Goal: Task Accomplishment & Management: Use online tool/utility

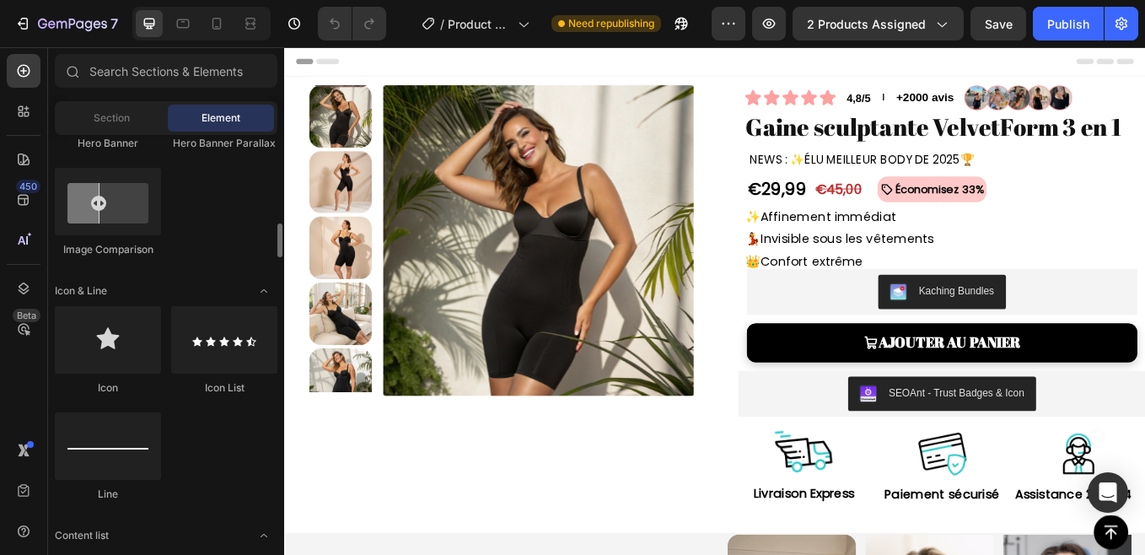
scroll to position [961, 0]
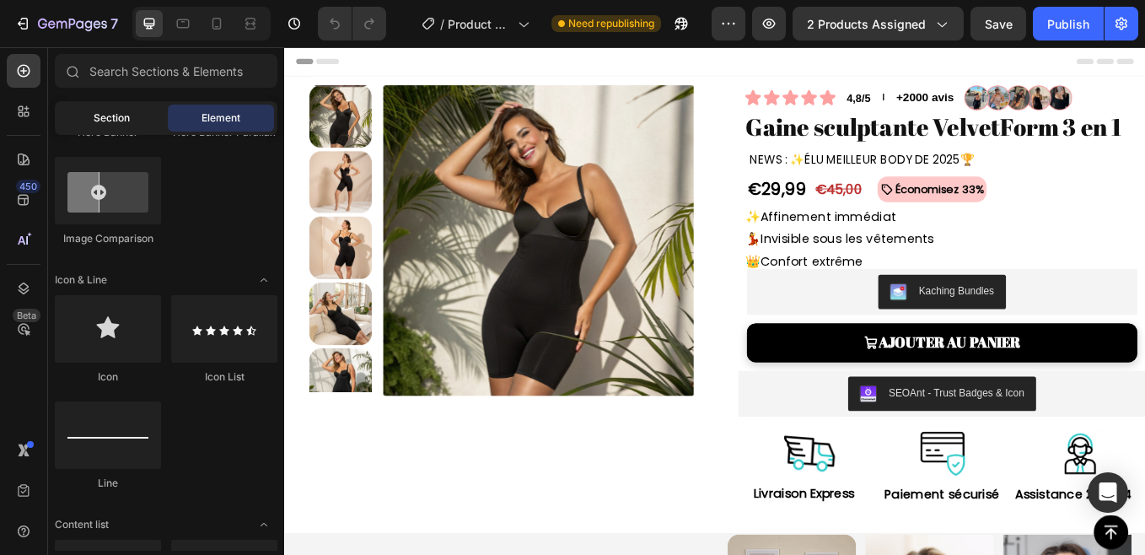
click at [81, 121] on div "Section" at bounding box center [111, 118] width 106 height 27
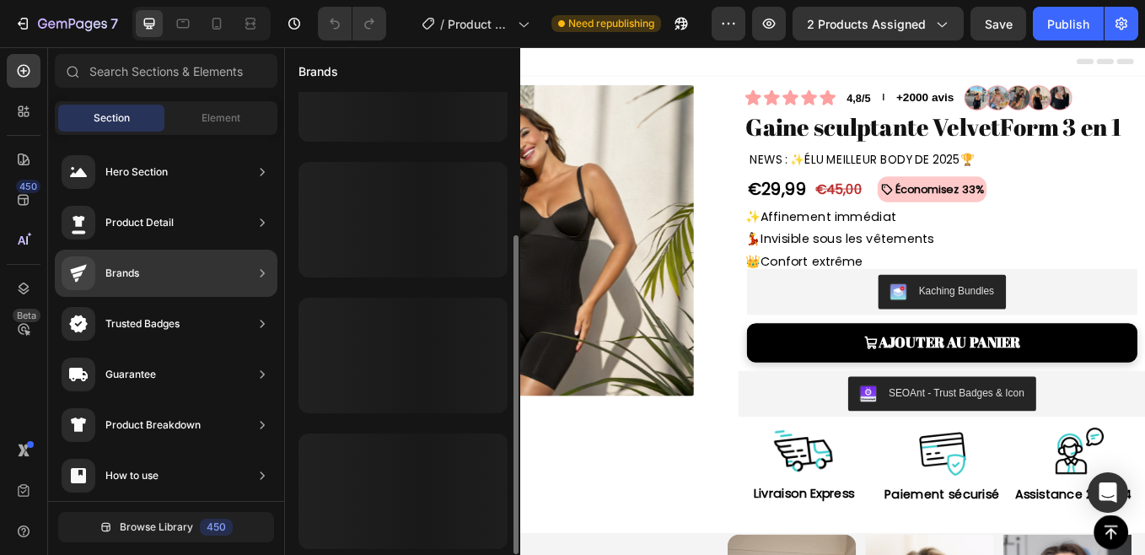
scroll to position [206, 0]
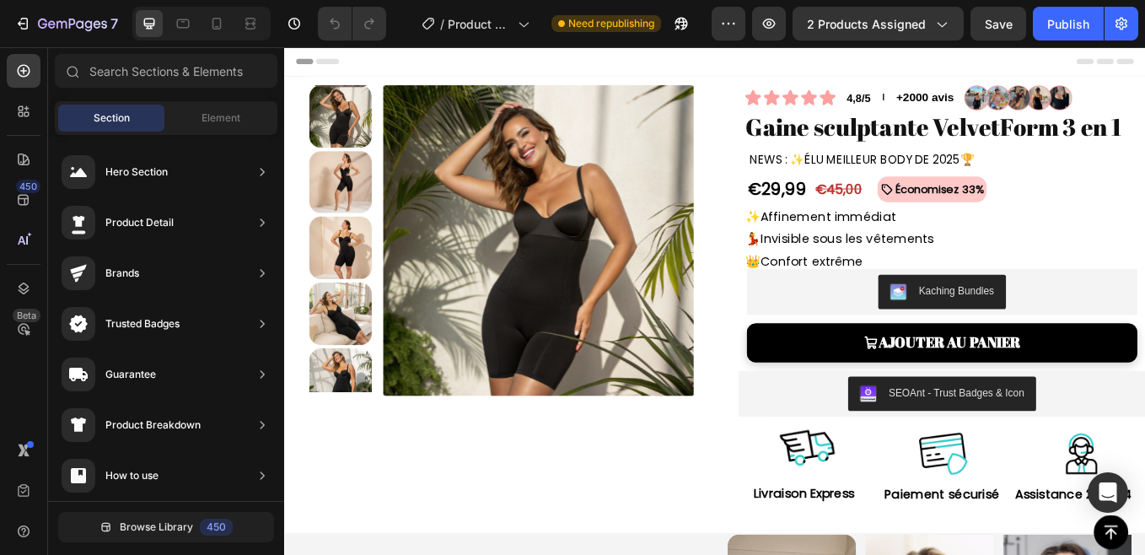
click at [208, 101] on div "Section Element" at bounding box center [166, 118] width 223 height 34
click at [214, 115] on span "Element" at bounding box center [220, 117] width 39 height 15
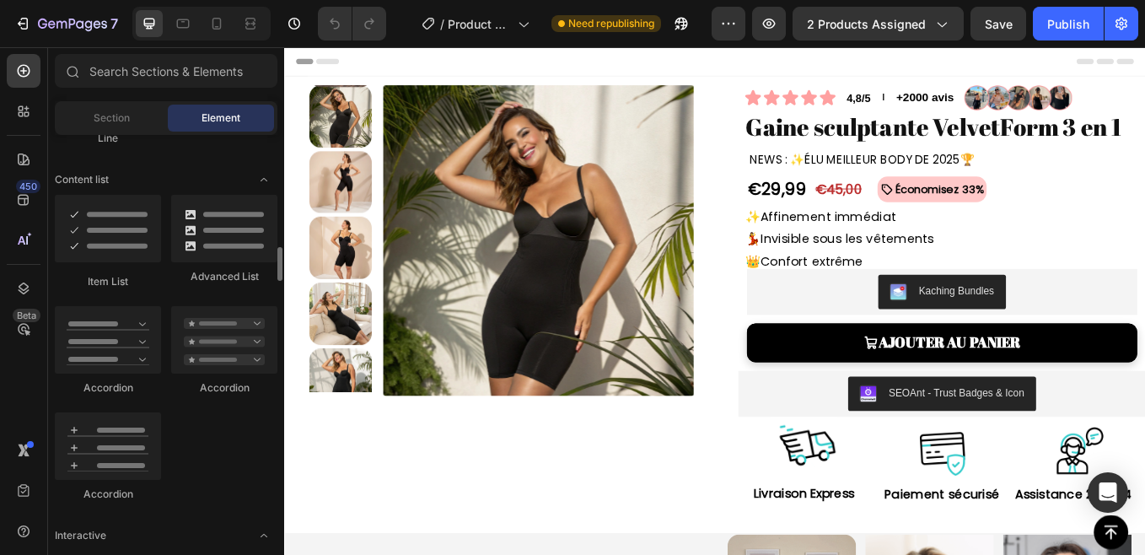
scroll to position [1300, 0]
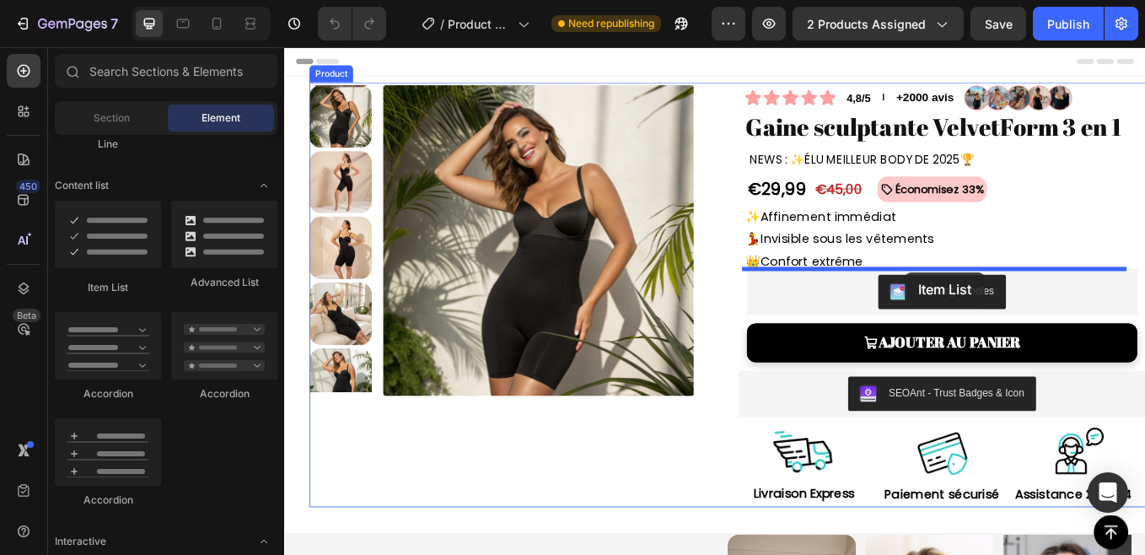
drag, startPoint x: 411, startPoint y: 305, endPoint x: 1013, endPoint y: 312, distance: 601.8
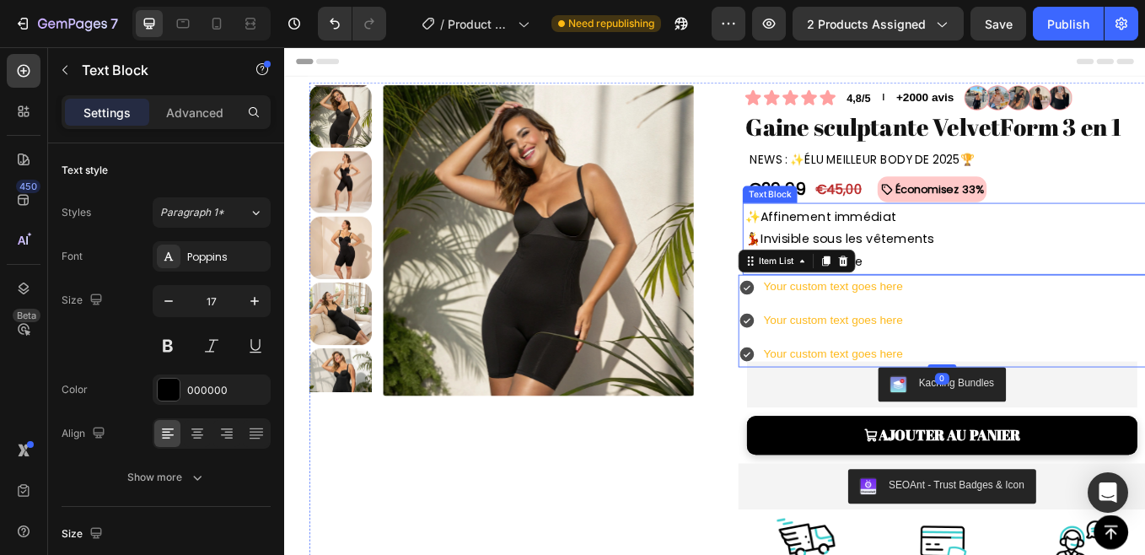
click at [884, 274] on p "💃 Invisible sous les vêtements" at bounding box center [1058, 273] width 467 height 26
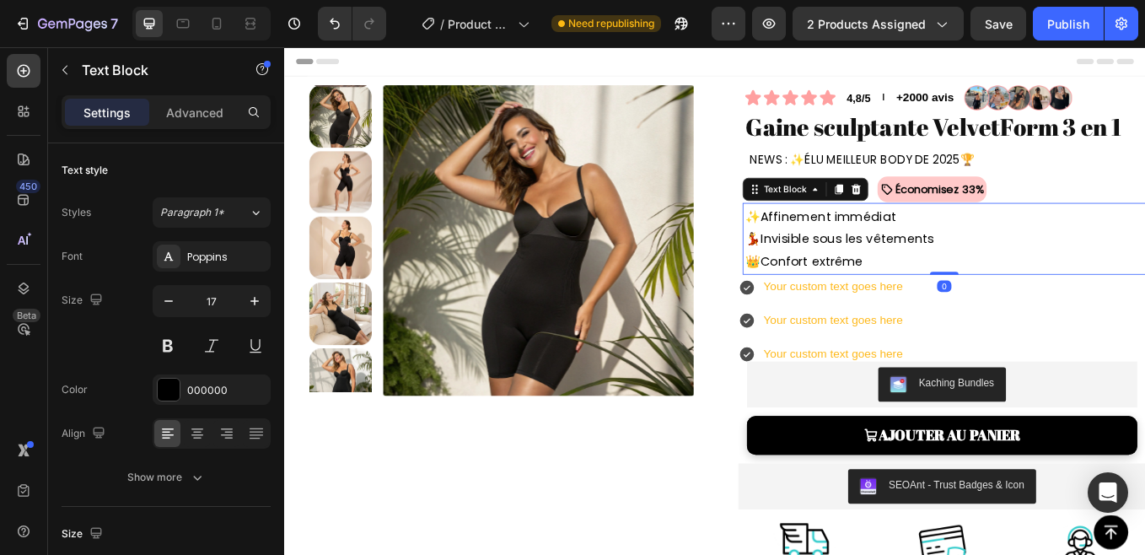
click at [830, 248] on strong "✨" at bounding box center [834, 246] width 18 height 20
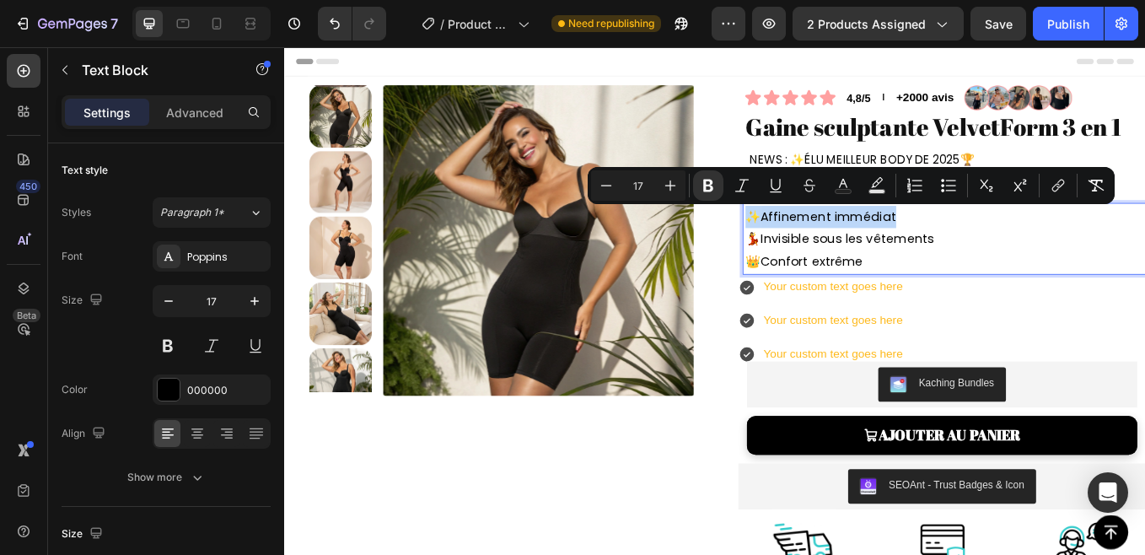
click at [835, 252] on strong "✨" at bounding box center [834, 246] width 18 height 20
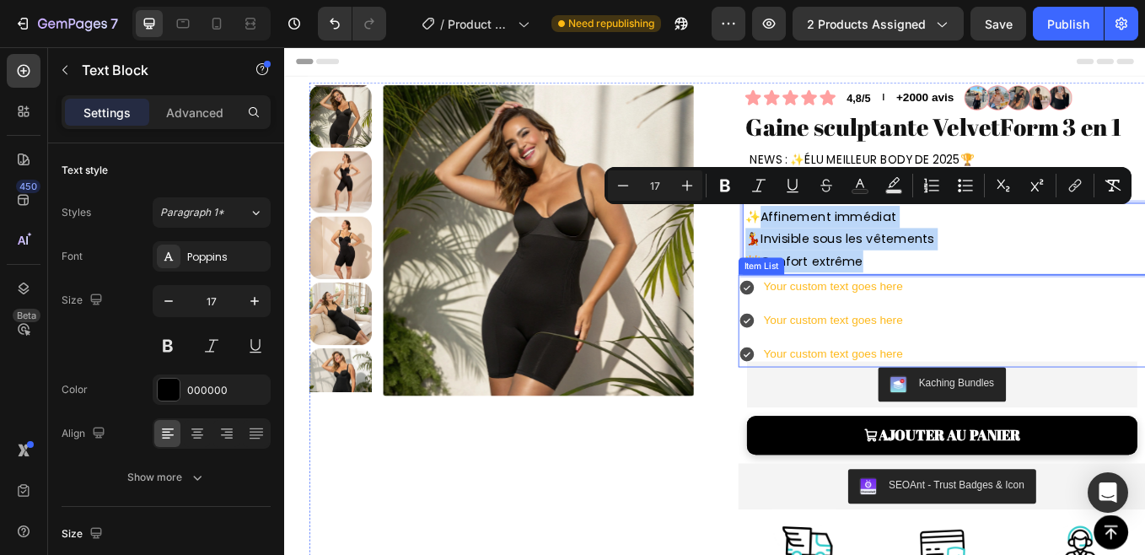
drag, startPoint x: 834, startPoint y: 249, endPoint x: 1087, endPoint y: 348, distance: 271.4
click at [1087, 348] on div "Icon Icon Icon Icon Icon Icon List 4,8/5 Text Block l Text Block +2000 avis Tex…" at bounding box center [1056, 391] width 479 height 607
copy div "Affinement immédiat 💃 Invisible sous les vêtements 👑 Confort extrême"
click at [1000, 344] on div "Your custom text goes here Your custom text goes here Your custom text goes here" at bounding box center [915, 368] width 196 height 108
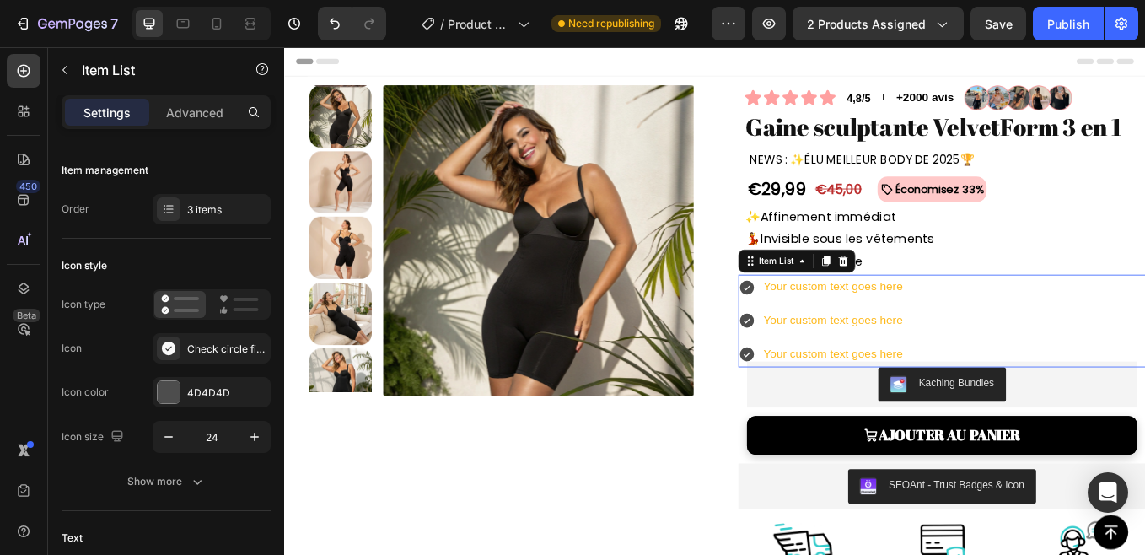
click at [960, 338] on div "Your custom text goes here" at bounding box center [928, 328] width 169 height 29
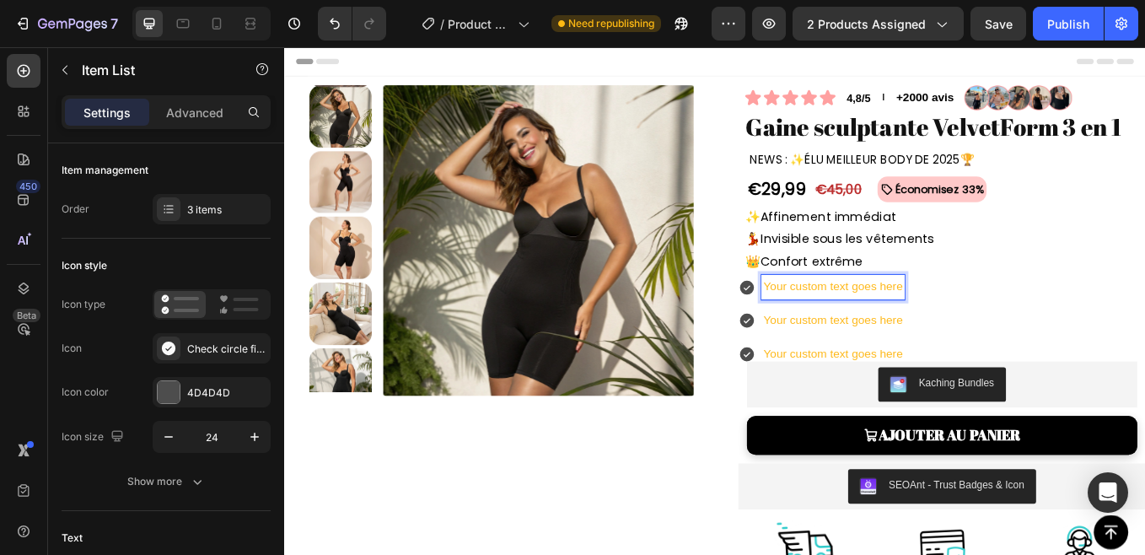
click at [960, 338] on p "Your custom text goes here" at bounding box center [928, 329] width 164 height 24
click at [891, 382] on div "Your custom text goes here" at bounding box center [928, 368] width 169 height 29
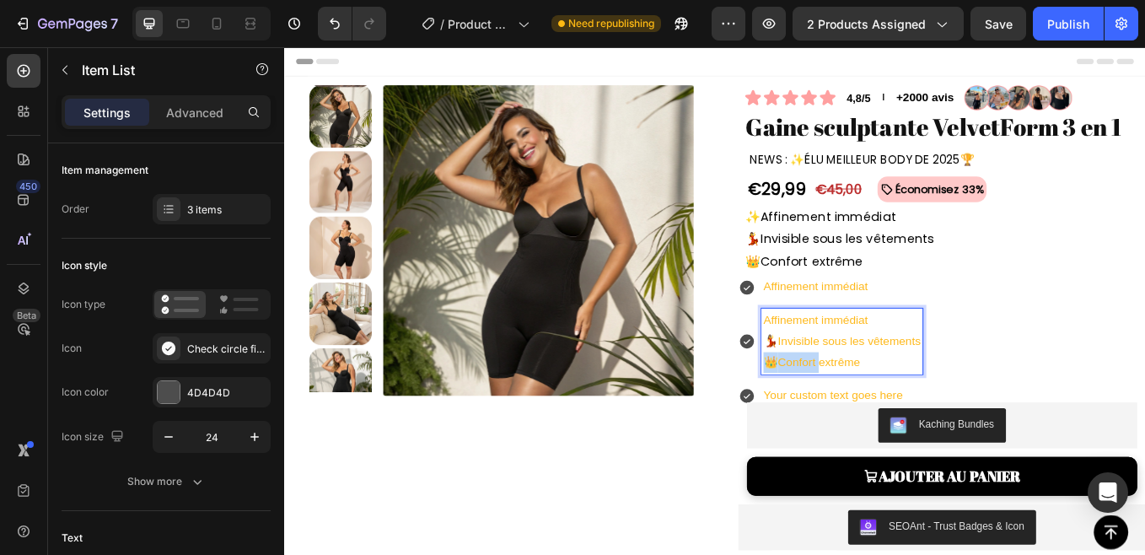
drag, startPoint x: 841, startPoint y: 419, endPoint x: 970, endPoint y: 412, distance: 129.1
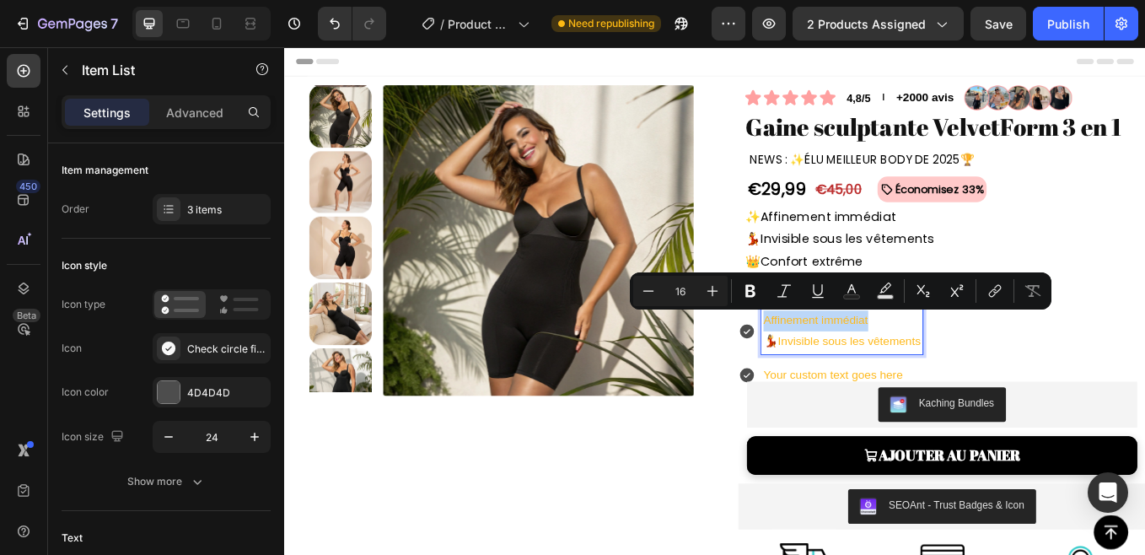
drag, startPoint x: 844, startPoint y: 371, endPoint x: 1060, endPoint y: 378, distance: 216.7
click at [1060, 378] on div "Affinement immédiat Affinement immédiat 💃 Invisible sous les vêtements Your cus…" at bounding box center [1056, 380] width 479 height 132
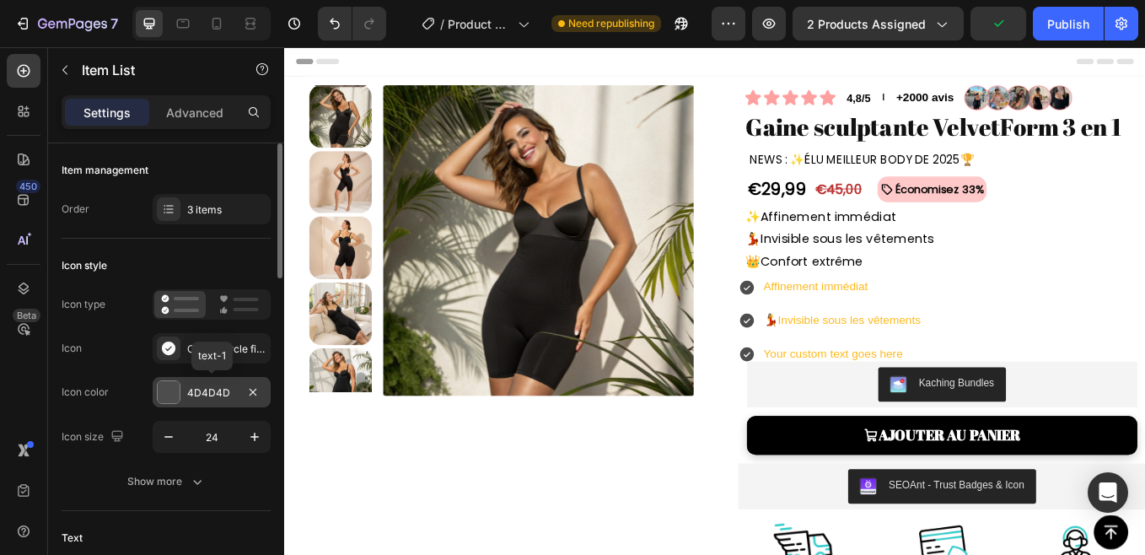
click at [162, 400] on div at bounding box center [169, 392] width 22 height 22
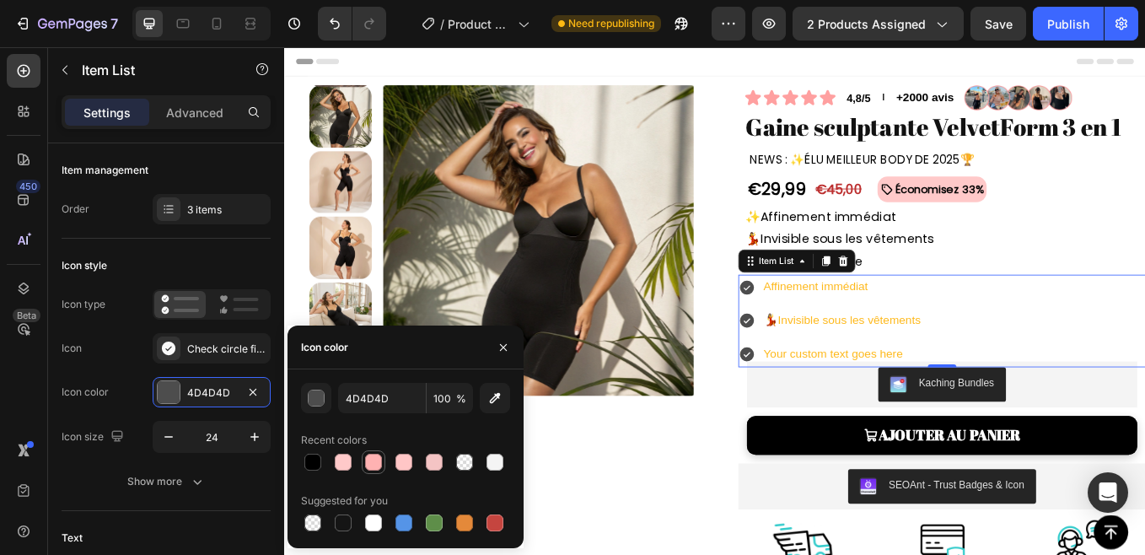
click at [367, 464] on div at bounding box center [373, 461] width 17 height 17
click at [394, 465] on div at bounding box center [404, 462] width 20 height 20
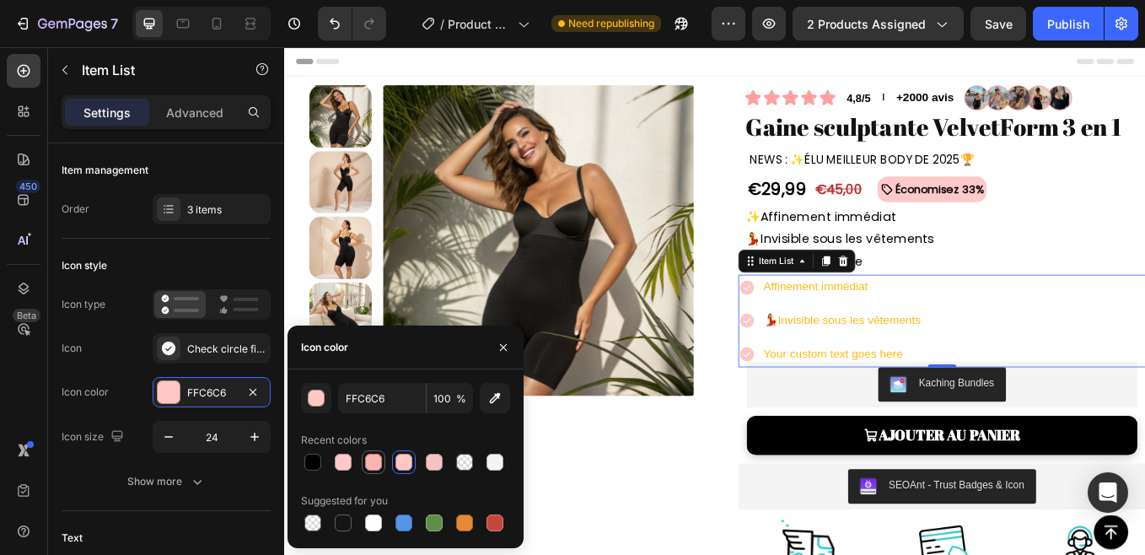
click at [366, 467] on div at bounding box center [373, 461] width 17 height 17
type input "FFB2B2"
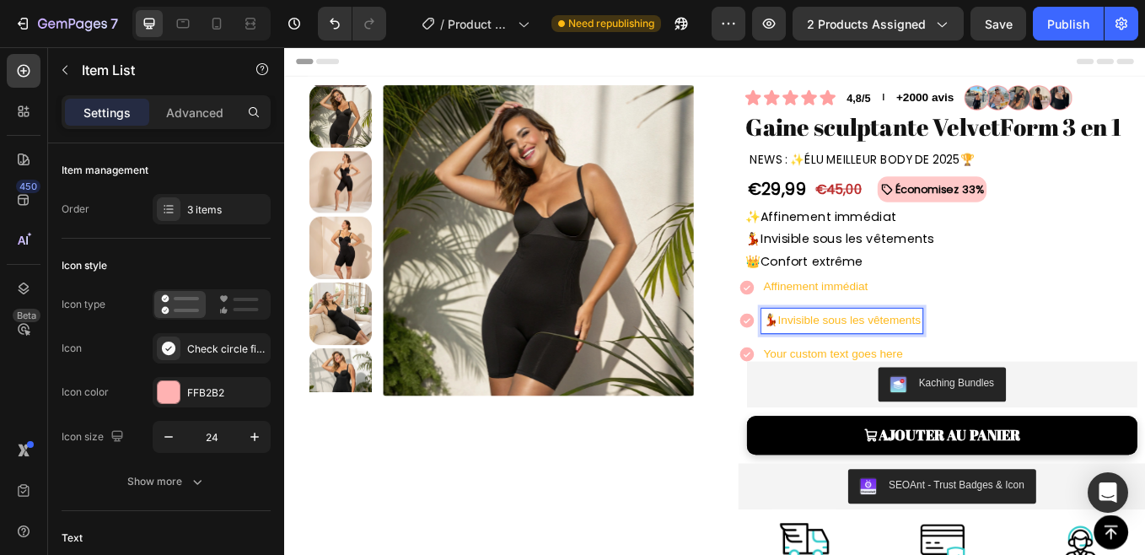
click at [862, 406] on p "Your custom text goes here" at bounding box center [938, 408] width 185 height 24
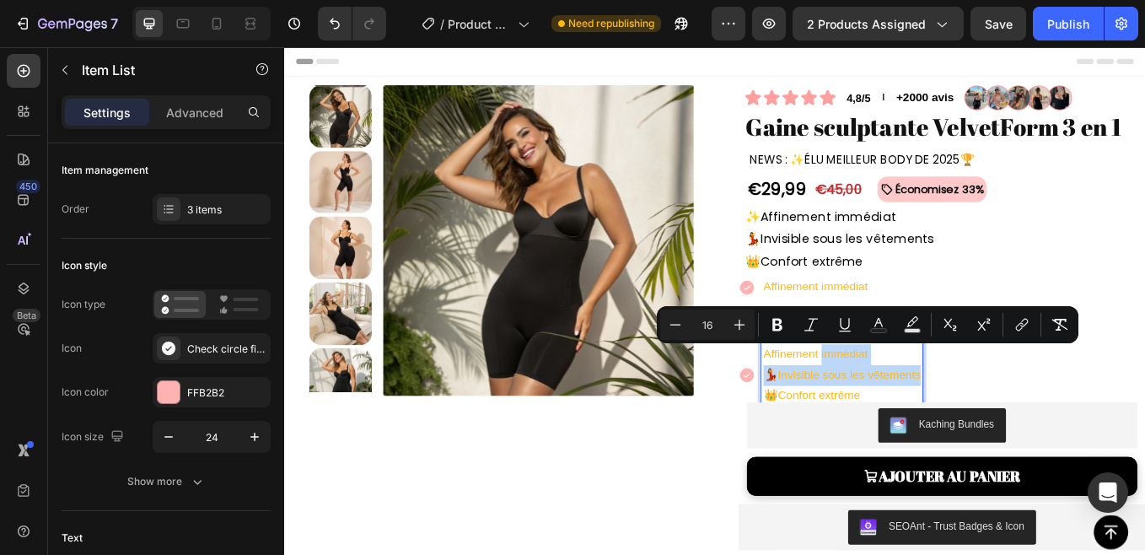
drag, startPoint x: 845, startPoint y: 434, endPoint x: 1016, endPoint y: 421, distance: 171.6
click at [1016, 421] on p "💃 Invisible sous les vêtements" at bounding box center [938, 433] width 185 height 24
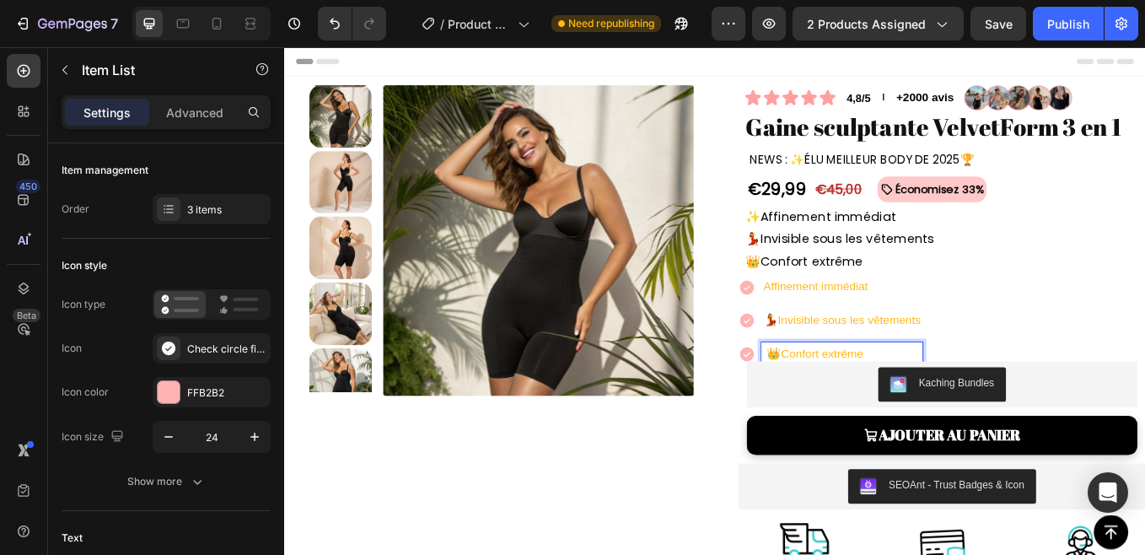
click at [858, 415] on p "👑 Confort extrême" at bounding box center [938, 408] width 185 height 24
click at [856, 373] on strong "💃" at bounding box center [854, 368] width 17 height 14
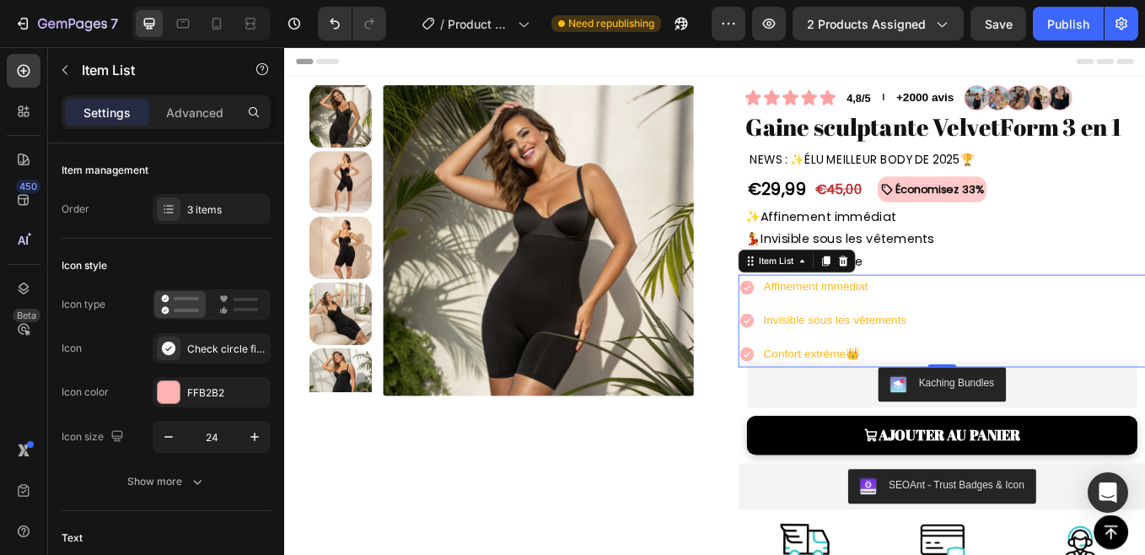
click at [1000, 373] on p "Invisible sous les vêtements" at bounding box center [930, 369] width 168 height 24
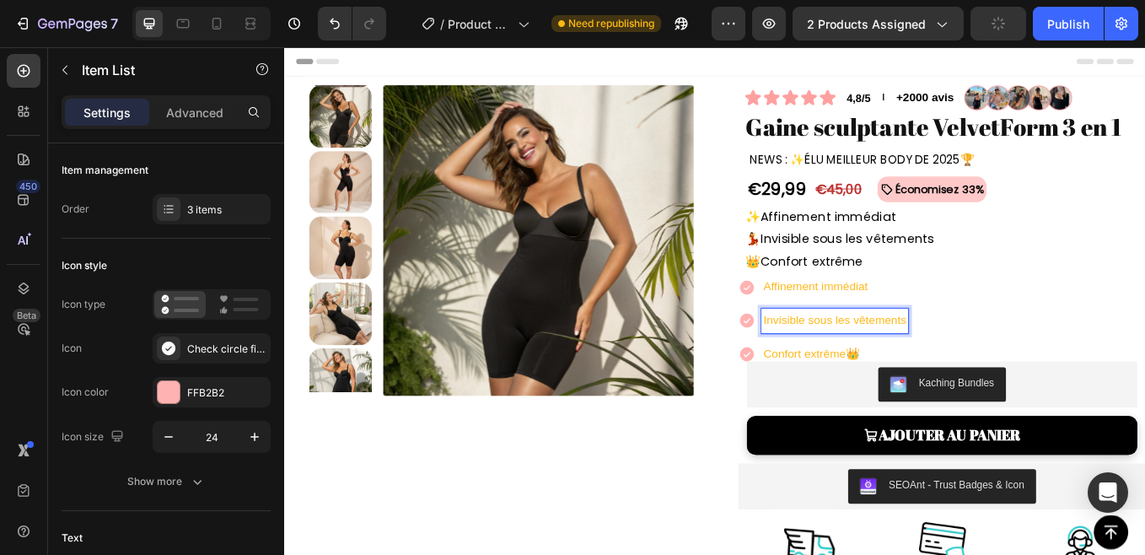
click at [1006, 370] on p "Invisible sous les vêtements" at bounding box center [930, 369] width 168 height 24
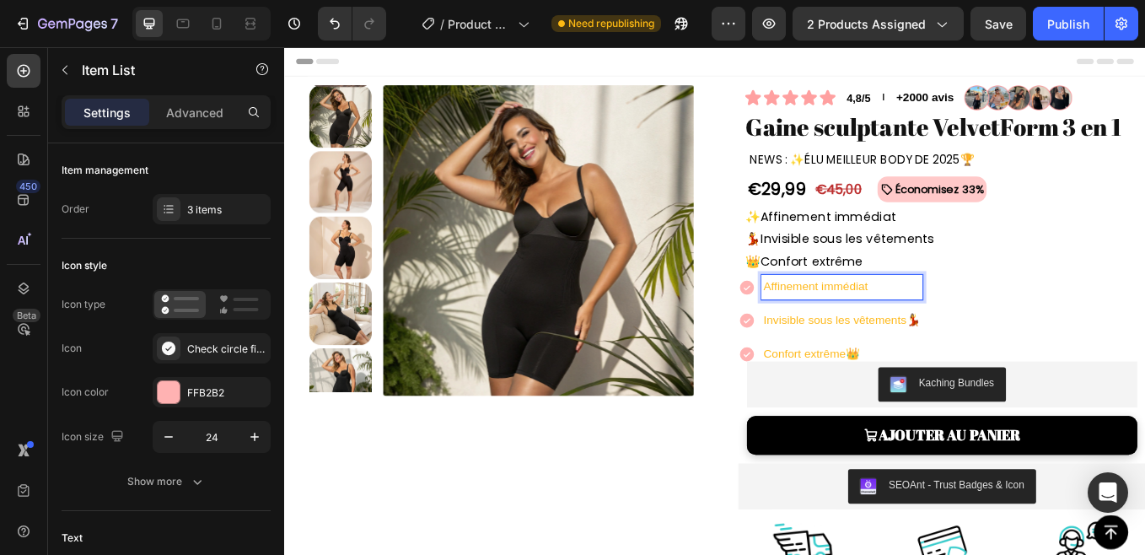
click at [964, 331] on p "Affinement immédiat" at bounding box center [938, 329] width 185 height 24
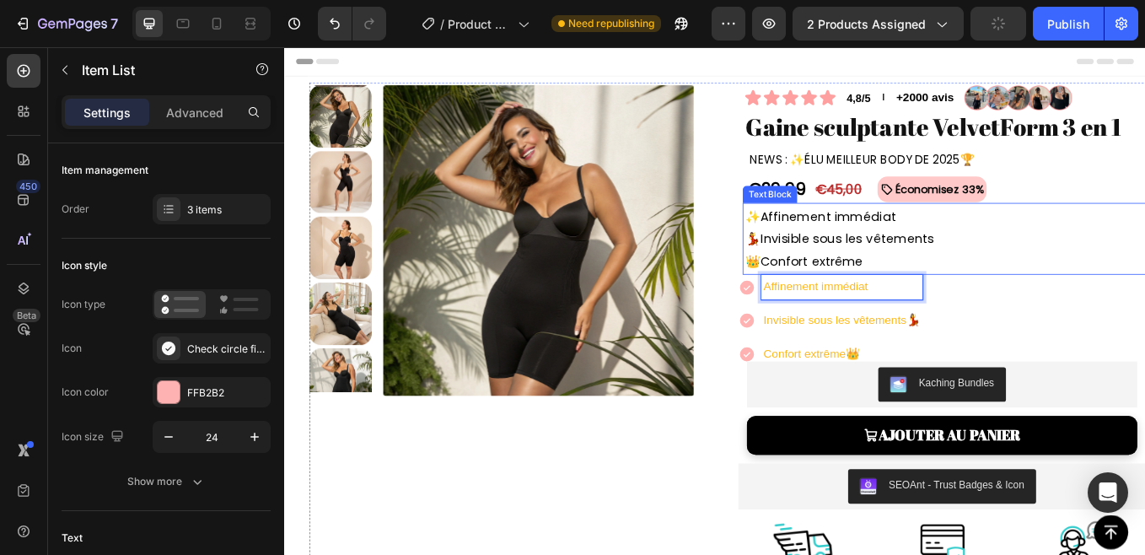
click at [839, 249] on p "✨ Affinement immédiat" at bounding box center [1058, 246] width 467 height 26
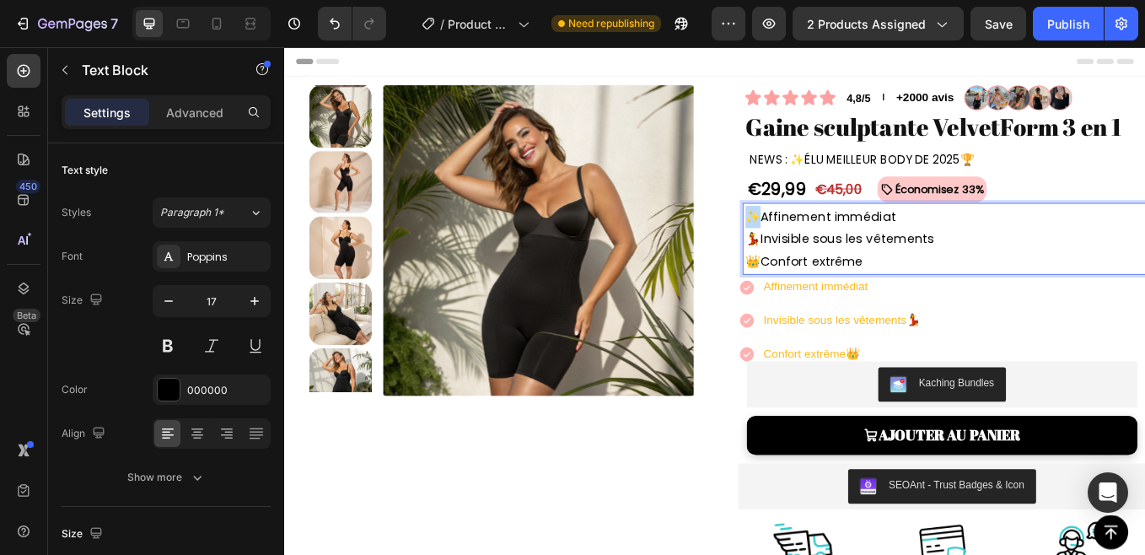
drag, startPoint x: 823, startPoint y: 249, endPoint x: 834, endPoint y: 249, distance: 10.1
click at [834, 249] on strong "✨" at bounding box center [834, 246] width 18 height 20
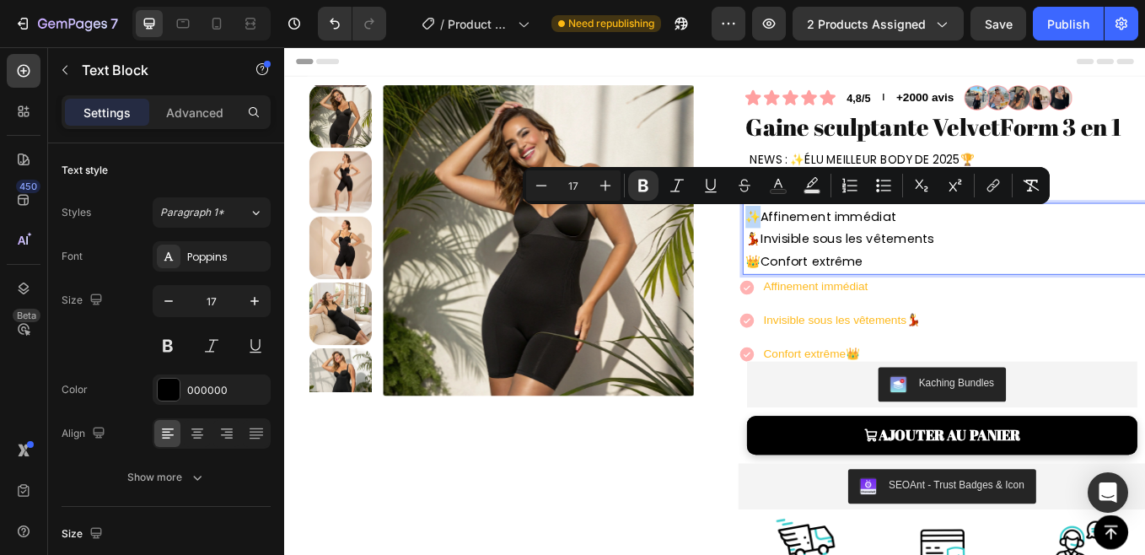
copy strong "✨"
click at [970, 330] on p "Affinement immédiat" at bounding box center [938, 329] width 185 height 24
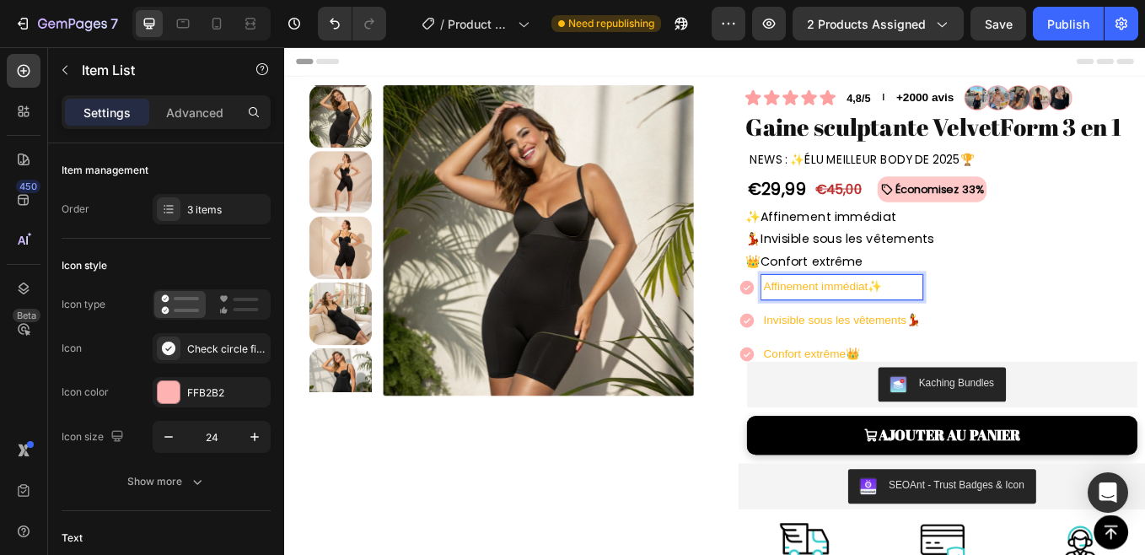
click at [1092, 367] on div "Affinement immédiat ✨ Invisible sous les vêtements 💃 Confort extrême 👑" at bounding box center [1056, 368] width 479 height 108
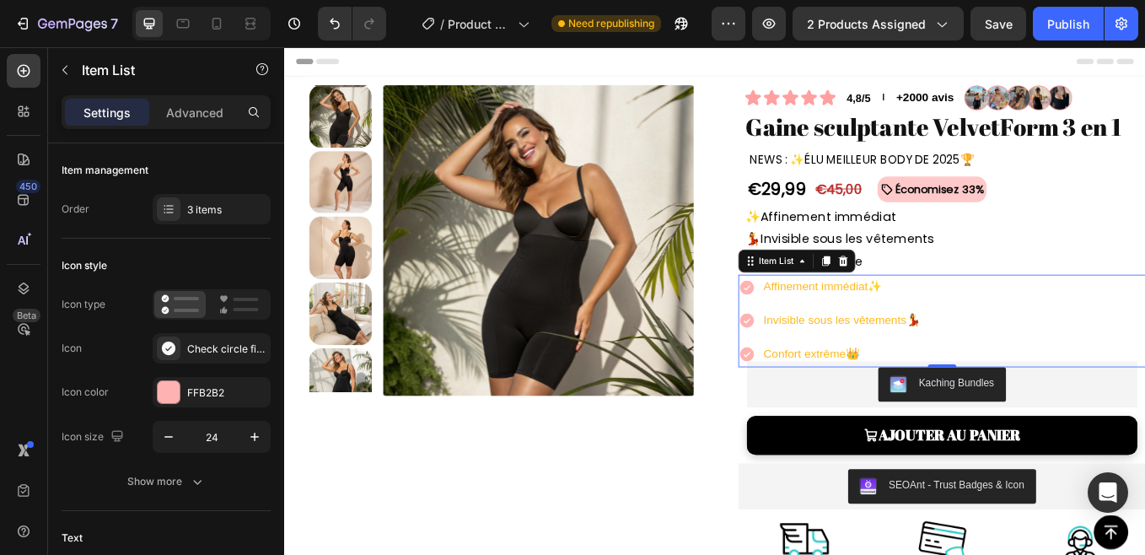
click at [1092, 367] on div "Affinement immédiat ✨ Invisible sous les vêtements 💃 Confort extrême 👑" at bounding box center [1056, 368] width 479 height 108
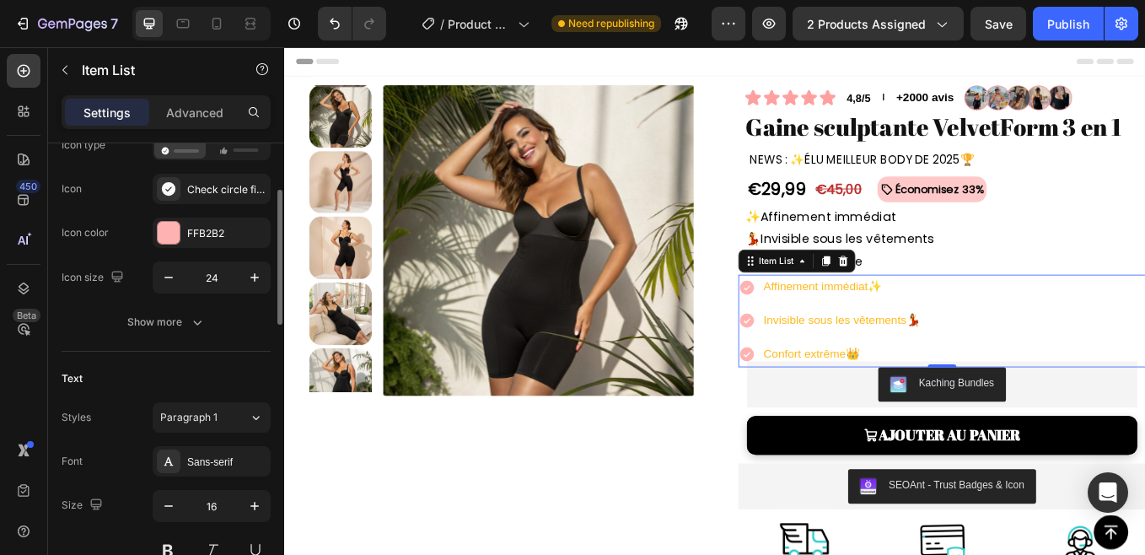
scroll to position [165, 0]
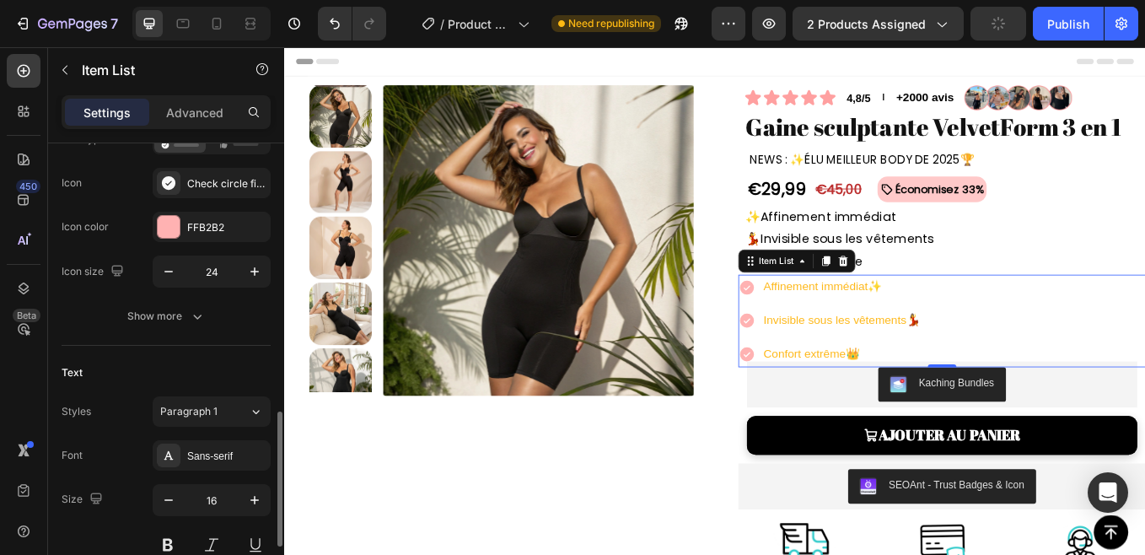
click at [190, 448] on div "Sans-serif" at bounding box center [226, 455] width 79 height 15
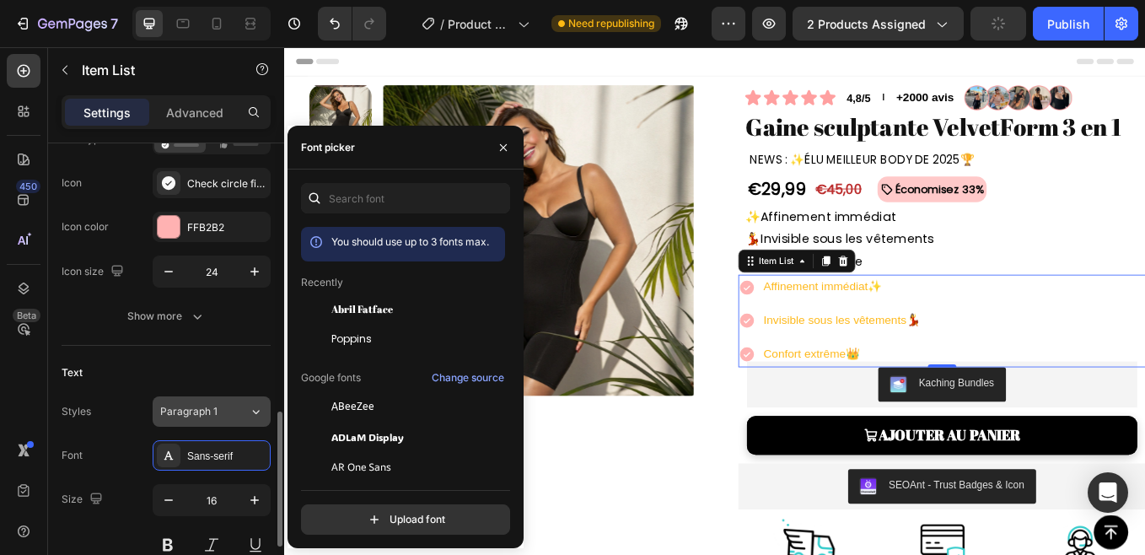
scroll to position [335, 0]
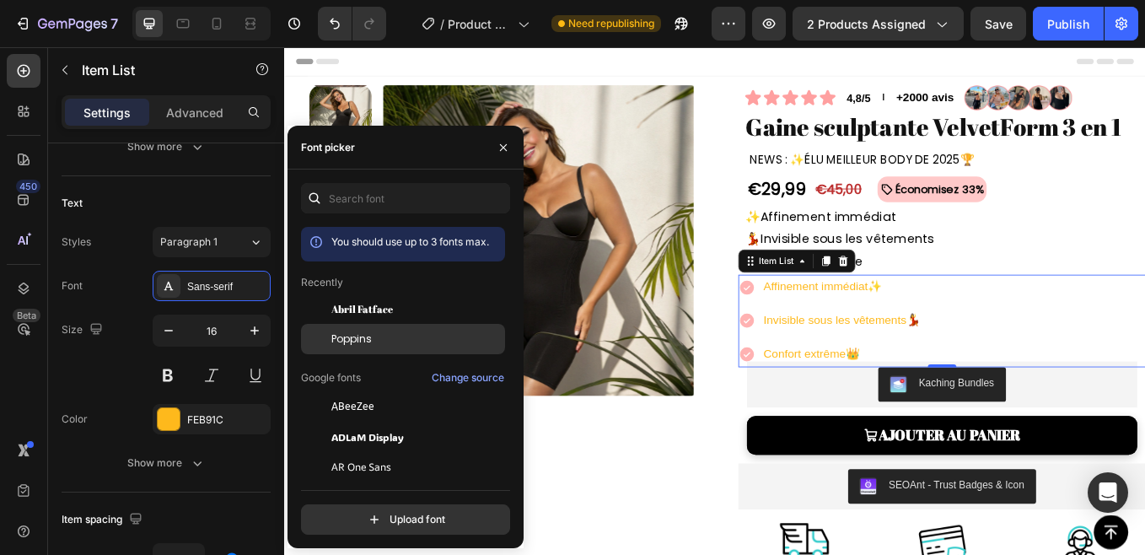
click at [374, 512] on div "Poppins" at bounding box center [403, 527] width 204 height 30
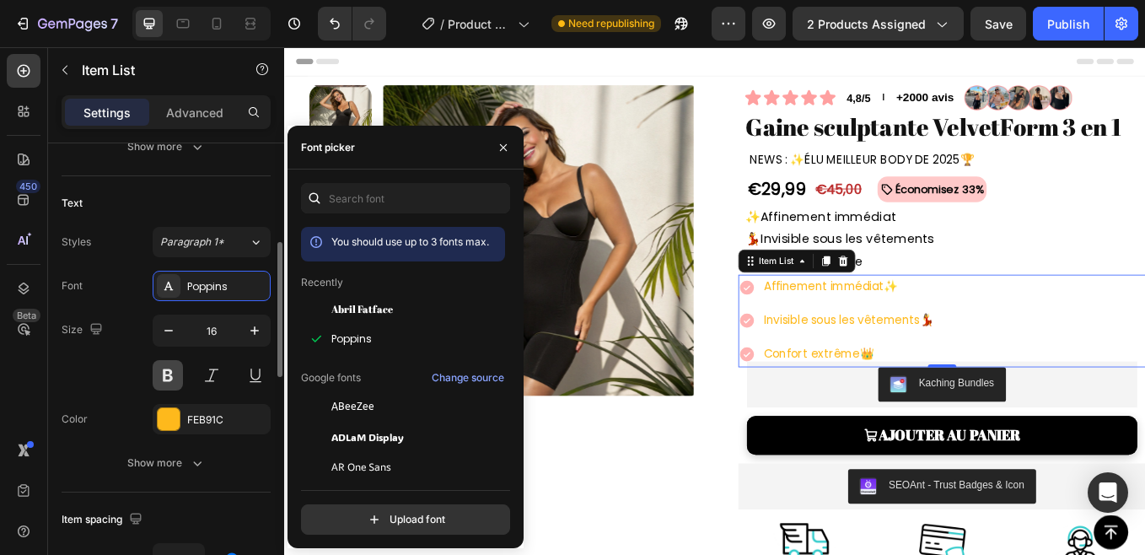
click at [166, 383] on button at bounding box center [168, 375] width 30 height 30
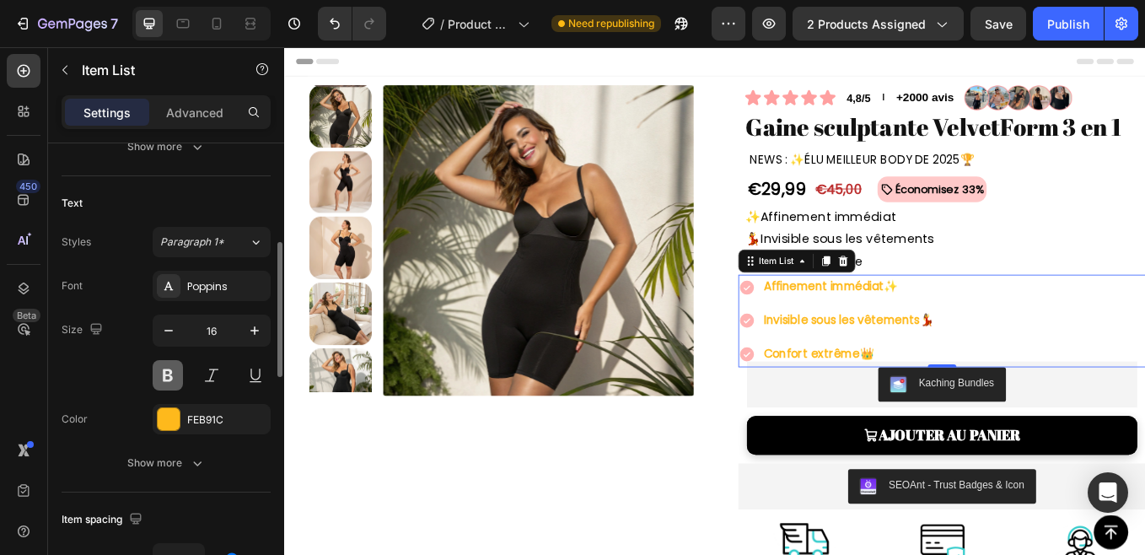
click at [166, 383] on button at bounding box center [168, 375] width 30 height 30
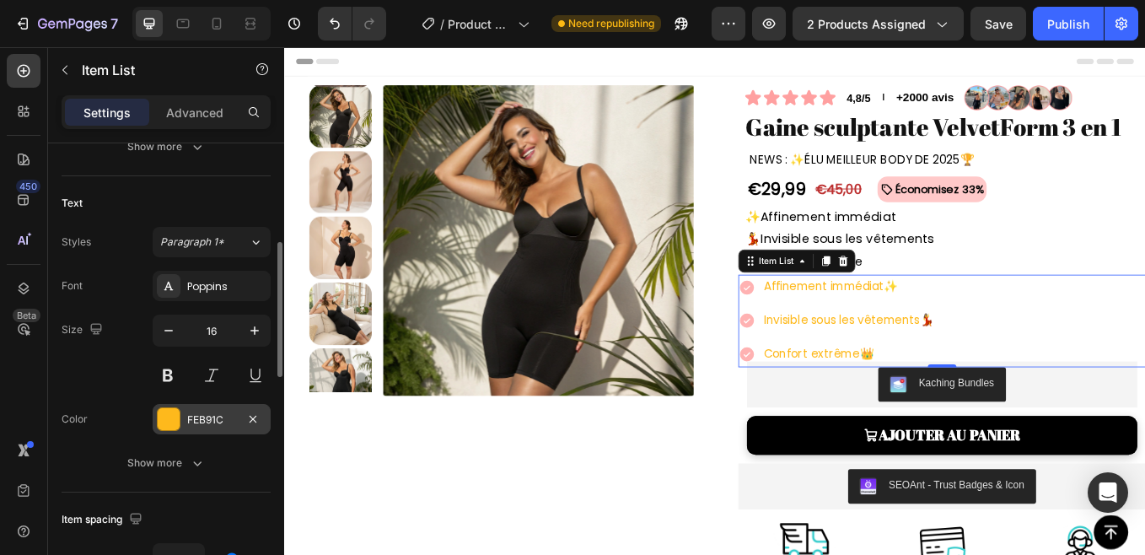
click at [177, 411] on div at bounding box center [169, 419] width 22 height 22
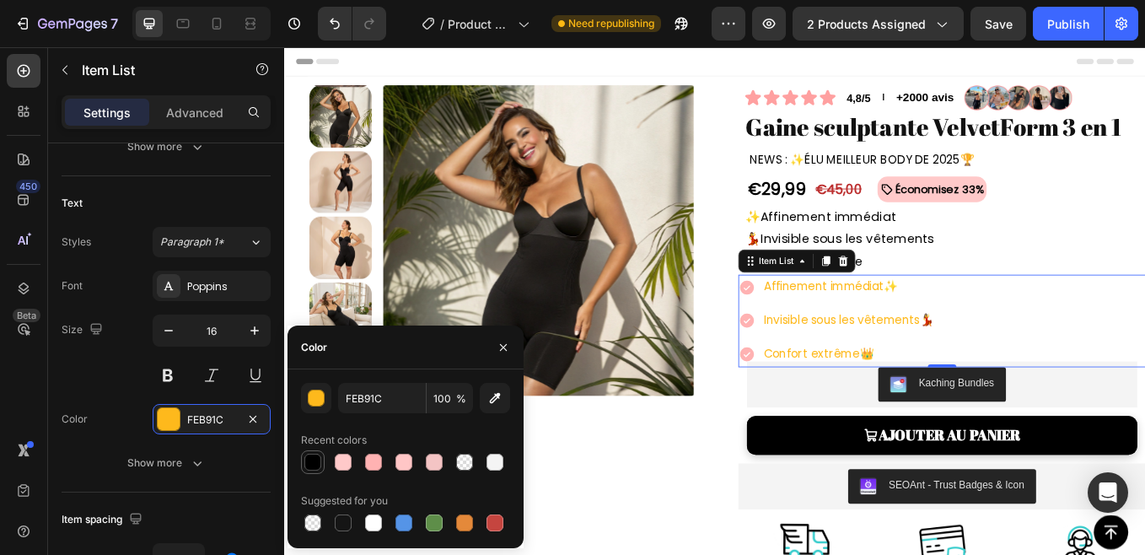
click at [307, 465] on div at bounding box center [312, 461] width 17 height 17
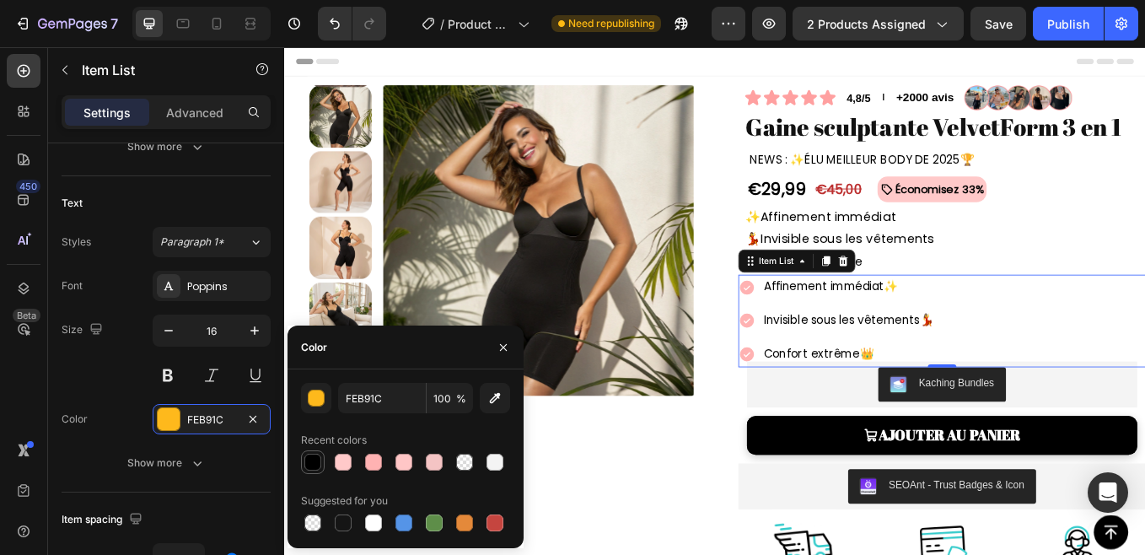
type input "000000"
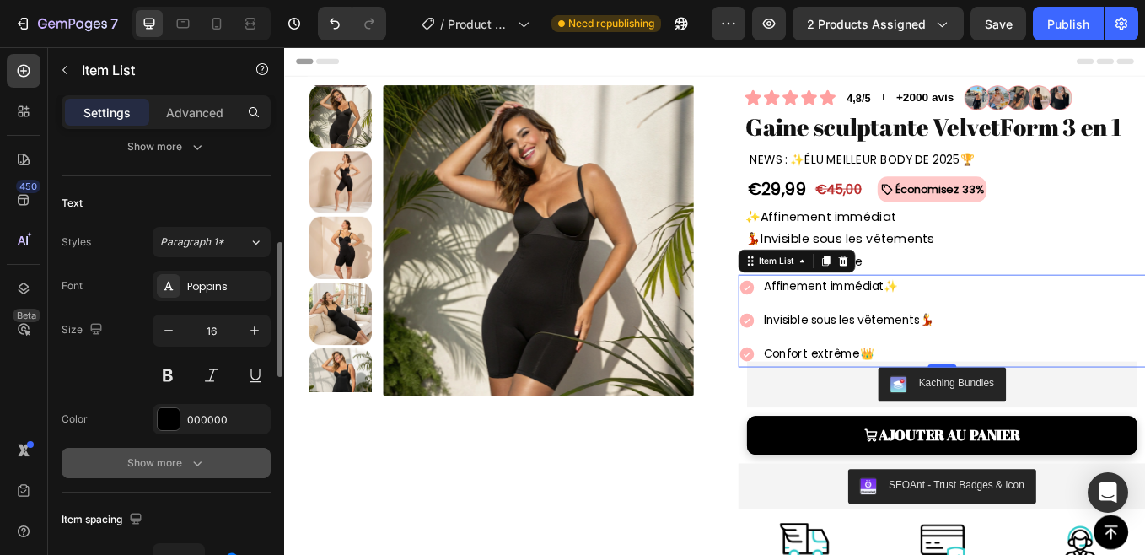
click at [236, 457] on button "Show more" at bounding box center [166, 463] width 209 height 30
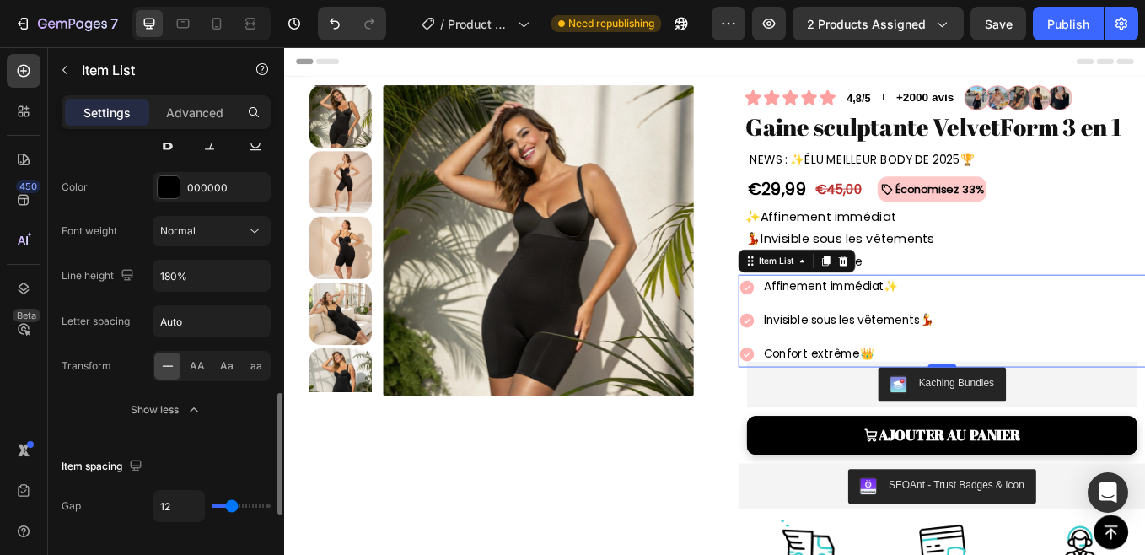
scroll to position [646, 0]
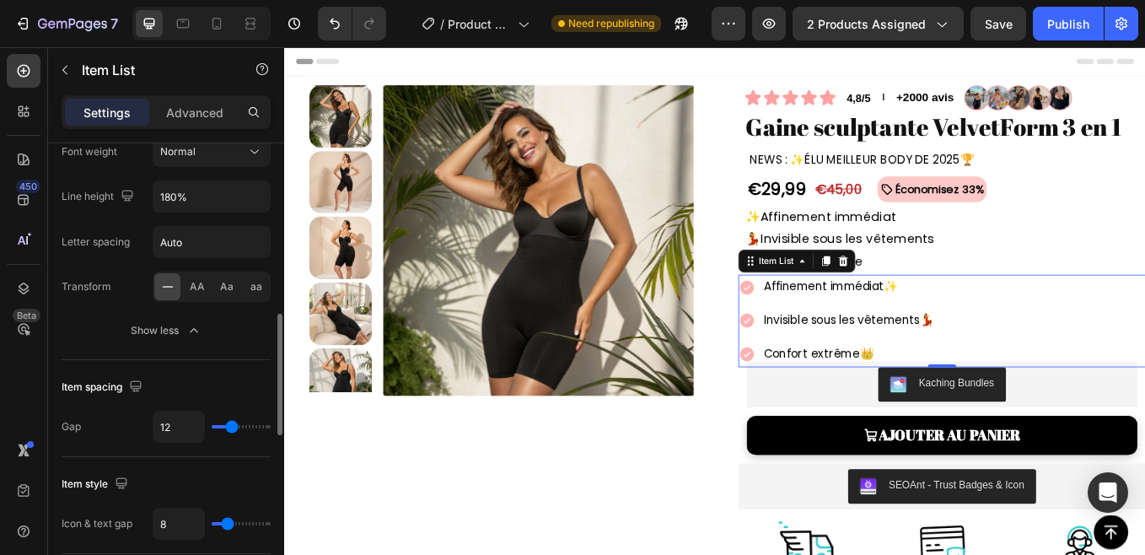
type input "3"
click at [222, 427] on input "range" at bounding box center [241, 426] width 59 height 3
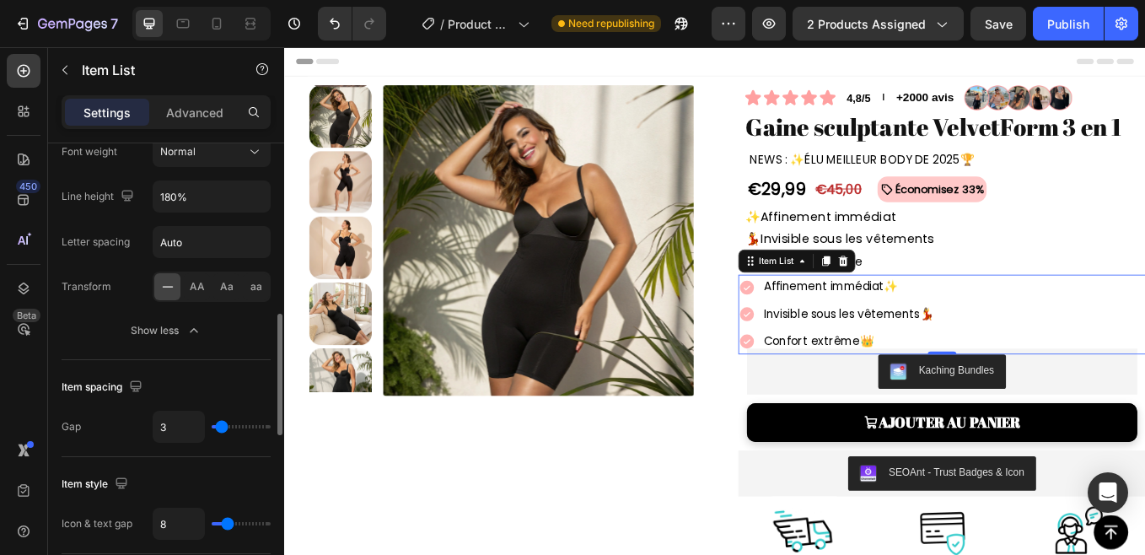
type input "0"
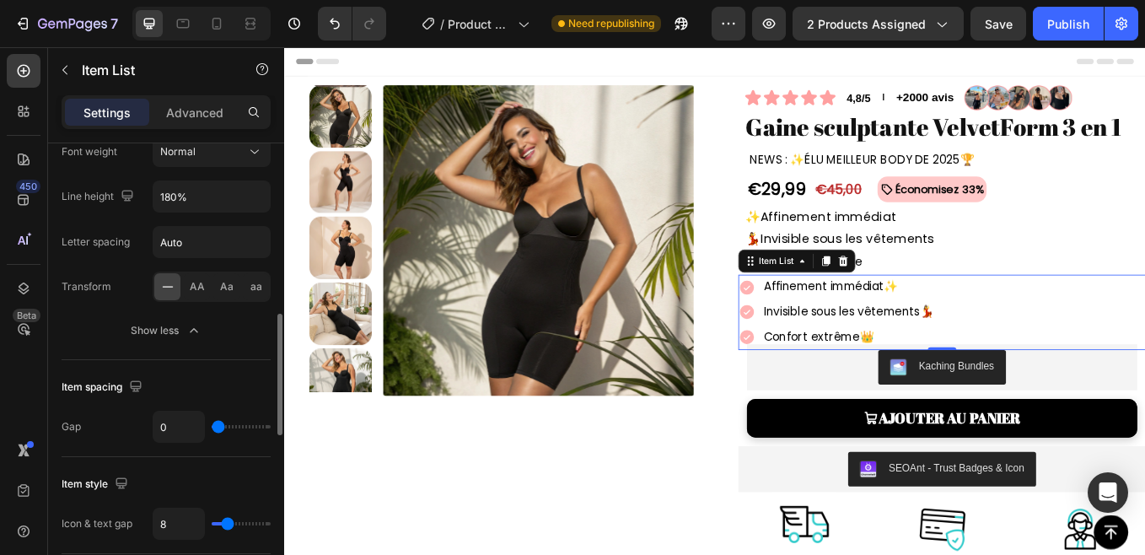
type input "3"
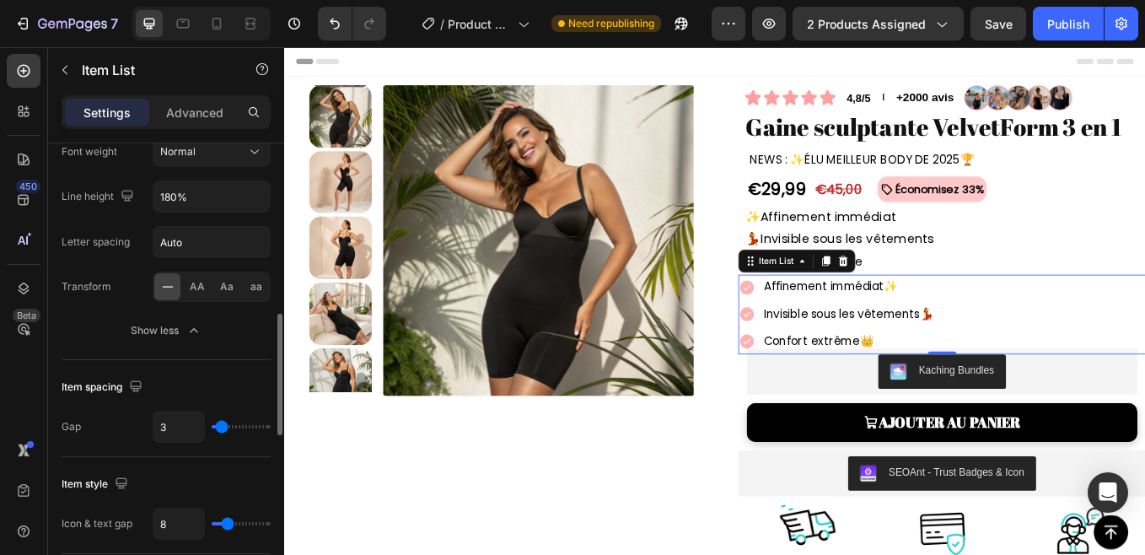
type input "2"
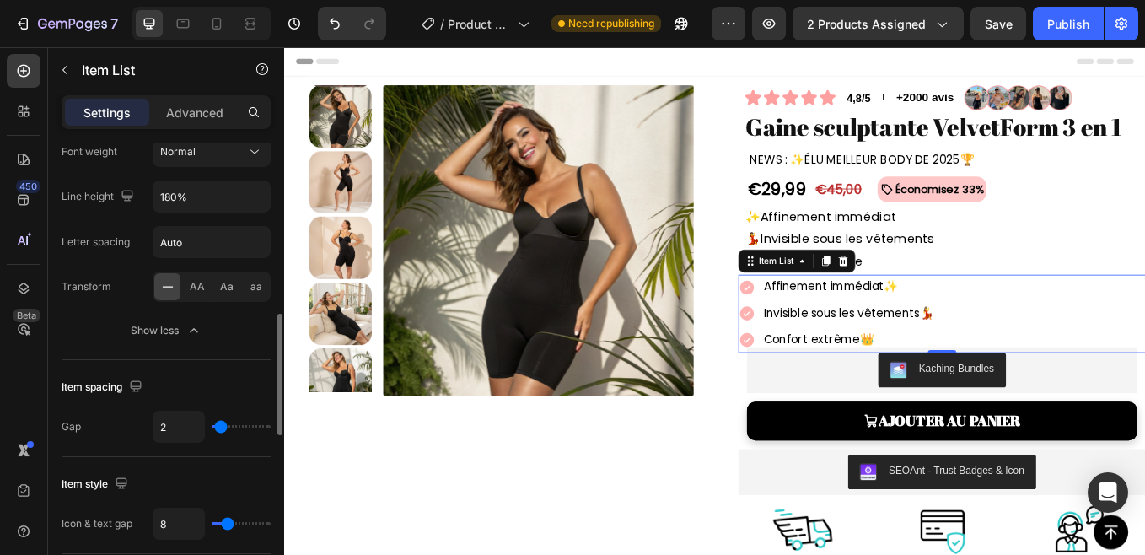
type input "1"
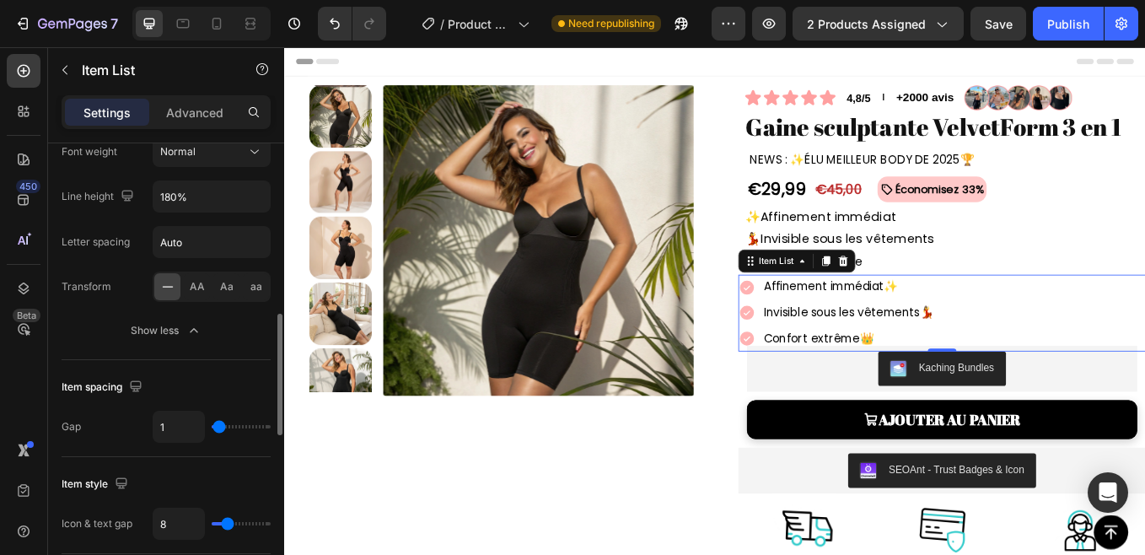
type input "0"
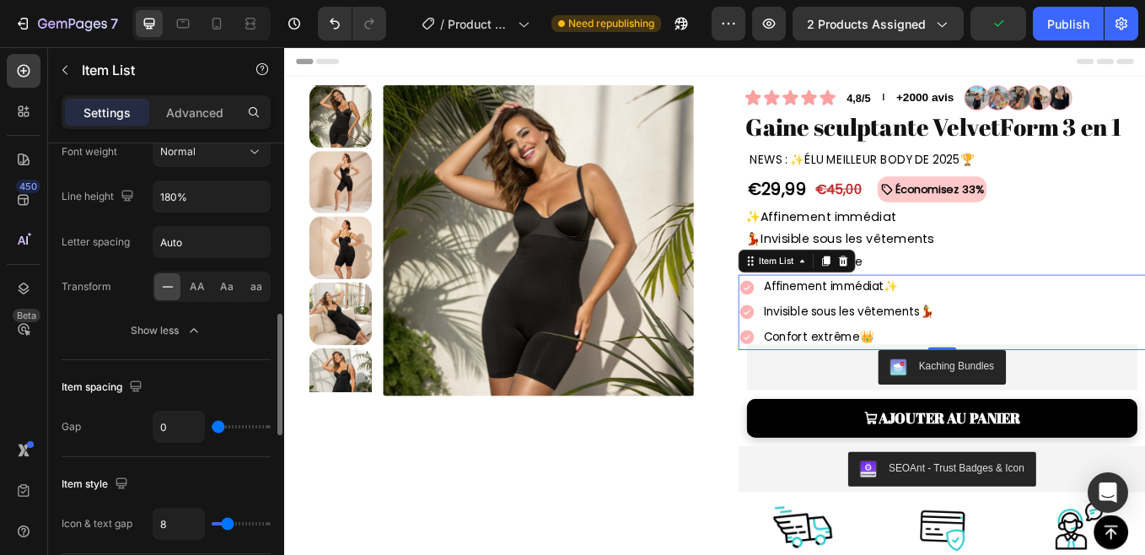
drag, startPoint x: 223, startPoint y: 426, endPoint x: 477, endPoint y: 230, distance: 321.0
type input "0"
click at [212, 428] on input "range" at bounding box center [241, 426] width 59 height 3
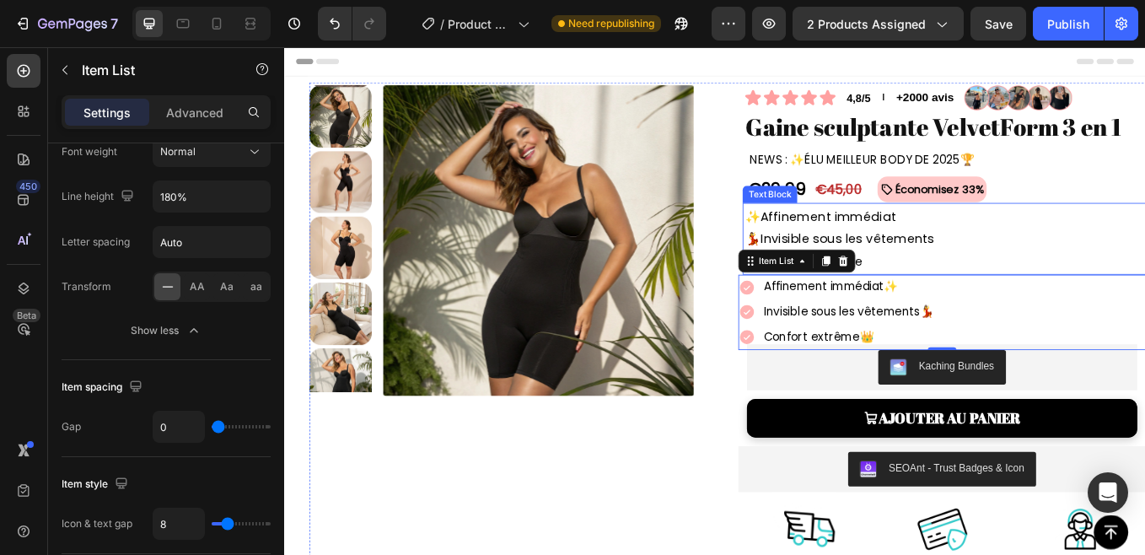
click at [1061, 286] on p "👑 Confort extrême" at bounding box center [1058, 299] width 467 height 26
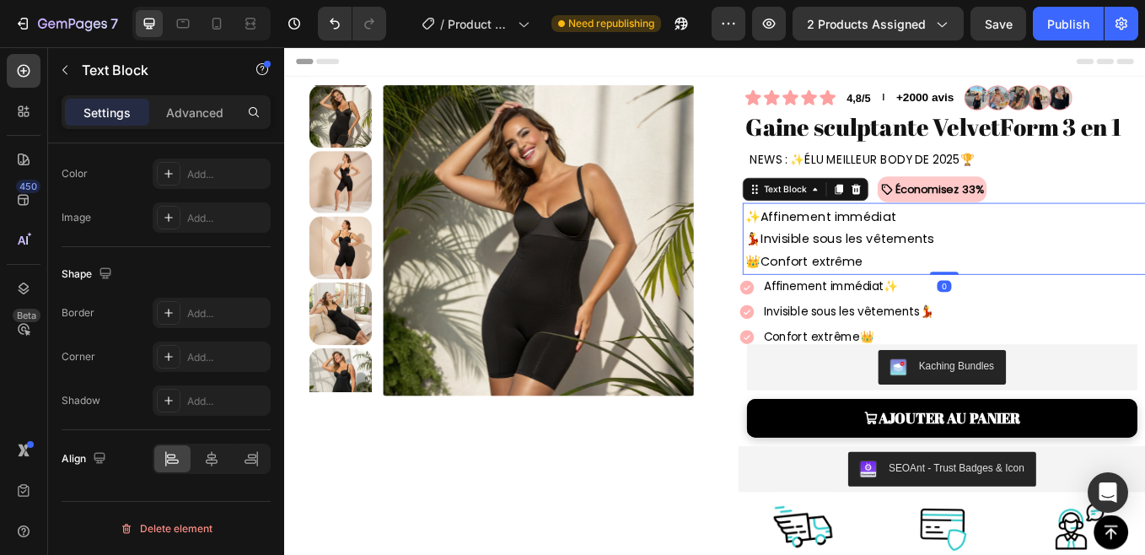
scroll to position [0, 0]
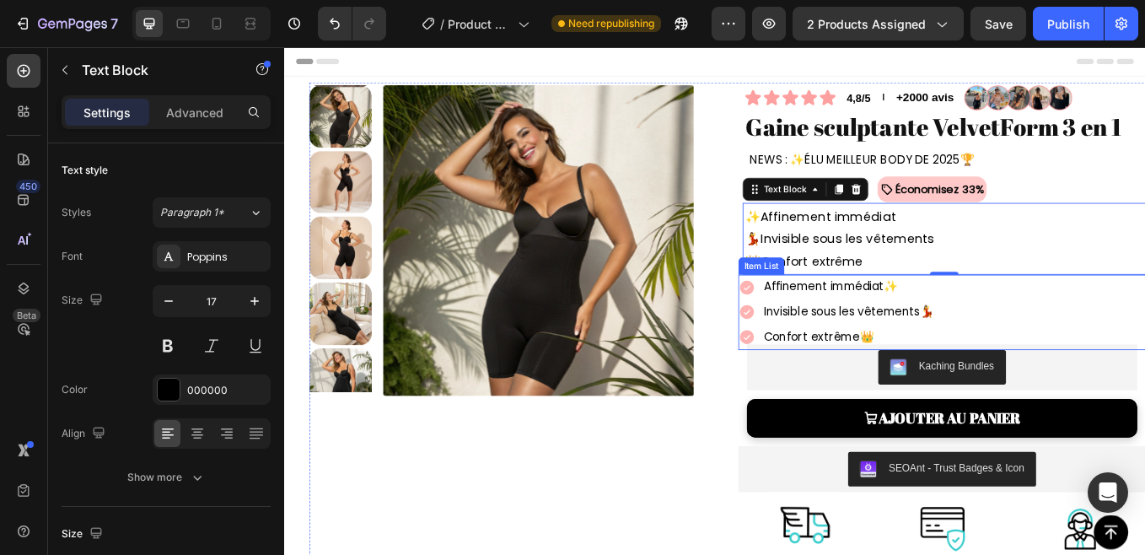
click at [1112, 342] on div "Affinement immédiat ✨ Invisible sous les vêtements 💃 Confort extrême 👑" at bounding box center [1056, 358] width 479 height 88
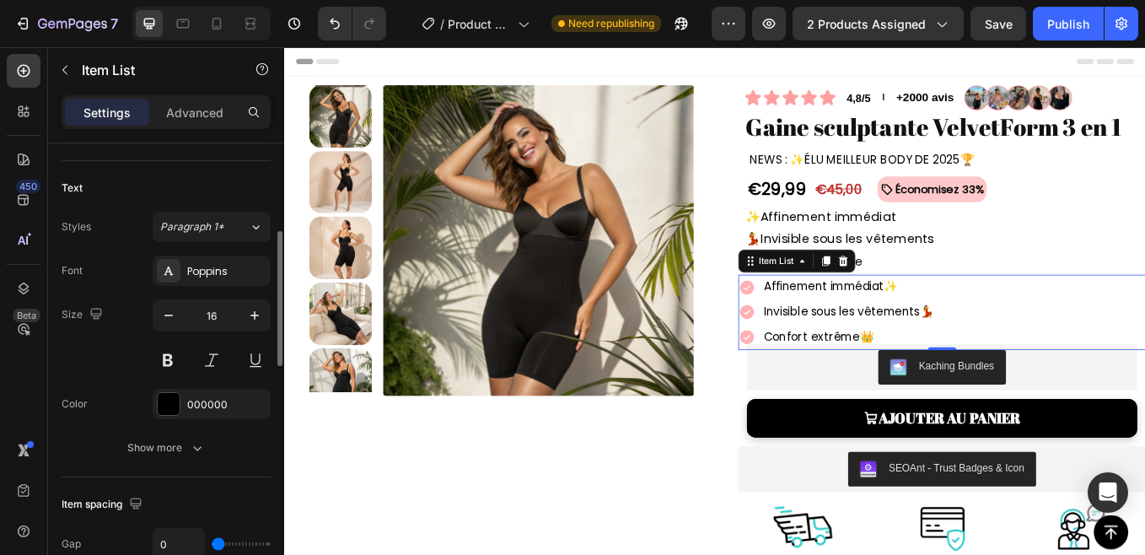
scroll to position [332, 0]
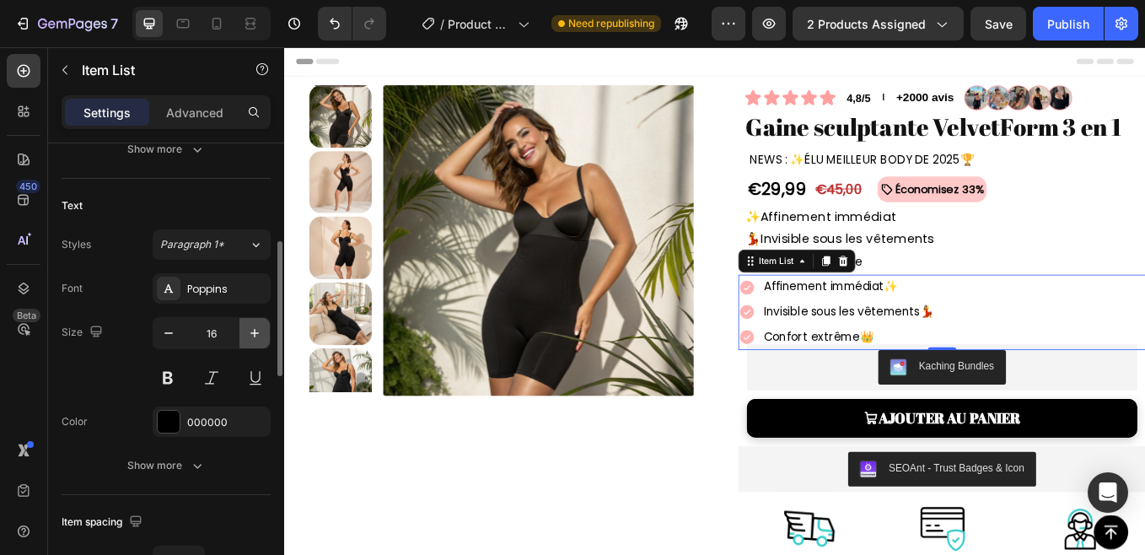
click at [259, 341] on button "button" at bounding box center [254, 333] width 30 height 30
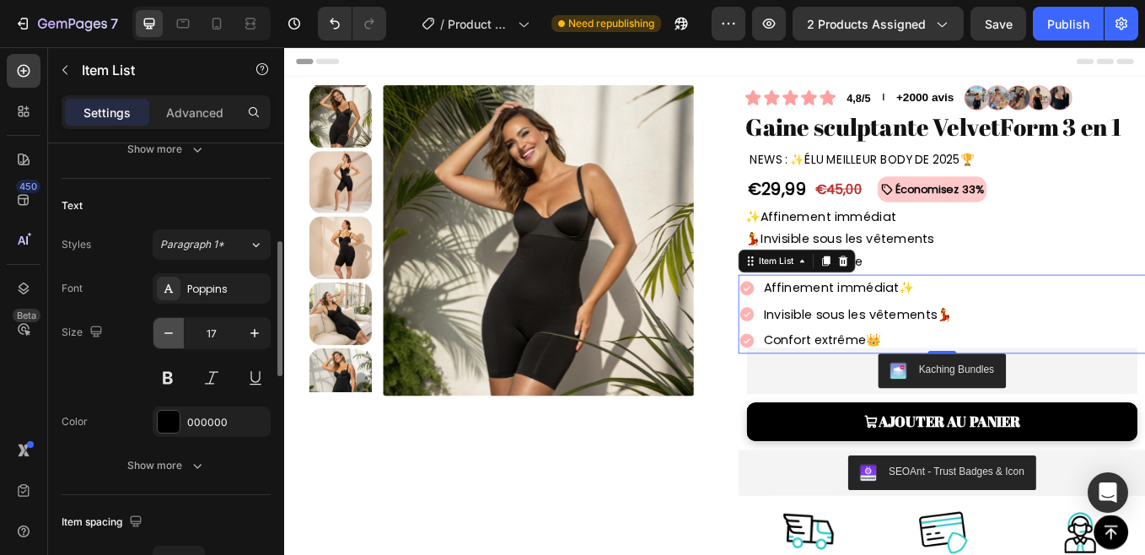
click at [158, 335] on button "button" at bounding box center [168, 333] width 30 height 30
type input "16"
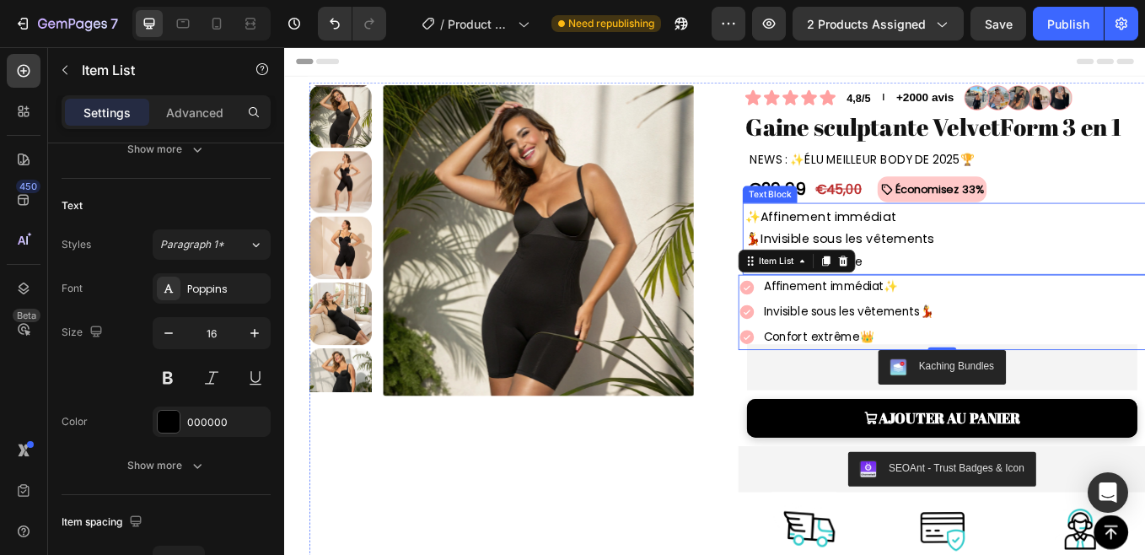
click at [944, 275] on p "💃 Invisible sous les vêtements" at bounding box center [1058, 273] width 467 height 26
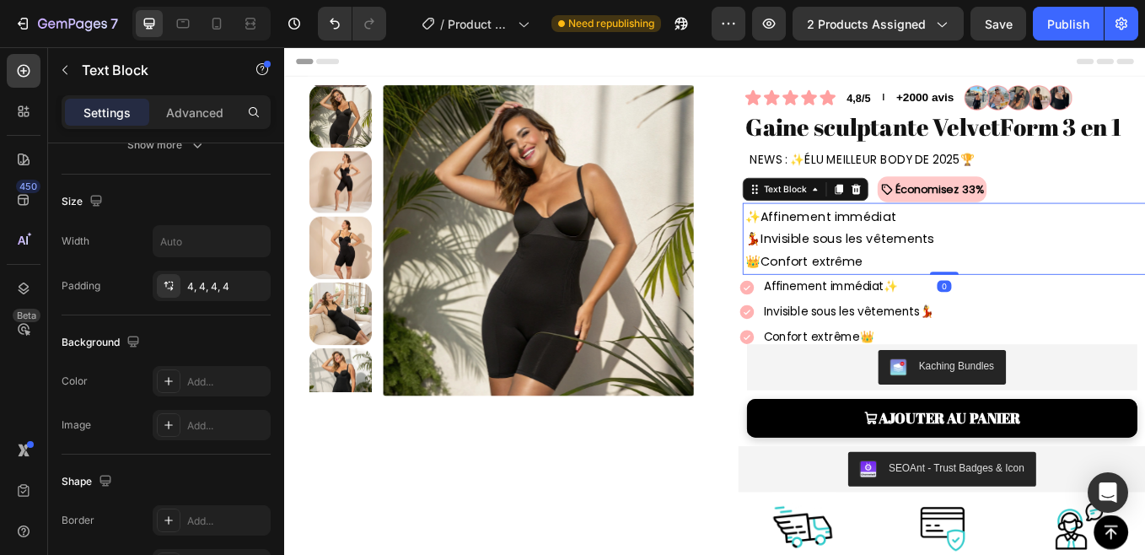
scroll to position [0, 0]
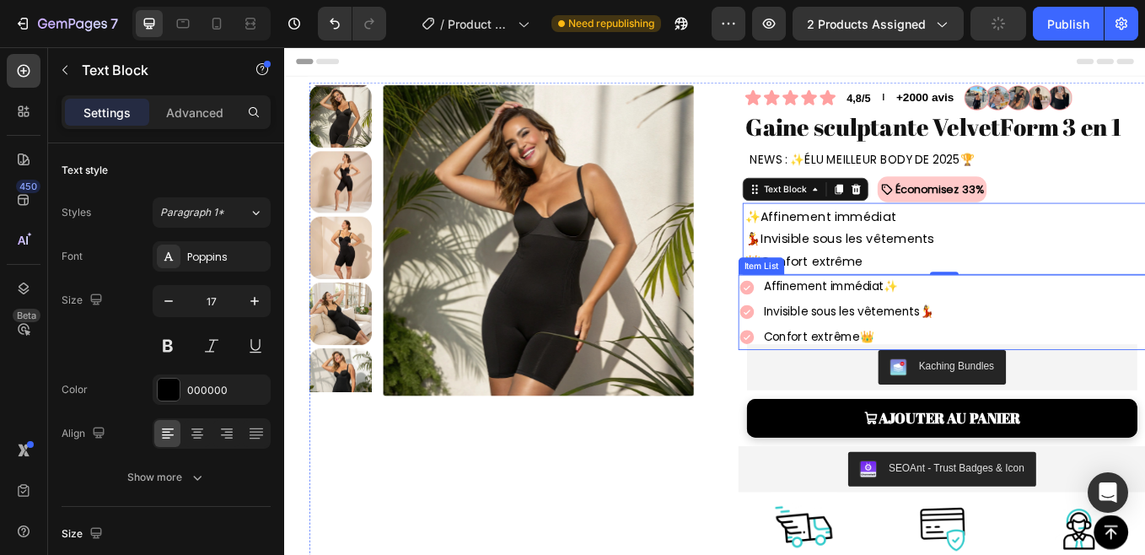
click at [1072, 358] on div "Affinement immédiat ✨ Invisible sous les vêtements 💃 Confort extrême 👑" at bounding box center [1056, 358] width 479 height 88
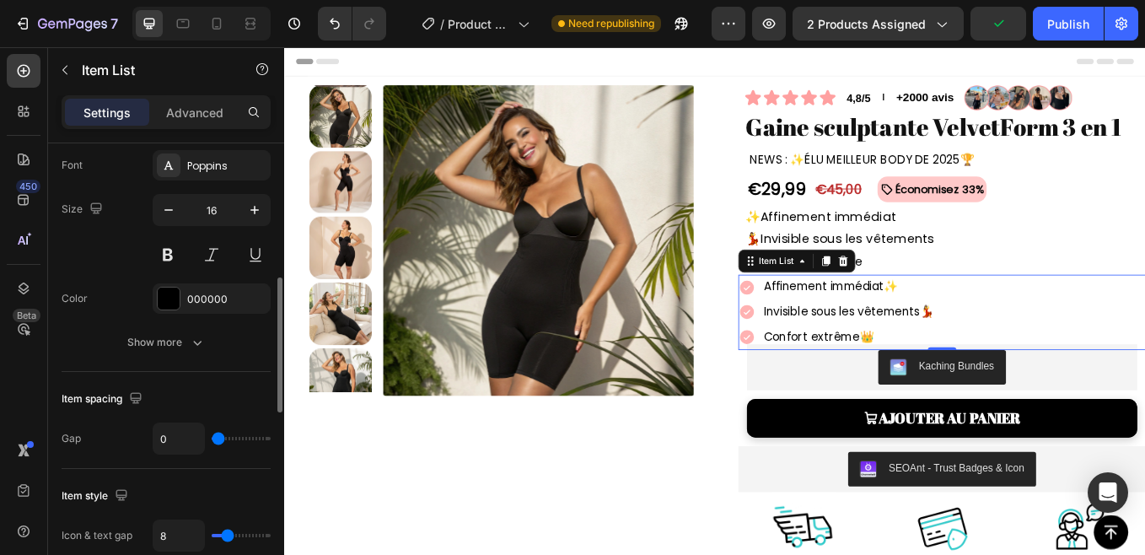
scroll to position [437, 0]
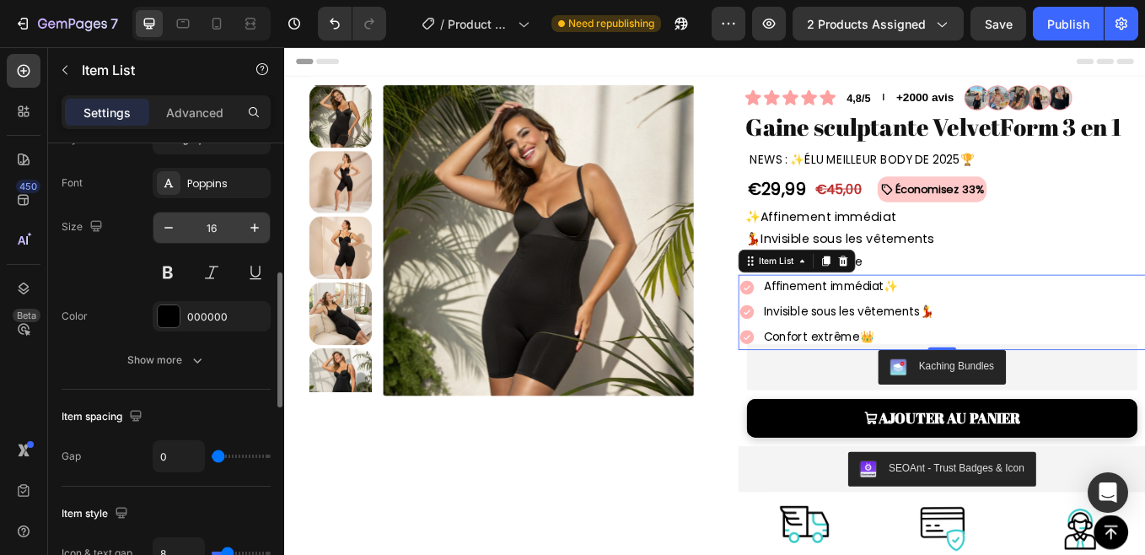
drag, startPoint x: 241, startPoint y: 350, endPoint x: 228, endPoint y: 241, distance: 109.6
click at [233, 331] on div "Font Poppins Size 16 Color 000000 Show more" at bounding box center [166, 271] width 209 height 207
click at [250, 233] on icon "button" at bounding box center [254, 227] width 17 height 17
type input "17"
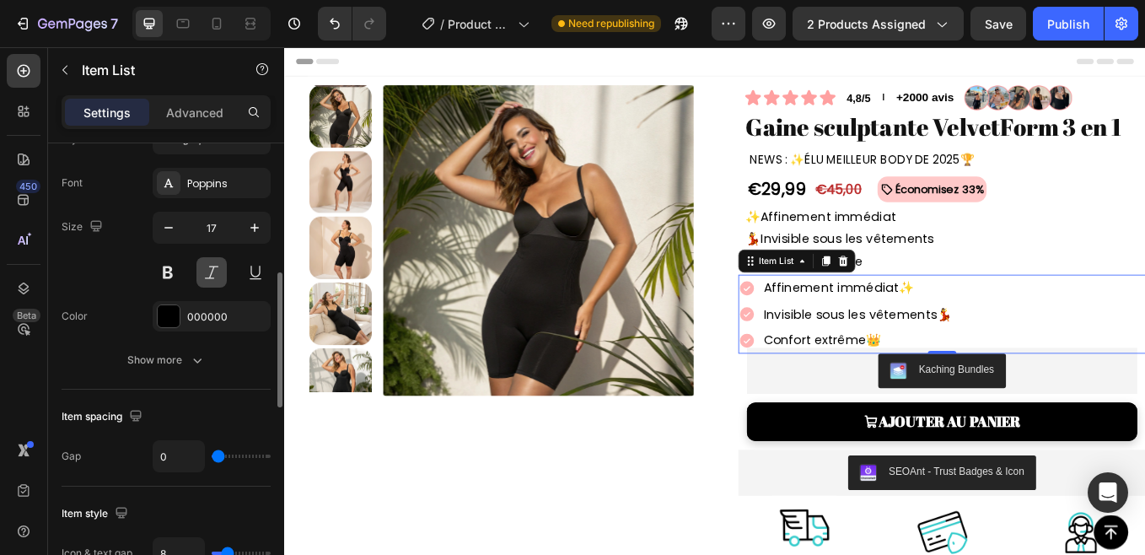
click at [208, 276] on button at bounding box center [211, 272] width 30 height 30
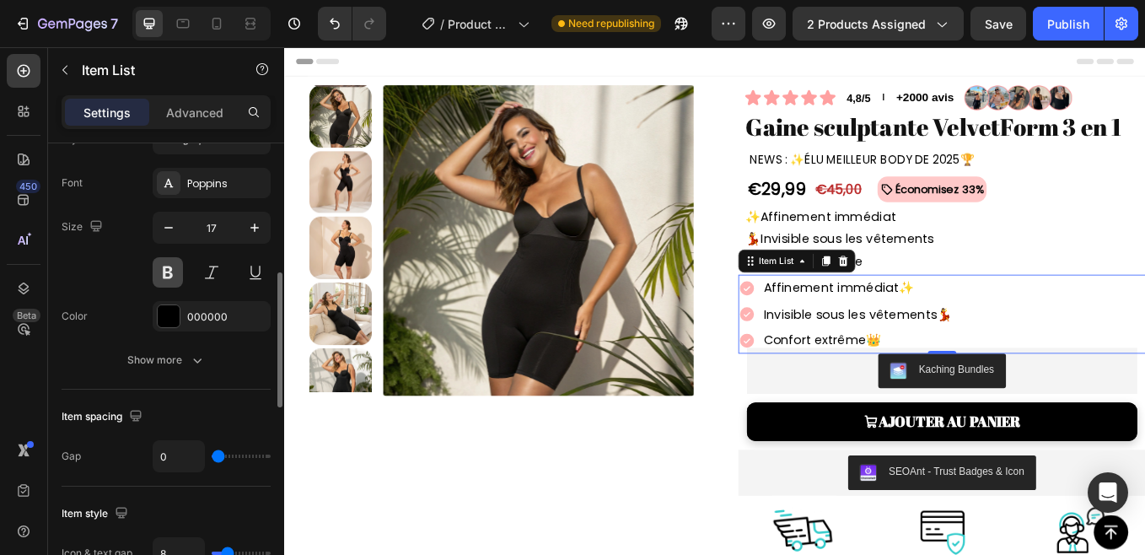
click at [164, 276] on button at bounding box center [168, 272] width 30 height 30
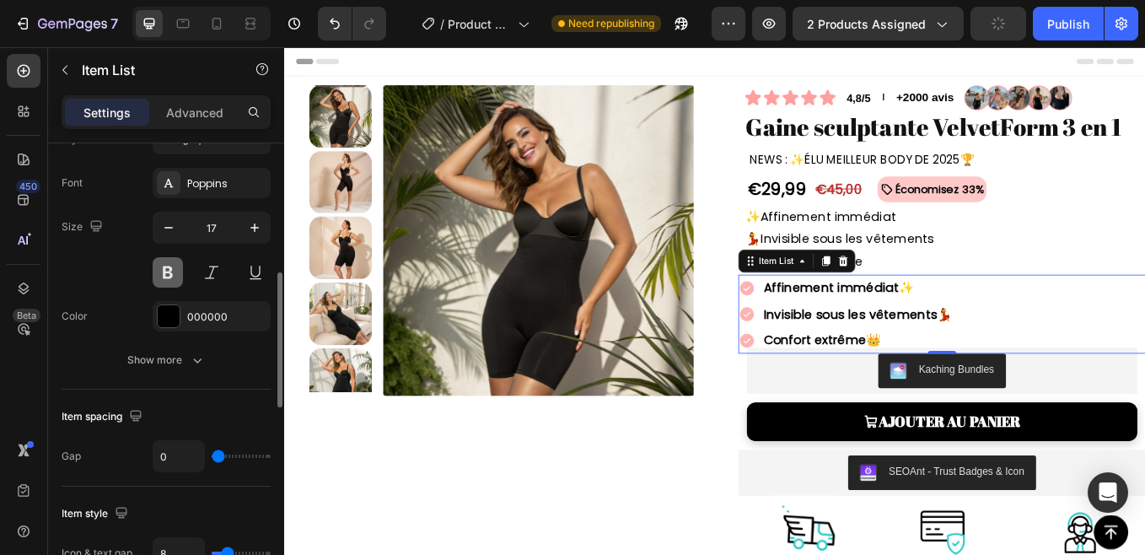
click at [158, 275] on button at bounding box center [168, 272] width 30 height 30
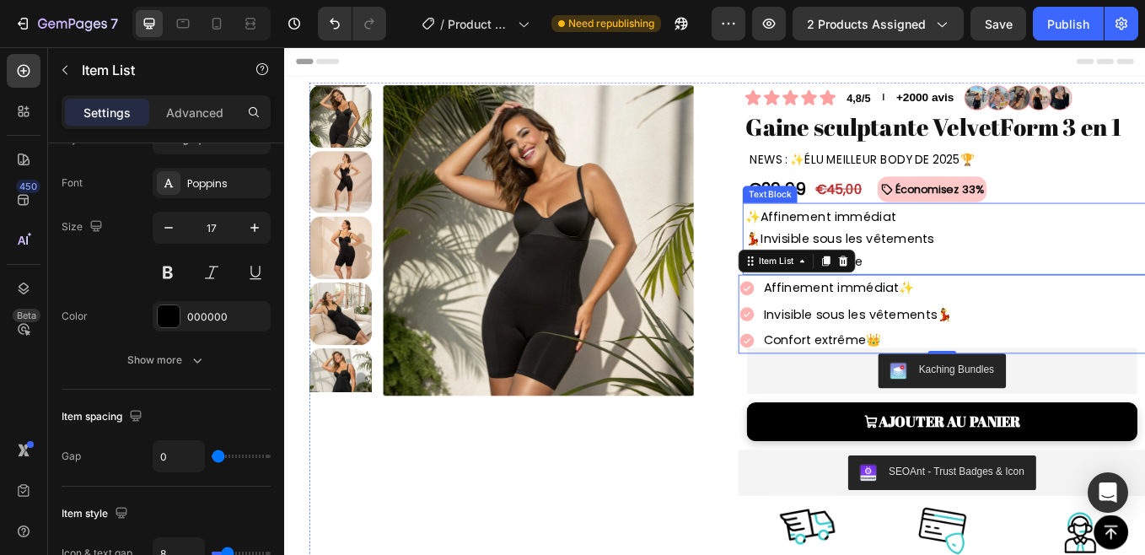
click at [995, 238] on p "✨ Affinement immédiat" at bounding box center [1058, 246] width 467 height 26
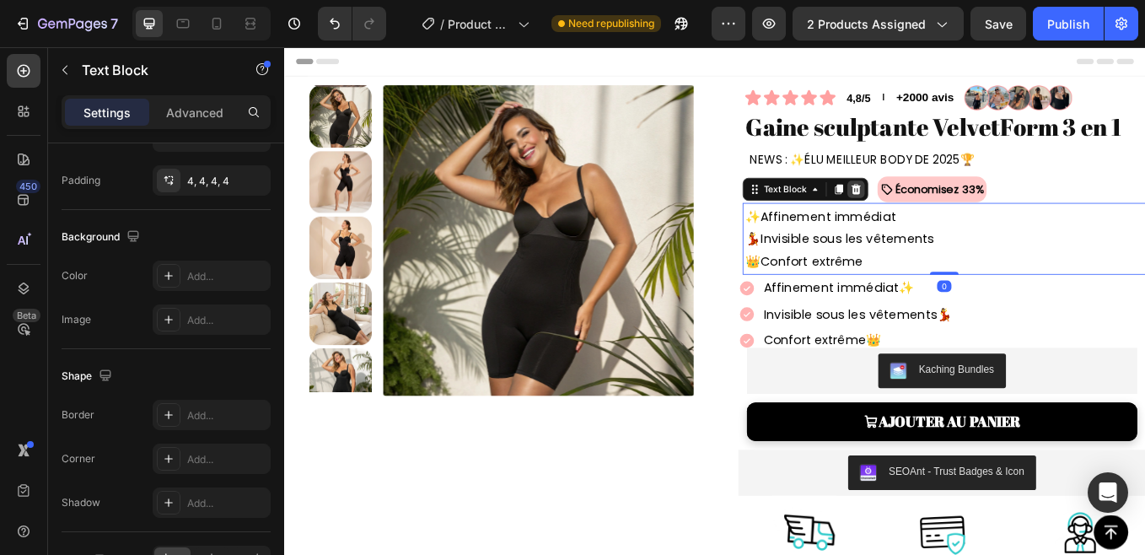
scroll to position [0, 0]
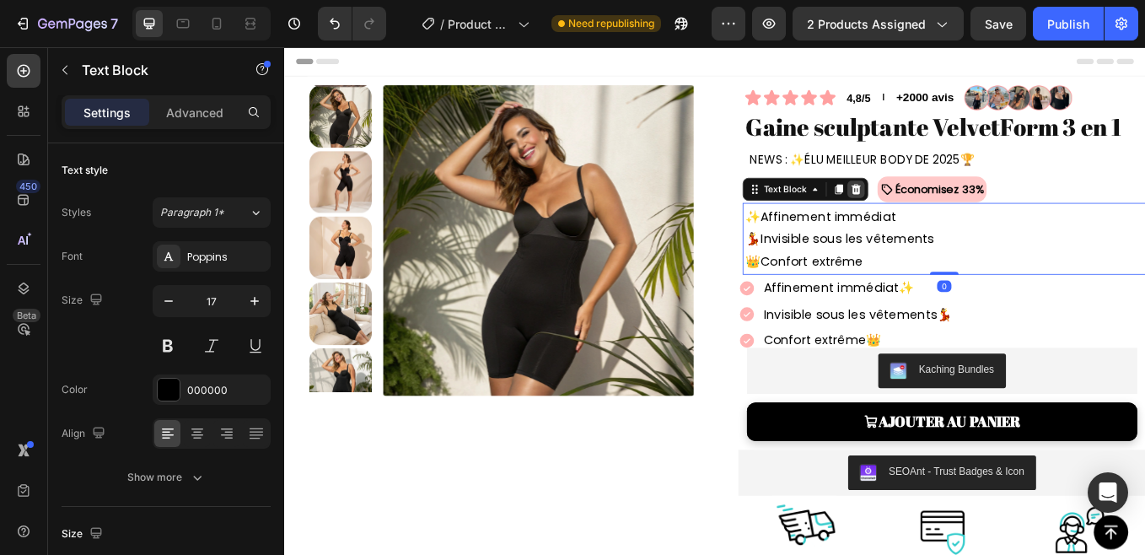
click at [950, 214] on icon at bounding box center [955, 214] width 11 height 12
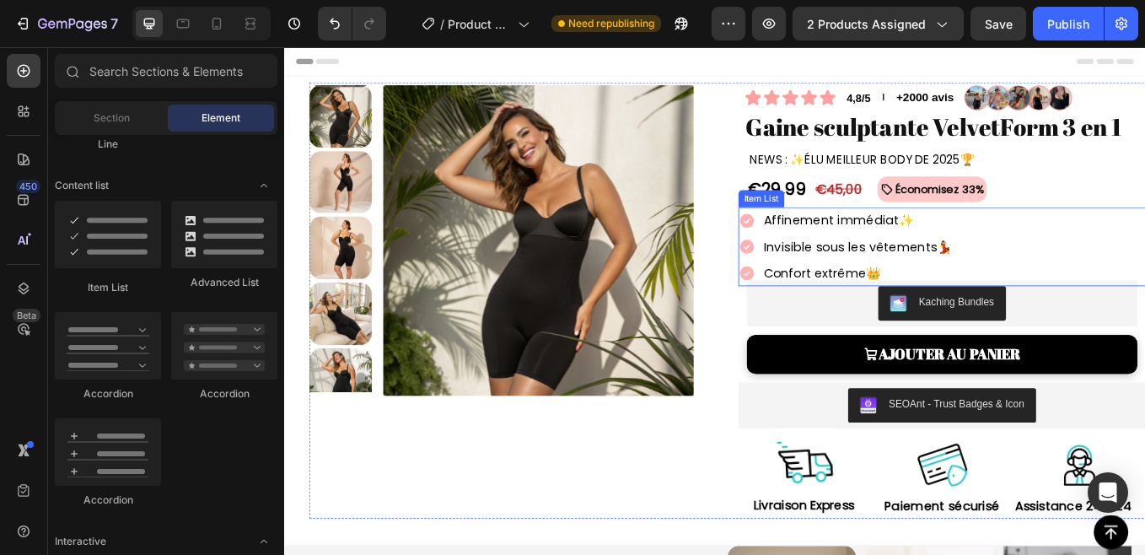
click at [1127, 286] on div "Affinement immédiat ✨ Invisible sous les vêtements 💃 Confort extrême 👑" at bounding box center [1056, 281] width 479 height 93
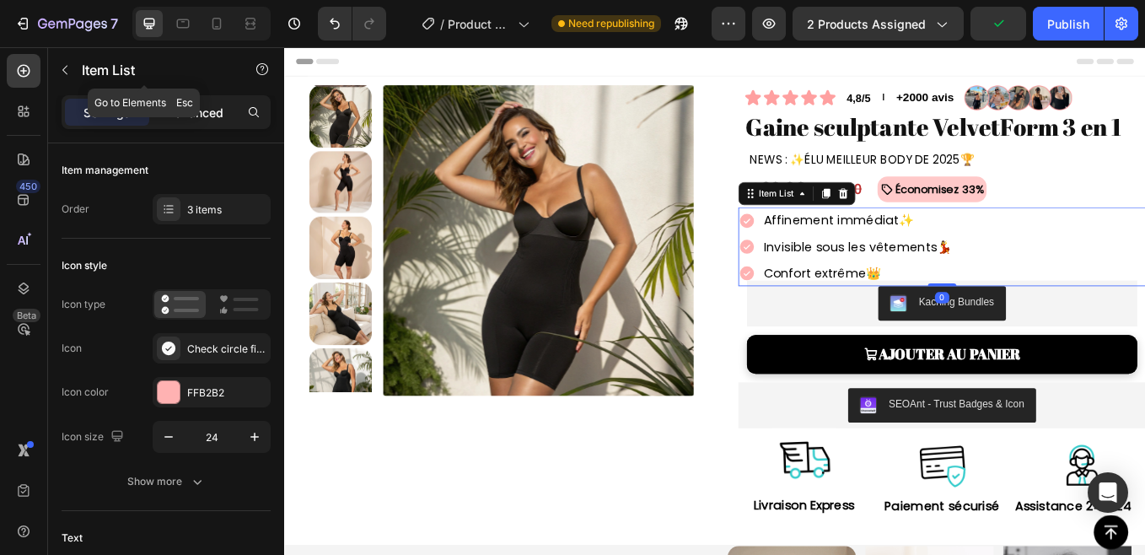
click at [201, 104] on p "Advanced" at bounding box center [194, 113] width 57 height 18
type input "100%"
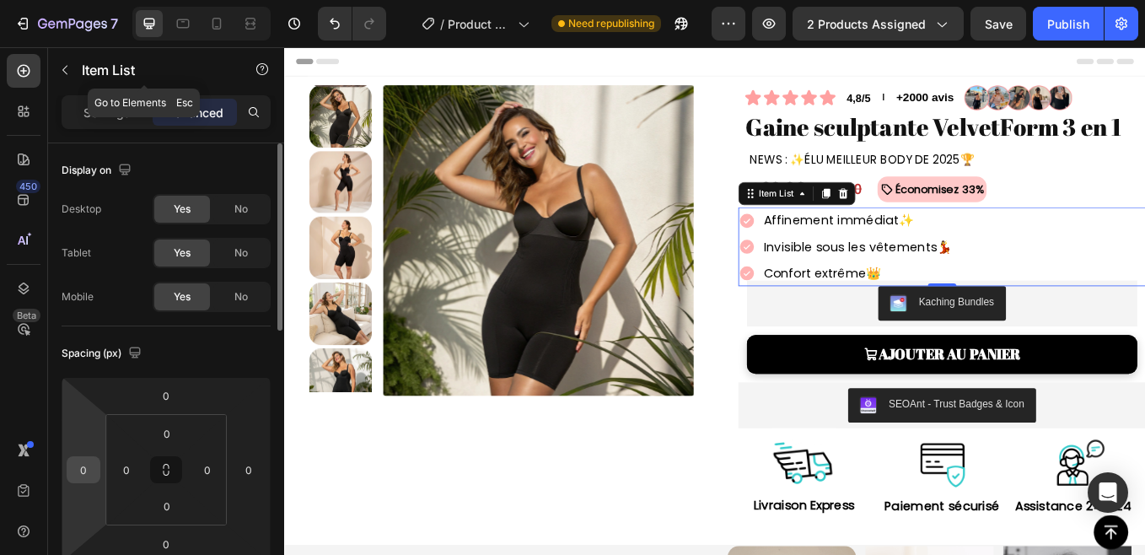
click at [82, 475] on input "0" at bounding box center [83, 469] width 25 height 25
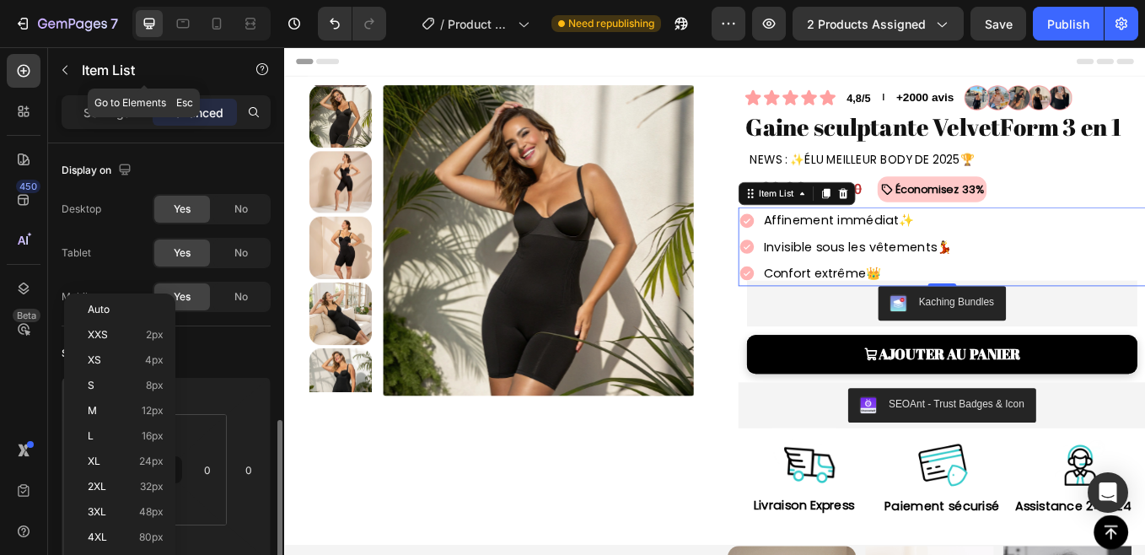
scroll to position [196, 0]
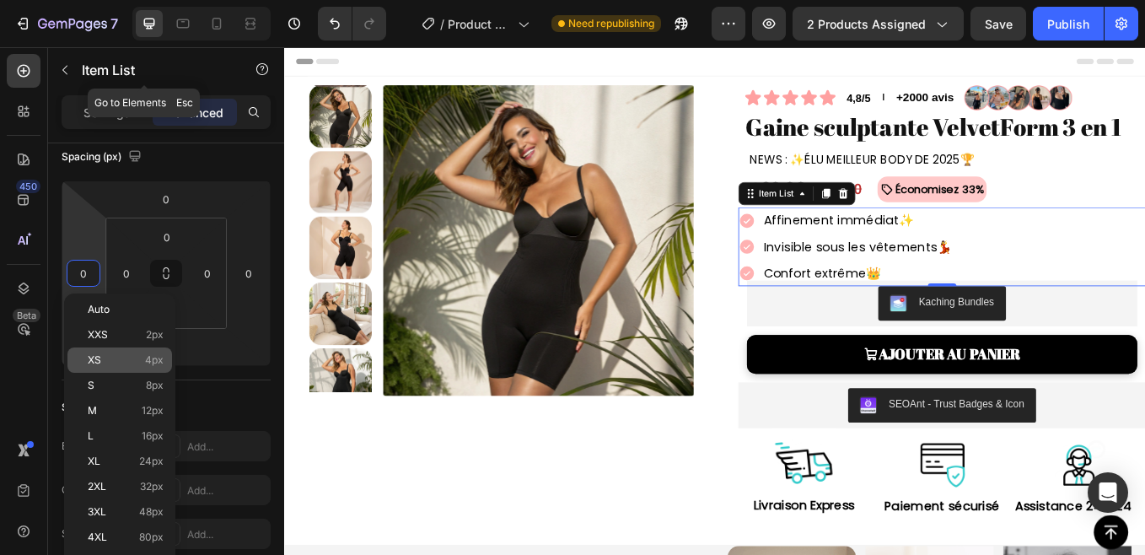
click at [115, 361] on p "XS 4px" at bounding box center [126, 360] width 76 height 12
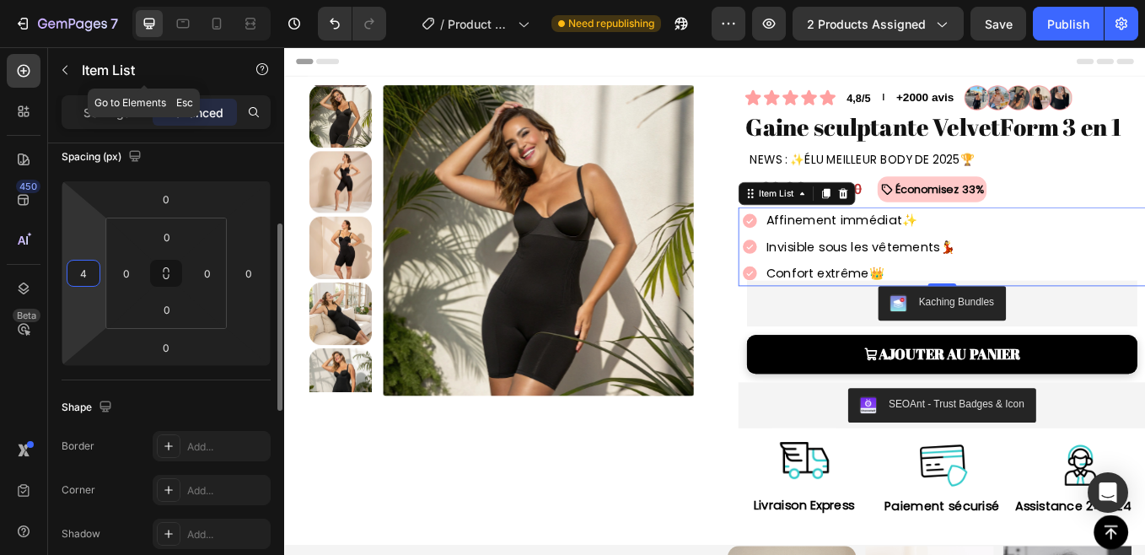
click at [81, 278] on input "4" at bounding box center [83, 272] width 25 height 25
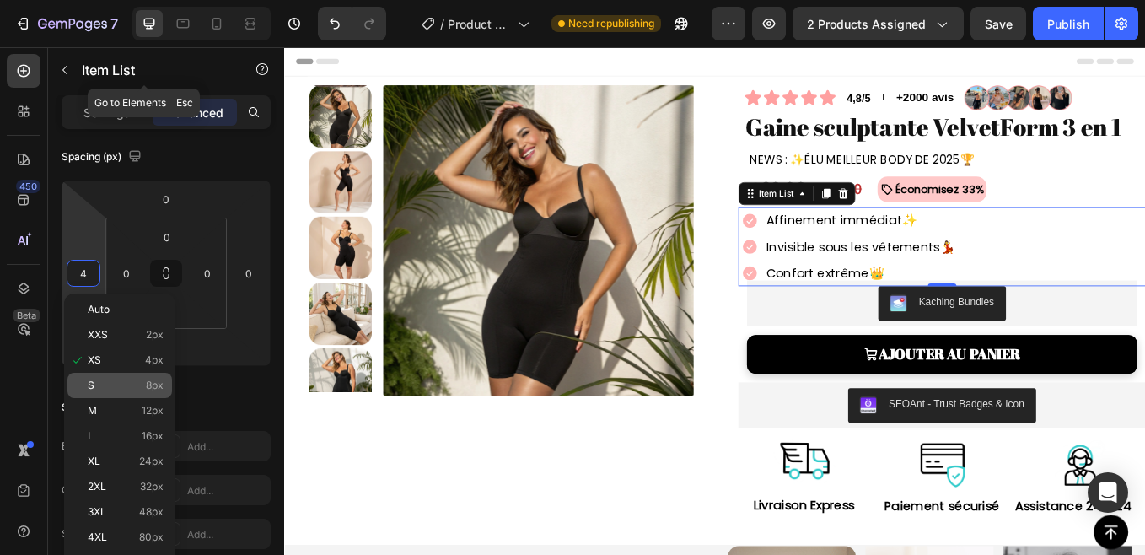
click at [118, 376] on div "S 8px" at bounding box center [119, 385] width 105 height 25
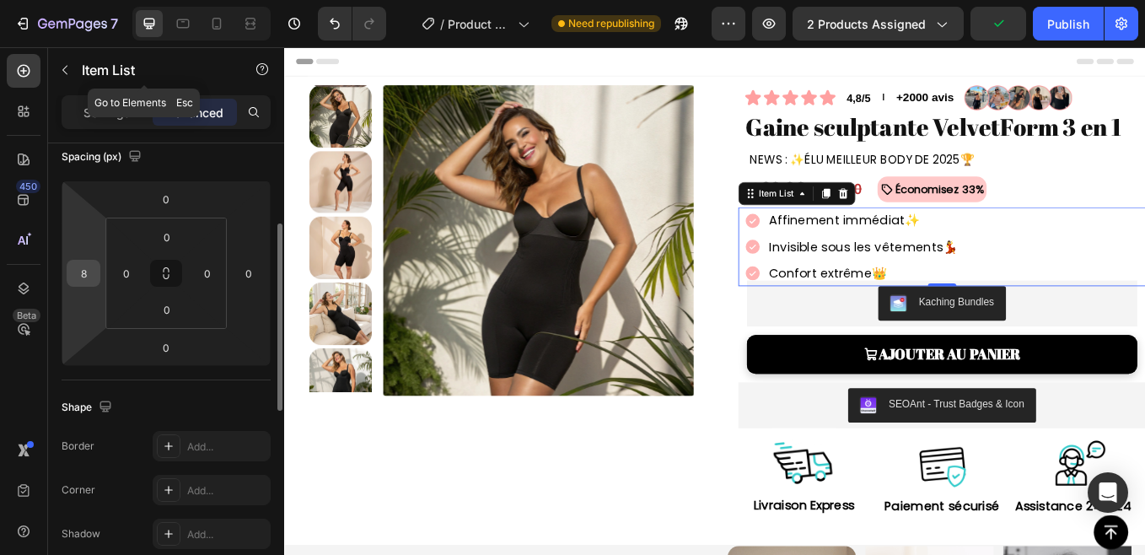
click at [83, 282] on input "8" at bounding box center [83, 272] width 25 height 25
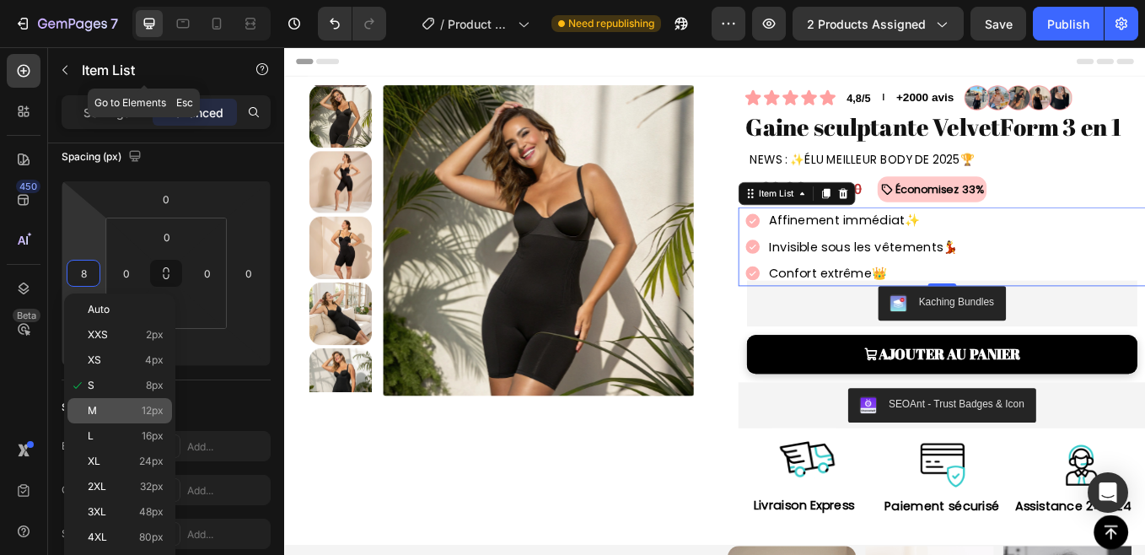
click at [152, 405] on span "12px" at bounding box center [153, 411] width 22 height 12
type input "12"
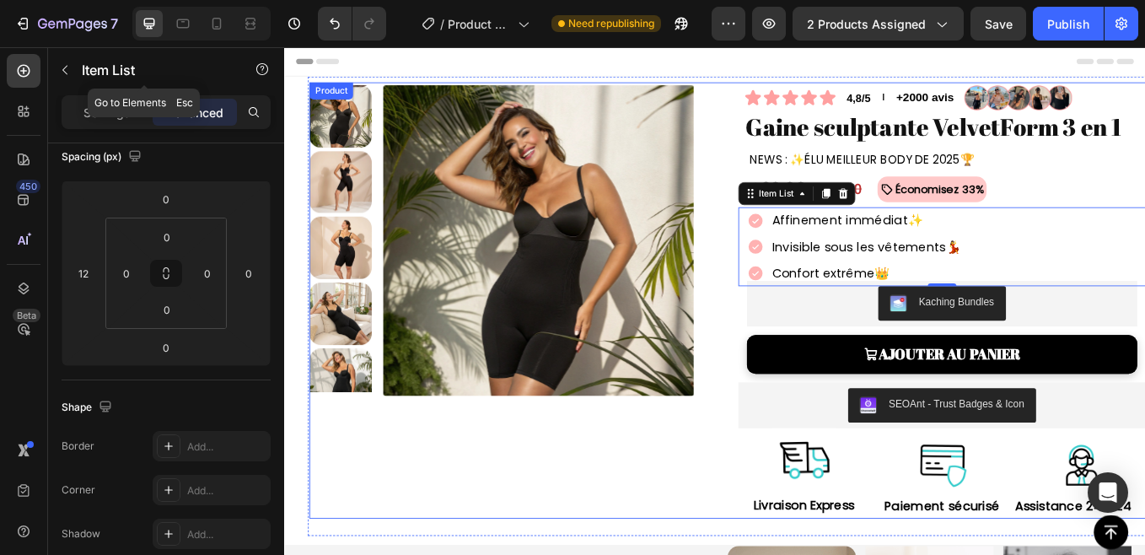
click at [791, 221] on div "Product Images Icon Icon Icon Icon Icon Icon List 4,8/5 Text Block l Text Block…" at bounding box center [818, 344] width 1010 height 512
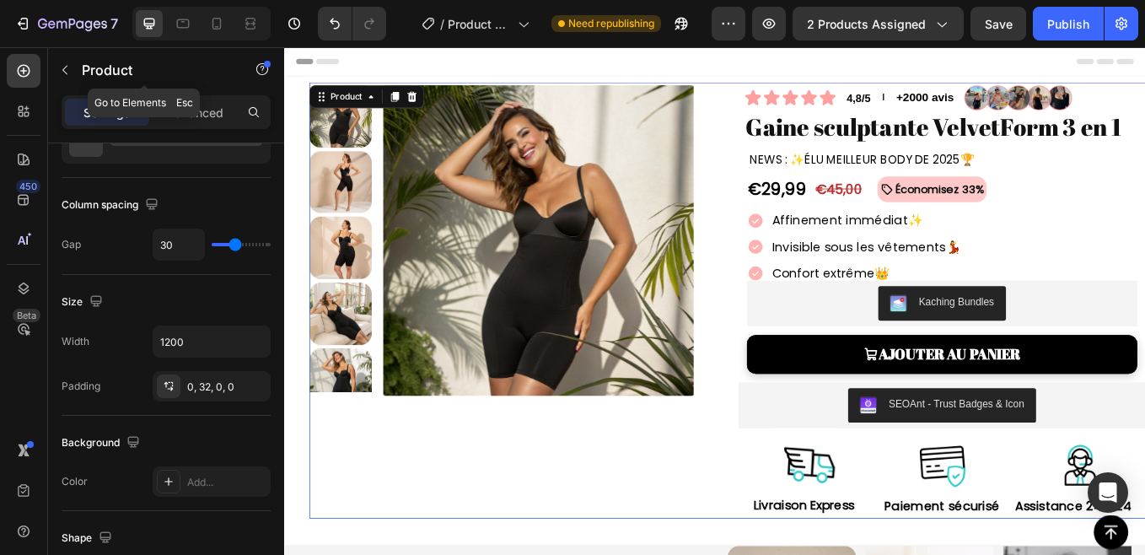
click at [791, 221] on div "Product Images Icon Icon Icon Icon Icon Icon List 4,8/5 Text Block l Text Block…" at bounding box center [818, 344] width 1010 height 512
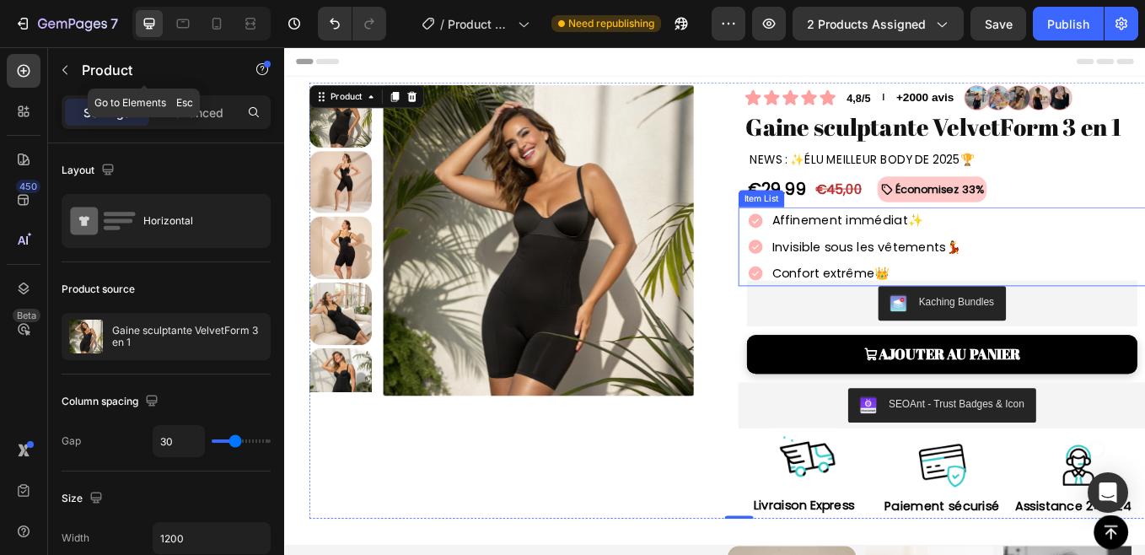
click at [1126, 276] on div "Affinement immédiat ✨ Invisible sous les vêtements 💃 Confort extrême 👑" at bounding box center [1061, 281] width 469 height 93
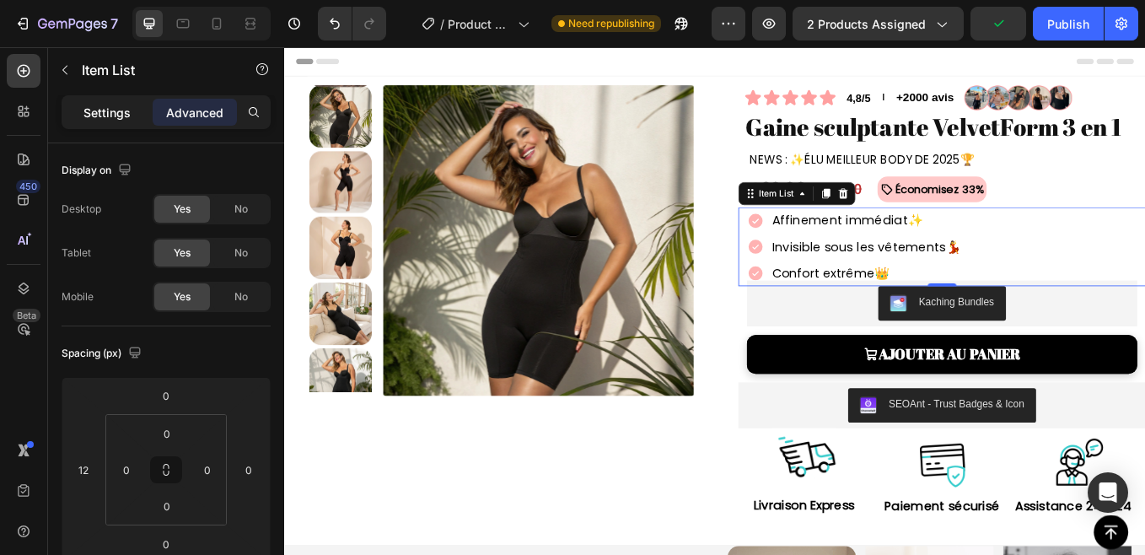
click at [93, 115] on p "Settings" at bounding box center [106, 113] width 47 height 18
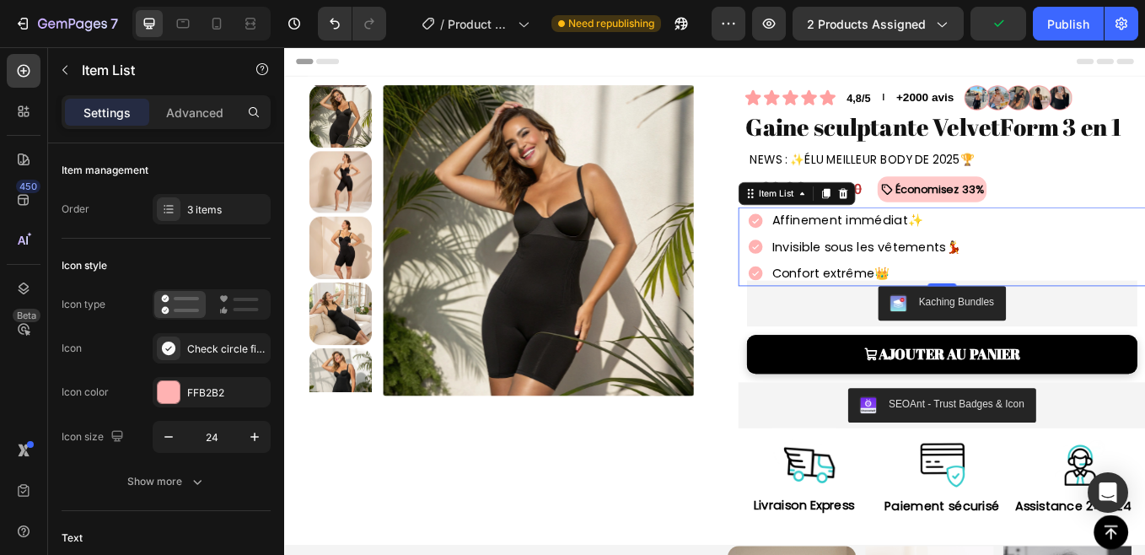
click at [93, 115] on p "Settings" at bounding box center [106, 113] width 47 height 18
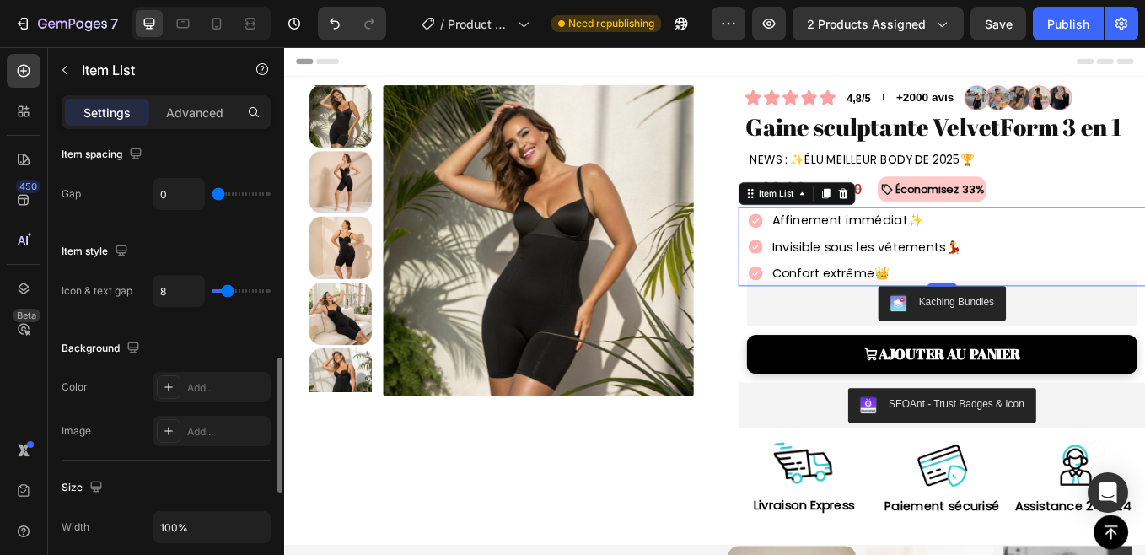
scroll to position [705, 0]
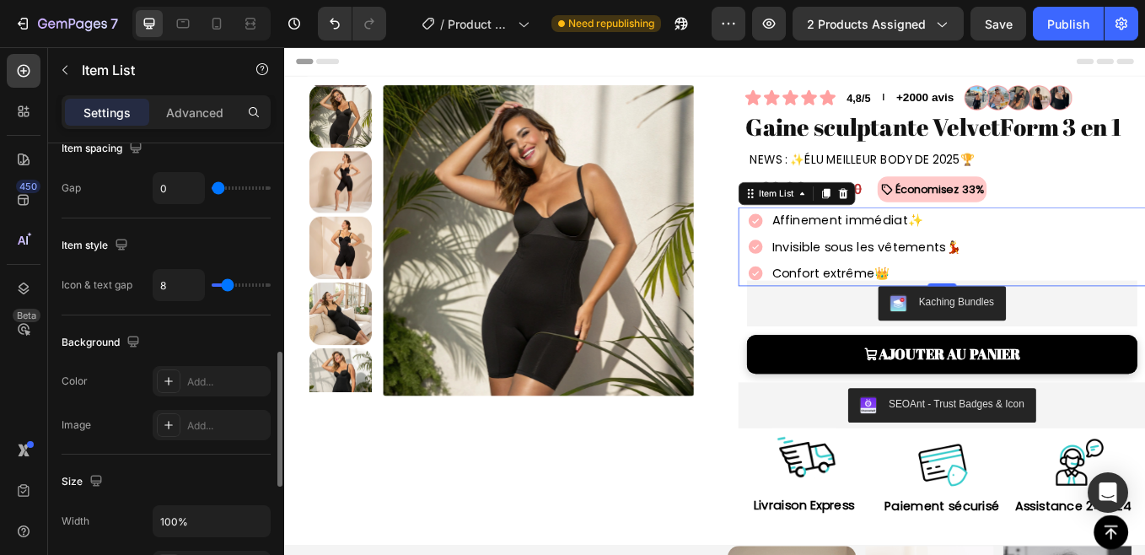
type input "4"
type input "3"
type input "2"
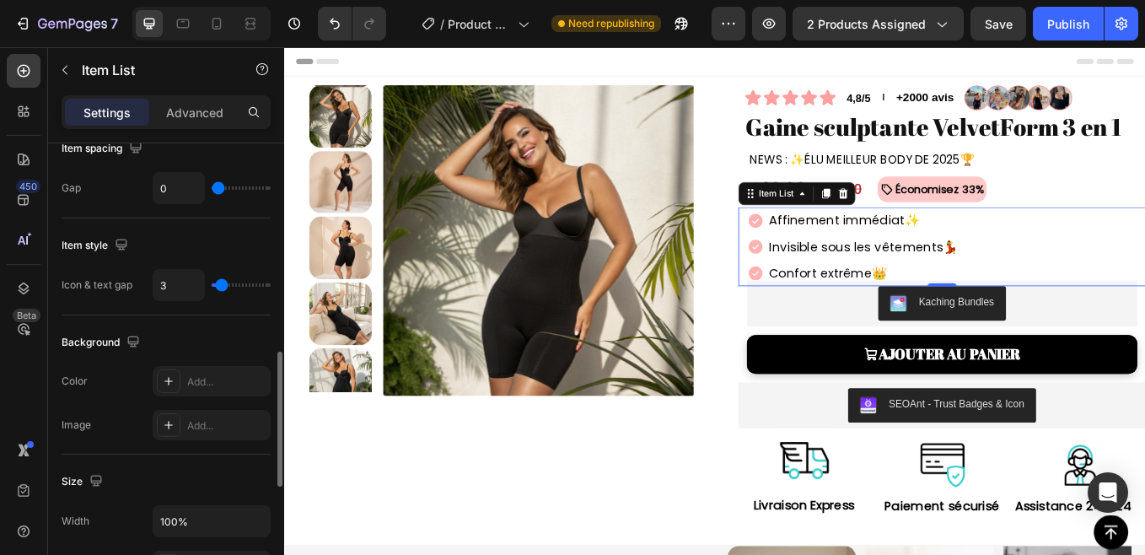
type input "2"
type input "1"
type input "0"
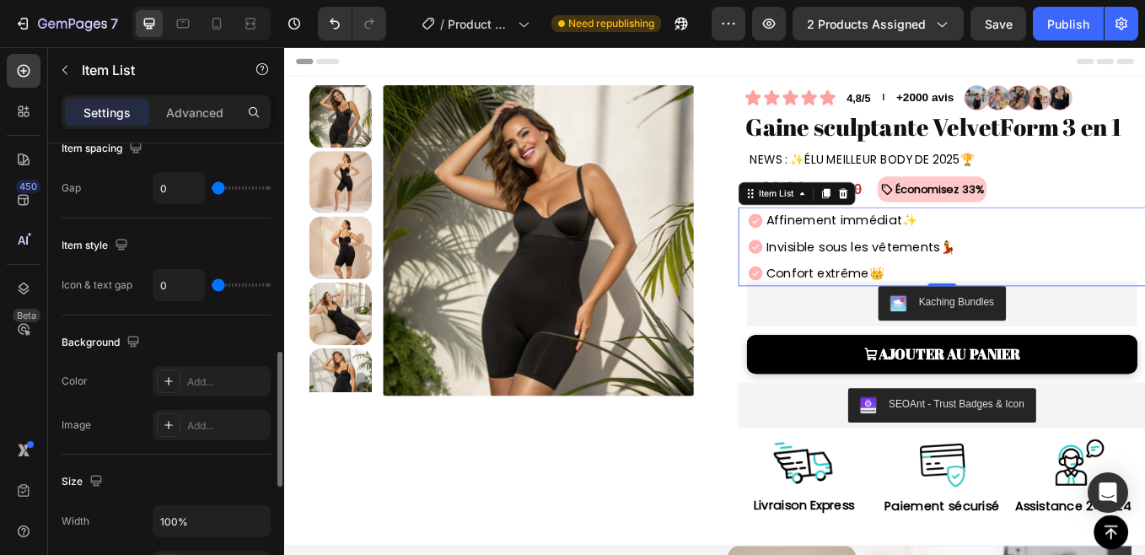
type input "1"
type input "2"
click at [221, 287] on input "range" at bounding box center [241, 284] width 59 height 3
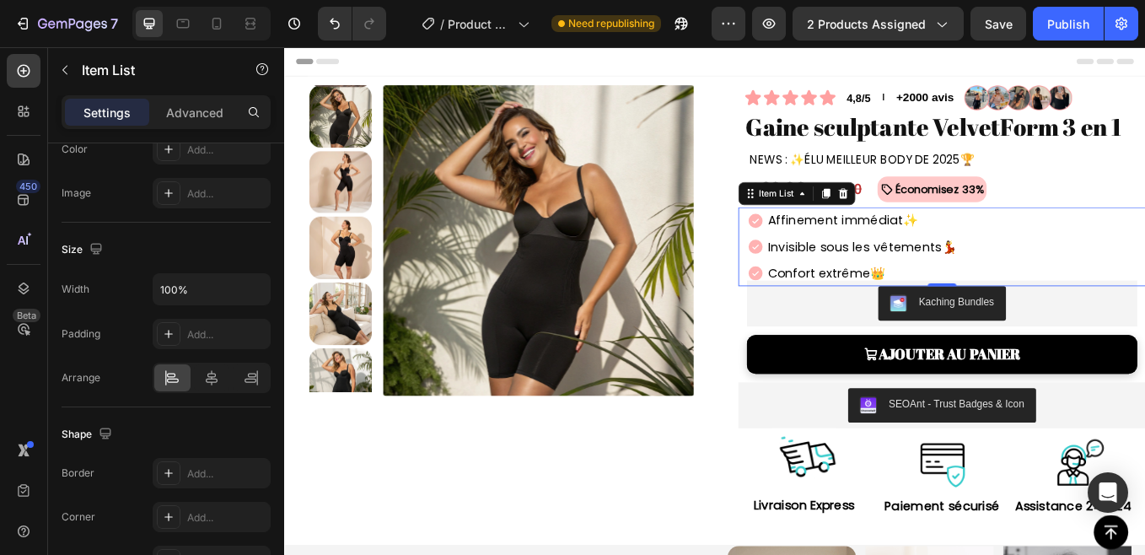
scroll to position [0, 0]
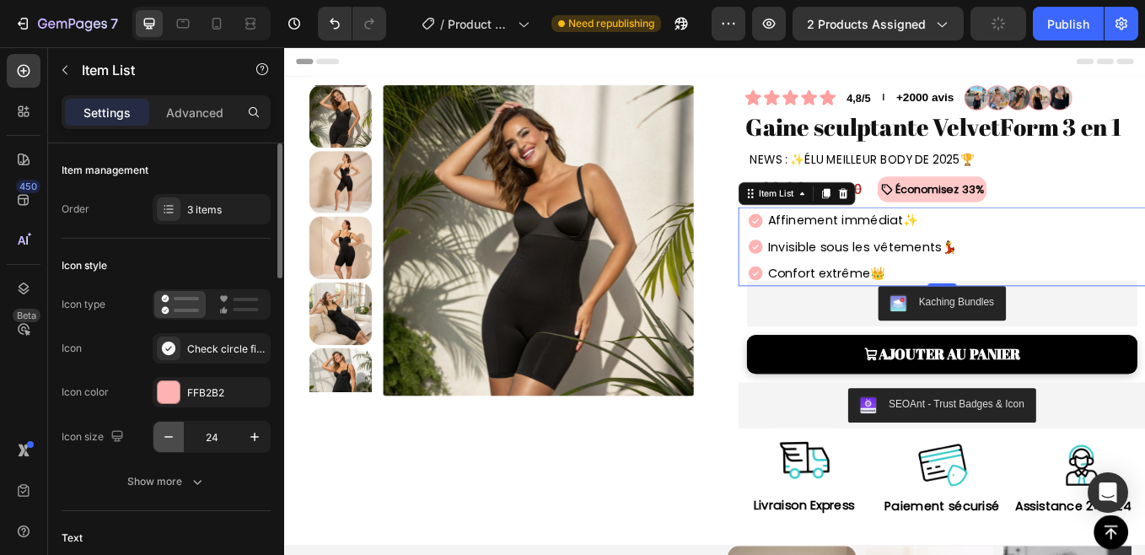
click at [174, 439] on icon "button" at bounding box center [168, 436] width 17 height 17
click at [251, 447] on button "button" at bounding box center [254, 436] width 30 height 30
click at [160, 448] on button "button" at bounding box center [168, 436] width 30 height 30
type input "24"
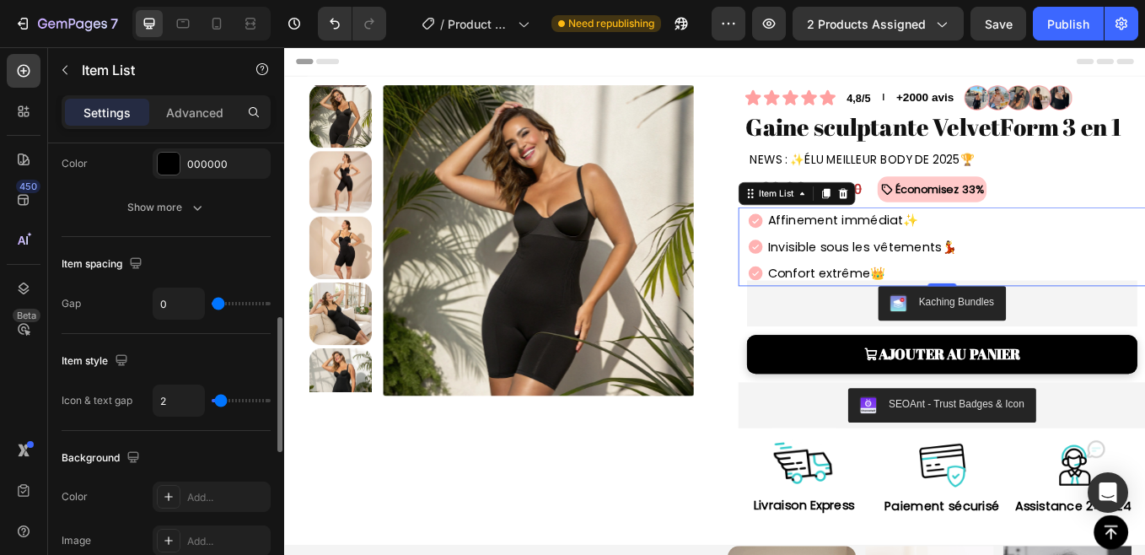
scroll to position [596, 0]
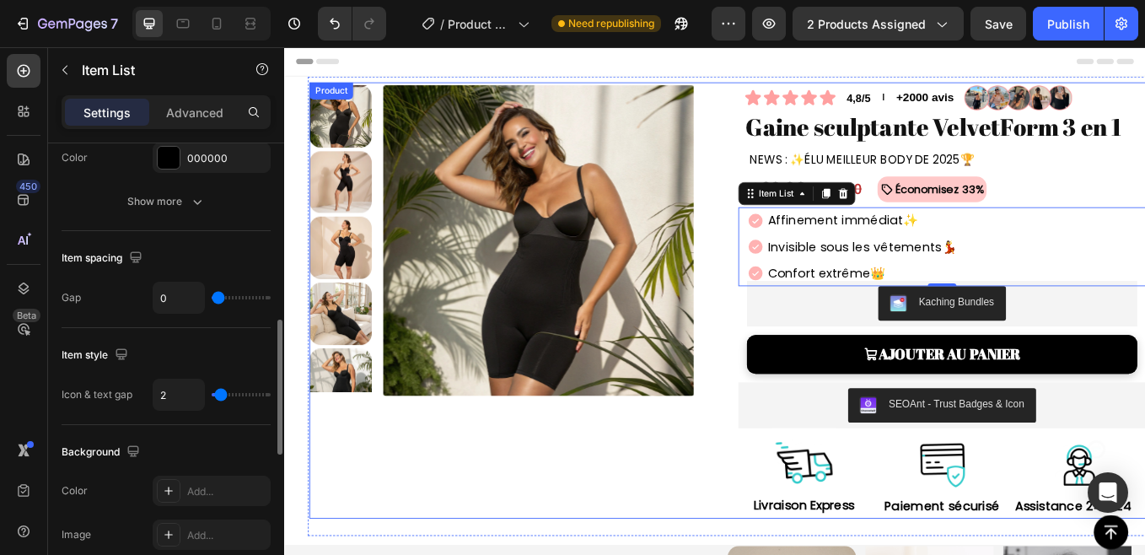
click at [635, 532] on div "Product Images" at bounding box center [552, 344] width 479 height 512
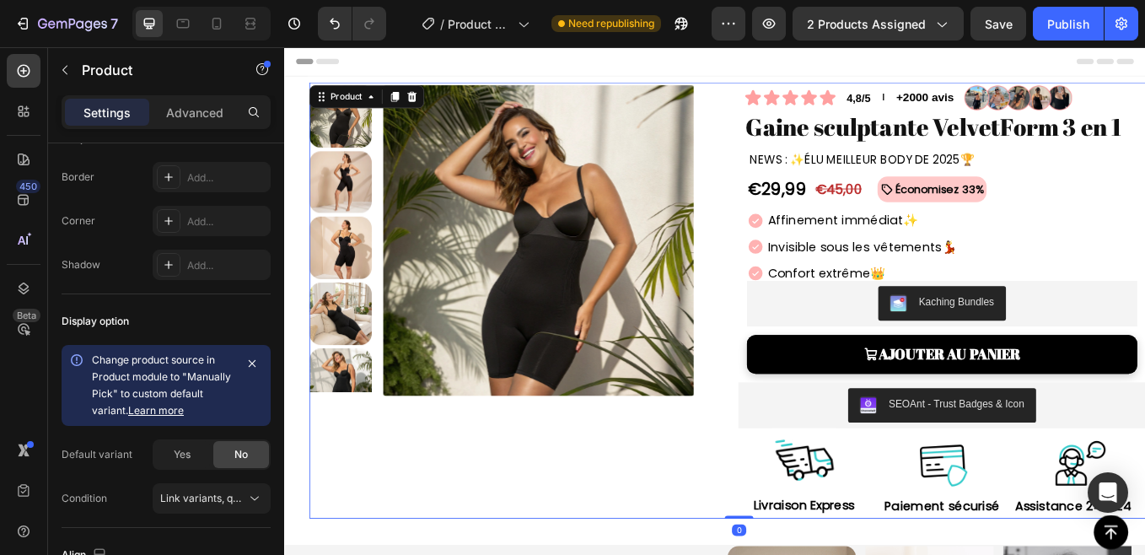
scroll to position [0, 0]
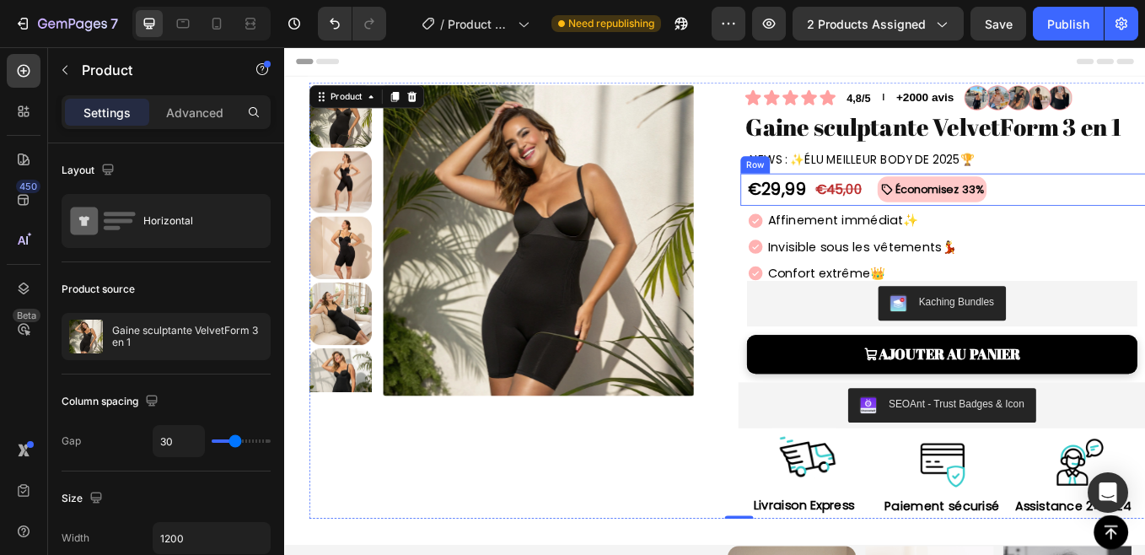
click at [905, 230] on div "€45,00 Product Price Product Price" at bounding box center [934, 215] width 58 height 38
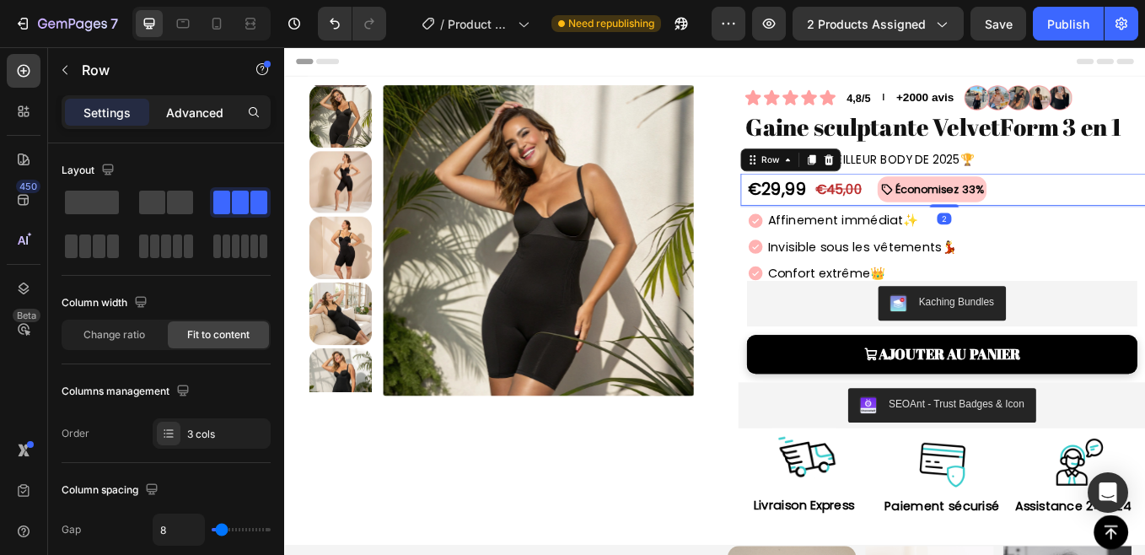
click at [192, 125] on div "Advanced" at bounding box center [195, 112] width 84 height 27
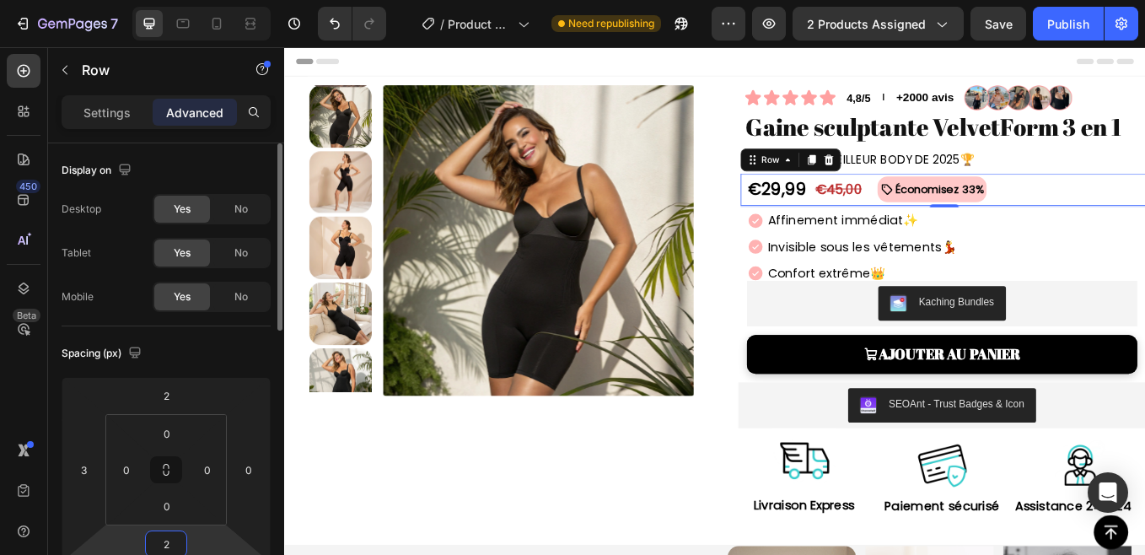
click at [175, 553] on input "2" at bounding box center [166, 543] width 34 height 25
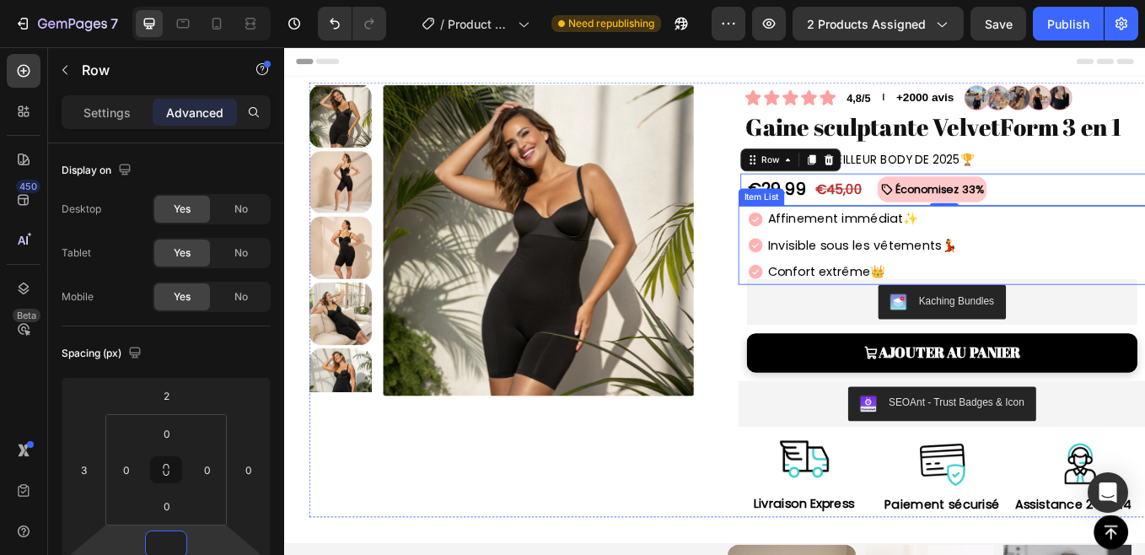
click at [1105, 265] on div "Affinement immédiat ✨ Invisible sous les vêtements 💃 Confort extrême 👑" at bounding box center [1061, 279] width 469 height 93
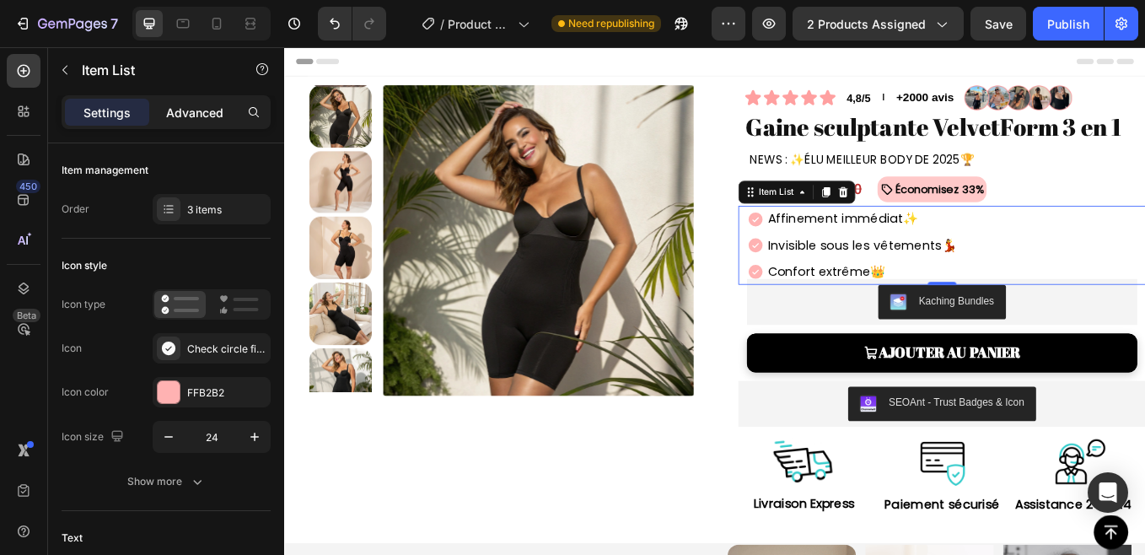
click at [195, 119] on p "Advanced" at bounding box center [194, 113] width 57 height 18
type input "100%"
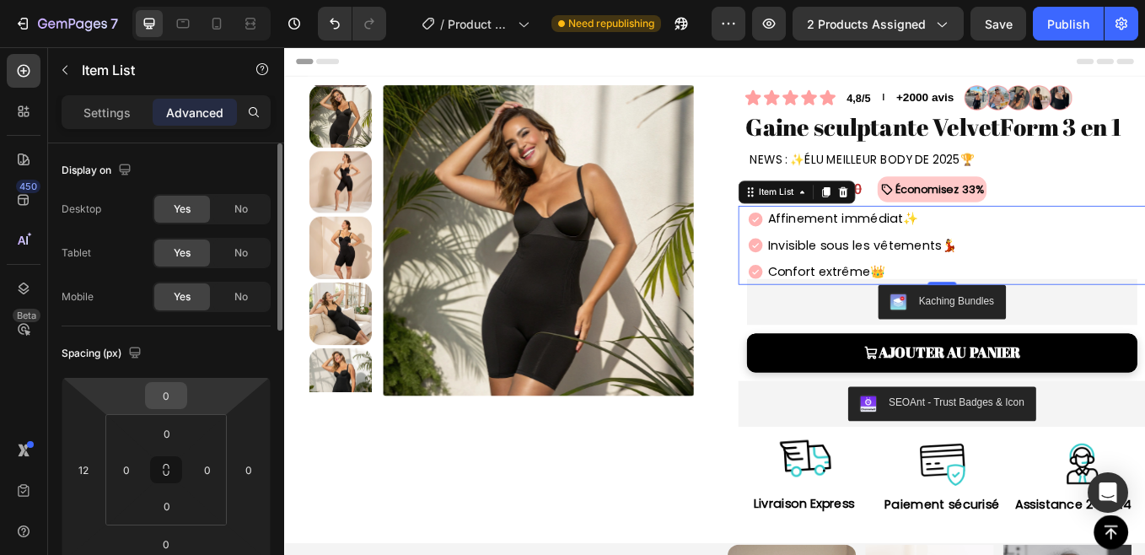
click at [165, 404] on input "0" at bounding box center [166, 395] width 34 height 25
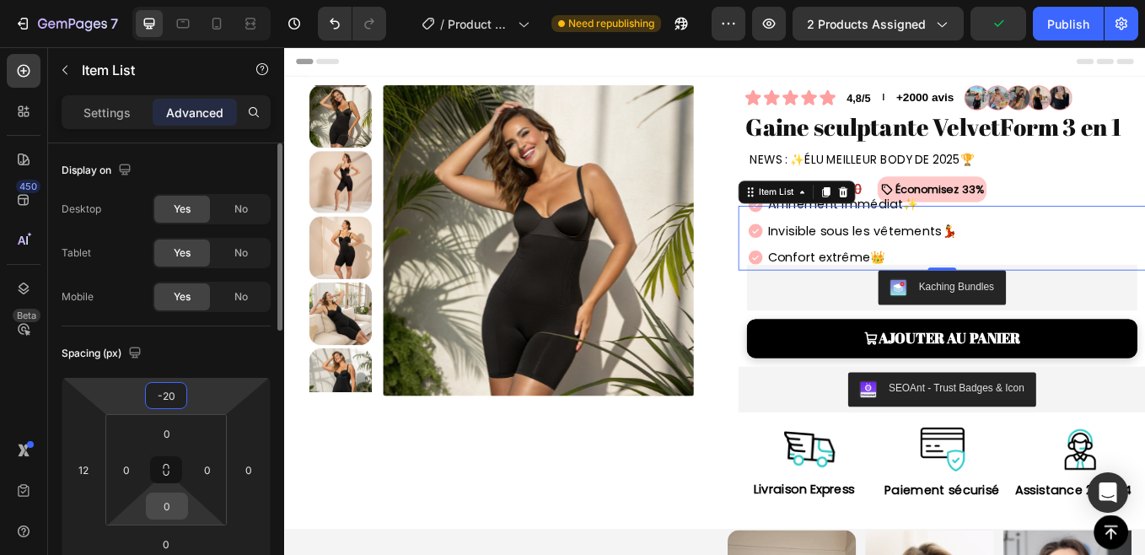
type input "-2"
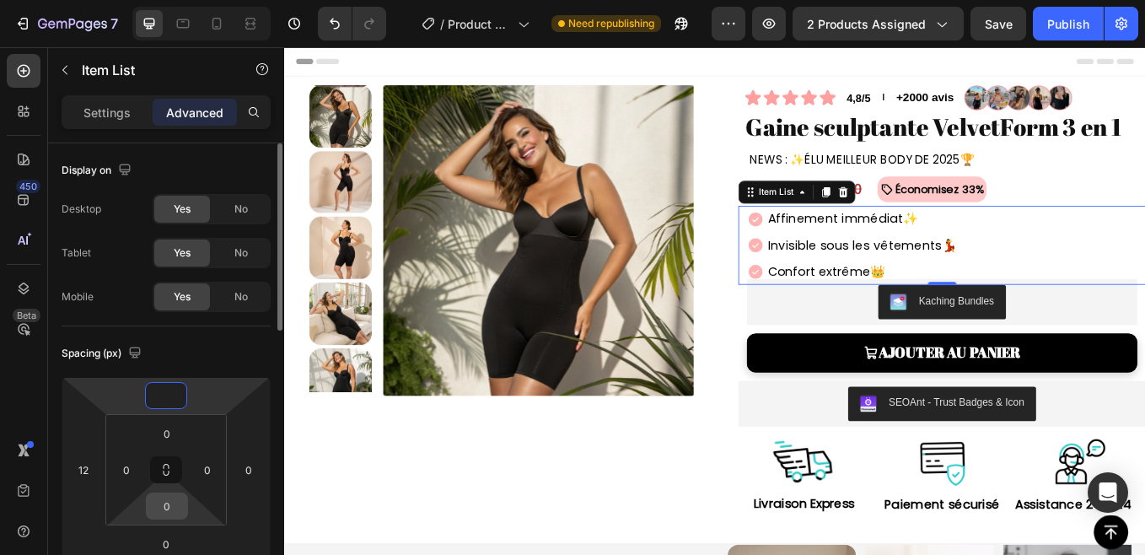
type input "-9"
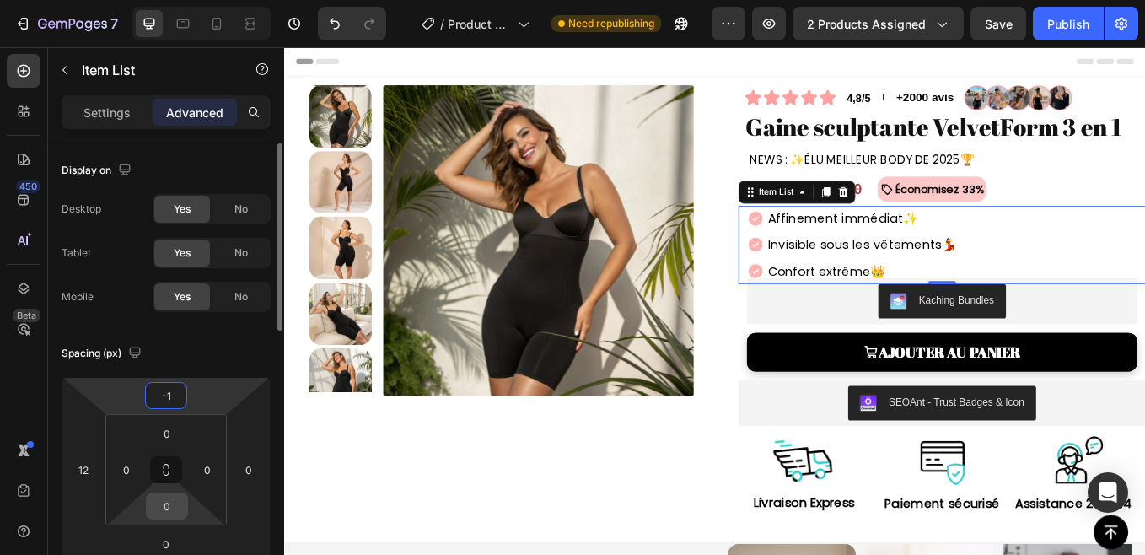
type input "-12"
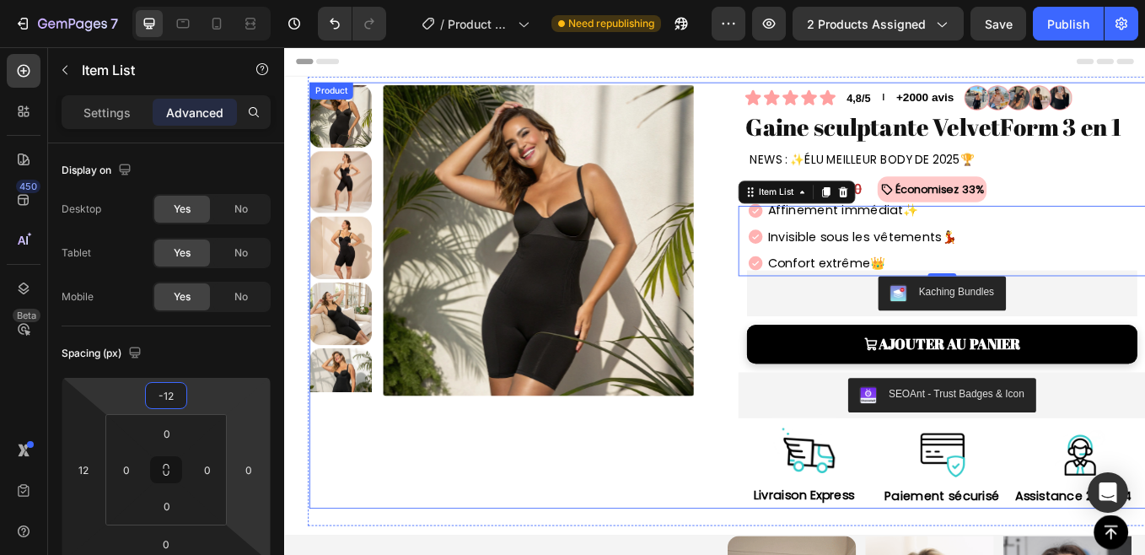
click at [786, 280] on div "Product Images Icon Icon Icon Icon Icon Icon List 4,8/5 Text Block l Text Block…" at bounding box center [818, 338] width 1010 height 501
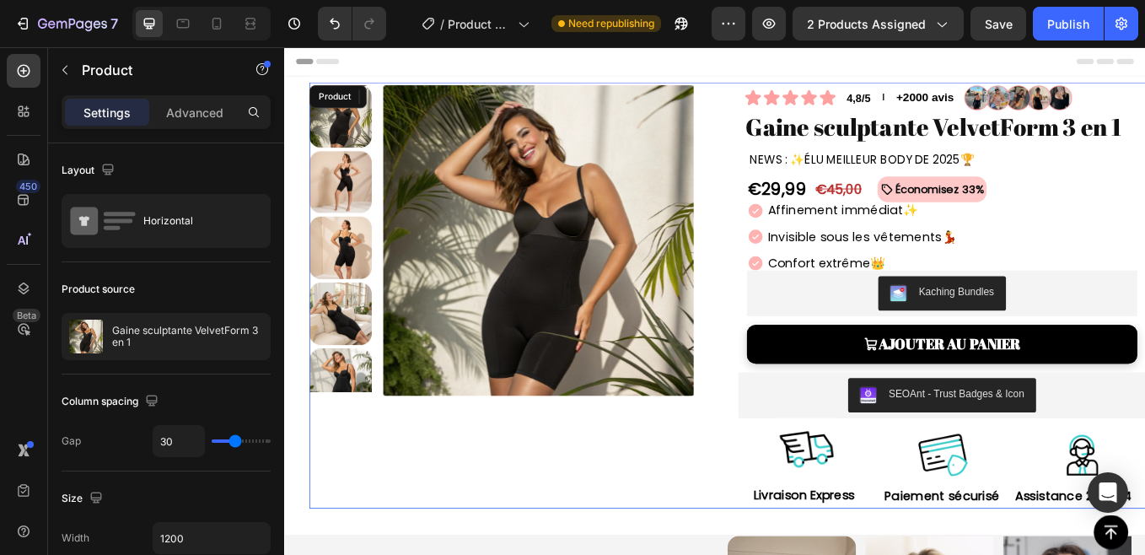
click at [786, 280] on div "Product Images Icon Icon Icon Icon Icon Icon List 4,8/5 Text Block l Text Block…" at bounding box center [818, 338] width 1010 height 501
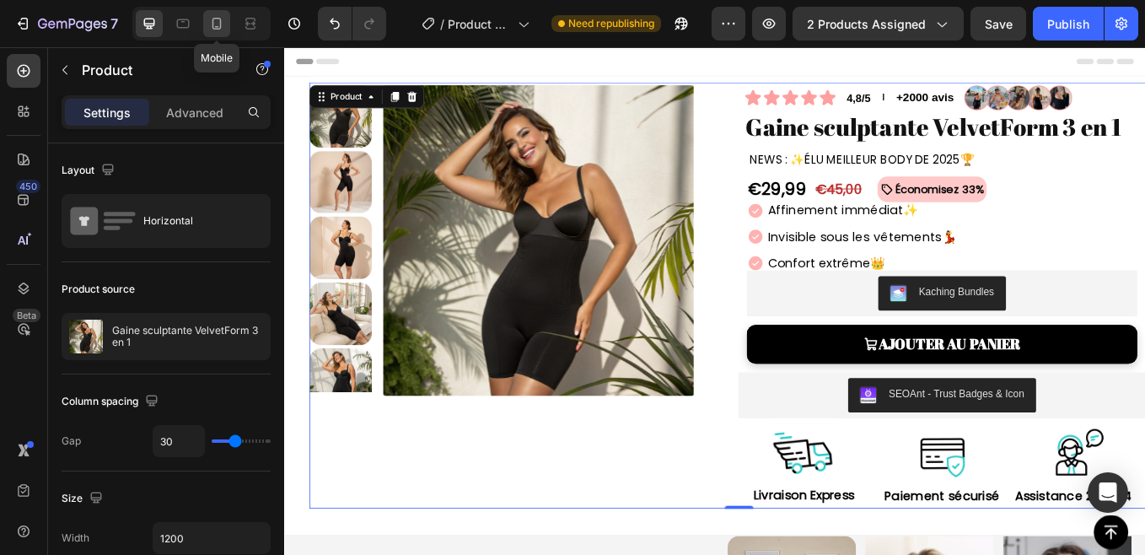
click at [215, 25] on icon at bounding box center [216, 23] width 17 height 17
type input "0"
type input "100%"
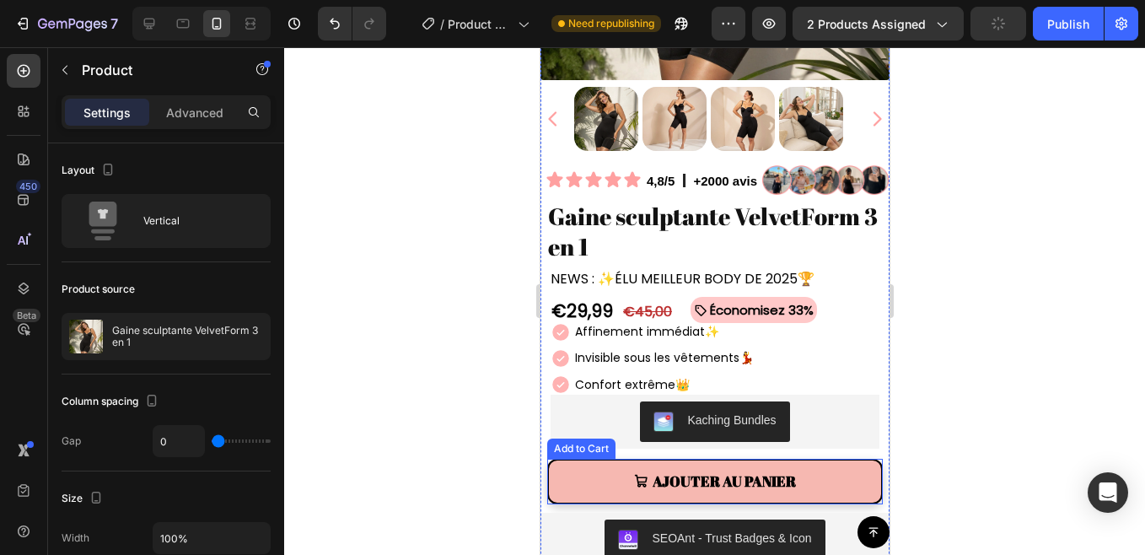
scroll to position [438, 0]
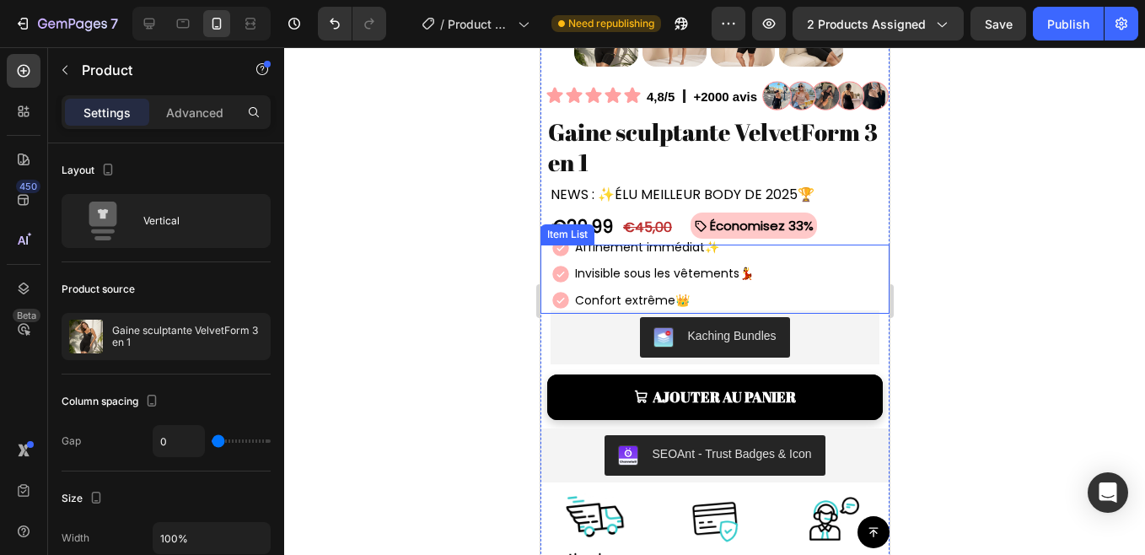
click at [772, 259] on div "Affinement immédiat ✨ Invisible sous les vêtements 💃 Confort extrême 👑" at bounding box center [719, 273] width 339 height 79
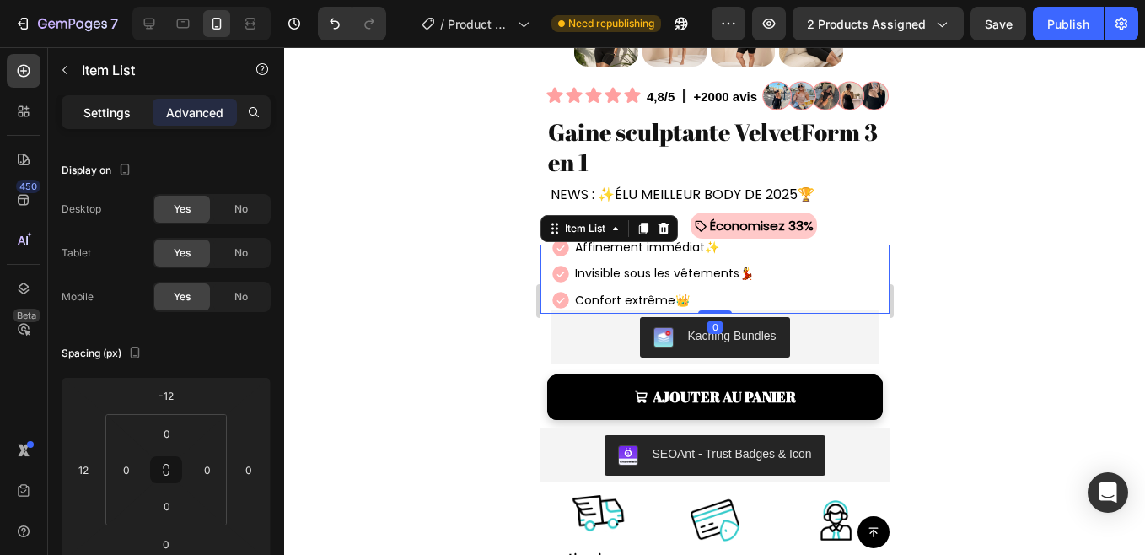
click at [99, 102] on div "Settings" at bounding box center [107, 112] width 84 height 27
type input "2"
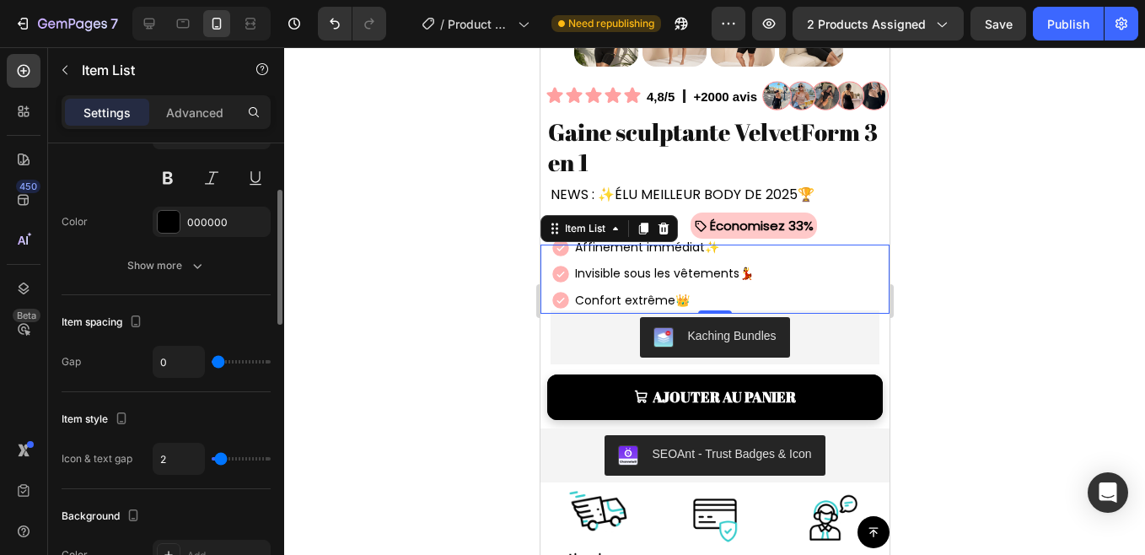
scroll to position [430, 0]
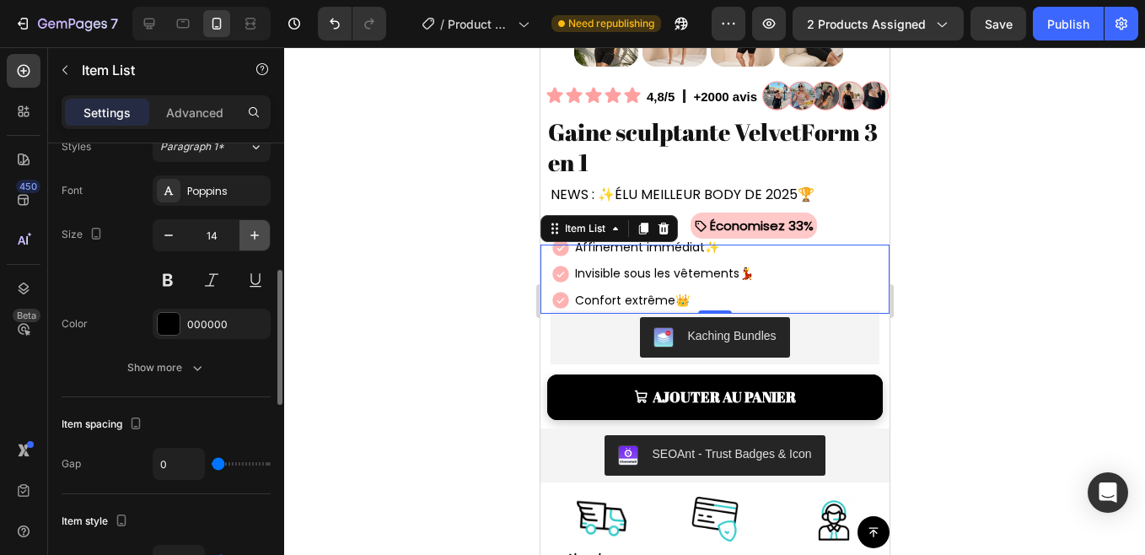
click at [261, 241] on icon "button" at bounding box center [254, 235] width 17 height 17
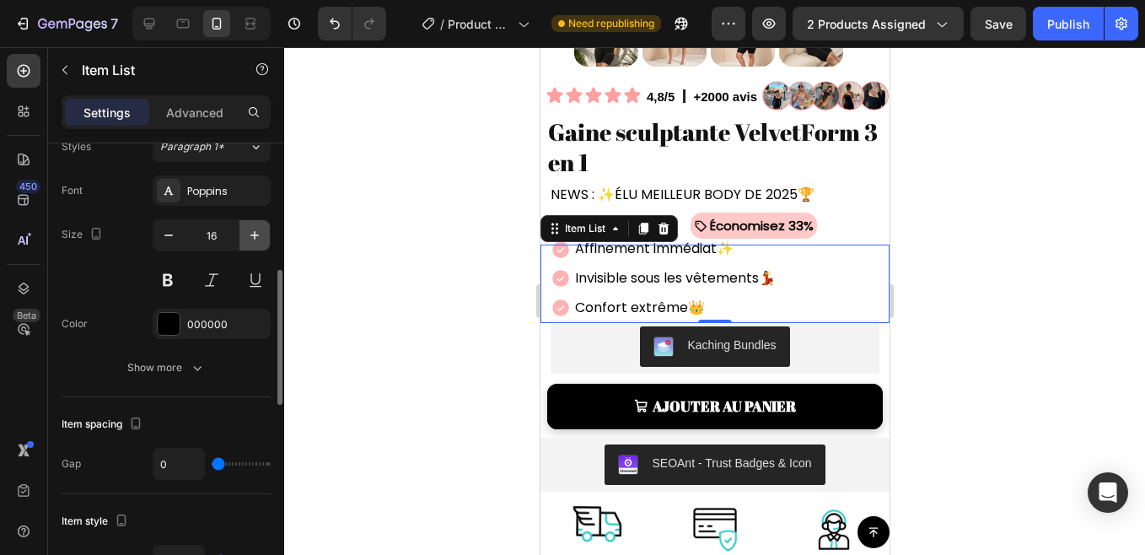
click at [250, 243] on icon "button" at bounding box center [254, 235] width 17 height 17
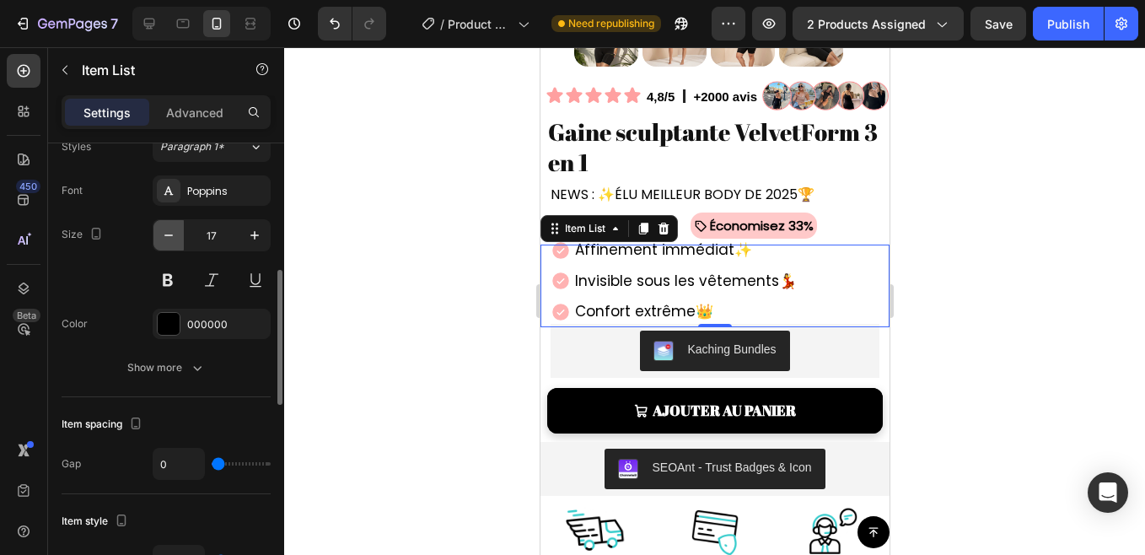
click at [165, 238] on icon "button" at bounding box center [168, 235] width 17 height 17
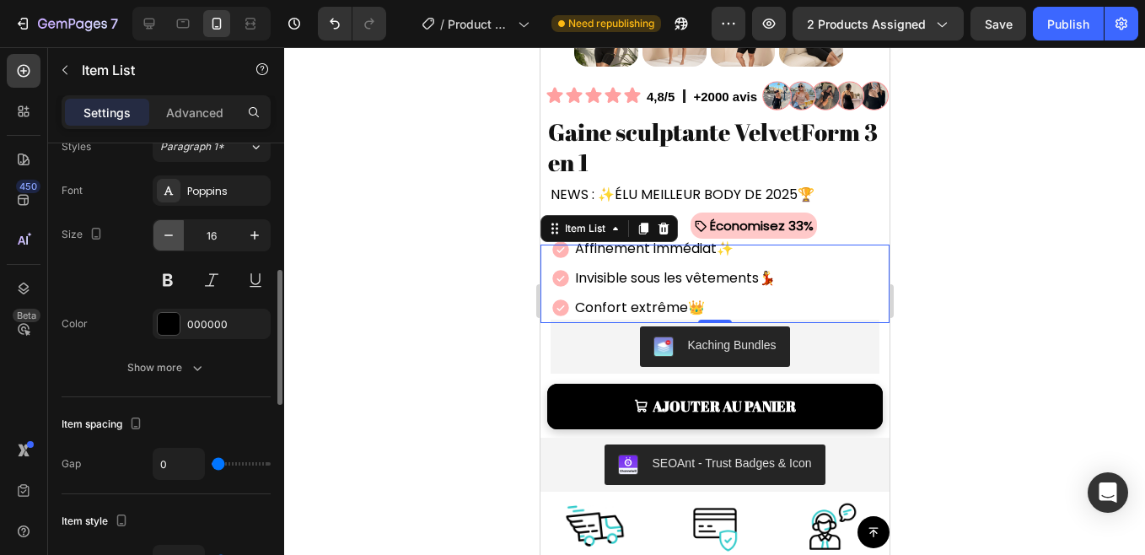
click at [165, 238] on icon "button" at bounding box center [168, 235] width 17 height 17
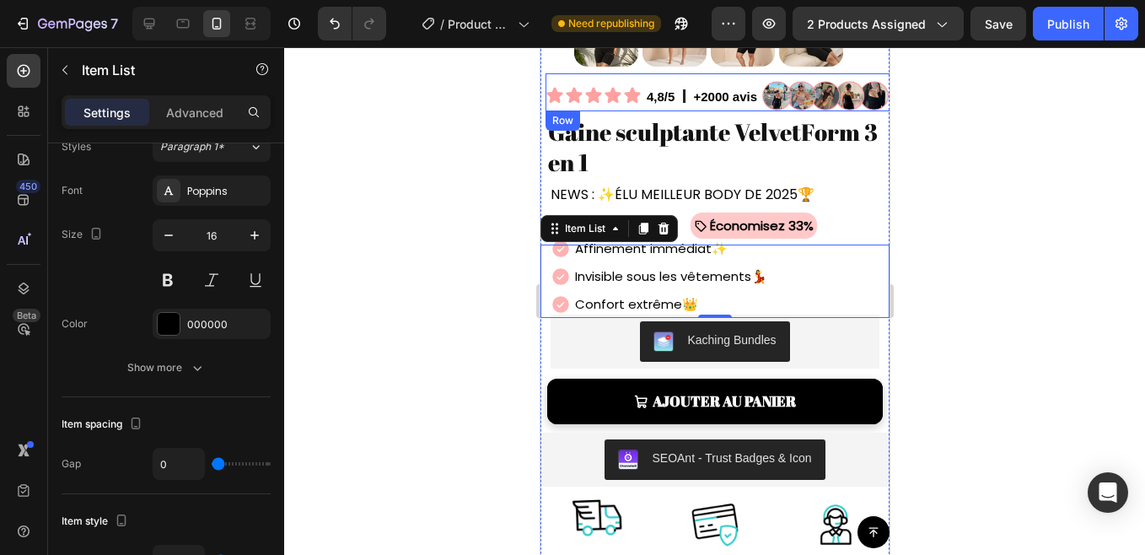
type input "15"
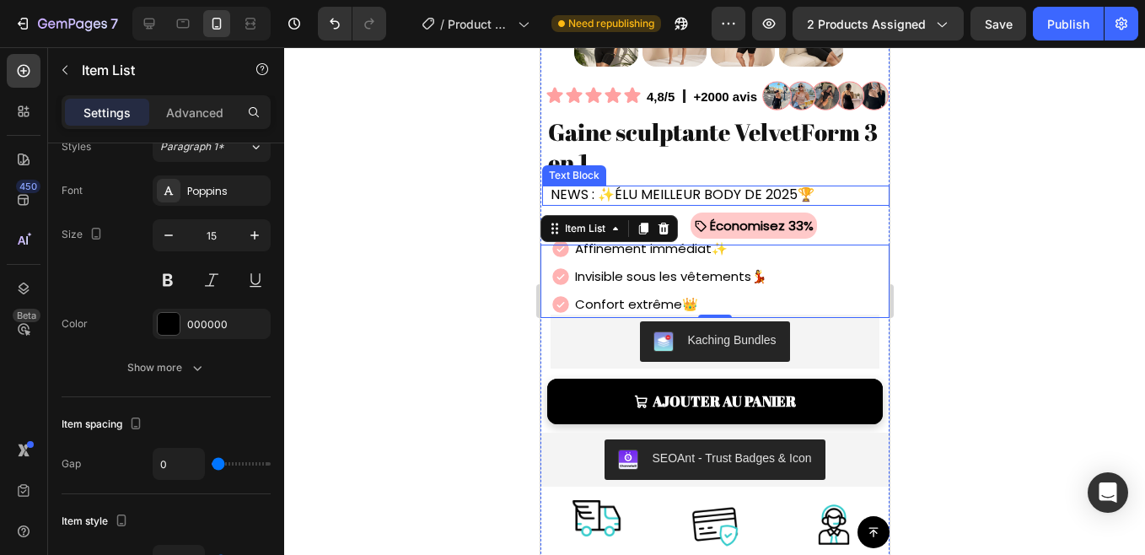
click at [651, 185] on span "NEWS : ✨ÉLU MEILLEUR BODY DE 2025🏆" at bounding box center [682, 194] width 264 height 19
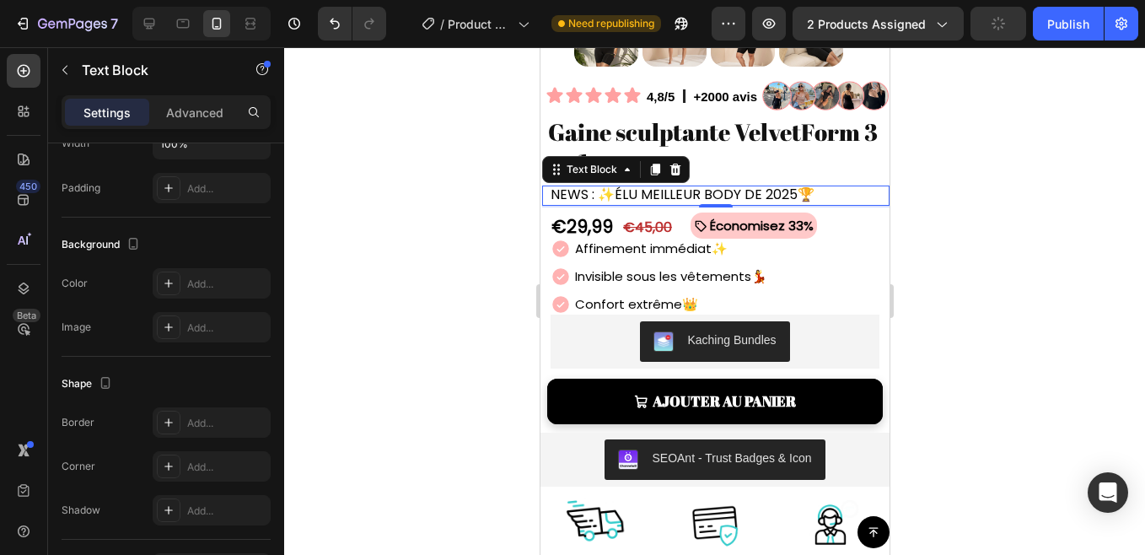
scroll to position [0, 0]
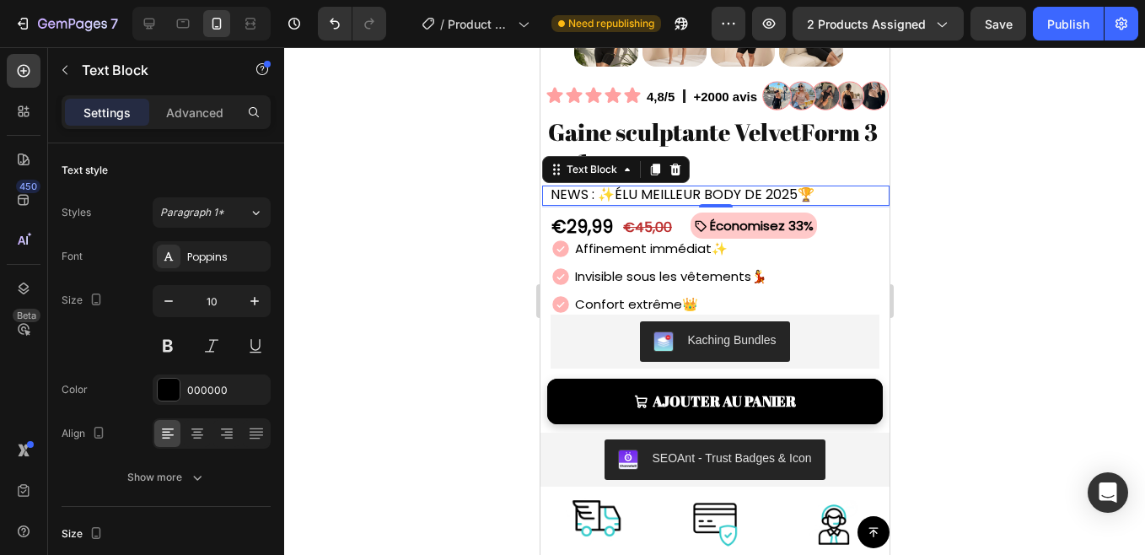
click at [664, 185] on span "NEWS : ✨ÉLU MEILLEUR BODY DE 2025🏆" at bounding box center [682, 194] width 264 height 19
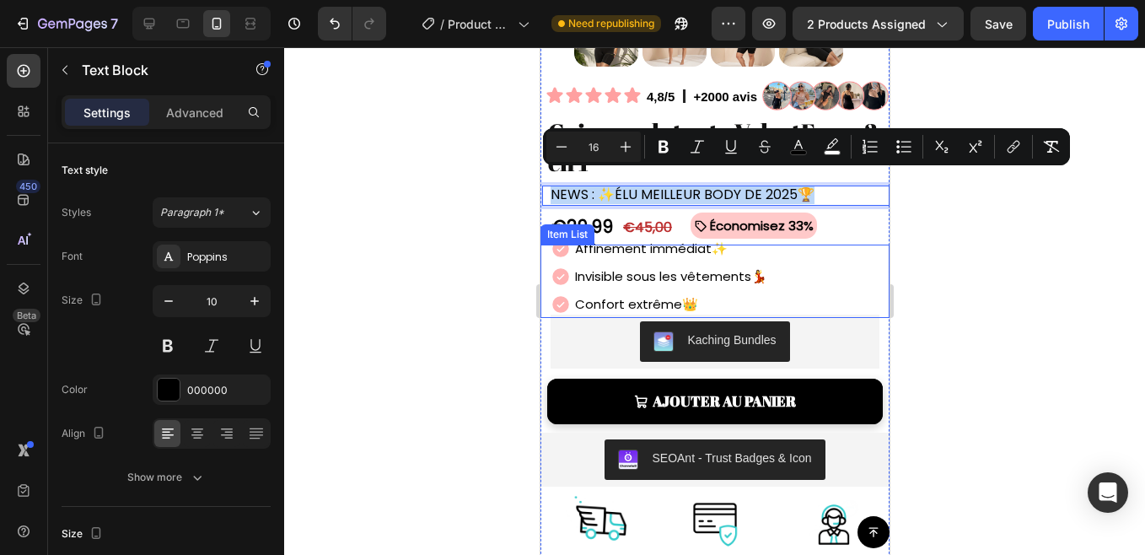
click at [837, 281] on div "Affinement immédiat ✨ Invisible sous les vêtements 💃 Confort extrême 👑" at bounding box center [719, 275] width 339 height 83
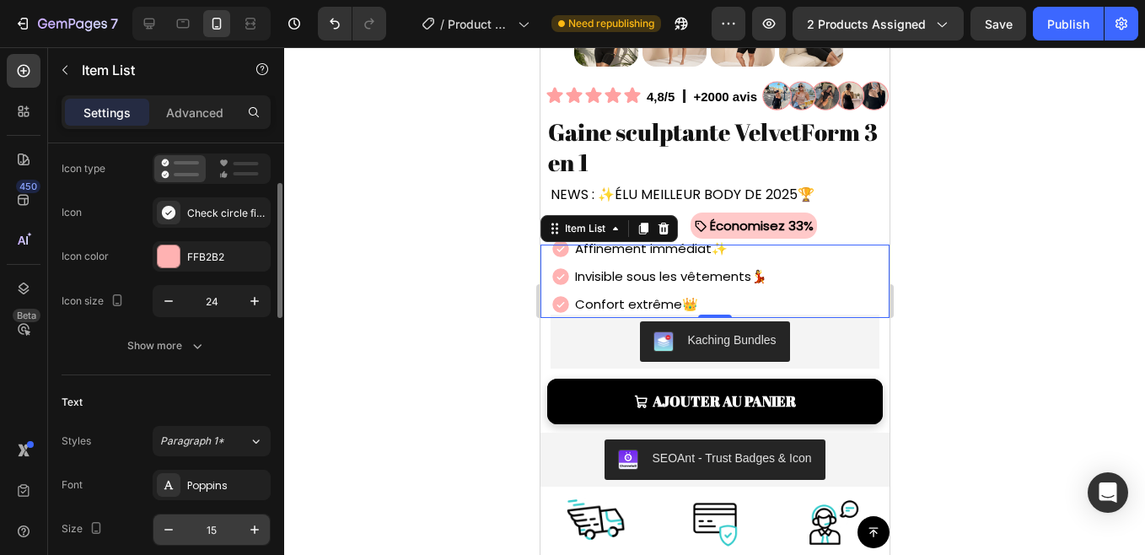
scroll to position [113, 0]
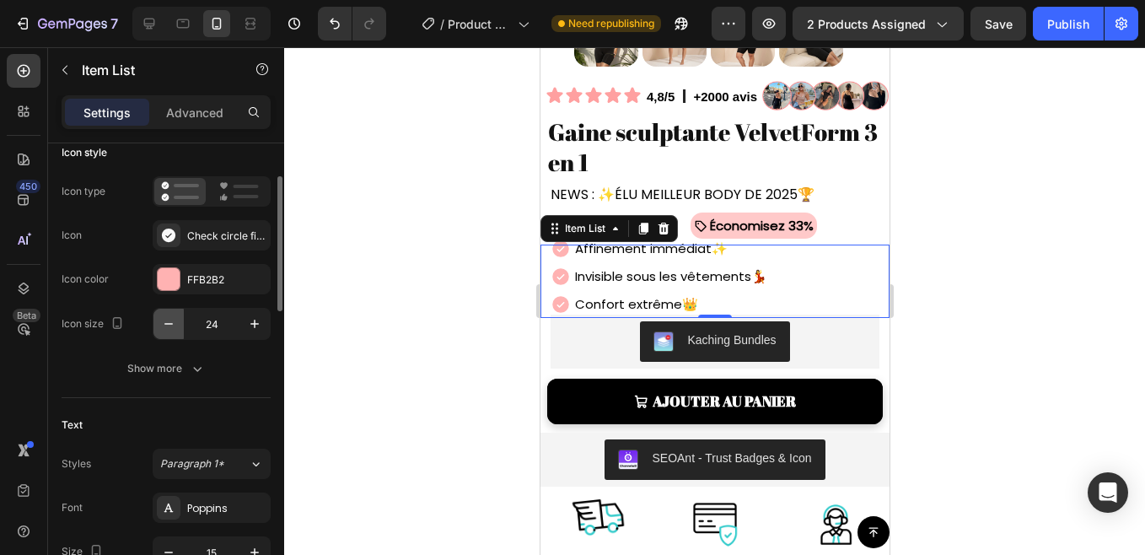
click at [170, 318] on icon "button" at bounding box center [168, 323] width 17 height 17
type input "22"
click at [386, 267] on div at bounding box center [714, 300] width 861 height 507
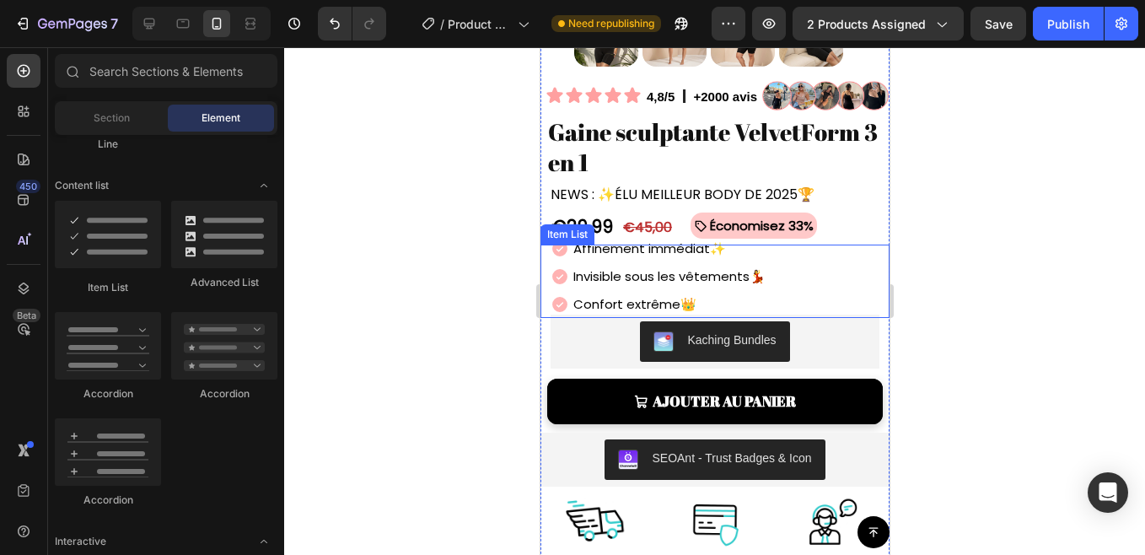
click at [564, 275] on div "Invisible sous les vêtements 💃" at bounding box center [658, 276] width 217 height 28
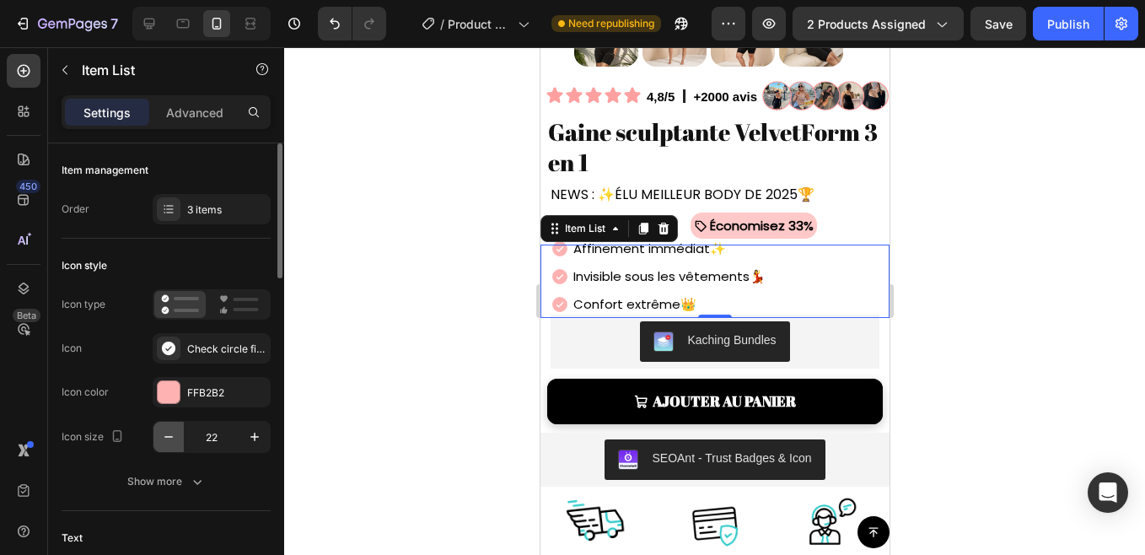
click at [173, 442] on icon "button" at bounding box center [168, 436] width 17 height 17
type input "21"
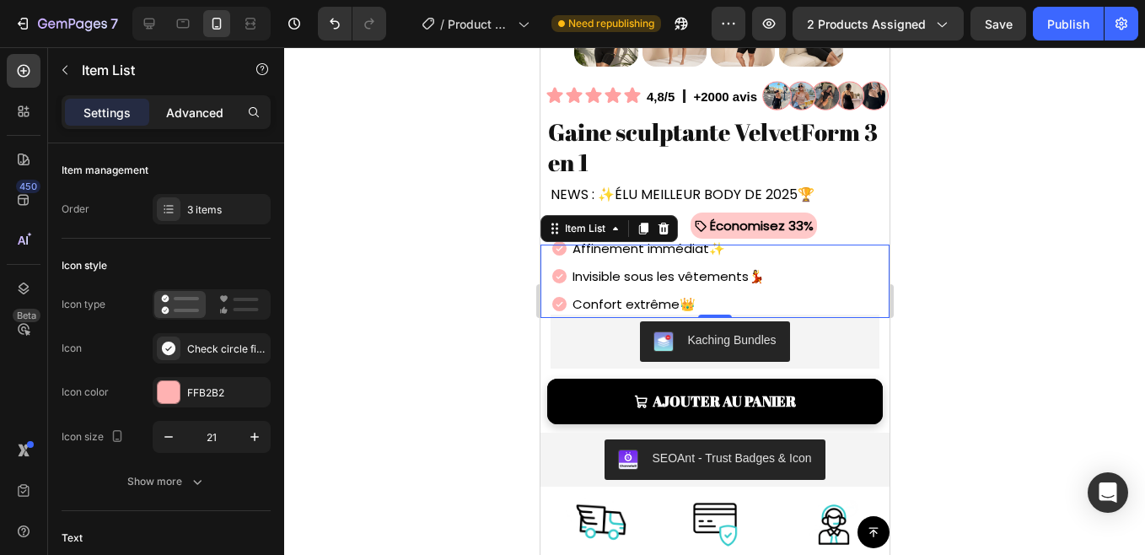
click at [217, 123] on div "Advanced" at bounding box center [195, 112] width 84 height 27
type input "100%"
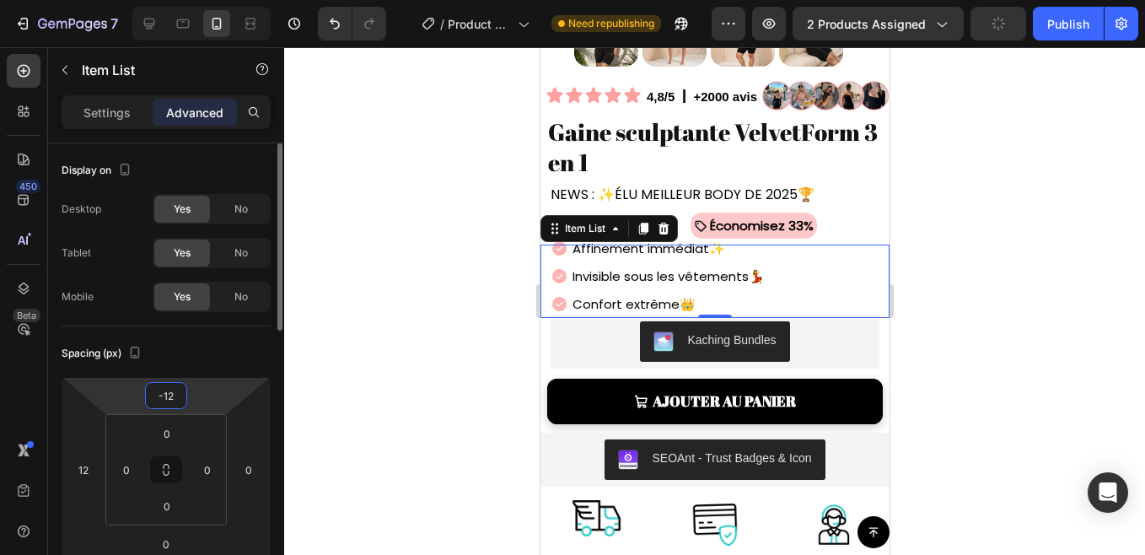
click at [165, 397] on input "-12" at bounding box center [166, 395] width 34 height 25
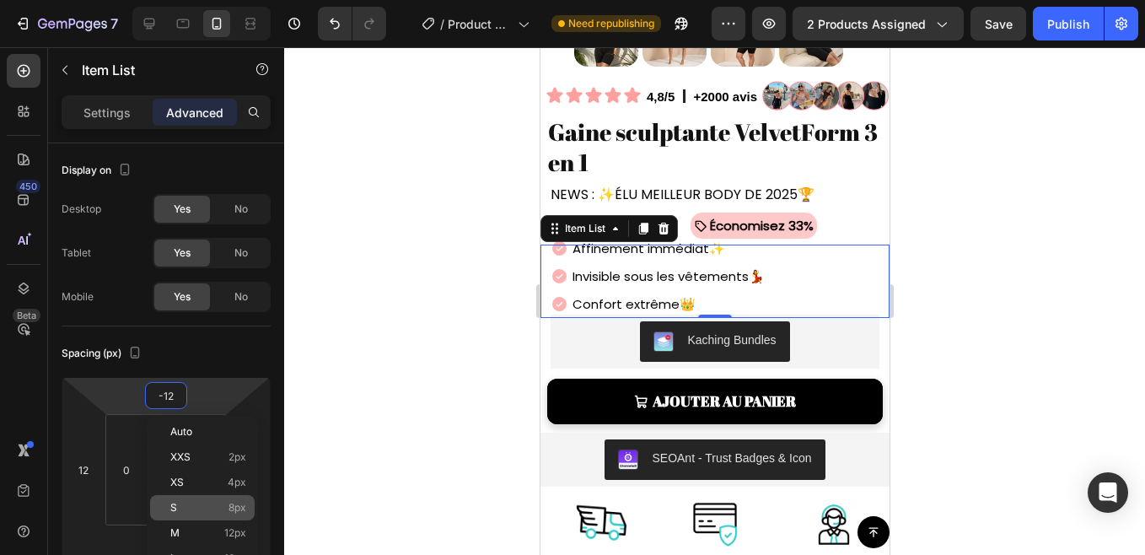
click at [238, 496] on div "S 8px" at bounding box center [202, 507] width 105 height 25
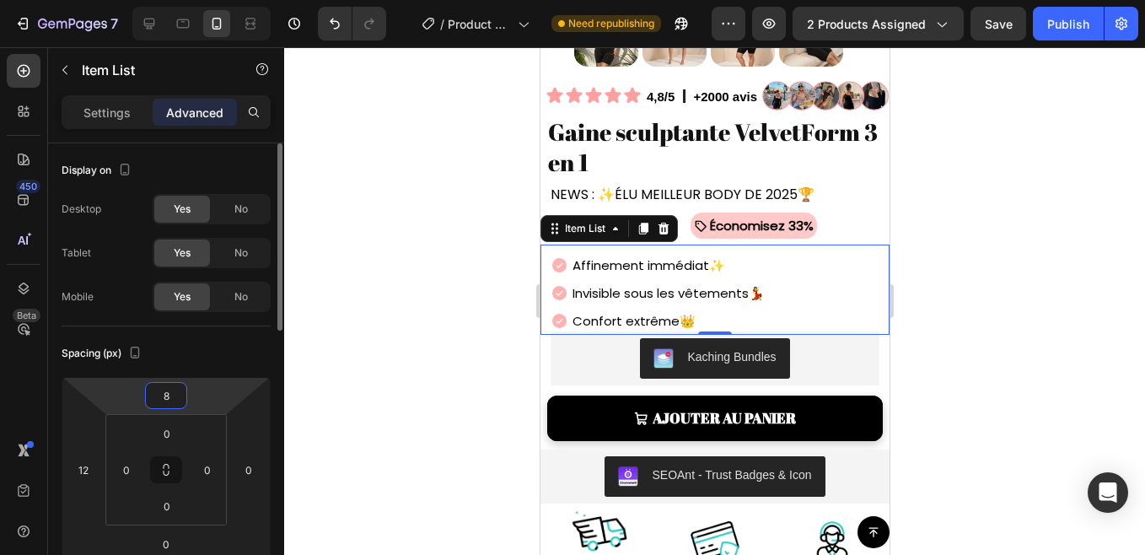
click at [164, 393] on input "8" at bounding box center [166, 395] width 34 height 25
type input "-8"
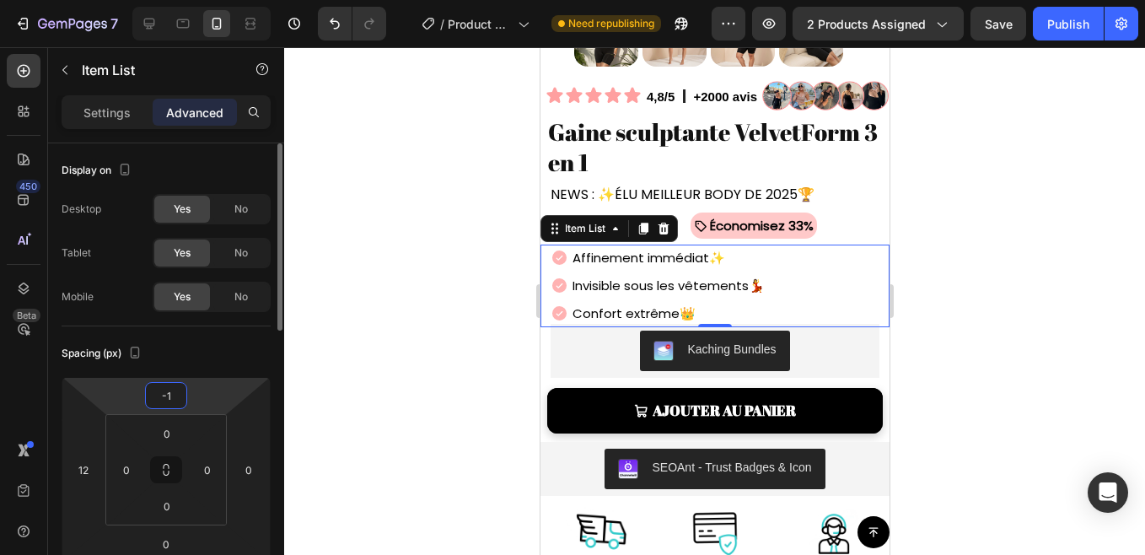
type input "-10"
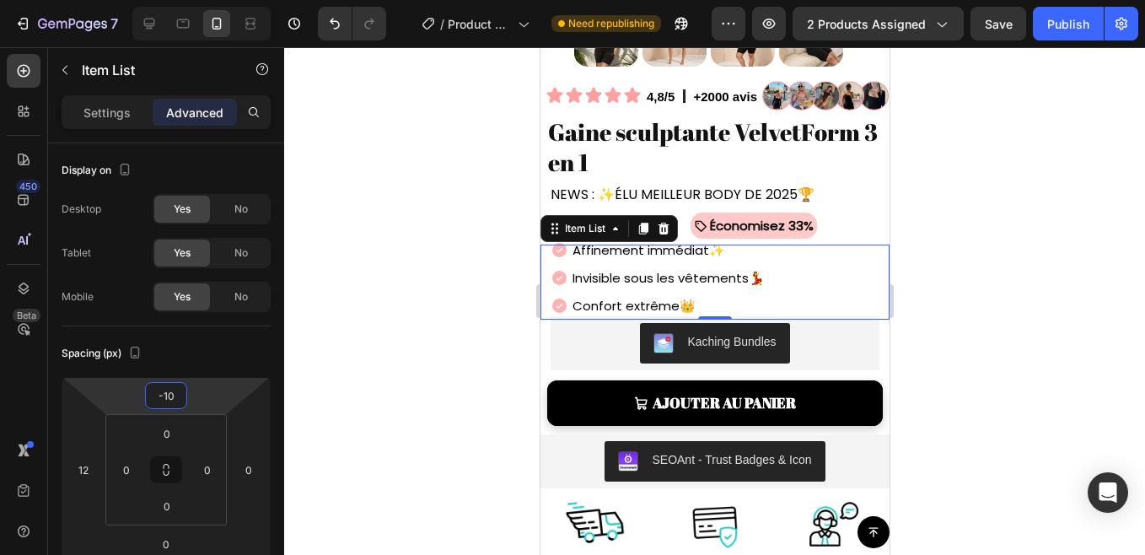
click at [414, 279] on div at bounding box center [714, 300] width 861 height 507
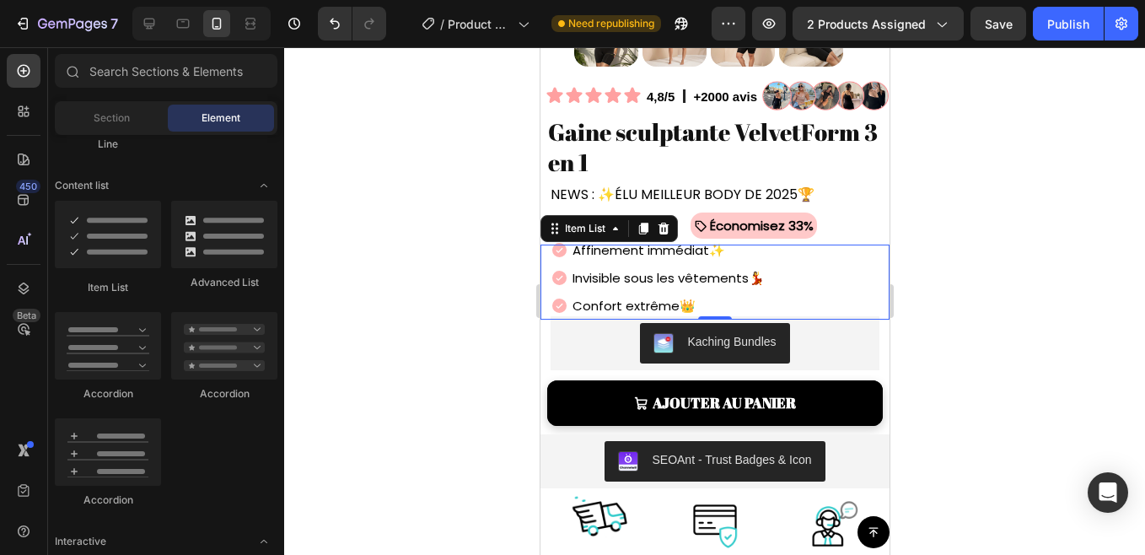
click at [414, 279] on div at bounding box center [714, 300] width 861 height 507
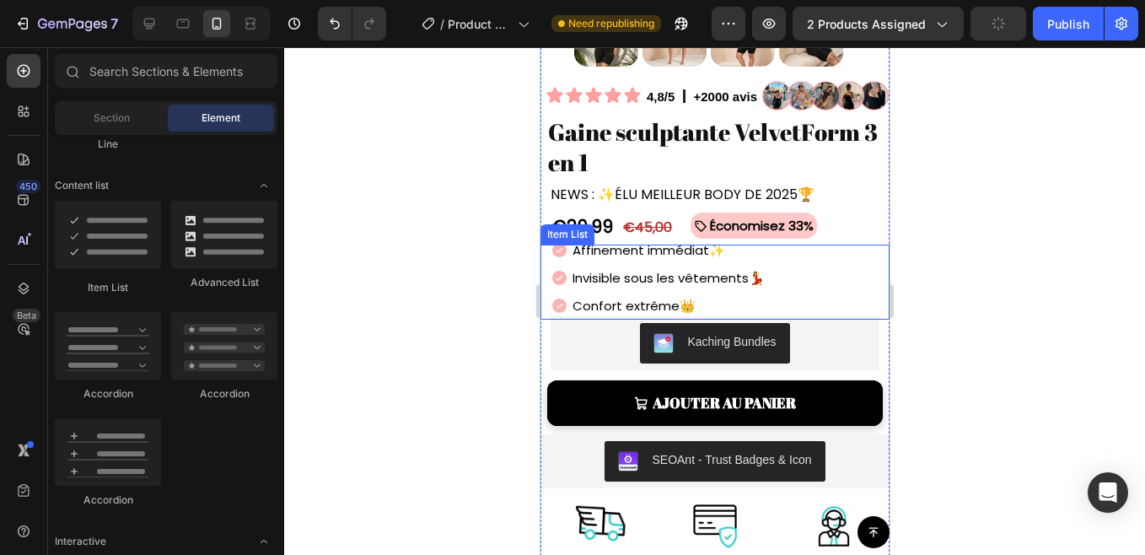
click at [559, 243] on icon at bounding box center [558, 250] width 14 height 14
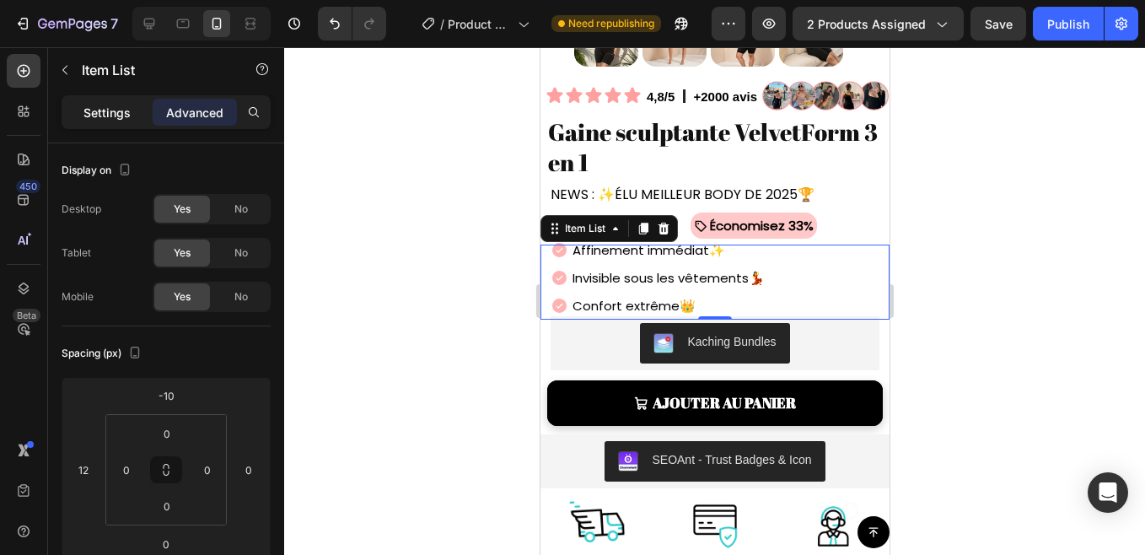
click at [126, 114] on p "Settings" at bounding box center [106, 113] width 47 height 18
type input "2"
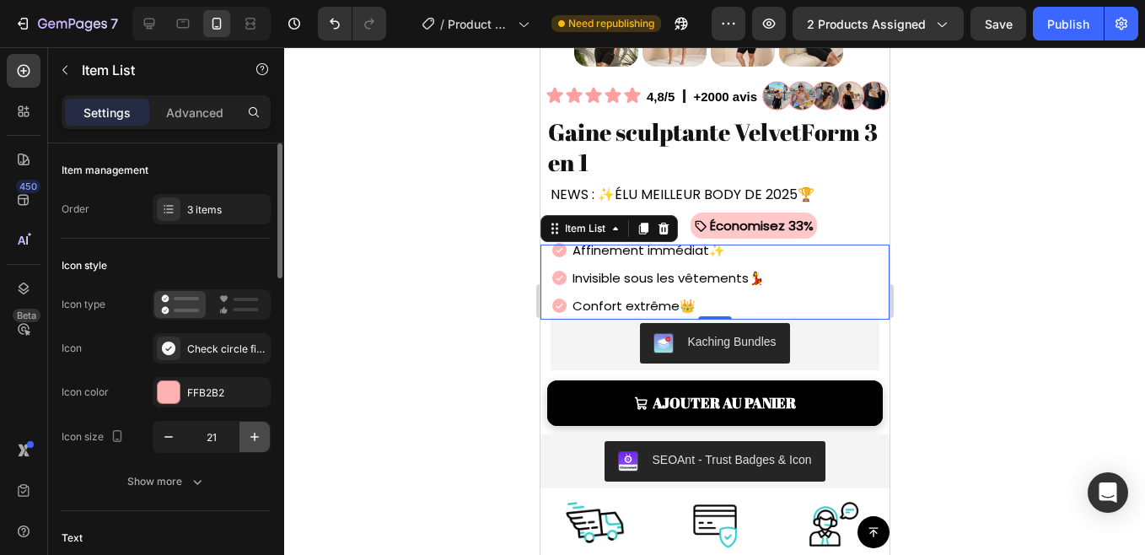
click at [250, 432] on icon "button" at bounding box center [254, 436] width 17 height 17
type input "22"
click at [424, 386] on div at bounding box center [714, 300] width 861 height 507
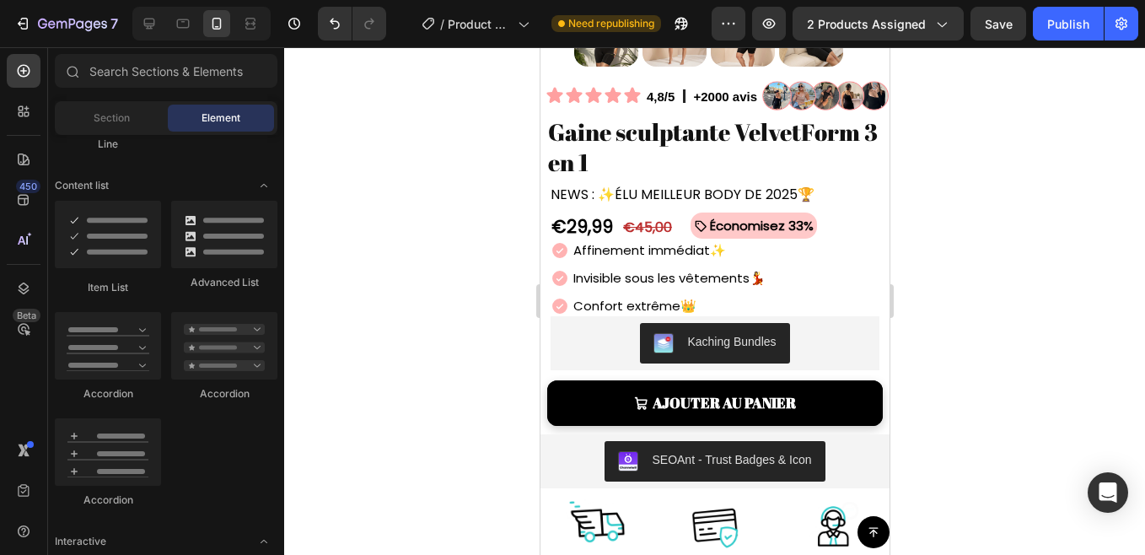
click at [424, 386] on div at bounding box center [714, 300] width 861 height 507
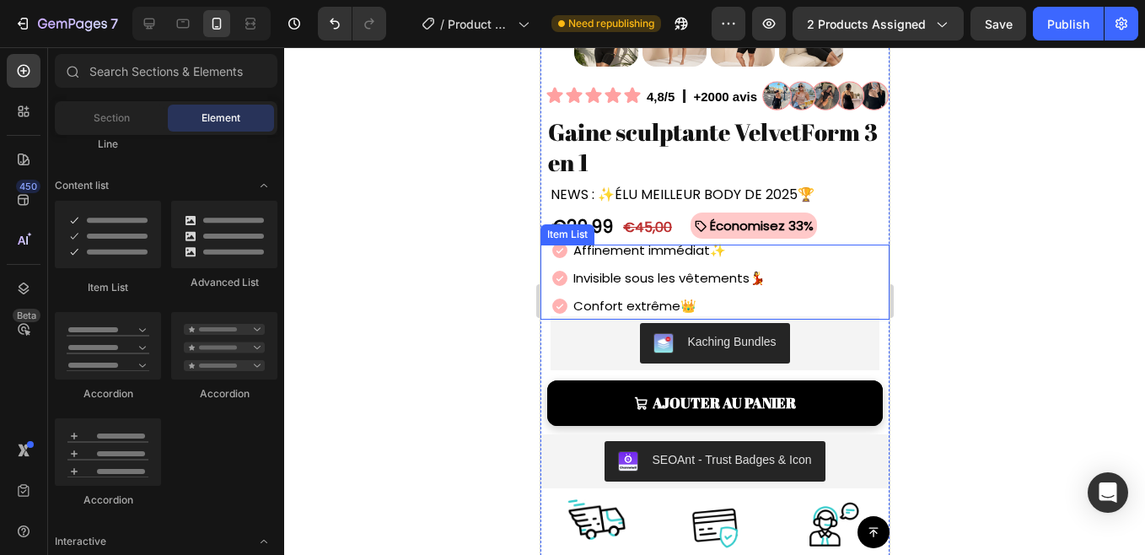
click at [578, 247] on p "Affinement immédiat ✨" at bounding box center [668, 250] width 192 height 23
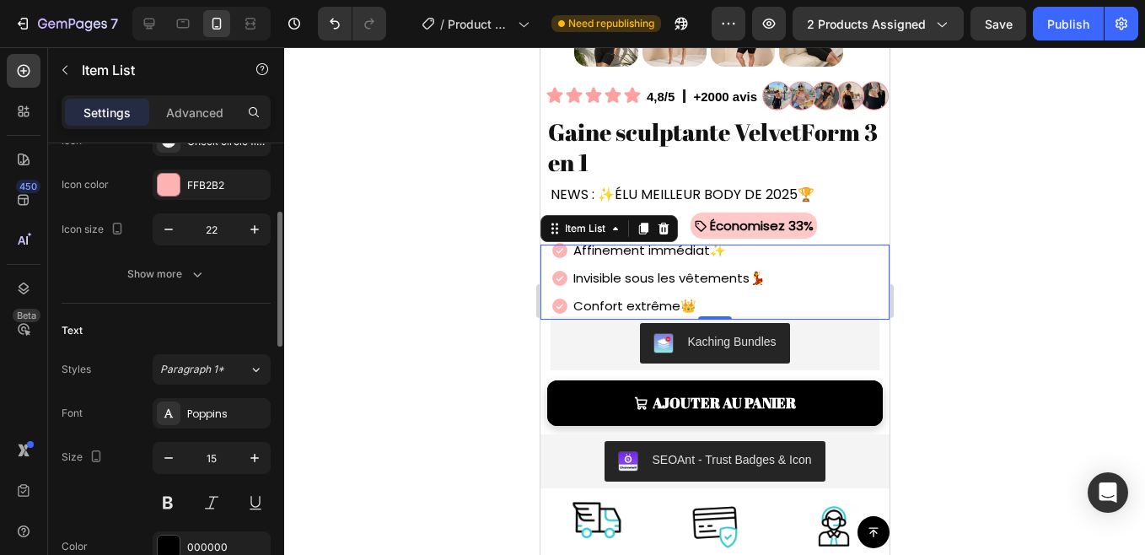
scroll to position [201, 0]
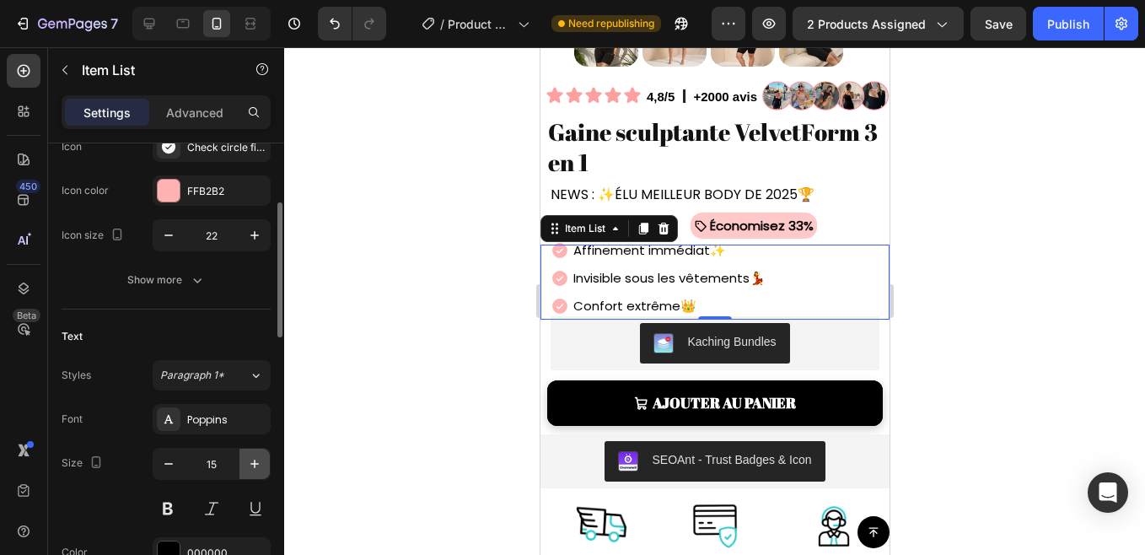
click at [252, 464] on icon "button" at bounding box center [254, 463] width 17 height 17
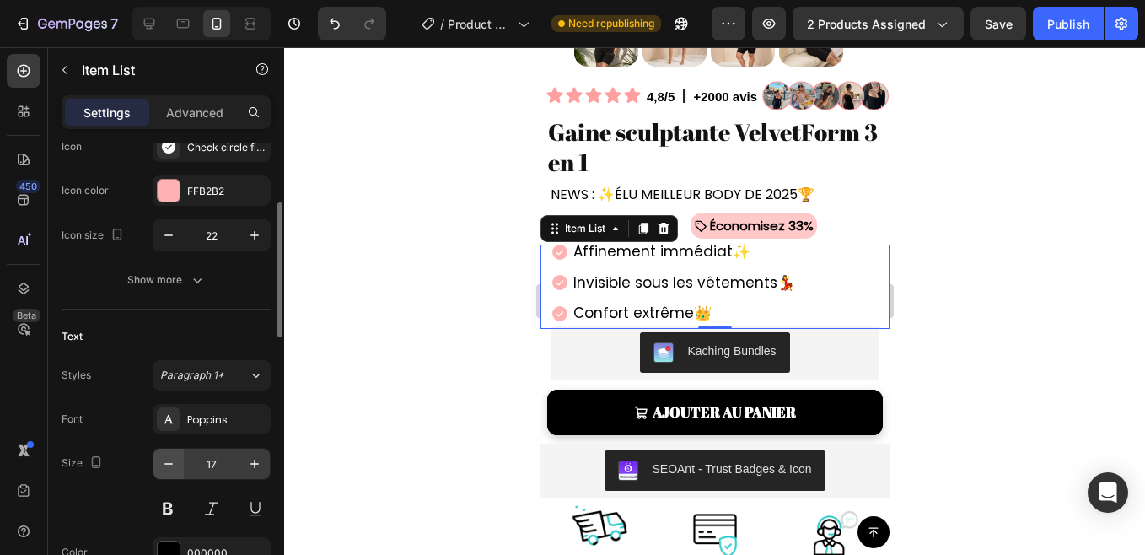
click at [177, 466] on button "button" at bounding box center [168, 463] width 30 height 30
type input "16"
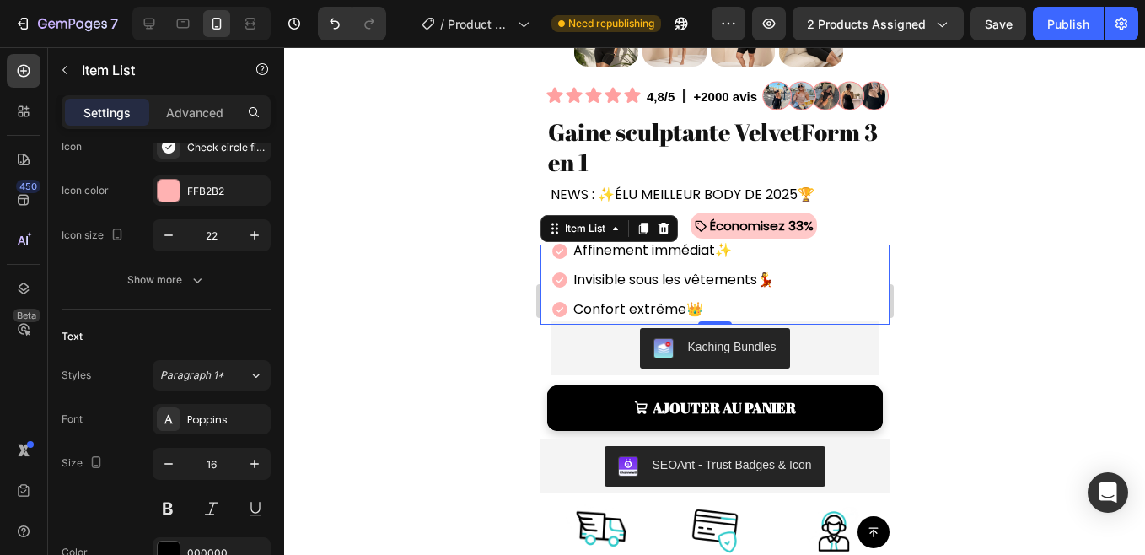
click at [371, 261] on div at bounding box center [714, 300] width 861 height 507
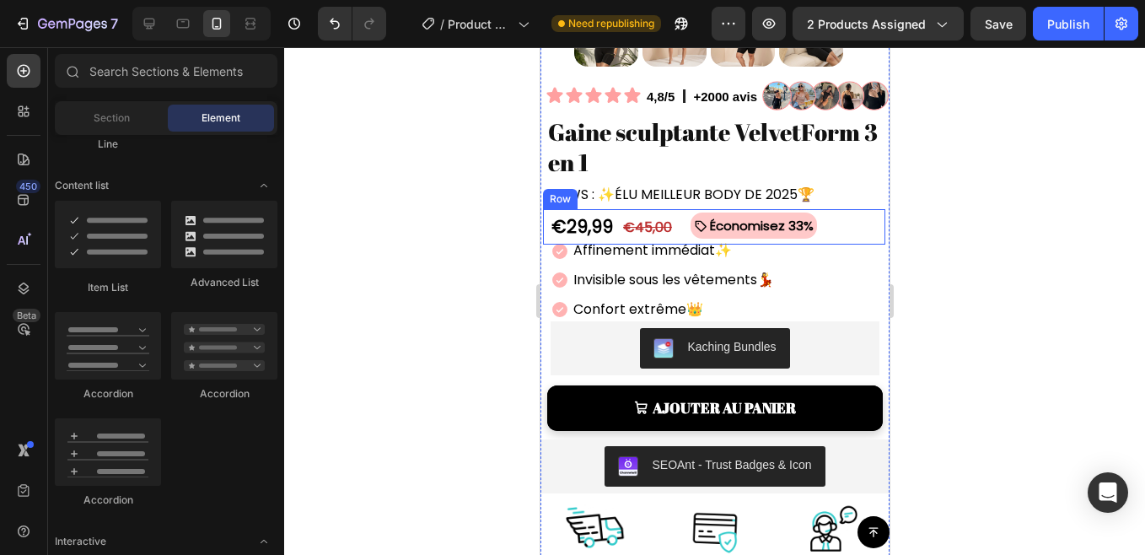
click at [546, 215] on div "€29,99 Product Price Product Price" at bounding box center [578, 226] width 72 height 35
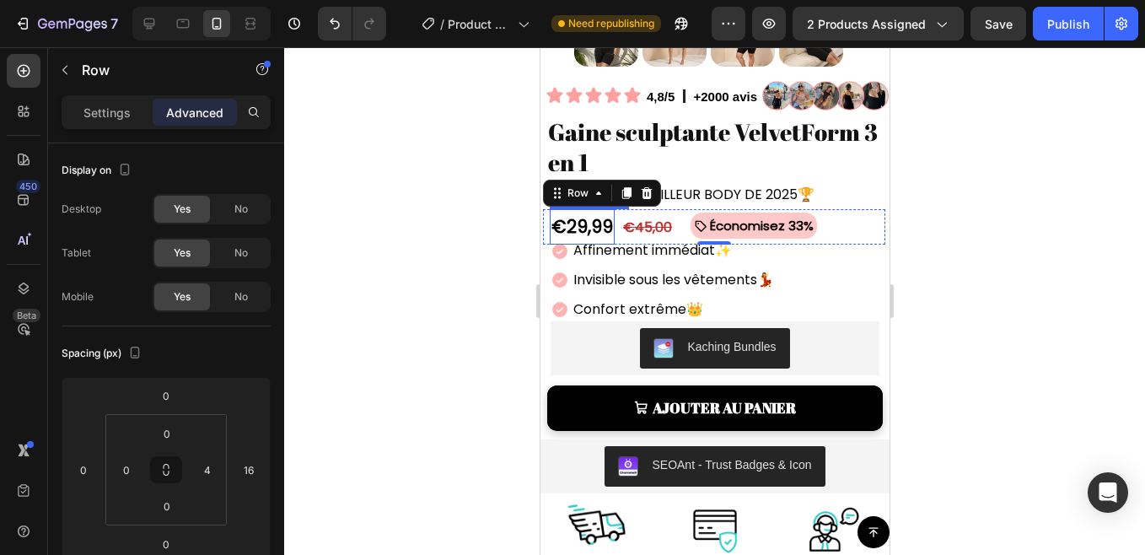
click at [553, 221] on div "€29,99" at bounding box center [581, 226] width 65 height 35
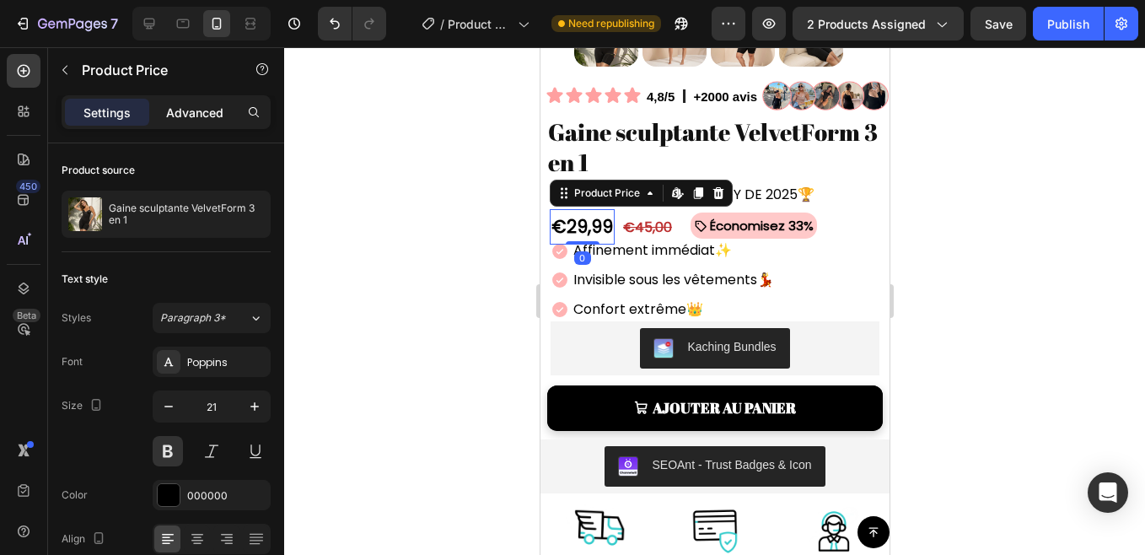
click at [212, 116] on p "Advanced" at bounding box center [194, 113] width 57 height 18
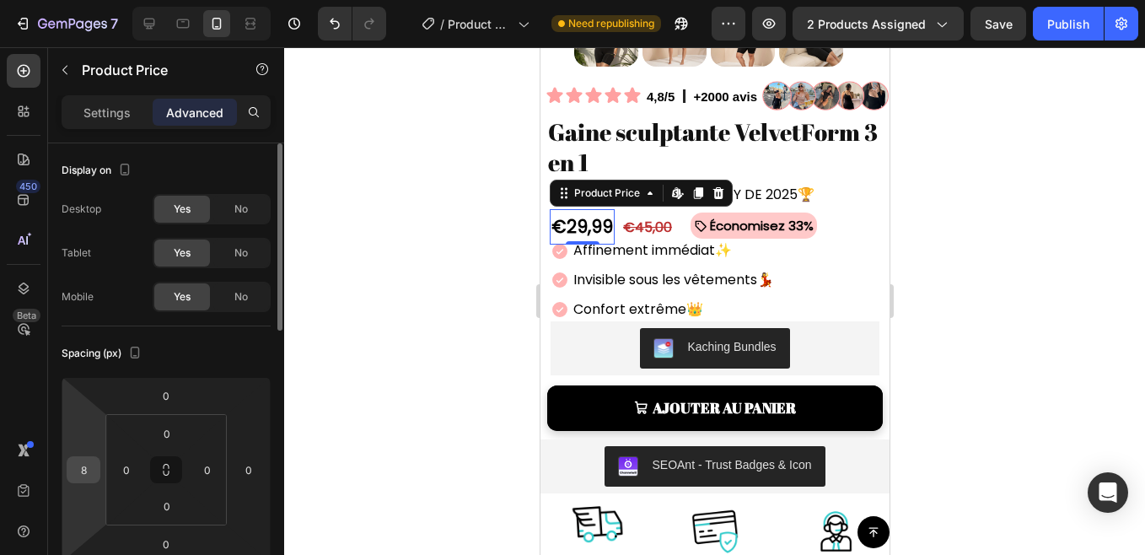
click at [80, 478] on input "8" at bounding box center [83, 469] width 25 height 25
type input "6"
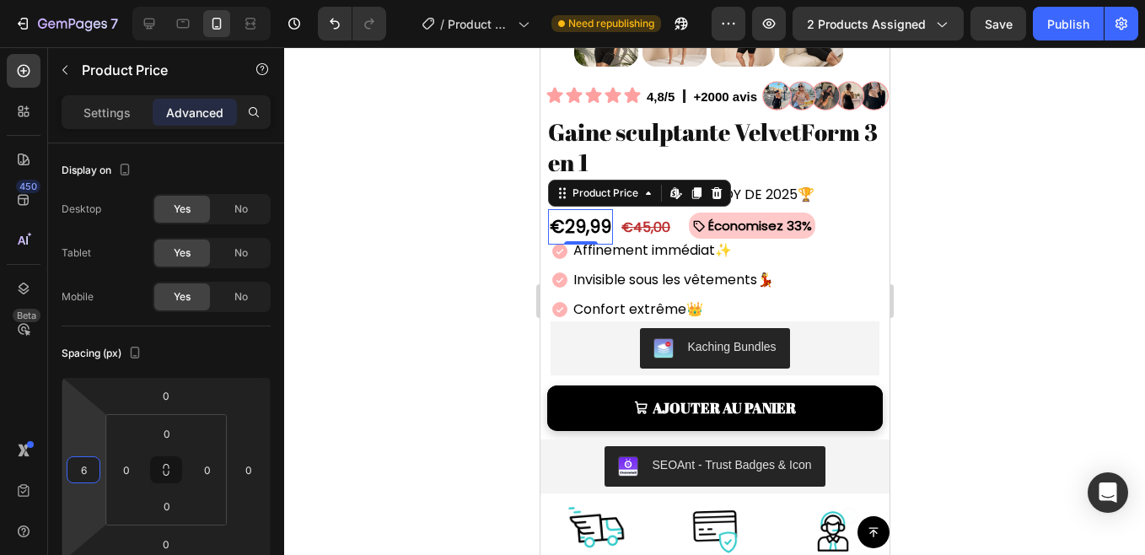
click at [461, 360] on div at bounding box center [714, 300] width 861 height 507
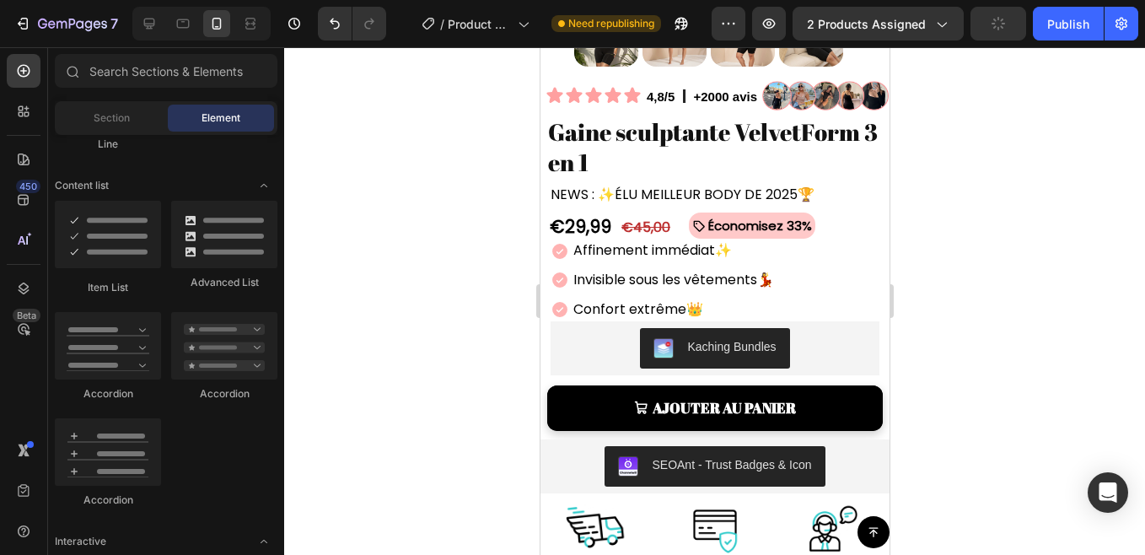
click at [461, 360] on div at bounding box center [714, 300] width 861 height 507
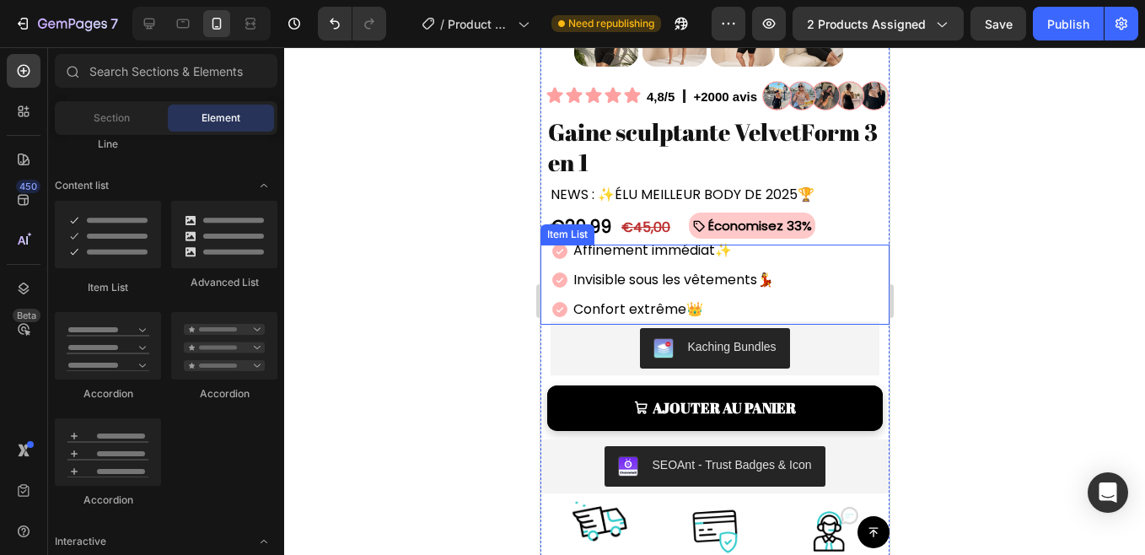
click at [551, 277] on div "Invisible sous les vêtements 💃" at bounding box center [663, 279] width 226 height 29
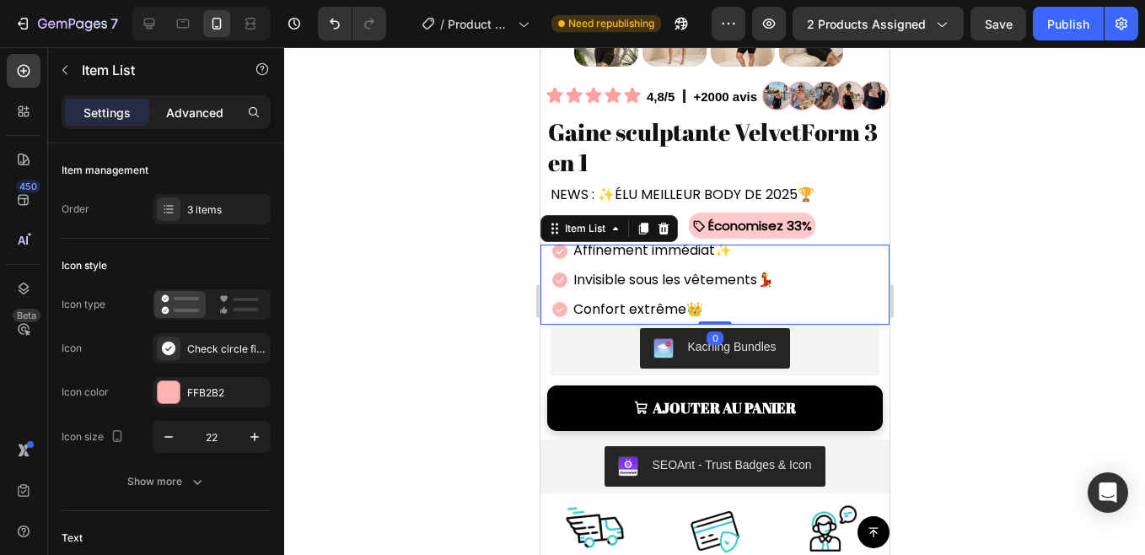
click at [201, 101] on div "Advanced" at bounding box center [195, 112] width 84 height 27
type input "100%"
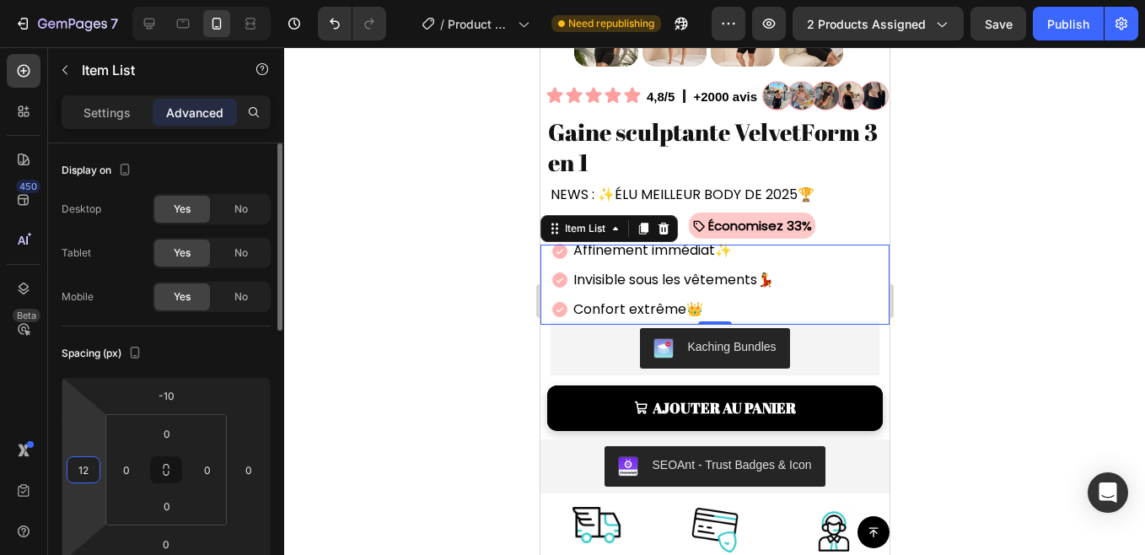
click at [89, 464] on input "12" at bounding box center [83, 469] width 25 height 25
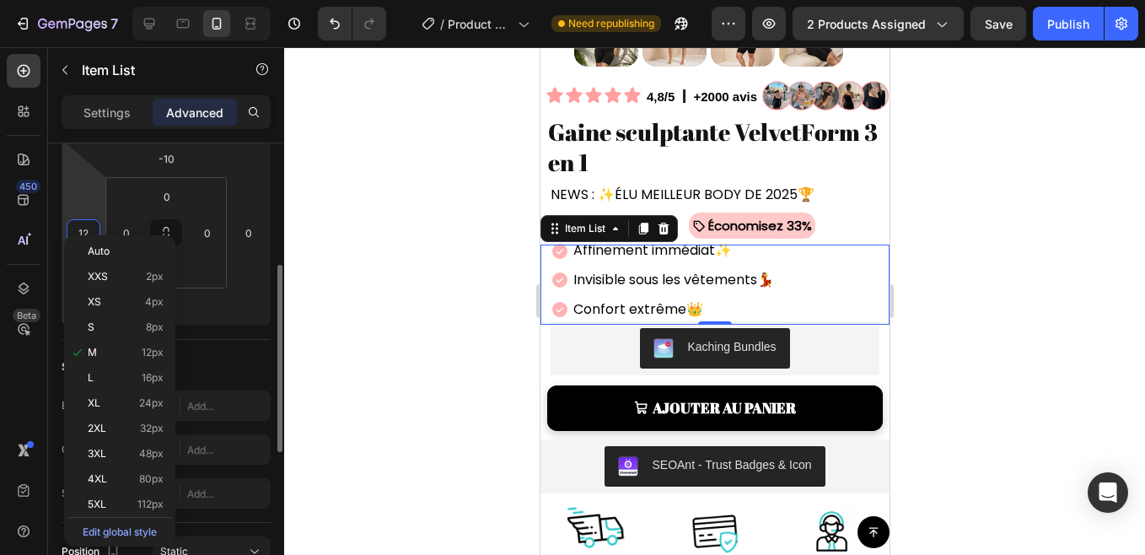
scroll to position [255, 0]
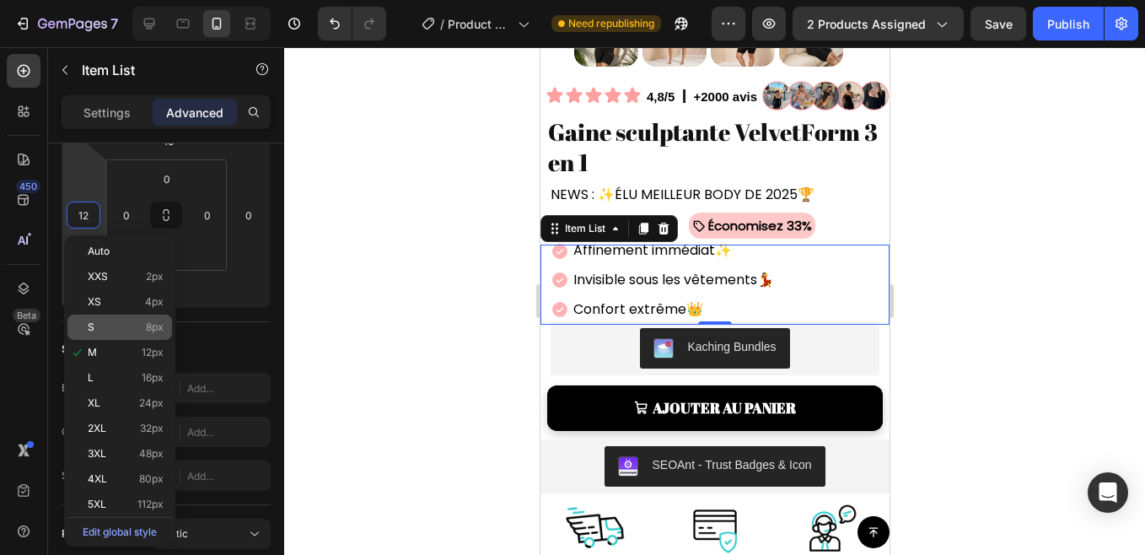
click at [113, 331] on p "S 8px" at bounding box center [126, 327] width 76 height 12
type input "8"
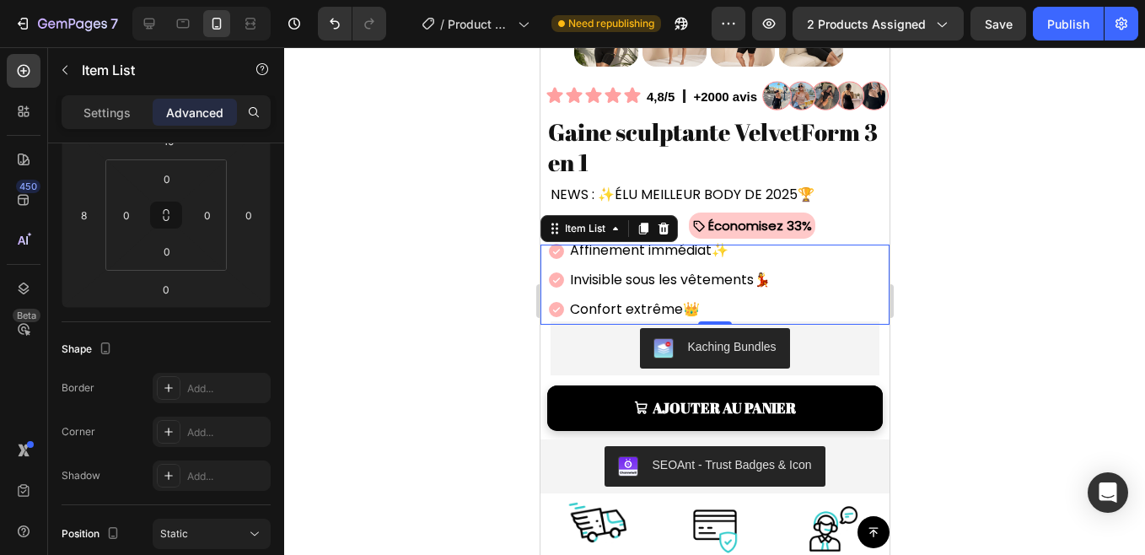
click at [382, 457] on div at bounding box center [714, 300] width 861 height 507
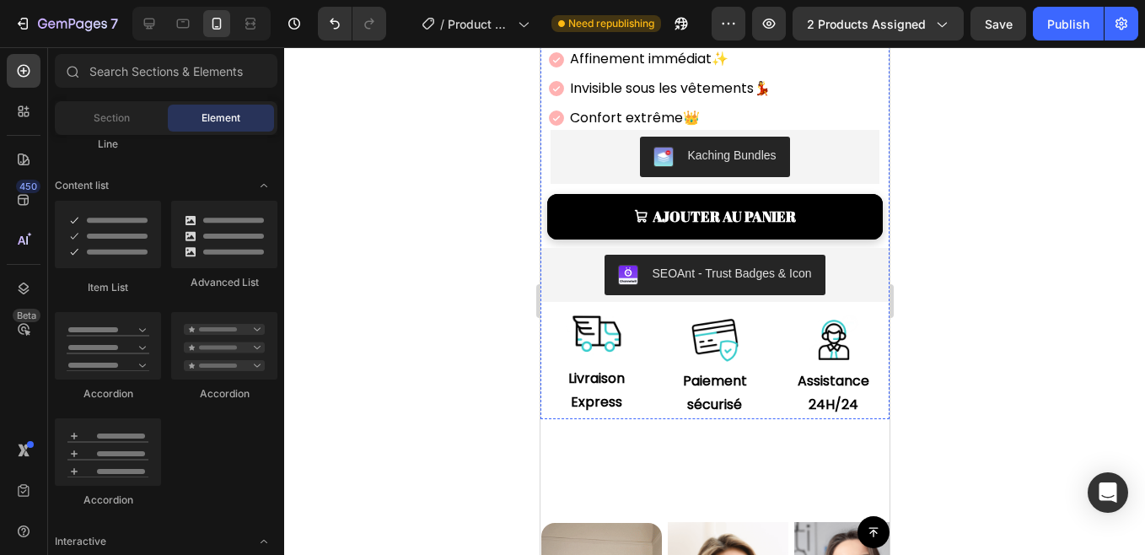
scroll to position [803, 0]
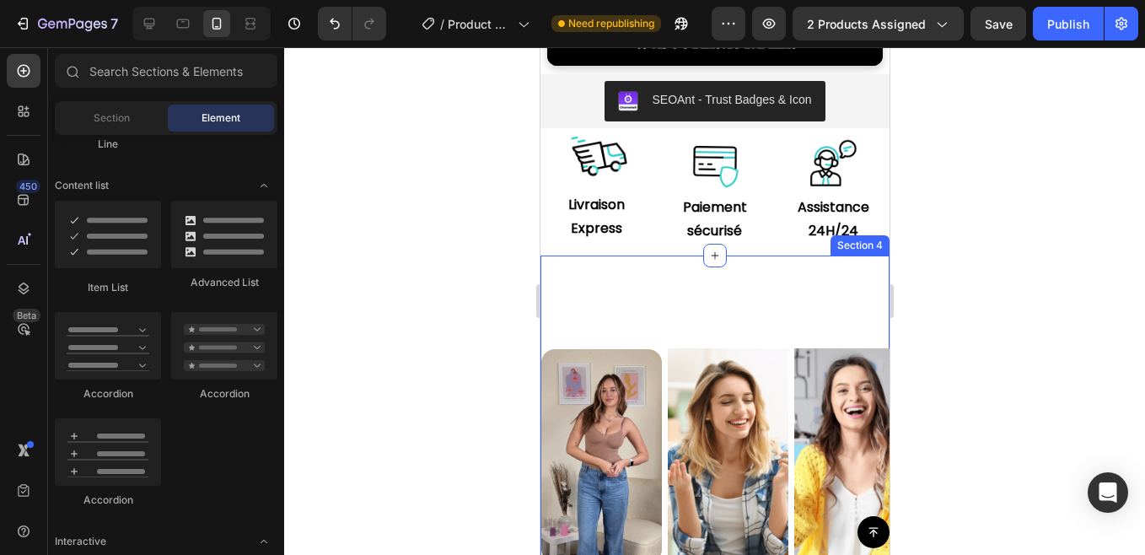
click at [700, 296] on div "✨Admire comment ces beautés adorent VelvetForm💕 Heading Et si c'était ton tour …" at bounding box center [713, 547] width 349 height 585
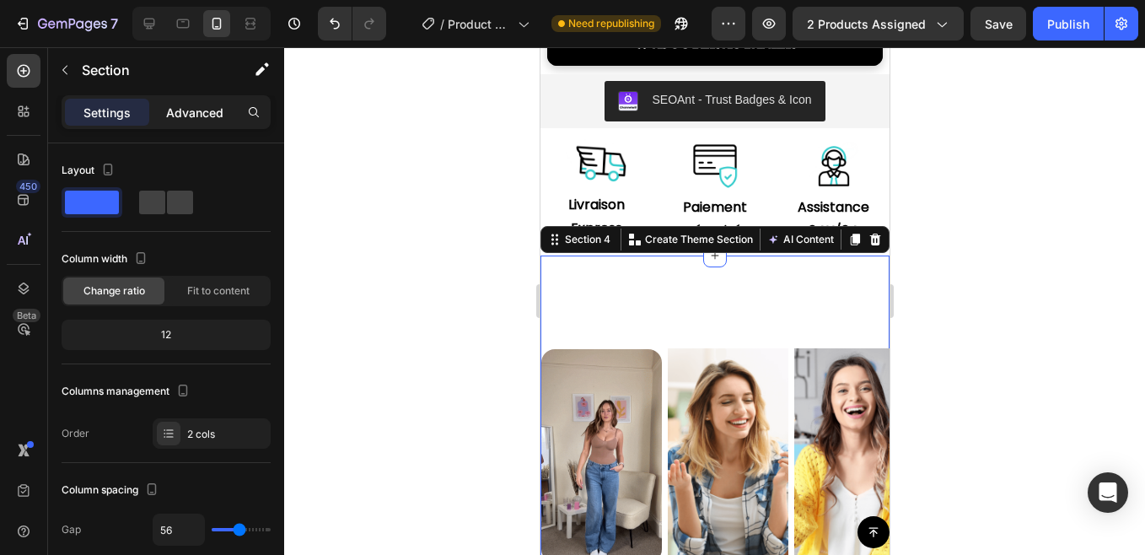
click at [174, 116] on p "Advanced" at bounding box center [194, 113] width 57 height 18
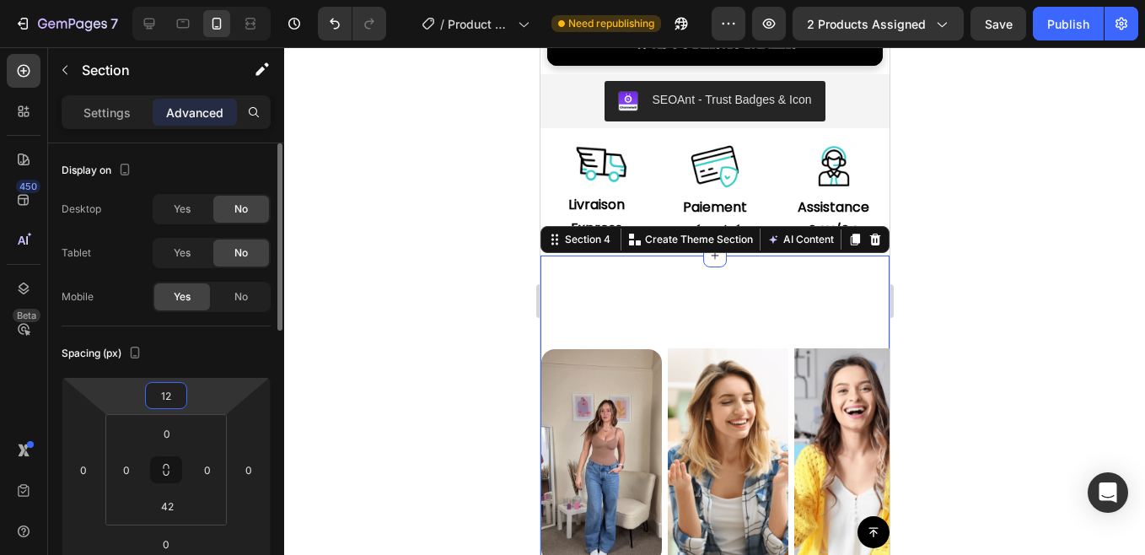
click at [173, 392] on input "12" at bounding box center [166, 395] width 34 height 25
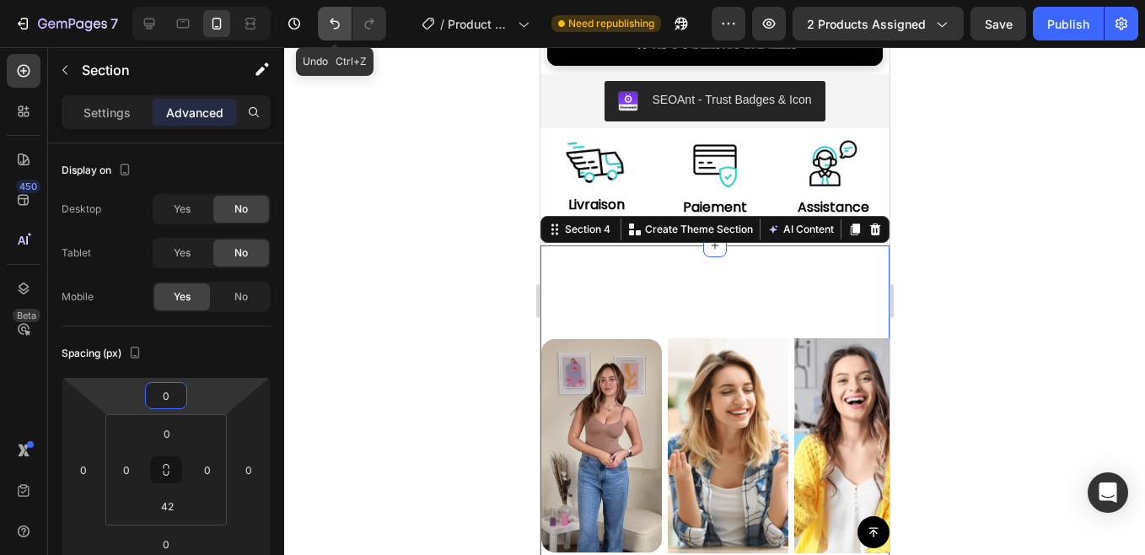
click at [331, 22] on icon "Undo/Redo" at bounding box center [335, 24] width 10 height 11
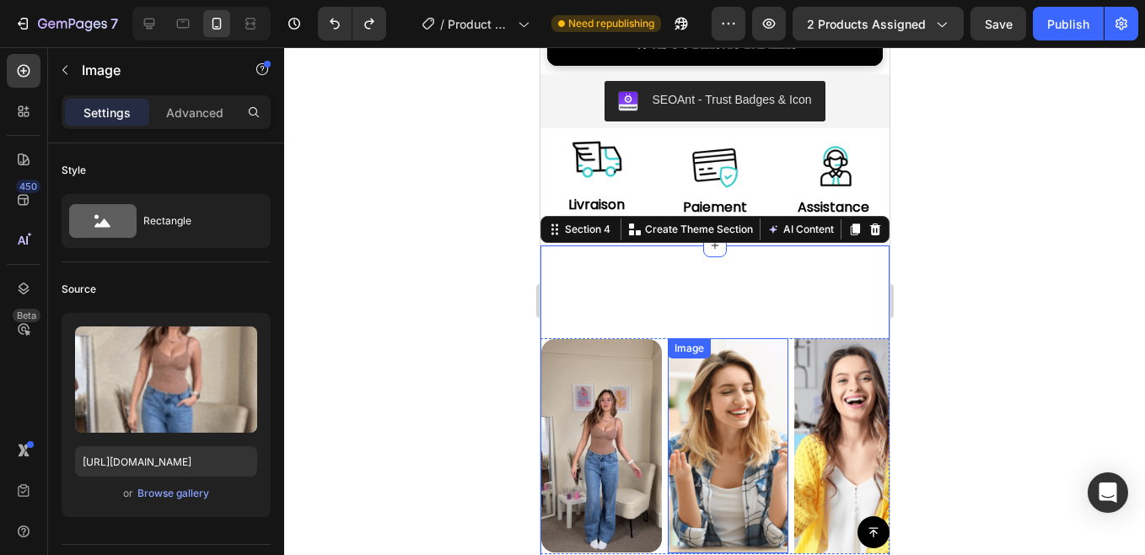
click at [660, 406] on img at bounding box center [600, 446] width 121 height 214
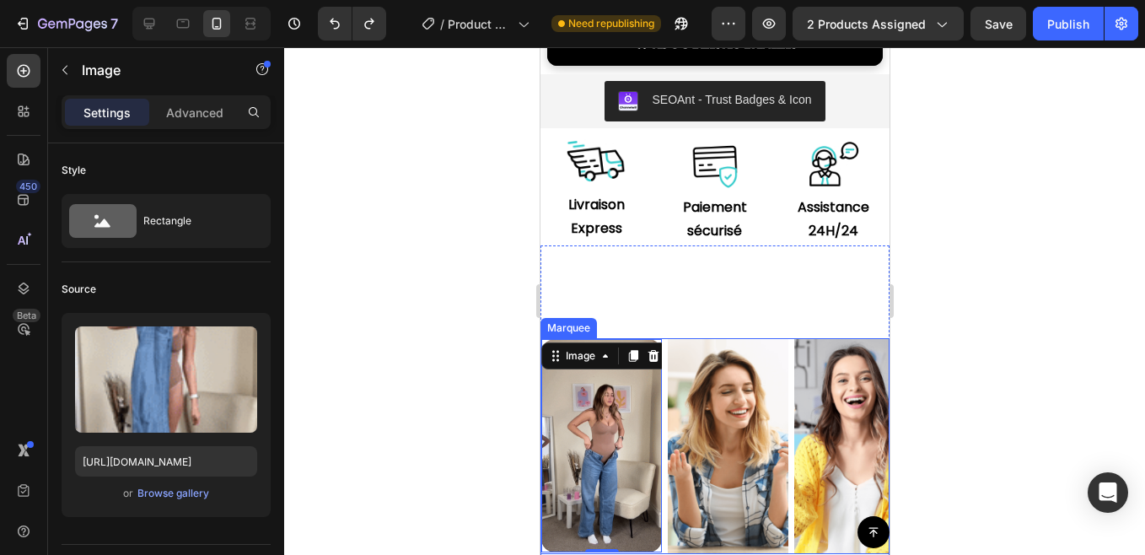
click at [661, 339] on div "Image 0" at bounding box center [603, 446] width 126 height 214
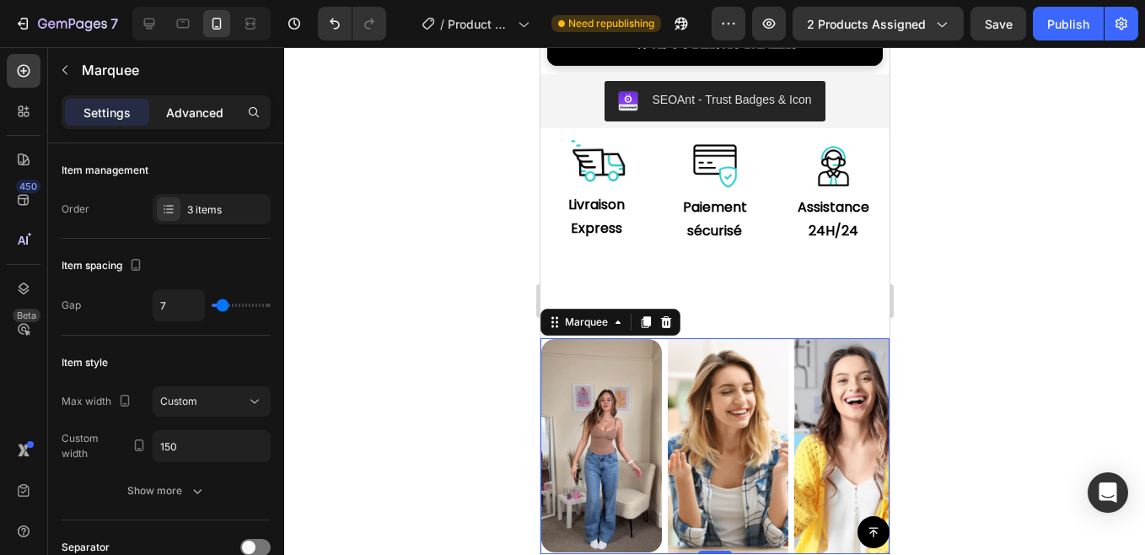
click at [196, 108] on p "Advanced" at bounding box center [194, 113] width 57 height 18
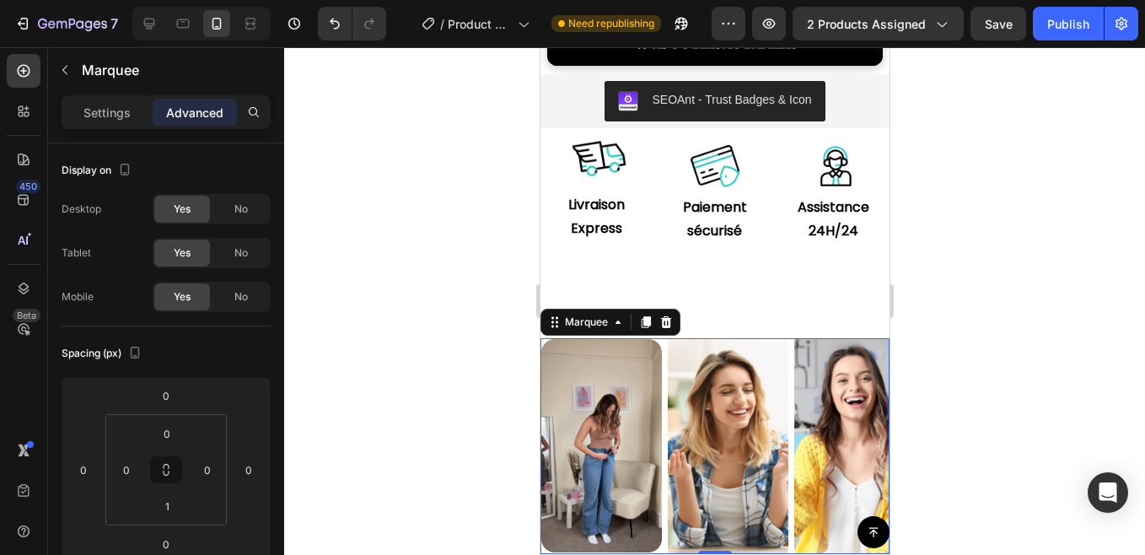
click at [493, 396] on div at bounding box center [714, 300] width 861 height 507
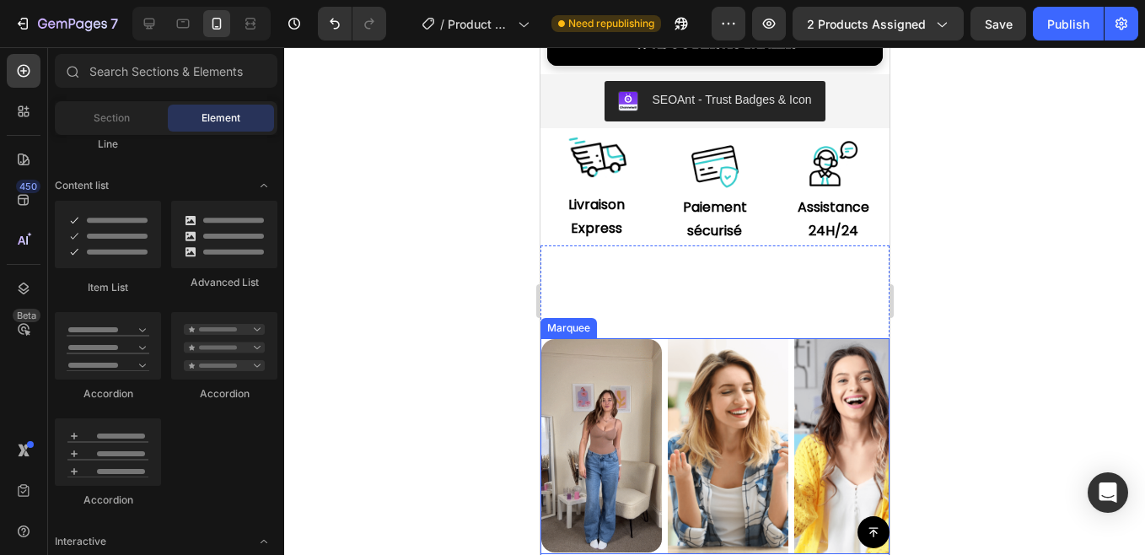
click at [665, 339] on div "Image" at bounding box center [603, 446] width 126 height 214
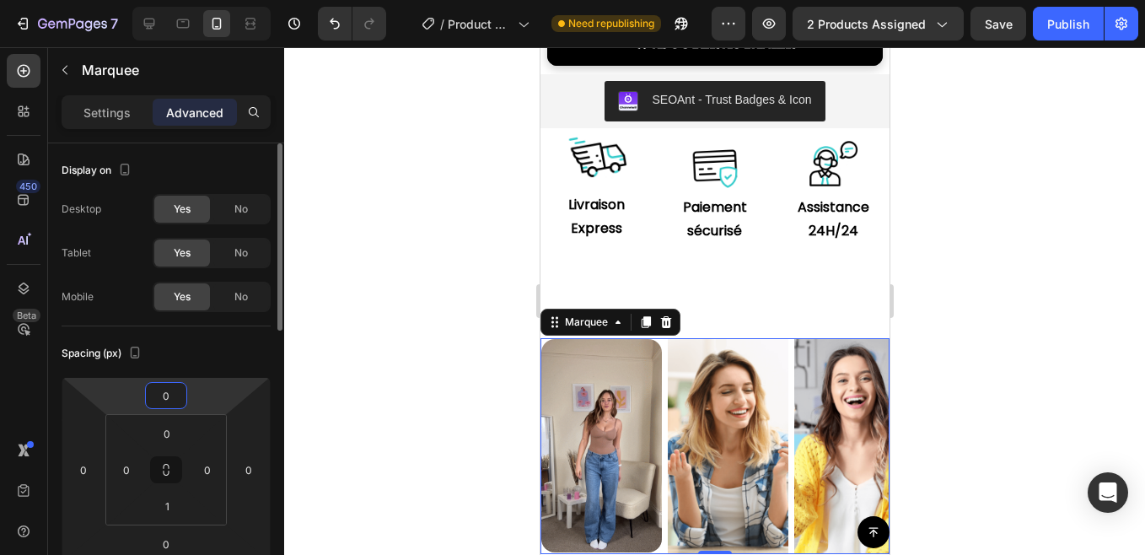
click at [166, 392] on input "0" at bounding box center [166, 395] width 34 height 25
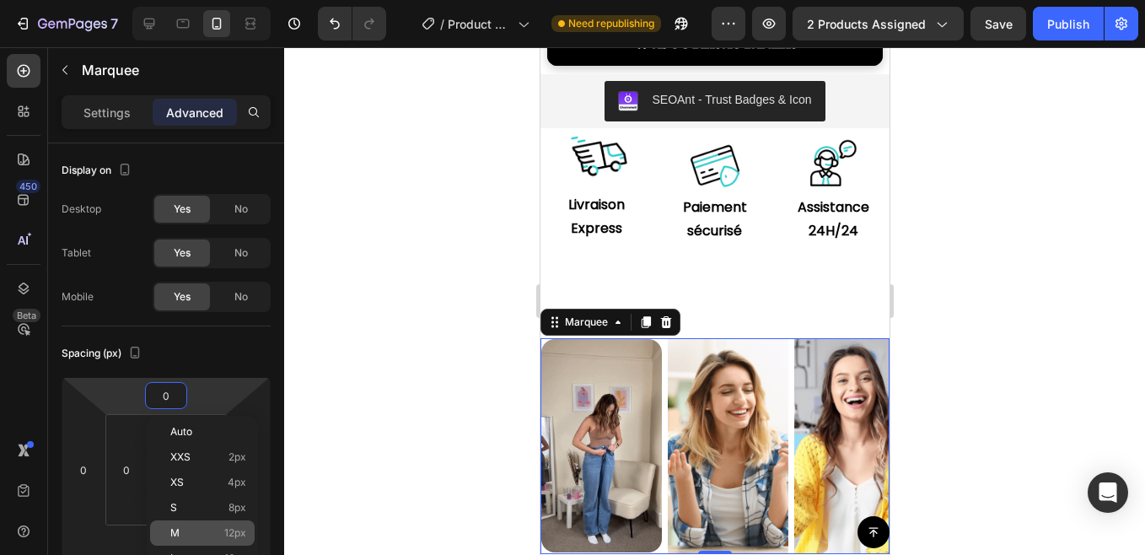
type input "6"
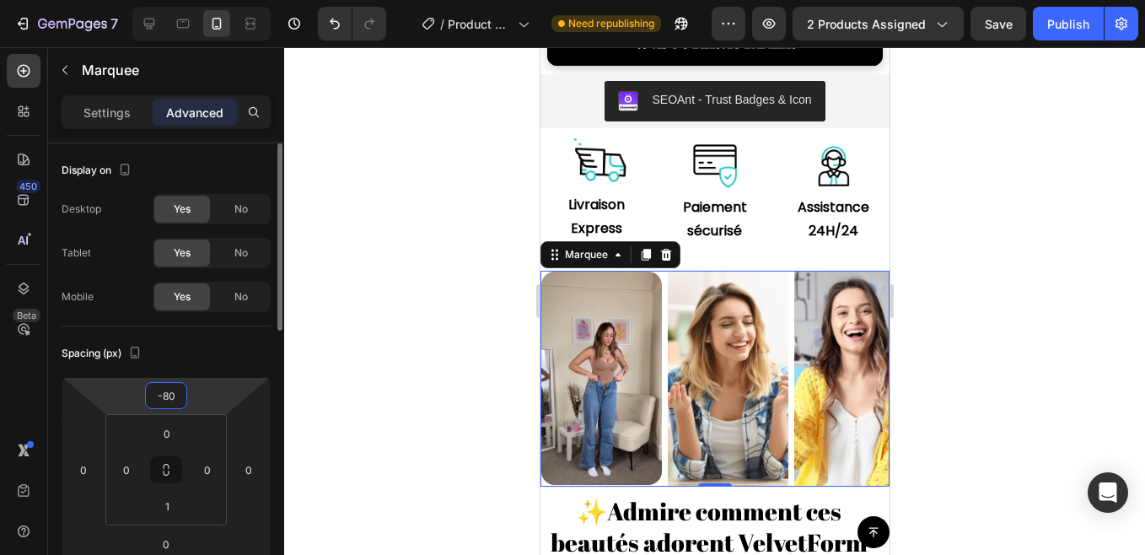
type input "-8"
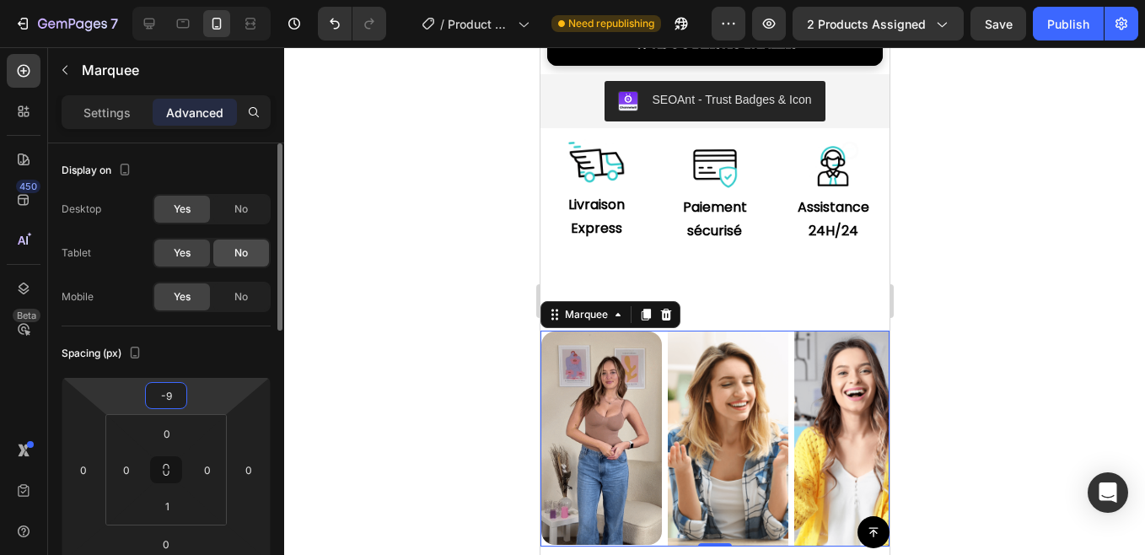
type input "-90"
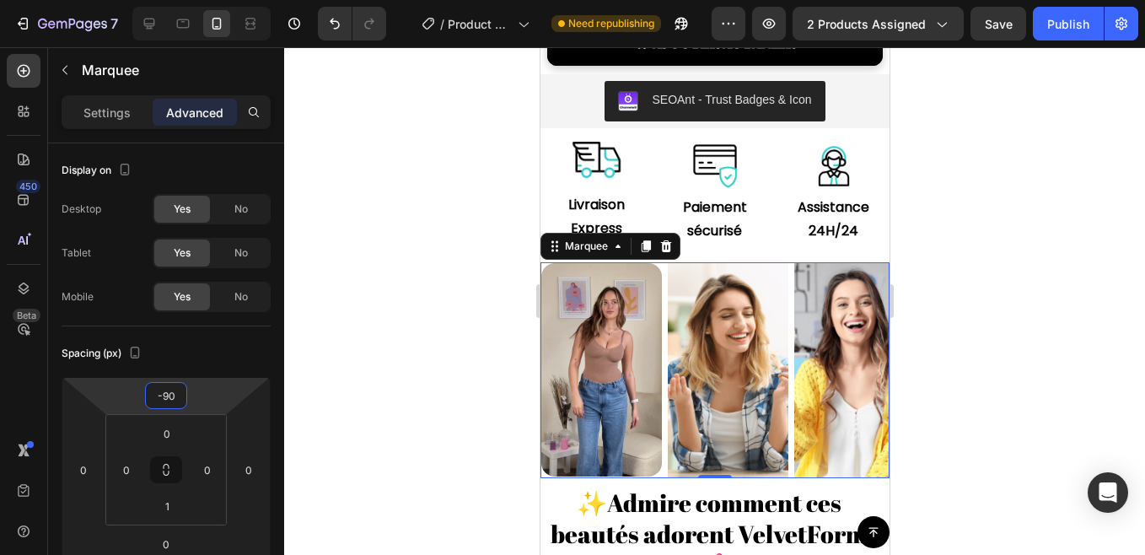
drag, startPoint x: 105, startPoint y: 331, endPoint x: 341, endPoint y: 320, distance: 237.1
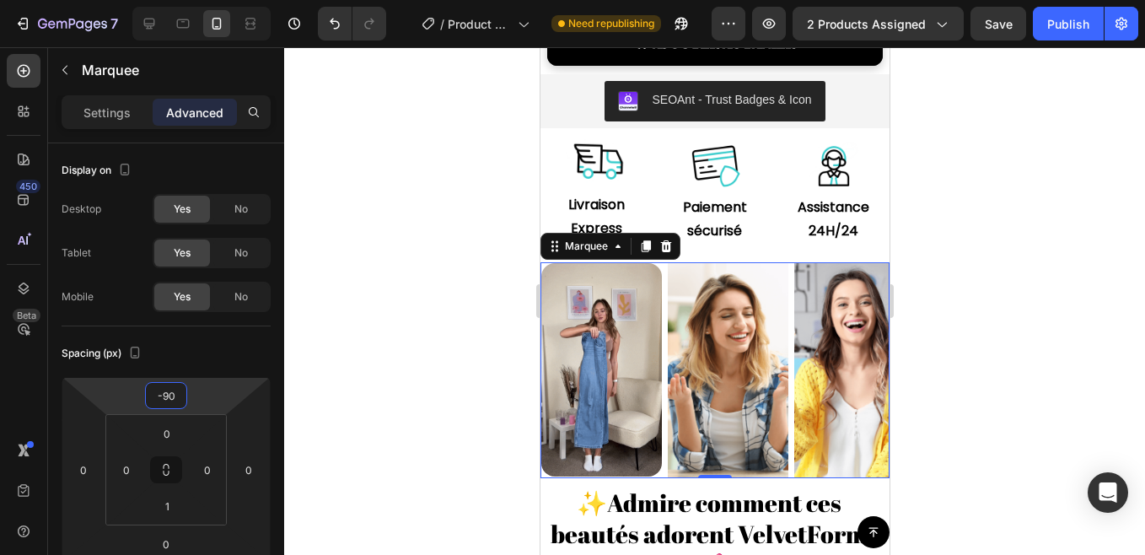
click at [341, 320] on div at bounding box center [714, 300] width 861 height 507
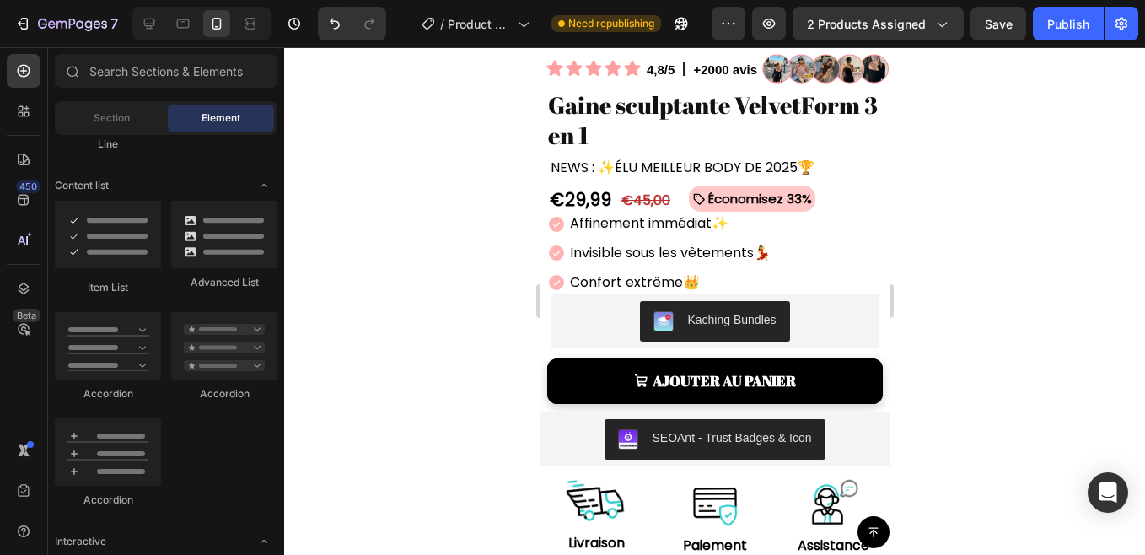
scroll to position [466, 0]
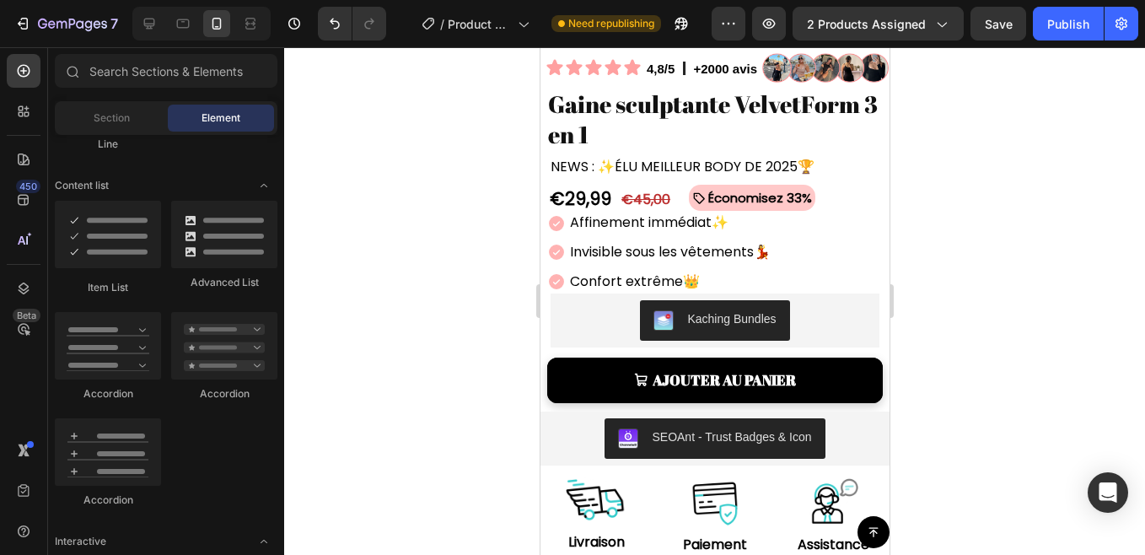
click at [702, 448] on div "SEOAnt ‑ Trust Badges & Icon" at bounding box center [713, 438] width 349 height 54
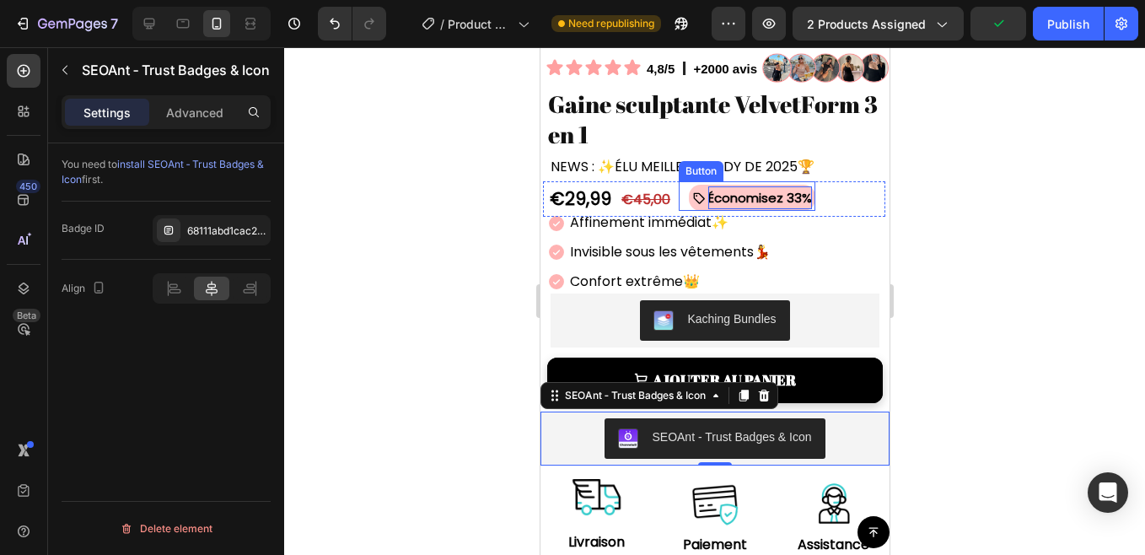
click at [763, 189] on strong "Économisez 33%" at bounding box center [759, 198] width 104 height 18
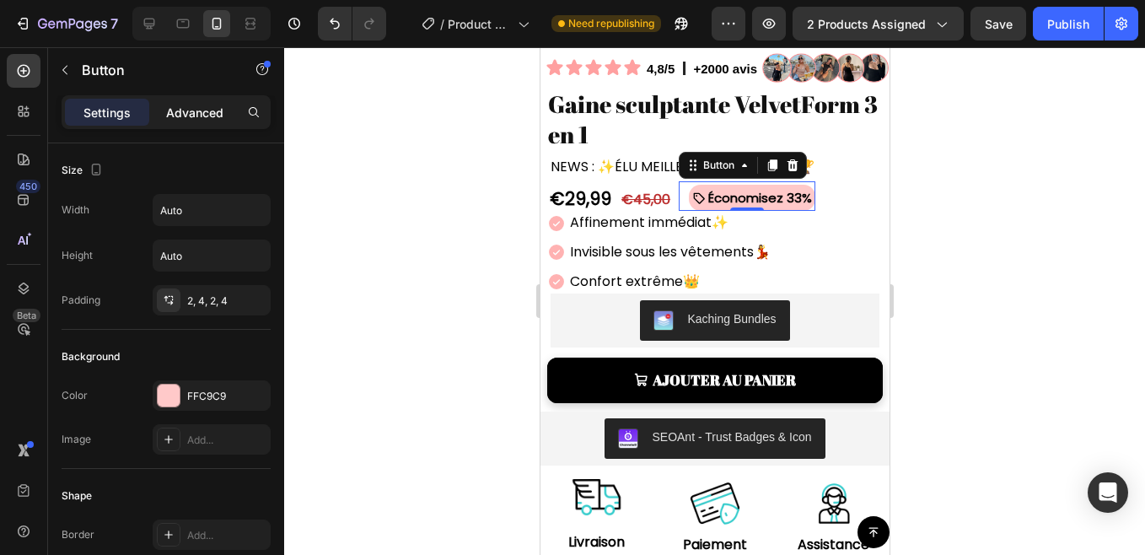
click at [180, 114] on p "Advanced" at bounding box center [194, 113] width 57 height 18
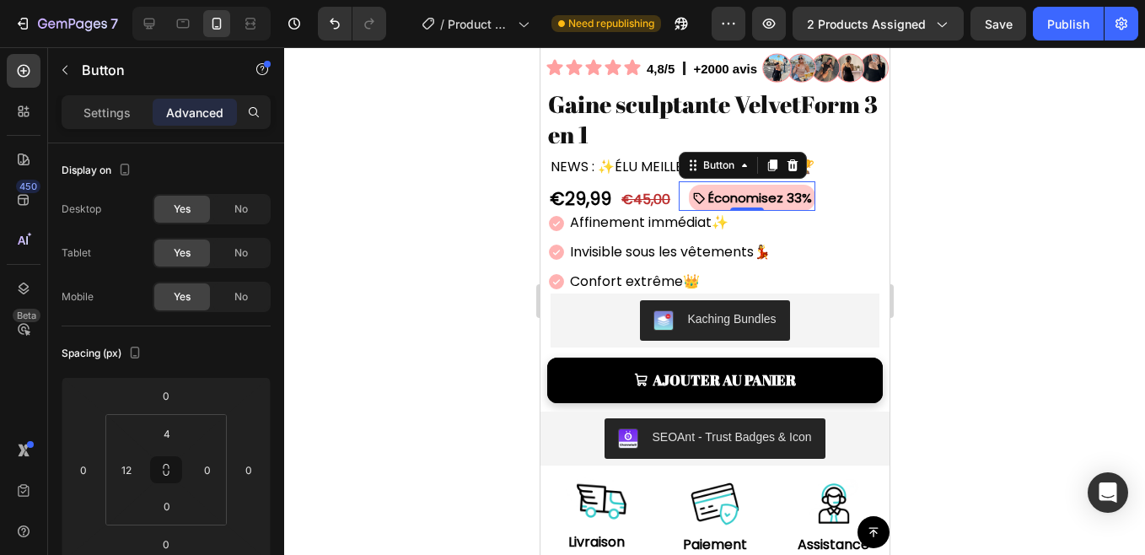
click at [691, 191] on icon at bounding box center [697, 197] width 13 height 13
click at [93, 112] on p "Settings" at bounding box center [106, 113] width 47 height 18
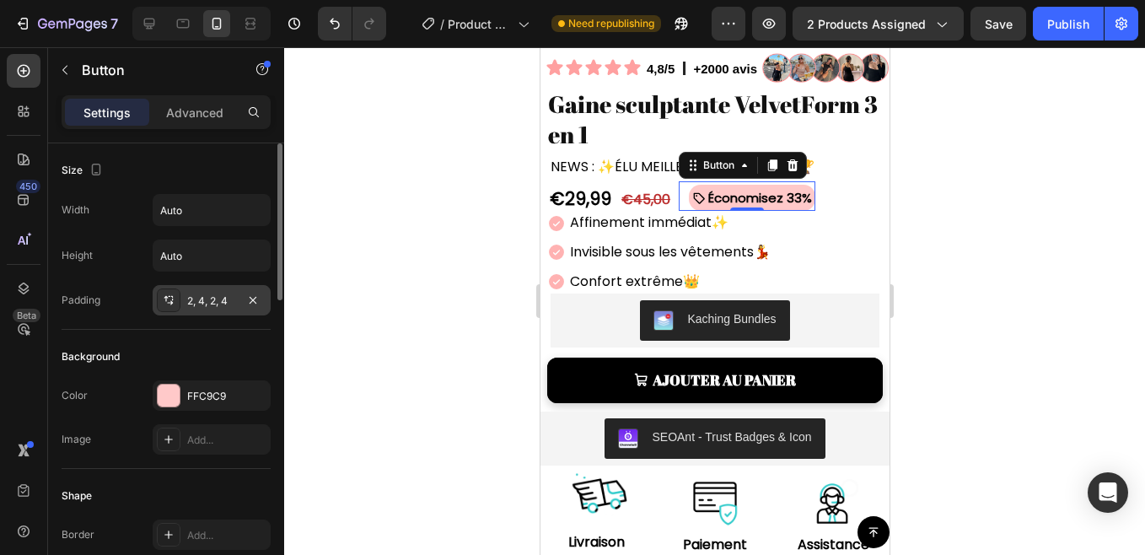
click at [217, 288] on div "2, 4, 2, 4" at bounding box center [212, 300] width 118 height 30
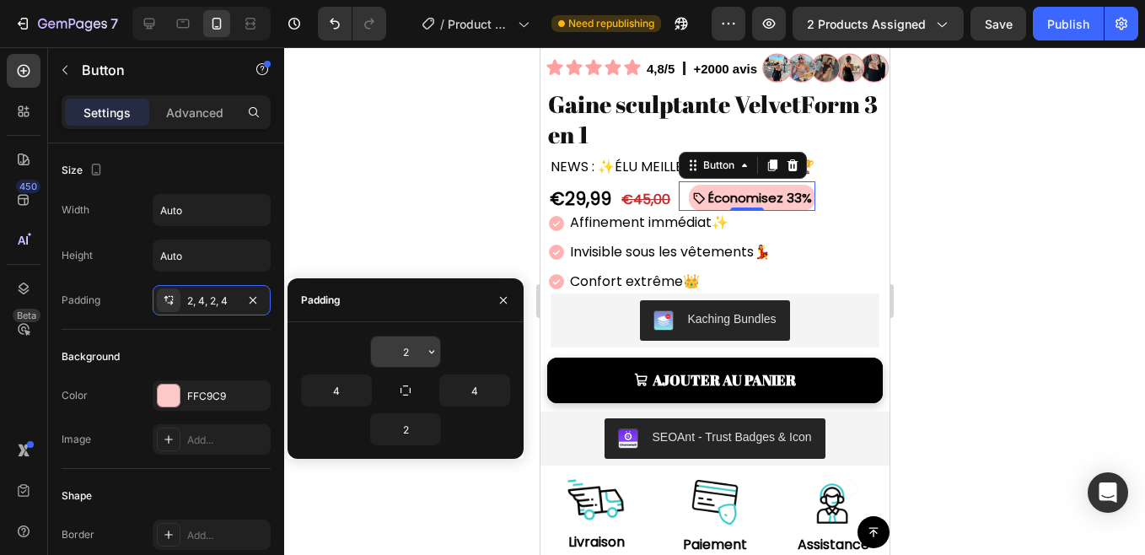
click at [410, 353] on input "2" at bounding box center [405, 351] width 69 height 30
type input "1"
click at [400, 180] on div at bounding box center [714, 300] width 861 height 507
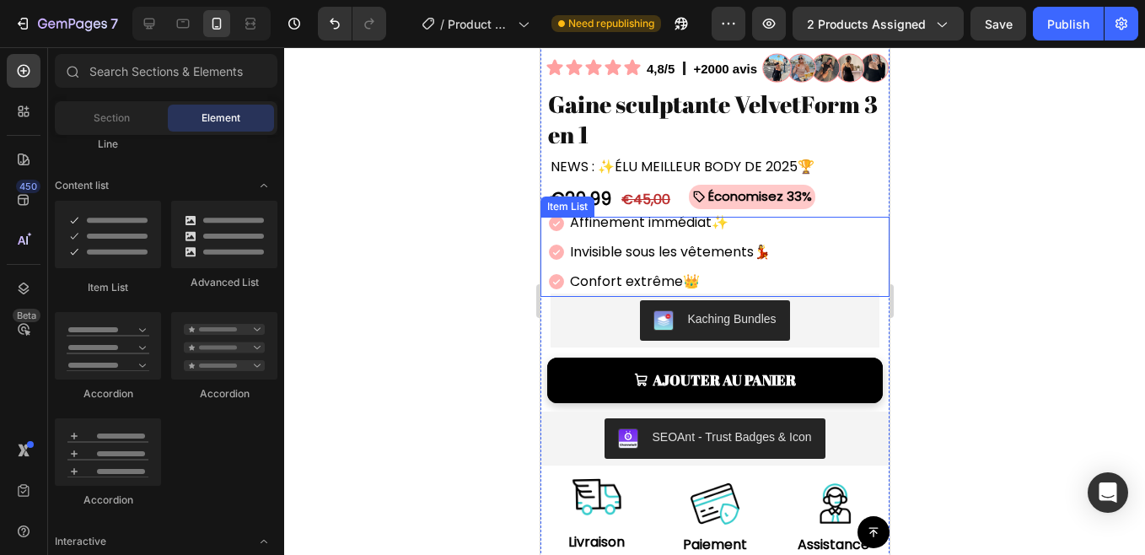
click at [722, 212] on strong "✨" at bounding box center [719, 221] width 17 height 19
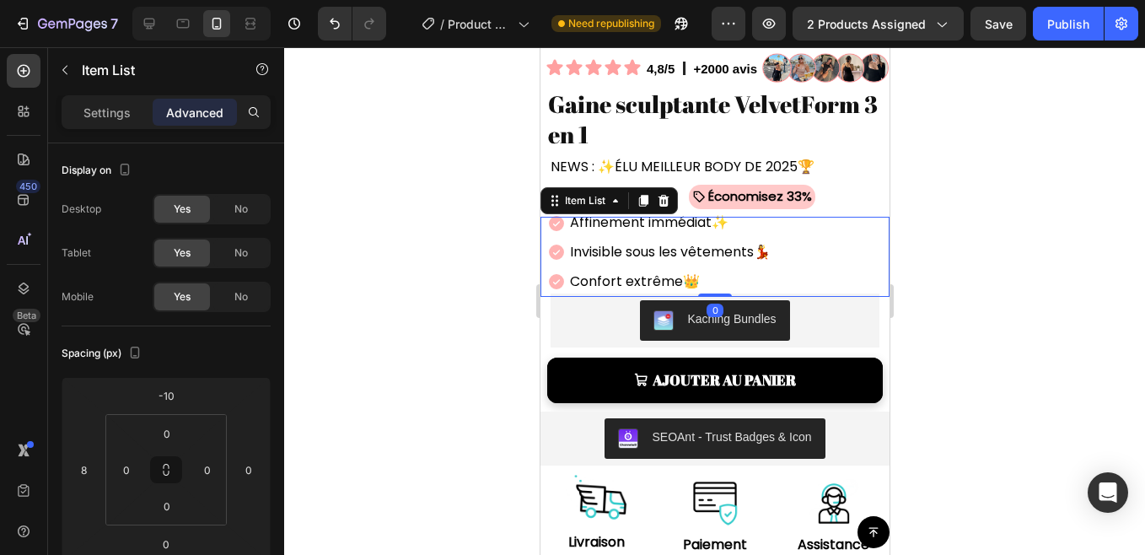
click at [722, 212] on strong "✨" at bounding box center [719, 221] width 17 height 19
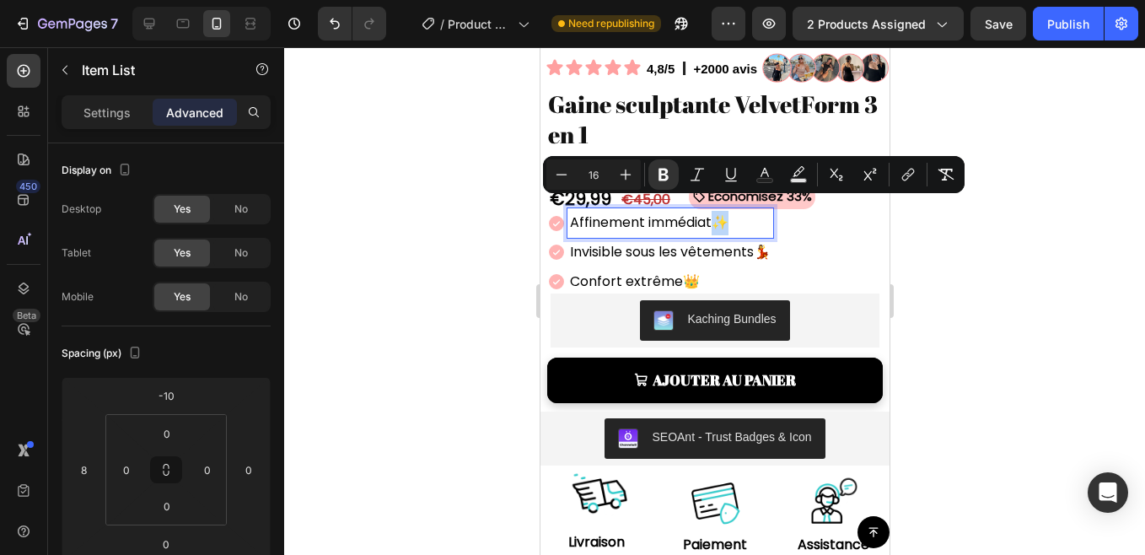
drag, startPoint x: 730, startPoint y: 210, endPoint x: 713, endPoint y: 210, distance: 16.9
click at [713, 212] on strong "✨" at bounding box center [719, 221] width 17 height 19
click at [618, 174] on icon "Editor contextual toolbar" at bounding box center [625, 174] width 17 height 17
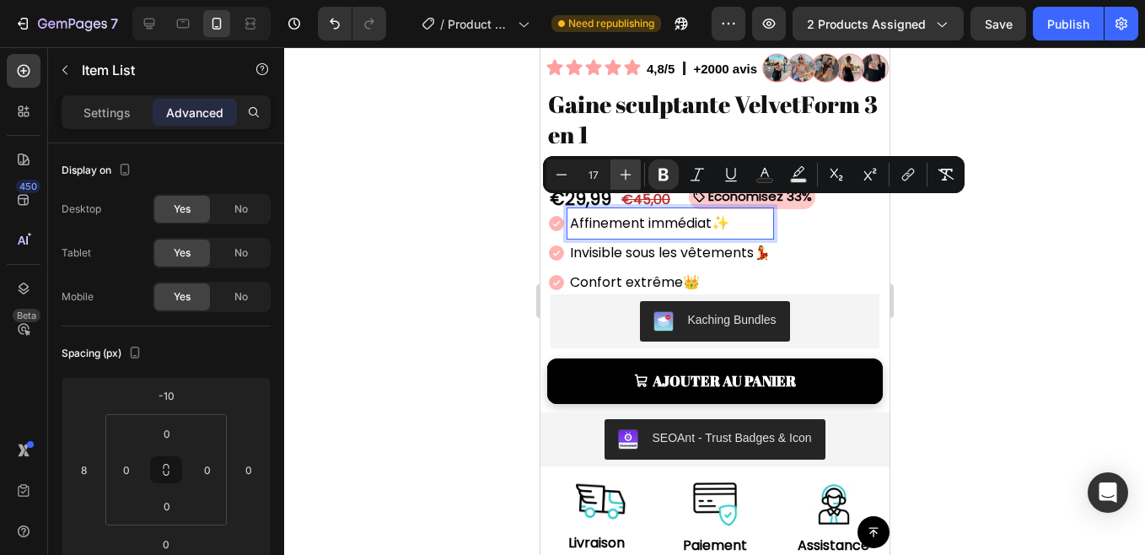
click at [618, 174] on icon "Editor contextual toolbar" at bounding box center [625, 174] width 17 height 17
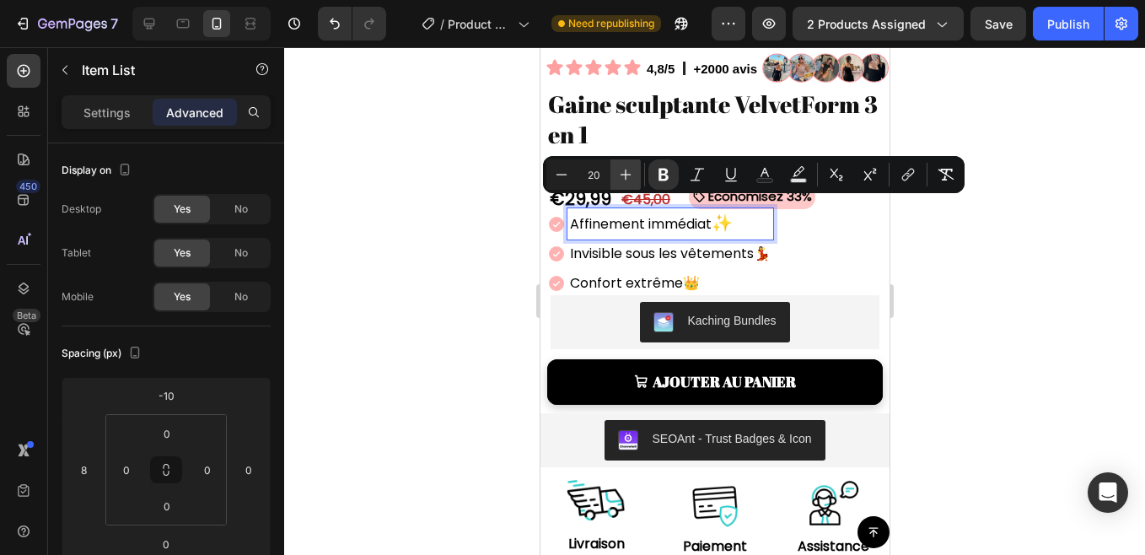
click at [618, 174] on icon "Editor contextual toolbar" at bounding box center [625, 174] width 17 height 17
click at [565, 172] on icon "Editor contextual toolbar" at bounding box center [561, 174] width 17 height 17
type input "20"
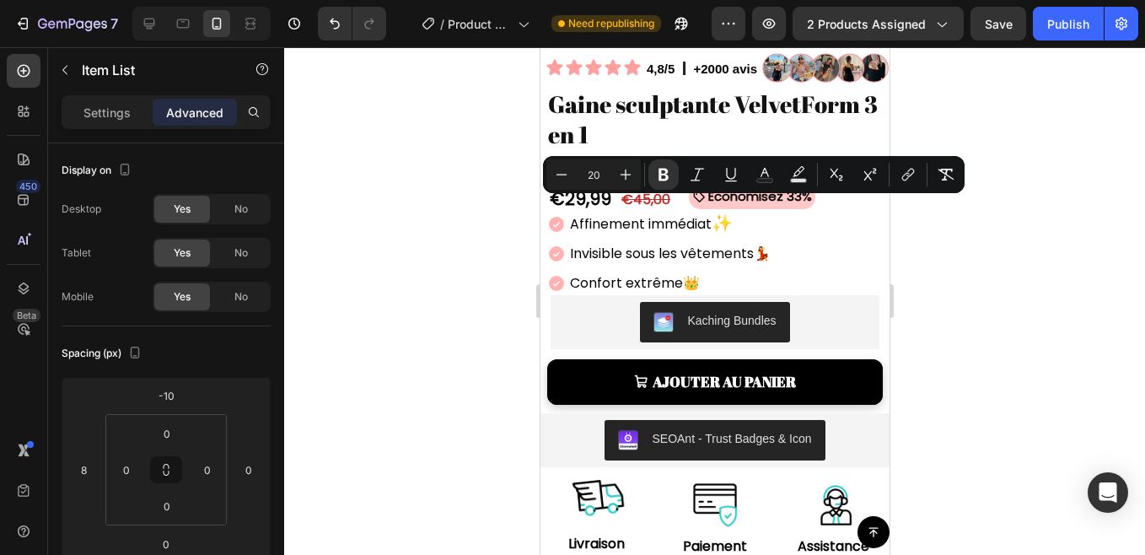
click at [492, 230] on div at bounding box center [714, 300] width 861 height 507
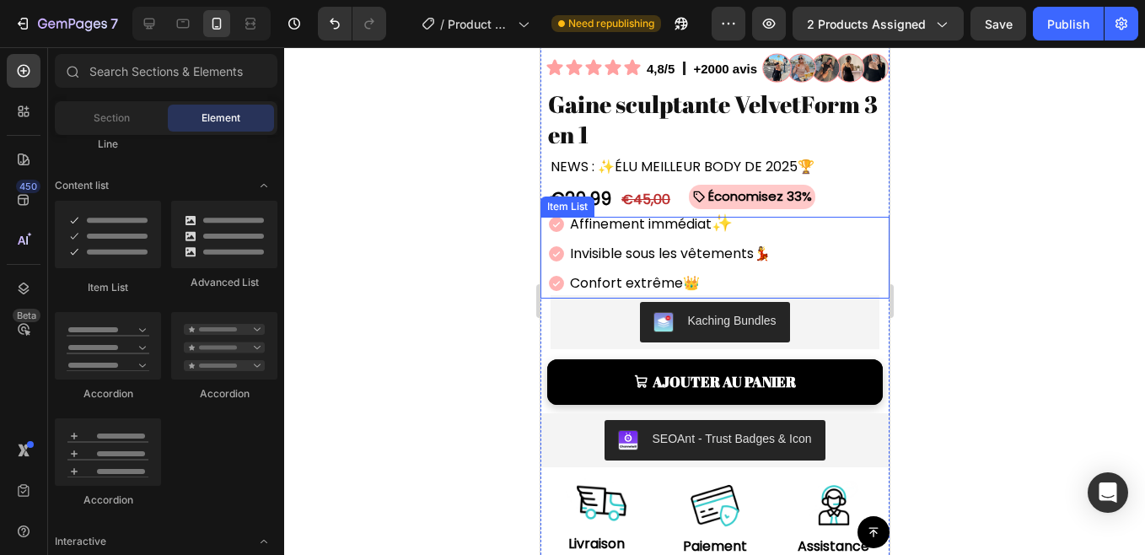
click at [765, 244] on strong "💃" at bounding box center [761, 253] width 17 height 19
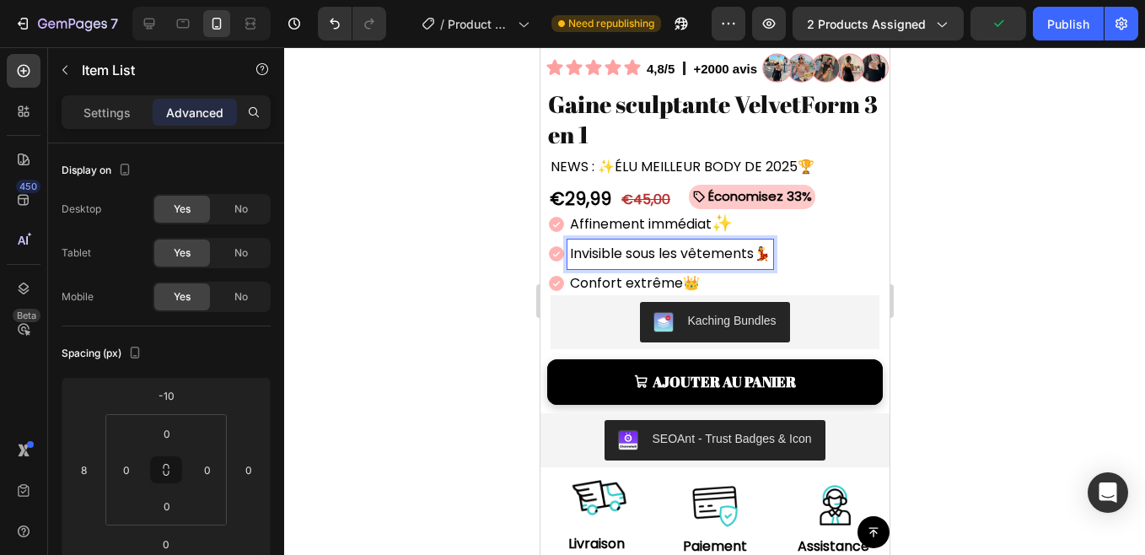
click at [757, 244] on strong "💃" at bounding box center [761, 253] width 17 height 19
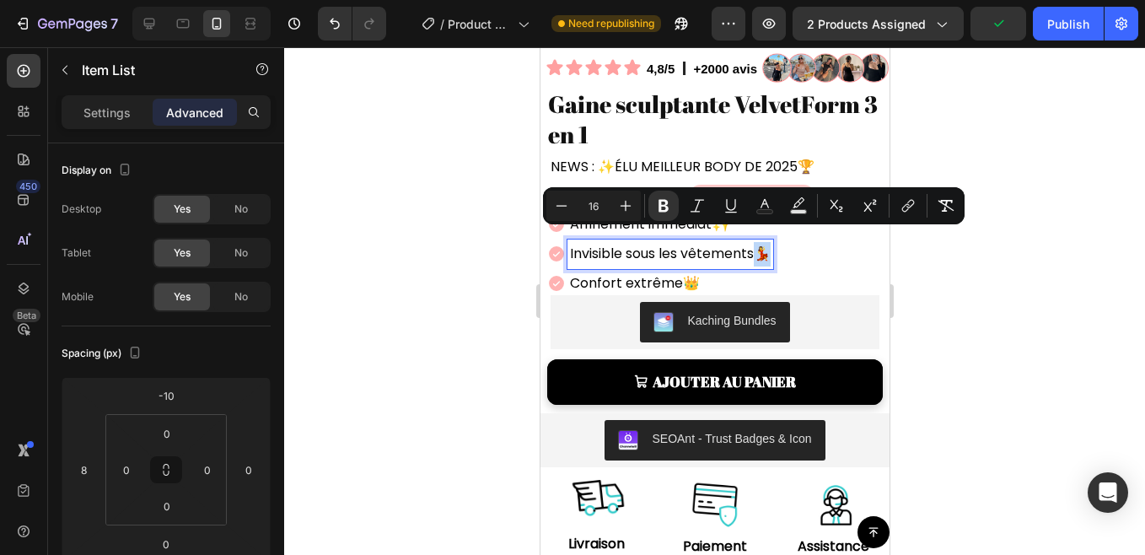
drag, startPoint x: 757, startPoint y: 242, endPoint x: 774, endPoint y: 244, distance: 17.0
click at [770, 244] on strong "💃" at bounding box center [761, 253] width 17 height 19
click at [631, 211] on icon "Editor contextual toolbar" at bounding box center [625, 205] width 17 height 17
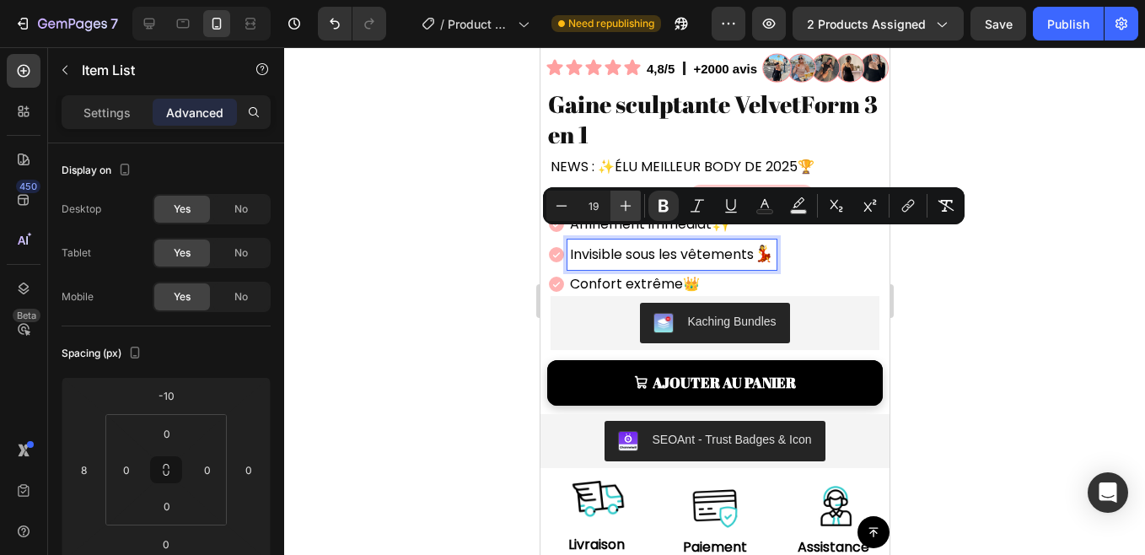
click at [631, 211] on icon "Editor contextual toolbar" at bounding box center [625, 205] width 17 height 17
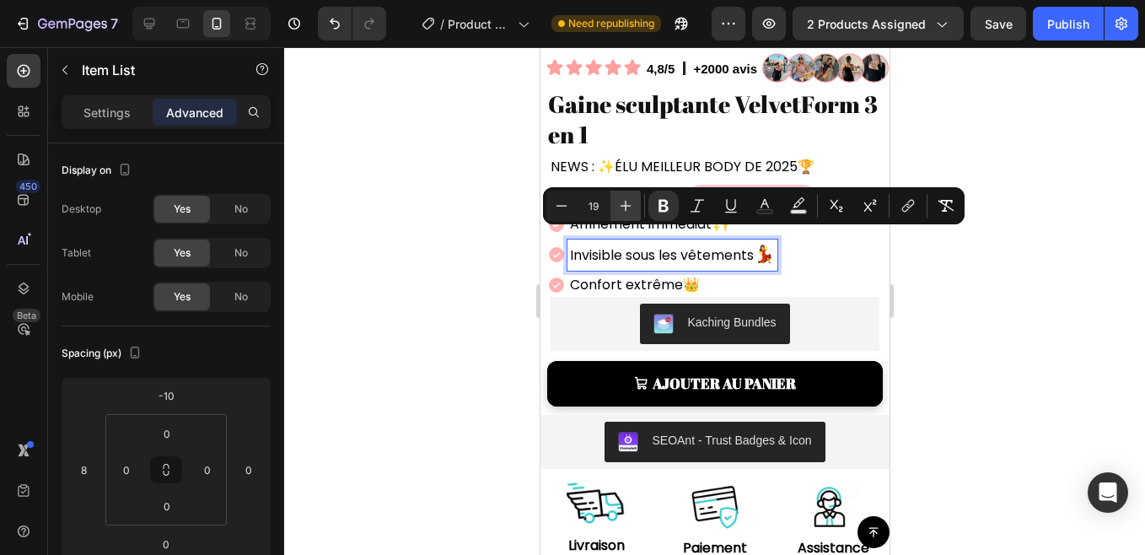
type input "20"
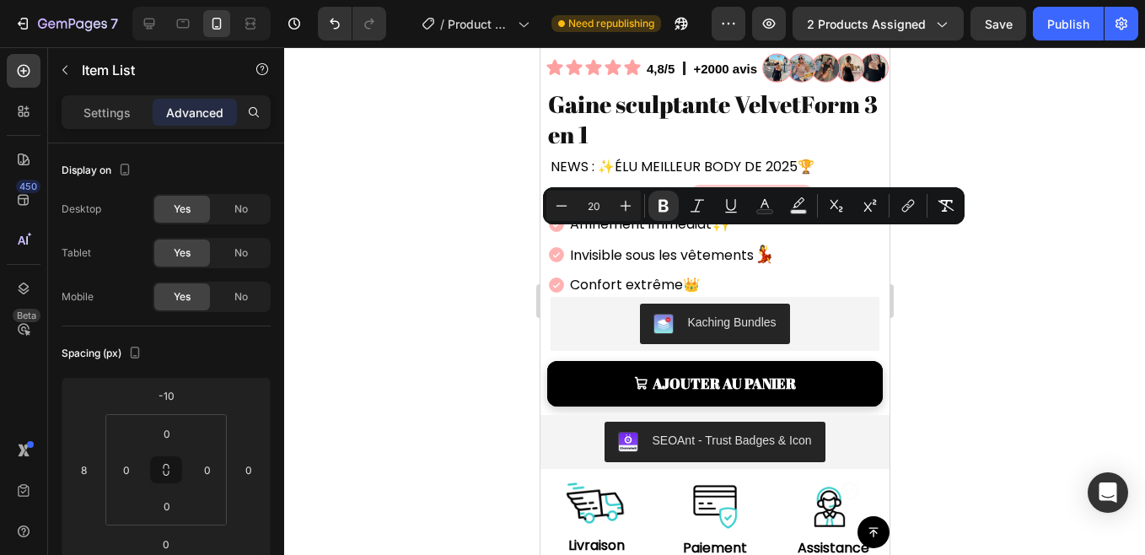
click at [455, 272] on div at bounding box center [714, 300] width 861 height 507
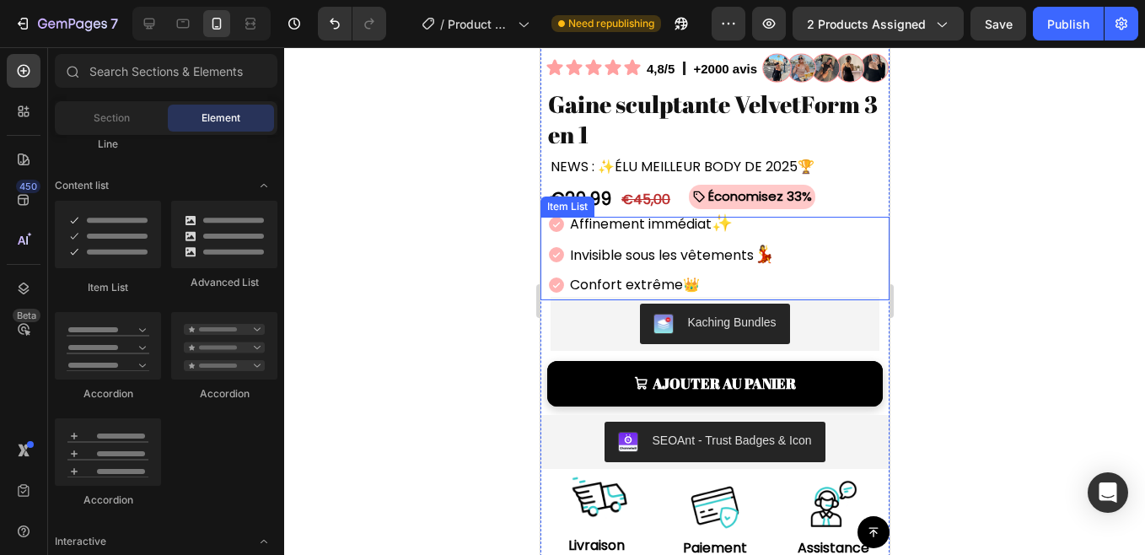
click at [758, 243] on strong "💃" at bounding box center [763, 254] width 21 height 24
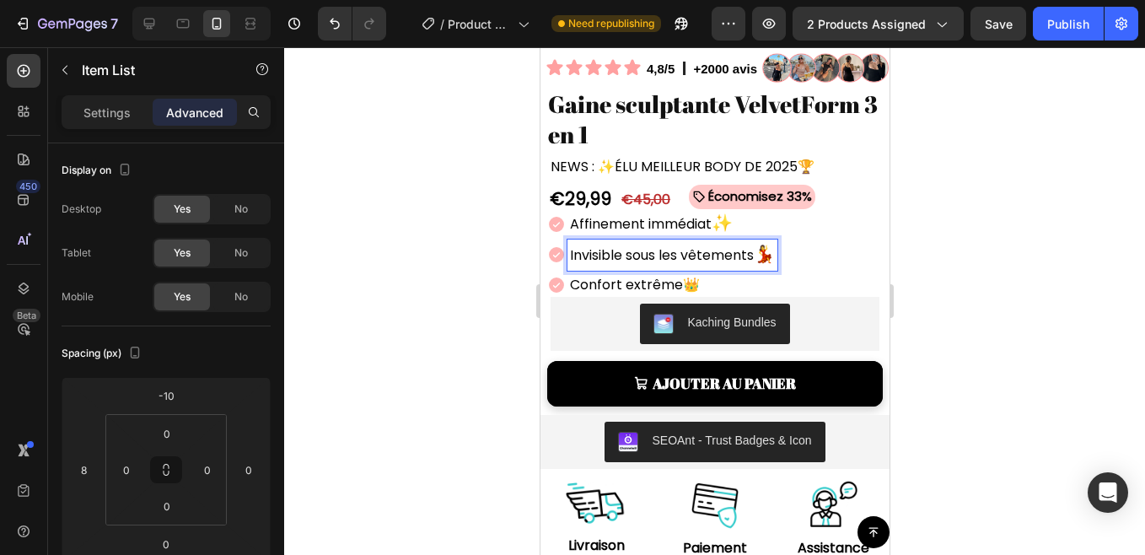
click at [759, 244] on strong "💃" at bounding box center [763, 254] width 21 height 24
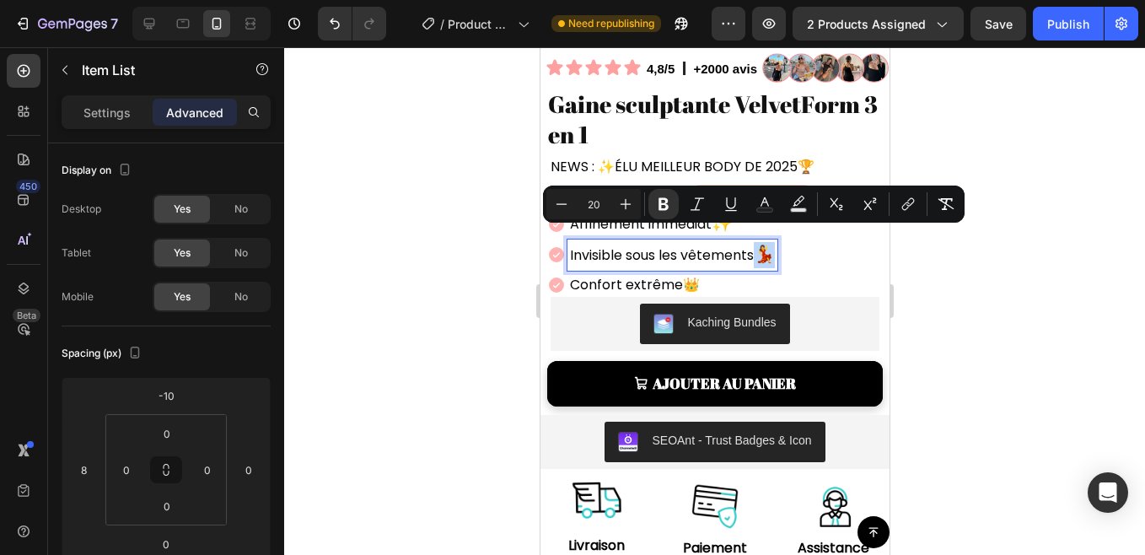
drag, startPoint x: 759, startPoint y: 244, endPoint x: 775, endPoint y: 246, distance: 15.3
click at [774, 246] on strong "💃" at bounding box center [763, 254] width 21 height 24
click at [566, 206] on icon "Editor contextual toolbar" at bounding box center [561, 204] width 17 height 17
type input "19"
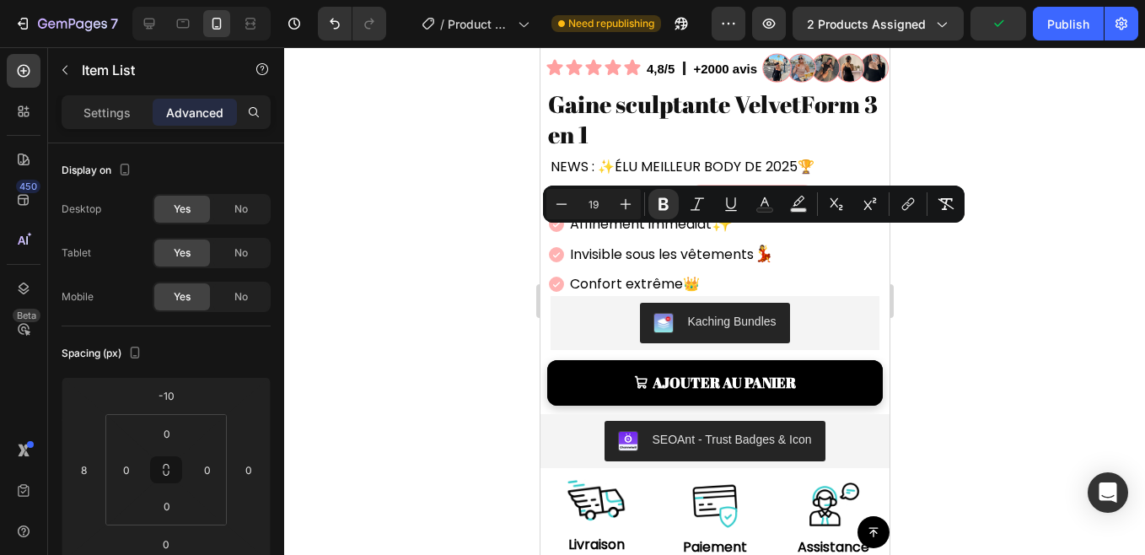
drag, startPoint x: 448, startPoint y: 287, endPoint x: 92, endPoint y: 200, distance: 367.1
click at [448, 287] on div at bounding box center [714, 300] width 861 height 507
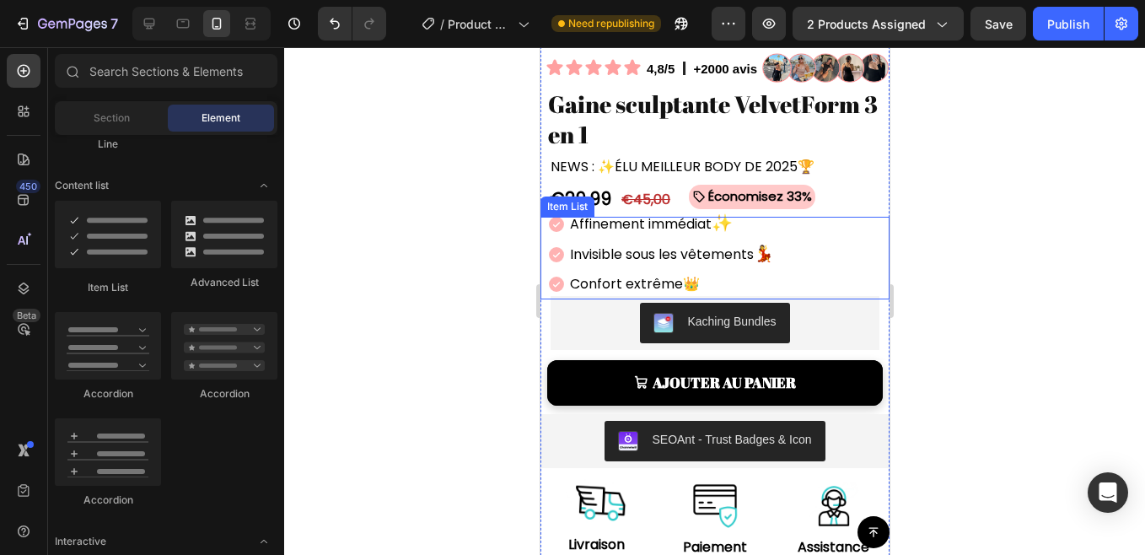
click at [685, 274] on strong "👑" at bounding box center [690, 283] width 17 height 19
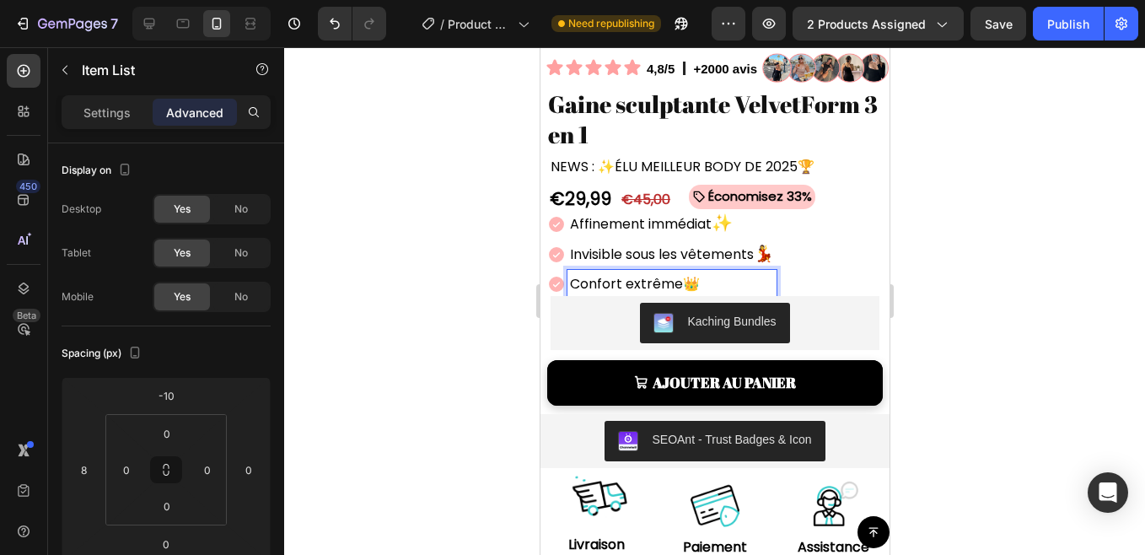
click at [690, 274] on strong "👑" at bounding box center [690, 283] width 17 height 19
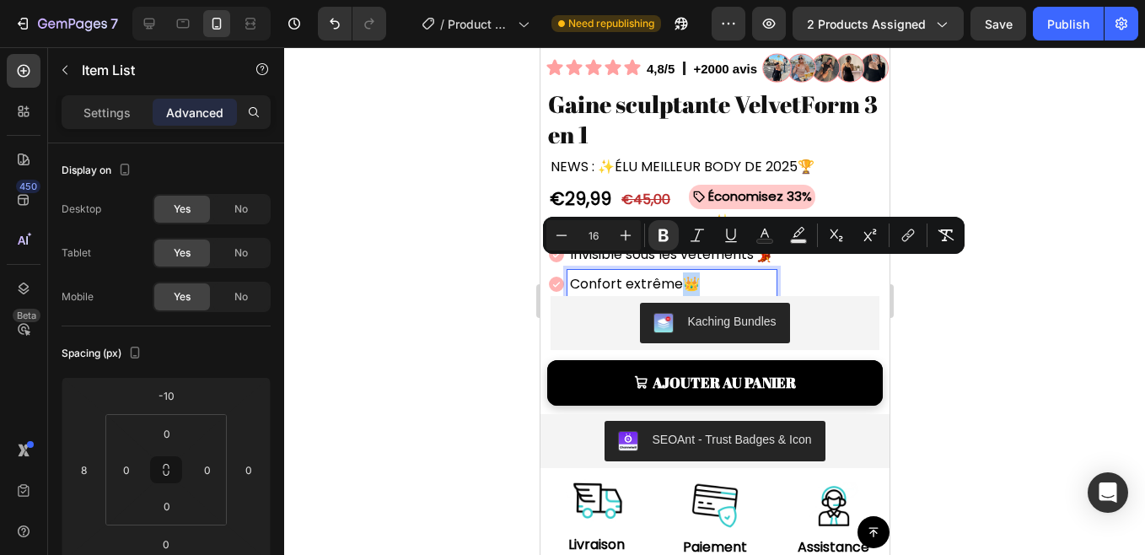
drag, startPoint x: 690, startPoint y: 272, endPoint x: 680, endPoint y: 275, distance: 10.4
click at [682, 275] on strong "👑" at bounding box center [690, 283] width 17 height 19
click at [627, 240] on icon "Editor contextual toolbar" at bounding box center [625, 235] width 17 height 17
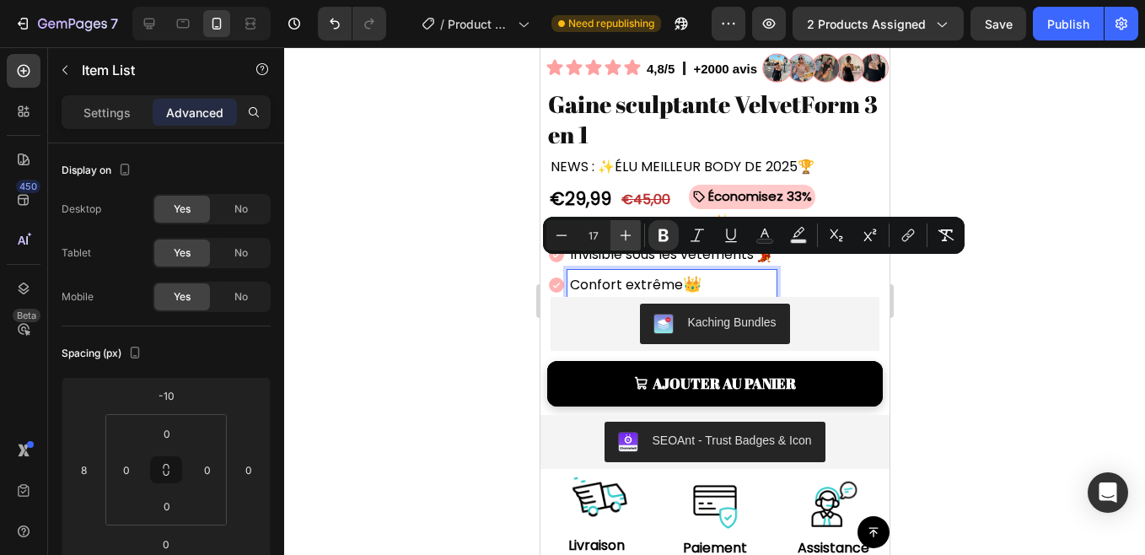
type input "18"
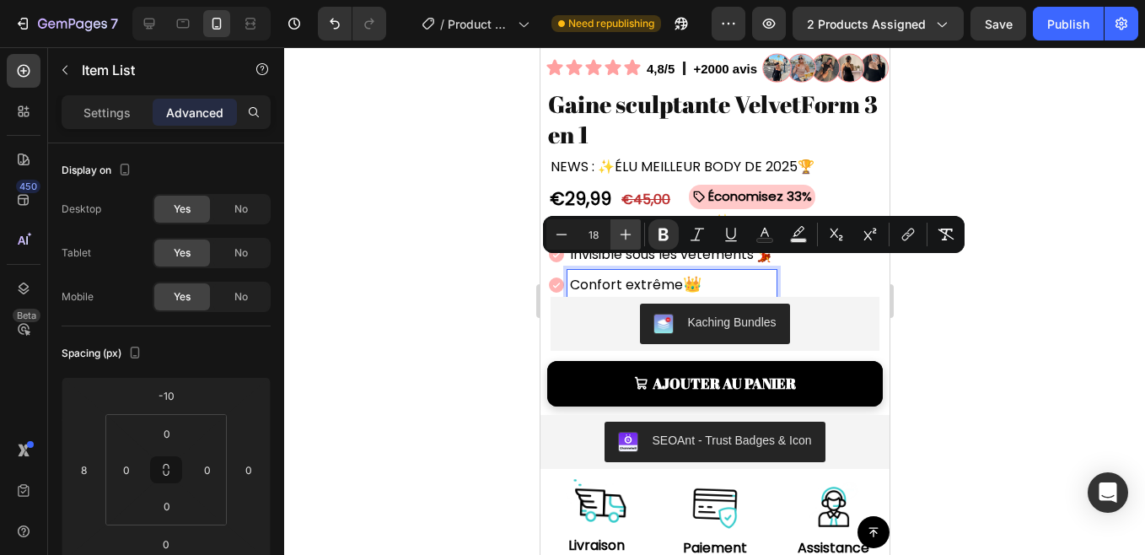
click at [624, 239] on icon "Editor contextual toolbar" at bounding box center [625, 234] width 17 height 17
type input "19"
click at [624, 239] on icon "Editor contextual toolbar" at bounding box center [625, 234] width 17 height 17
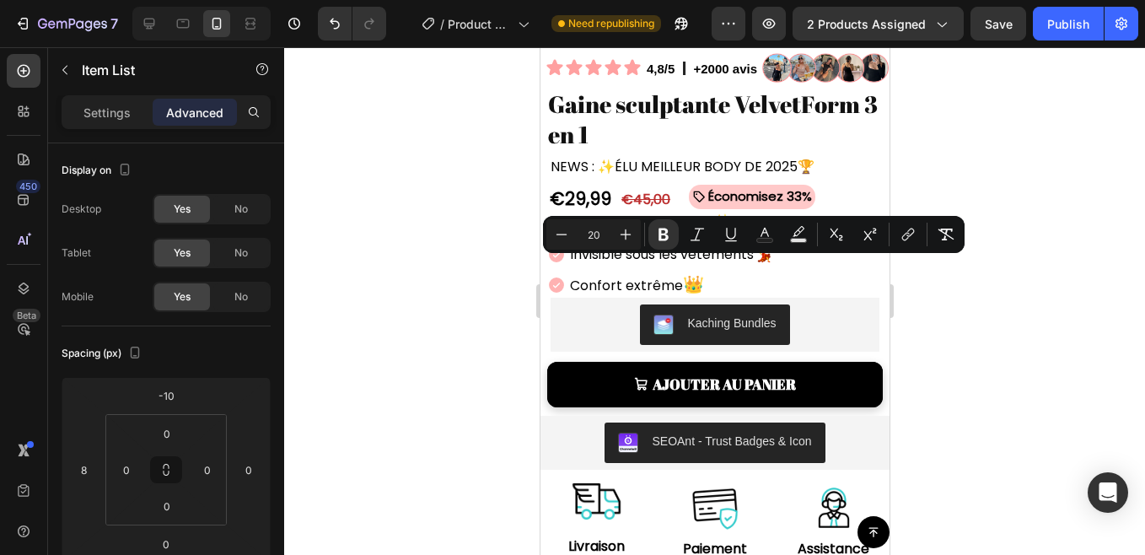
click at [441, 317] on div at bounding box center [714, 300] width 861 height 507
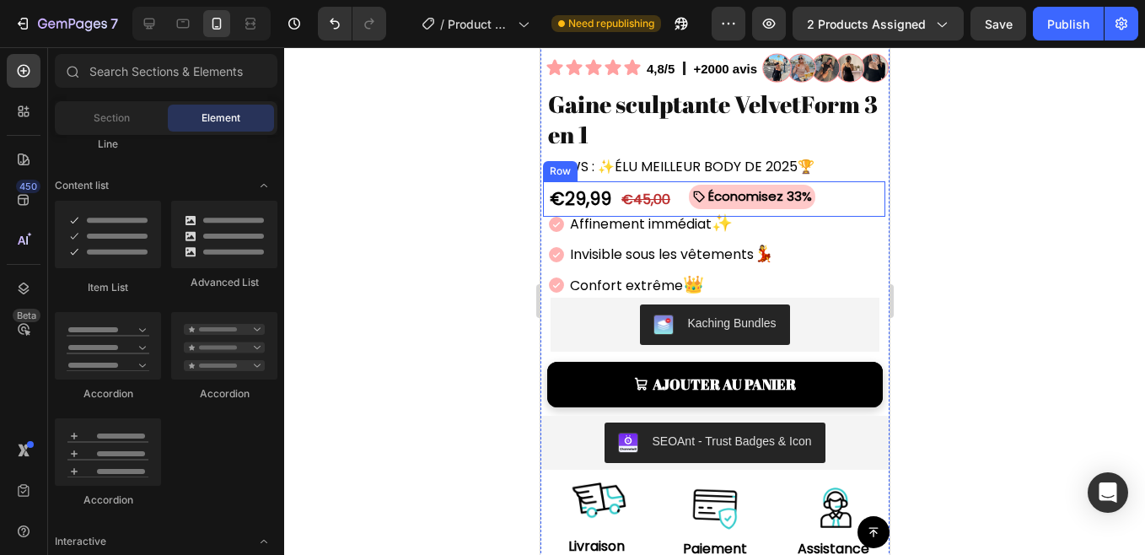
click at [671, 191] on div "€29,99 Product Price Product Price €45,00 Product Price Product Price Économise…" at bounding box center [713, 198] width 342 height 35
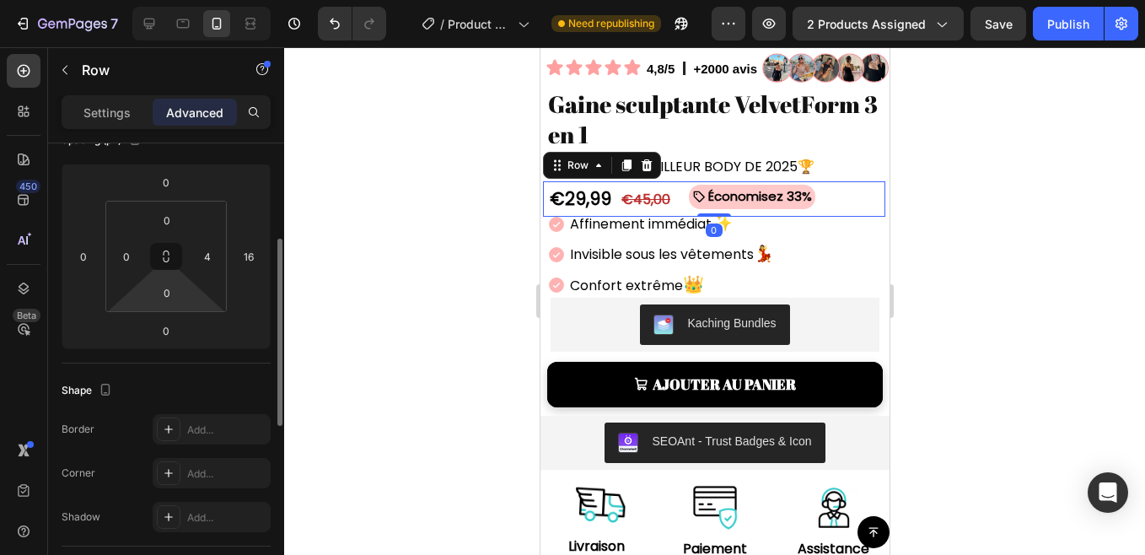
scroll to position [219, 0]
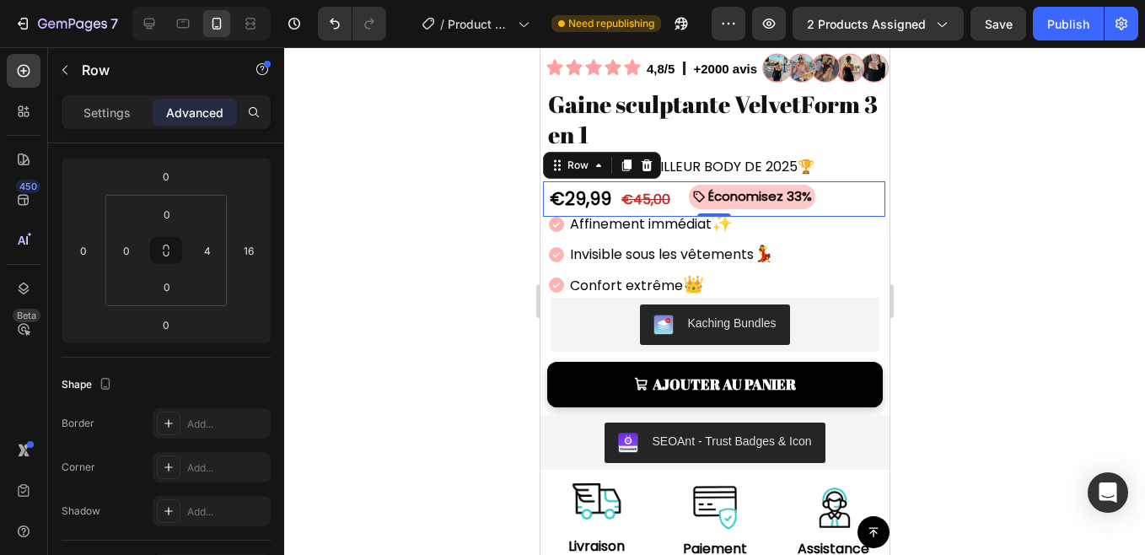
click at [403, 112] on div at bounding box center [714, 300] width 861 height 507
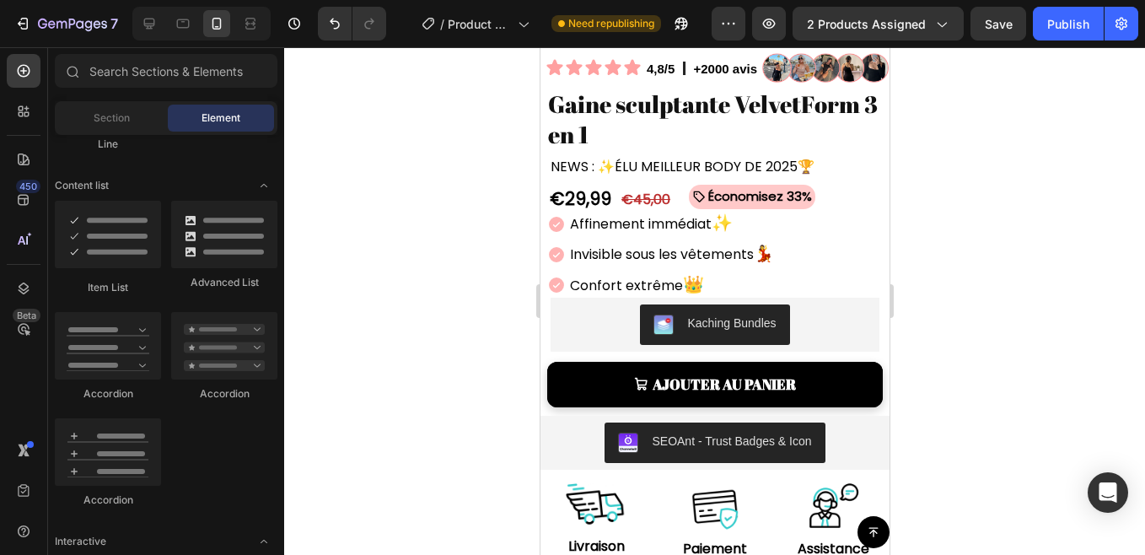
click at [403, 112] on div at bounding box center [714, 300] width 861 height 507
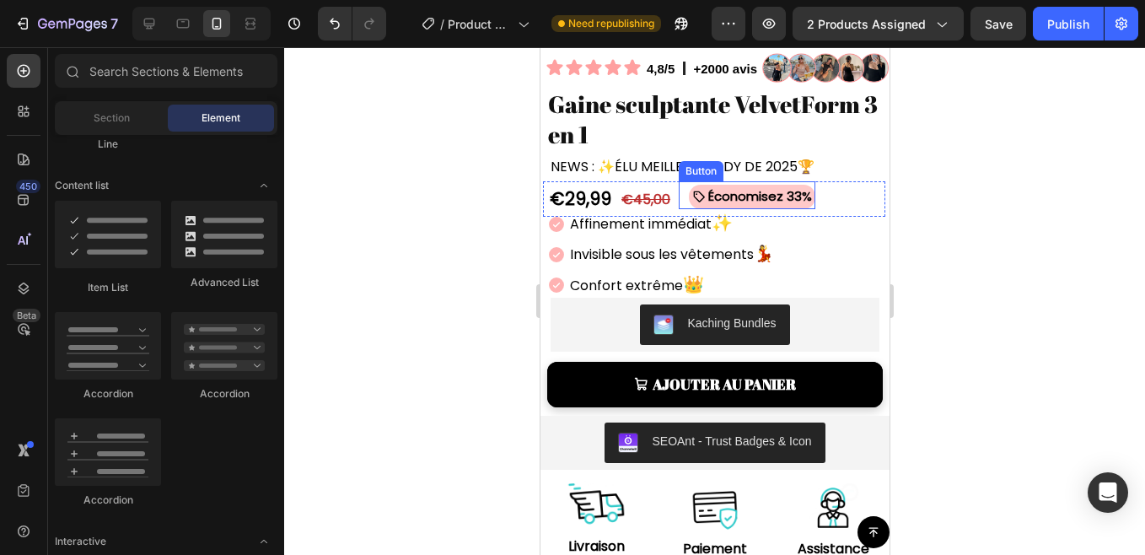
click at [680, 193] on div "Économisez 33% Button" at bounding box center [746, 195] width 137 height 28
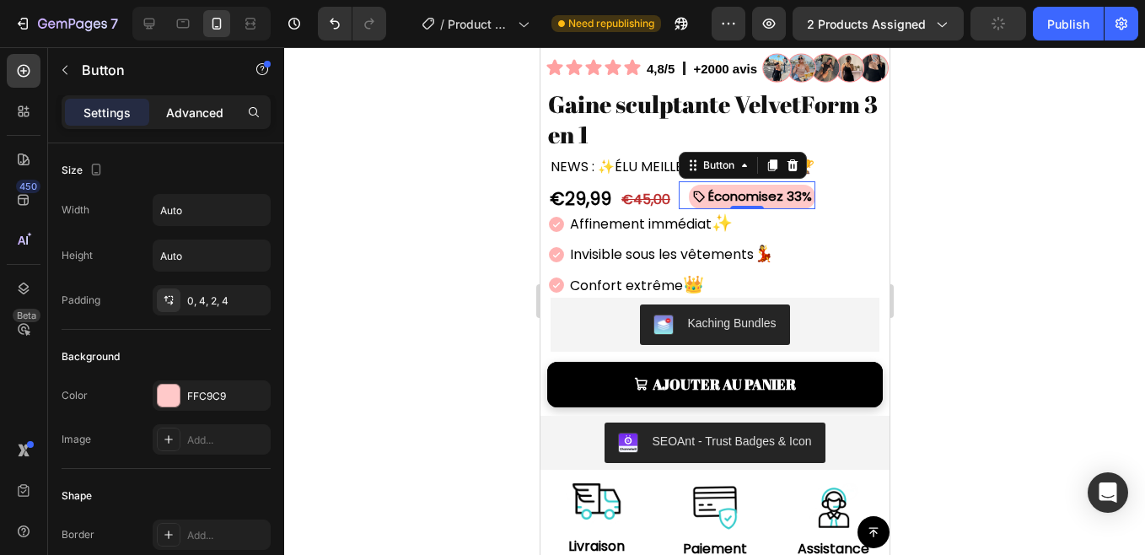
click at [205, 108] on p "Advanced" at bounding box center [194, 113] width 57 height 18
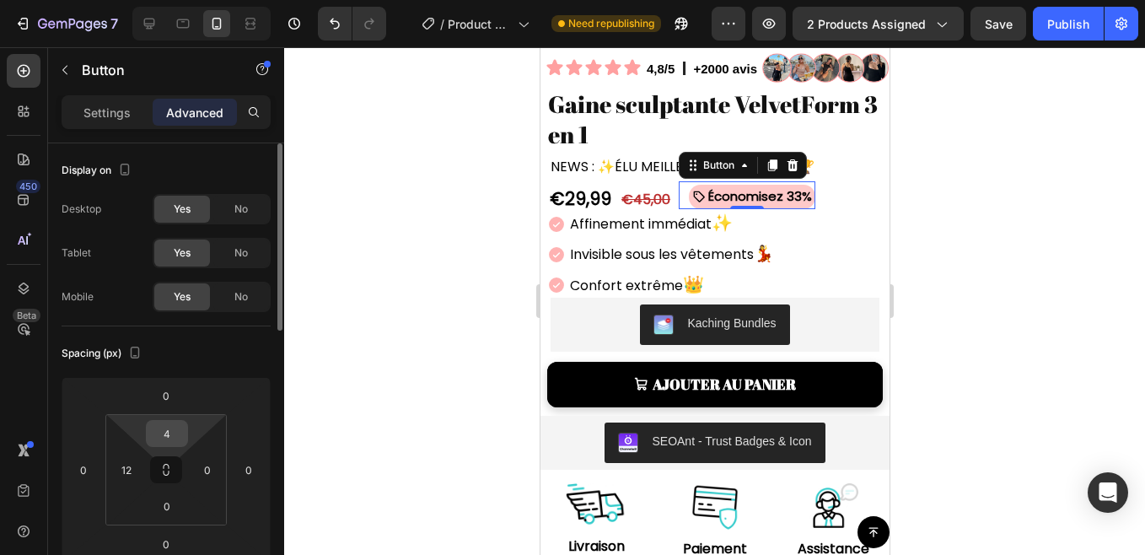
click at [167, 427] on input "4" at bounding box center [167, 433] width 34 height 25
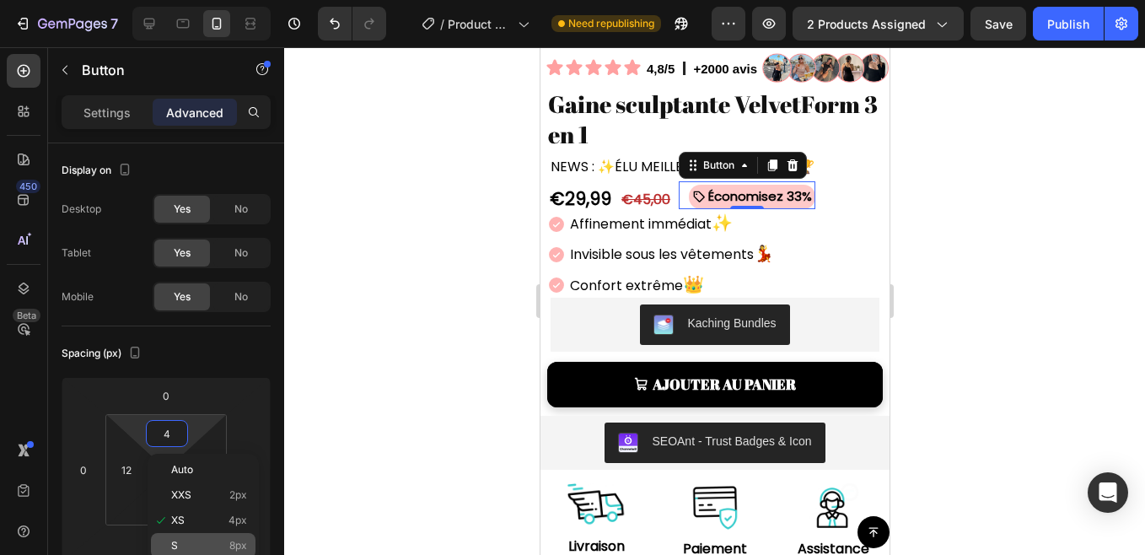
click at [198, 536] on div "S 8px" at bounding box center [203, 545] width 105 height 25
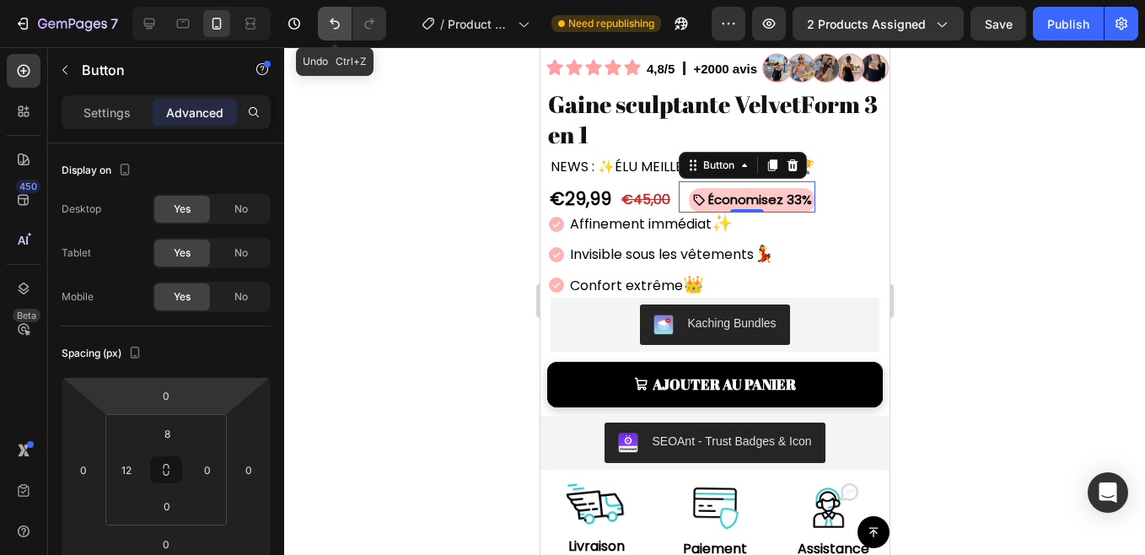
click at [335, 29] on icon "Undo/Redo" at bounding box center [335, 24] width 10 height 11
type input "4"
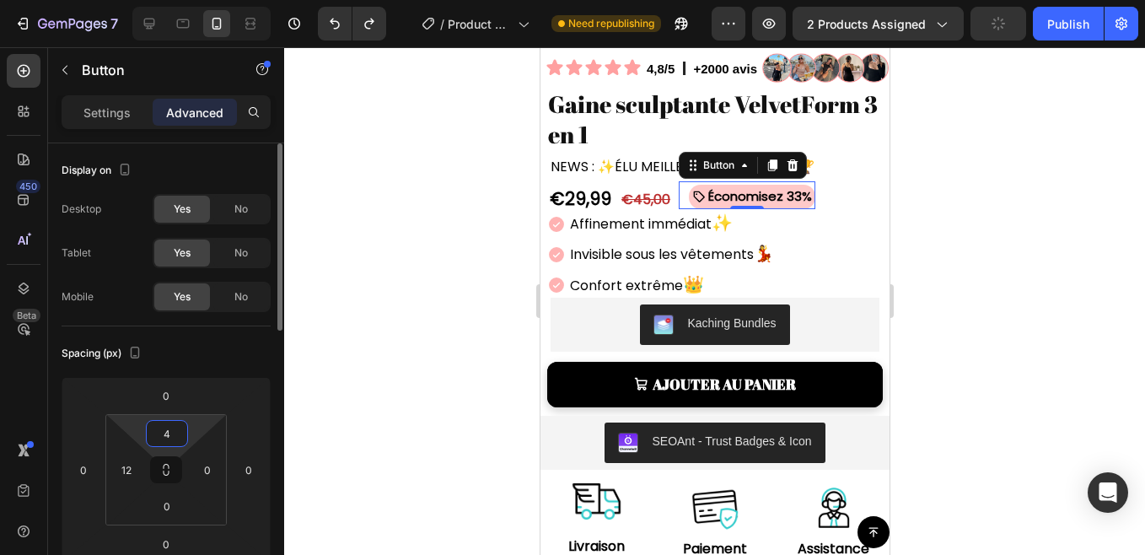
click at [163, 442] on input "4" at bounding box center [167, 433] width 34 height 25
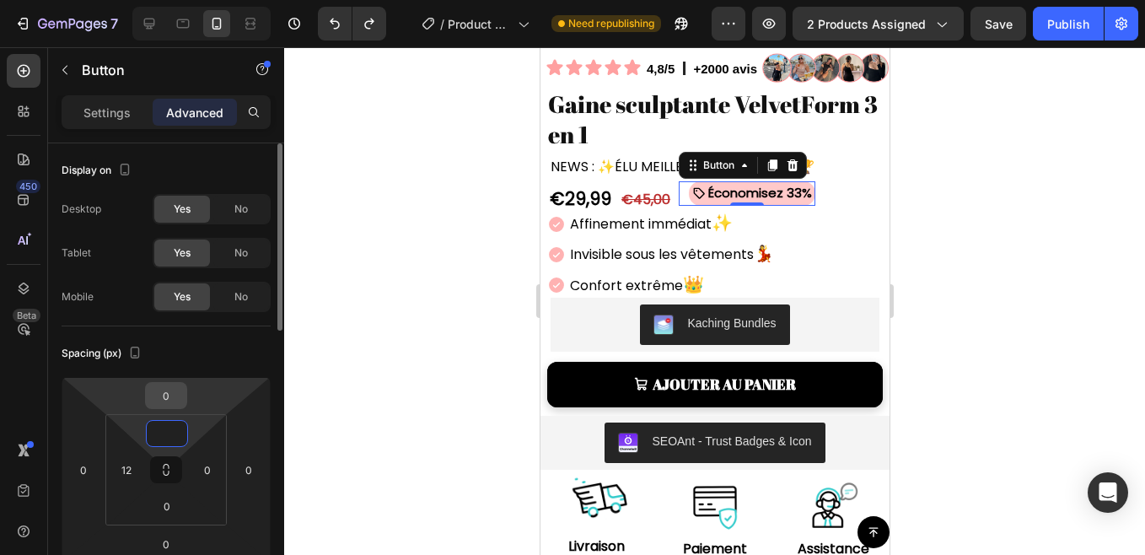
type input "0"
drag, startPoint x: 176, startPoint y: 406, endPoint x: 167, endPoint y: 400, distance: 11.0
click at [176, 406] on input "0" at bounding box center [166, 395] width 34 height 25
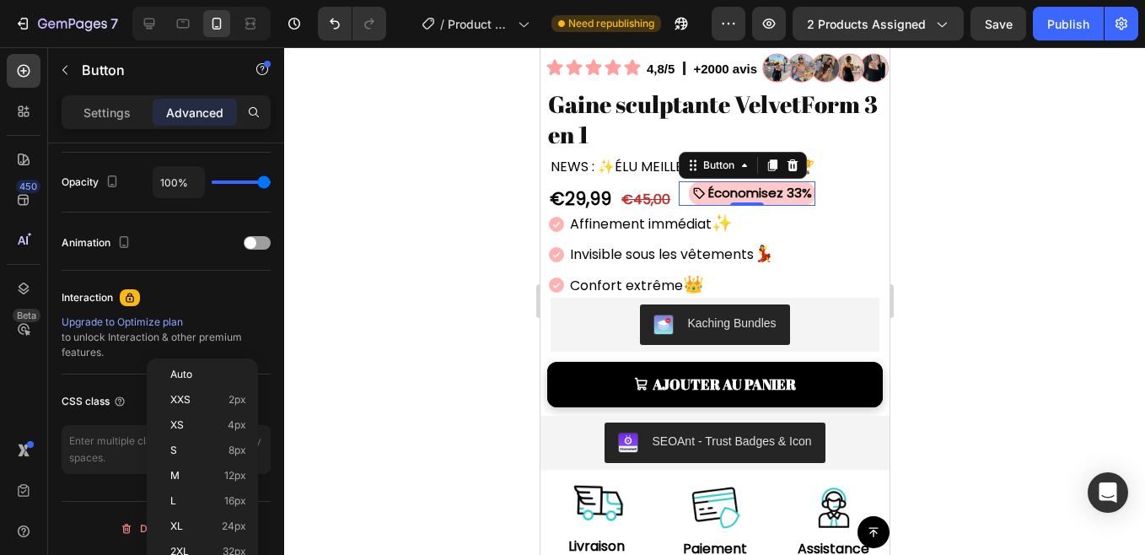
scroll to position [0, 0]
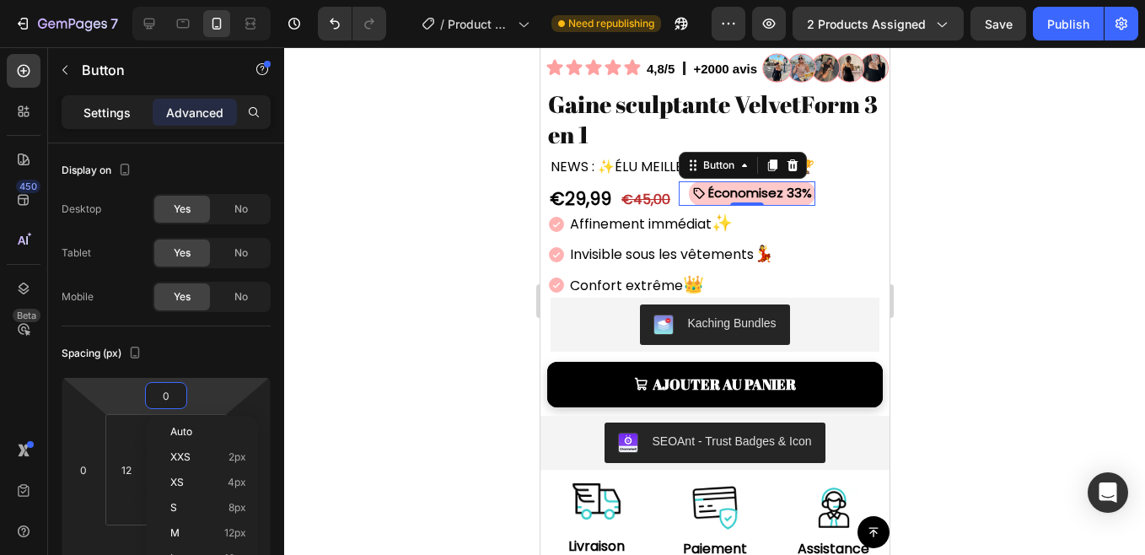
click at [82, 103] on div "Settings" at bounding box center [107, 112] width 84 height 27
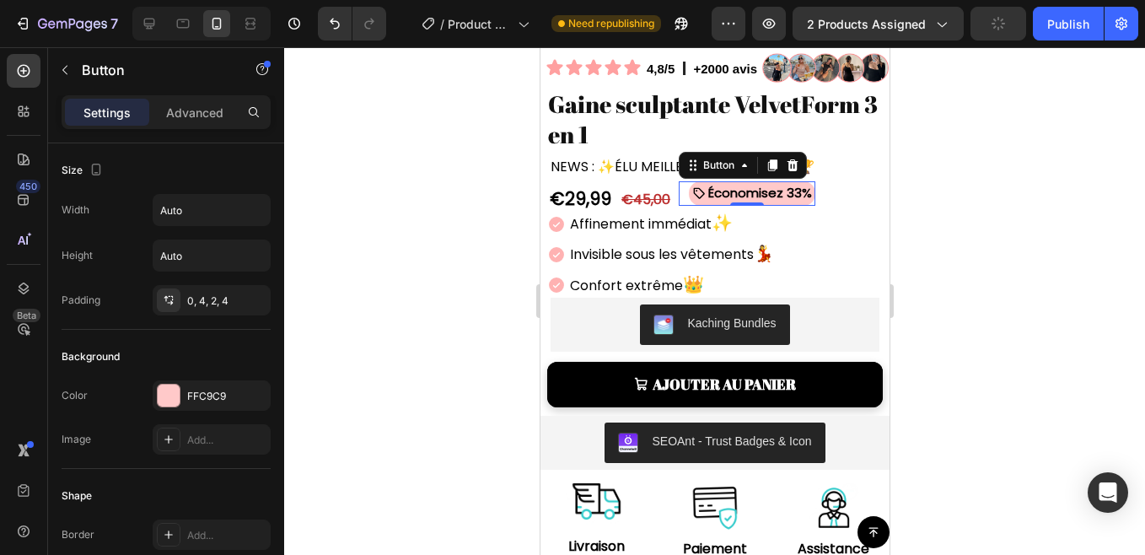
click at [94, 110] on p "Settings" at bounding box center [106, 113] width 47 height 18
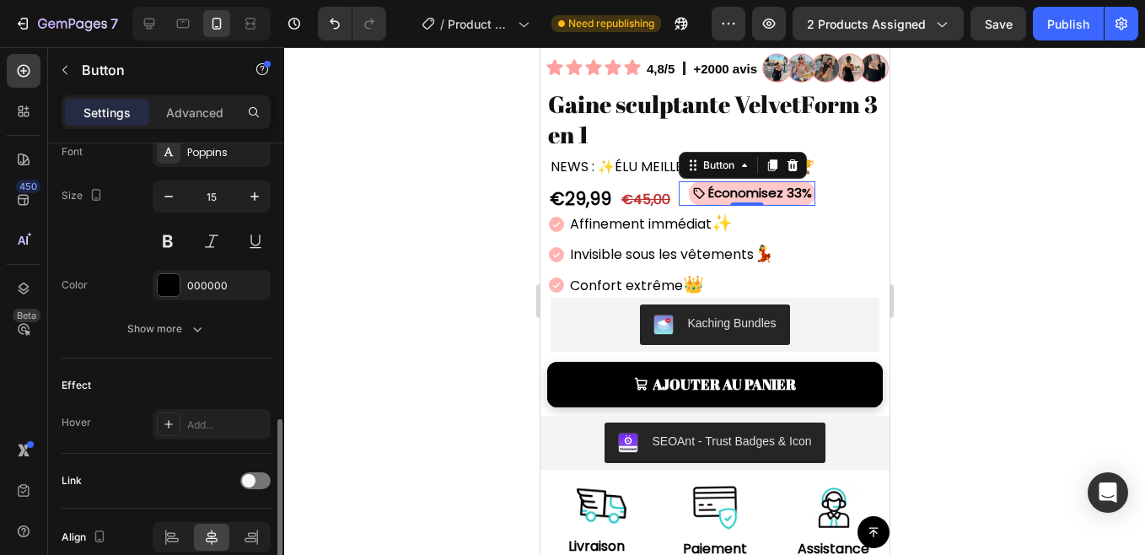
scroll to position [882, 0]
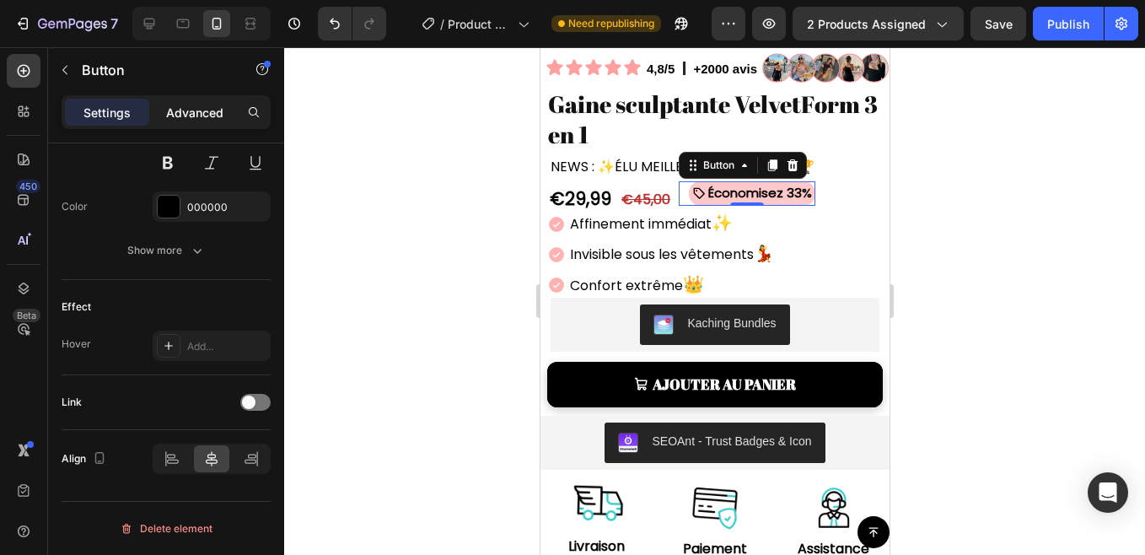
click at [189, 115] on p "Advanced" at bounding box center [194, 113] width 57 height 18
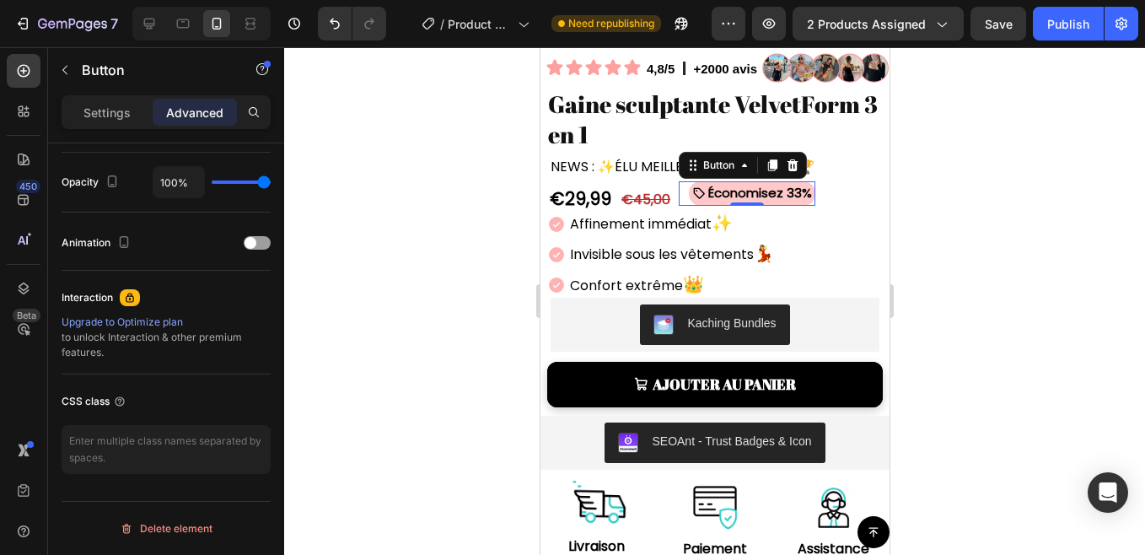
scroll to position [0, 0]
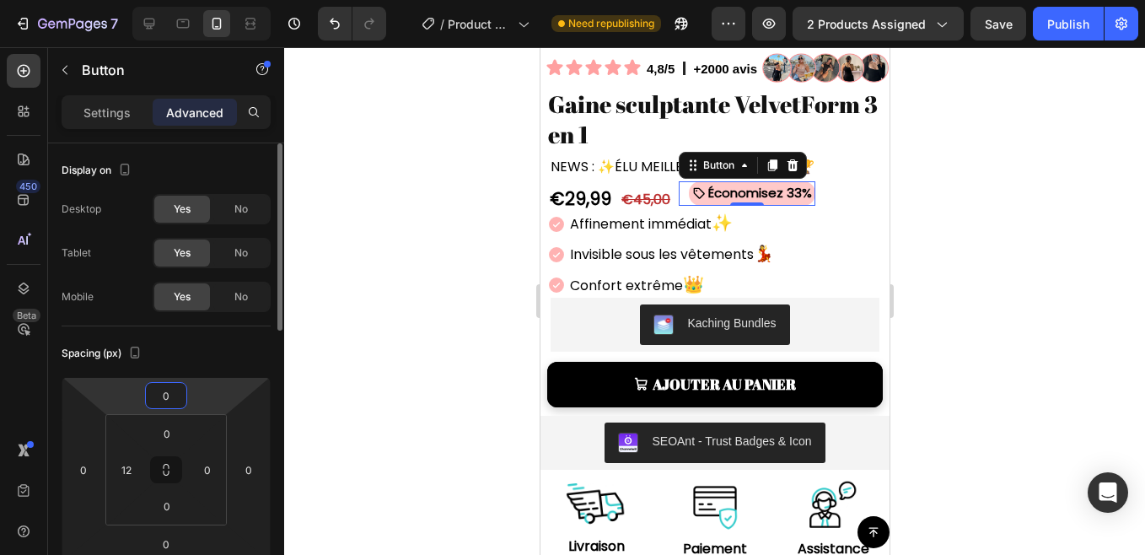
click at [168, 399] on input "0" at bounding box center [166, 395] width 34 height 25
type input "9"
type input "6"
type input "5"
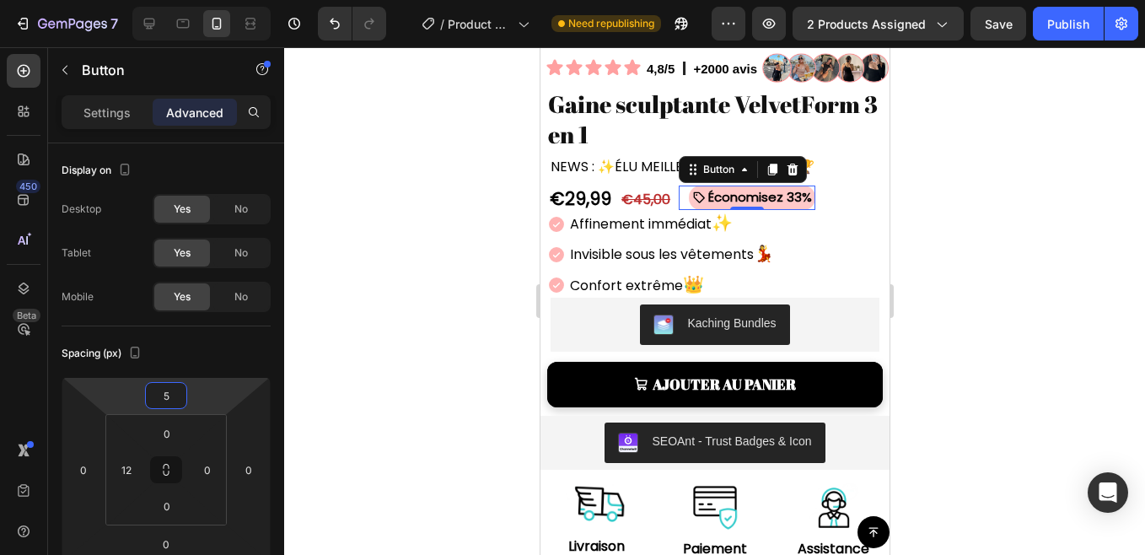
click at [345, 238] on div at bounding box center [714, 300] width 861 height 507
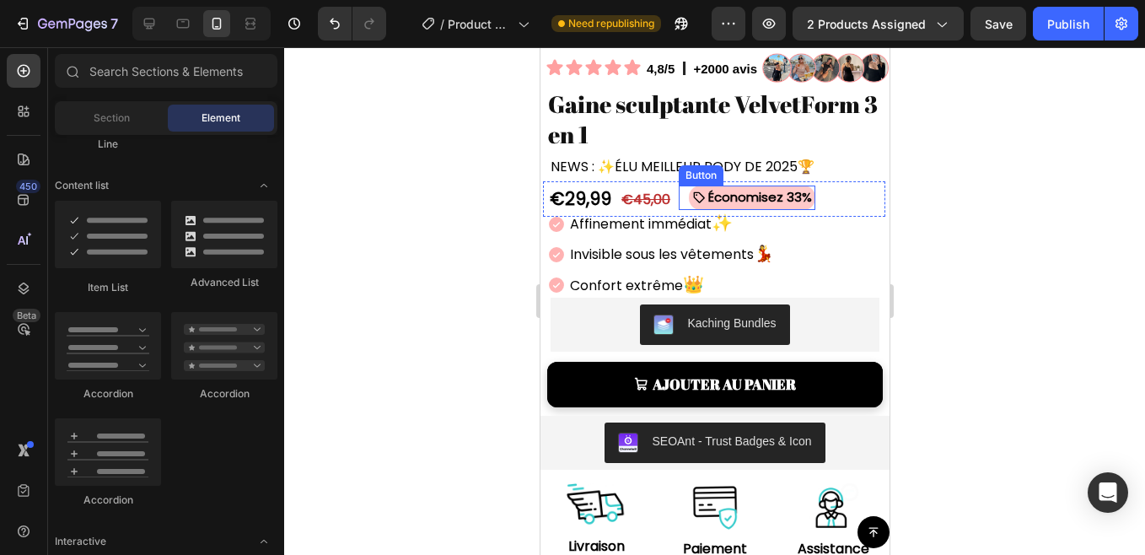
click at [691, 191] on span at bounding box center [697, 196] width 13 height 23
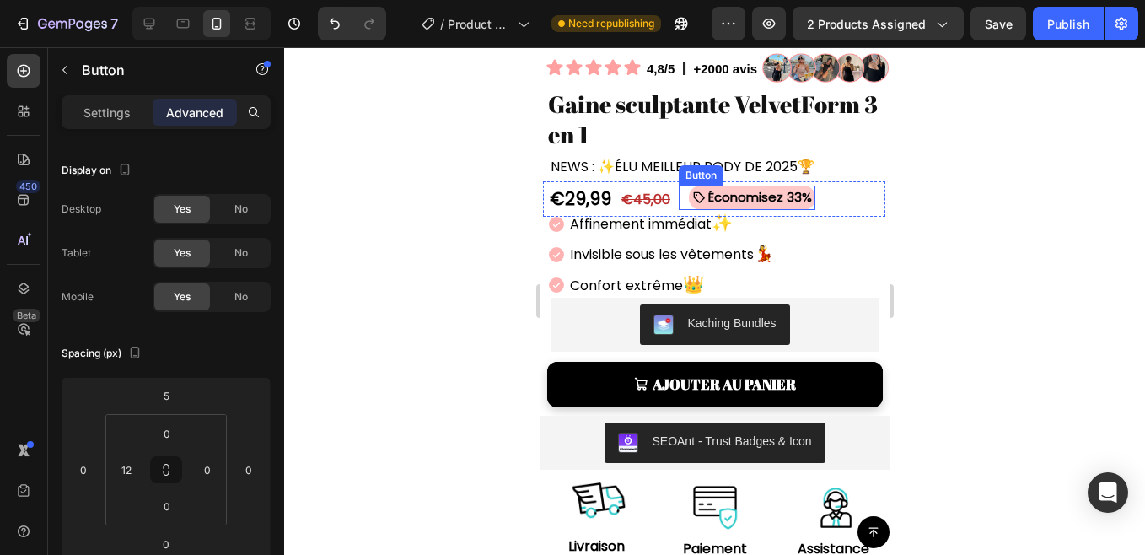
click at [278, 137] on div "Settings Advanced" at bounding box center [166, 119] width 236 height 48
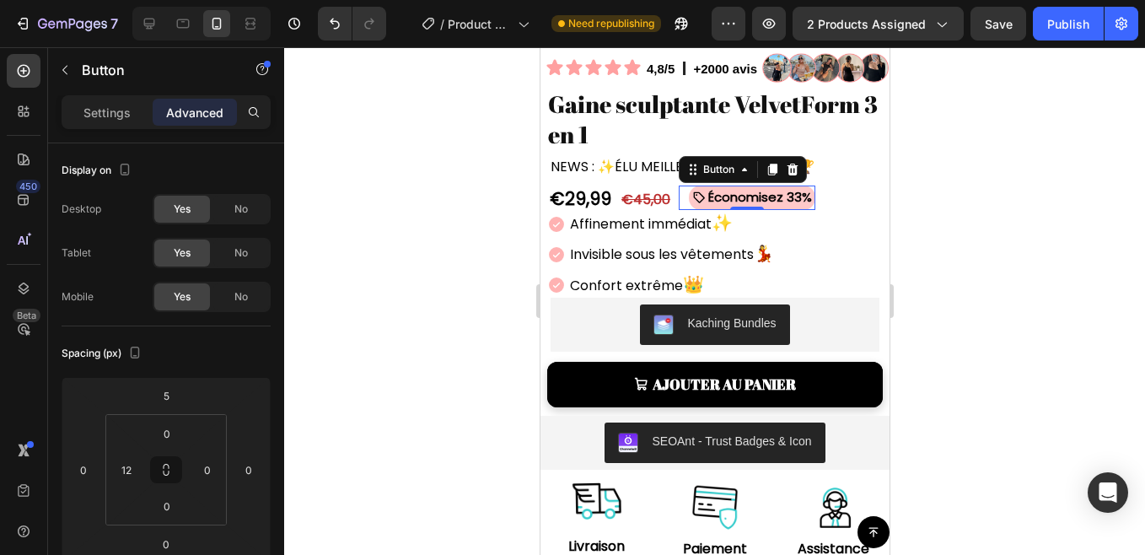
click at [278, 137] on div "Settings Advanced" at bounding box center [166, 119] width 236 height 48
click at [367, 164] on div at bounding box center [714, 300] width 861 height 507
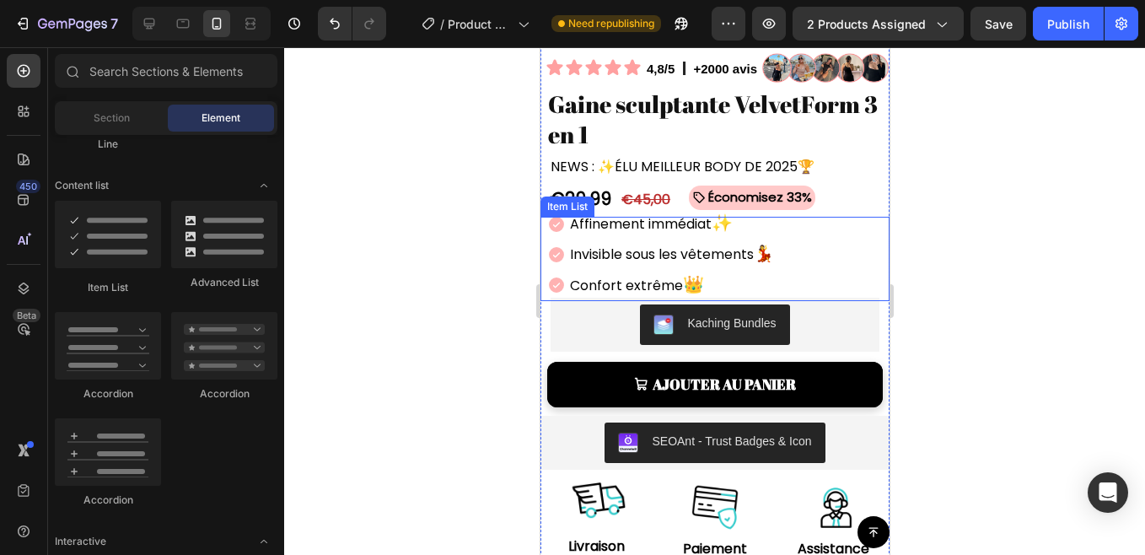
click at [556, 217] on icon at bounding box center [555, 224] width 15 height 15
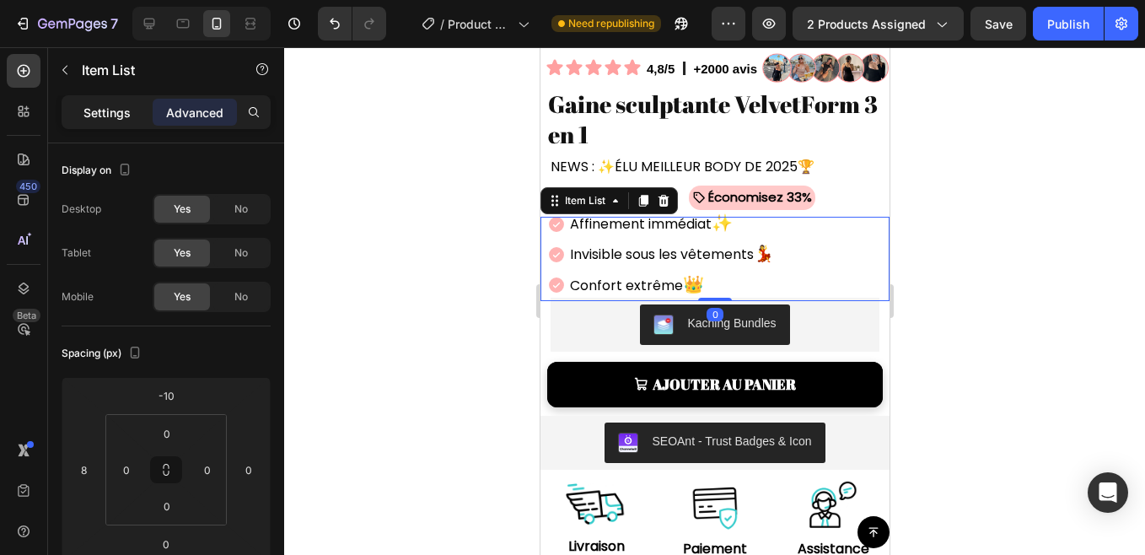
click at [99, 121] on p "Settings" at bounding box center [106, 113] width 47 height 18
type input "2"
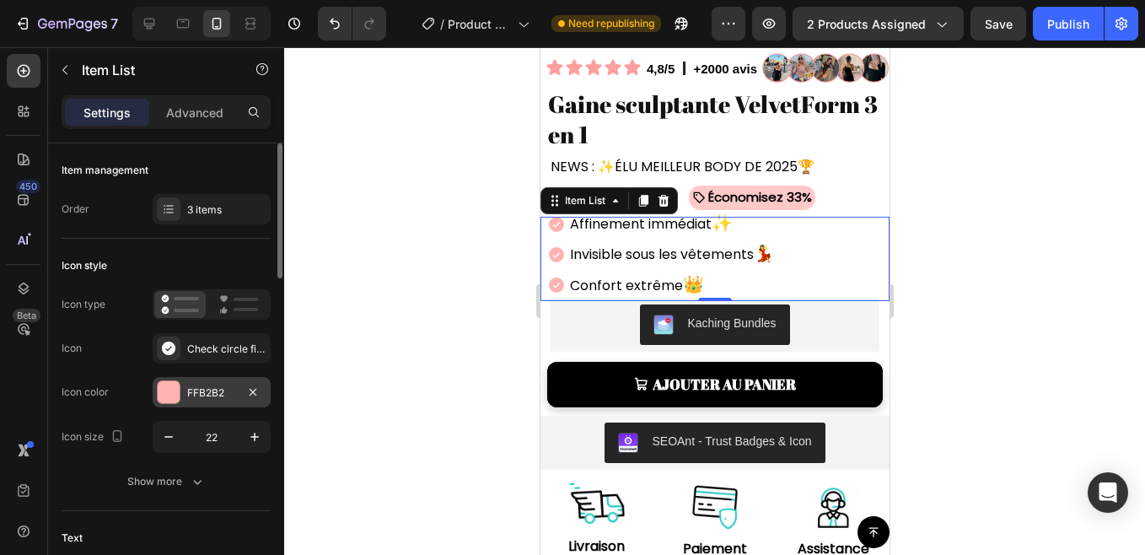
click at [168, 394] on div at bounding box center [169, 392] width 22 height 22
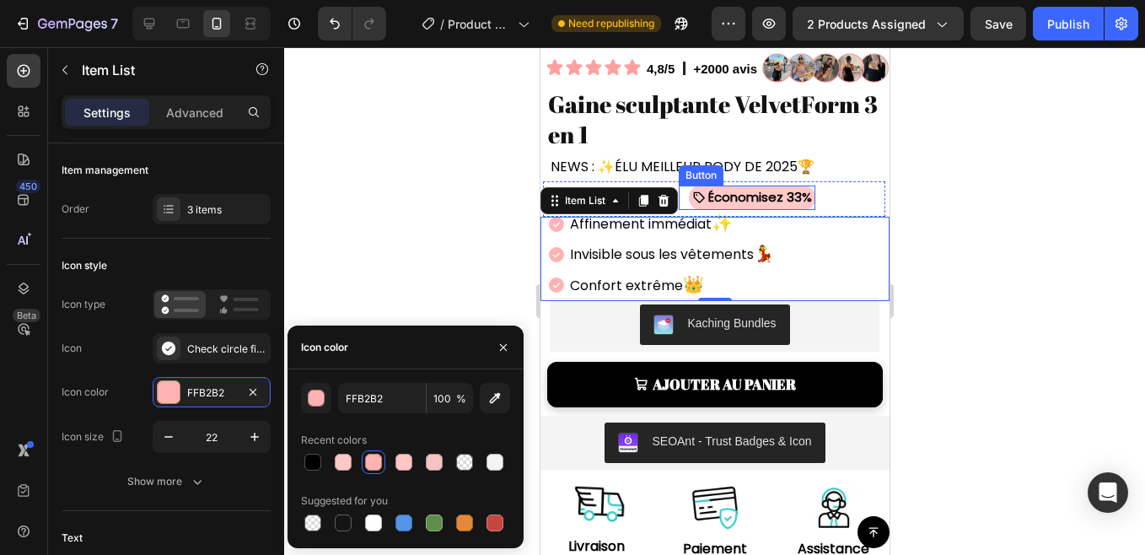
click at [695, 192] on icon at bounding box center [698, 197] width 11 height 11
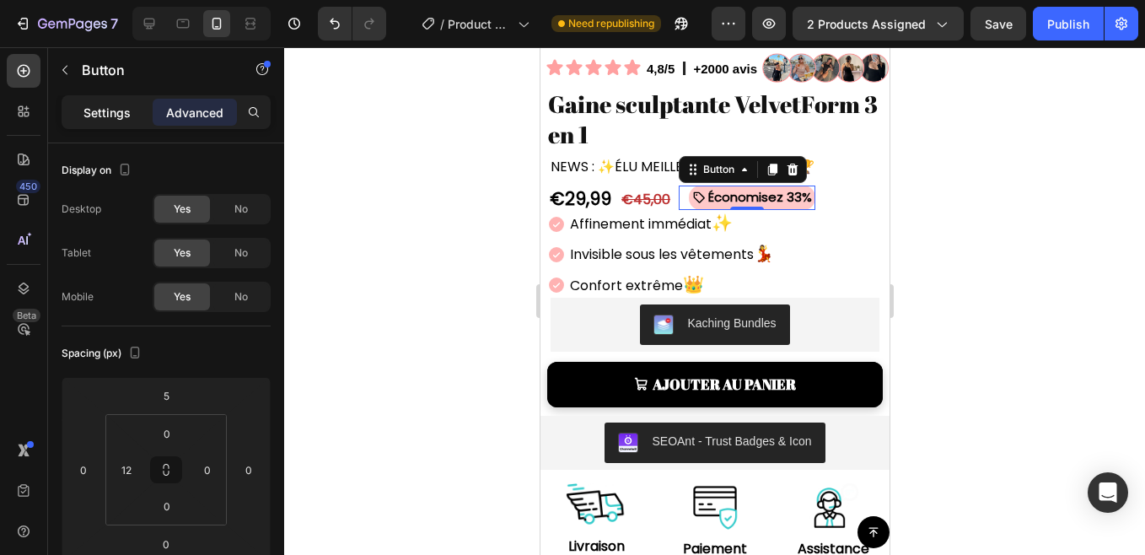
click at [97, 112] on p "Settings" at bounding box center [106, 113] width 47 height 18
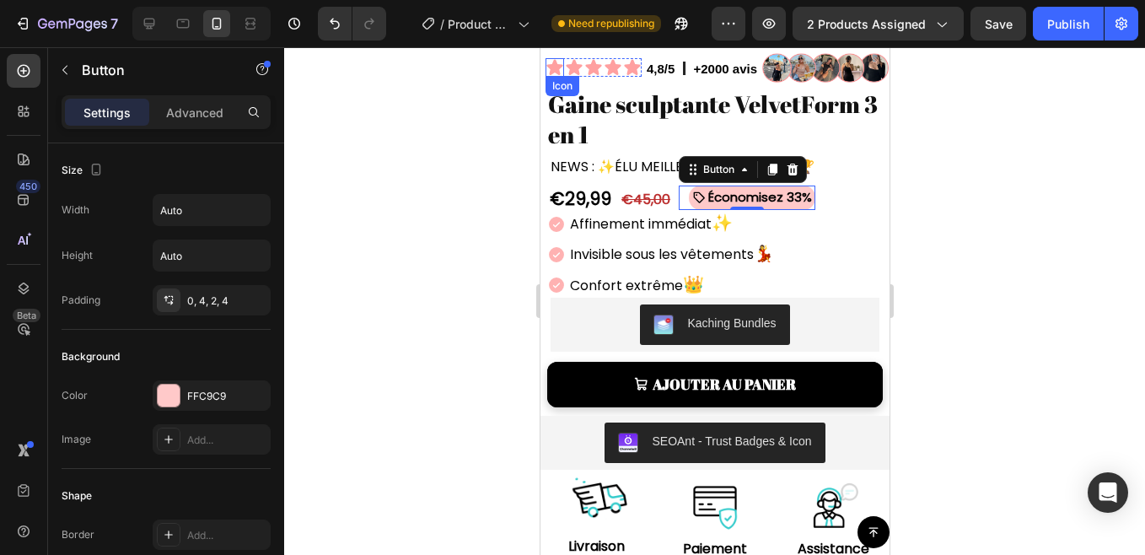
click at [552, 60] on icon at bounding box center [553, 68] width 16 height 16
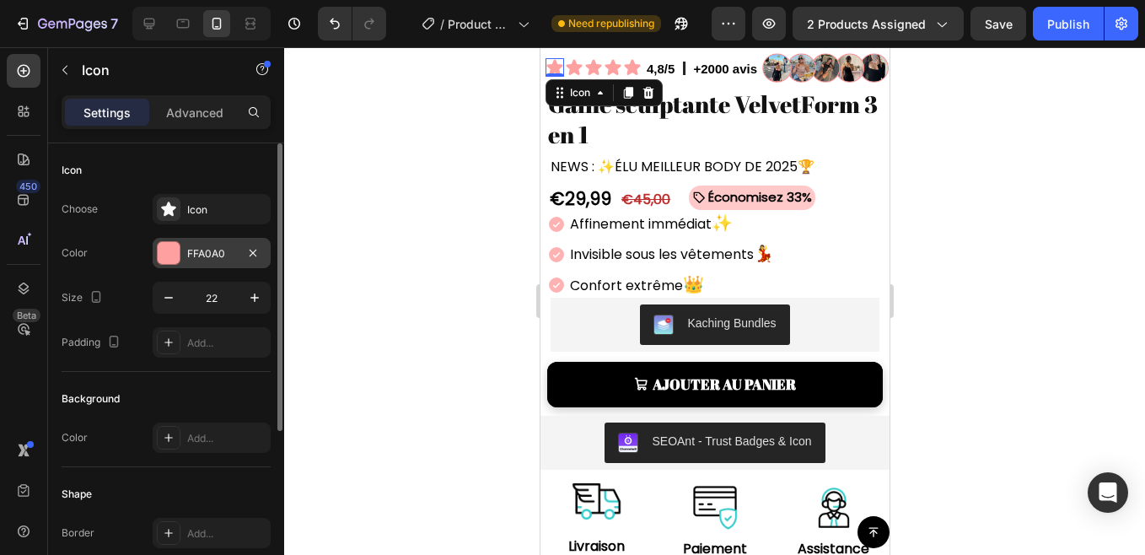
click at [223, 263] on div "FFA0A0" at bounding box center [212, 253] width 118 height 30
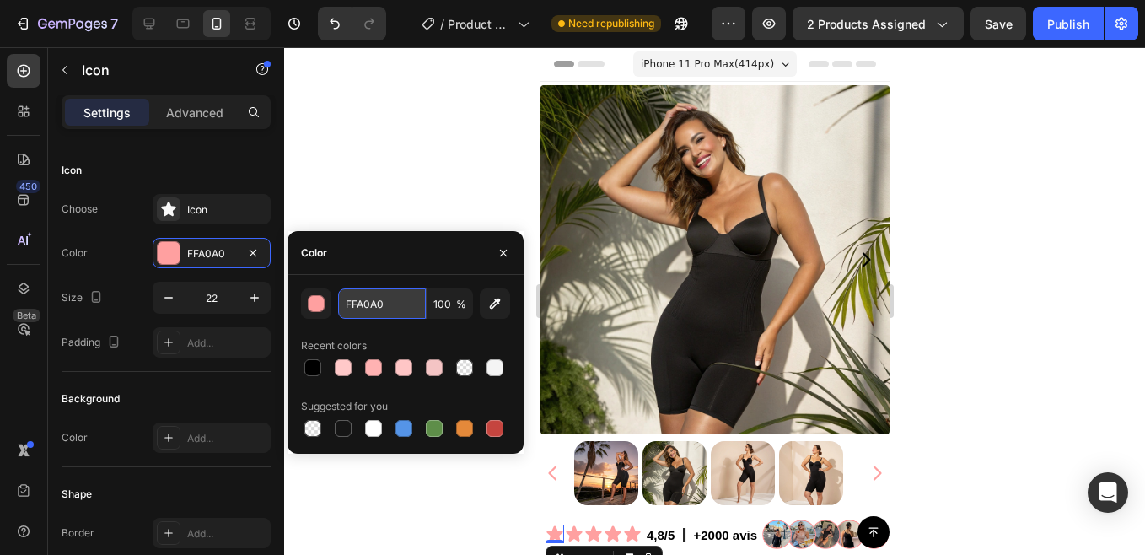
click at [369, 308] on input "FFA0A0" at bounding box center [382, 303] width 88 height 30
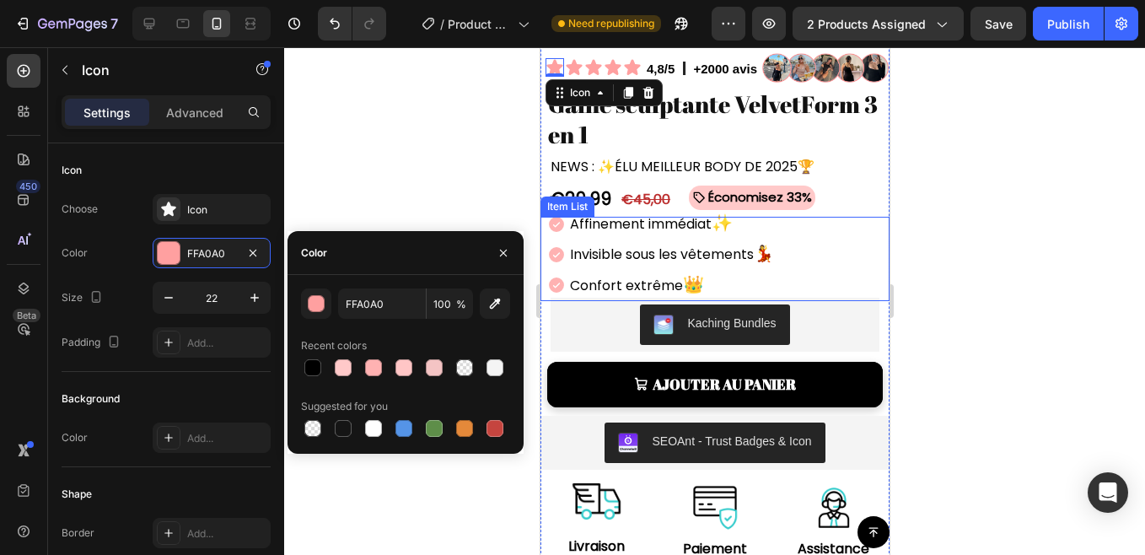
click at [617, 214] on p "Affinement immédiat ✨" at bounding box center [671, 224] width 204 height 26
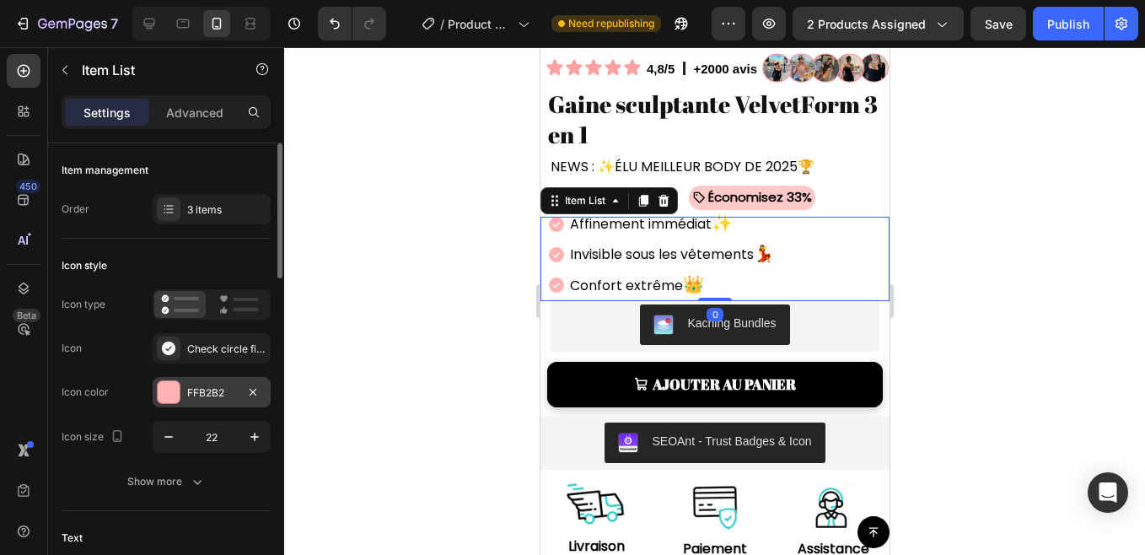
click at [188, 392] on div "FFB2B2" at bounding box center [211, 392] width 49 height 15
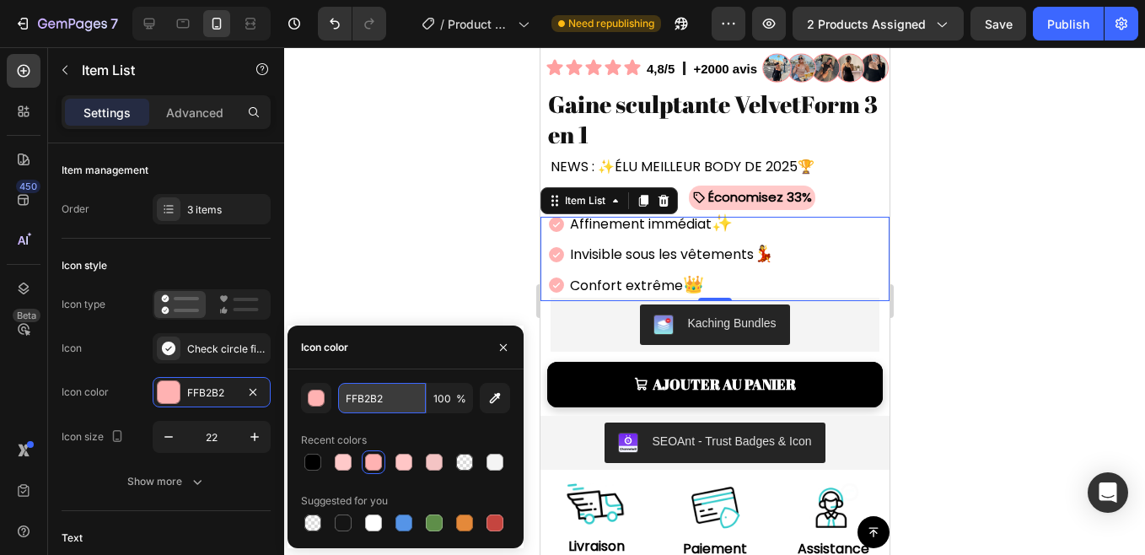
click at [369, 397] on input "FFB2B2" at bounding box center [382, 398] width 88 height 30
paste input "A0A0"
type input "FFA0A0"
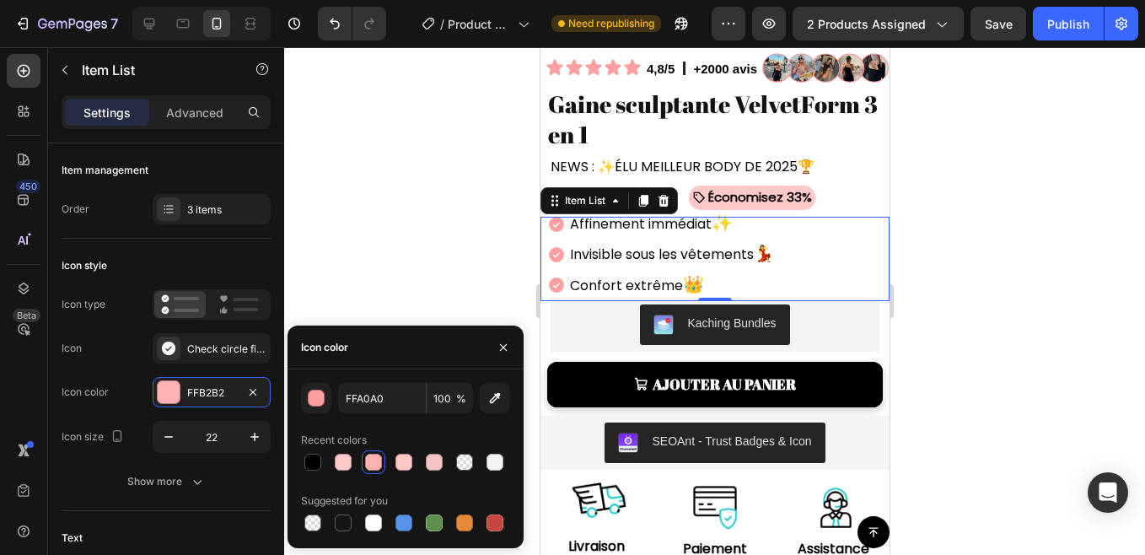
click at [386, 132] on div at bounding box center [714, 300] width 861 height 507
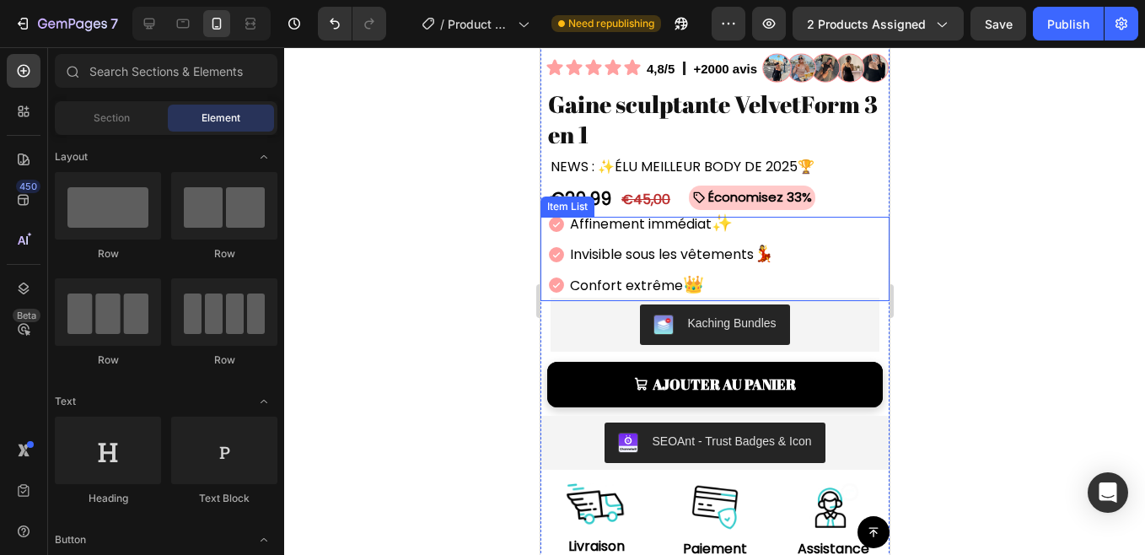
click at [805, 276] on div "Affinement immédiat ✨ Invisible sous les vêtements 💃 Confort extrême 👑" at bounding box center [717, 254] width 342 height 92
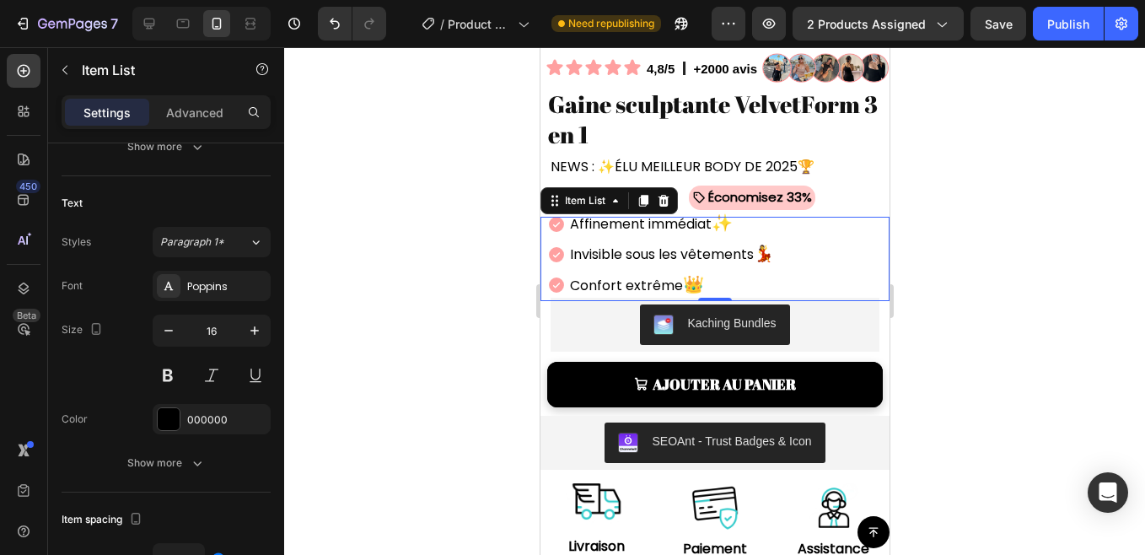
scroll to position [0, 0]
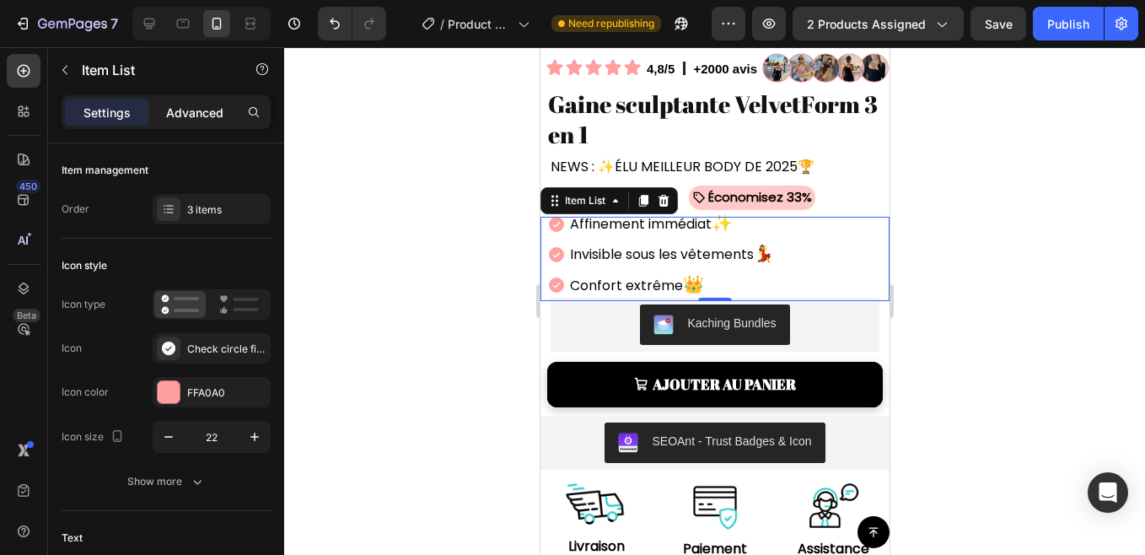
click at [185, 119] on p "Advanced" at bounding box center [194, 113] width 57 height 18
type input "100%"
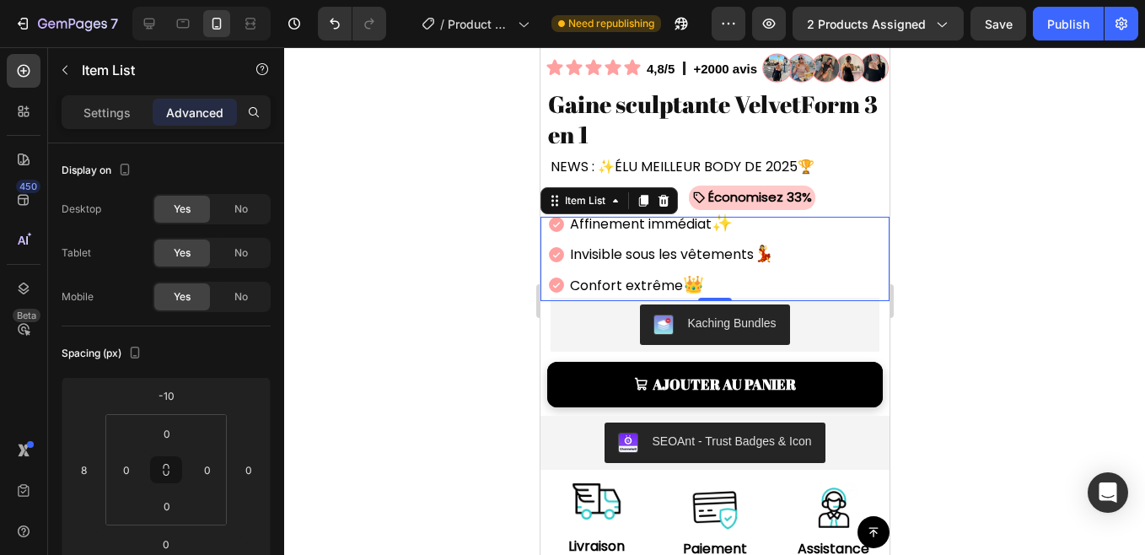
drag, startPoint x: 419, startPoint y: 258, endPoint x: 9, endPoint y: 275, distance: 410.0
click at [419, 258] on div at bounding box center [714, 300] width 861 height 507
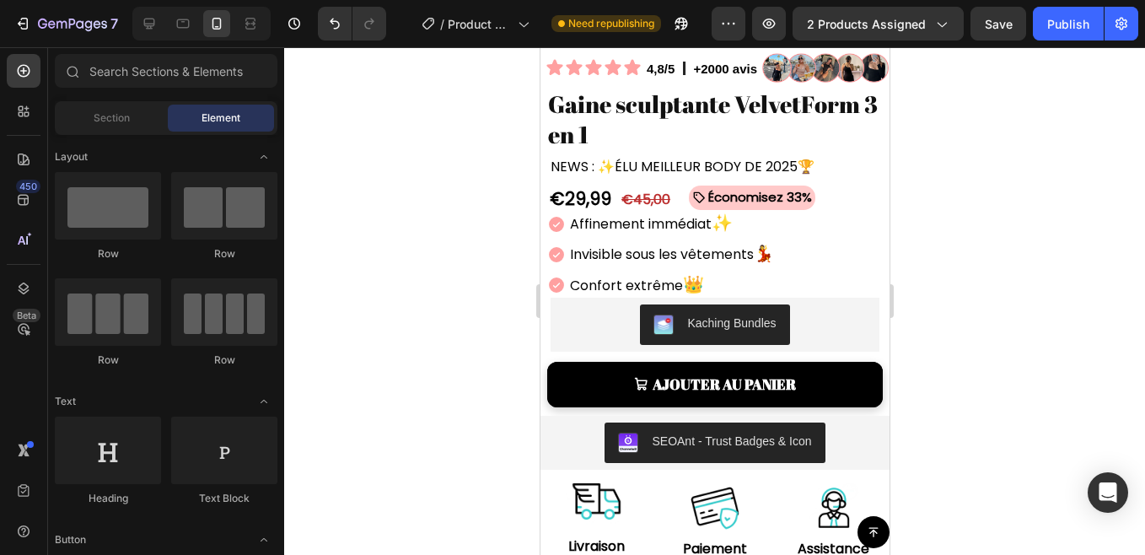
click at [419, 258] on div at bounding box center [714, 300] width 861 height 507
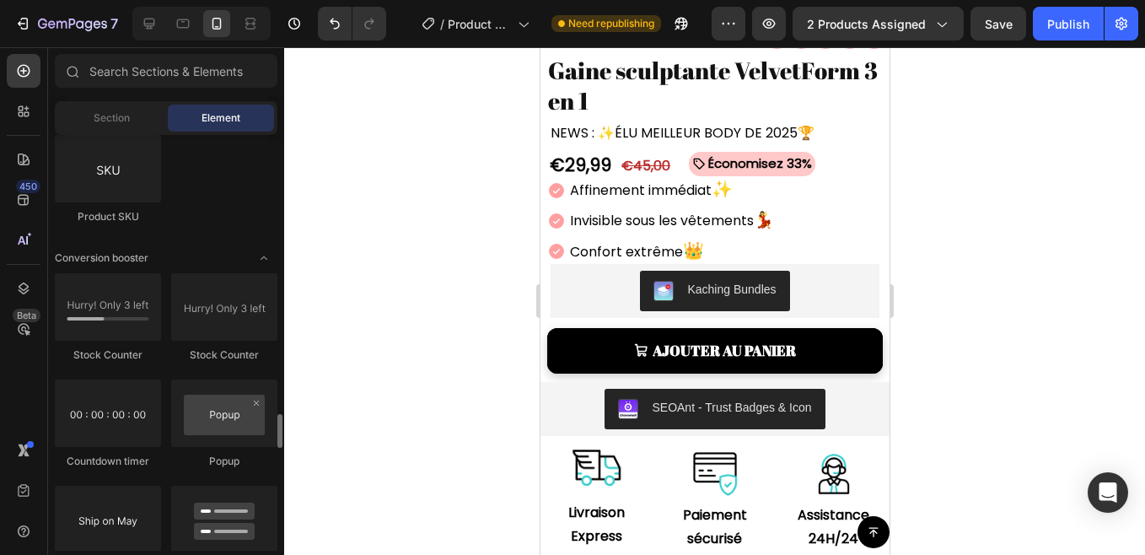
scroll to position [3368, 0]
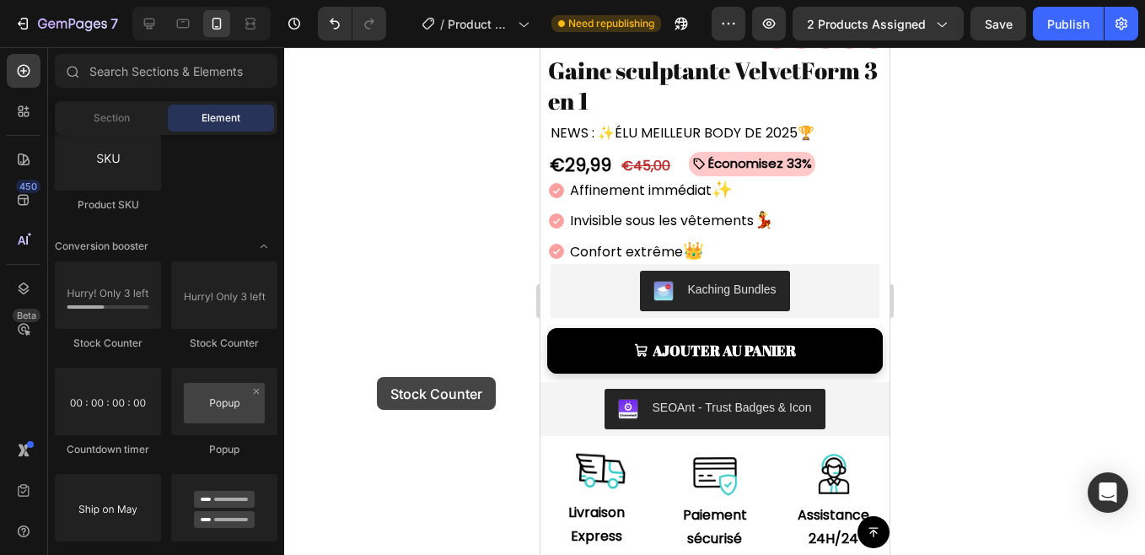
drag, startPoint x: 128, startPoint y: 320, endPoint x: 377, endPoint y: 377, distance: 255.0
click at [377, 0] on div "7 Version history / Product Page - Dec 16, 21:40:24 Need republishing Preview 2…" at bounding box center [572, 0] width 1145 height 0
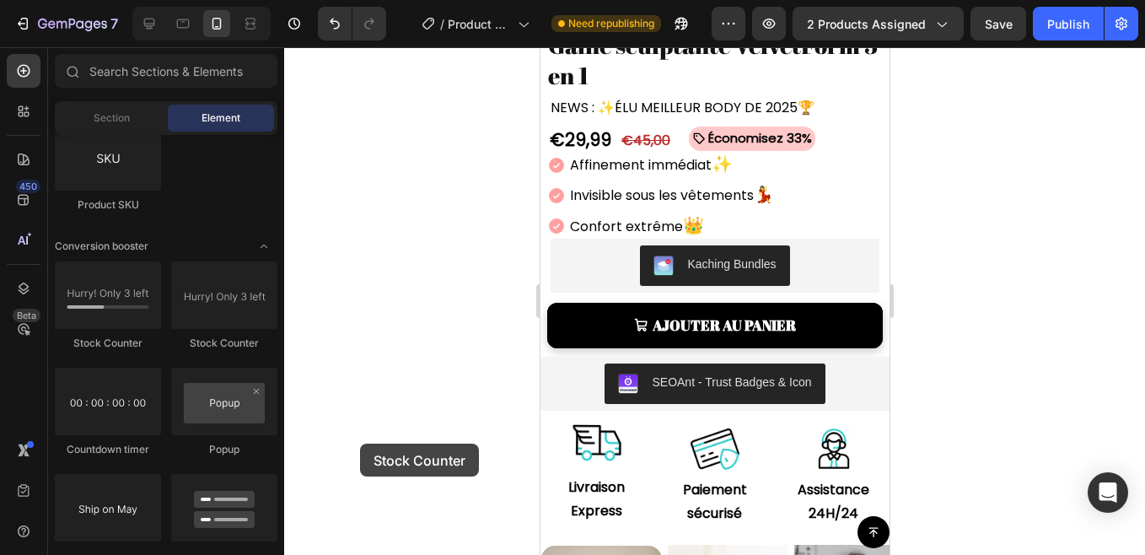
scroll to position [548, 0]
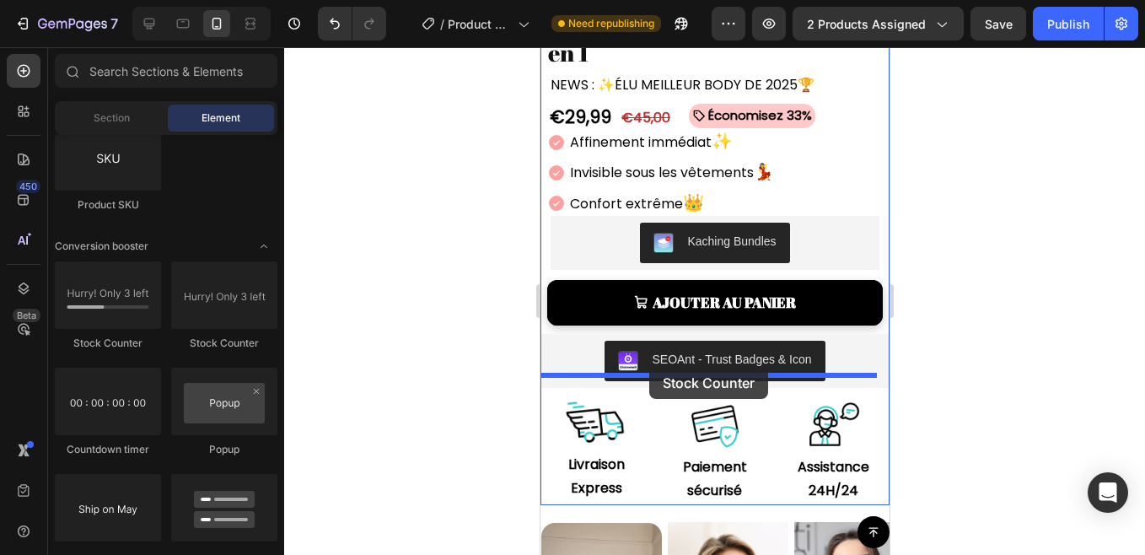
drag, startPoint x: 634, startPoint y: 356, endPoint x: 647, endPoint y: 366, distance: 16.9
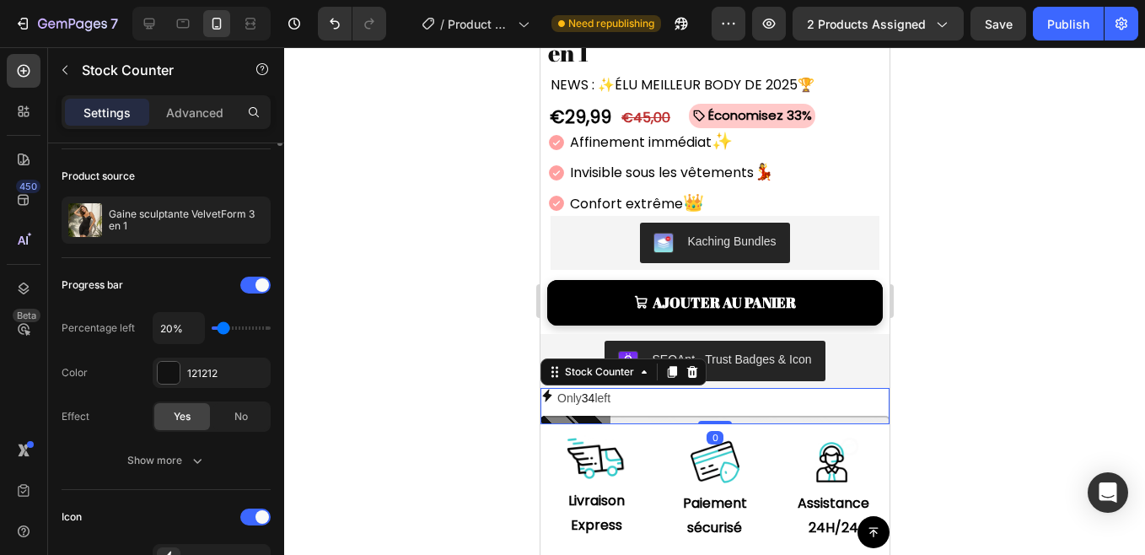
scroll to position [0, 0]
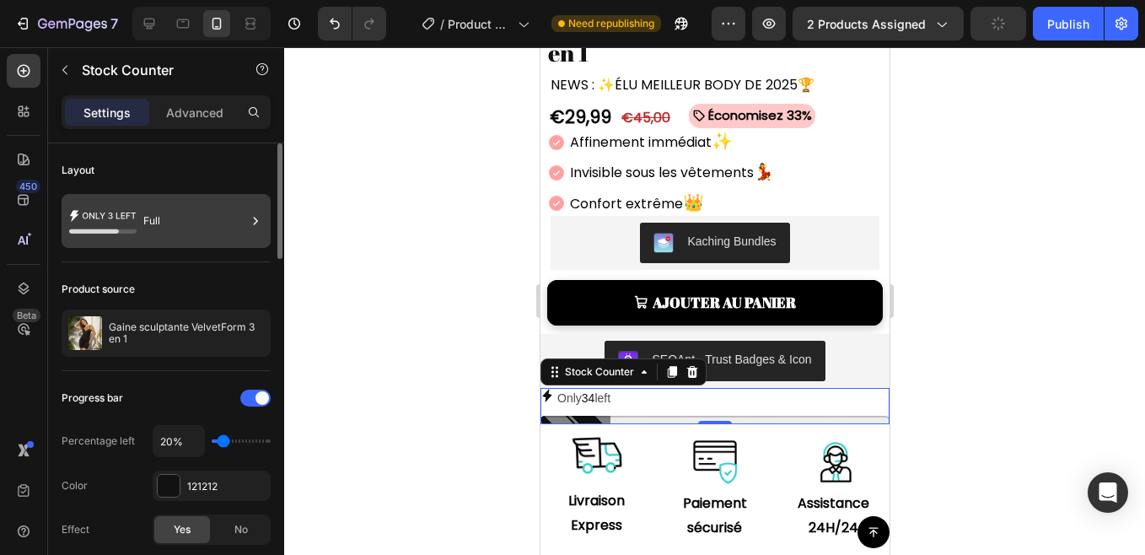
click at [172, 217] on div "Full" at bounding box center [194, 220] width 103 height 39
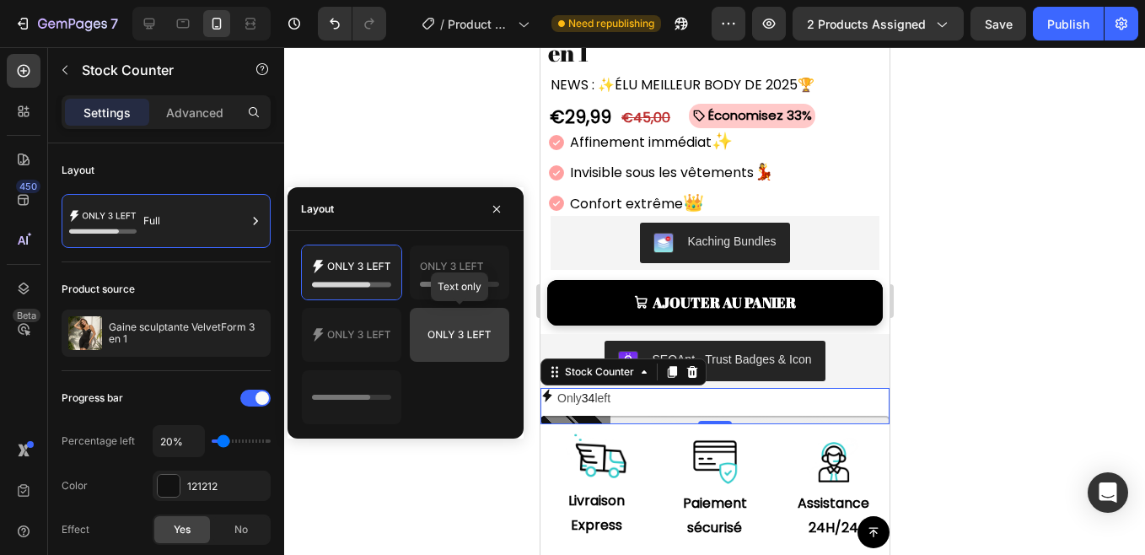
click at [429, 332] on icon at bounding box center [459, 334] width 62 height 8
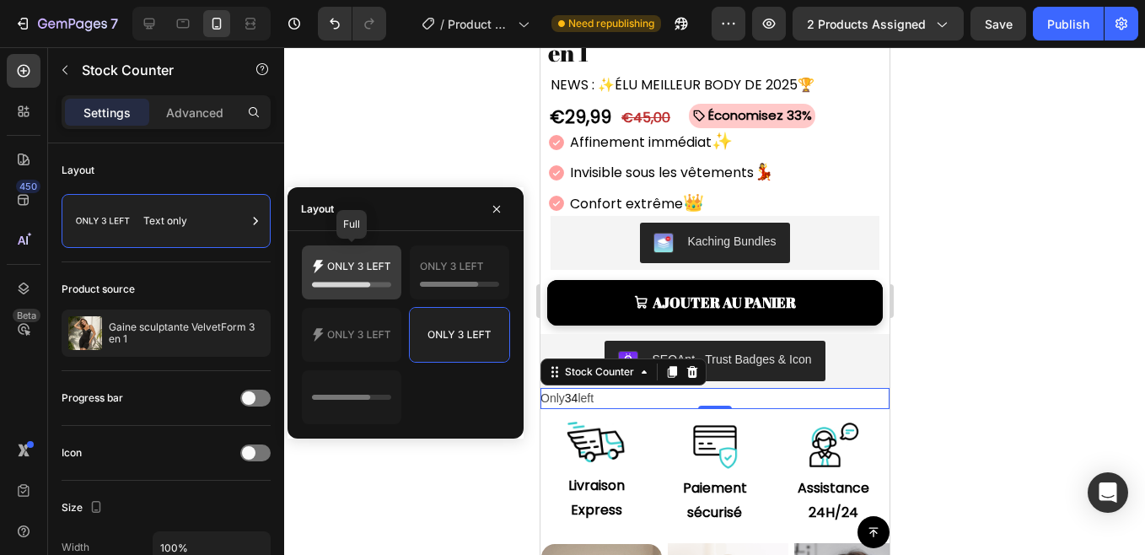
click at [372, 292] on div at bounding box center [351, 272] width 99 height 54
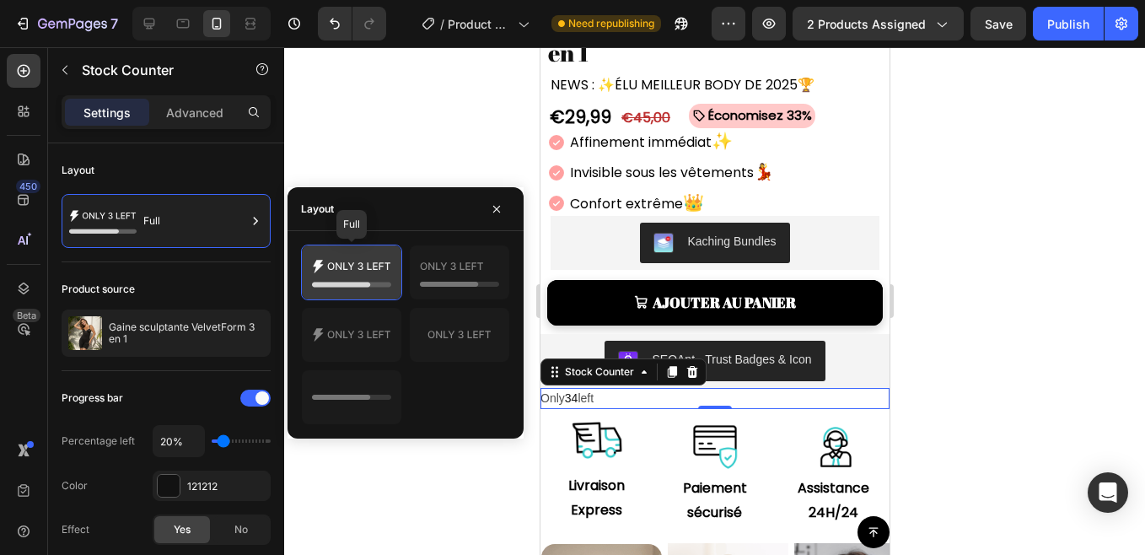
click at [364, 287] on icon at bounding box center [341, 284] width 58 height 5
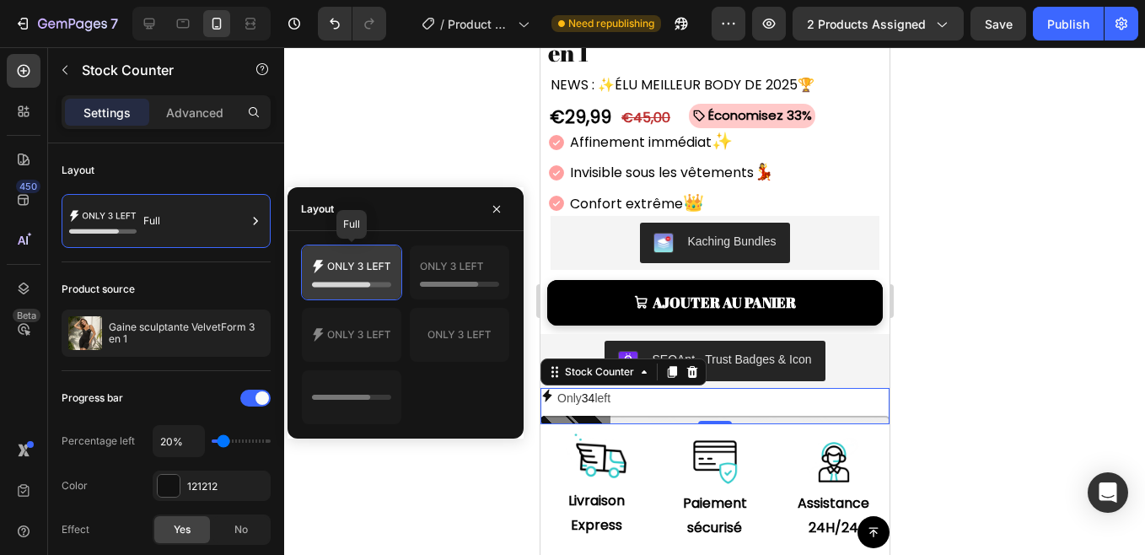
click at [364, 287] on icon at bounding box center [341, 284] width 58 height 5
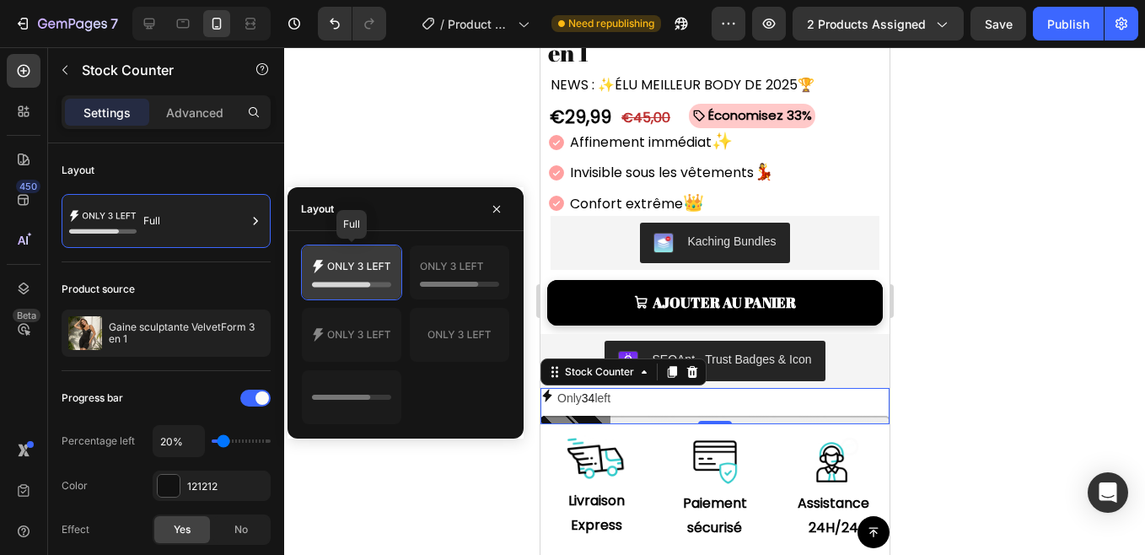
click at [364, 287] on icon at bounding box center [341, 284] width 58 height 5
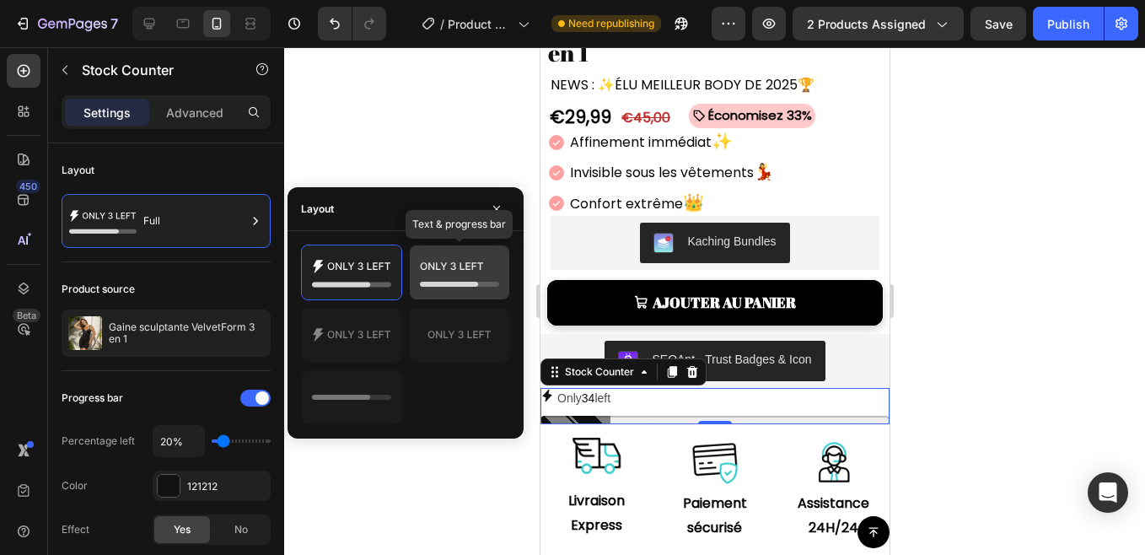
click at [457, 274] on icon at bounding box center [459, 272] width 79 height 34
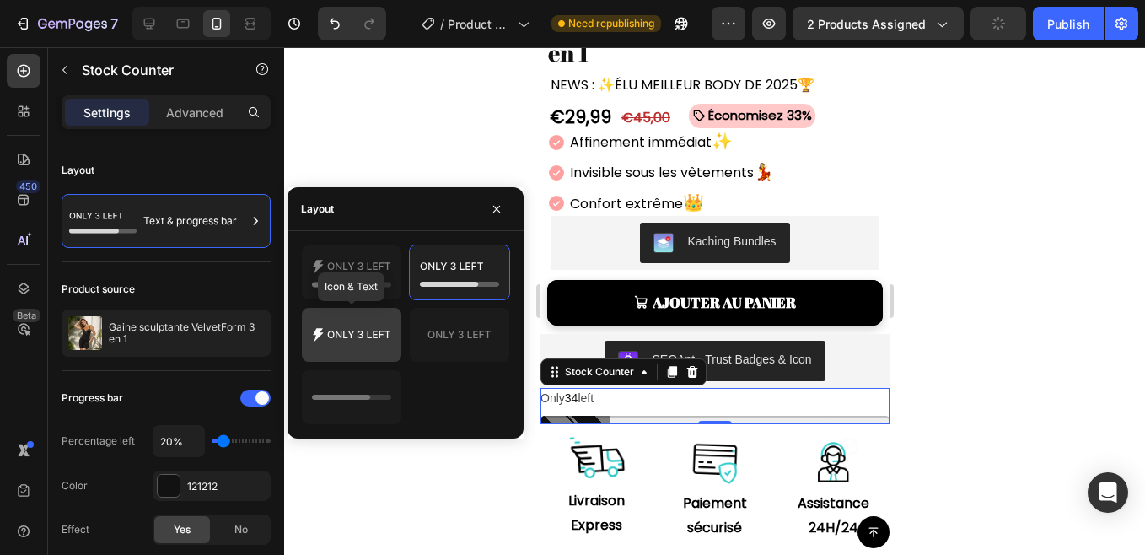
click at [321, 336] on icon at bounding box center [351, 335] width 79 height 34
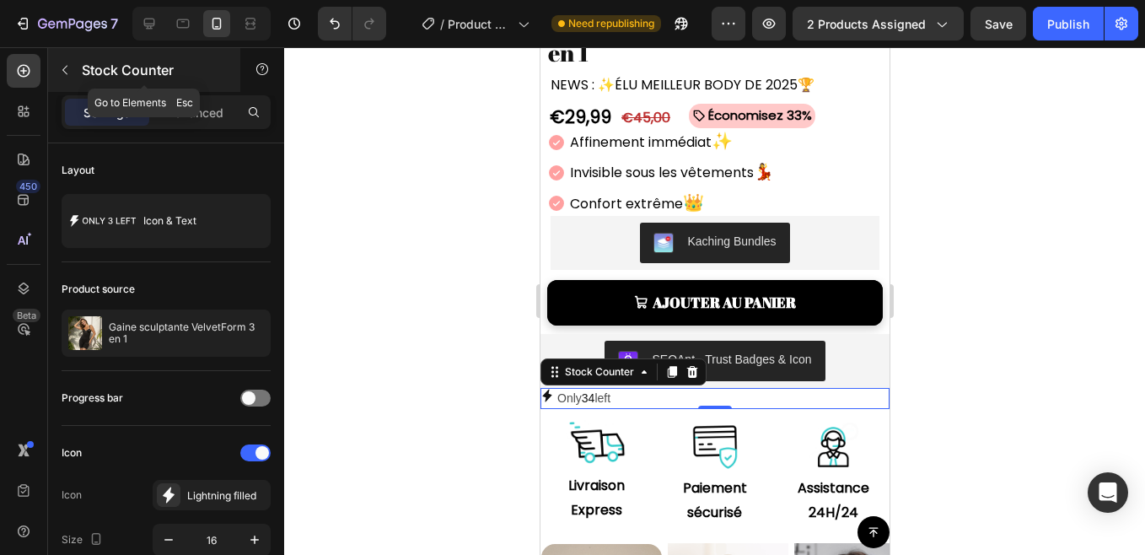
click at [86, 76] on p "Stock Counter" at bounding box center [153, 70] width 143 height 20
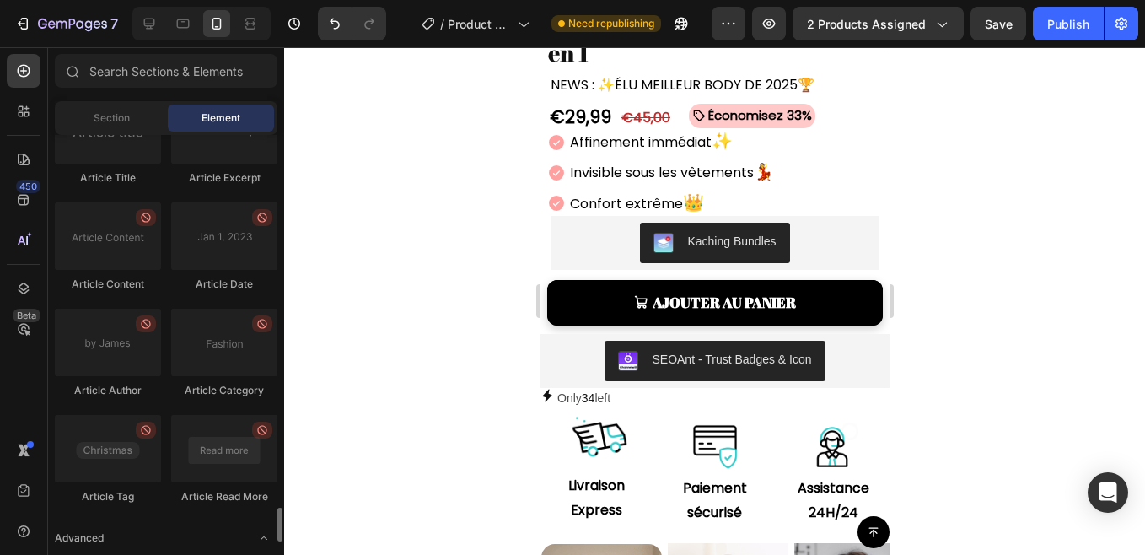
scroll to position [4690, 0]
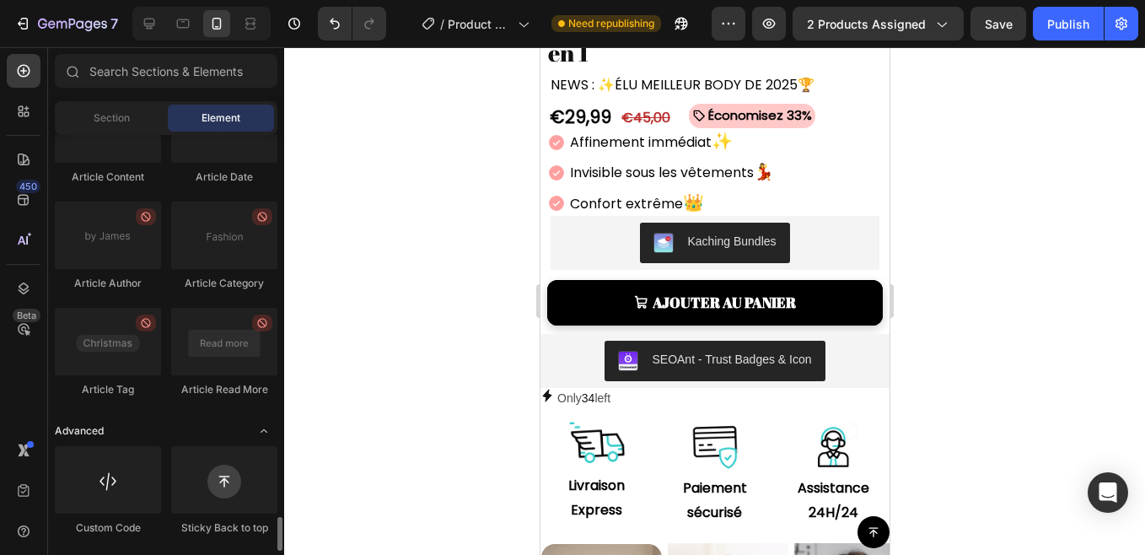
click at [262, 429] on icon "Toggle open" at bounding box center [263, 430] width 13 height 13
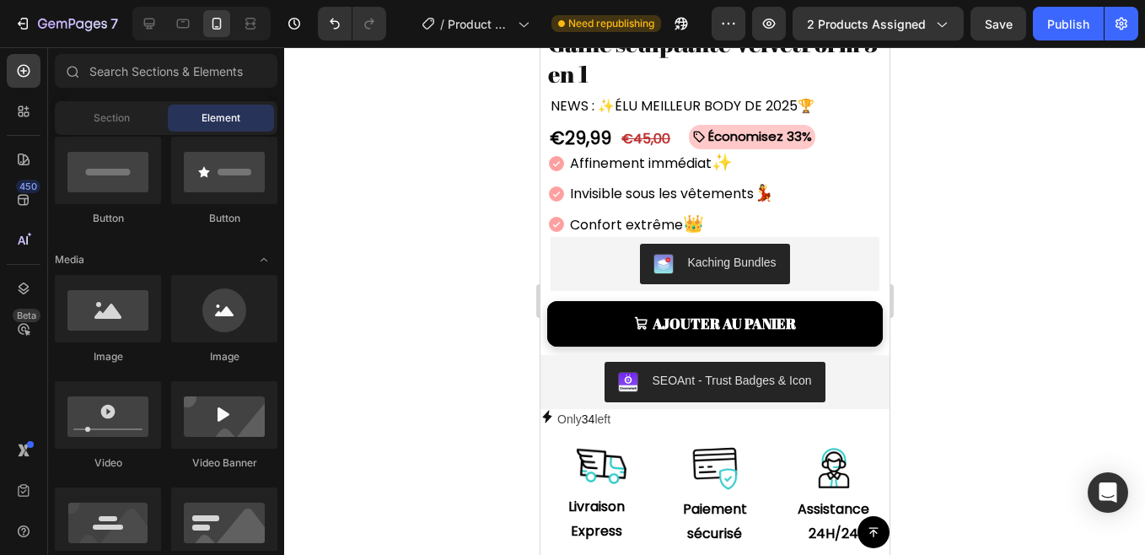
scroll to position [674, 0]
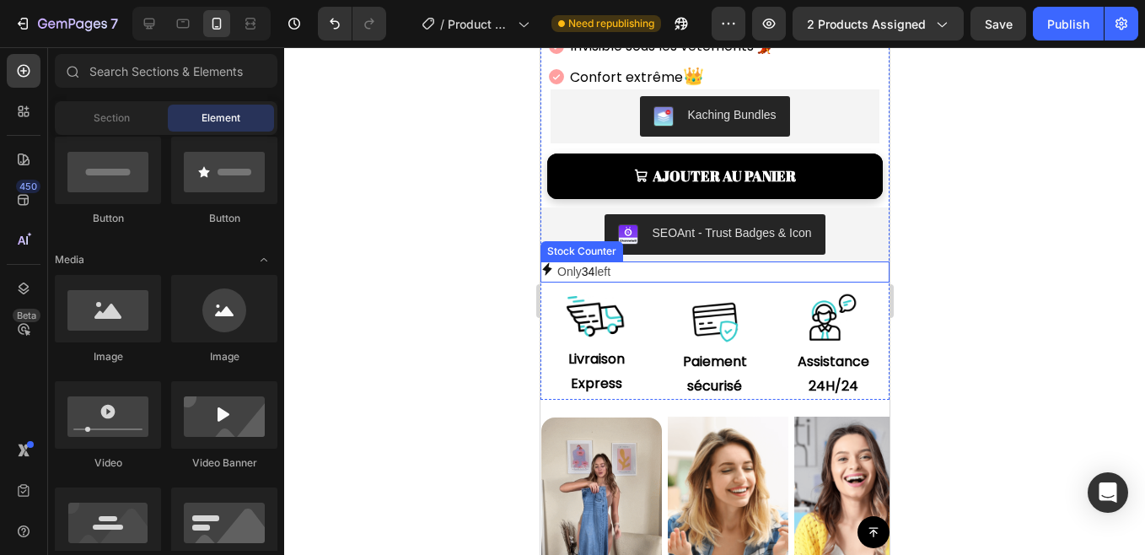
click at [620, 261] on div "Only 34 left" at bounding box center [713, 271] width 349 height 21
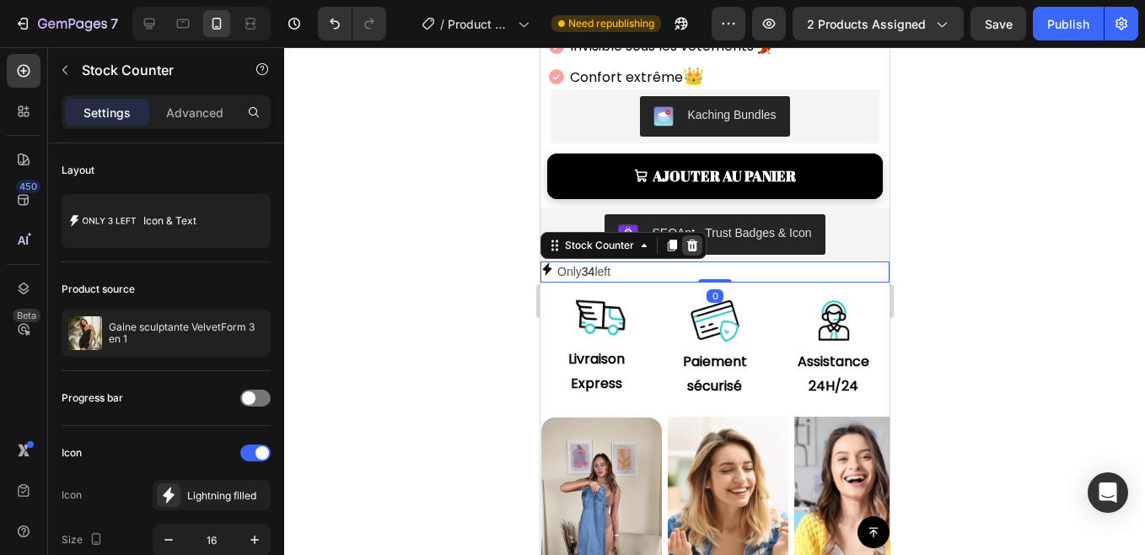
click at [691, 239] on icon at bounding box center [691, 245] width 11 height 12
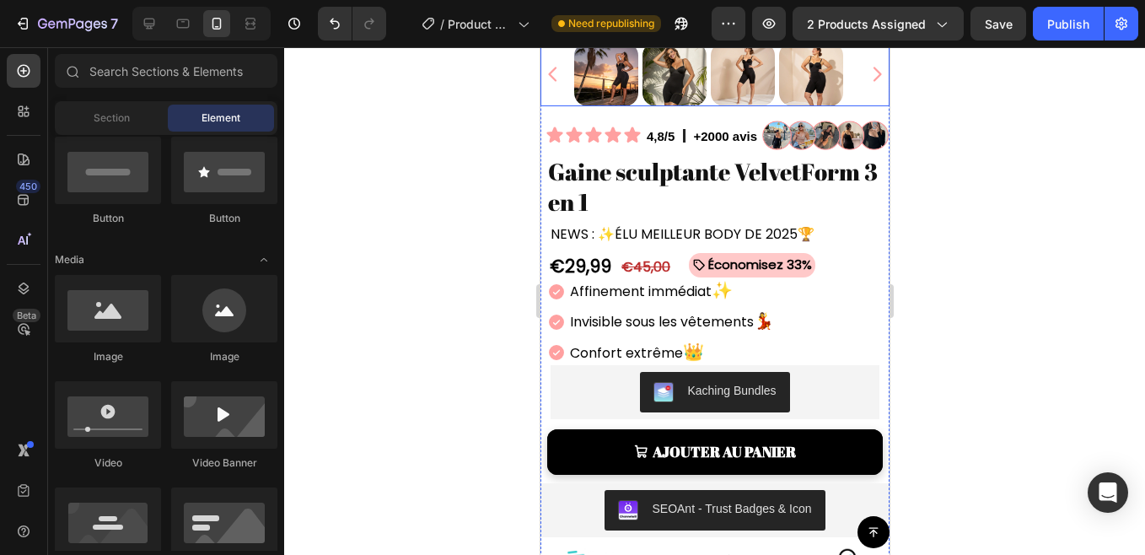
scroll to position [405, 0]
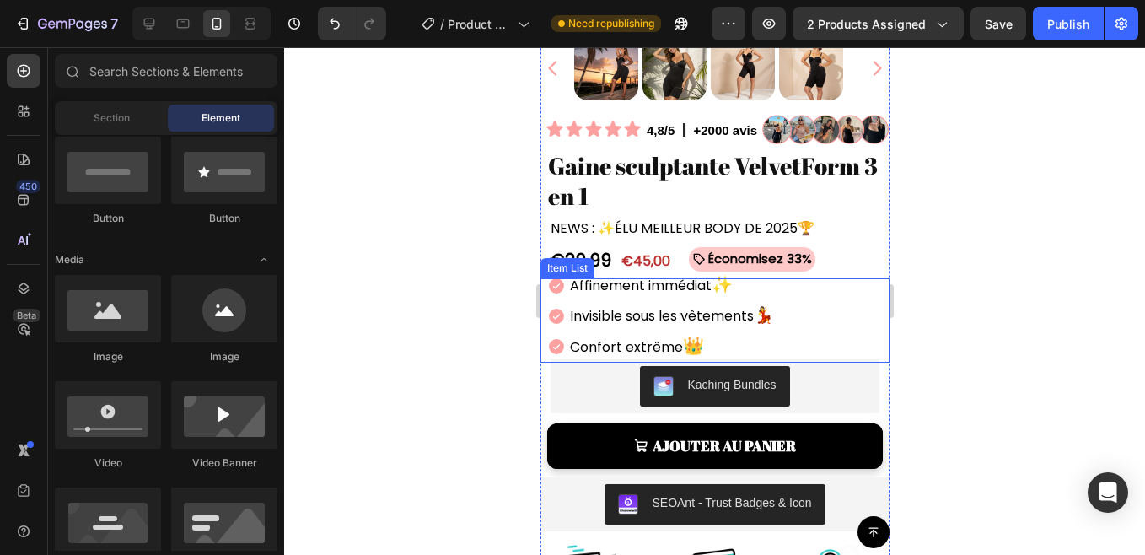
click at [557, 278] on icon at bounding box center [555, 285] width 15 height 15
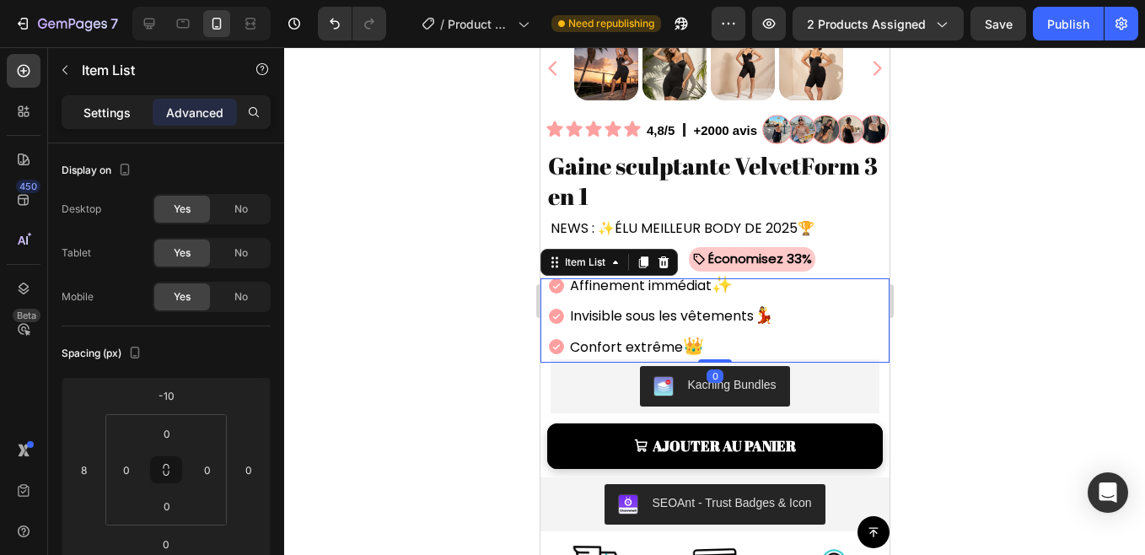
click at [114, 110] on p "Settings" at bounding box center [106, 113] width 47 height 18
type input "2"
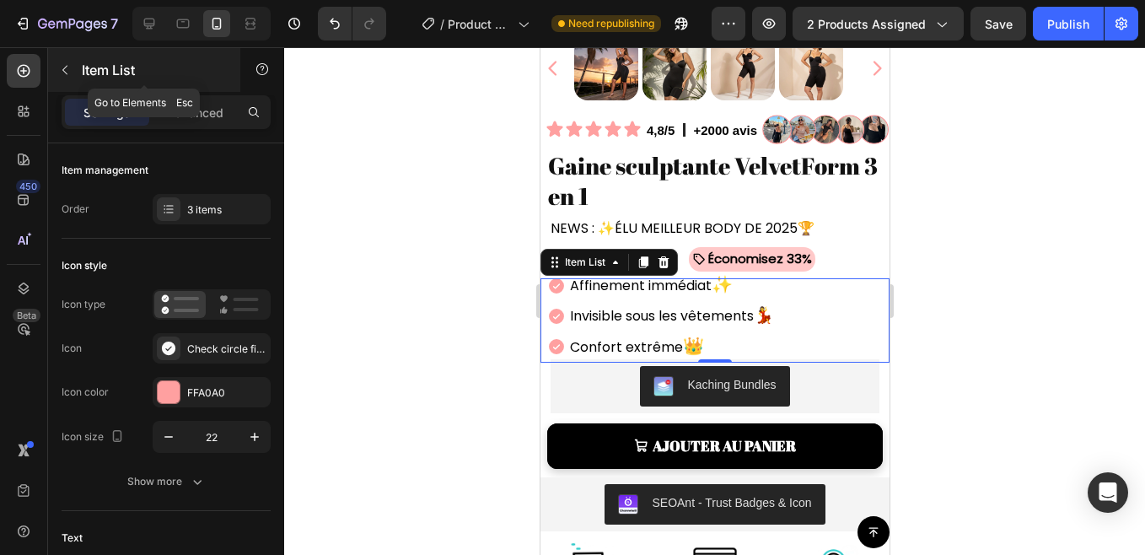
click at [83, 67] on p "Item List" at bounding box center [153, 70] width 143 height 20
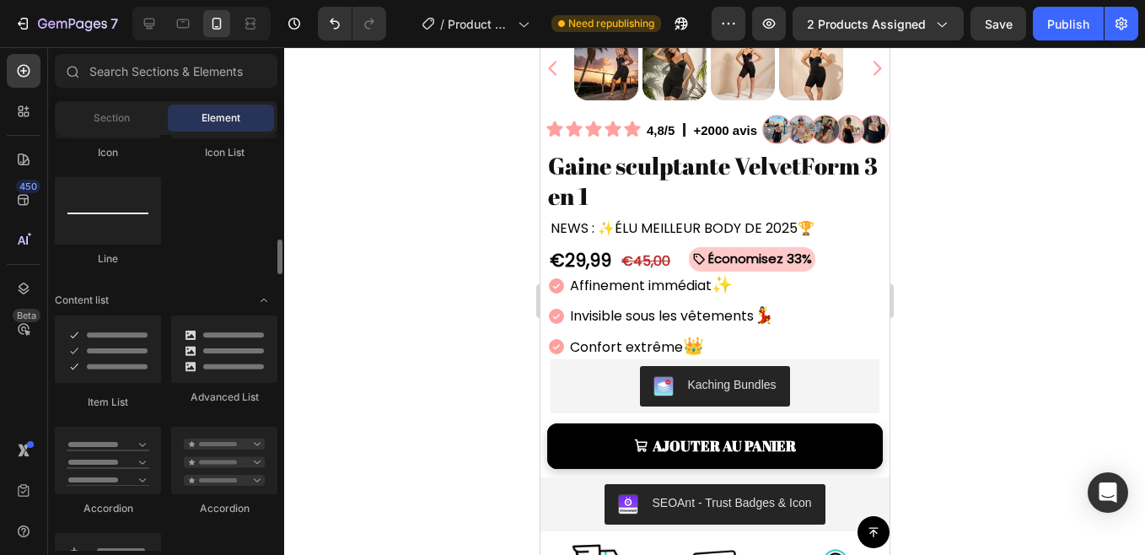
scroll to position [1191, 0]
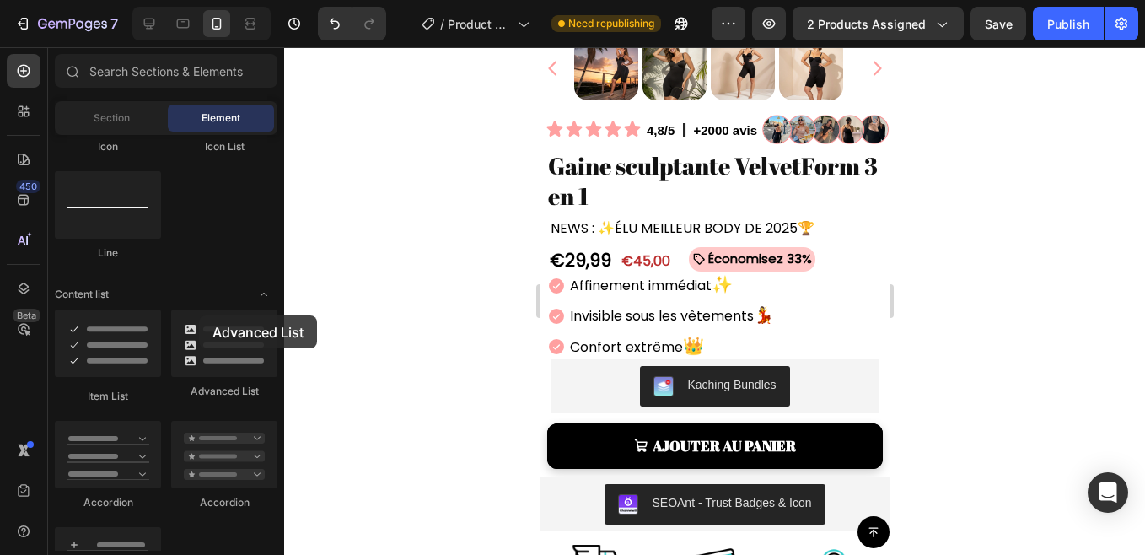
drag, startPoint x: 212, startPoint y: 363, endPoint x: 508, endPoint y: 268, distance: 310.8
click at [206, 322] on div at bounding box center [224, 342] width 106 height 67
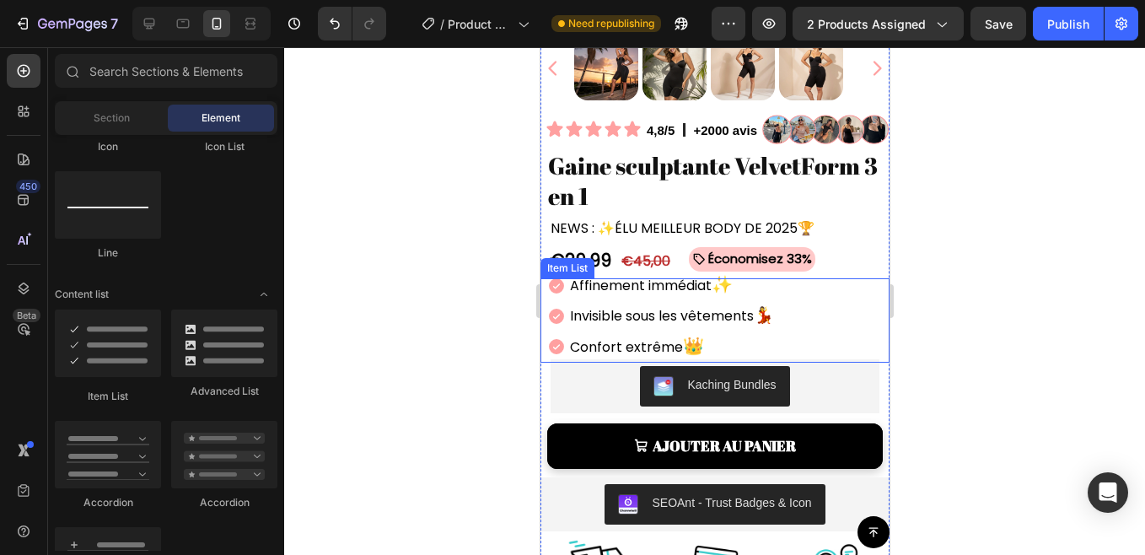
click at [557, 279] on icon at bounding box center [555, 285] width 15 height 15
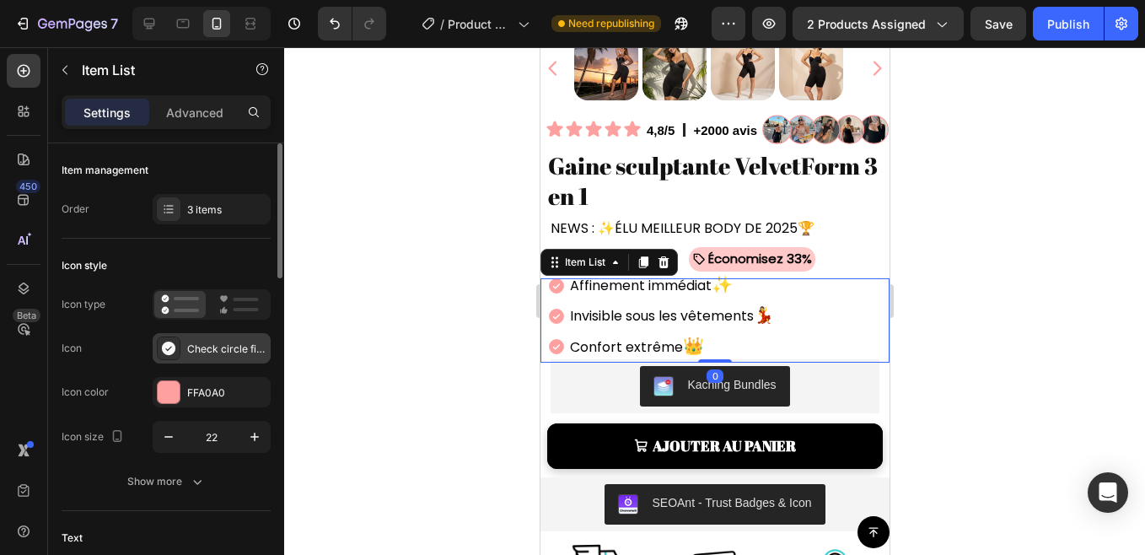
click at [185, 354] on div "Check circle filled" at bounding box center [212, 348] width 118 height 30
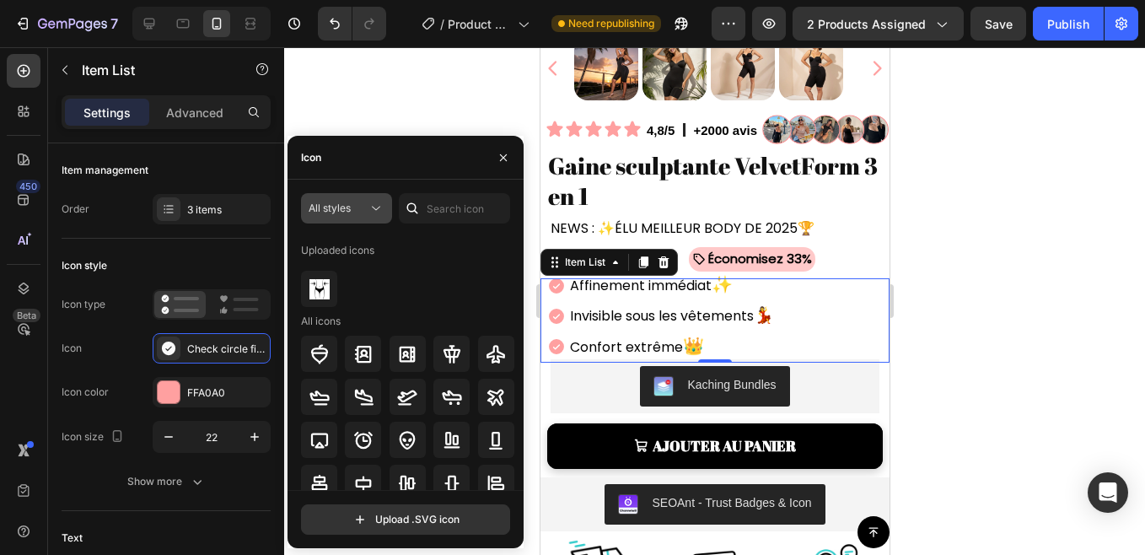
click at [380, 202] on icon at bounding box center [375, 208] width 17 height 17
click at [427, 233] on div "All styles Uploaded icons All icons" at bounding box center [405, 341] width 209 height 297
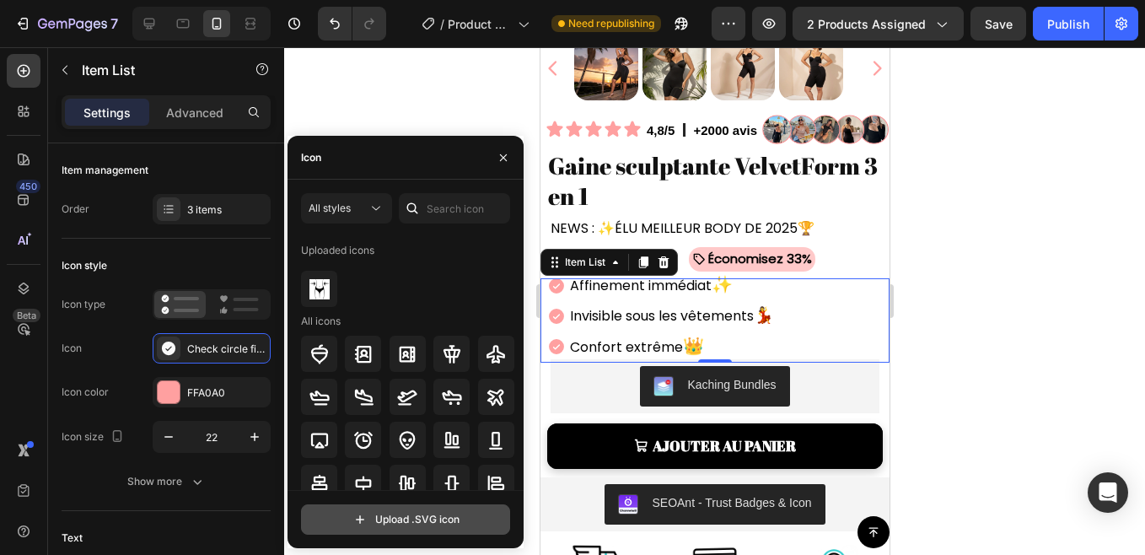
click at [378, 514] on input "file" at bounding box center [405, 519] width 207 height 29
type input "C:\fakepath\Design sans titre.svg"
click at [385, 512] on input "file" at bounding box center [405, 519] width 207 height 29
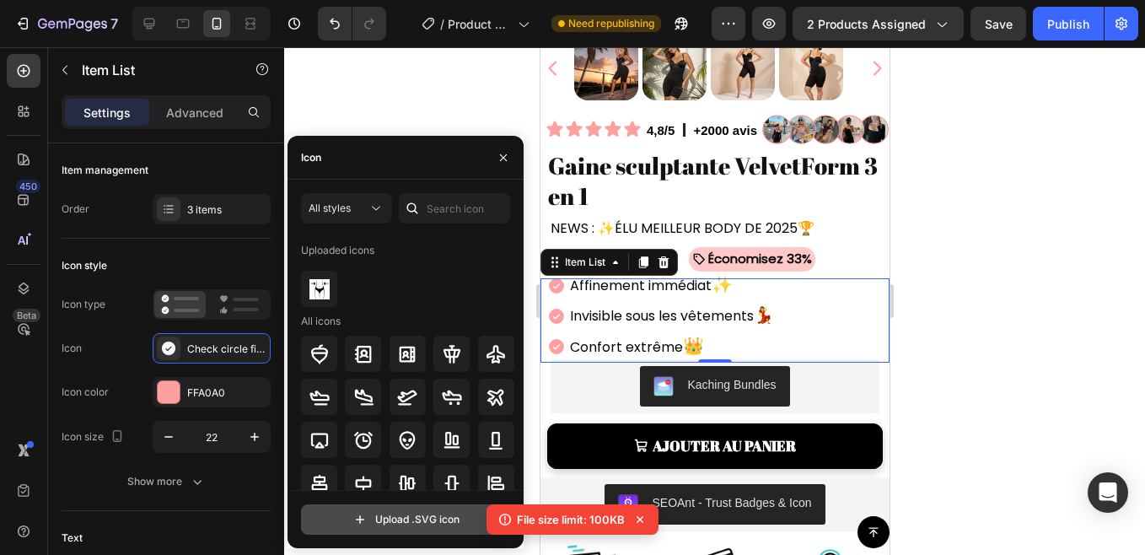
click at [407, 521] on input "file" at bounding box center [405, 519] width 207 height 29
click at [315, 288] on img at bounding box center [319, 289] width 20 height 20
click at [331, 278] on div at bounding box center [328, 278] width 13 height 13
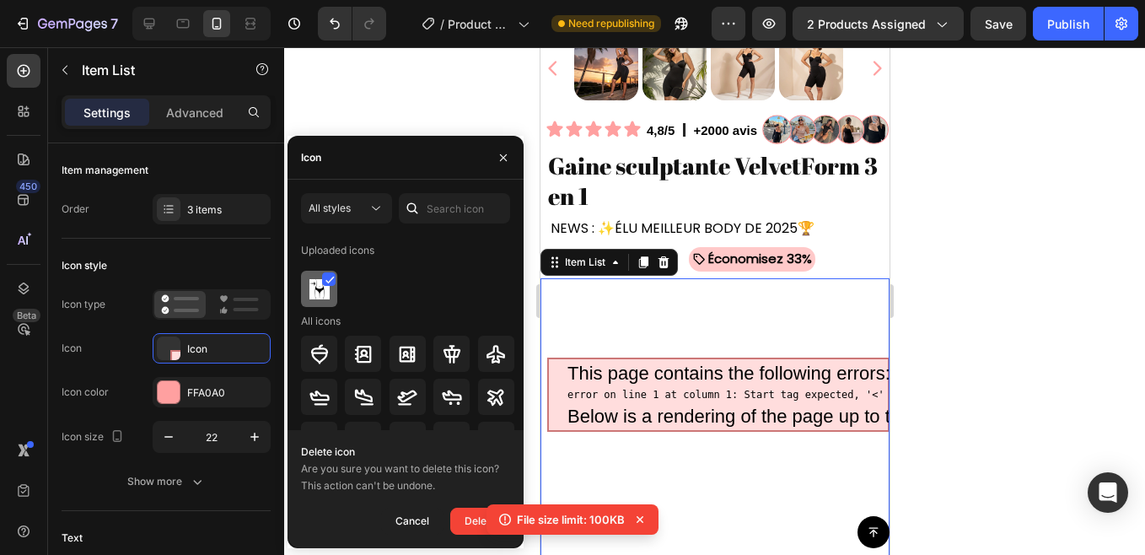
click at [331, 278] on icon at bounding box center [330, 279] width 8 height 7
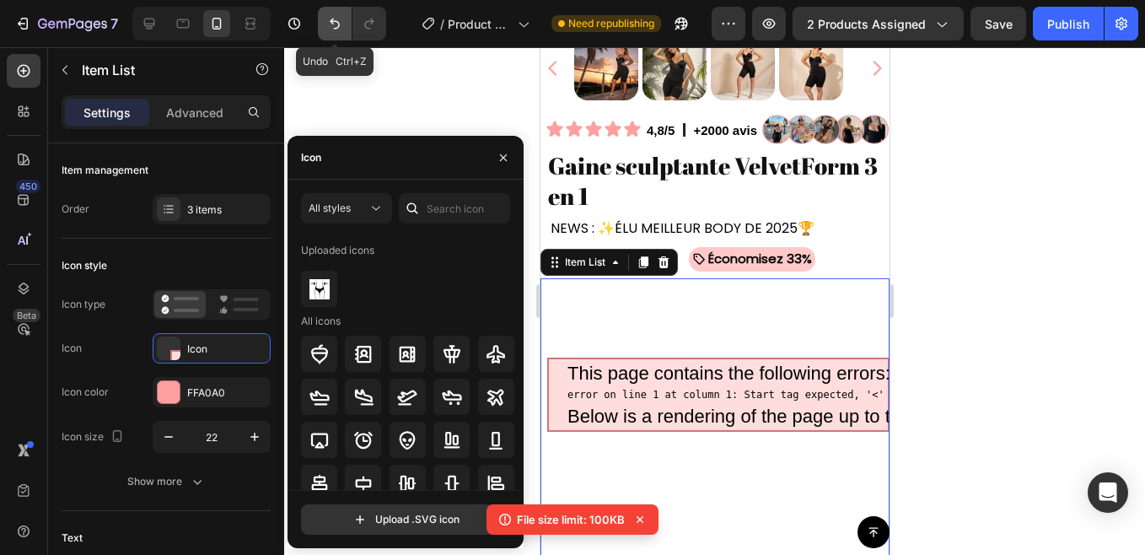
click at [330, 32] on button "Undo/Redo" at bounding box center [335, 24] width 34 height 34
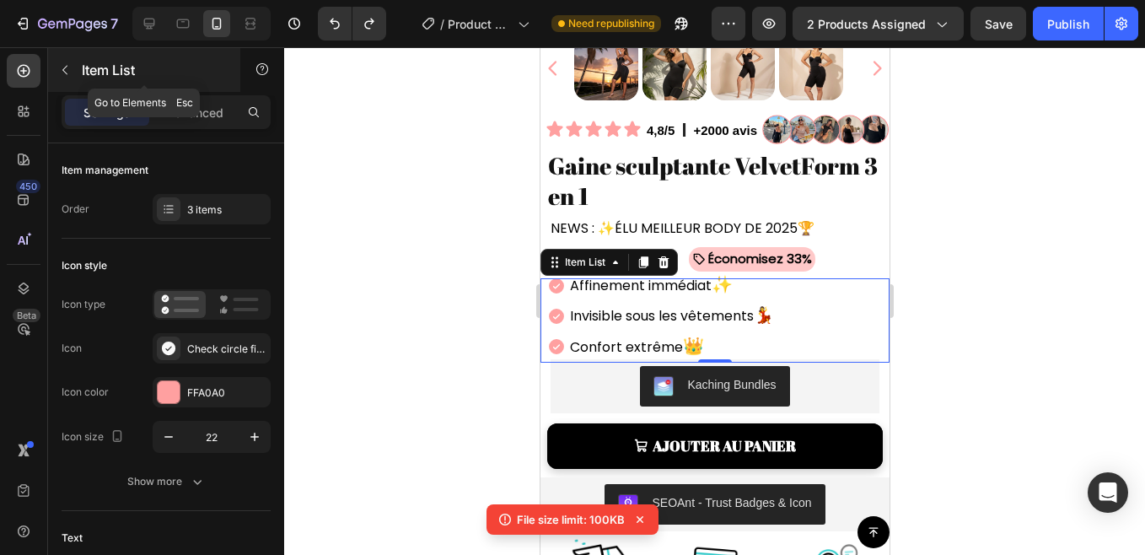
click at [64, 71] on icon "button" at bounding box center [64, 70] width 5 height 9
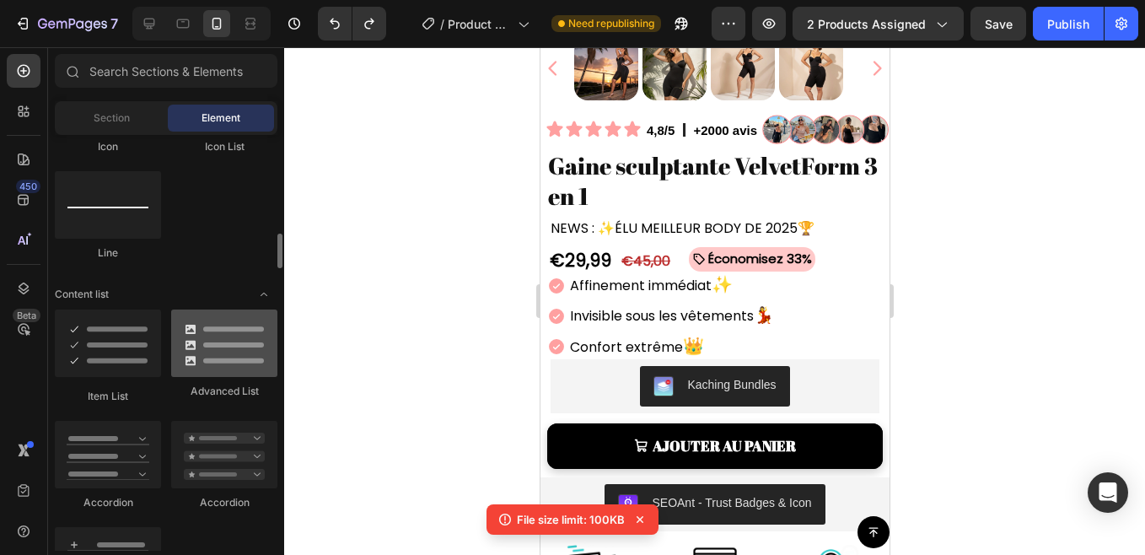
click at [212, 348] on div at bounding box center [224, 342] width 106 height 67
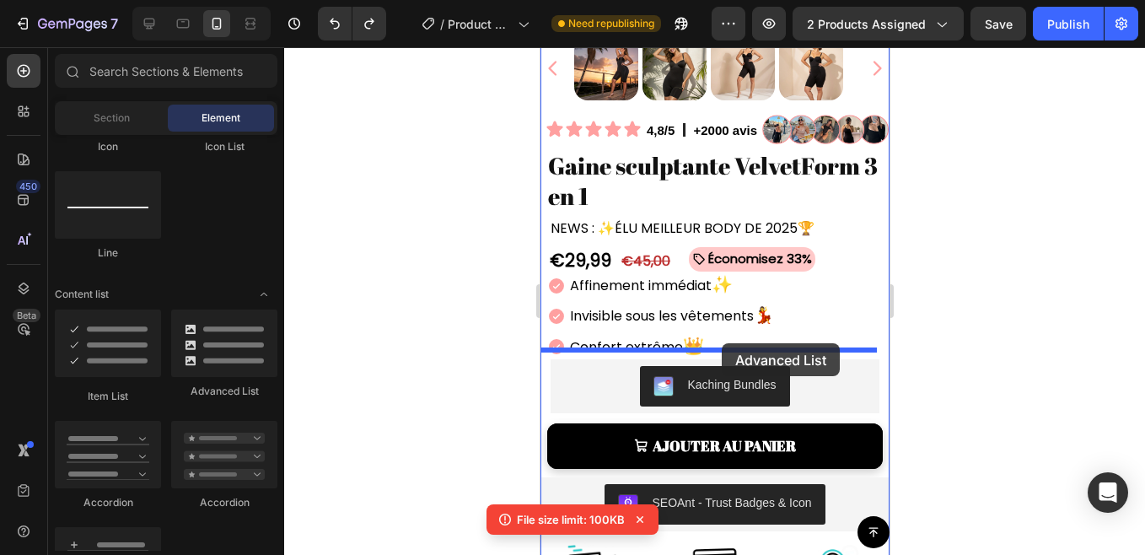
drag, startPoint x: 786, startPoint y: 393, endPoint x: 721, endPoint y: 343, distance: 82.4
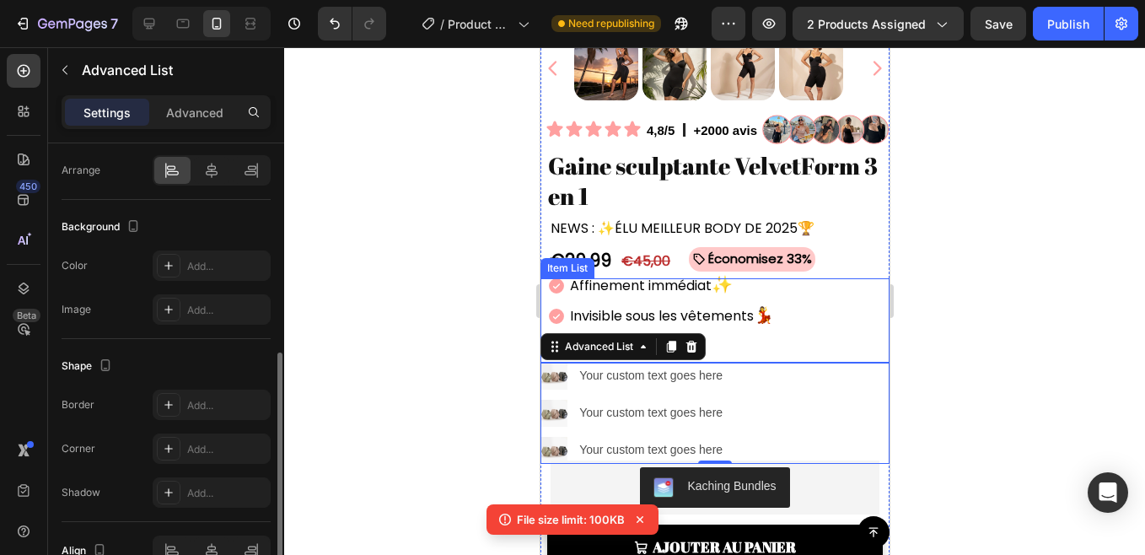
scroll to position [553, 0]
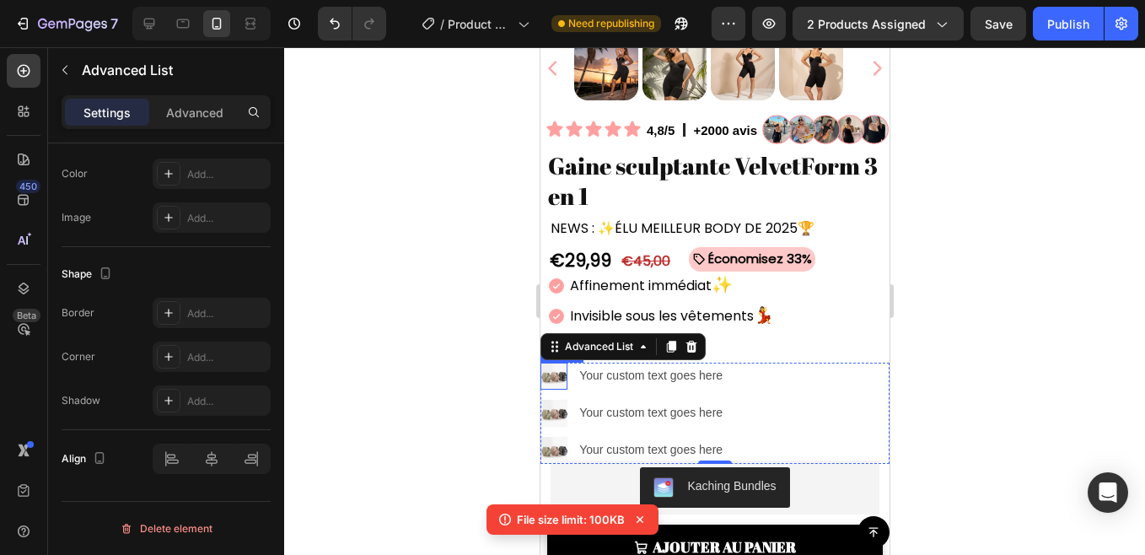
click at [554, 363] on img at bounding box center [552, 375] width 27 height 27
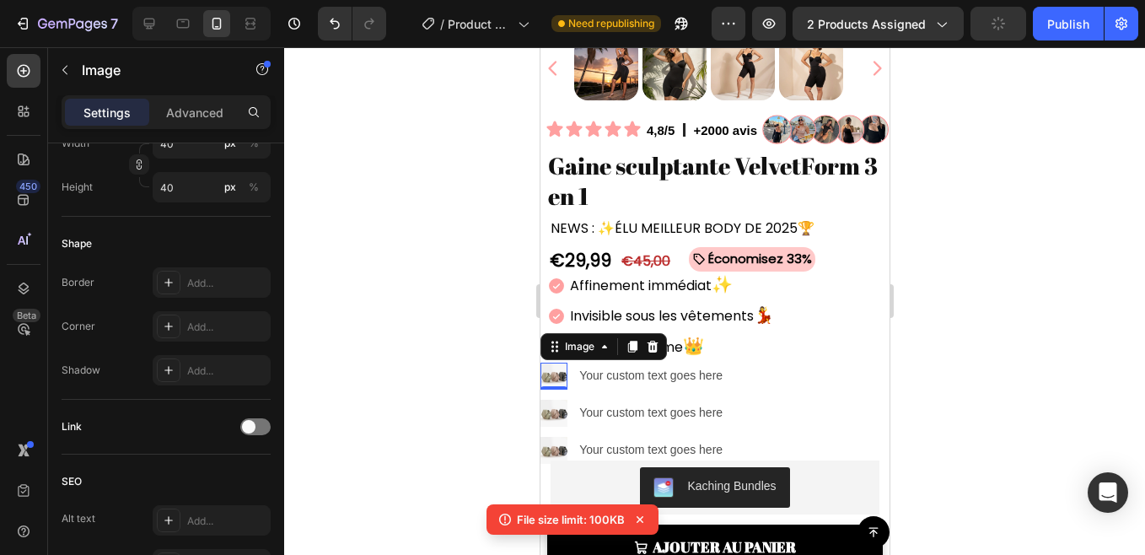
scroll to position [0, 0]
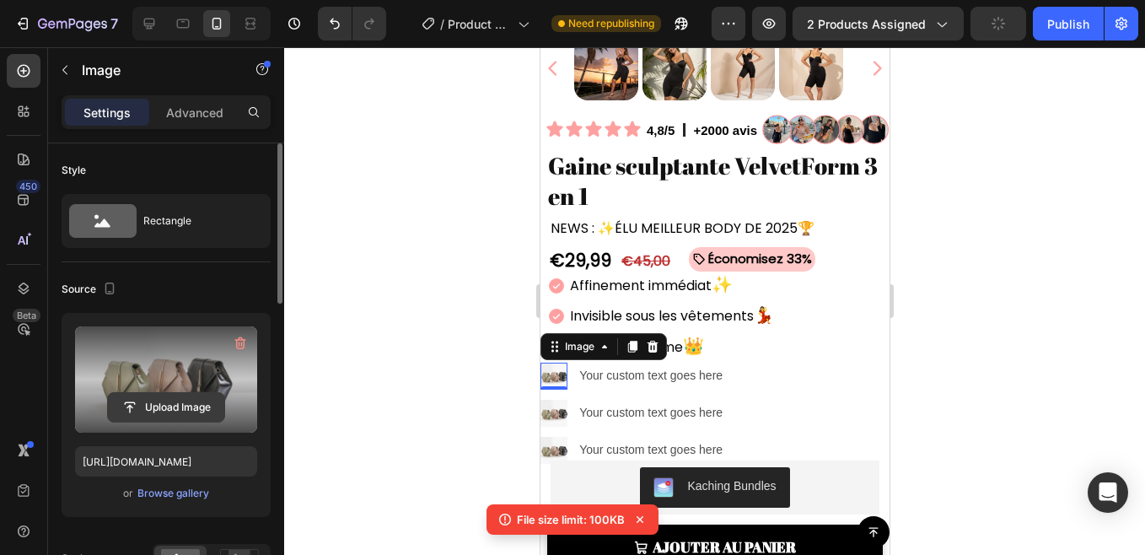
click at [180, 407] on input "file" at bounding box center [166, 407] width 116 height 29
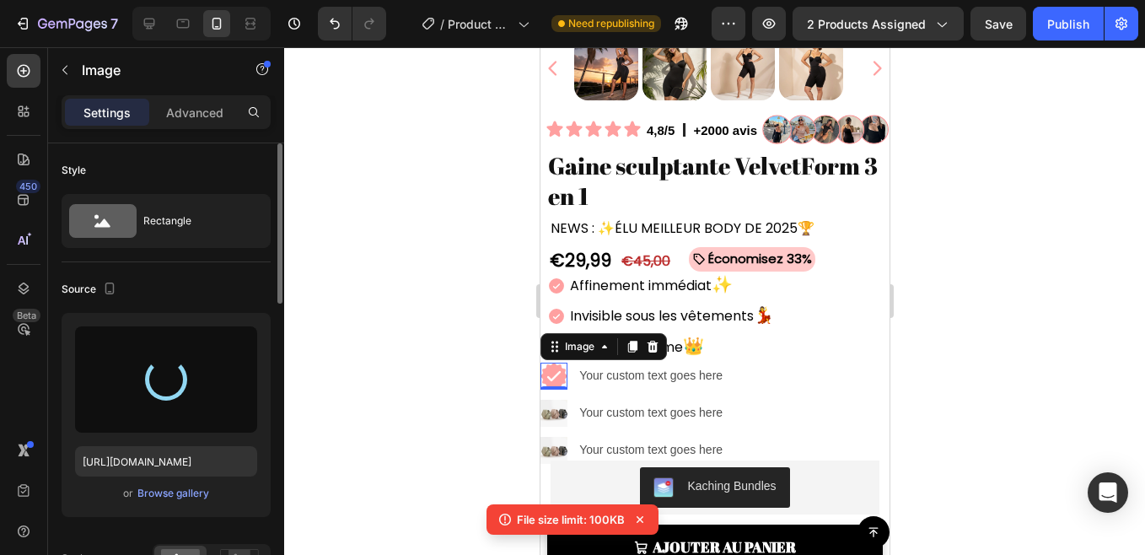
type input "[URL][DOMAIN_NAME]"
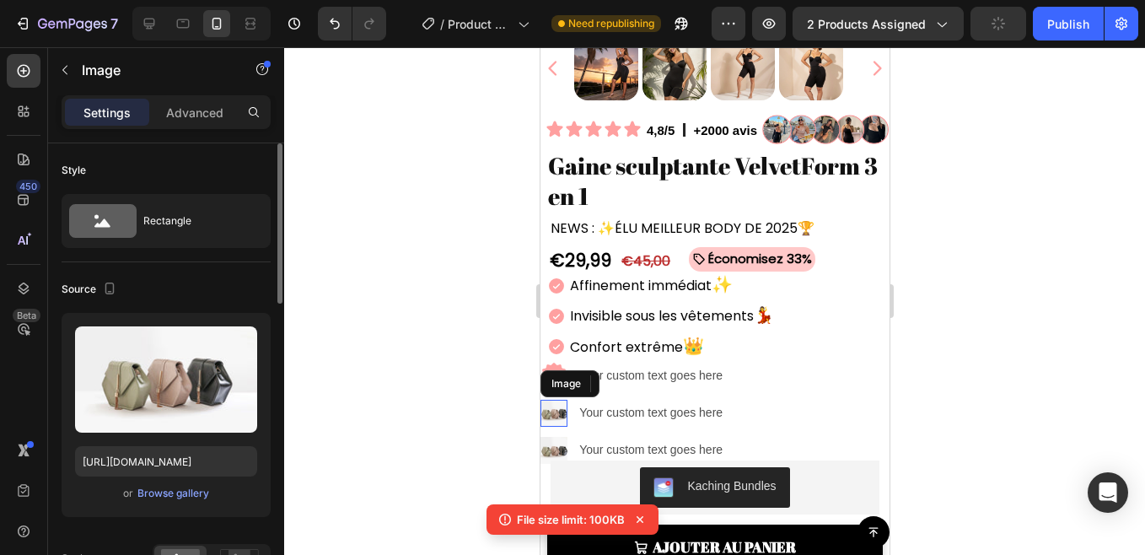
click at [545, 409] on img at bounding box center [552, 413] width 27 height 27
click at [175, 491] on div "Browse gallery" at bounding box center [173, 492] width 72 height 15
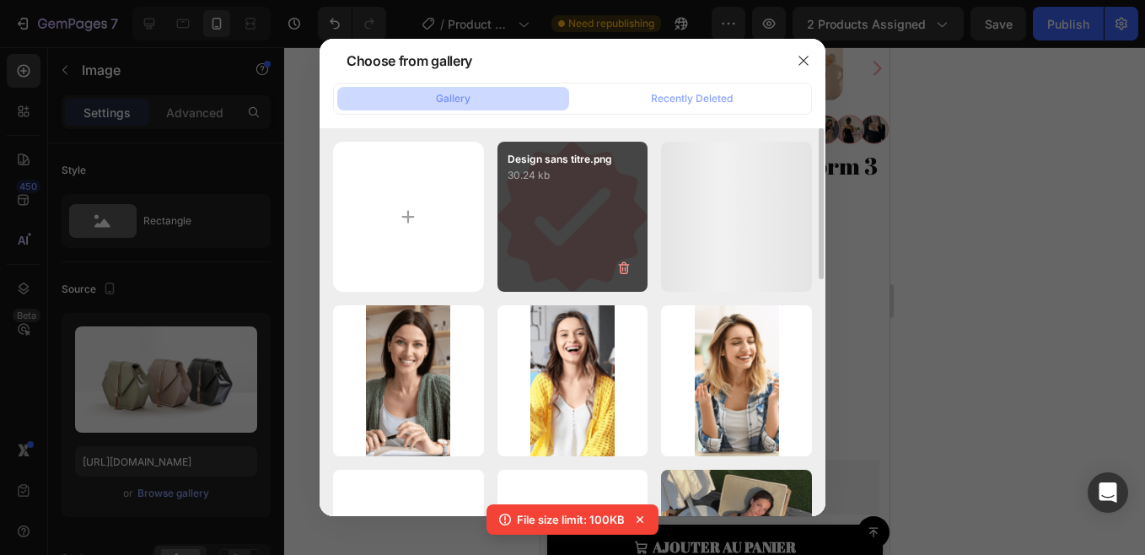
click at [552, 245] on div "Design sans titre.png 30.24 kb" at bounding box center [572, 217] width 151 height 151
type input "[URL][DOMAIN_NAME]"
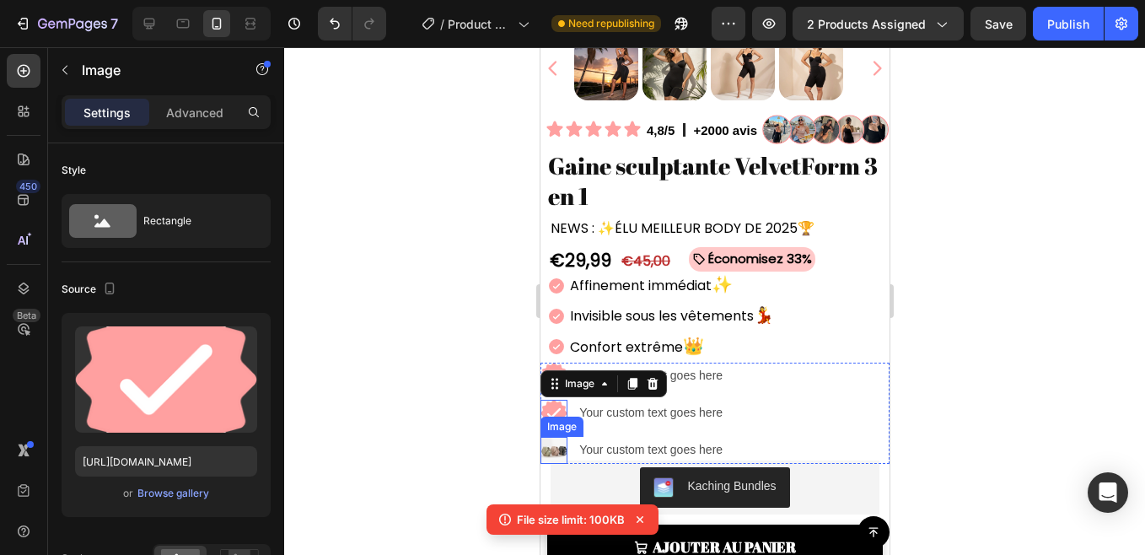
click at [555, 440] on img at bounding box center [552, 450] width 27 height 27
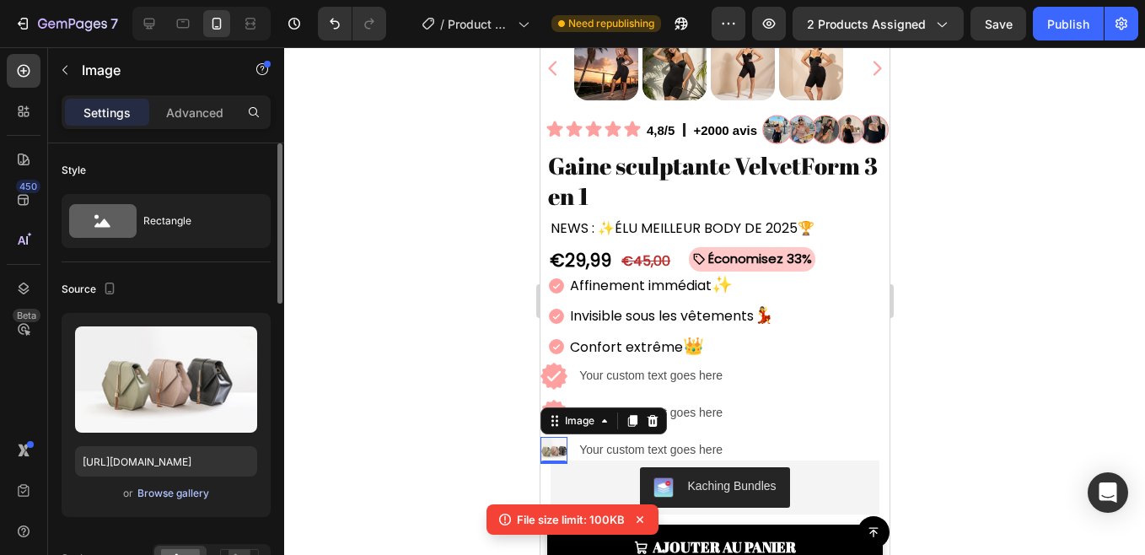
click at [185, 495] on div "Browse gallery" at bounding box center [173, 492] width 72 height 15
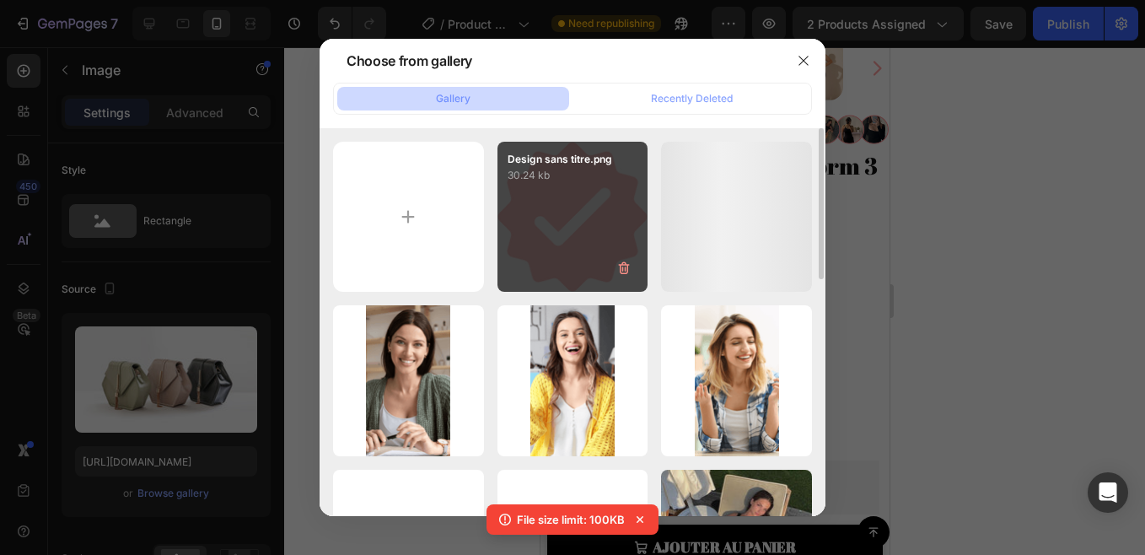
click at [562, 230] on div "Design sans titre.png 30.24 kb" at bounding box center [572, 217] width 151 height 151
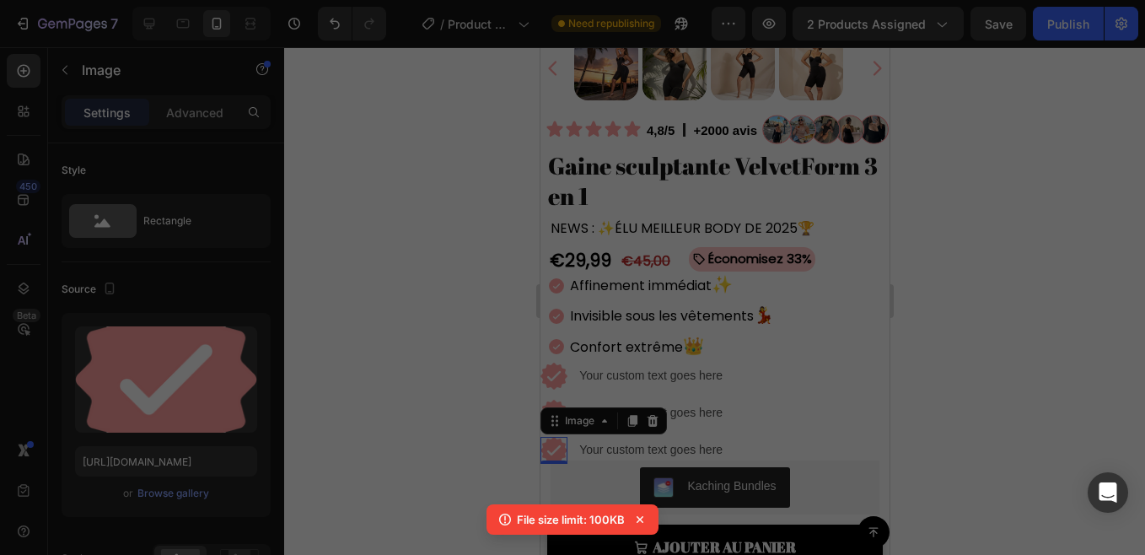
type input "[URL][DOMAIN_NAME]"
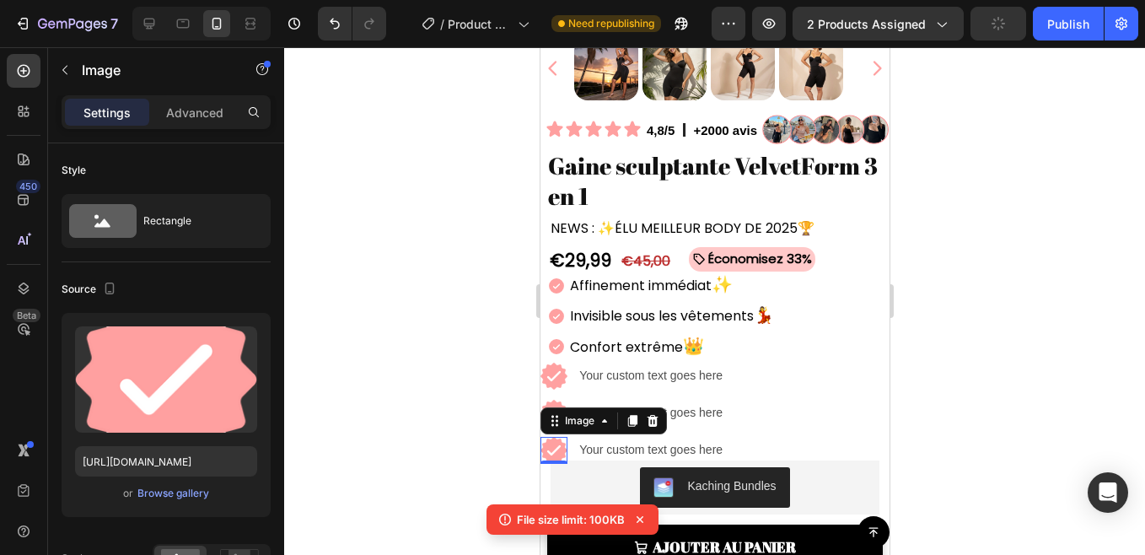
click at [415, 361] on div at bounding box center [714, 300] width 861 height 507
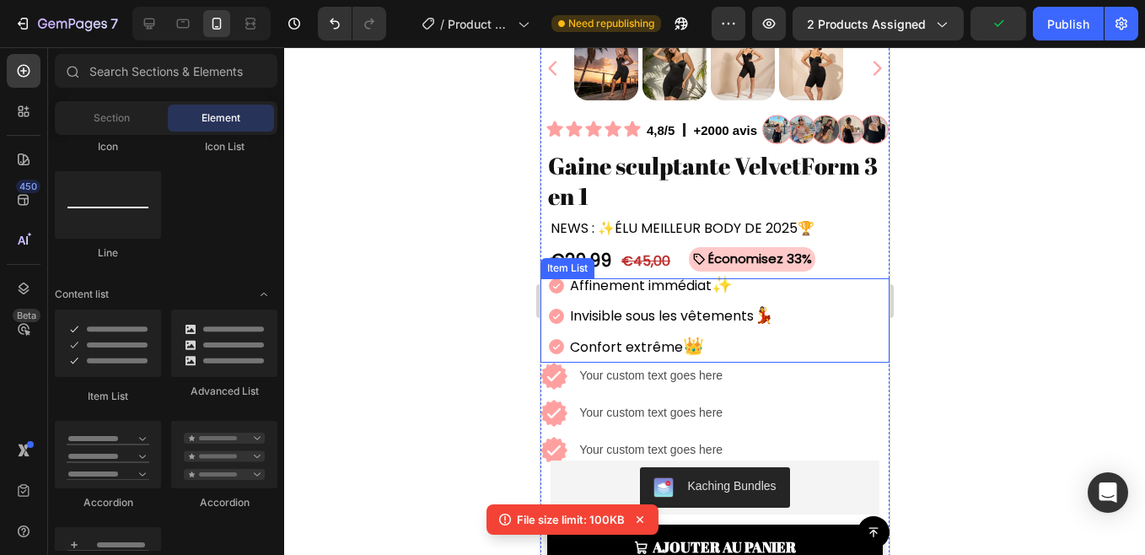
click at [582, 278] on p "Affinement immédiat ✨" at bounding box center [671, 285] width 204 height 26
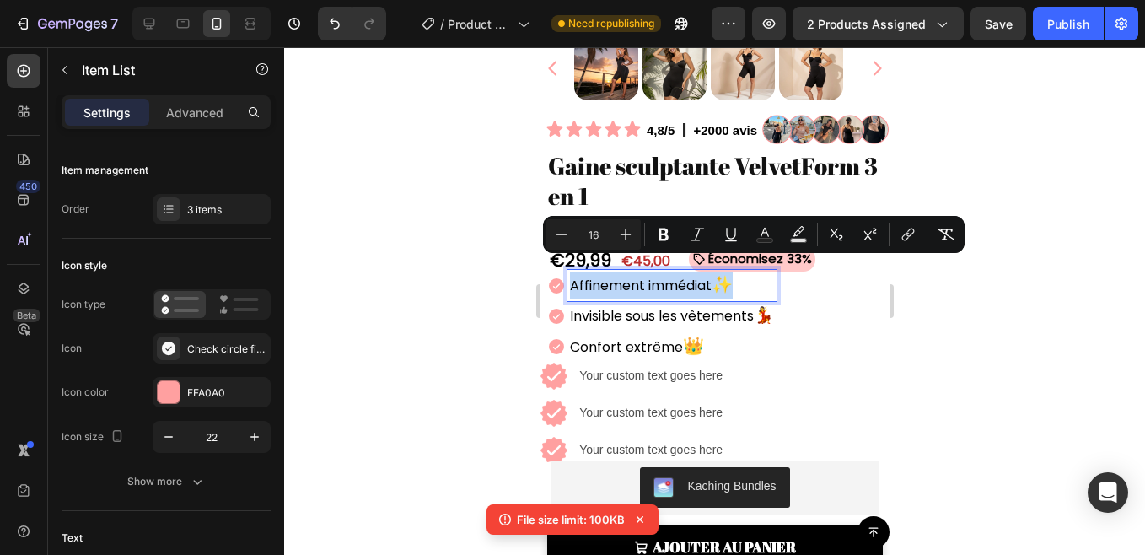
copy p "Affinement immédiat ✨"
click at [604, 363] on div "Your custom text goes here" at bounding box center [653, 375] width 153 height 24
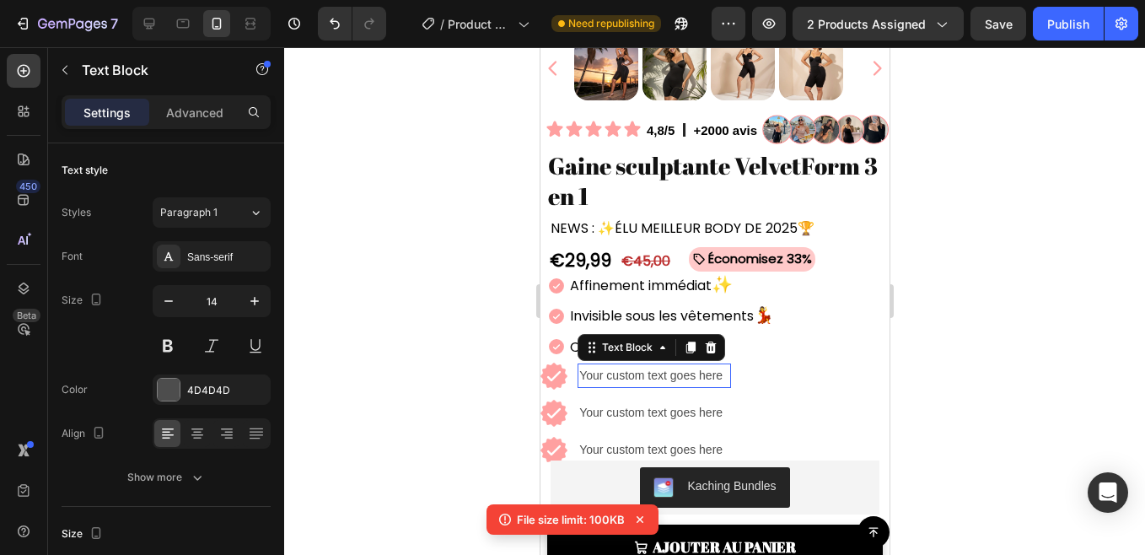
click at [604, 363] on div "Your custom text goes here" at bounding box center [653, 375] width 153 height 24
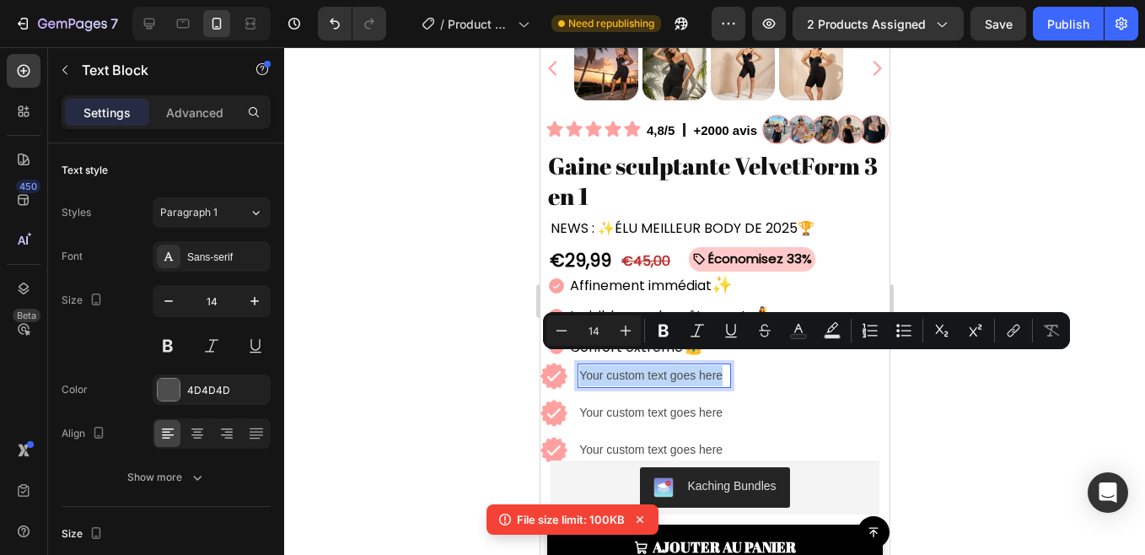
scroll to position [404, 0]
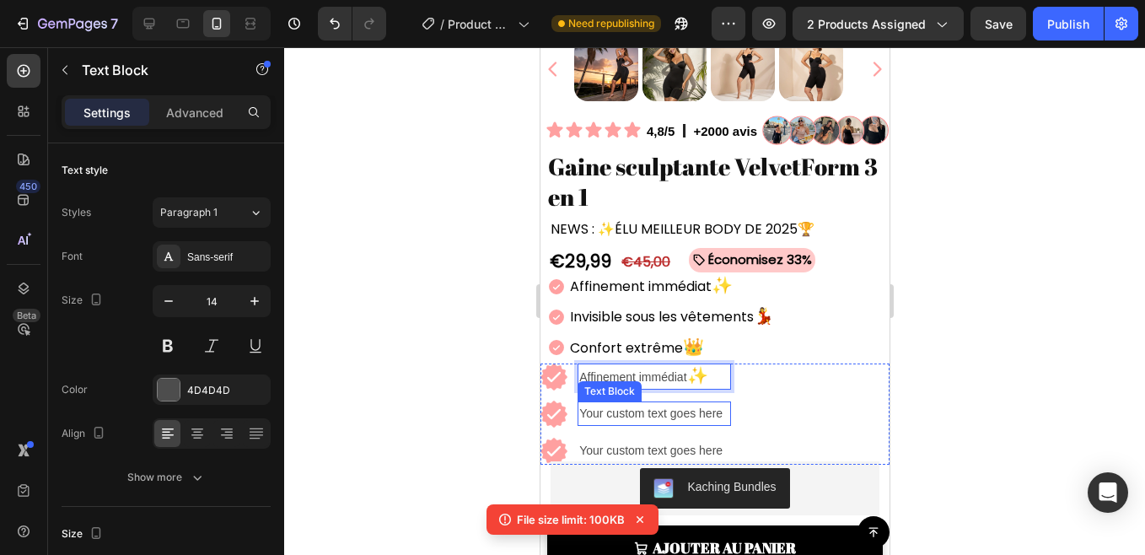
click at [593, 401] on div "Your custom text goes here" at bounding box center [653, 413] width 153 height 24
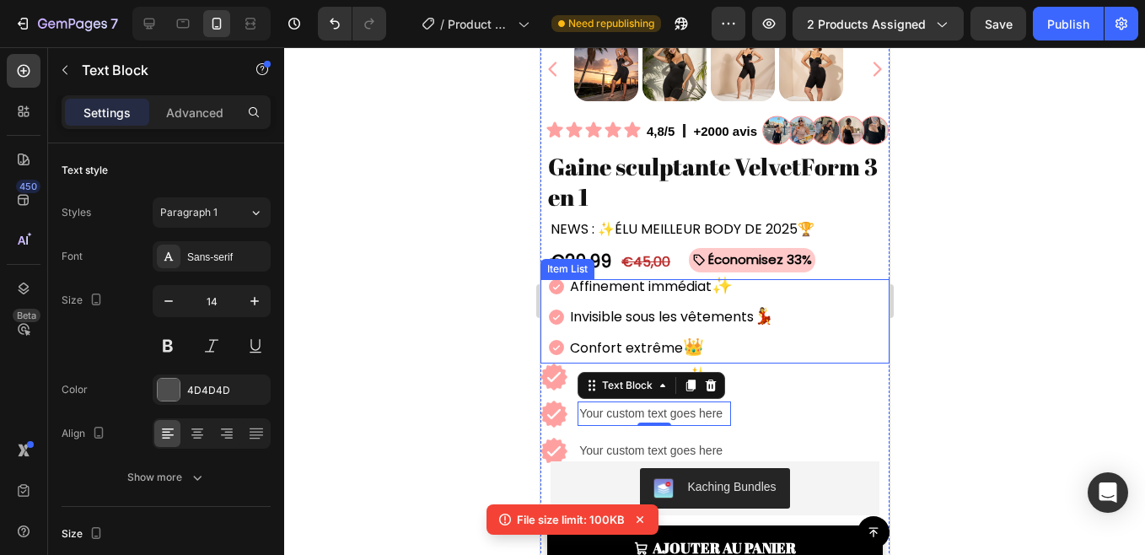
click at [585, 304] on p "Invisible sous les vêtements 💃" at bounding box center [671, 316] width 204 height 25
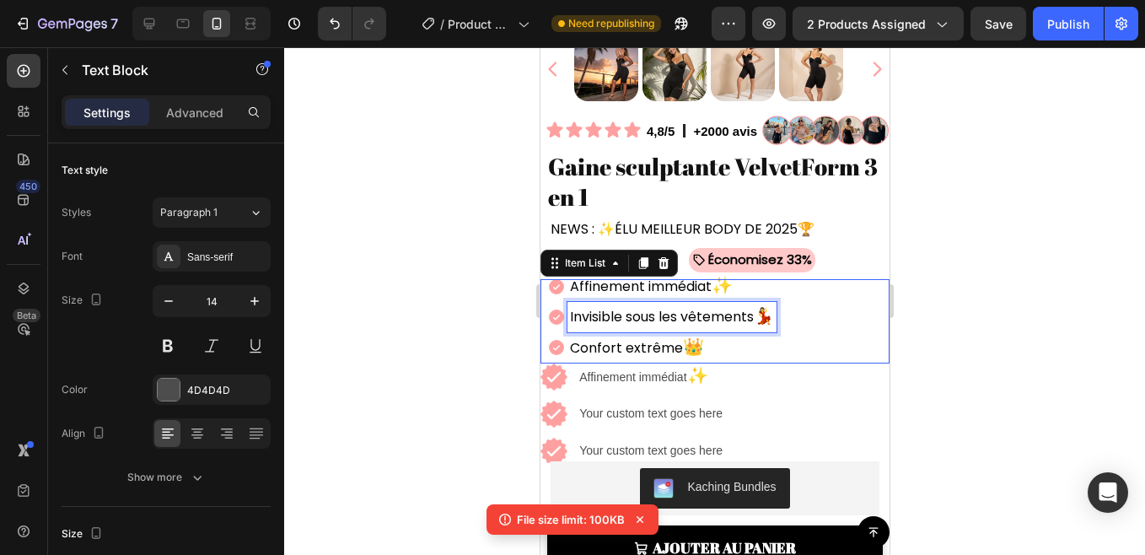
click at [593, 304] on p "Invisible sous les vêtements 💃" at bounding box center [671, 316] width 204 height 25
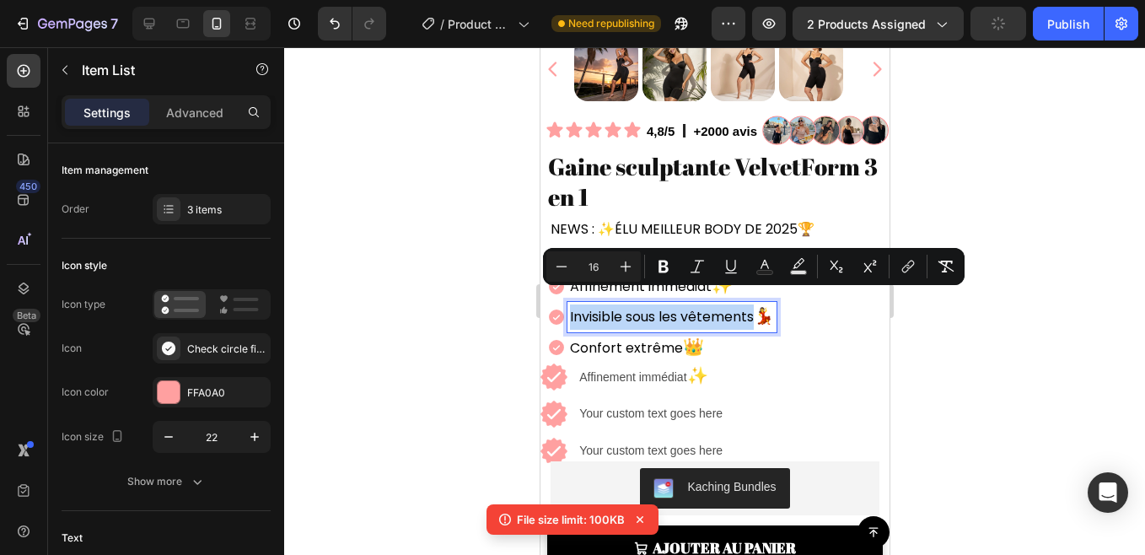
copy p "Invisible sous les vêtements"
click at [625, 401] on div "Your custom text goes here" at bounding box center [653, 413] width 153 height 24
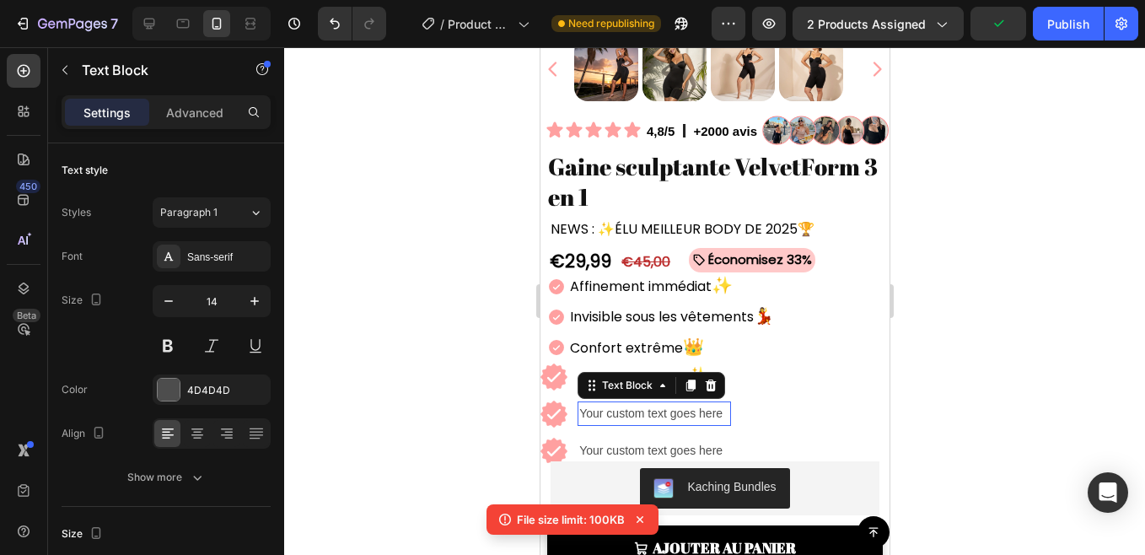
click at [625, 401] on div "Your custom text goes here" at bounding box center [653, 413] width 153 height 24
click at [625, 403] on p "Your custom text goes here" at bounding box center [653, 413] width 150 height 21
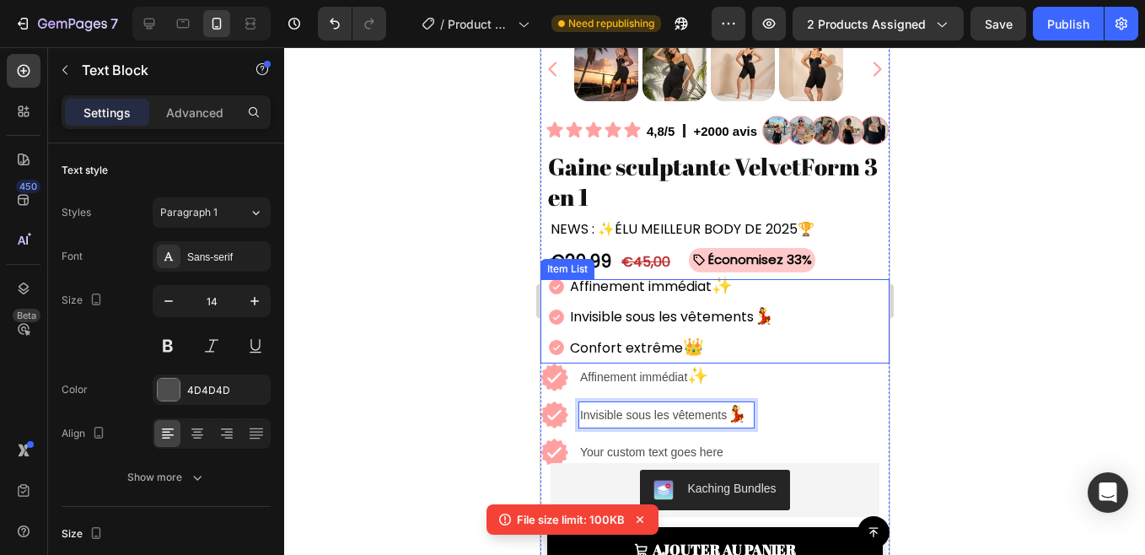
click at [642, 335] on p "Confort extrême 👑" at bounding box center [671, 348] width 204 height 26
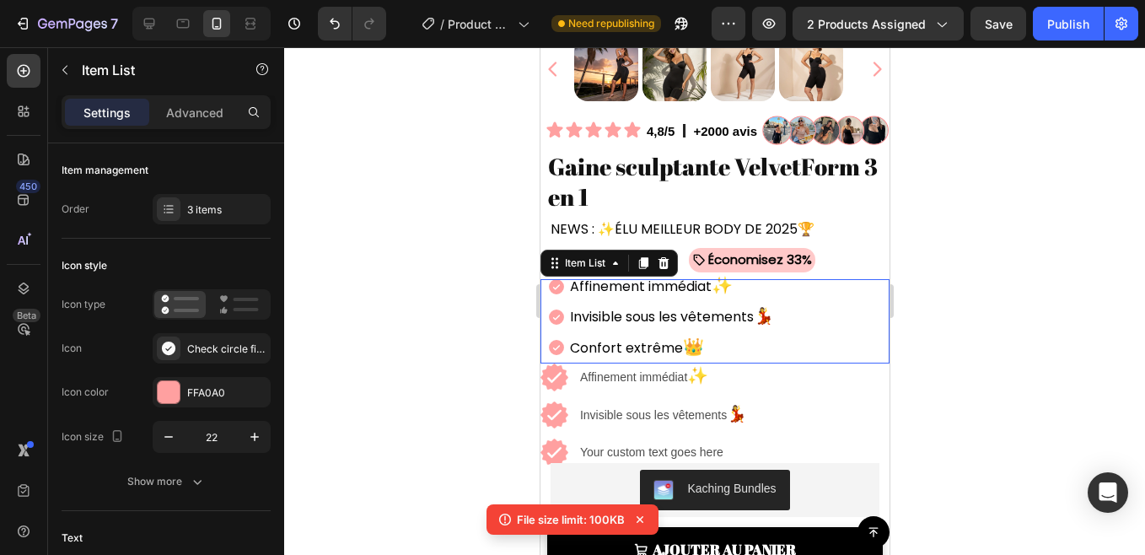
click at [642, 335] on p "Confort extrême 👑" at bounding box center [671, 348] width 204 height 26
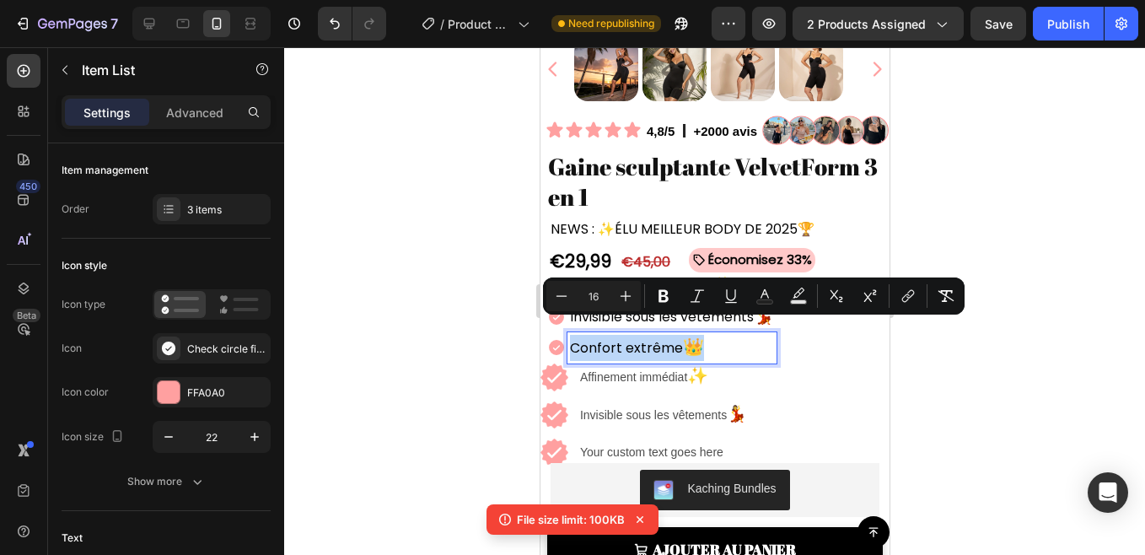
copy p "Confort extrême 👑"
click at [630, 440] on div "Your custom text goes here" at bounding box center [665, 452] width 176 height 24
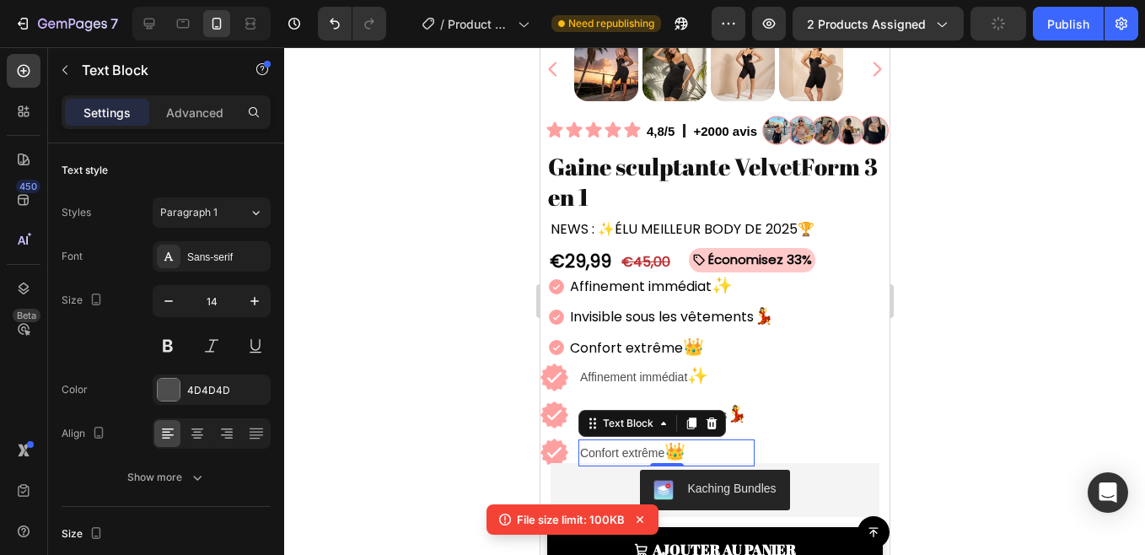
scroll to position [403, 0]
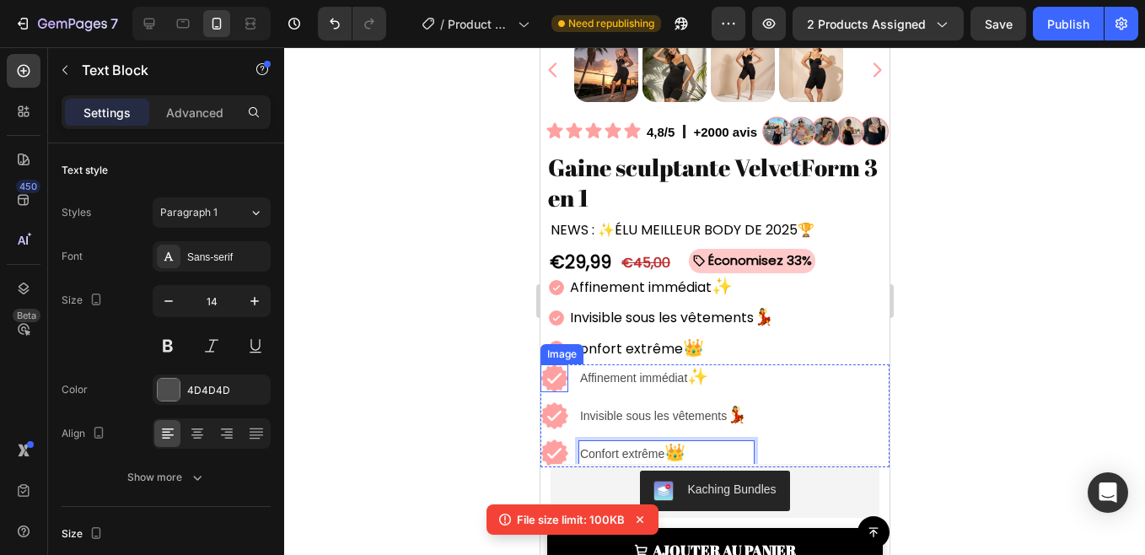
click at [555, 375] on img at bounding box center [553, 378] width 28 height 28
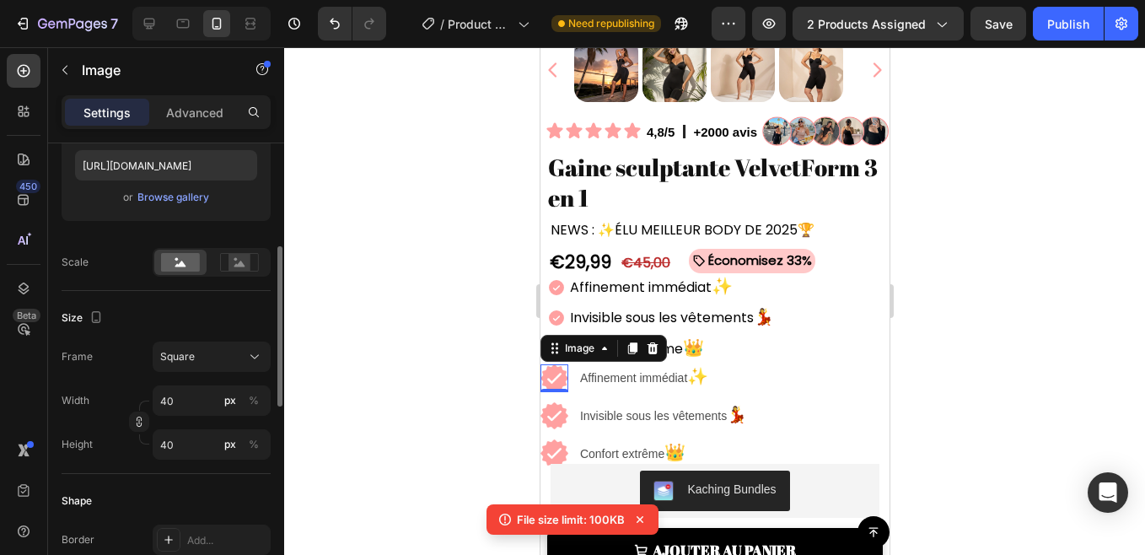
scroll to position [302, 0]
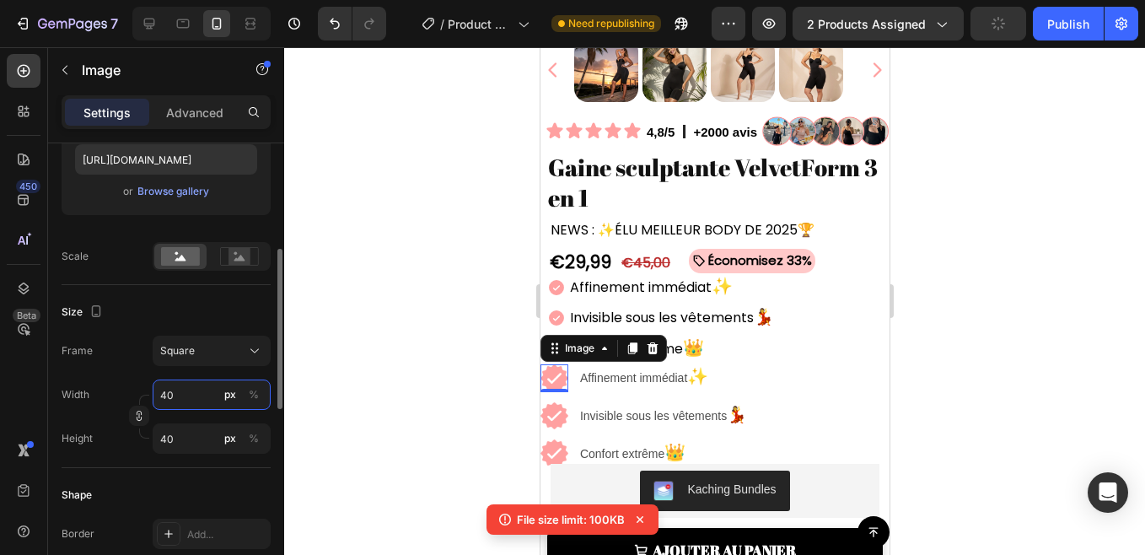
click at [177, 394] on input "40" at bounding box center [212, 394] width 118 height 30
type input "2"
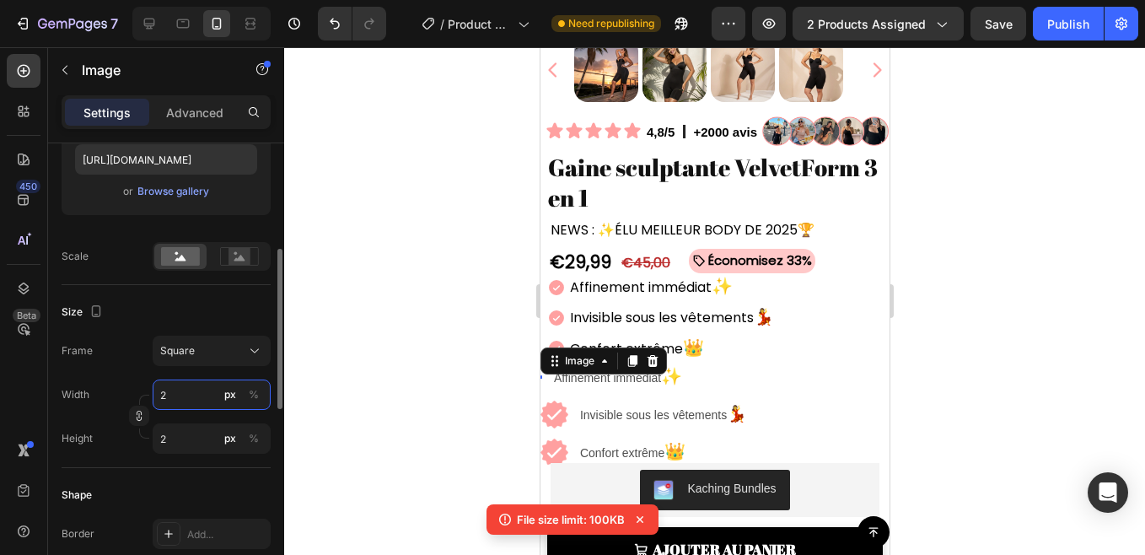
type input "20"
type input "2"
type input "25"
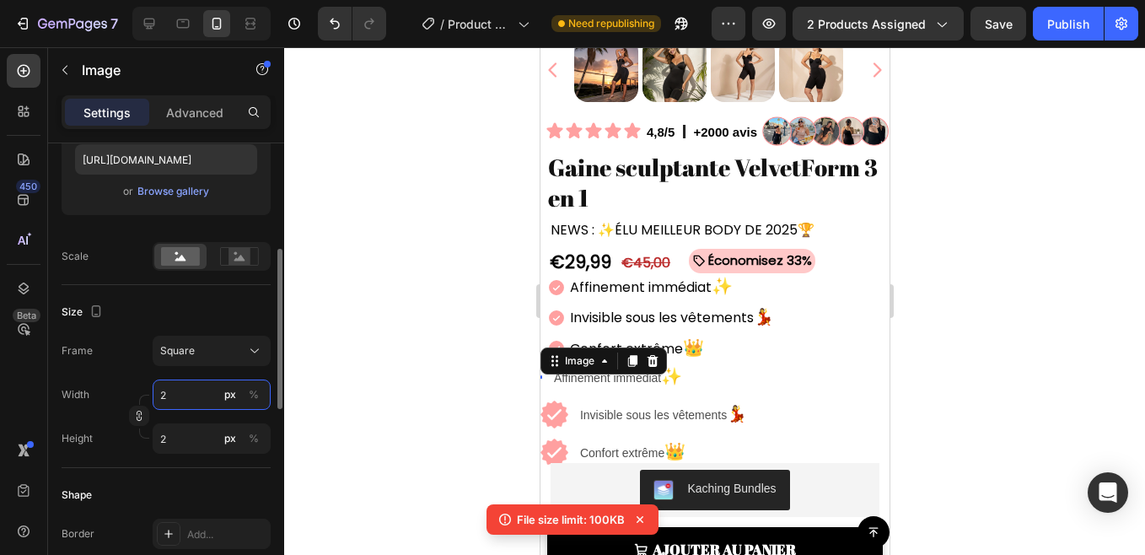
type input "25"
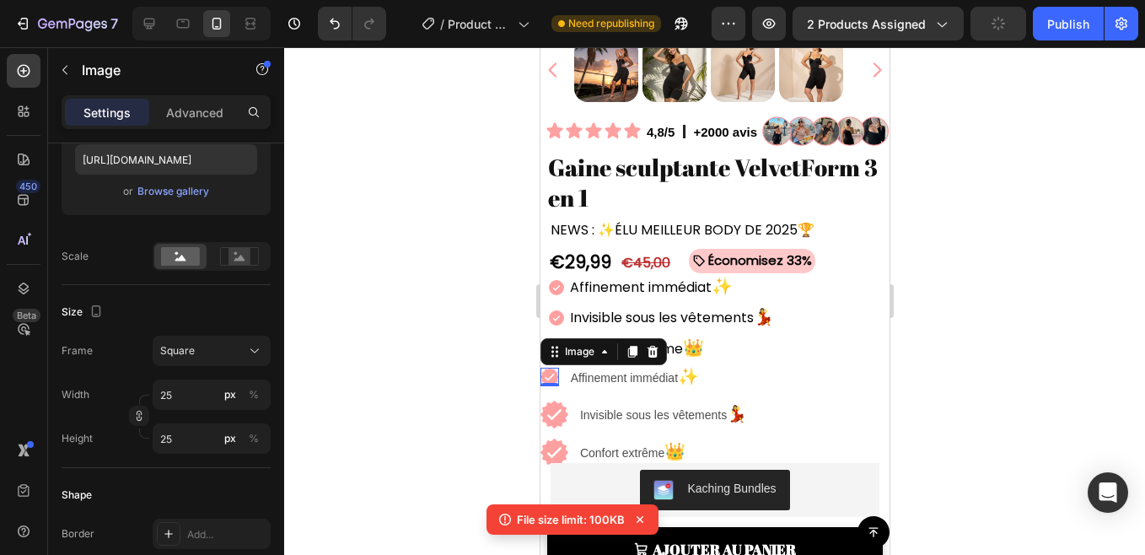
click at [438, 389] on div at bounding box center [714, 300] width 861 height 507
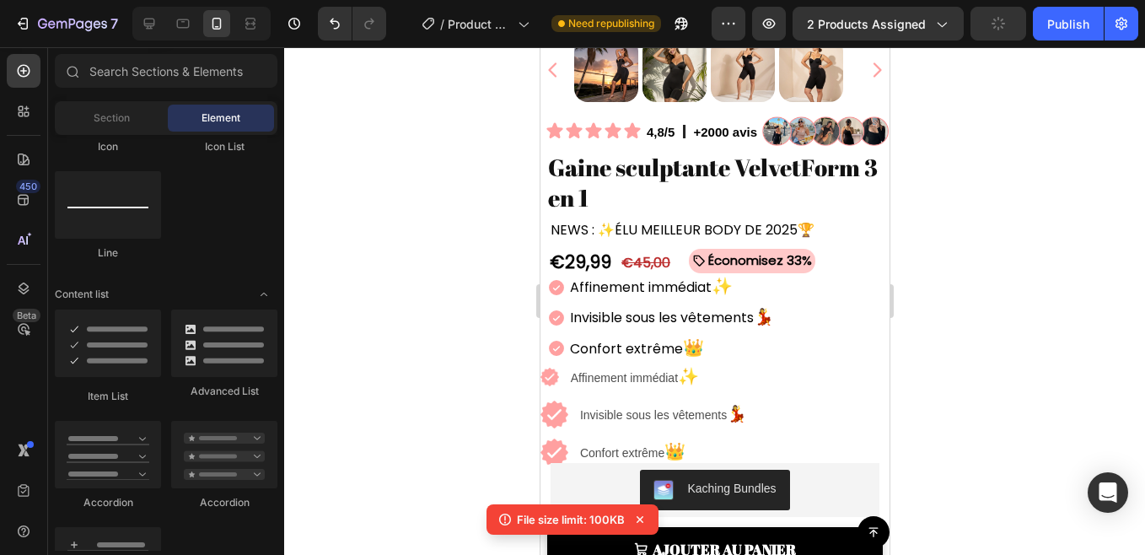
click at [438, 389] on div at bounding box center [714, 300] width 861 height 507
click at [571, 371] on p "Affinement immédiat ✨" at bounding box center [661, 377] width 183 height 23
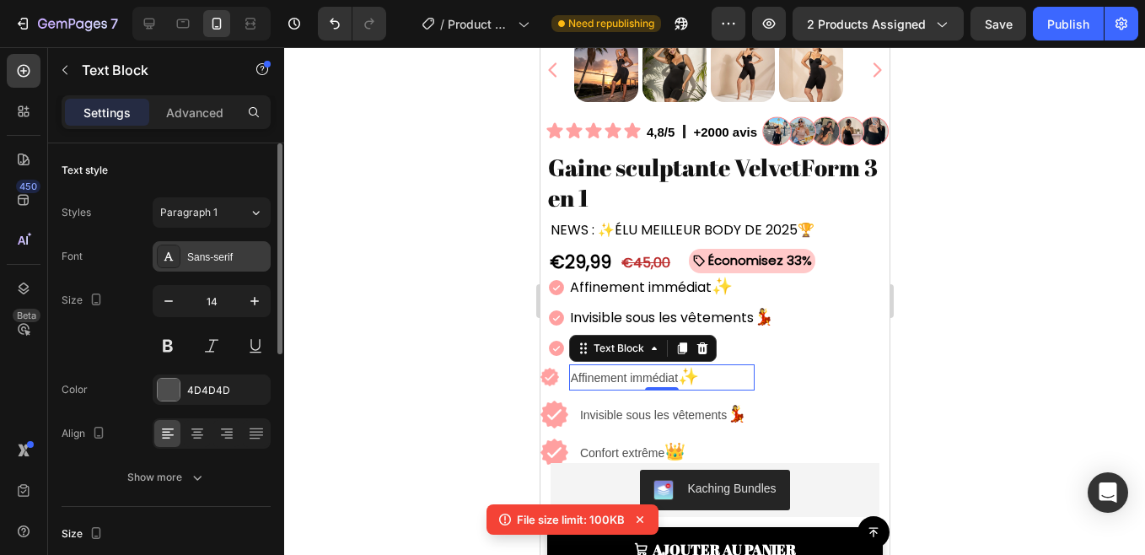
click at [212, 242] on div "Sans-serif" at bounding box center [212, 256] width 118 height 30
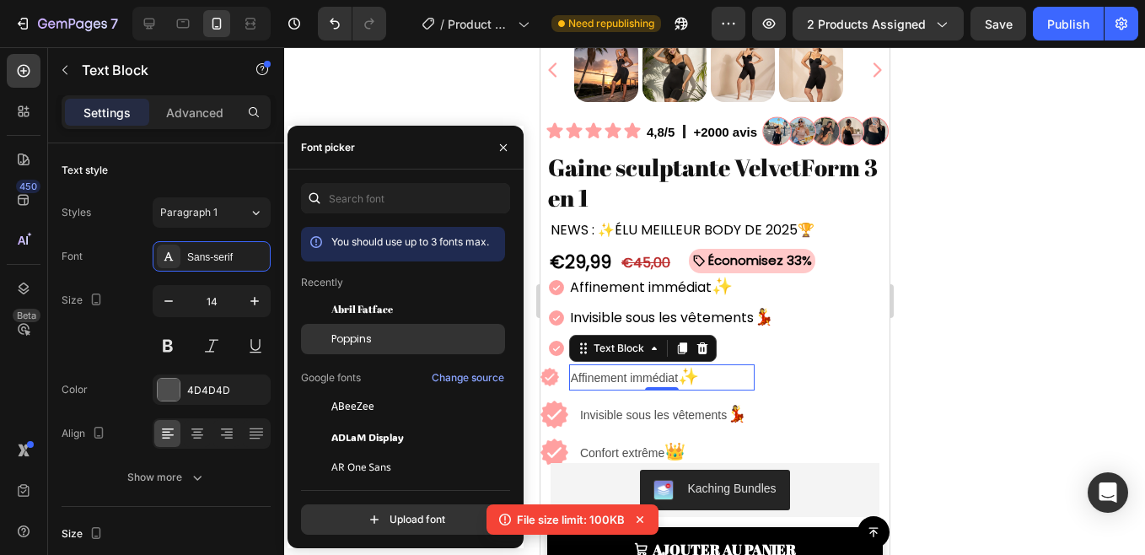
click at [340, 338] on span "Poppins" at bounding box center [351, 338] width 40 height 15
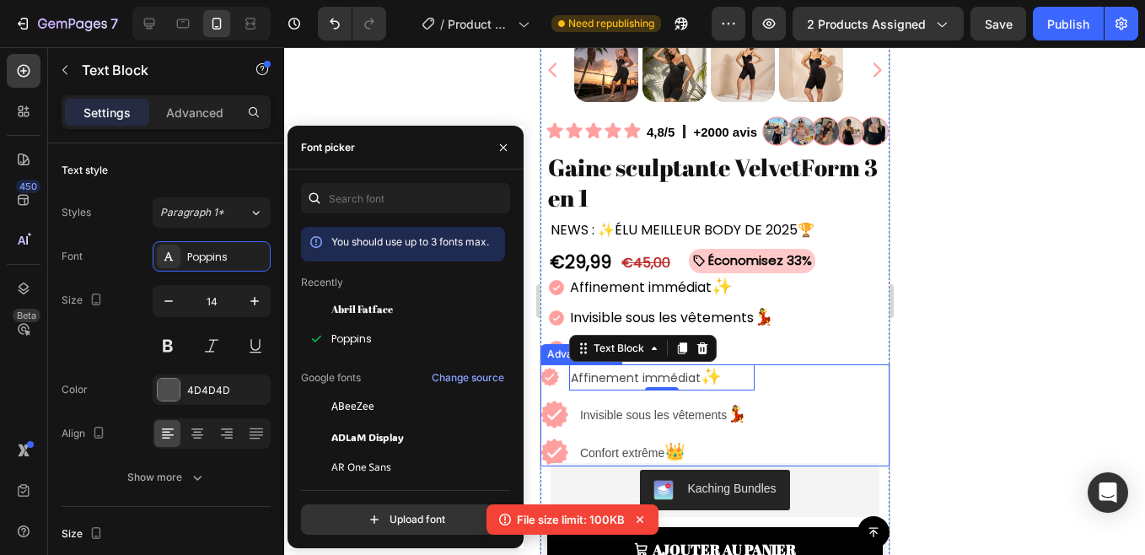
click at [838, 388] on div "Image Affinement immédiat ✨ Text Block 0 Image Invisible sous les vêtements 💃 T…" at bounding box center [713, 415] width 349 height 102
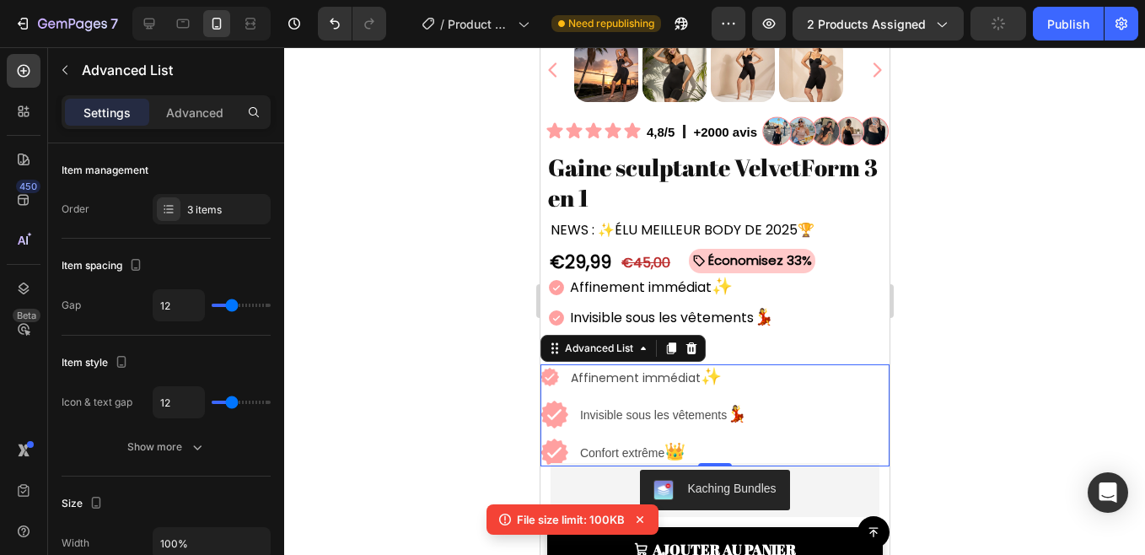
scroll to position [553, 0]
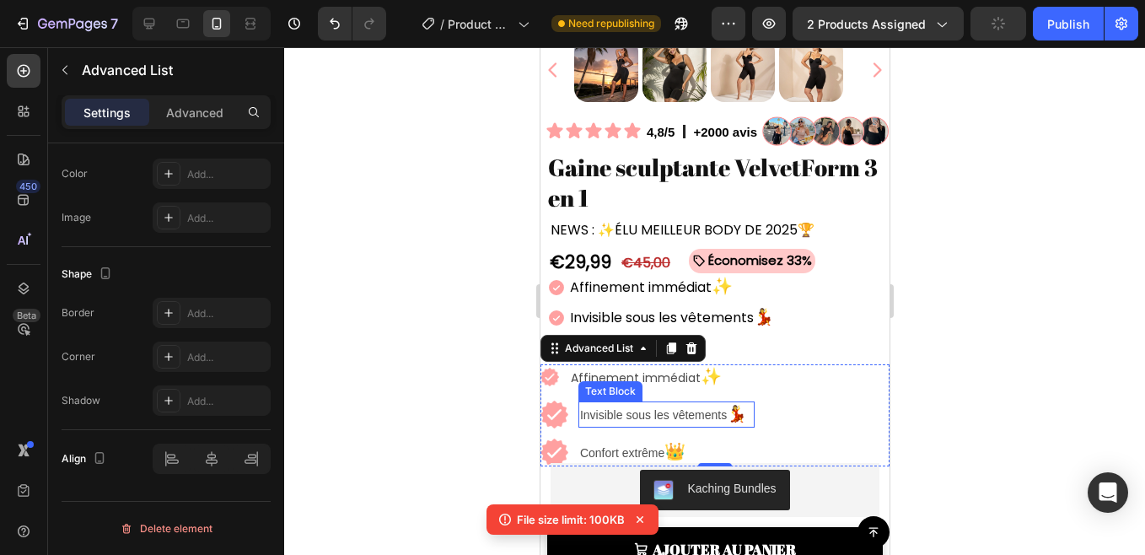
click at [602, 410] on p "Invisible sous les vêtements 💃" at bounding box center [665, 414] width 173 height 23
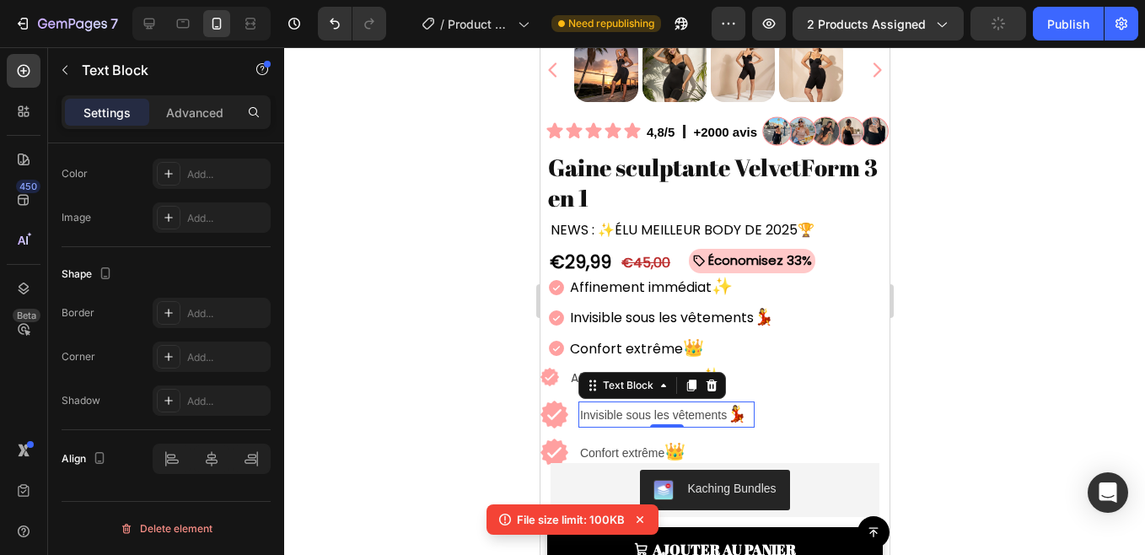
scroll to position [0, 0]
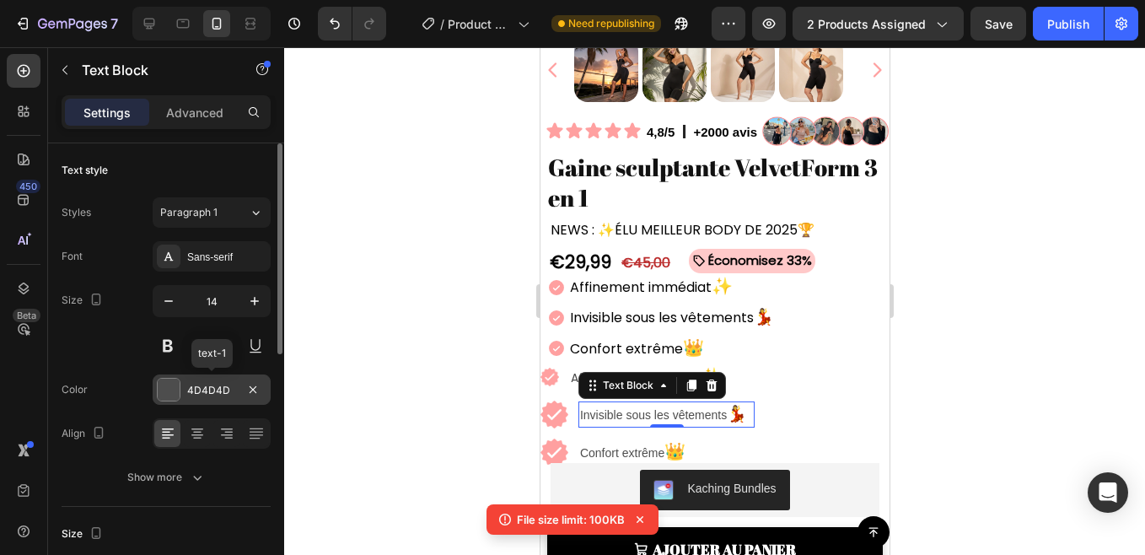
click at [200, 390] on div "4D4D4D" at bounding box center [211, 390] width 49 height 15
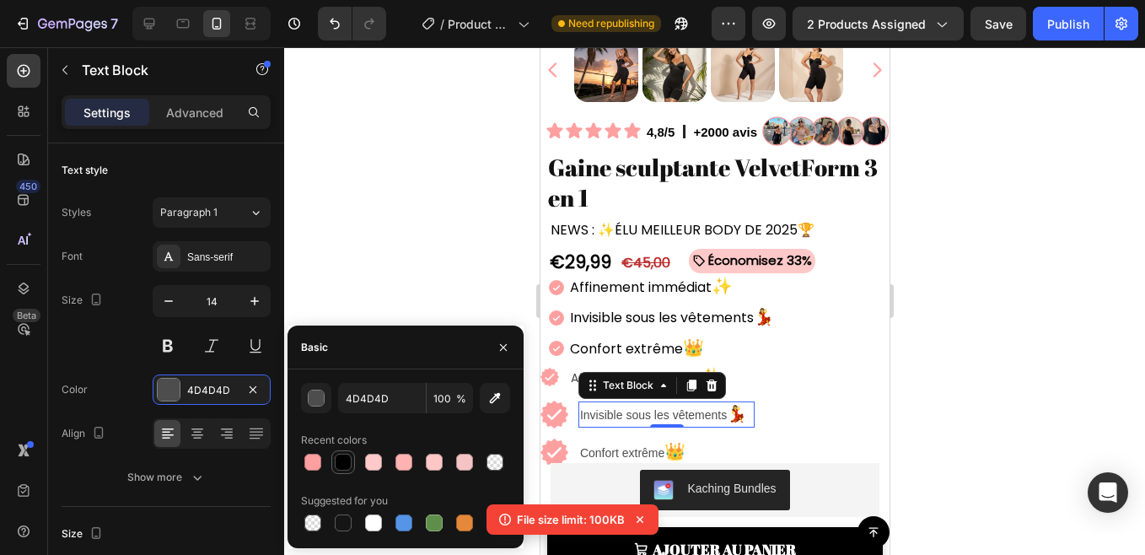
click at [343, 461] on div at bounding box center [343, 461] width 17 height 17
type input "000000"
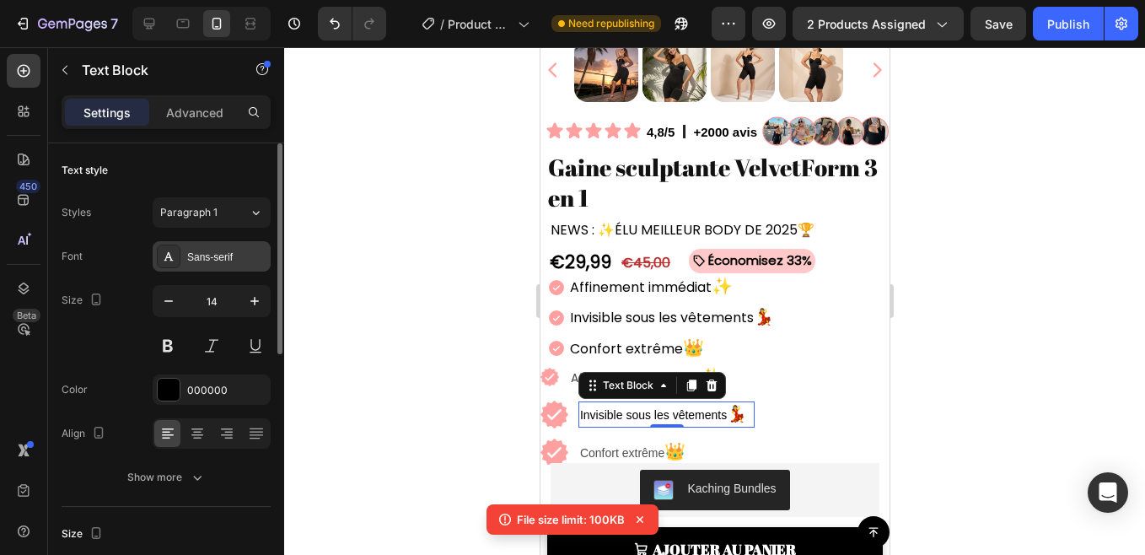
click at [242, 265] on div "Sans-serif" at bounding box center [212, 256] width 118 height 30
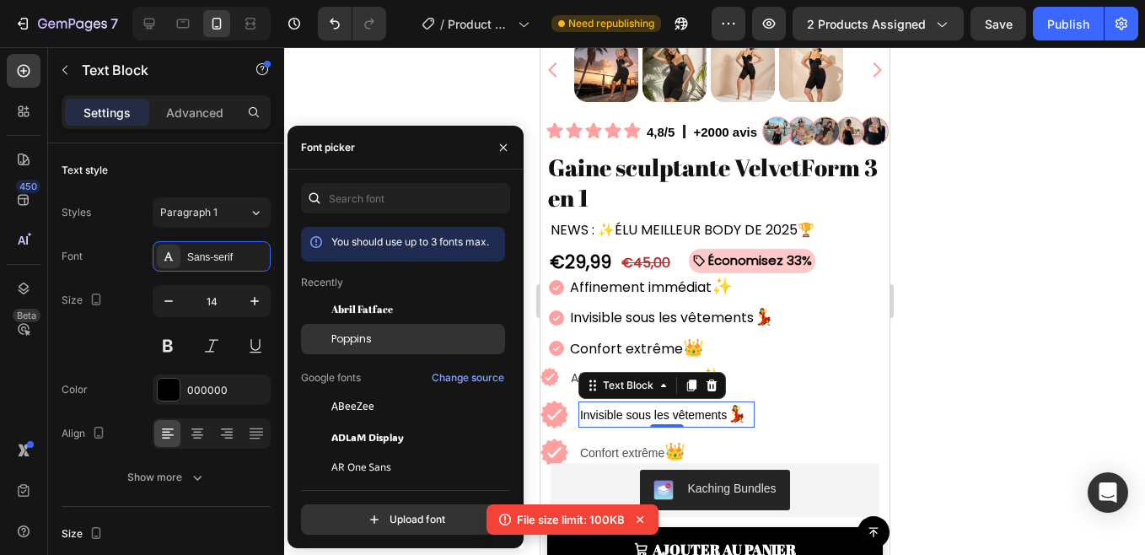
click at [354, 342] on span "Poppins" at bounding box center [351, 338] width 40 height 15
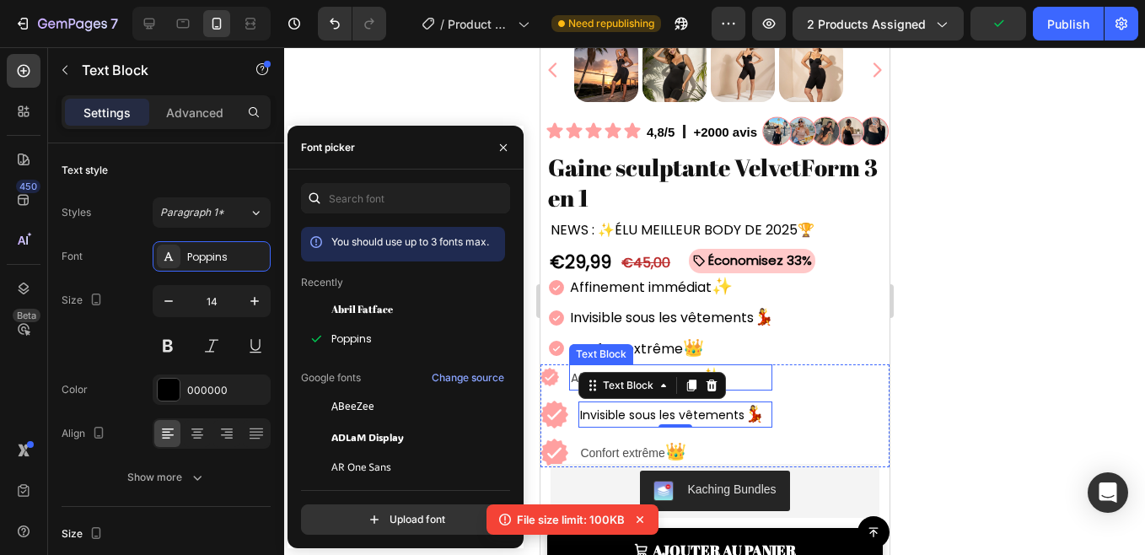
click at [752, 366] on p "Affinement immédiat ✨" at bounding box center [670, 377] width 200 height 23
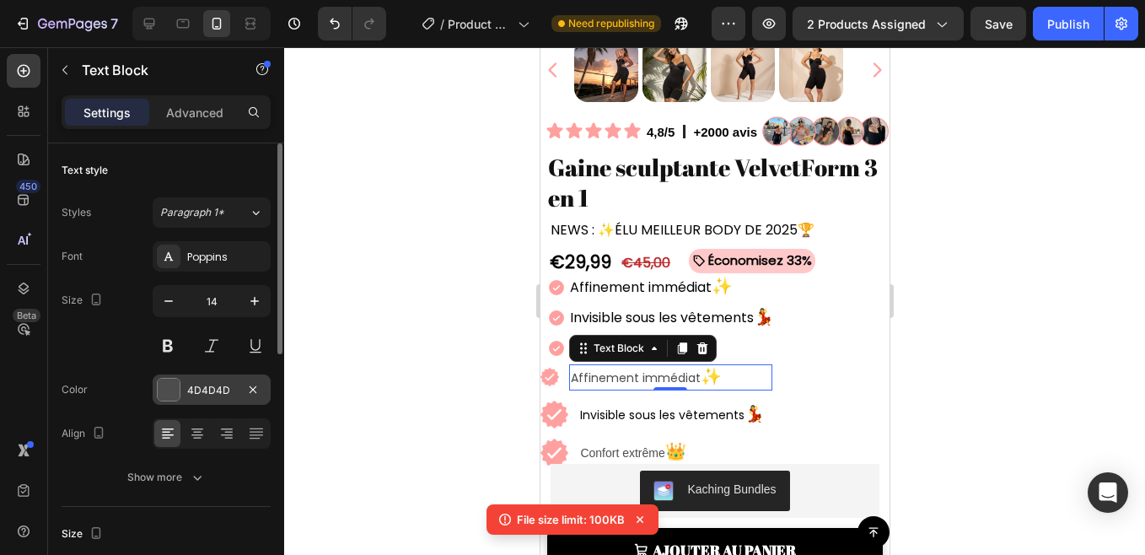
click at [193, 396] on div "4D4D4D" at bounding box center [211, 390] width 49 height 15
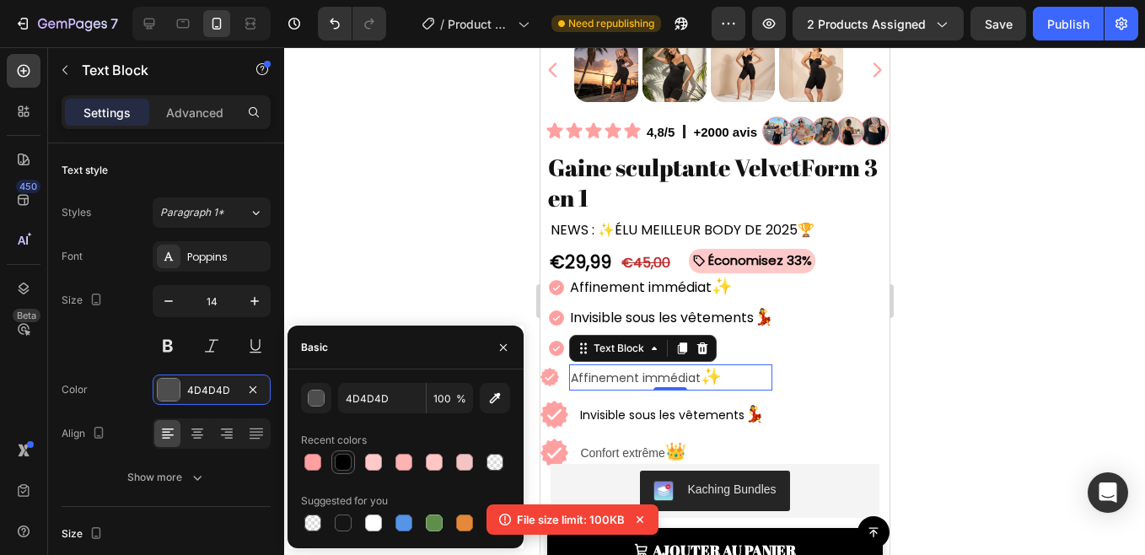
click at [336, 459] on div at bounding box center [343, 461] width 17 height 17
type input "000000"
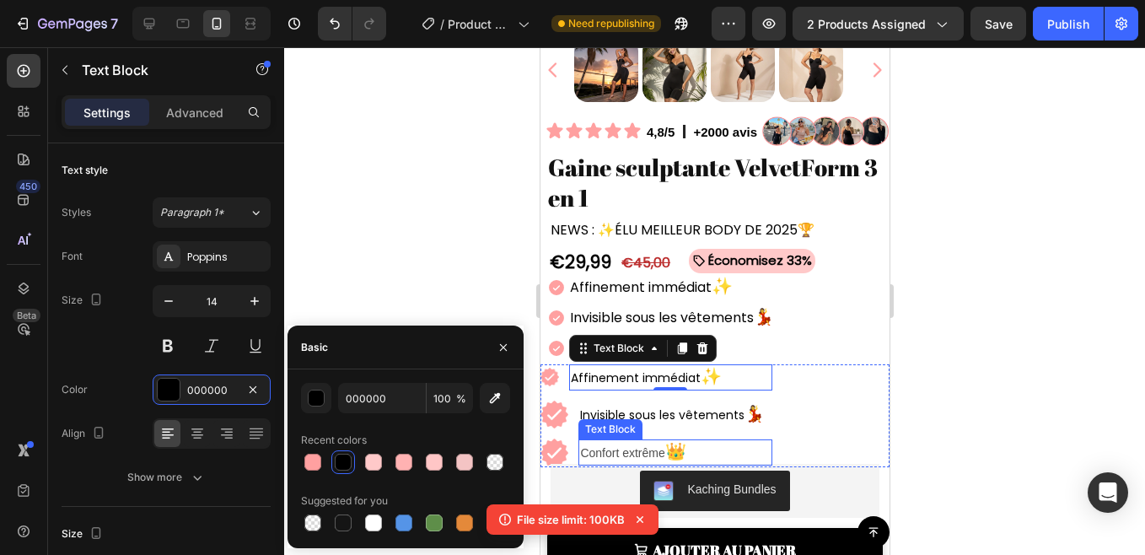
click at [657, 441] on p "Confort extrême 👑" at bounding box center [674, 452] width 190 height 23
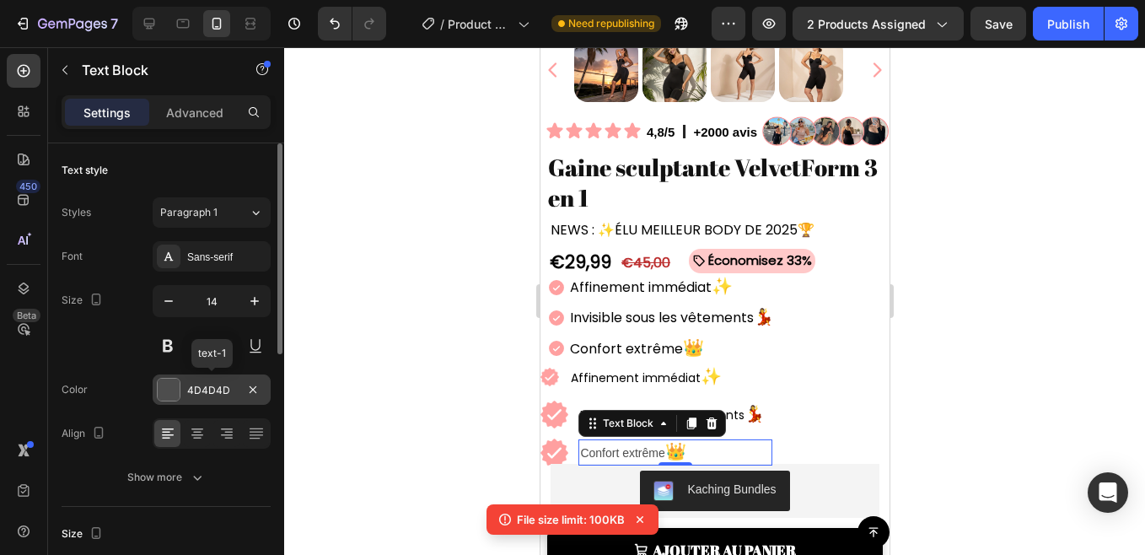
click at [197, 384] on div "4D4D4D" at bounding box center [211, 390] width 49 height 15
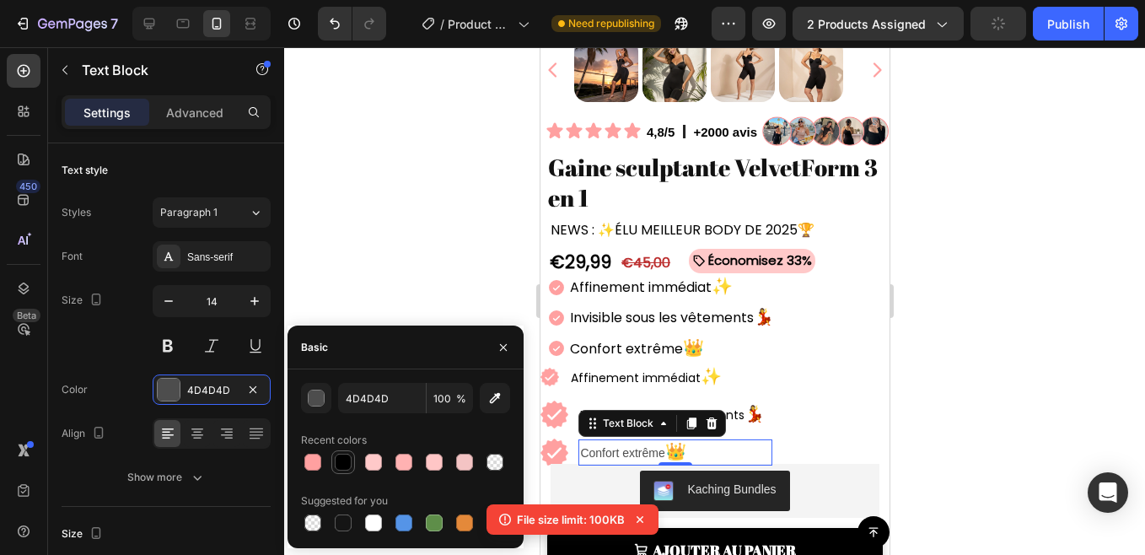
click at [341, 450] on div at bounding box center [343, 462] width 24 height 24
type input "000000"
click at [239, 246] on div "Sans-serif" at bounding box center [212, 256] width 118 height 30
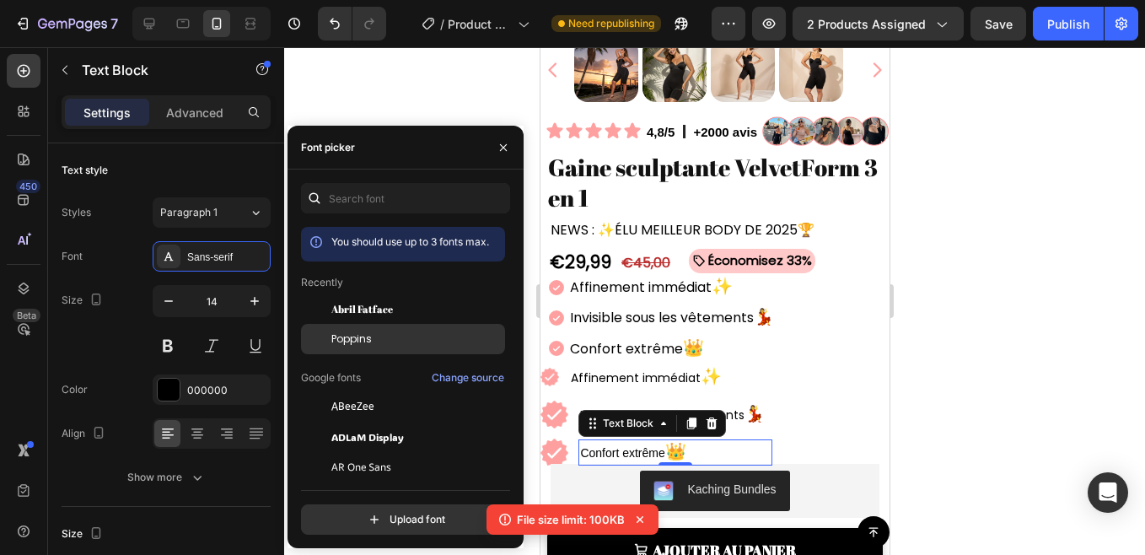
click at [355, 338] on span "Poppins" at bounding box center [351, 338] width 40 height 15
click at [404, 113] on div at bounding box center [714, 300] width 861 height 507
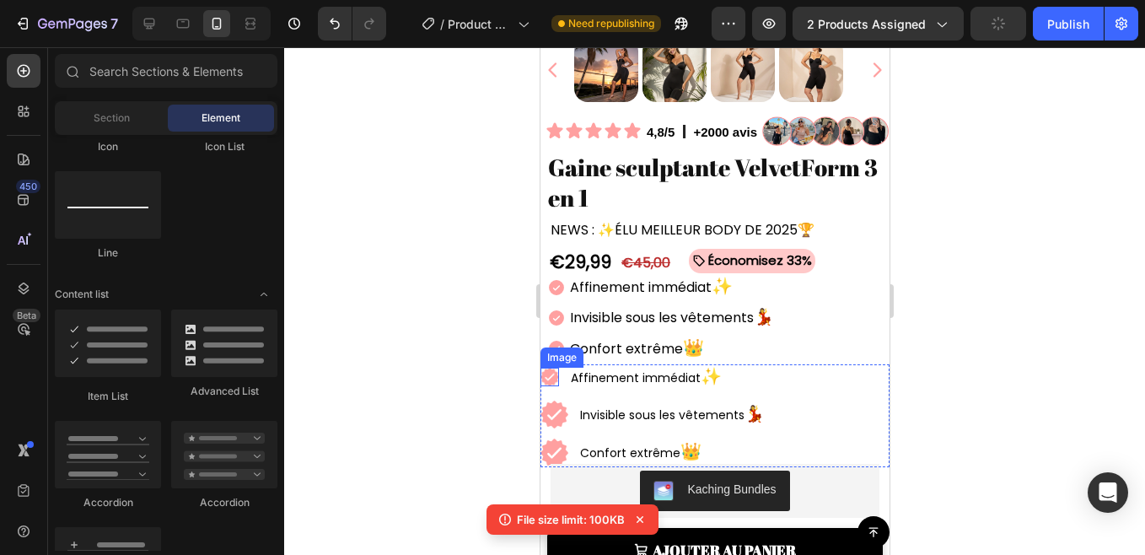
click at [547, 367] on img at bounding box center [548, 376] width 19 height 19
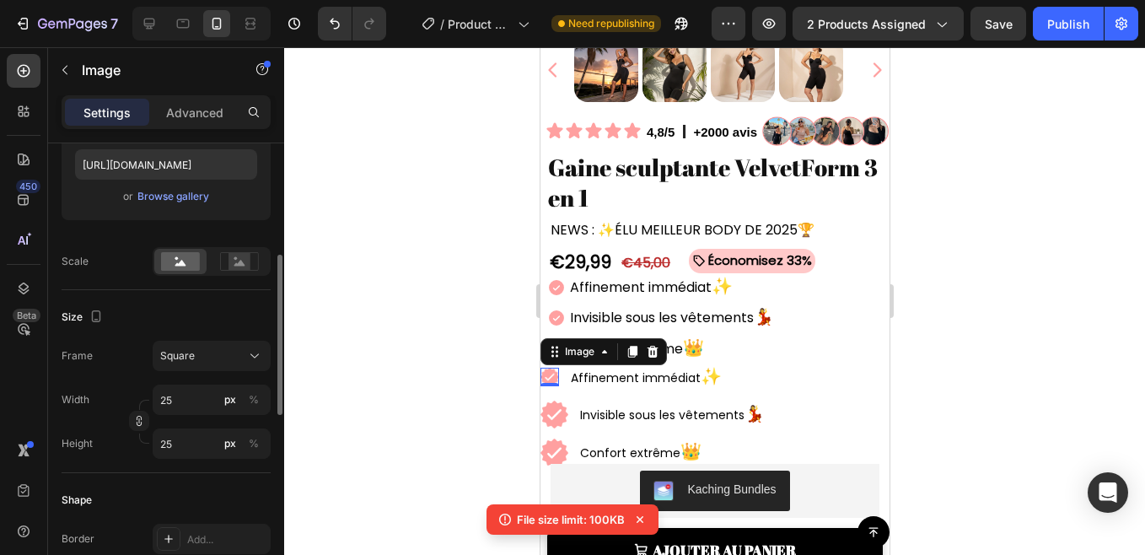
scroll to position [338, 0]
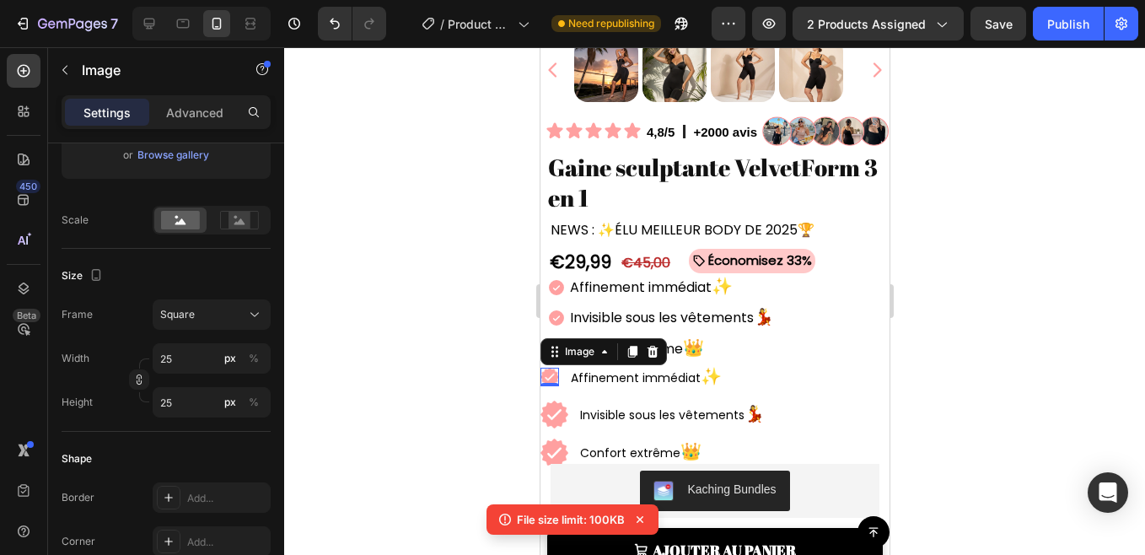
click at [466, 298] on div at bounding box center [714, 300] width 861 height 507
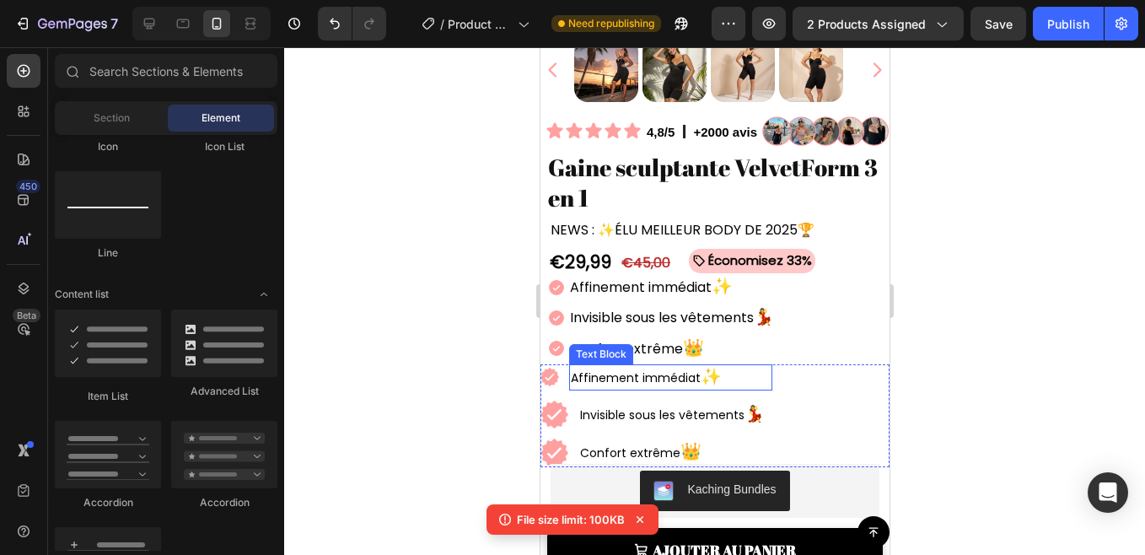
click at [587, 366] on p "Affinement immédiat ✨" at bounding box center [670, 377] width 200 height 23
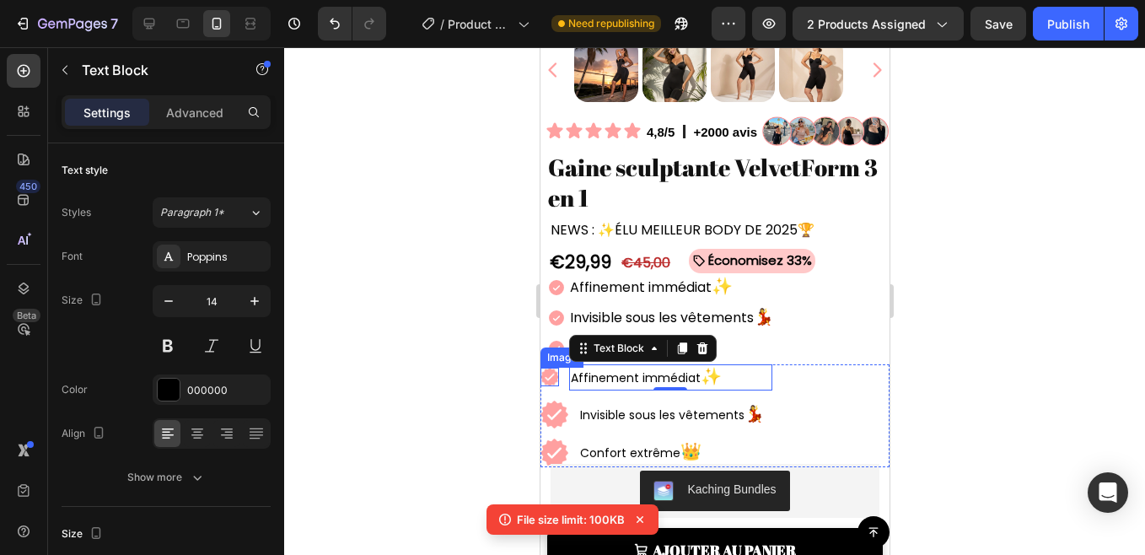
click at [546, 369] on img at bounding box center [548, 376] width 19 height 19
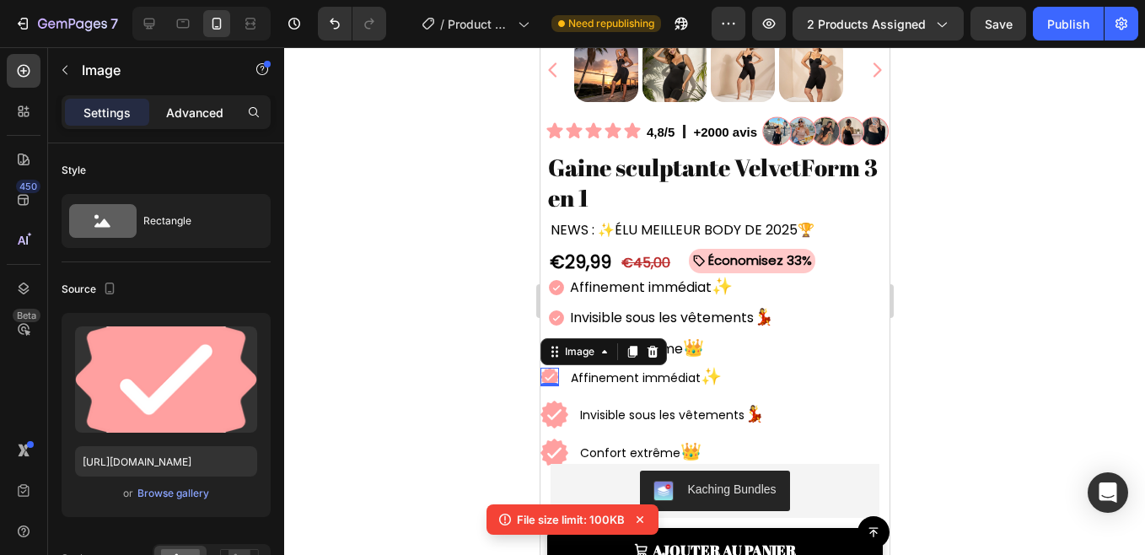
click at [208, 114] on p "Advanced" at bounding box center [194, 113] width 57 height 18
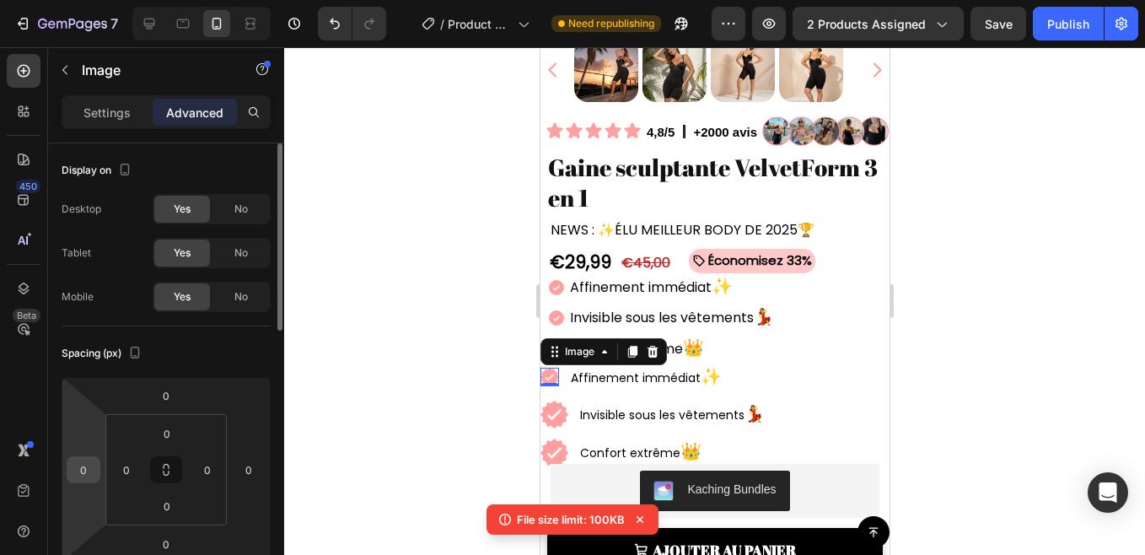
click at [88, 472] on input "0" at bounding box center [83, 469] width 25 height 25
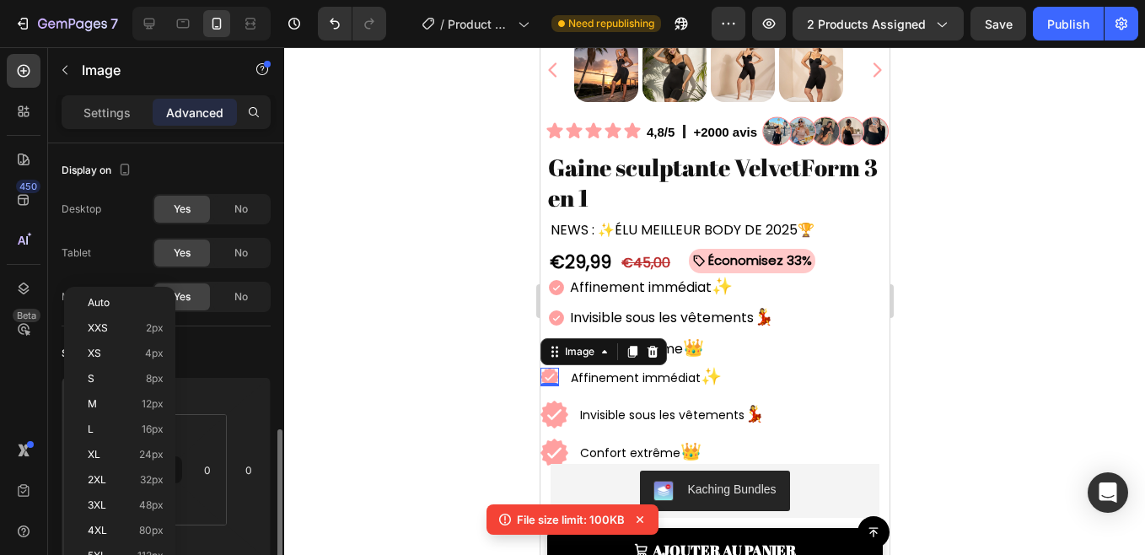
scroll to position [203, 0]
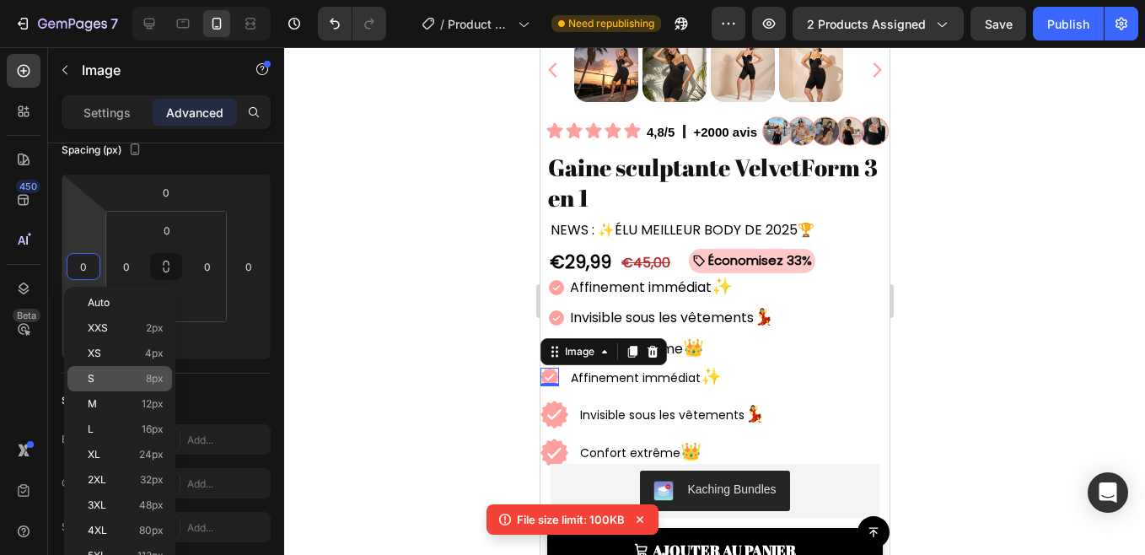
click at [100, 388] on div "S 8px" at bounding box center [119, 378] width 105 height 25
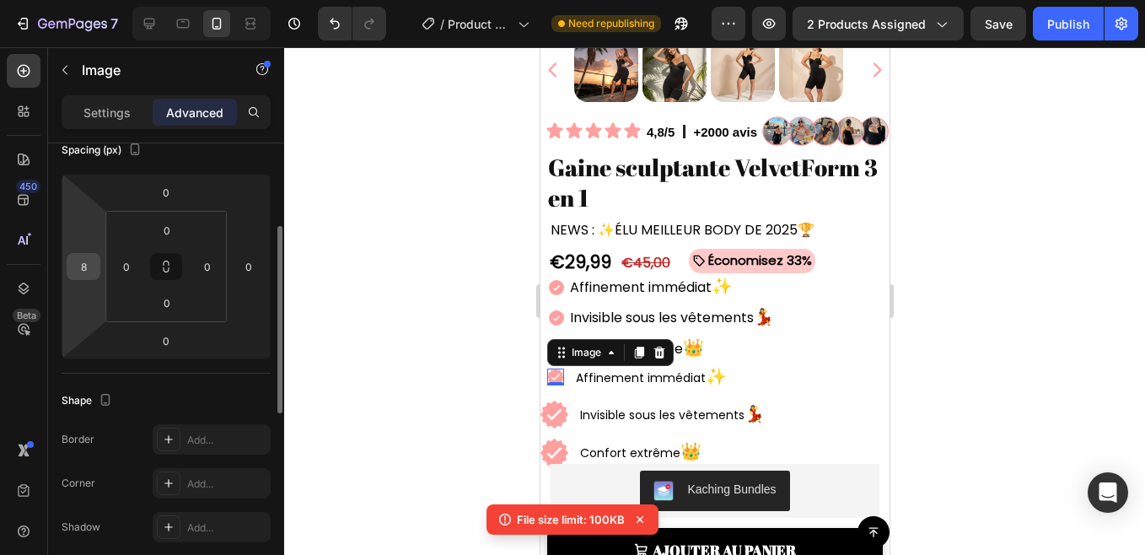
click at [79, 267] on input "8" at bounding box center [83, 266] width 25 height 25
type input "10"
click at [397, 276] on div at bounding box center [714, 300] width 861 height 507
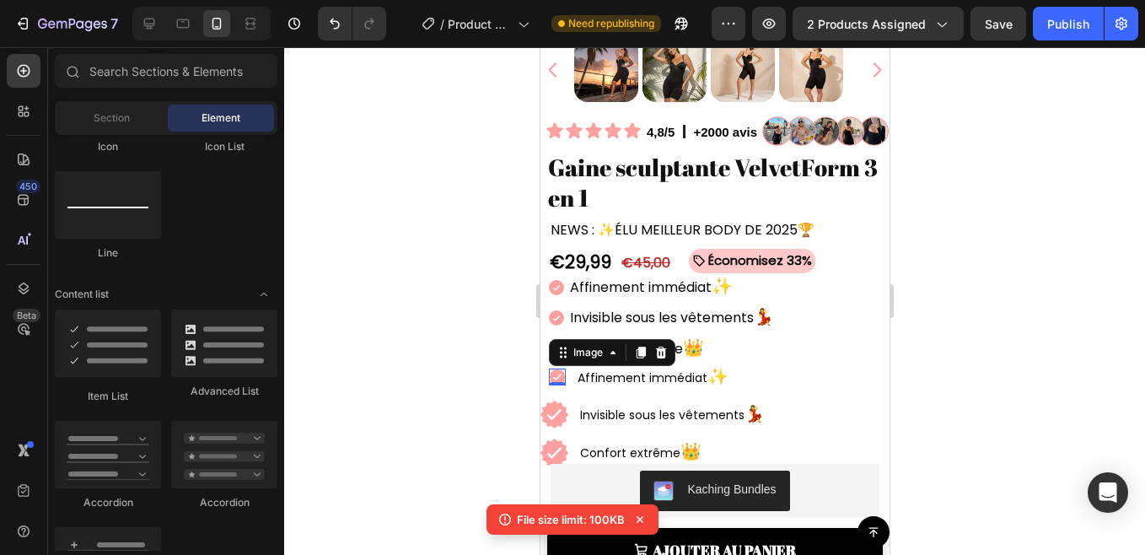
click at [397, 276] on div at bounding box center [714, 300] width 861 height 507
click at [551, 368] on img at bounding box center [556, 376] width 17 height 17
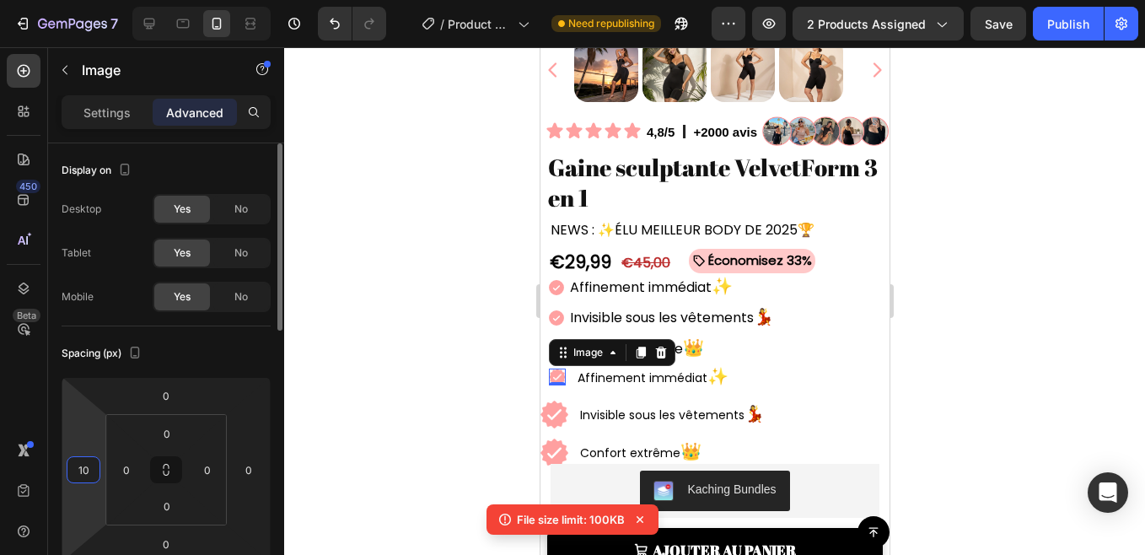
click at [88, 475] on input "10" at bounding box center [83, 469] width 25 height 25
type input "9"
click at [475, 336] on div at bounding box center [714, 300] width 861 height 507
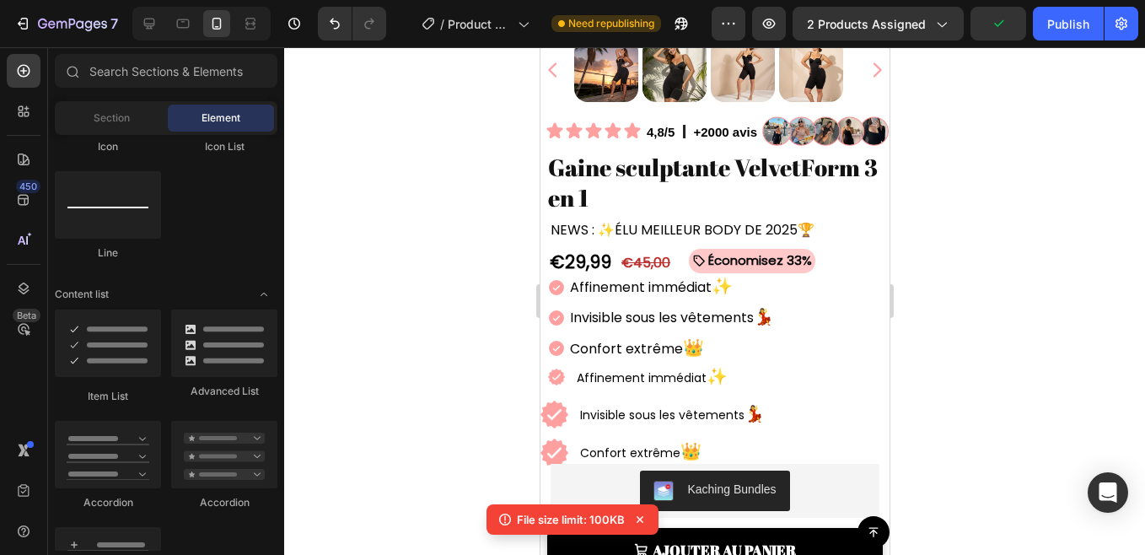
click at [475, 336] on div at bounding box center [714, 300] width 861 height 507
click at [587, 368] on p "Affinement immédiat ✨" at bounding box center [673, 377] width 194 height 23
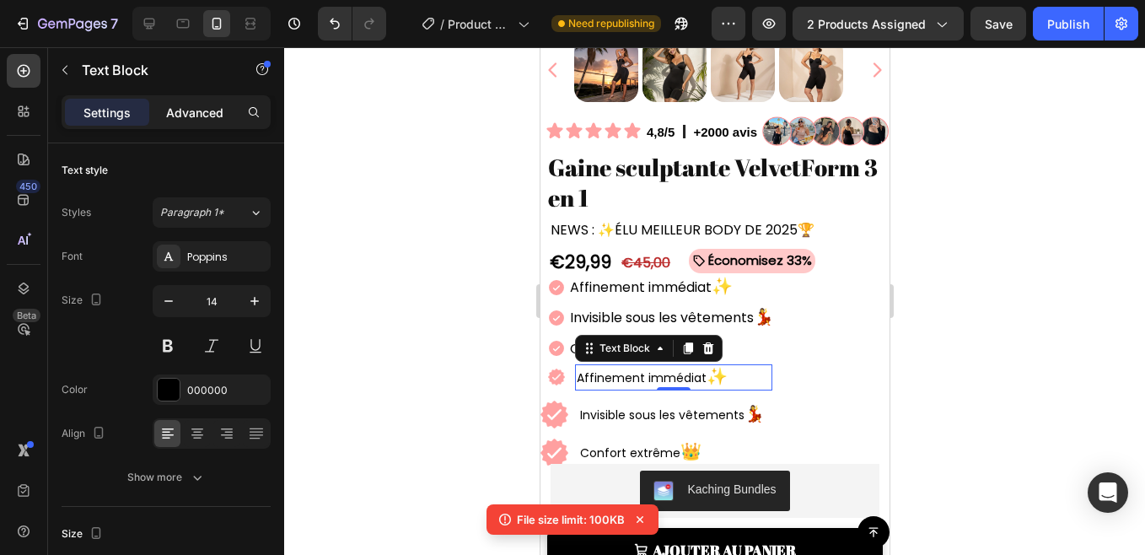
click at [198, 121] on div "Advanced" at bounding box center [195, 112] width 84 height 27
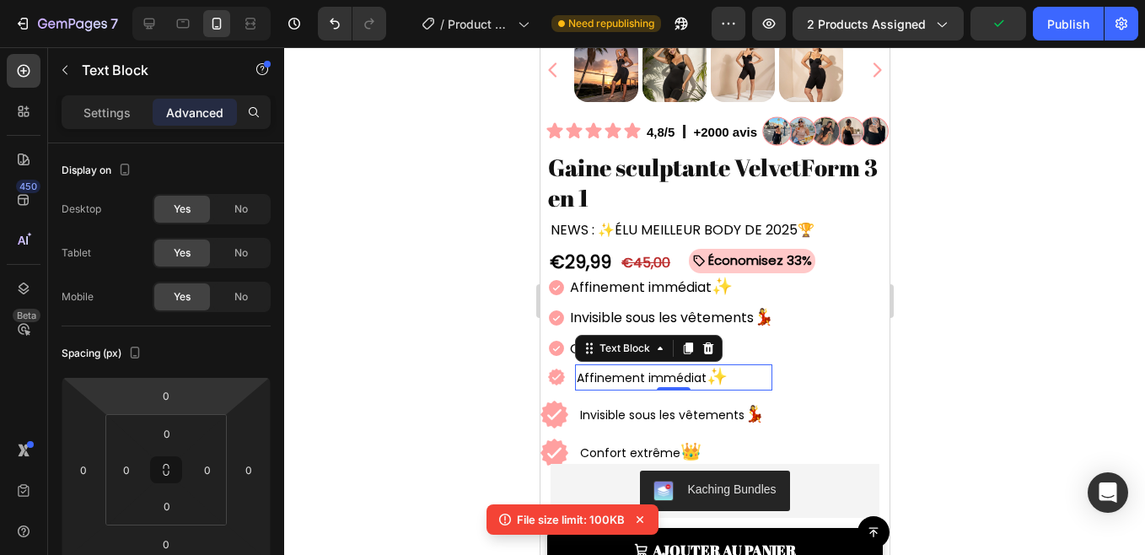
click at [113, 98] on div "Settings Advanced" at bounding box center [166, 112] width 209 height 34
click at [115, 119] on p "Settings" at bounding box center [106, 113] width 47 height 18
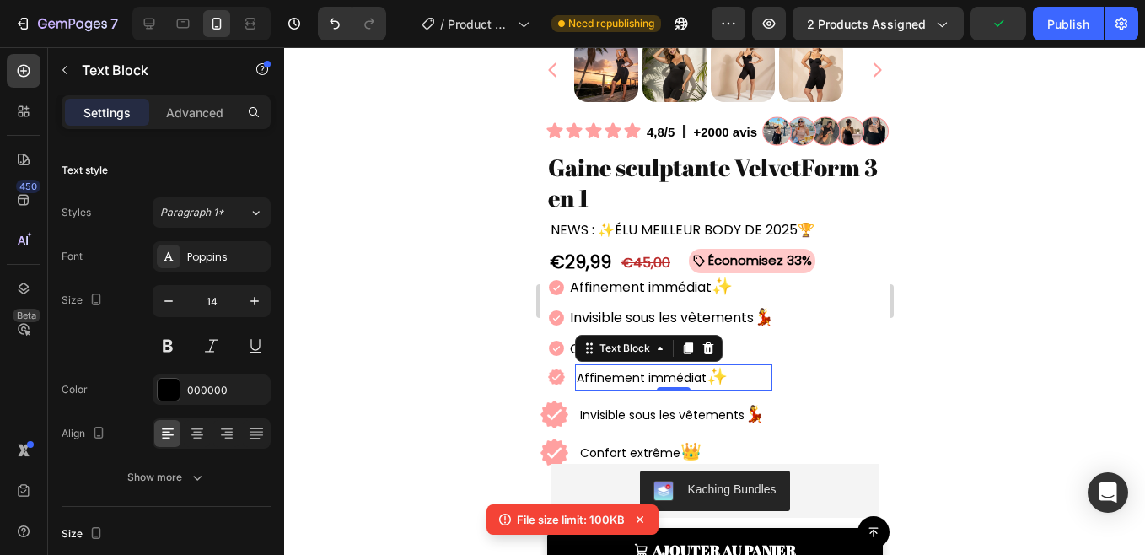
click at [118, 109] on p "Settings" at bounding box center [106, 113] width 47 height 18
click at [246, 298] on icon "button" at bounding box center [254, 300] width 17 height 17
type input "16"
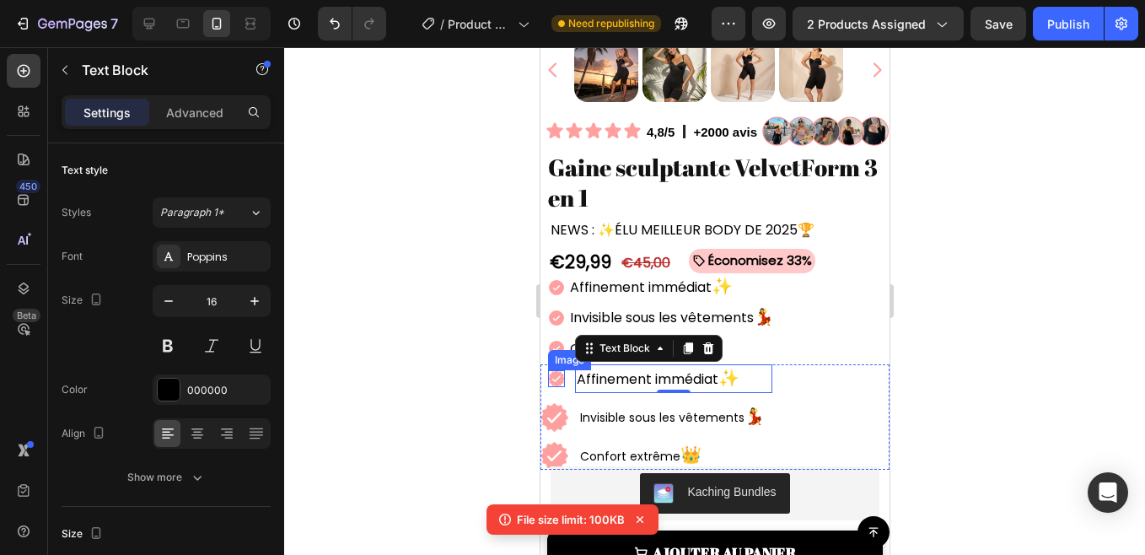
click at [551, 370] on img at bounding box center [555, 378] width 17 height 17
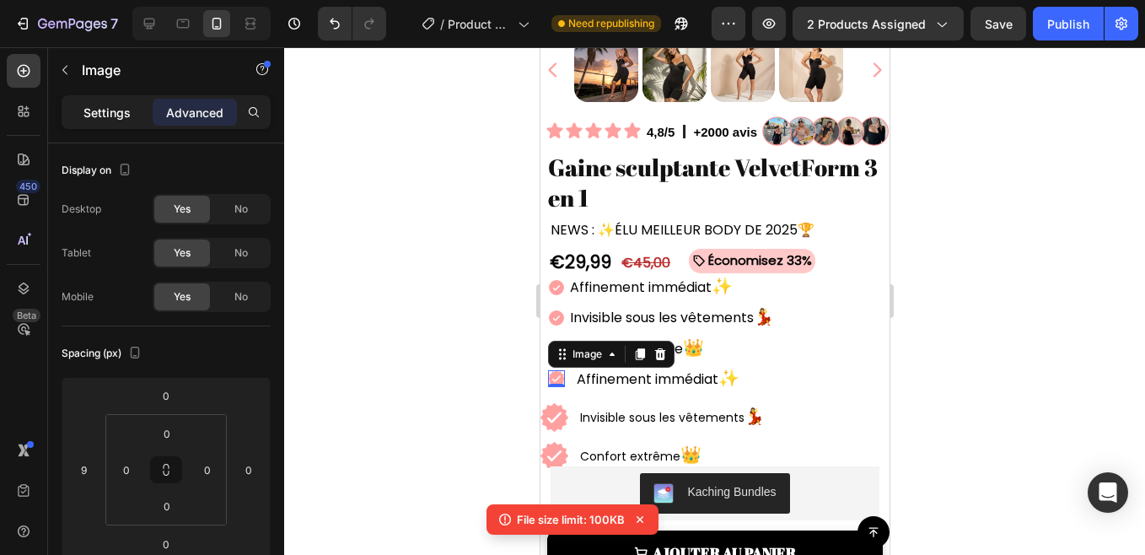
click at [87, 102] on div "Settings" at bounding box center [107, 112] width 84 height 27
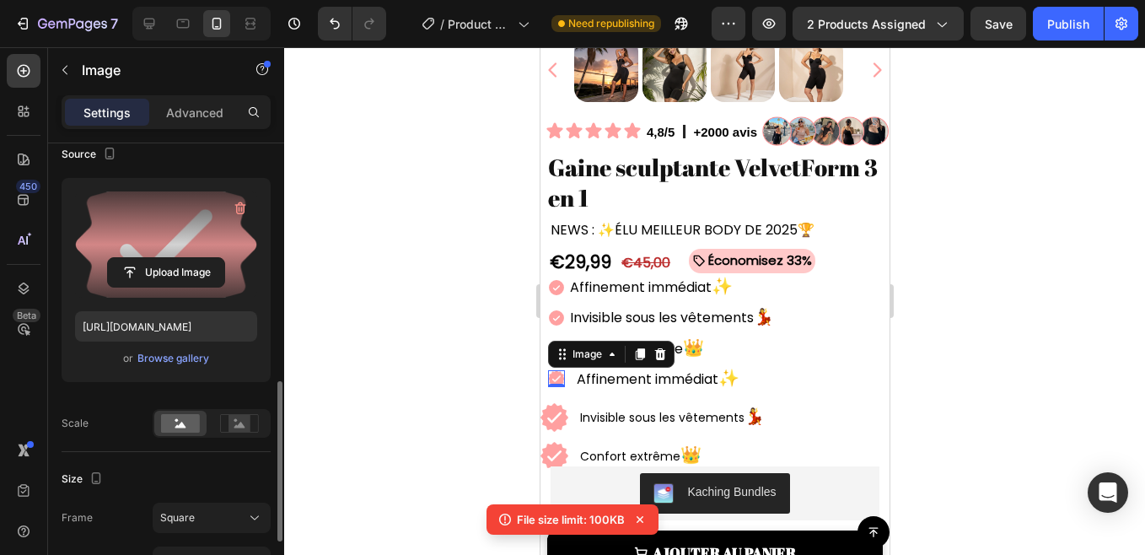
scroll to position [288, 0]
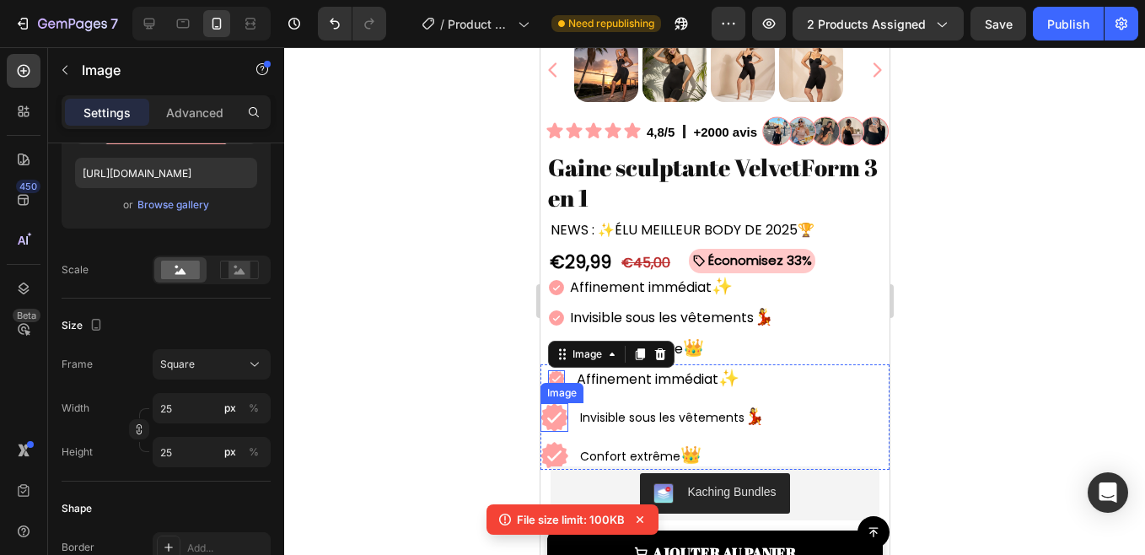
click at [548, 410] on img at bounding box center [553, 417] width 28 height 28
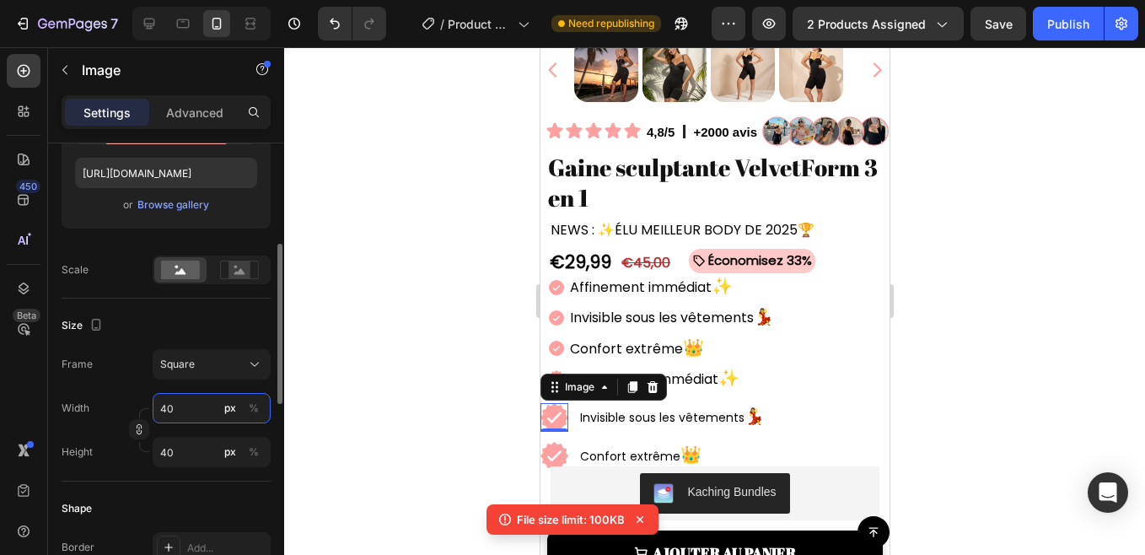
click at [185, 416] on input "40" at bounding box center [212, 408] width 118 height 30
type input "2"
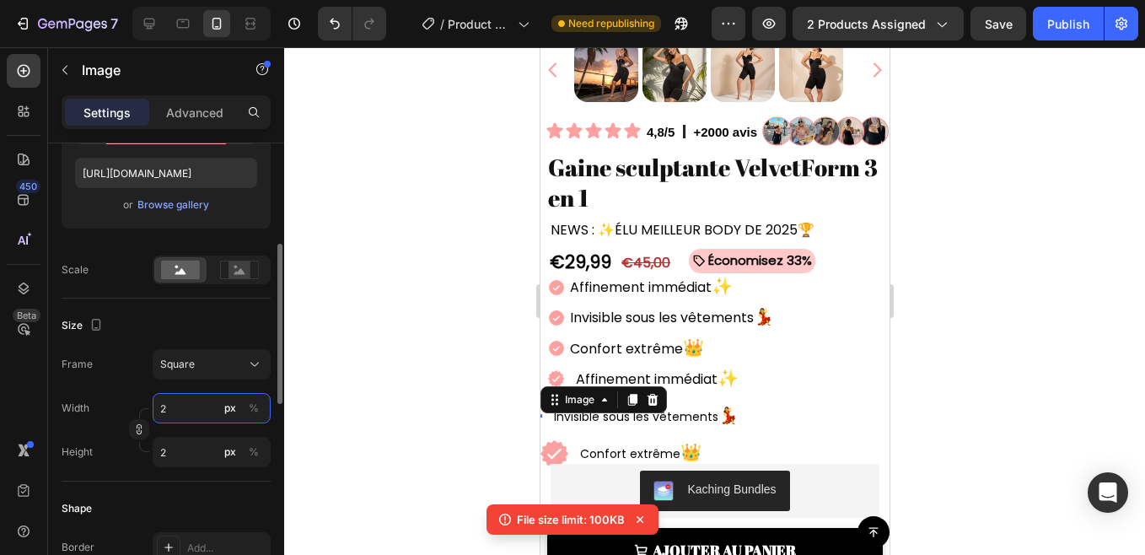
type input "25"
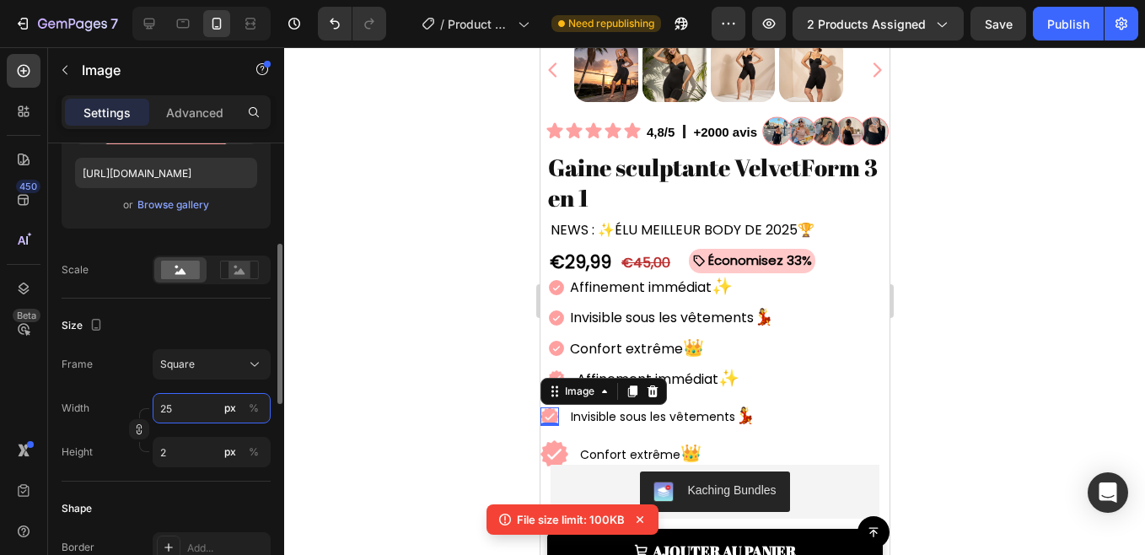
type input "25"
click at [183, 112] on p "Advanced" at bounding box center [194, 113] width 57 height 18
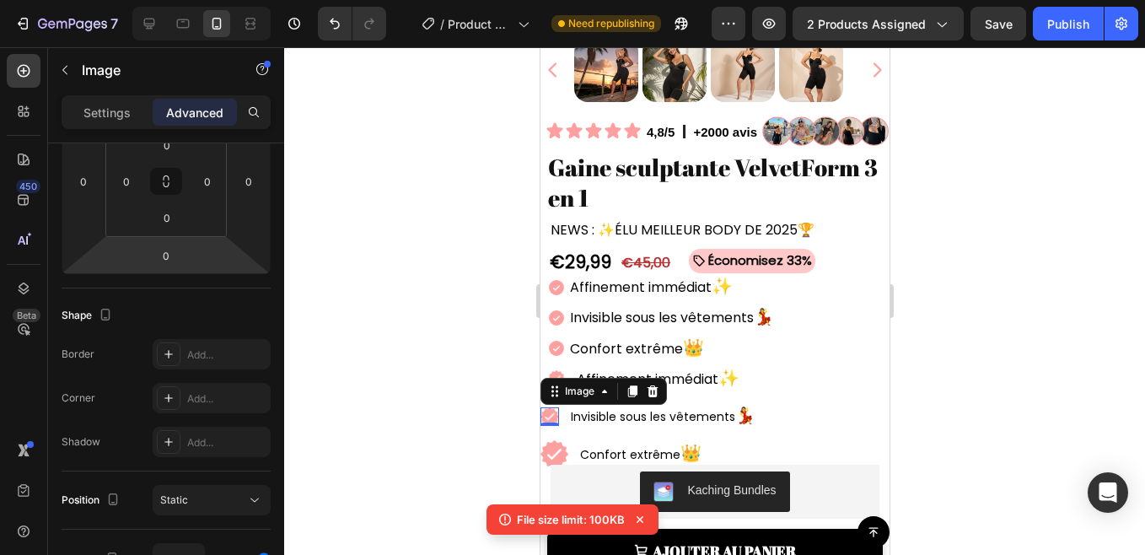
scroll to position [51, 0]
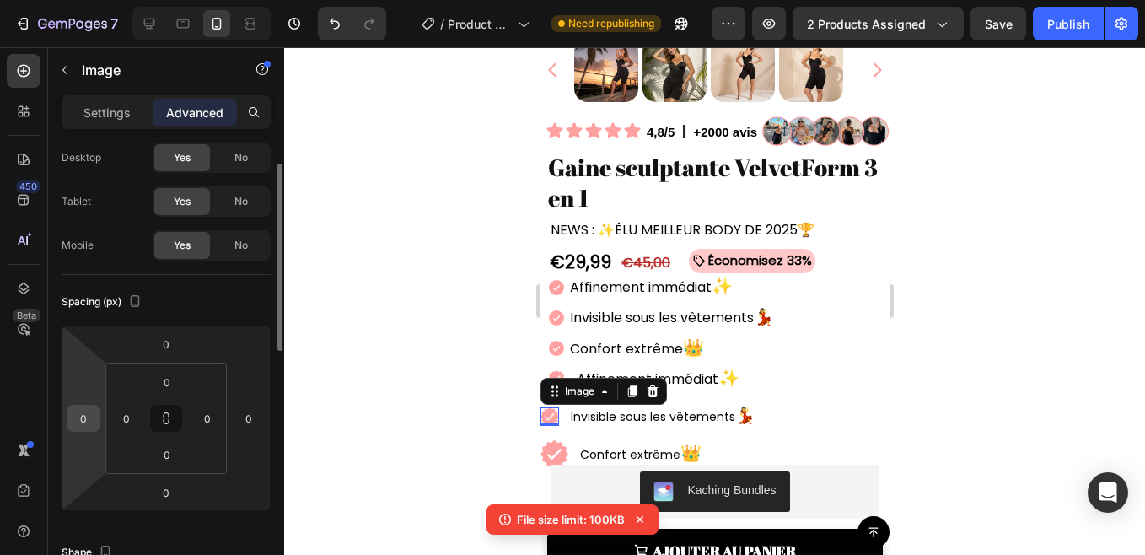
click at [82, 416] on input "0" at bounding box center [83, 417] width 25 height 25
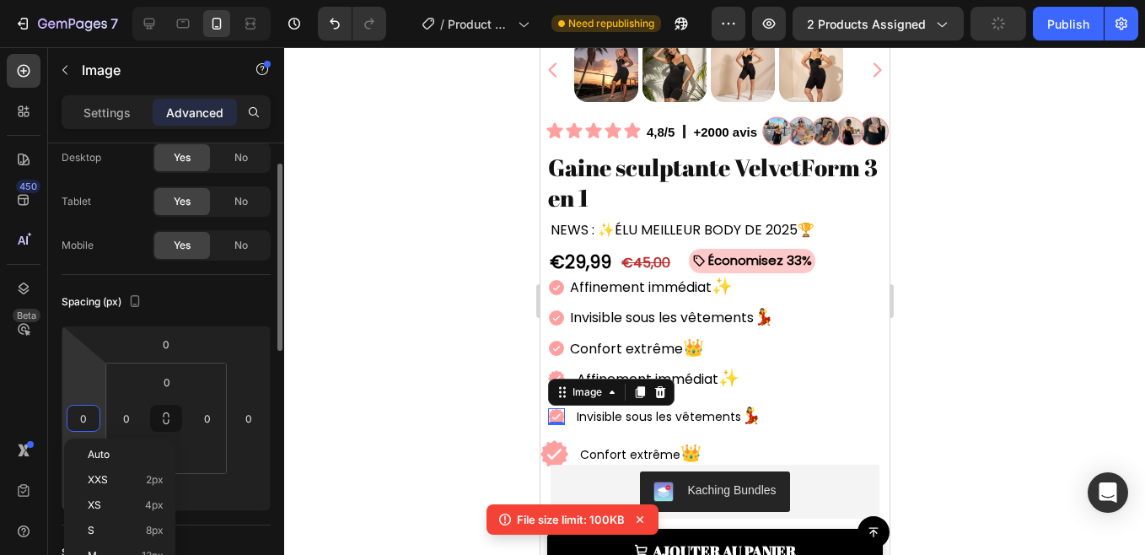
type input "9"
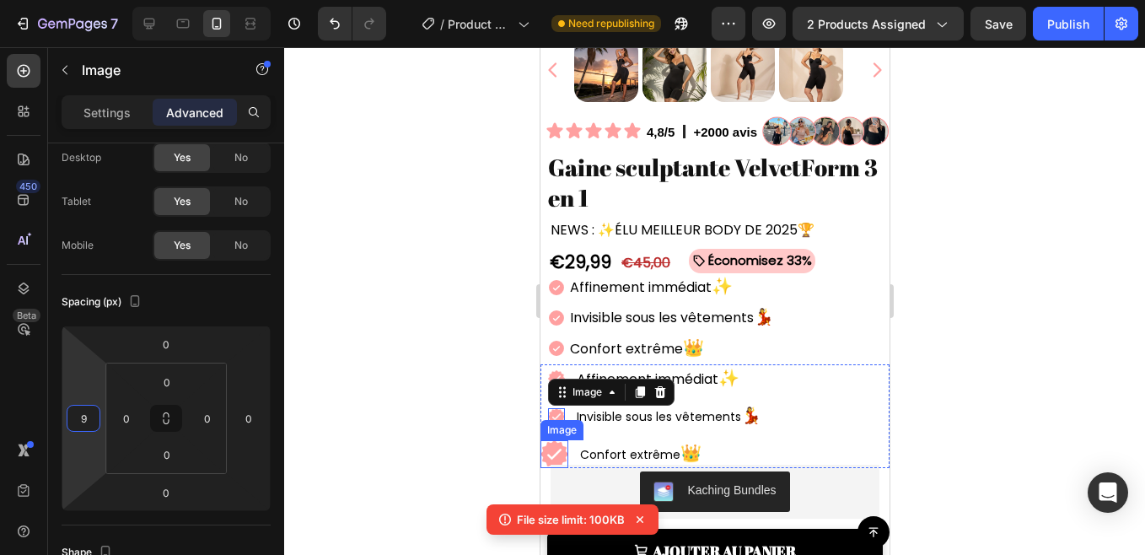
click at [548, 440] on img at bounding box center [553, 454] width 28 height 28
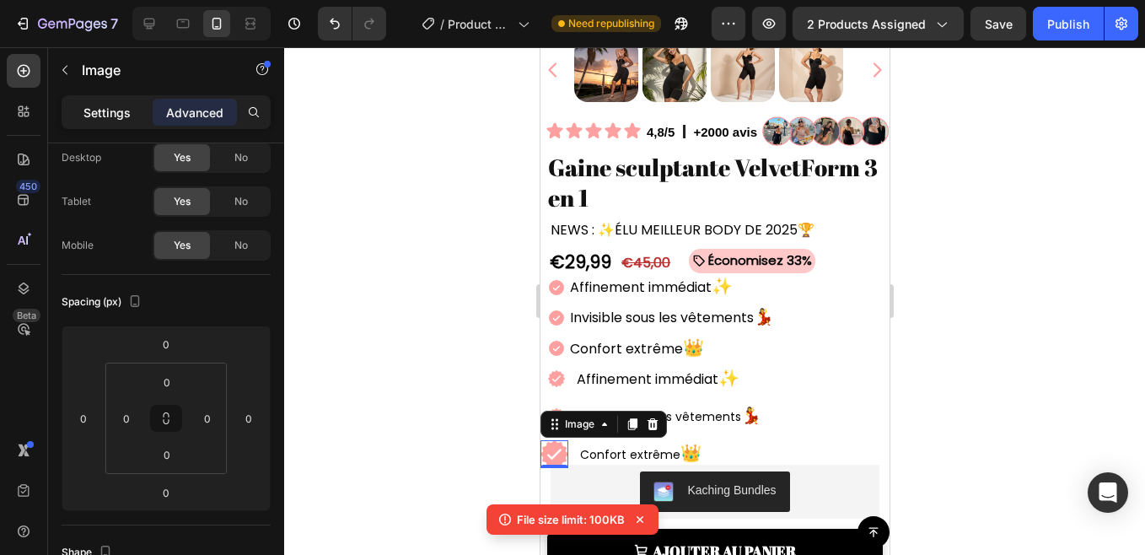
click at [109, 120] on p "Settings" at bounding box center [106, 113] width 47 height 18
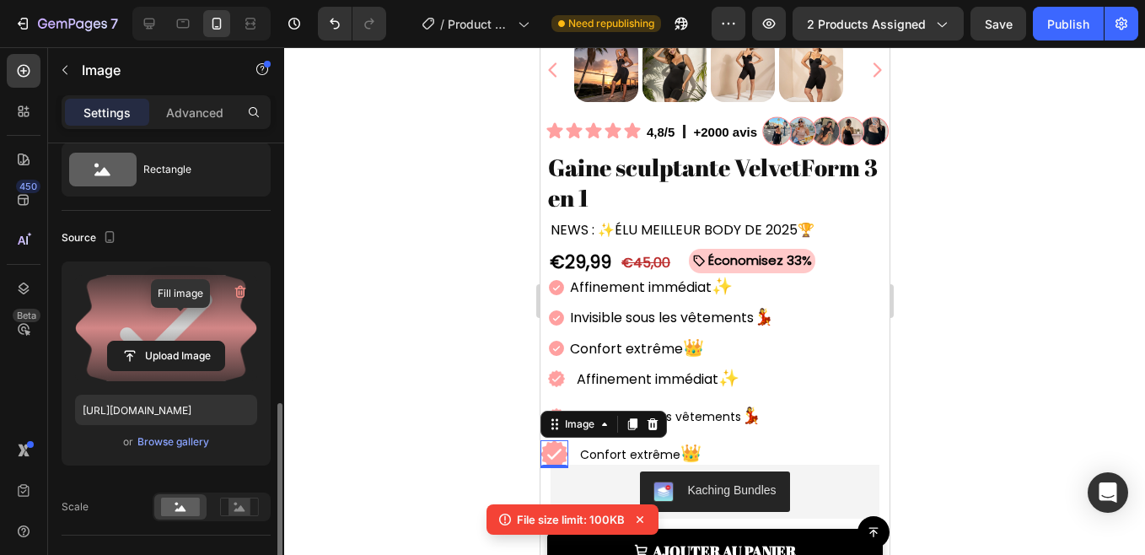
scroll to position [254, 0]
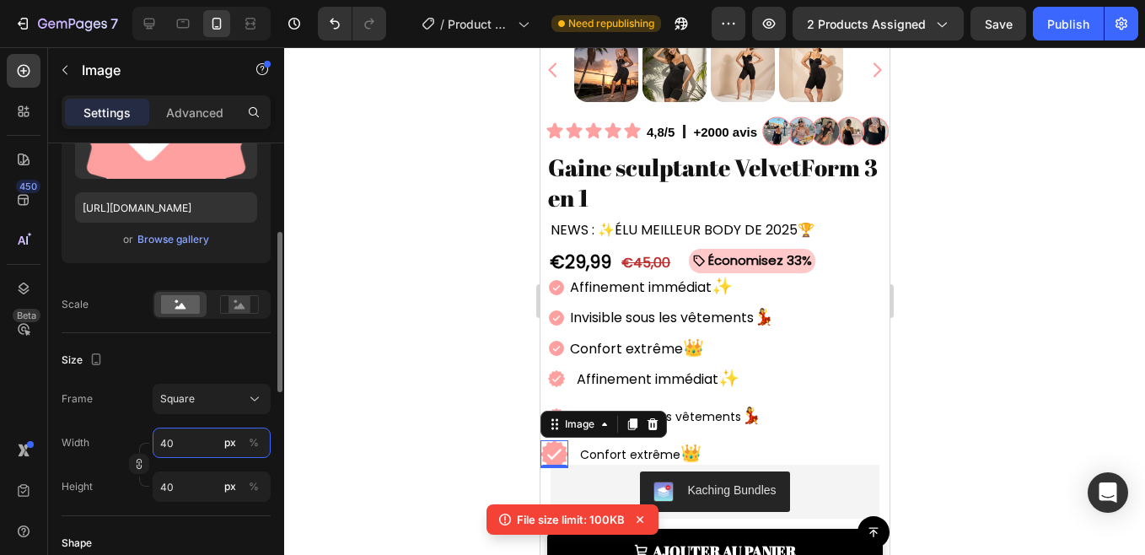
click at [170, 446] on input "40" at bounding box center [212, 442] width 118 height 30
type input "2"
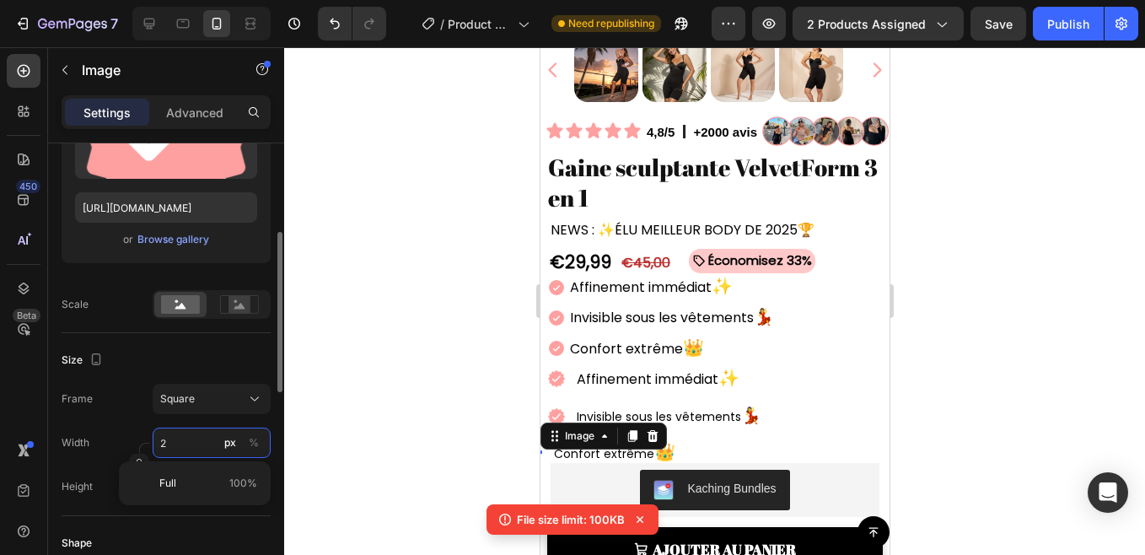
type input "25"
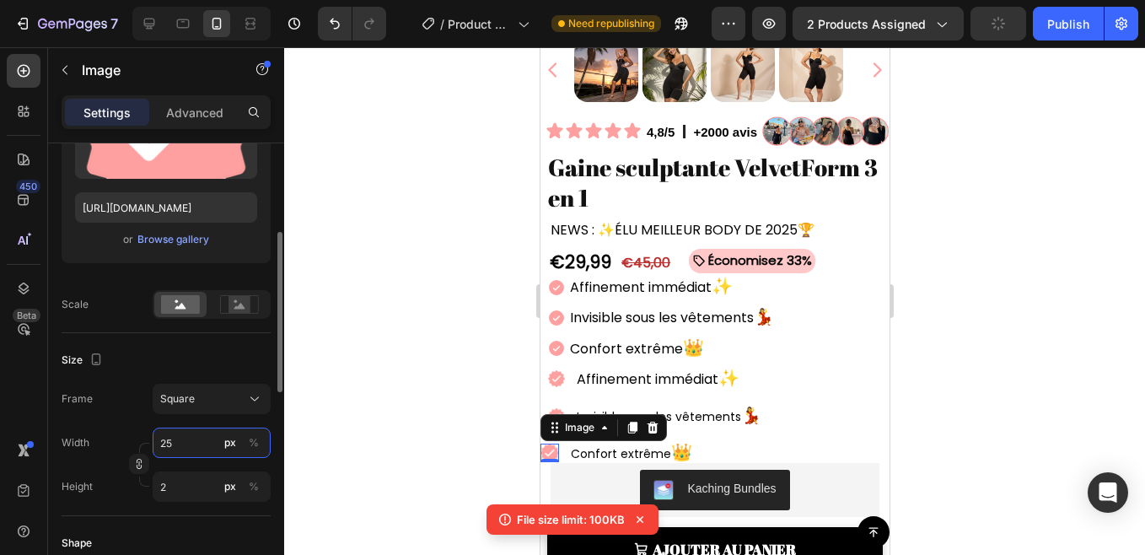
type input "25"
click at [181, 105] on p "Advanced" at bounding box center [194, 113] width 57 height 18
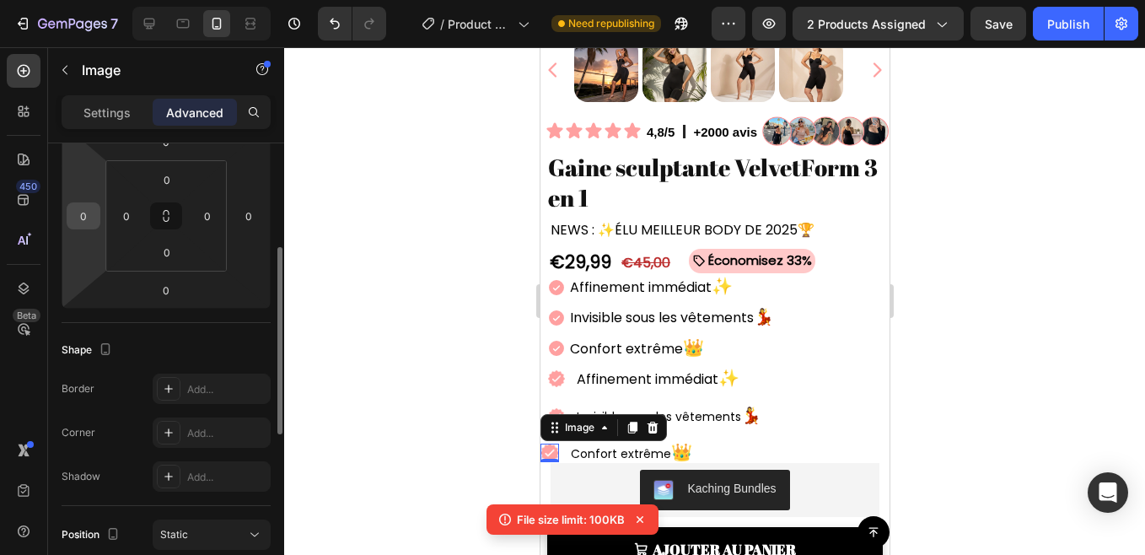
click at [91, 227] on input "0" at bounding box center [83, 215] width 25 height 25
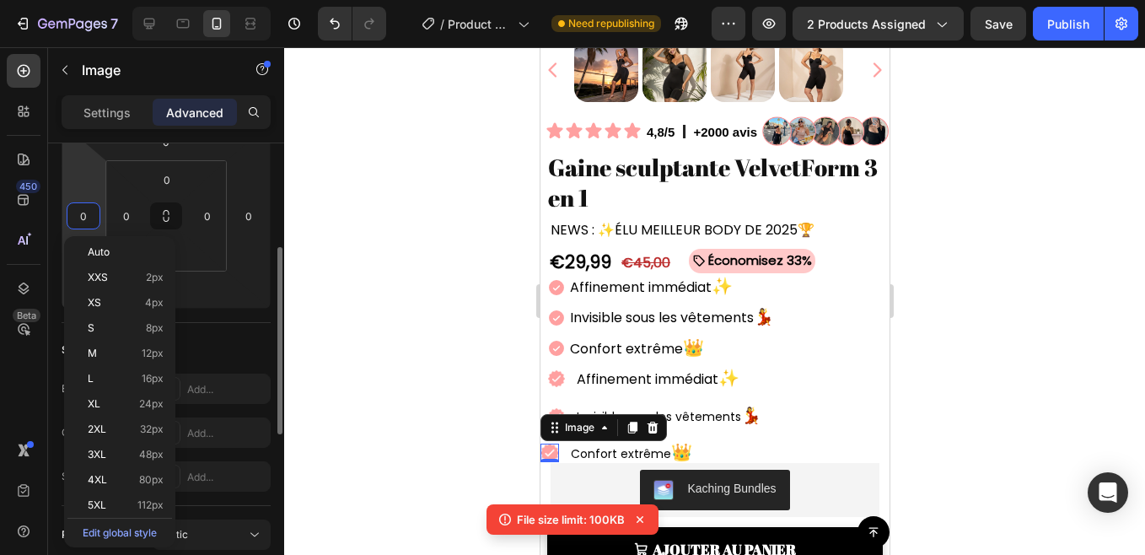
type input "9"
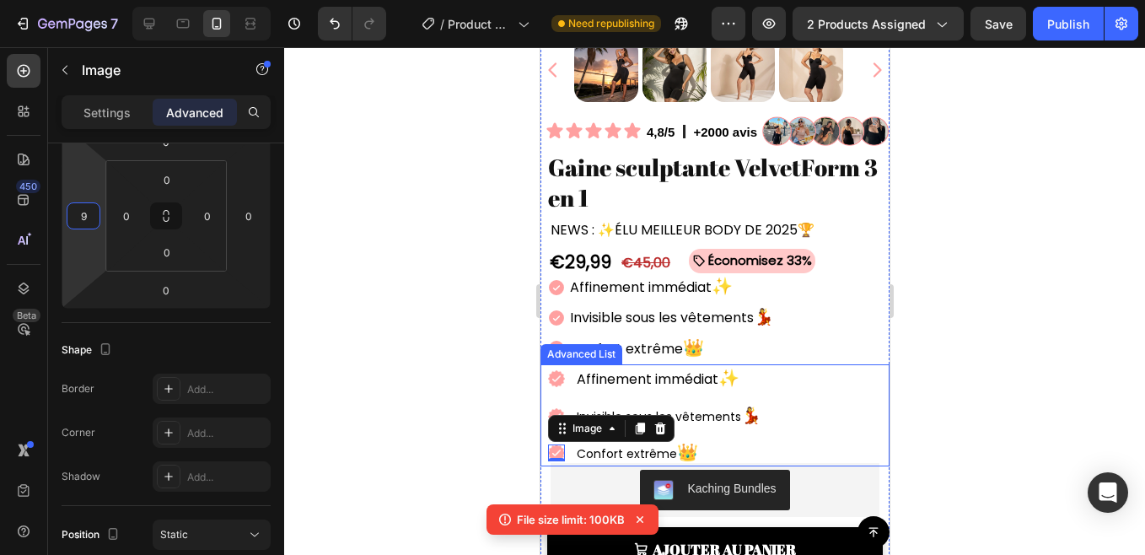
click at [837, 388] on div "Image Affinement immédiat ✨ Text Block Image Invisible sous les vêtements 💃 Tex…" at bounding box center [713, 415] width 349 height 102
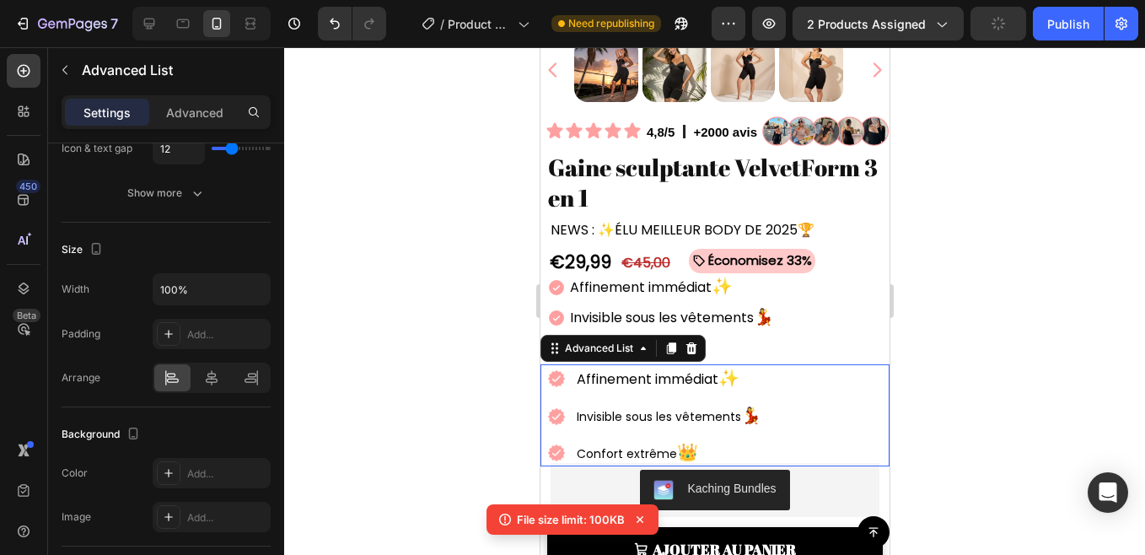
scroll to position [0, 0]
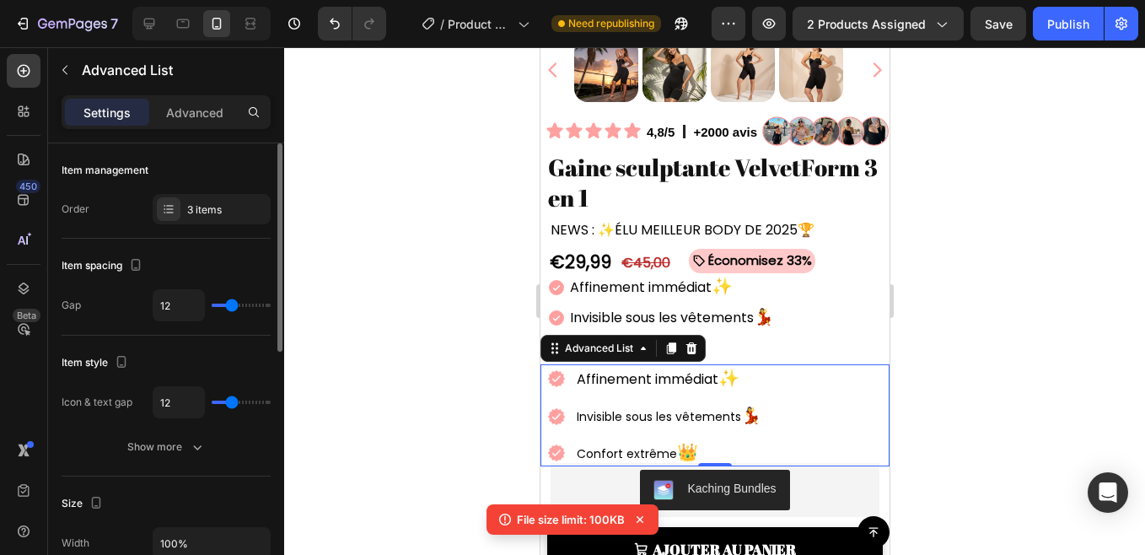
type input "4"
type input "0"
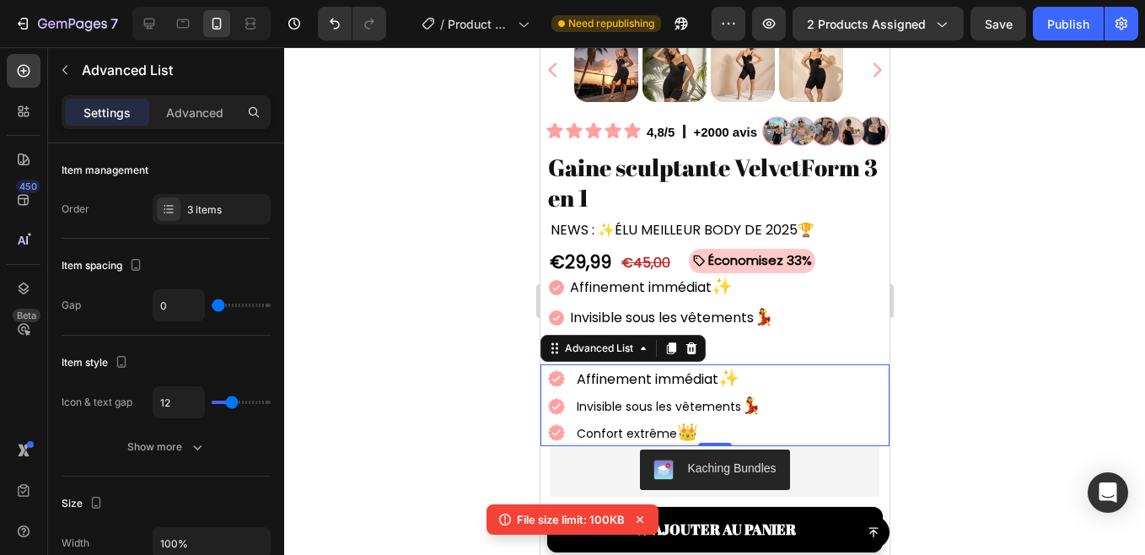
drag, startPoint x: 228, startPoint y: 308, endPoint x: 450, endPoint y: 264, distance: 226.0
type input "0"
click at [212, 307] on input "range" at bounding box center [241, 304] width 59 height 3
click at [652, 399] on p "Invisible sous les vêtements 💃" at bounding box center [670, 405] width 189 height 23
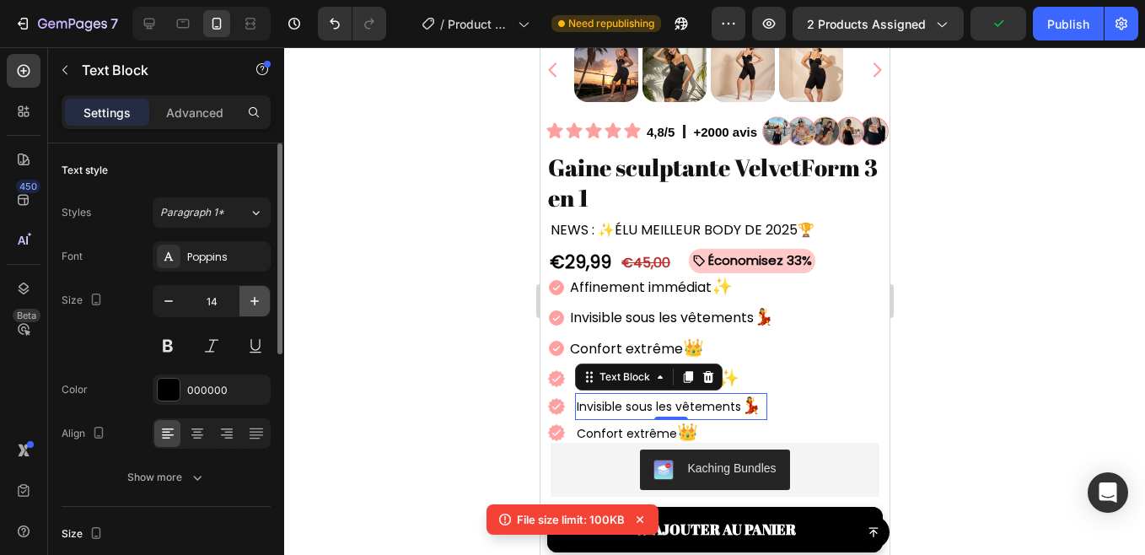
click at [248, 301] on icon "button" at bounding box center [254, 300] width 17 height 17
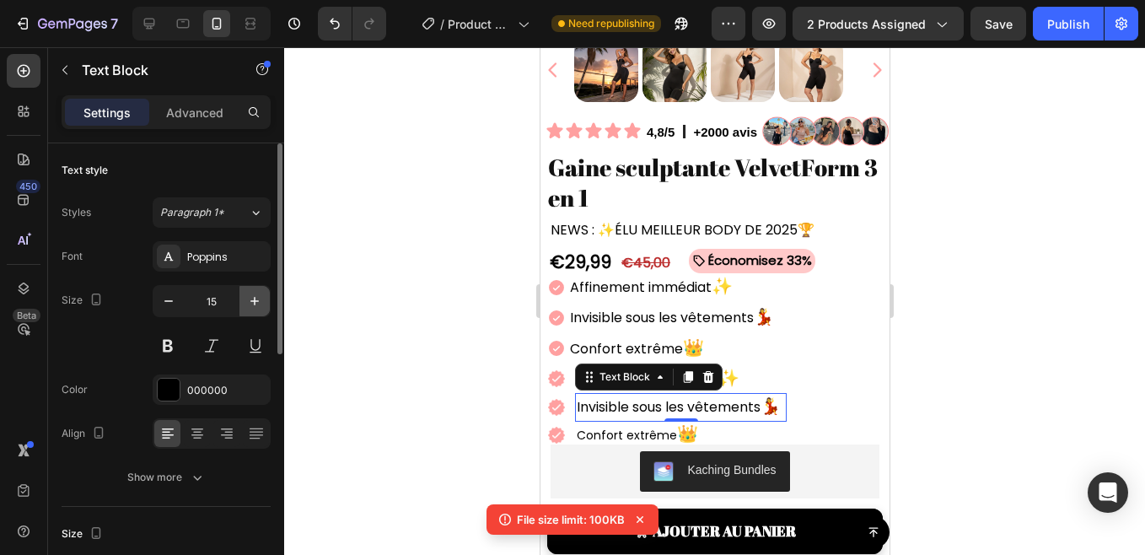
type input "16"
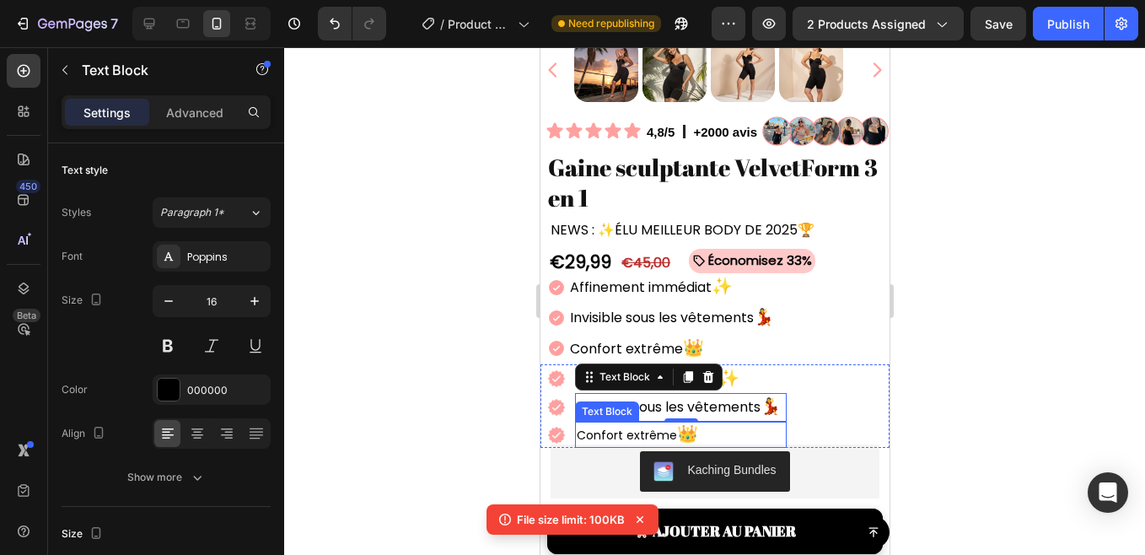
click at [585, 423] on p "Confort extrême 👑" at bounding box center [680, 434] width 208 height 23
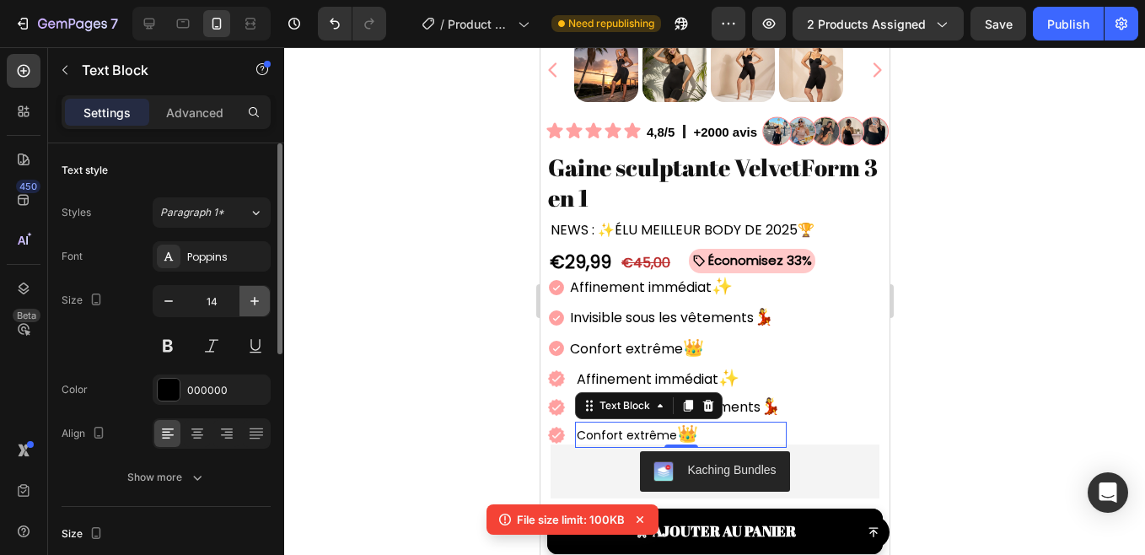
click at [258, 300] on icon "button" at bounding box center [254, 300] width 17 height 17
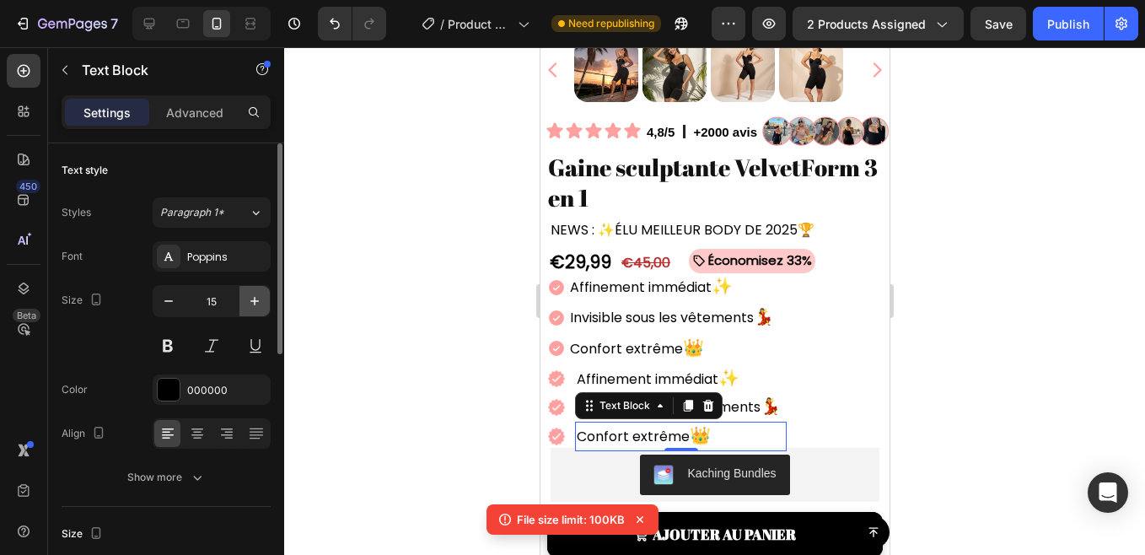
type input "16"
click at [457, 240] on div at bounding box center [714, 300] width 861 height 507
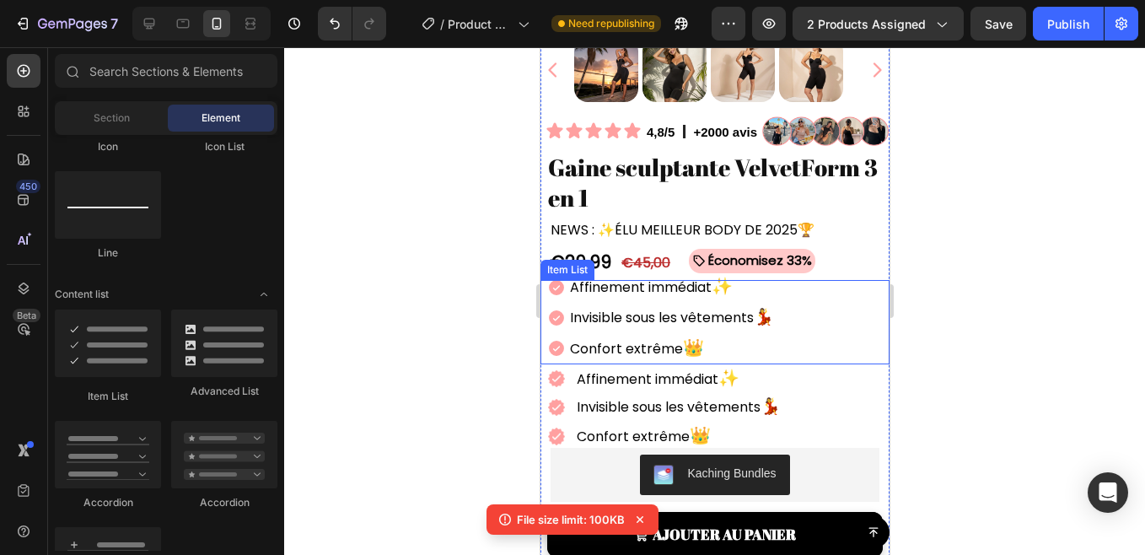
drag, startPoint x: 579, startPoint y: 292, endPoint x: 577, endPoint y: 274, distance: 18.6
click at [577, 274] on div "Affinement immédiat ✨ Invisible sous les vêtements 💃 Confort extrême 👑" at bounding box center [660, 317] width 229 height 92
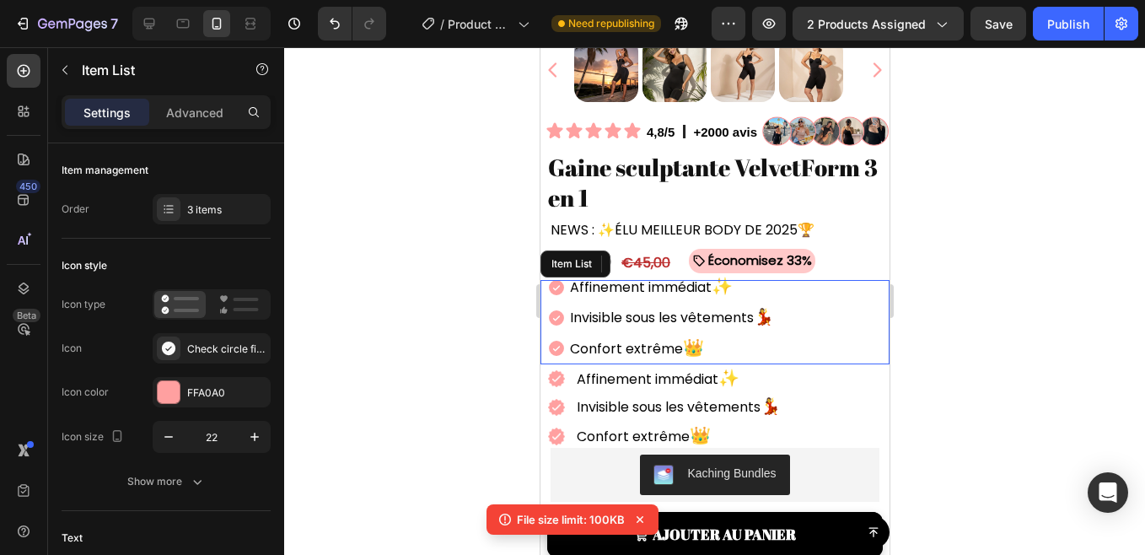
click at [577, 274] on p "Affinement immédiat ✨" at bounding box center [671, 287] width 204 height 26
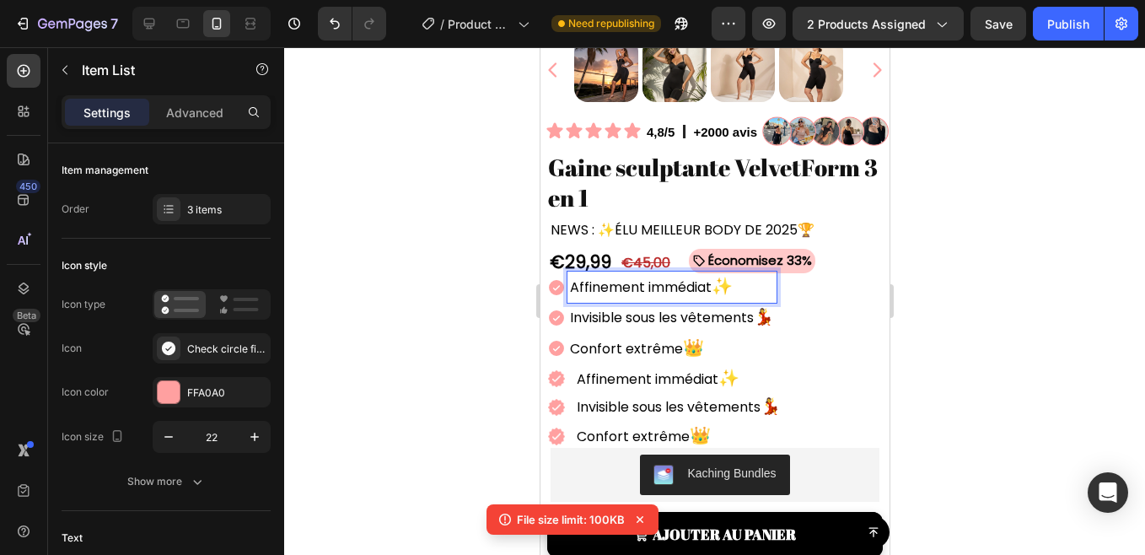
click at [589, 335] on p "Confort extrême 👑" at bounding box center [671, 348] width 204 height 26
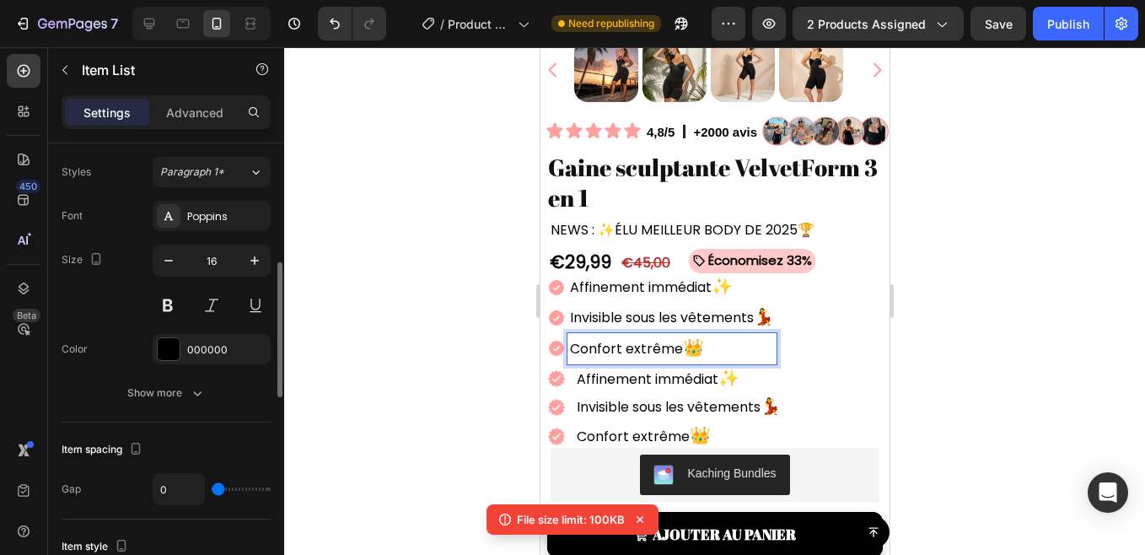
scroll to position [399, 0]
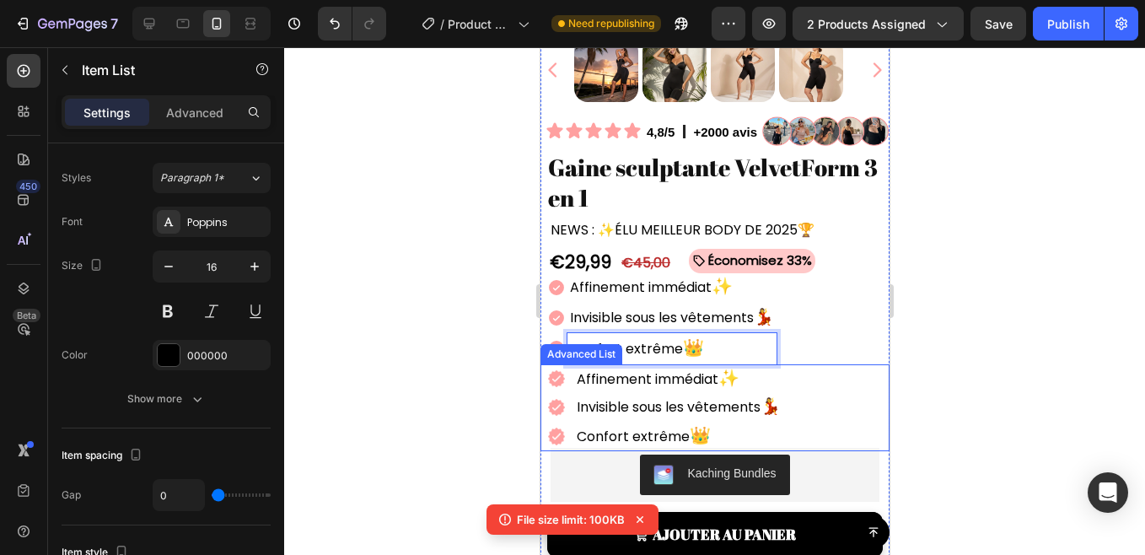
click at [567, 393] on li "Image Invisible sous les vêtements 💃 Text Block" at bounding box center [662, 407] width 246 height 29
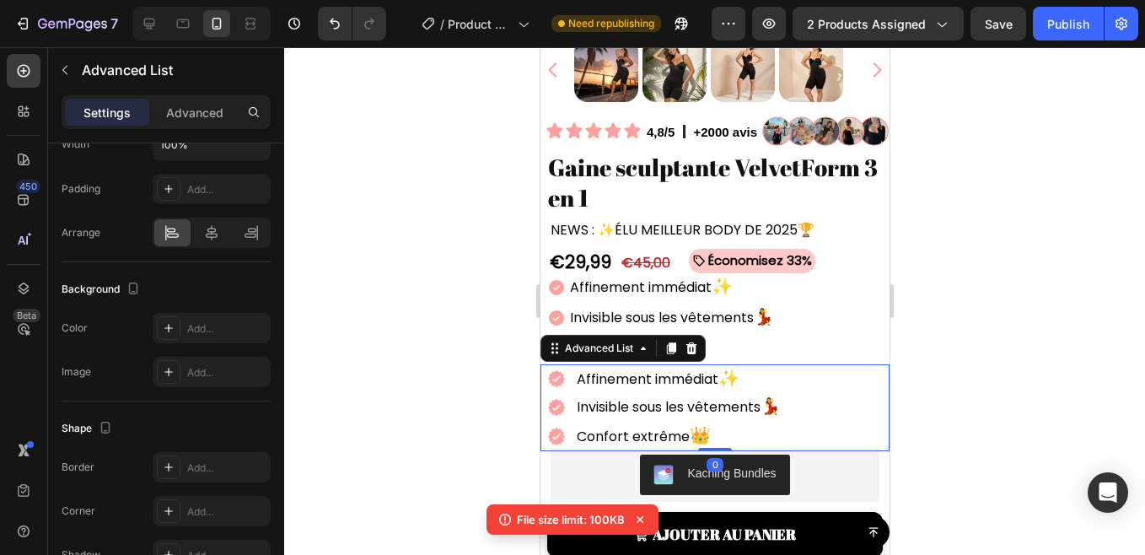
scroll to position [0, 0]
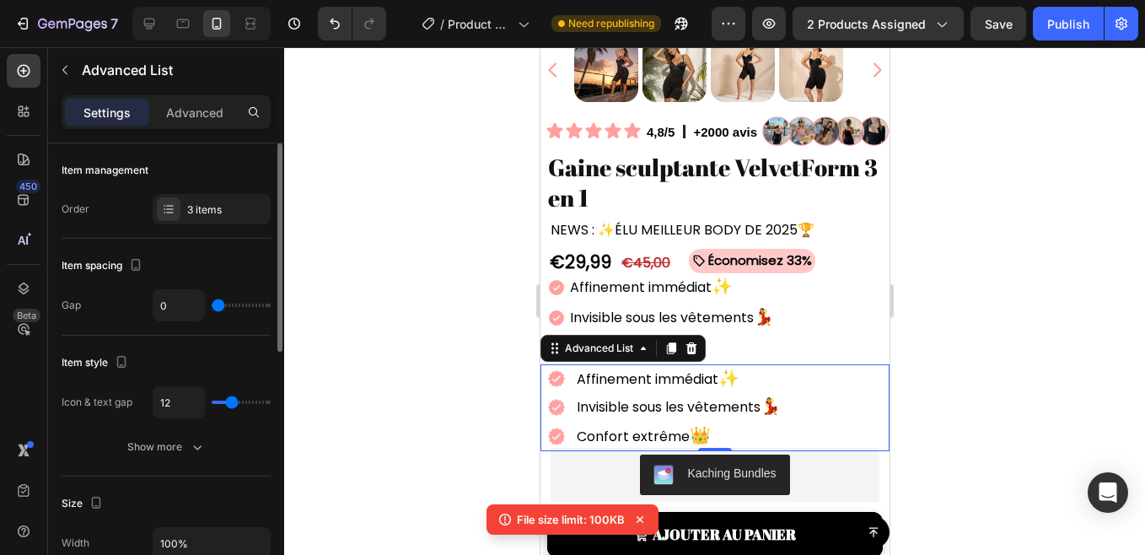
type input "1"
type input "3"
type input "4"
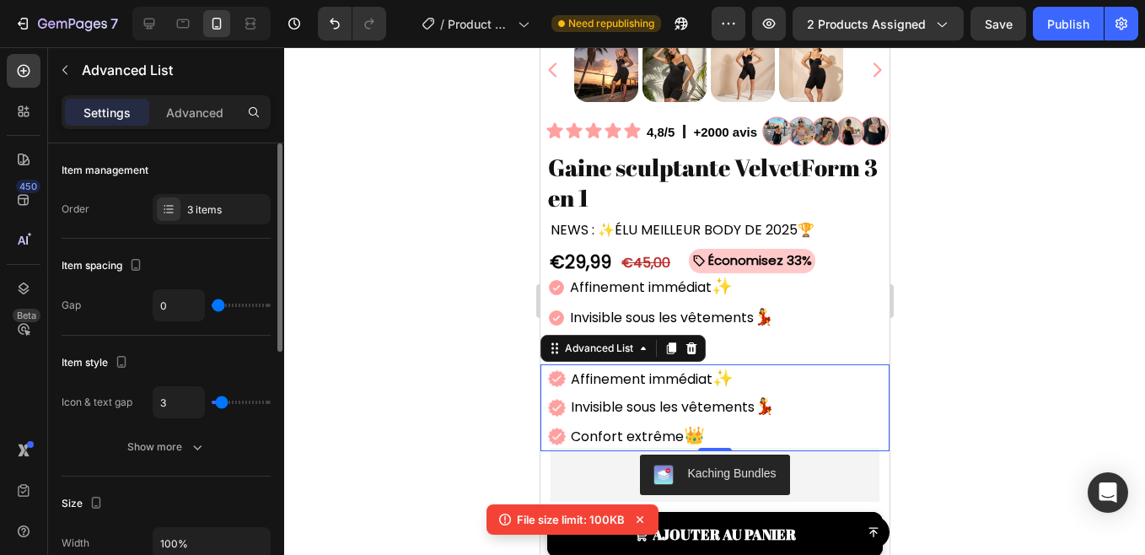
type input "4"
type input "7"
type input "4"
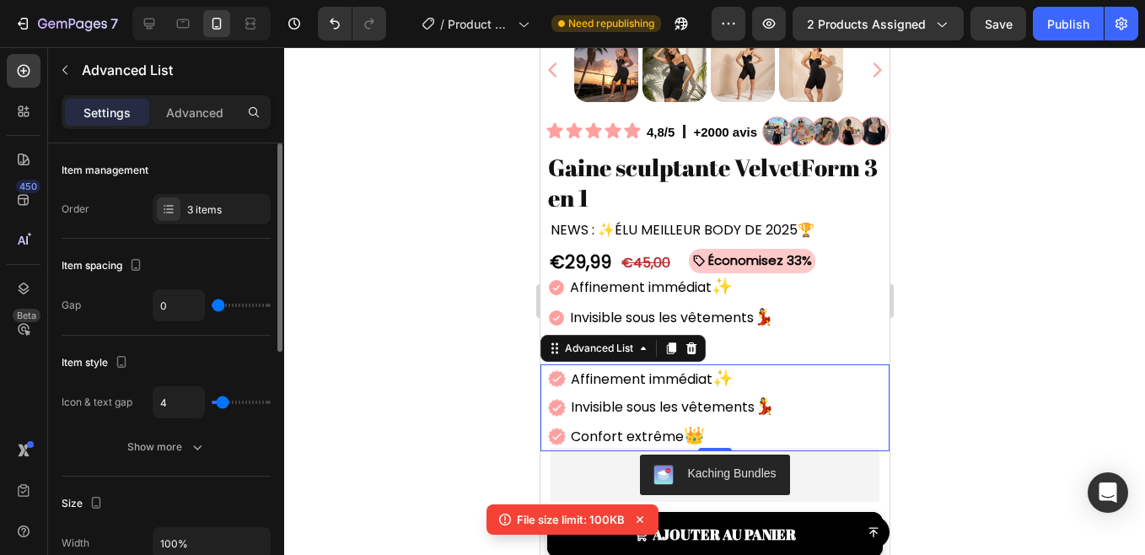
type input "5"
type input "6"
type input "7"
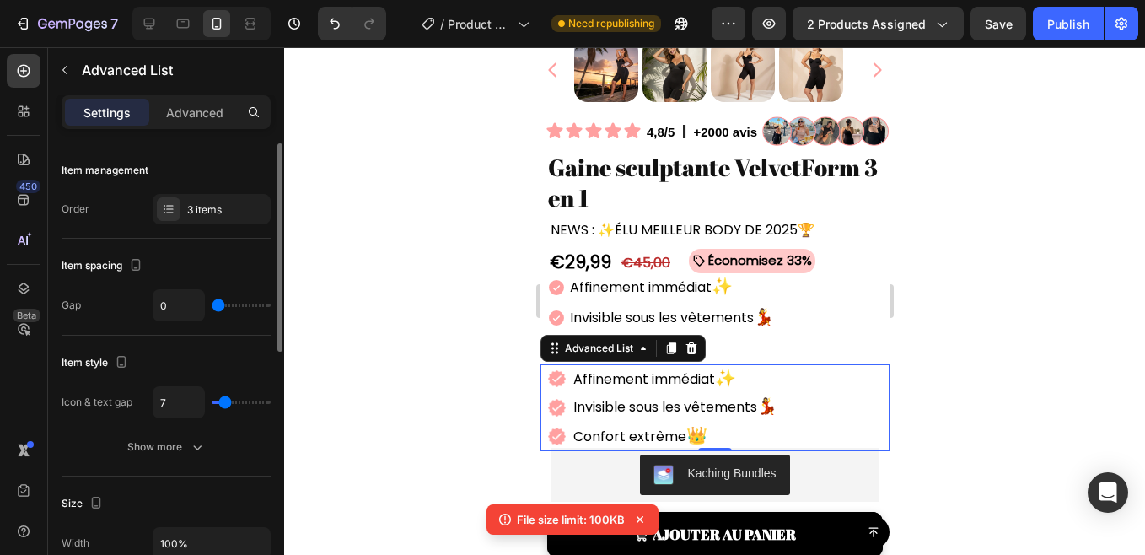
type input "7"
type input "4"
type input "1"
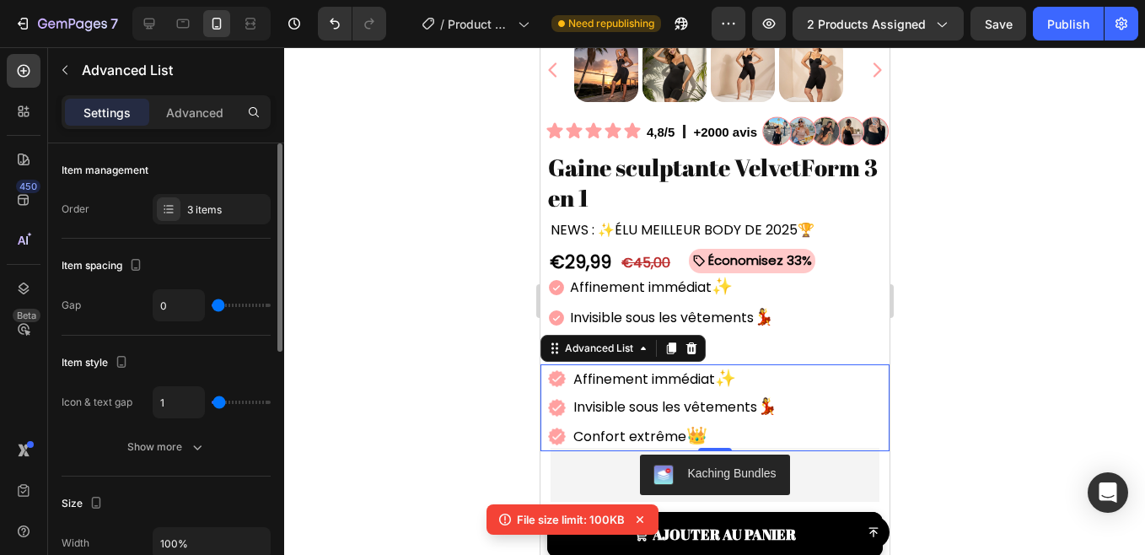
type input "0"
type input "8"
type input "5"
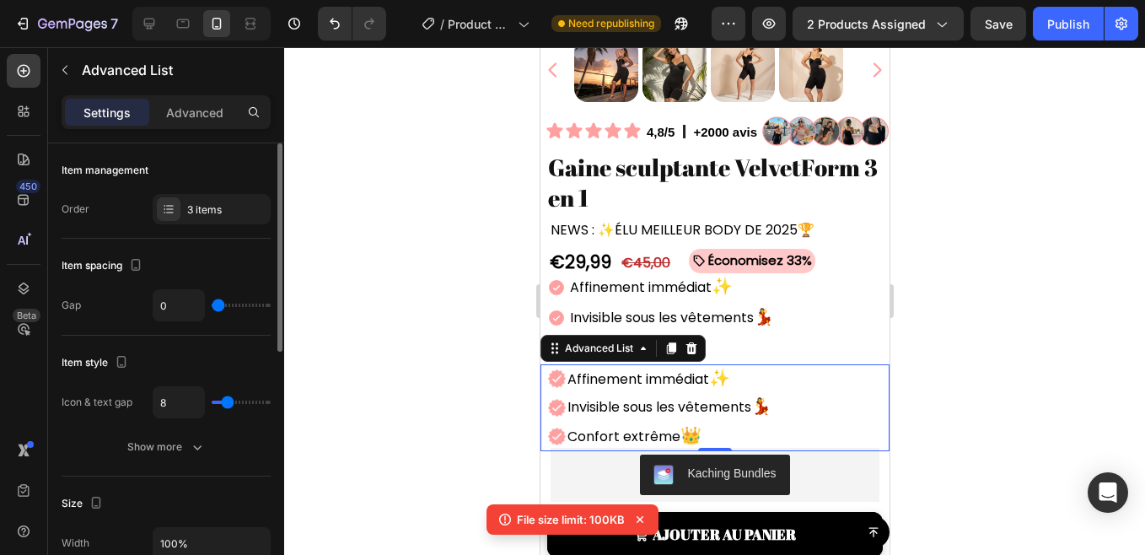
type input "5"
type input "0"
type input "2"
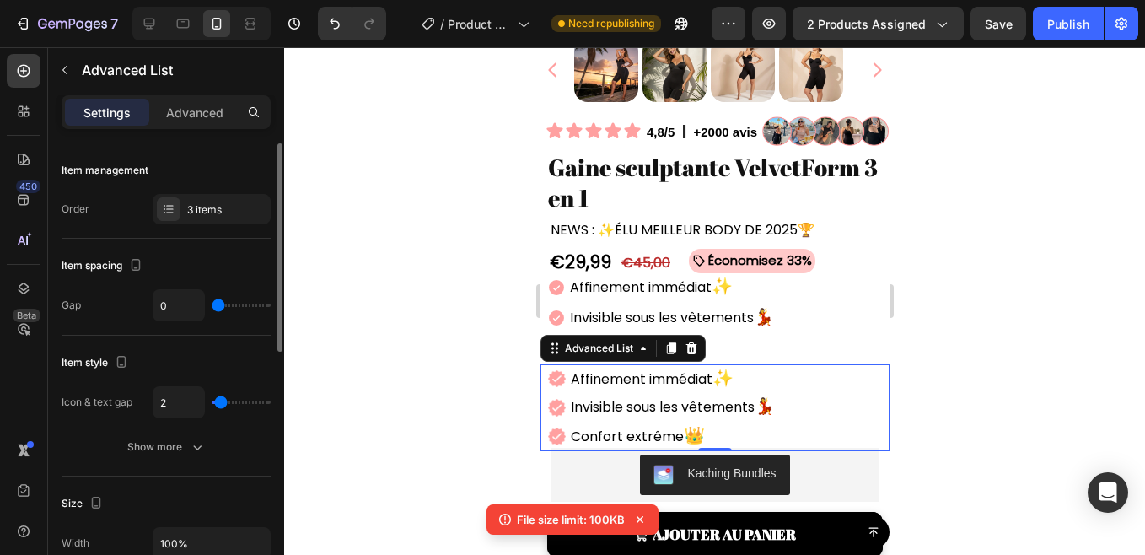
type input "4"
click at [223, 400] on input "range" at bounding box center [241, 401] width 59 height 3
click at [416, 351] on div at bounding box center [714, 300] width 861 height 507
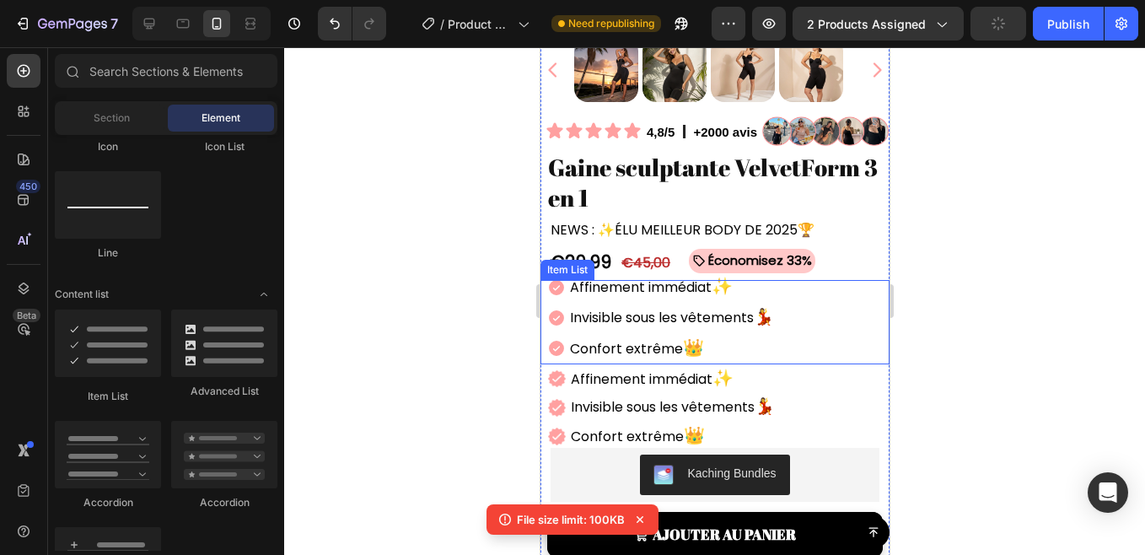
click at [796, 305] on div "Affinement immédiat ✨ Invisible sous les vêtements 💃 Confort extrême 👑" at bounding box center [717, 317] width 342 height 92
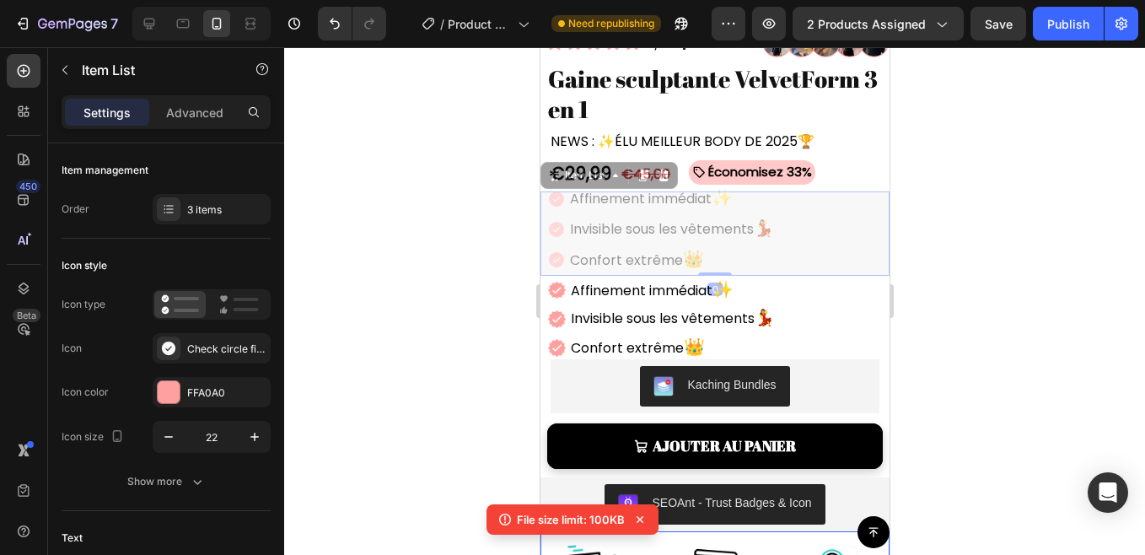
scroll to position [544, 0]
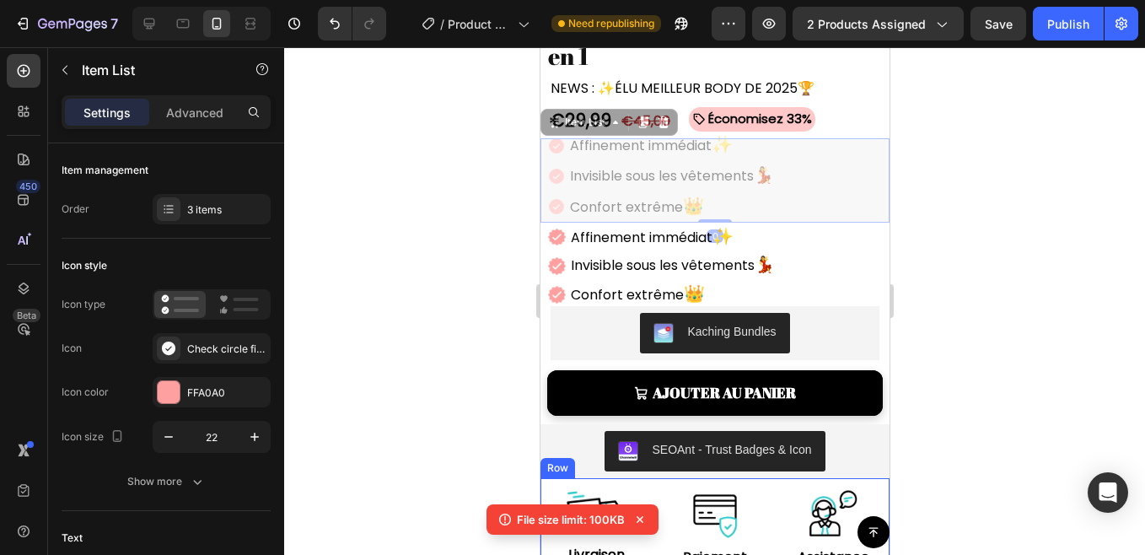
drag, startPoint x: 550, startPoint y: 254, endPoint x: 413, endPoint y: 407, distance: 205.9
click at [414, 407] on div at bounding box center [714, 300] width 861 height 507
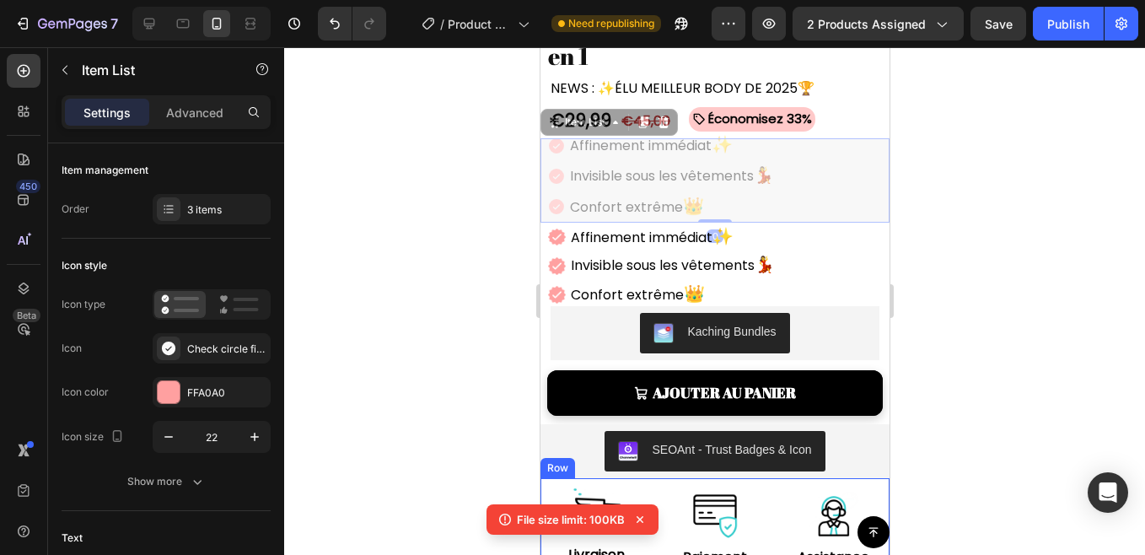
click at [414, 407] on div at bounding box center [714, 300] width 861 height 507
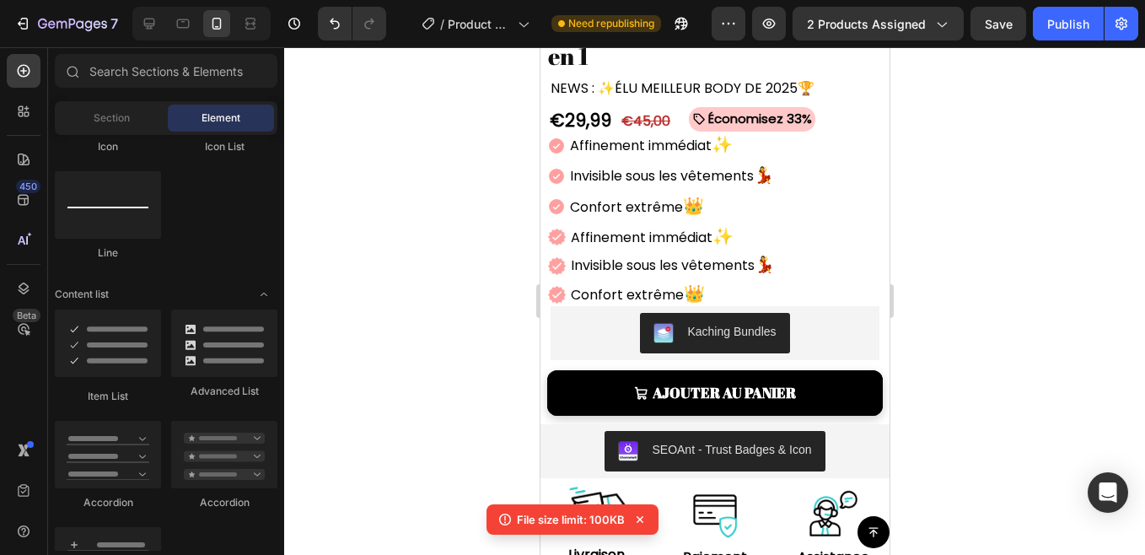
scroll to position [573, 0]
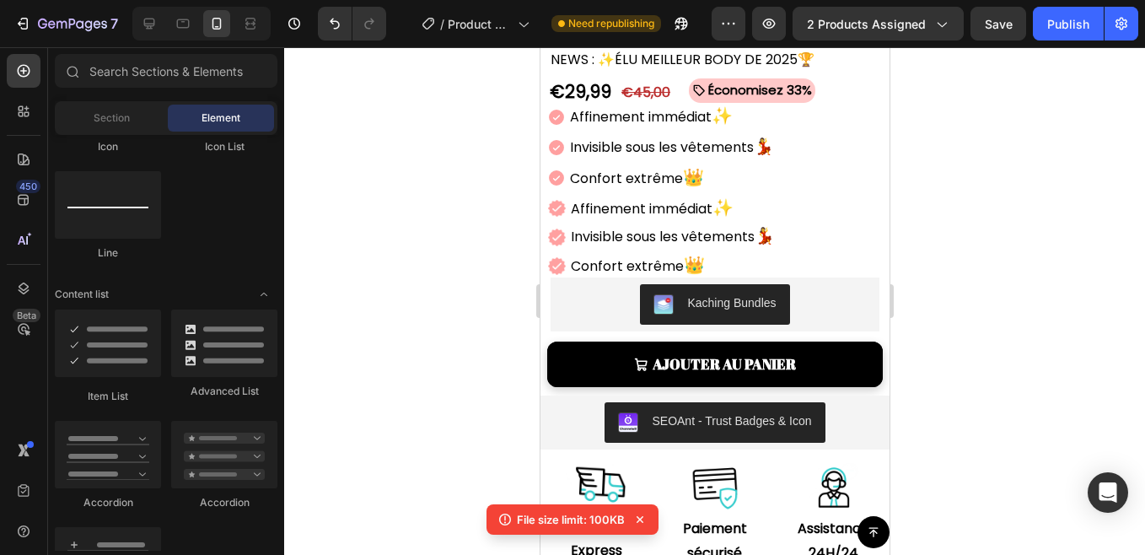
click at [641, 518] on icon at bounding box center [639, 519] width 7 height 7
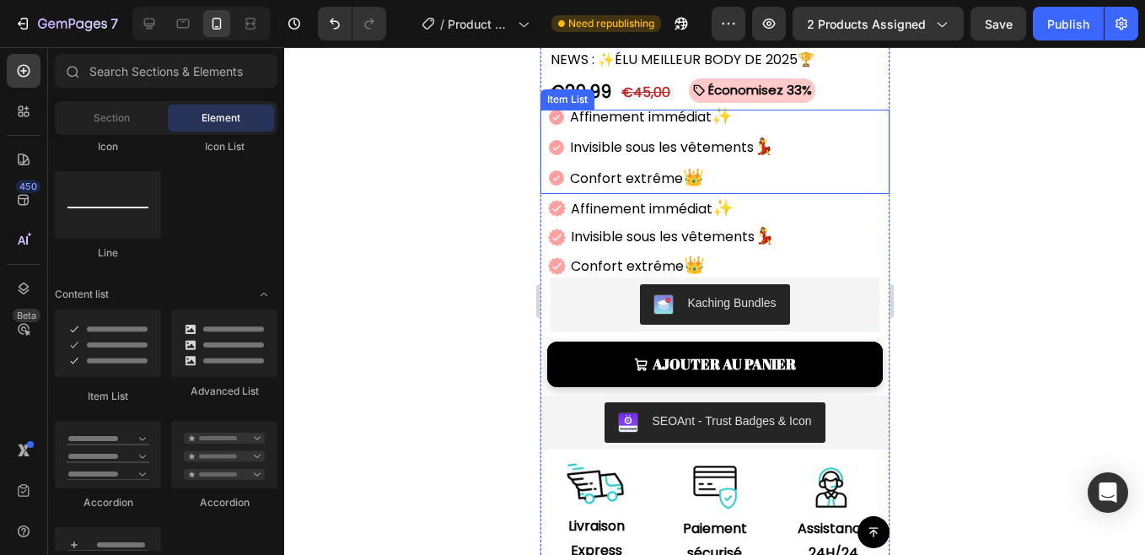
click at [807, 151] on div "Affinement immédiat ✨ Invisible sous les vêtements 💃 Confort extrême 👑" at bounding box center [717, 147] width 342 height 92
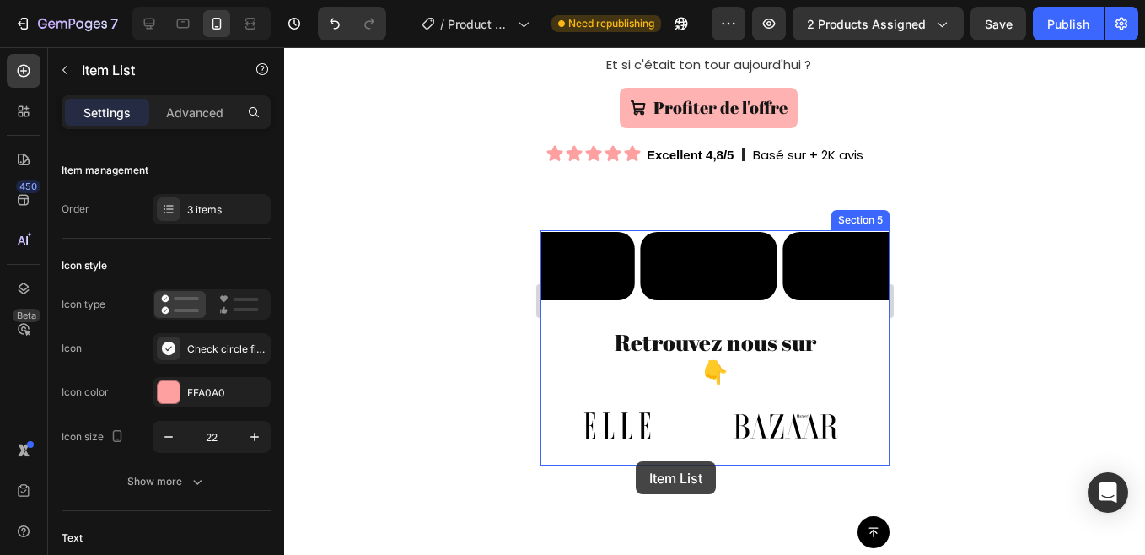
scroll to position [1478, 0]
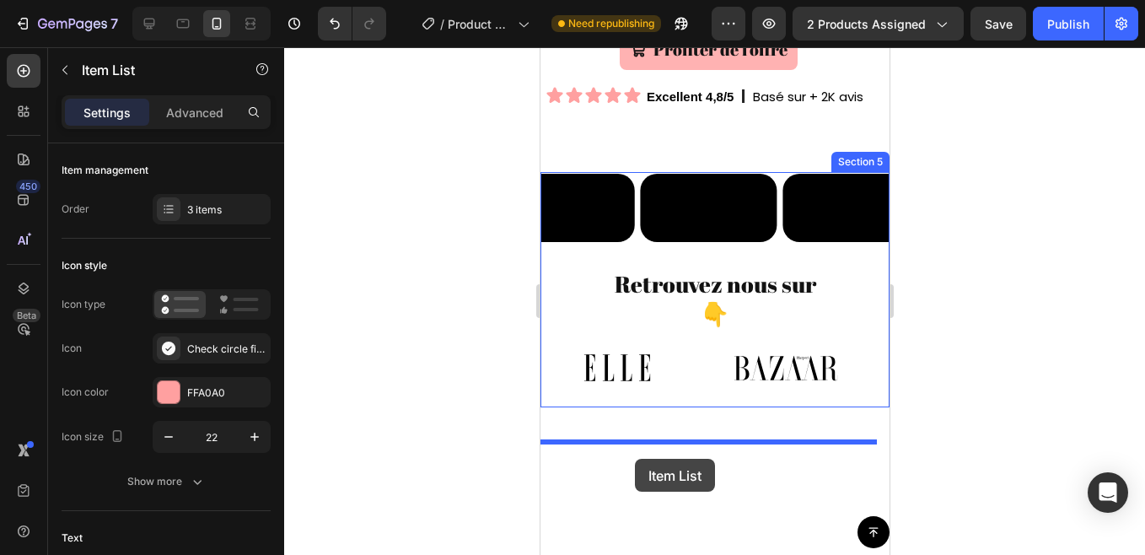
drag, startPoint x: 556, startPoint y: 121, endPoint x: 634, endPoint y: 459, distance: 345.9
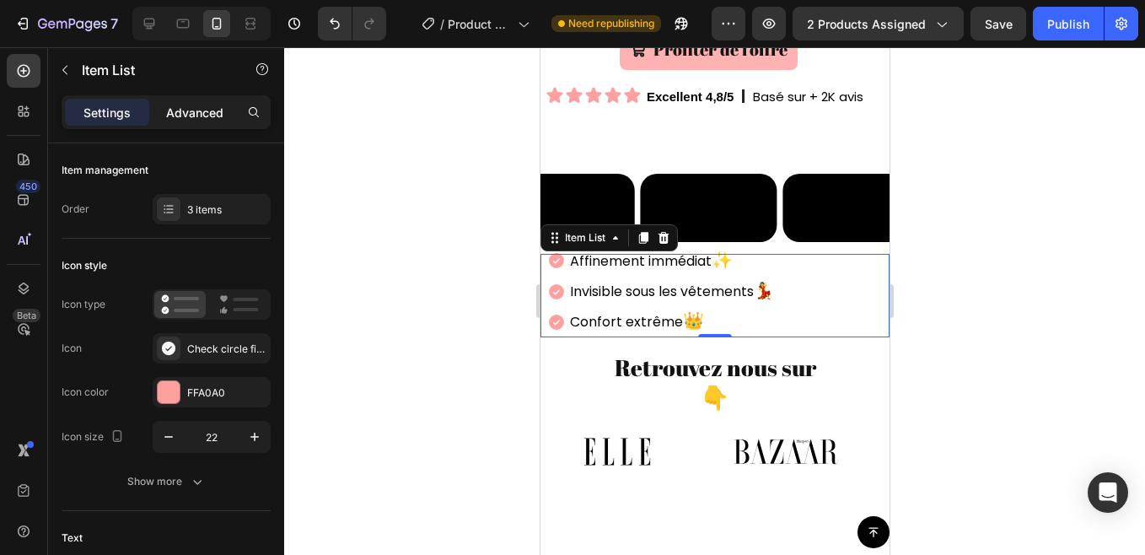
click at [206, 114] on p "Advanced" at bounding box center [194, 113] width 57 height 18
type input "100%"
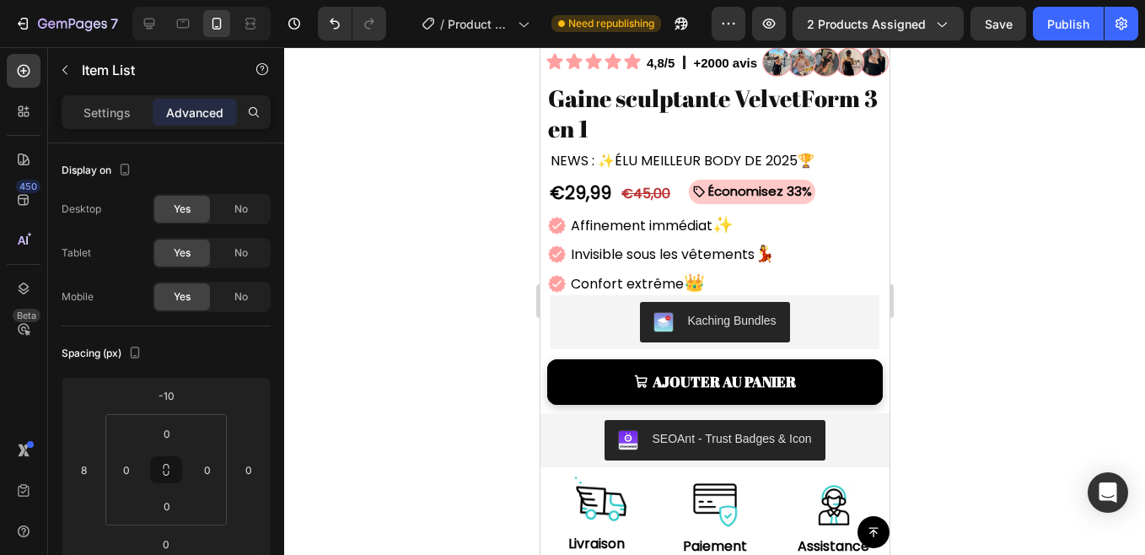
scroll to position [343, 0]
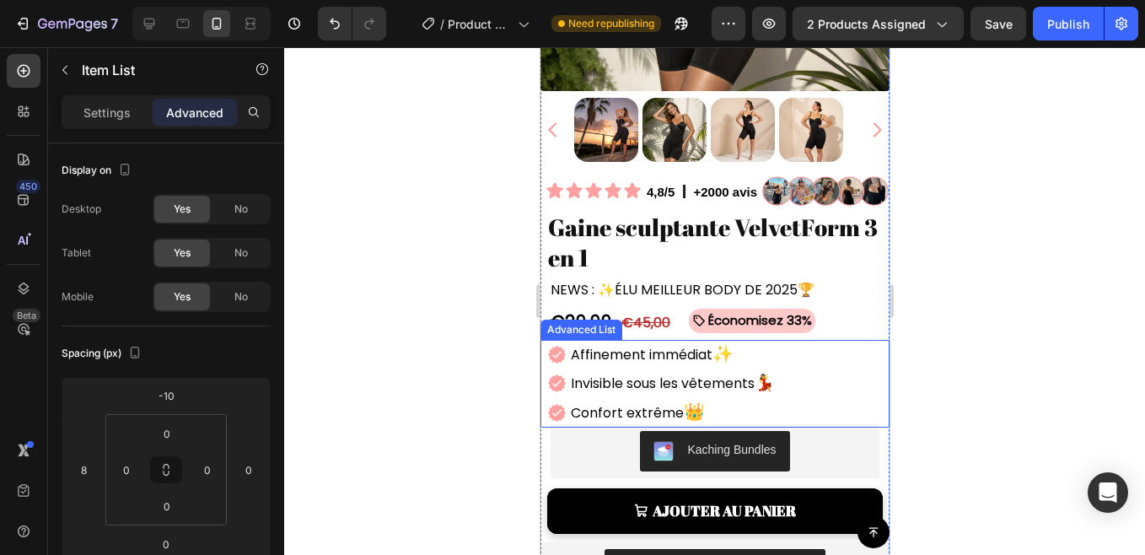
click at [826, 366] on div "Image Affinement immédiat ✨ Text Block Image Invisible sous les vêtements 💃 Tex…" at bounding box center [713, 383] width 349 height 87
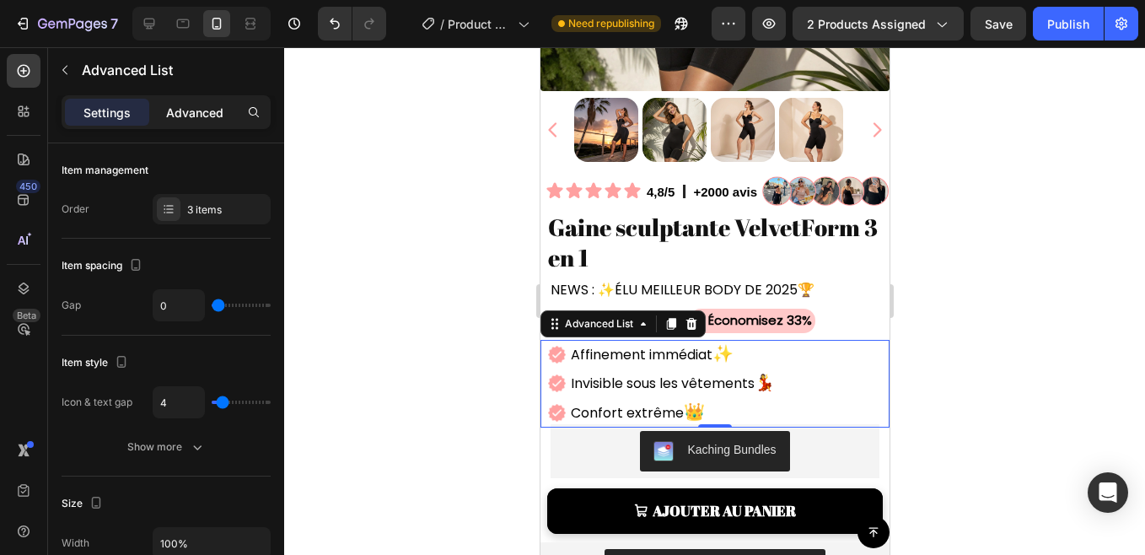
click at [187, 100] on div "Advanced" at bounding box center [195, 112] width 84 height 27
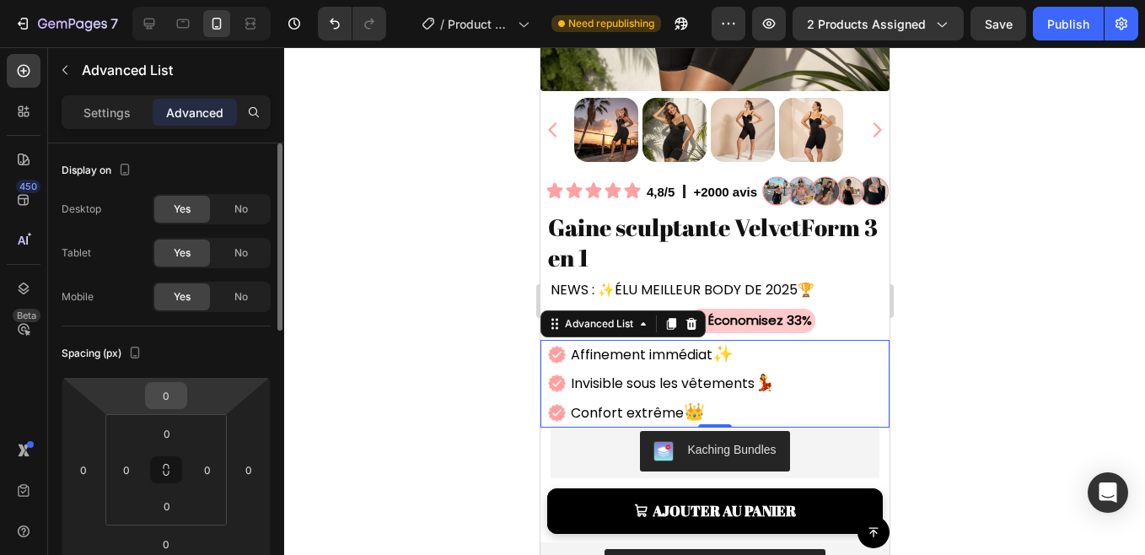
drag, startPoint x: 177, startPoint y: 403, endPoint x: 159, endPoint y: 400, distance: 18.0
click at [177, 403] on input "0" at bounding box center [166, 395] width 34 height 25
click at [159, 400] on input "0" at bounding box center [166, 395] width 34 height 25
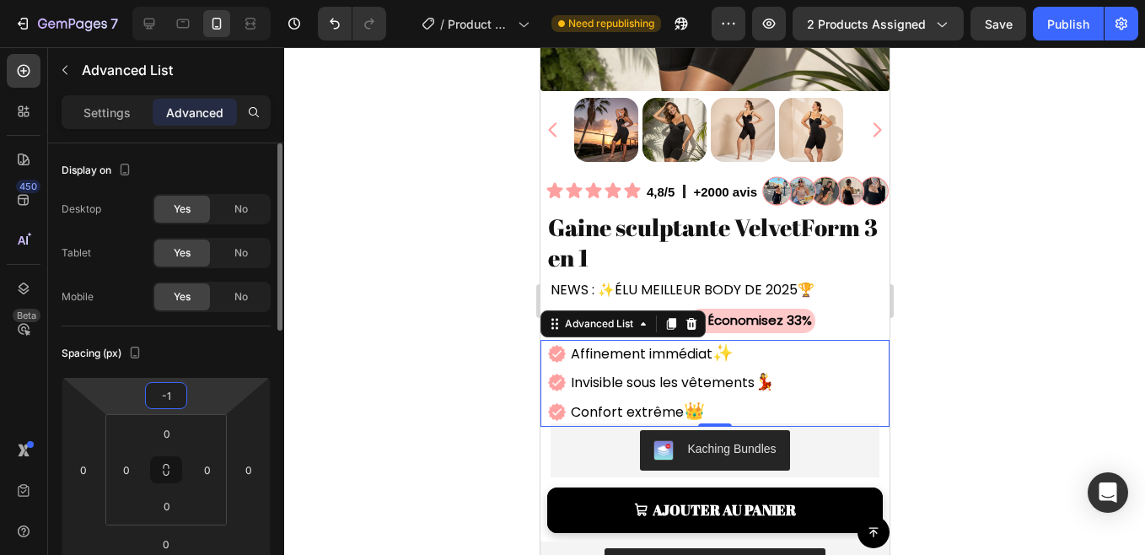
type input "-10"
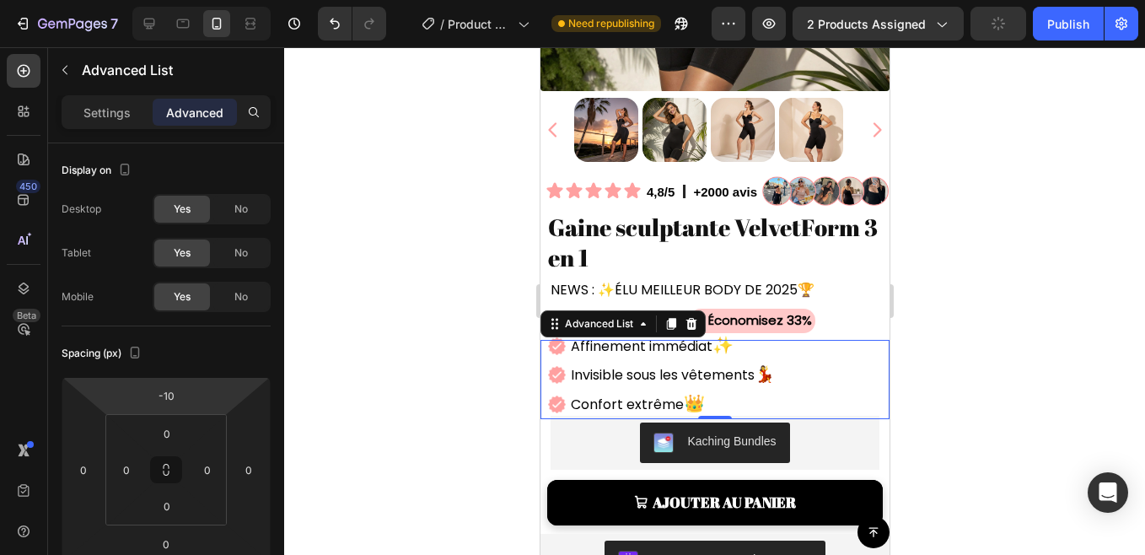
click at [426, 389] on div at bounding box center [714, 300] width 861 height 507
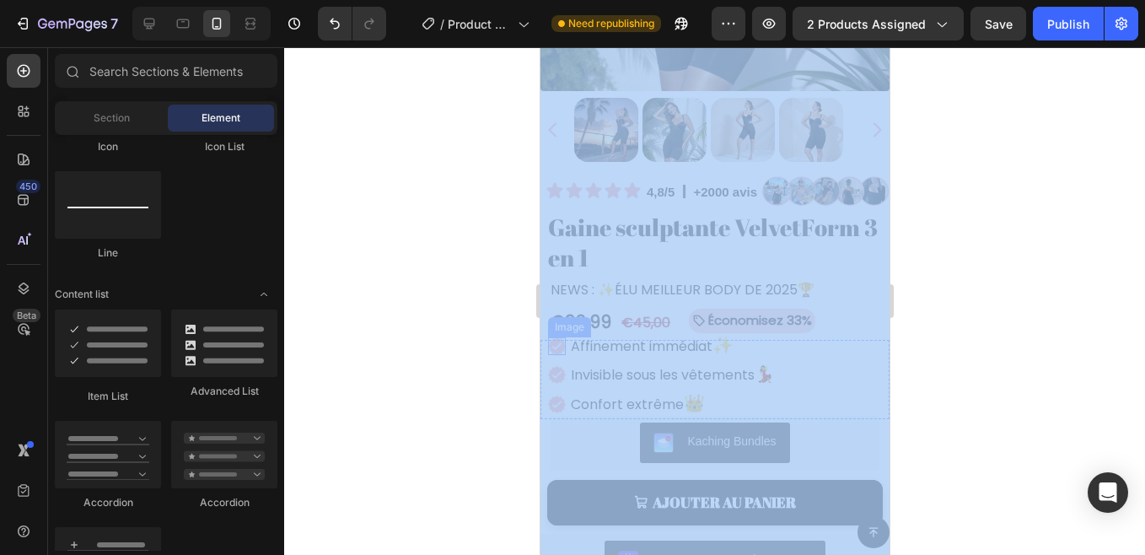
drag, startPoint x: 955, startPoint y: 507, endPoint x: 557, endPoint y: 340, distance: 431.7
click at [365, 396] on div at bounding box center [714, 300] width 861 height 507
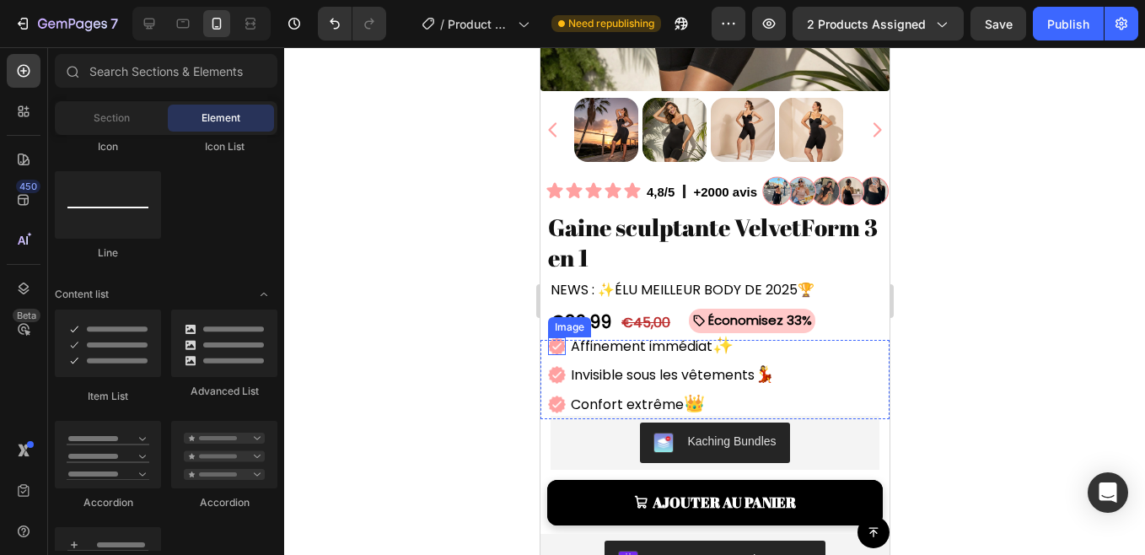
click at [365, 396] on div at bounding box center [714, 300] width 861 height 507
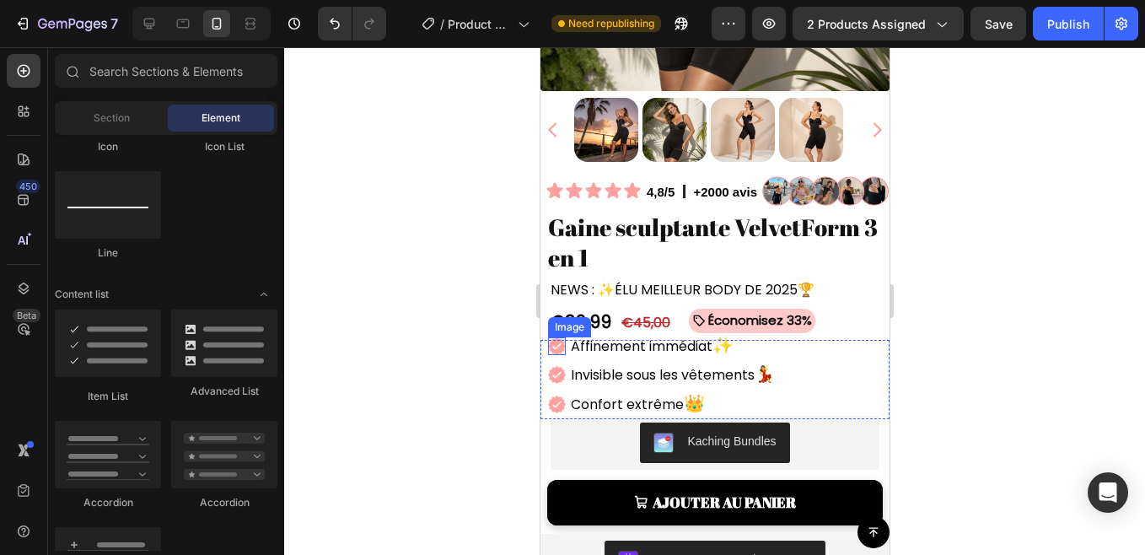
click at [365, 396] on div at bounding box center [714, 300] width 861 height 507
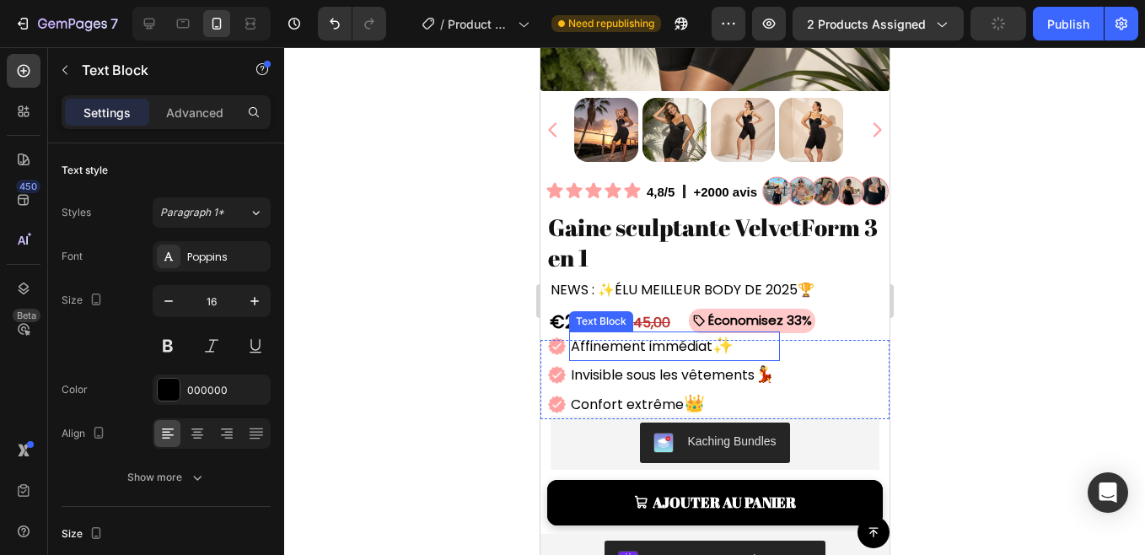
click at [568, 346] on div "Affinement immédiat ✨" at bounding box center [673, 345] width 211 height 29
click at [474, 333] on div at bounding box center [714, 300] width 861 height 507
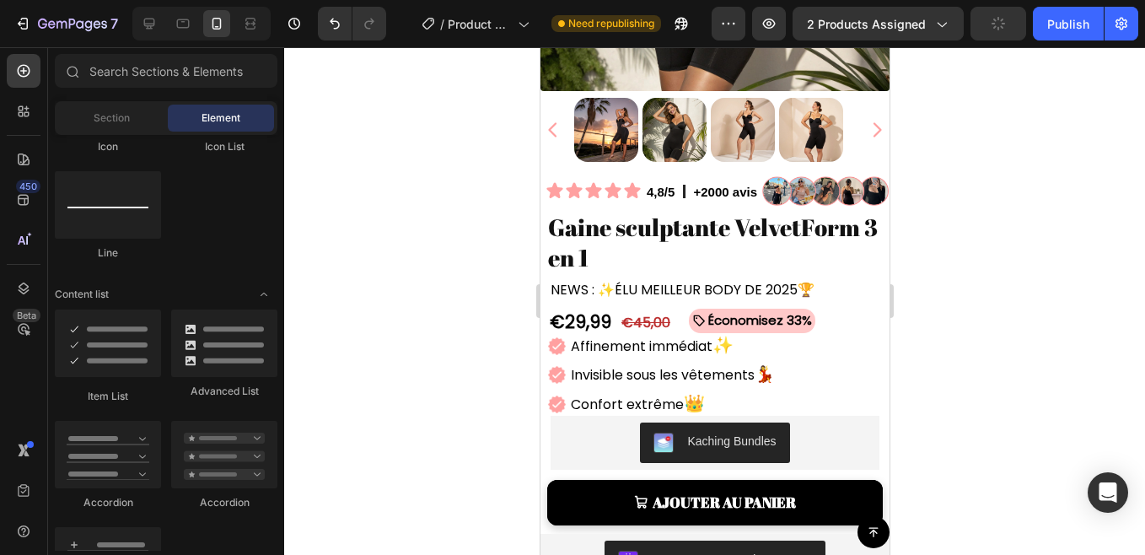
click at [474, 333] on div at bounding box center [714, 300] width 861 height 507
click at [560, 337] on img at bounding box center [556, 346] width 18 height 18
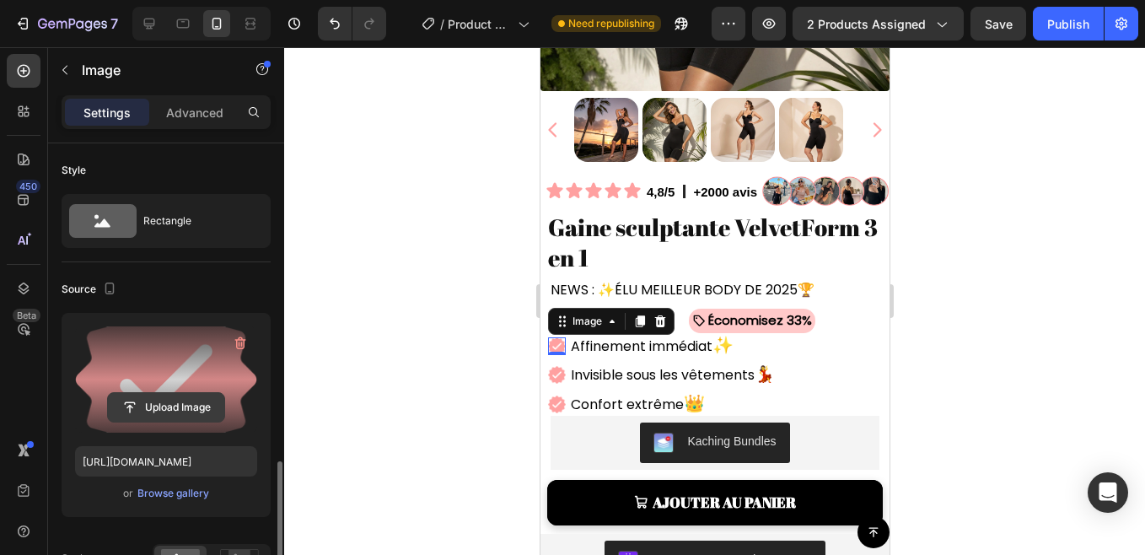
scroll to position [242, 0]
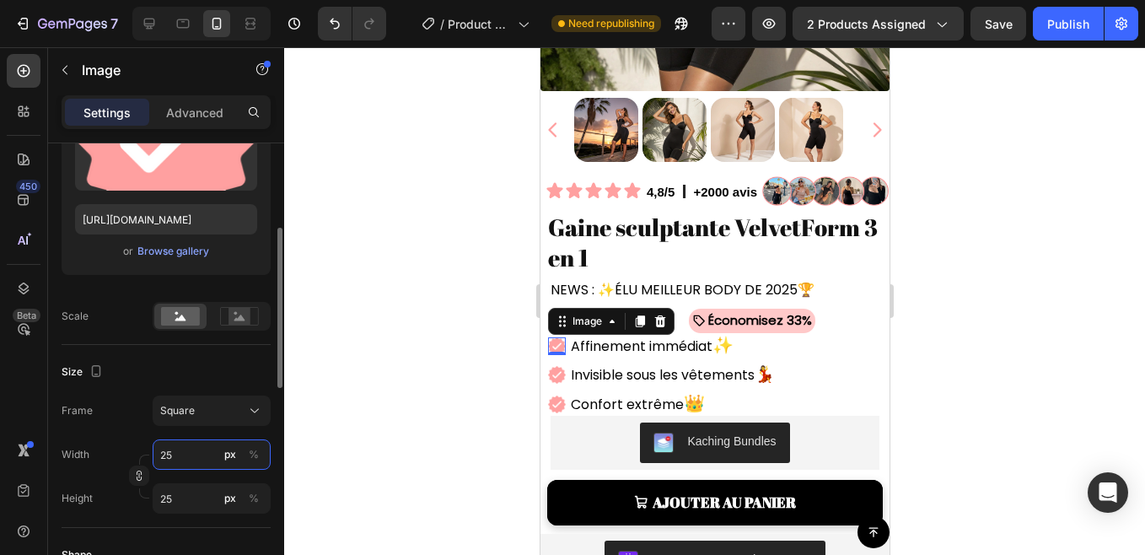
click at [176, 448] on input "25" at bounding box center [212, 454] width 118 height 30
type input "2"
type input "23"
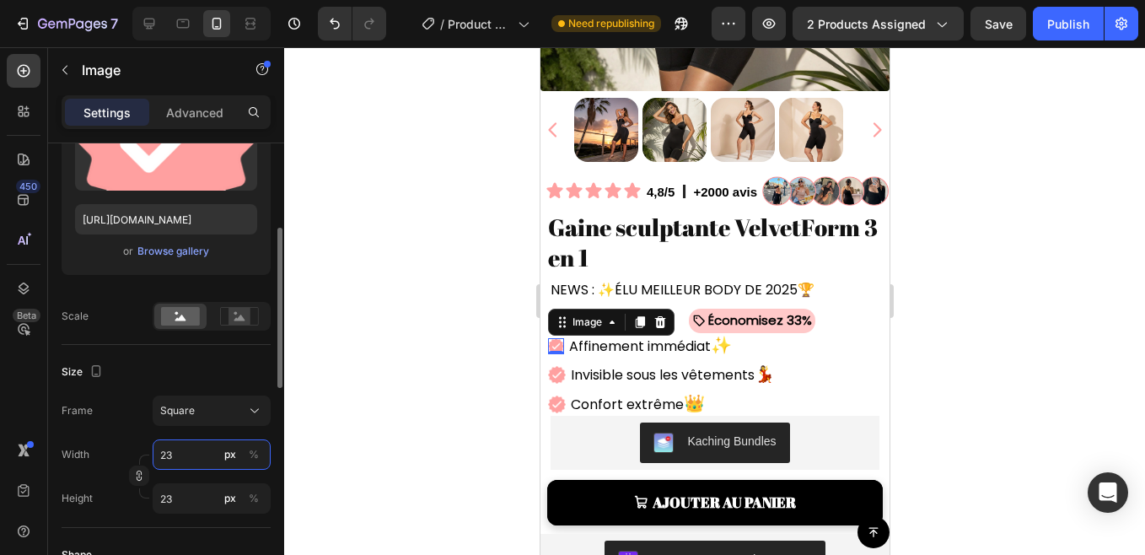
type input "2"
type input "24"
click at [329, 417] on div at bounding box center [714, 300] width 861 height 507
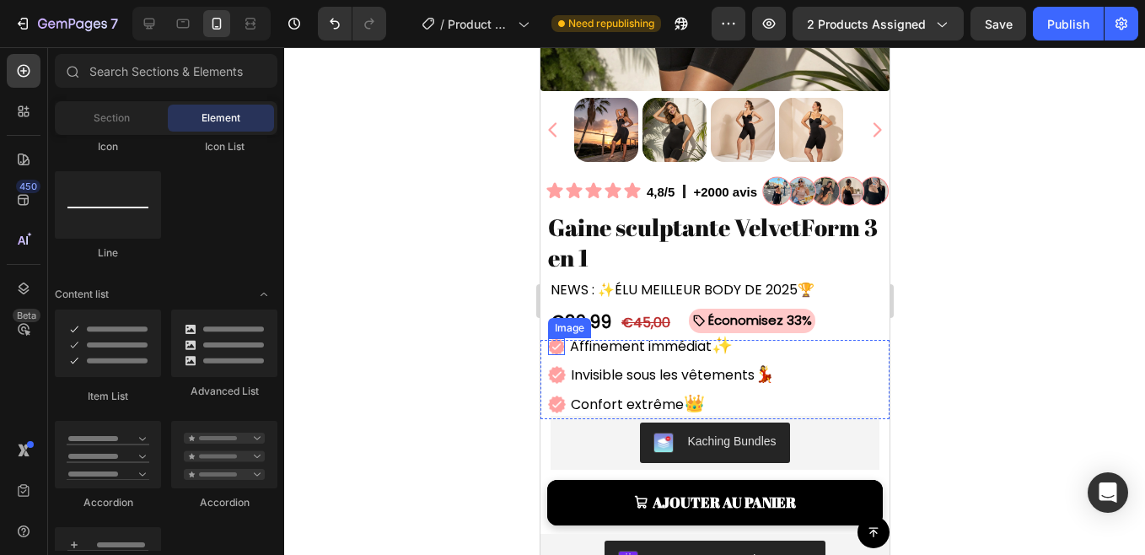
click at [553, 340] on img at bounding box center [555, 346] width 17 height 17
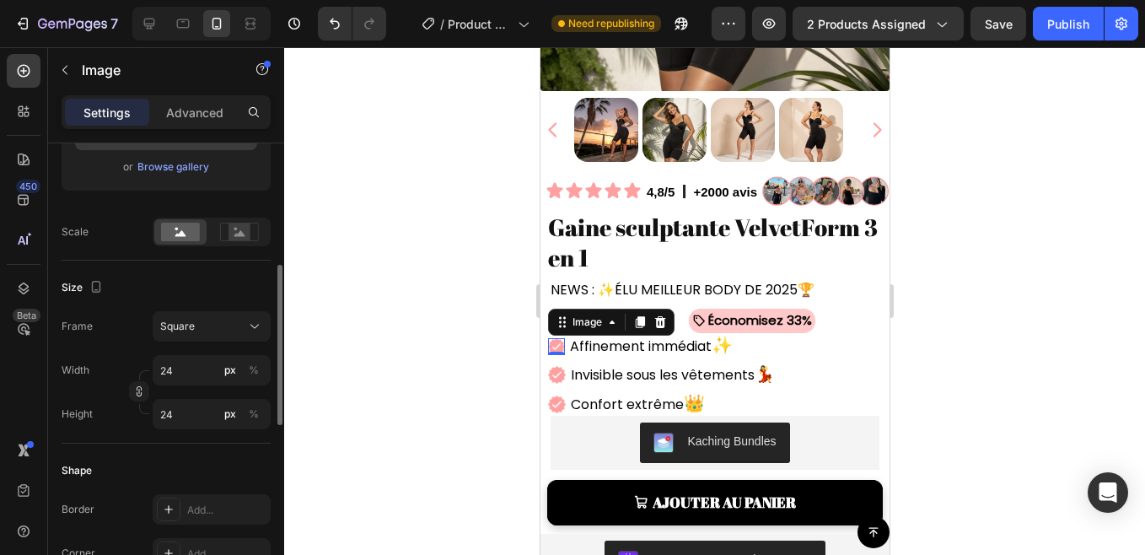
scroll to position [332, 0]
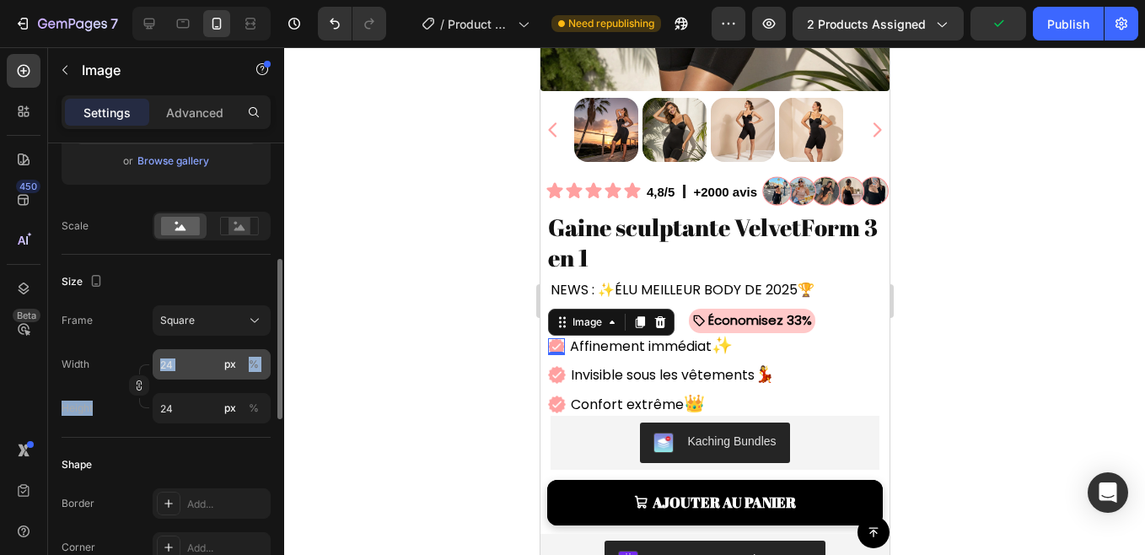
drag, startPoint x: 172, startPoint y: 388, endPoint x: 170, endPoint y: 357, distance: 31.2
click at [170, 357] on div "Width 24 px % Height 24 px %" at bounding box center [166, 386] width 209 height 74
click at [170, 357] on input "24" at bounding box center [212, 364] width 118 height 30
type input "2"
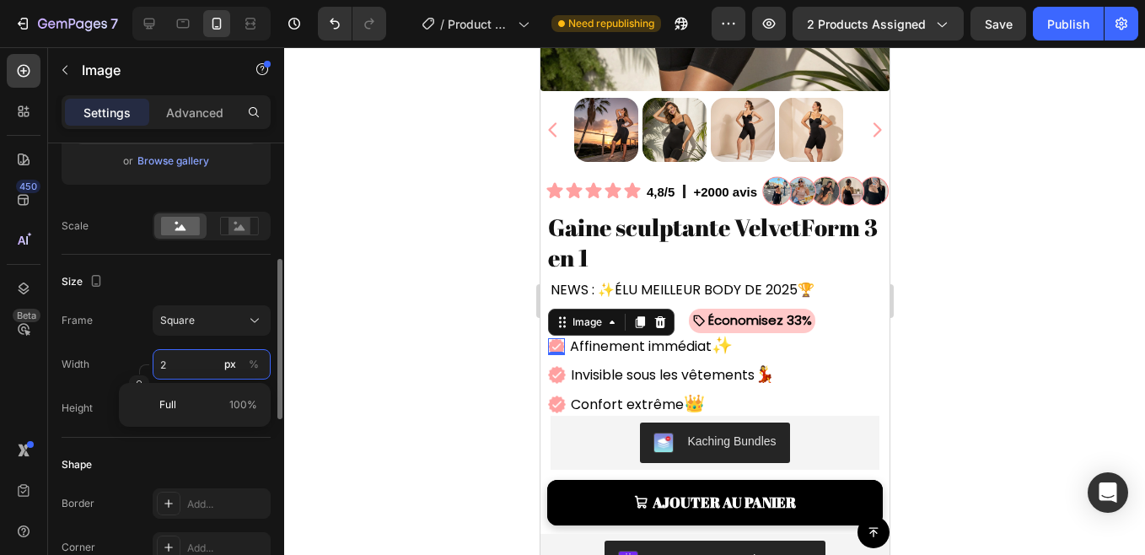
type input "2"
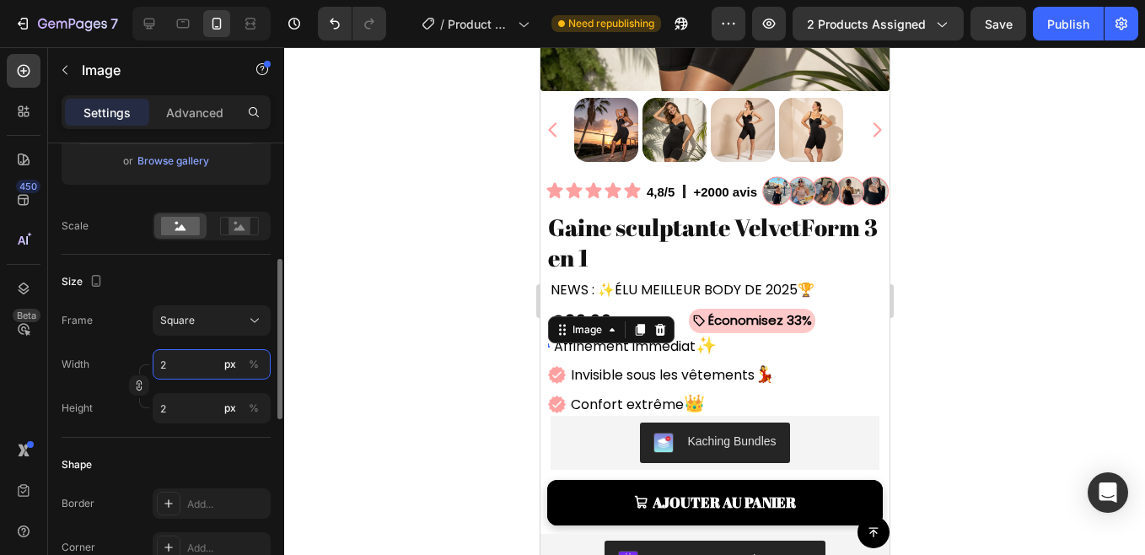
type input "25"
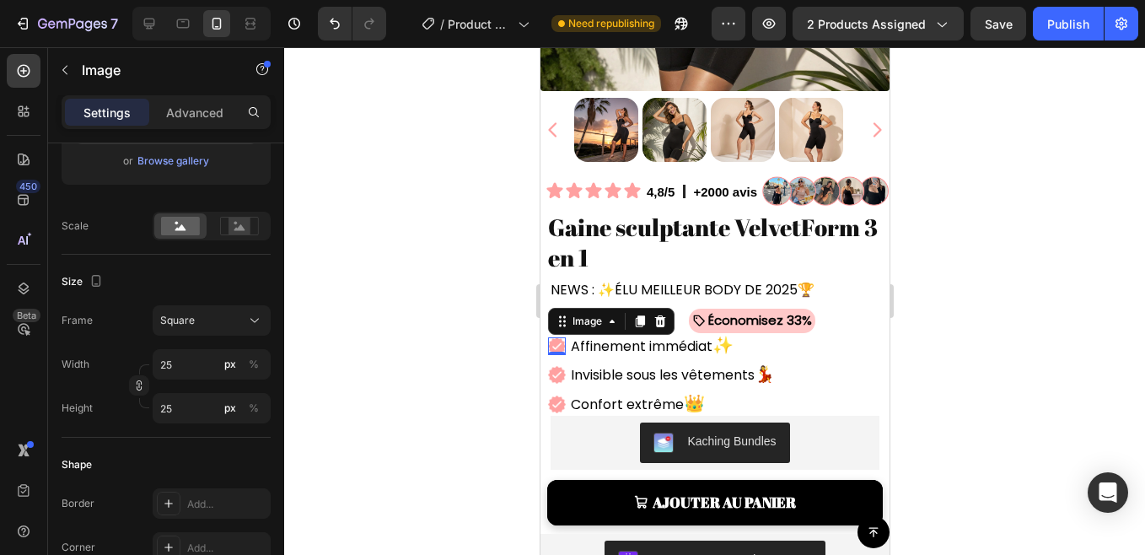
click at [351, 382] on div at bounding box center [714, 300] width 861 height 507
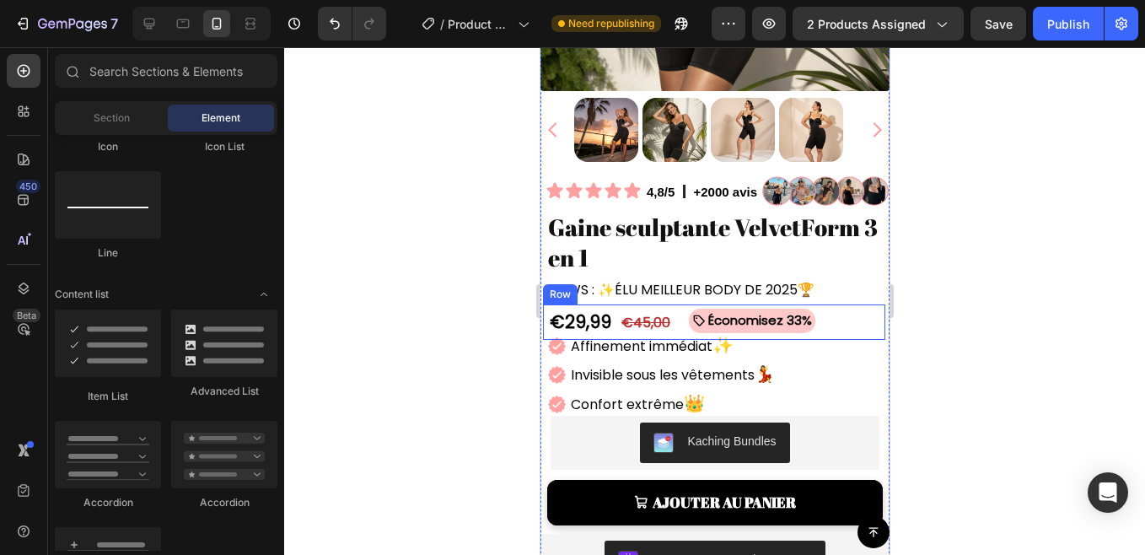
click at [423, 298] on div at bounding box center [714, 300] width 861 height 507
click at [432, 262] on div at bounding box center [714, 300] width 861 height 507
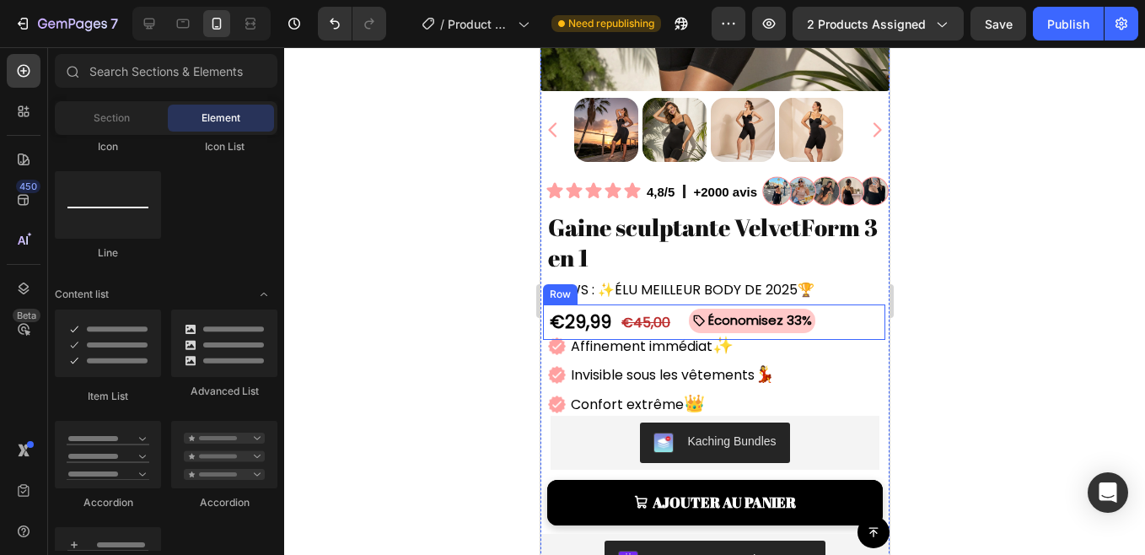
click at [432, 262] on div at bounding box center [714, 300] width 861 height 507
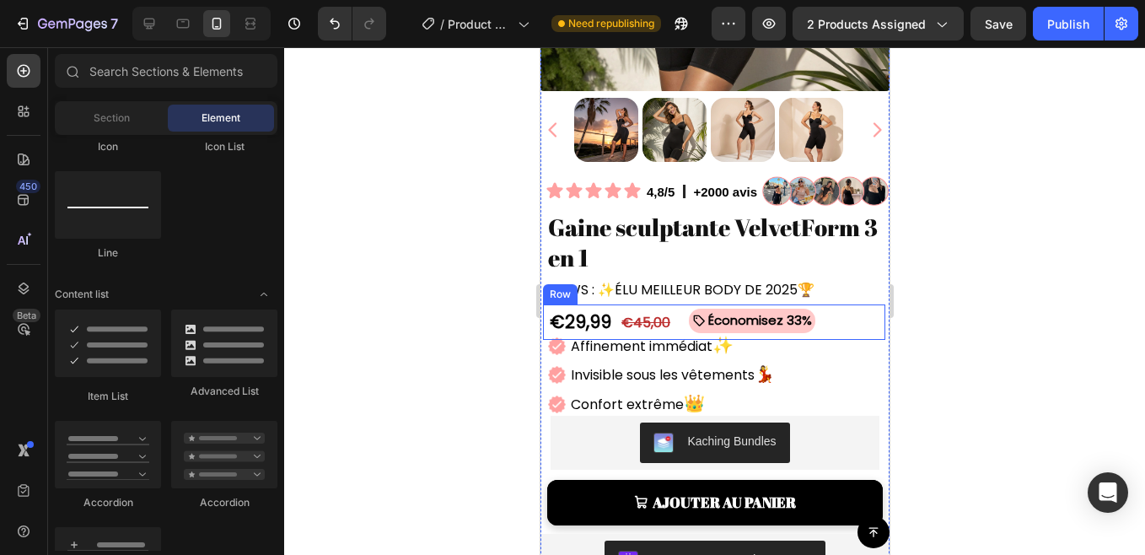
click at [432, 262] on div at bounding box center [714, 300] width 861 height 507
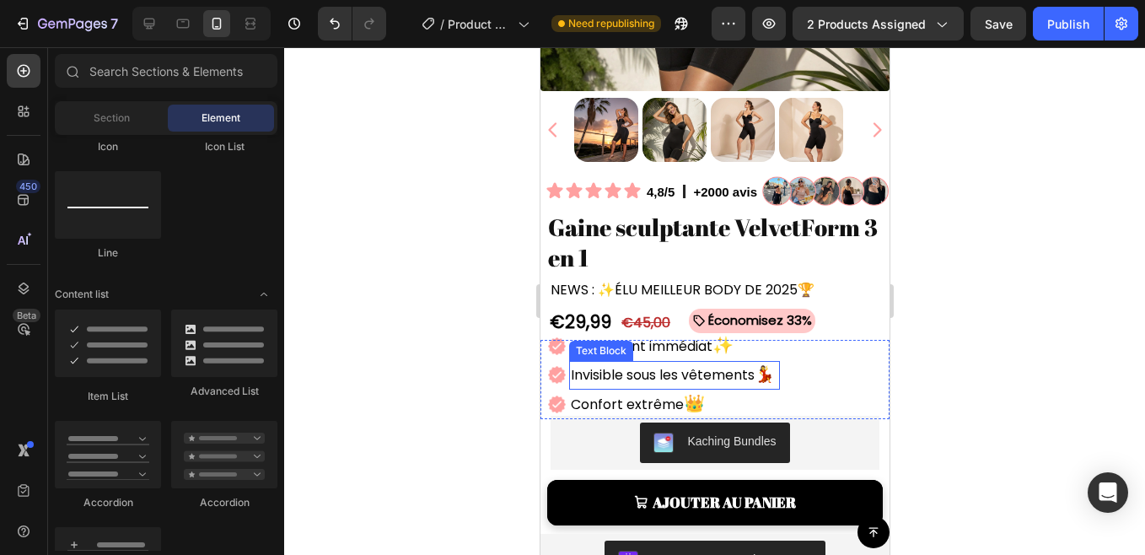
scroll to position [438, 0]
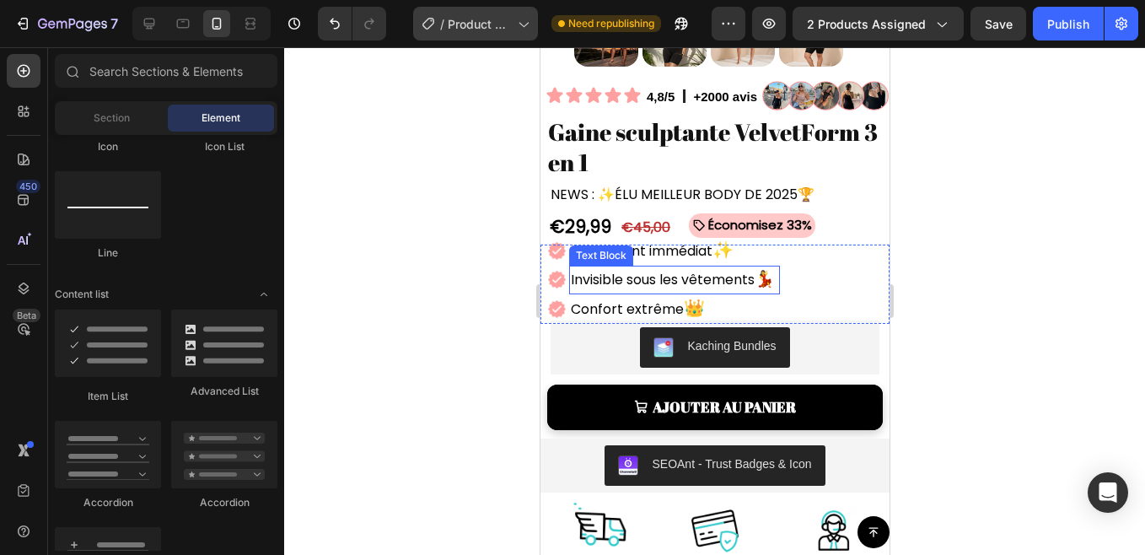
click at [430, 314] on div at bounding box center [714, 300] width 861 height 507
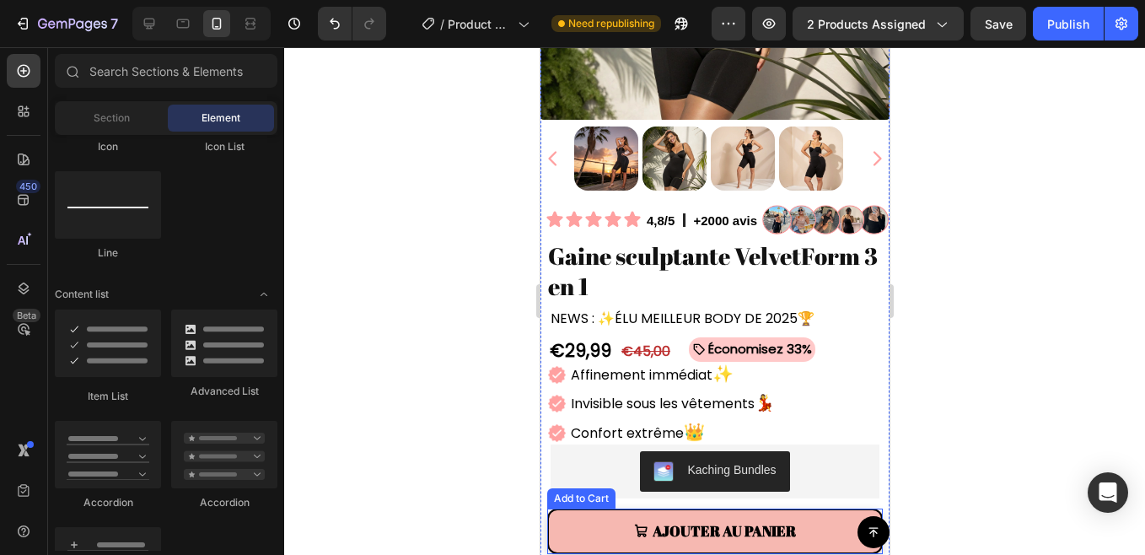
scroll to position [343, 0]
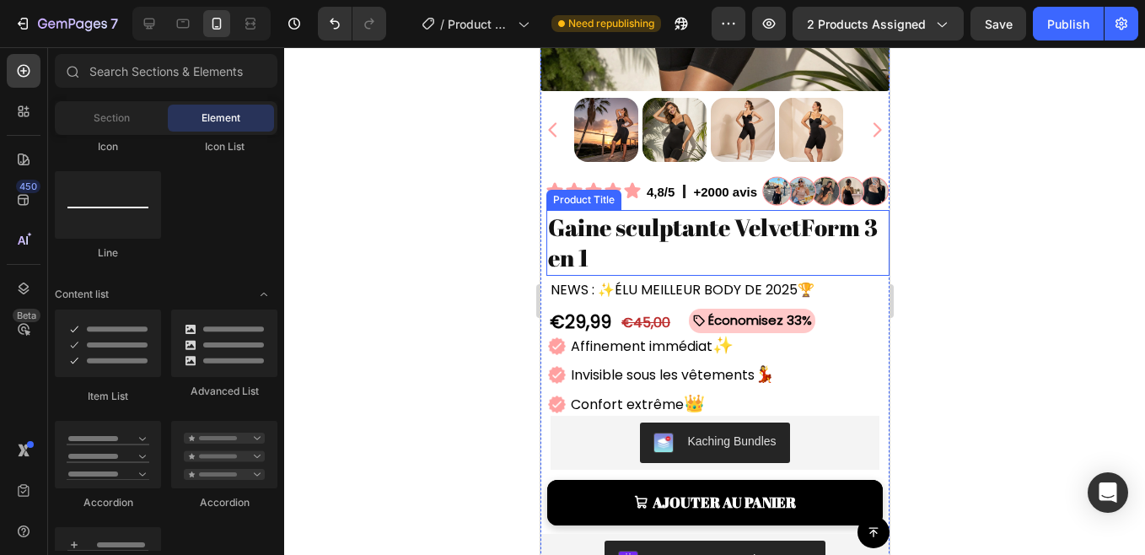
click at [444, 330] on div at bounding box center [714, 300] width 861 height 507
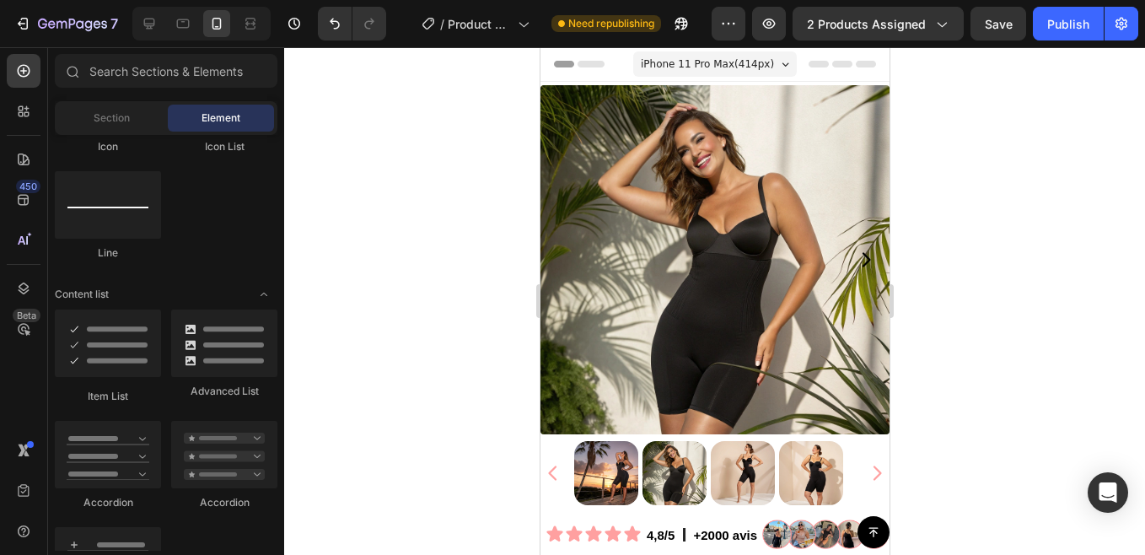
click at [691, 54] on div "iPhone 11 Pro Max ( 414 px)" at bounding box center [714, 63] width 164 height 25
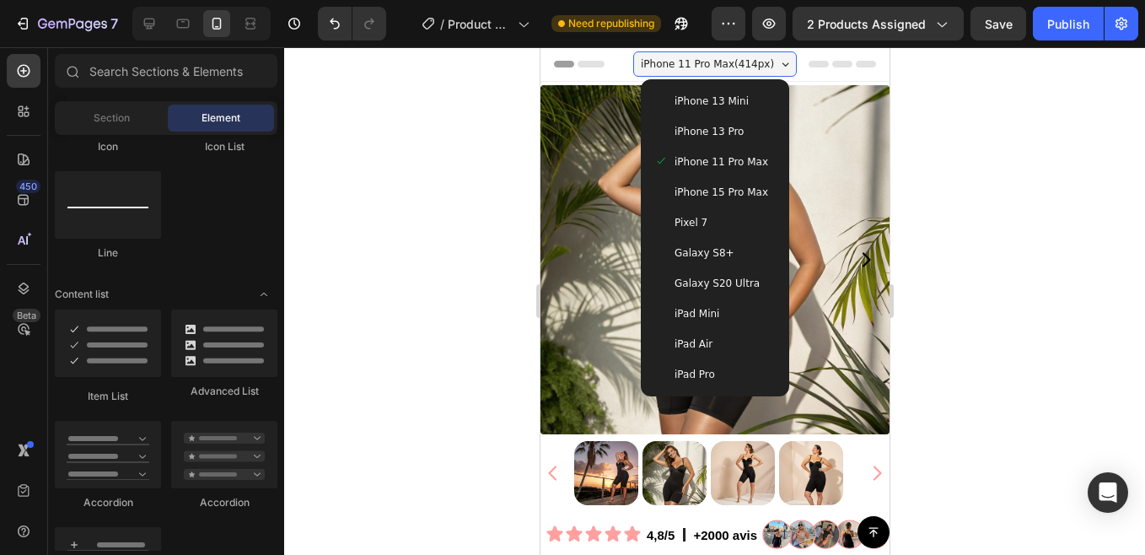
click at [702, 214] on div "Pixel 7" at bounding box center [713, 222] width 121 height 17
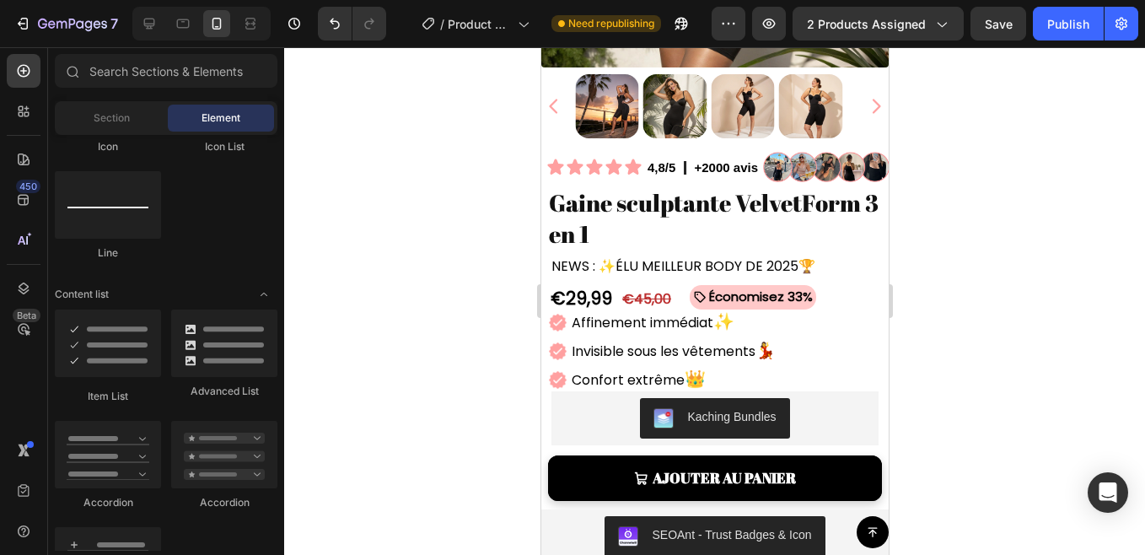
scroll to position [360, 0]
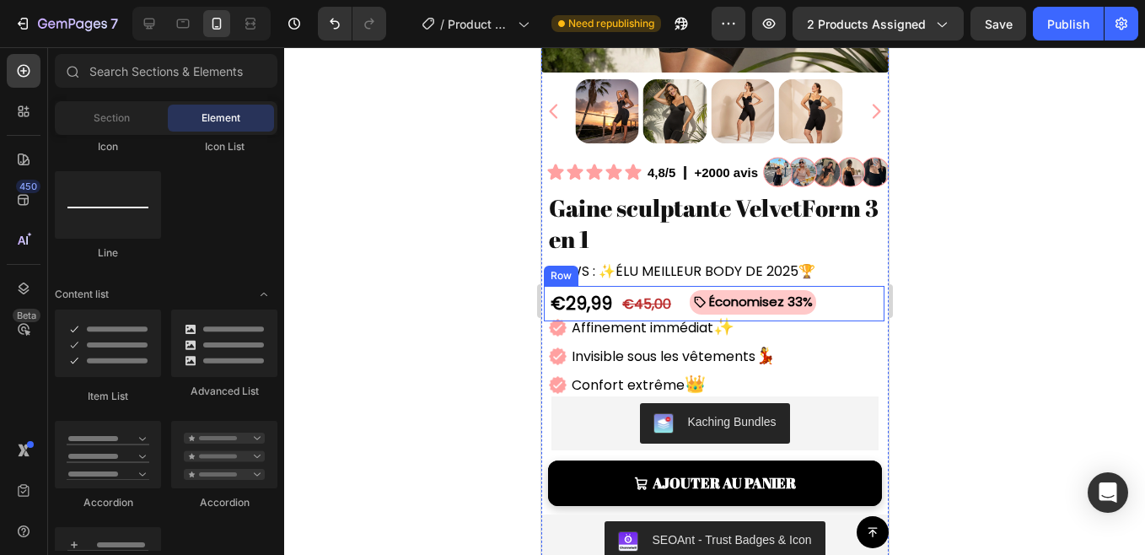
click at [672, 286] on div "€29,99 Product Price Product Price €45,00 Product Price Product Price Économise…" at bounding box center [713, 303] width 341 height 35
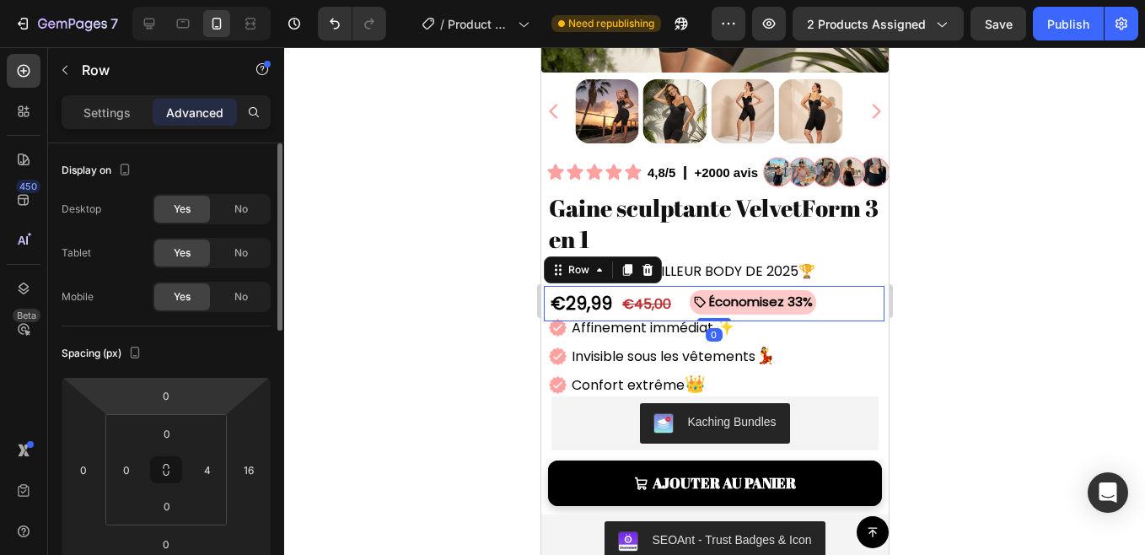
click at [168, 0] on html "7 Version history / Product Page - Dec 16, 21:40:24 Need republishing Preview 2…" at bounding box center [572, 0] width 1145 height 0
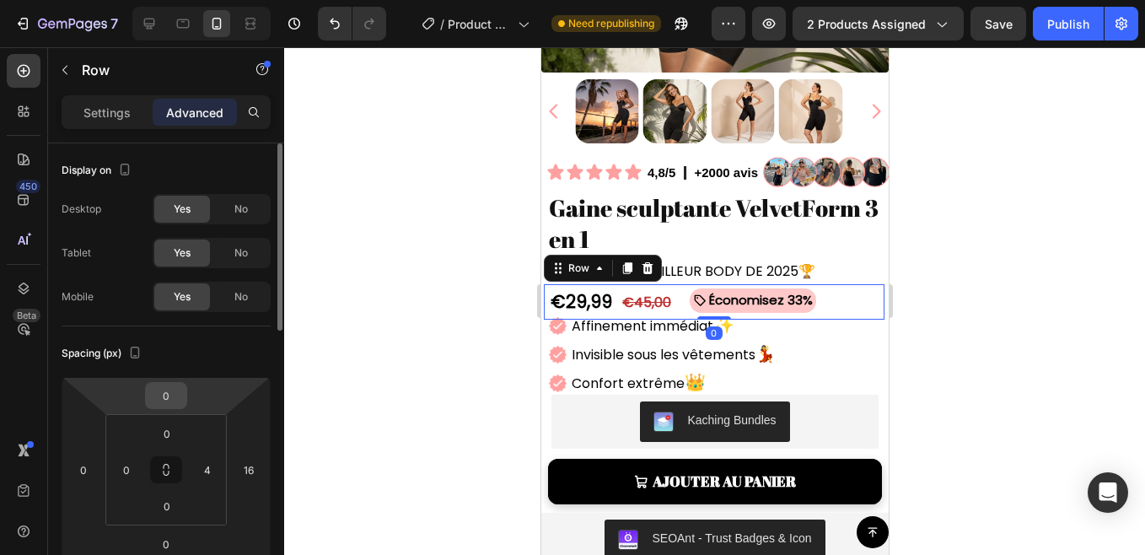
click at [168, 397] on input "0" at bounding box center [166, 395] width 34 height 25
click at [0, 0] on div "Spacing (px) 0 0 0 16 0 0 0 4" at bounding box center [0, 0] width 0 height 0
click at [374, 279] on div at bounding box center [714, 300] width 861 height 507
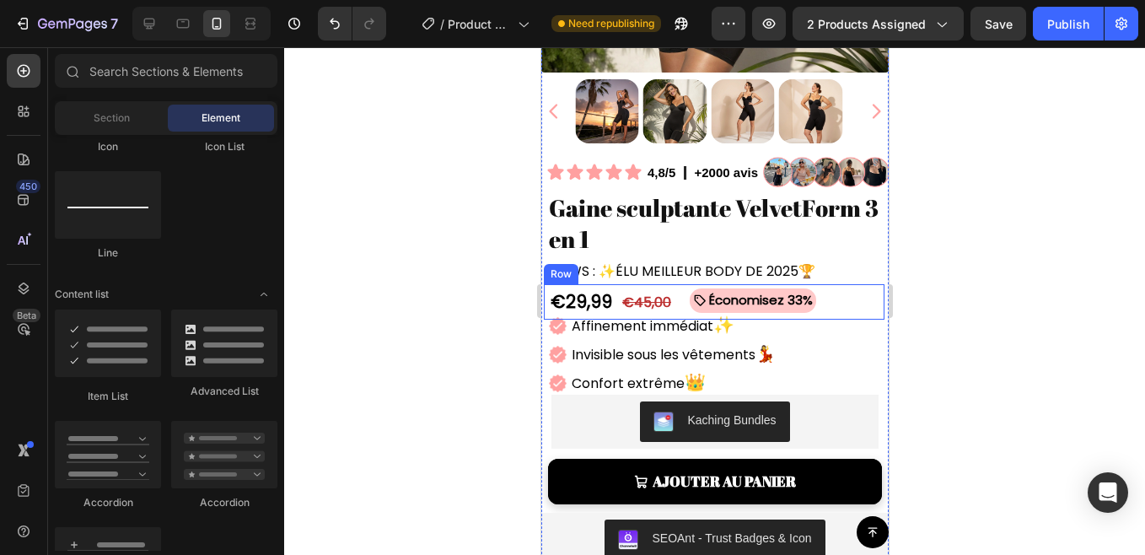
click at [674, 284] on div "€29,99 Product Price Product Price €45,00 Product Price Product Price Économise…" at bounding box center [713, 301] width 341 height 35
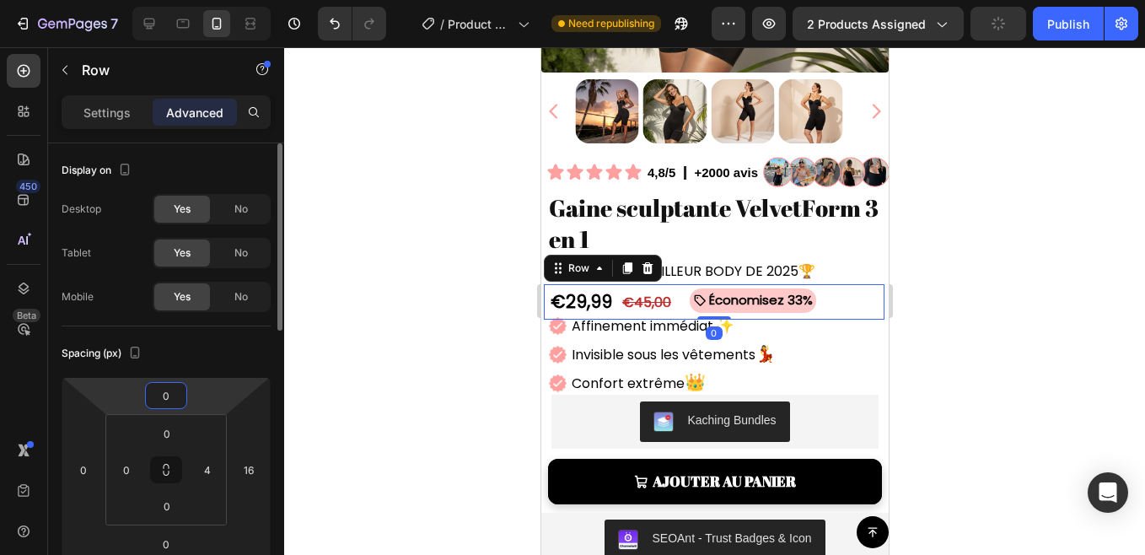
click at [169, 407] on input "0" at bounding box center [166, 395] width 34 height 25
type input "-8"
type input "-6"
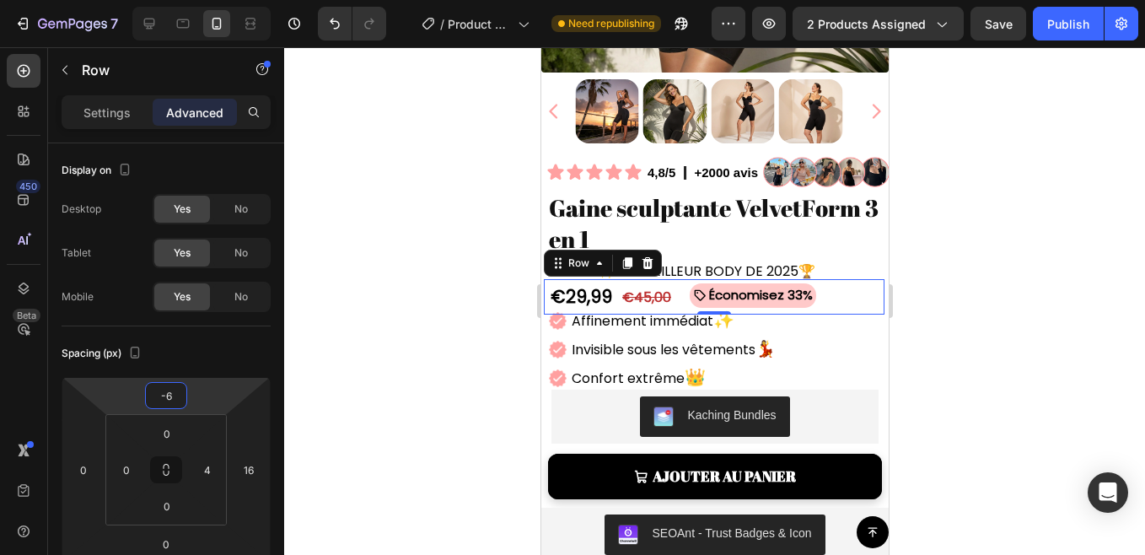
click at [341, 303] on div at bounding box center [714, 300] width 861 height 507
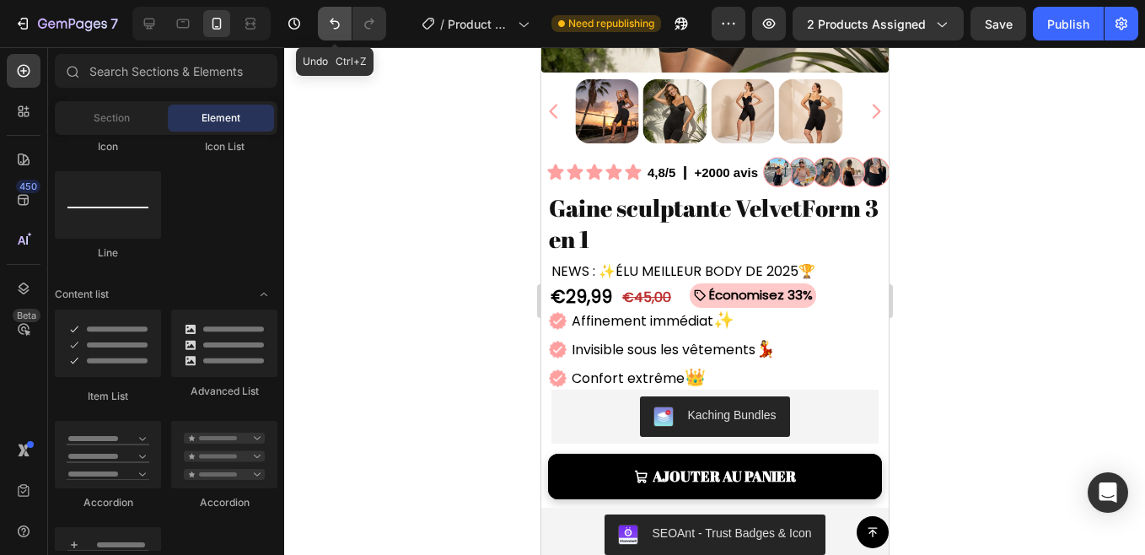
click at [346, 23] on button "Undo/Redo" at bounding box center [335, 24] width 34 height 34
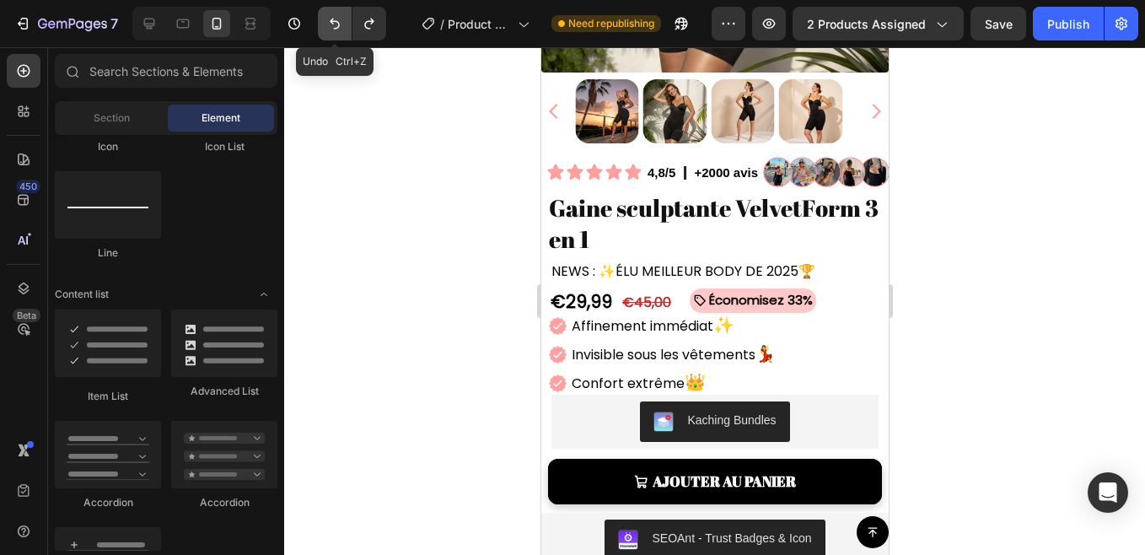
click at [346, 23] on button "Undo/Redo" at bounding box center [335, 24] width 34 height 34
click at [369, 26] on icon "Undo/Redo" at bounding box center [369, 23] width 17 height 17
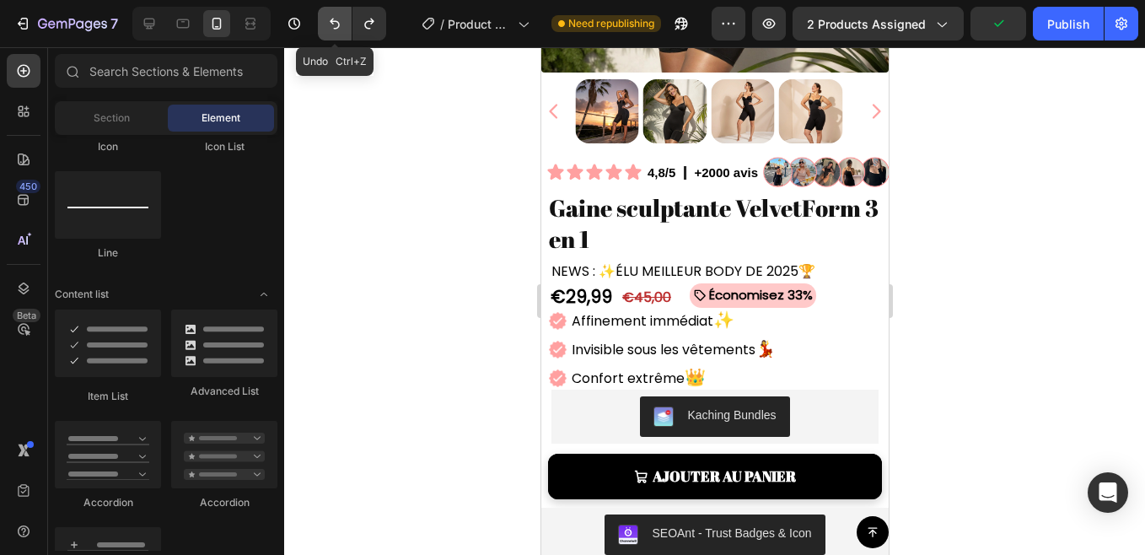
click at [335, 33] on button "Undo/Redo" at bounding box center [335, 24] width 34 height 34
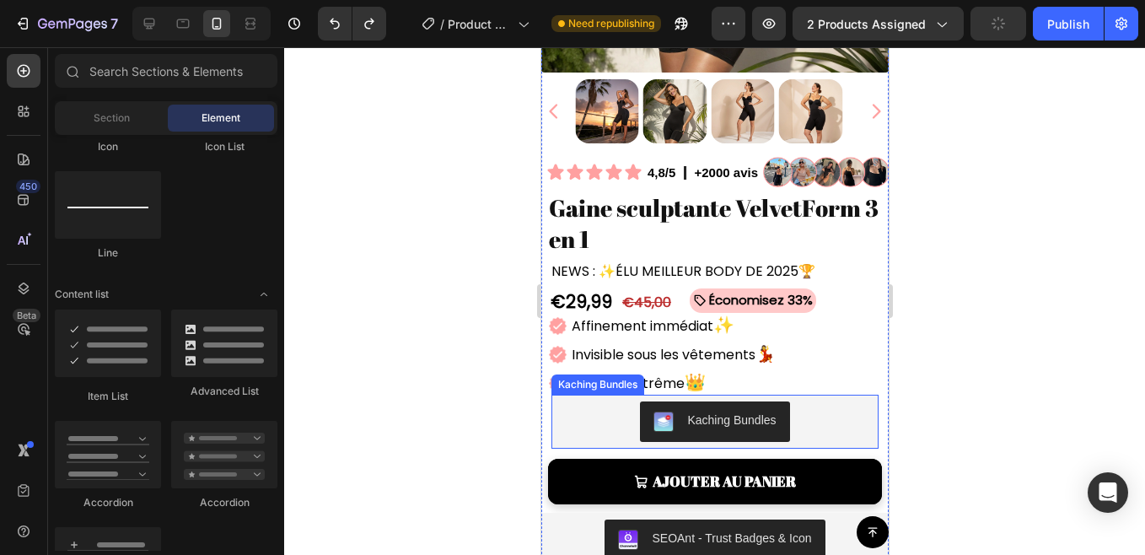
click at [604, 394] on div "Kaching Bundles" at bounding box center [713, 421] width 327 height 54
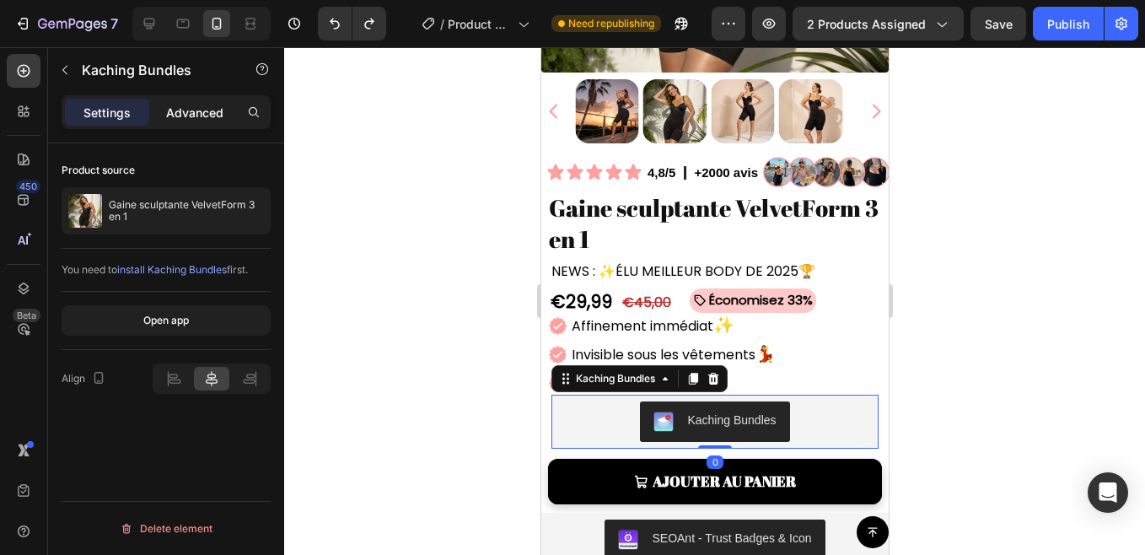
click at [203, 102] on div "Advanced" at bounding box center [195, 112] width 84 height 27
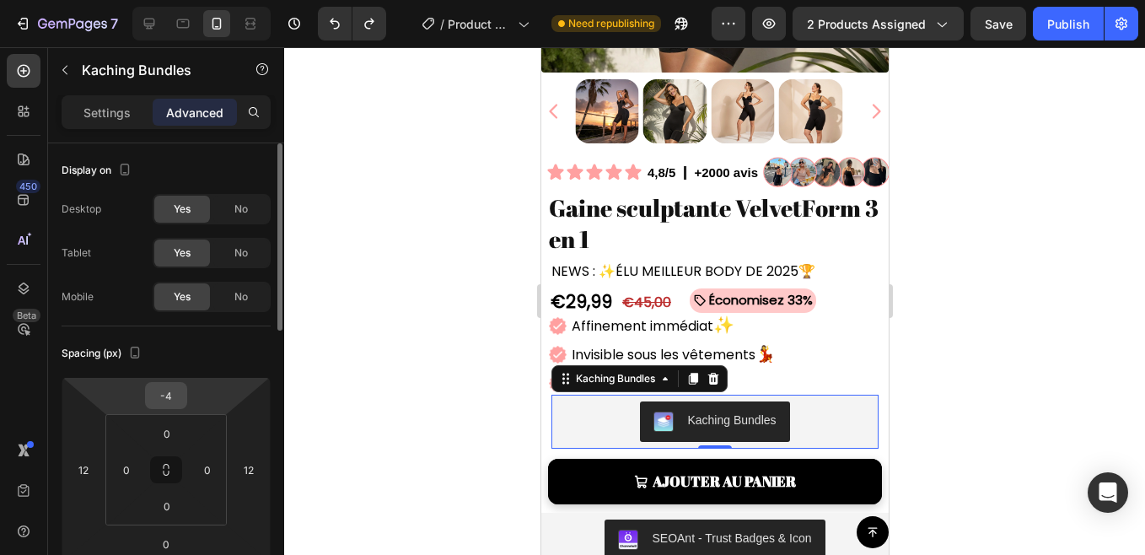
click at [169, 394] on input "-4" at bounding box center [166, 395] width 34 height 25
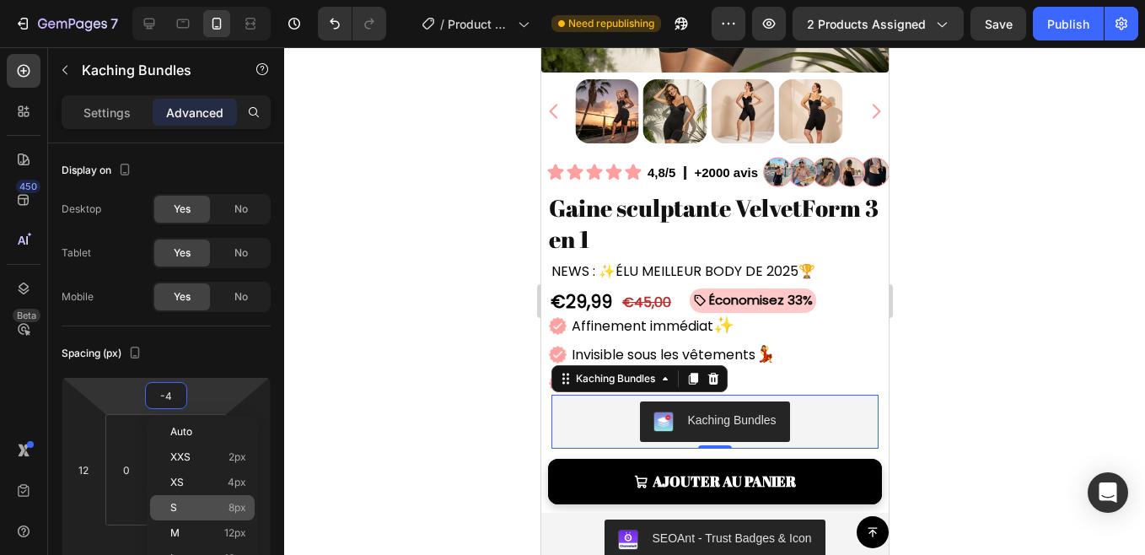
click at [233, 505] on span "8px" at bounding box center [237, 507] width 18 height 12
type input "8"
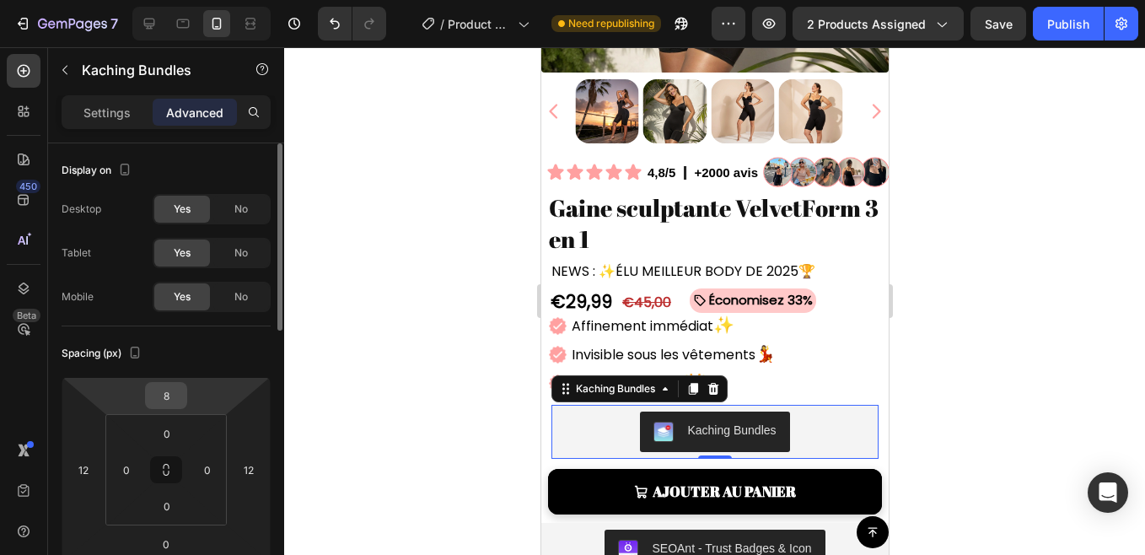
click at [159, 400] on input "8" at bounding box center [166, 395] width 34 height 25
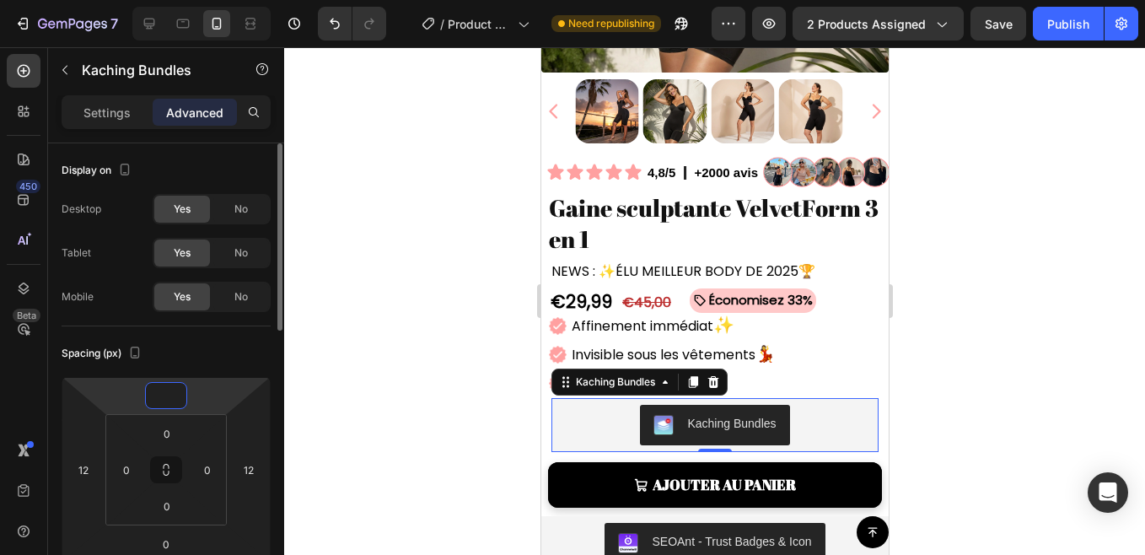
type input "-8"
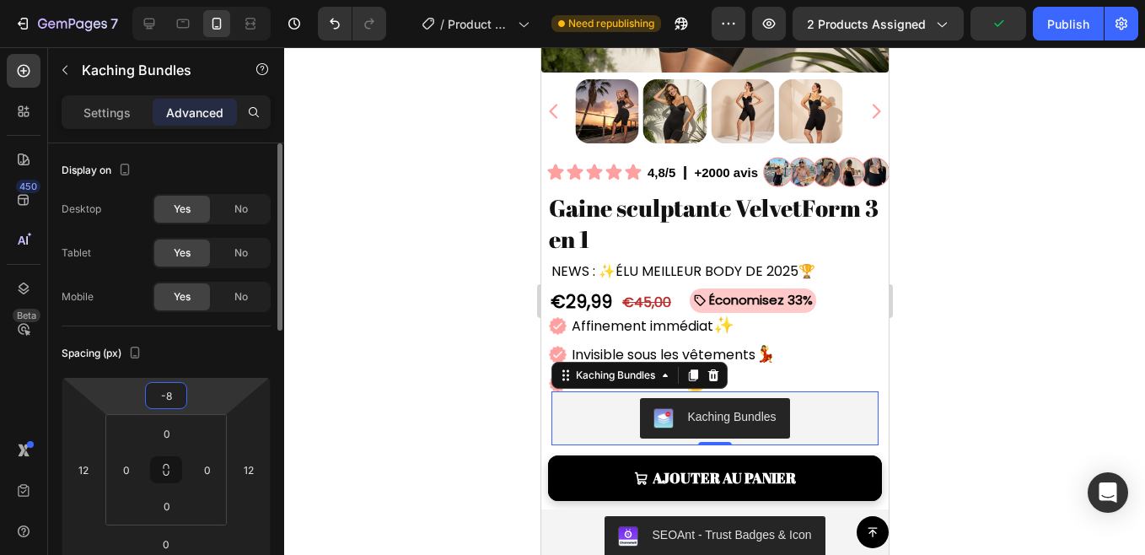
click at [240, 346] on div "Spacing (px)" at bounding box center [166, 353] width 209 height 27
click at [417, 295] on div at bounding box center [714, 300] width 861 height 507
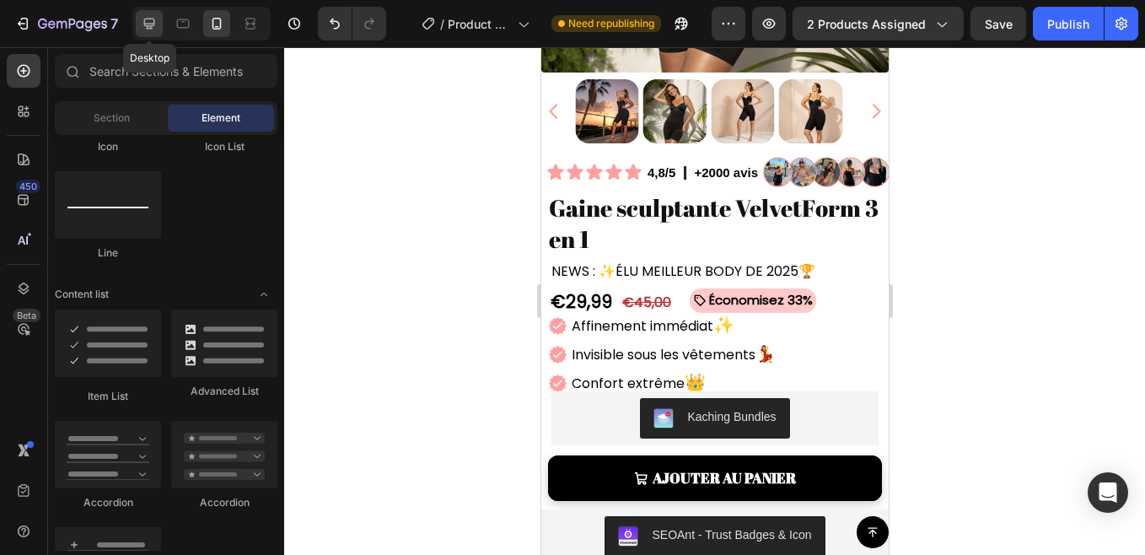
click at [153, 24] on icon at bounding box center [149, 24] width 11 height 11
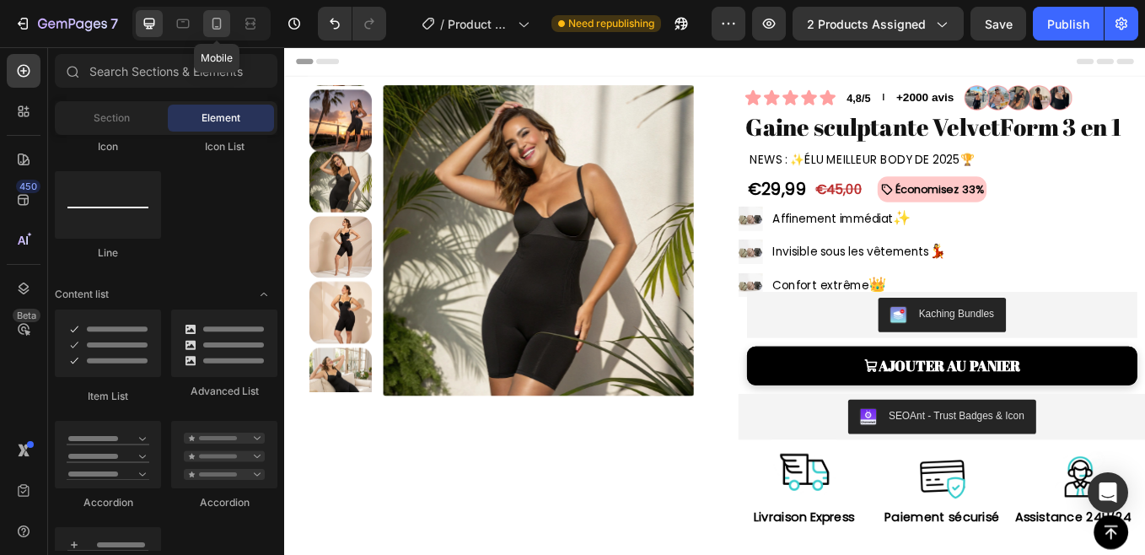
click at [219, 17] on icon at bounding box center [216, 23] width 17 height 17
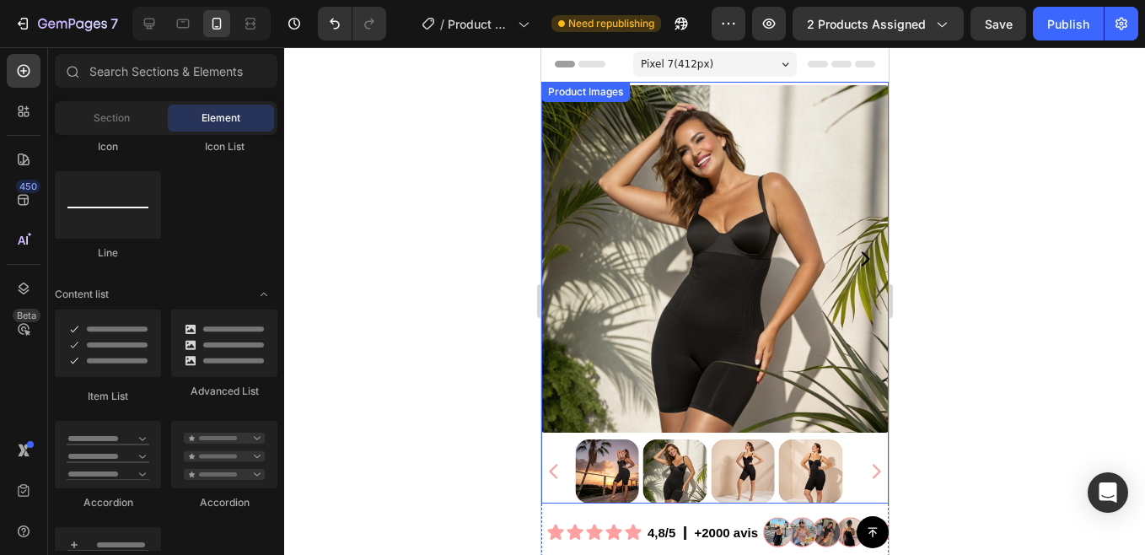
scroll to position [523, 0]
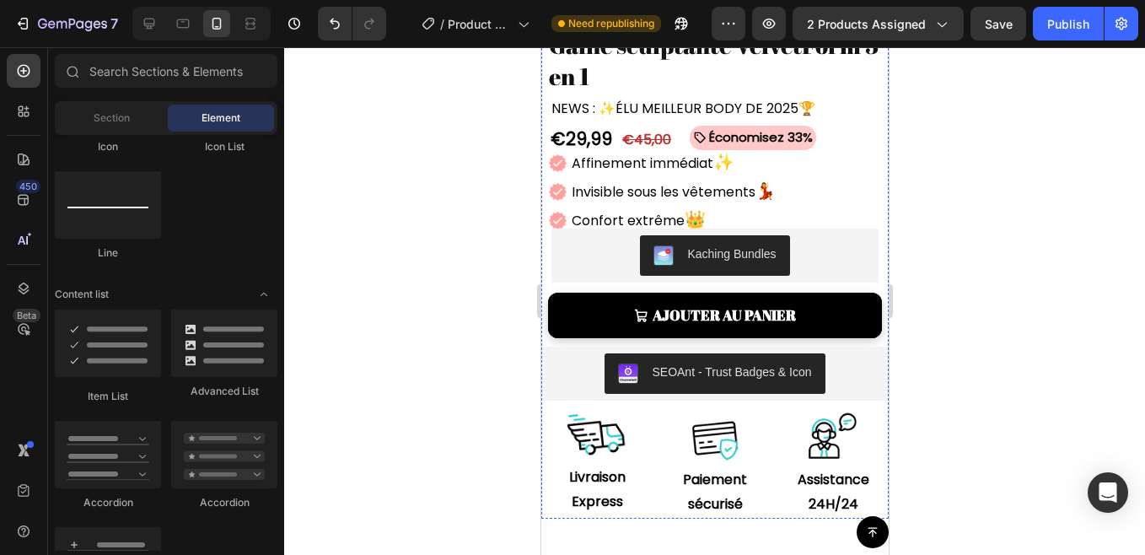
click at [557, 154] on img at bounding box center [557, 163] width 18 height 18
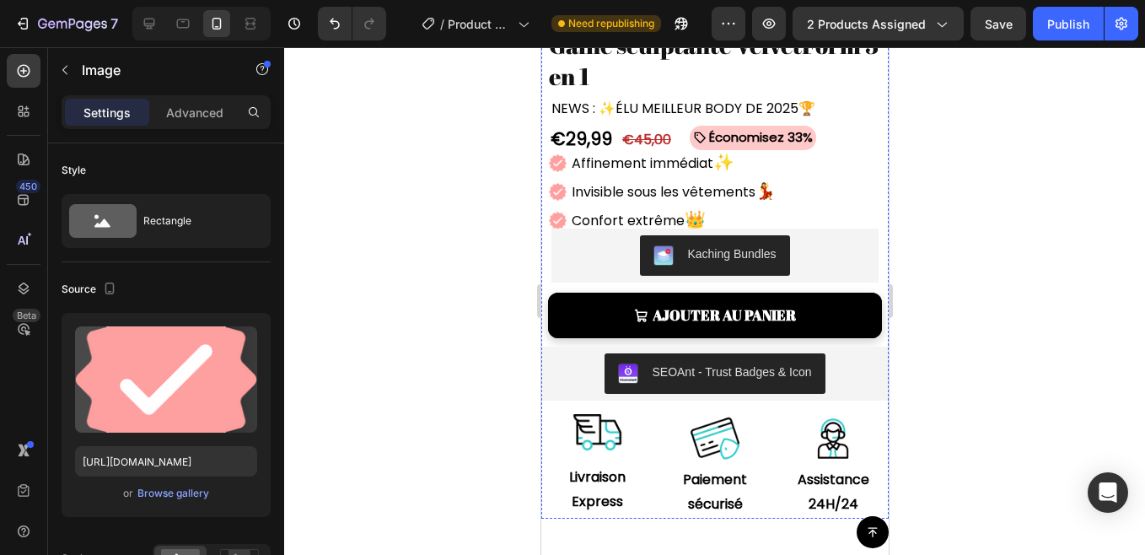
click at [557, 154] on img at bounding box center [557, 163] width 18 height 18
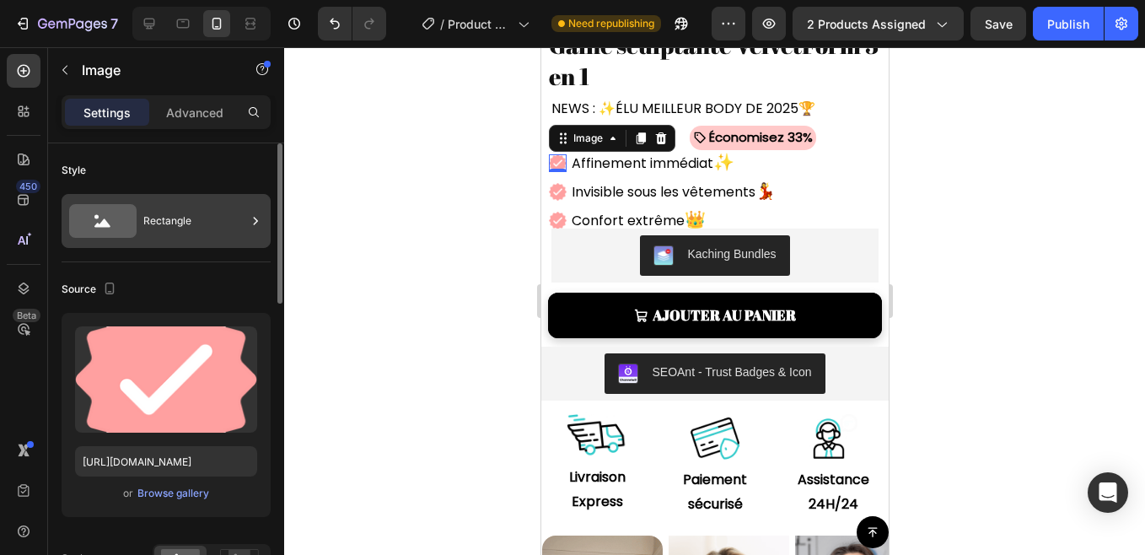
scroll to position [528, 0]
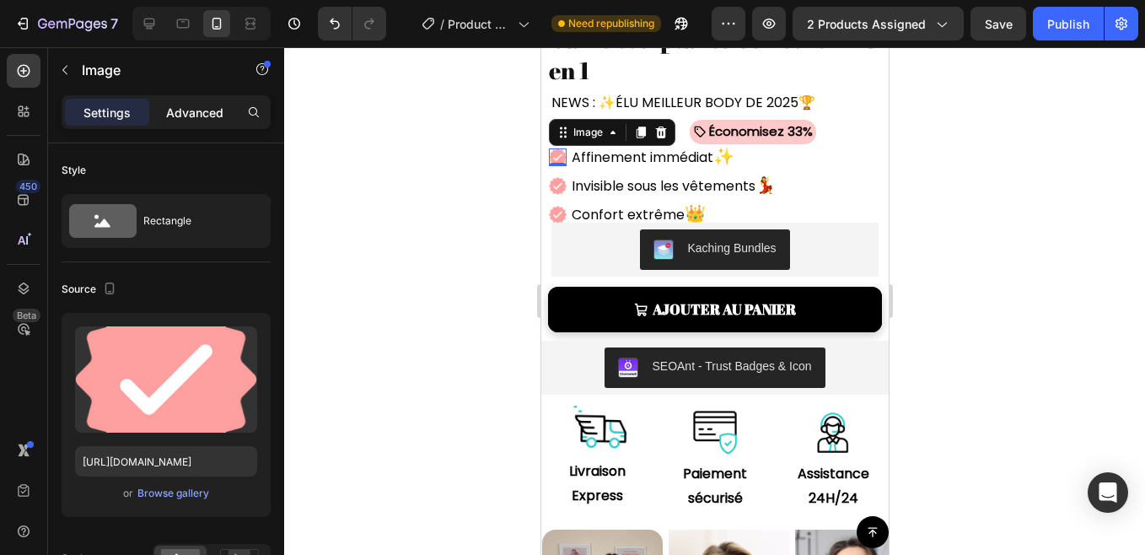
click at [198, 106] on p "Advanced" at bounding box center [194, 113] width 57 height 18
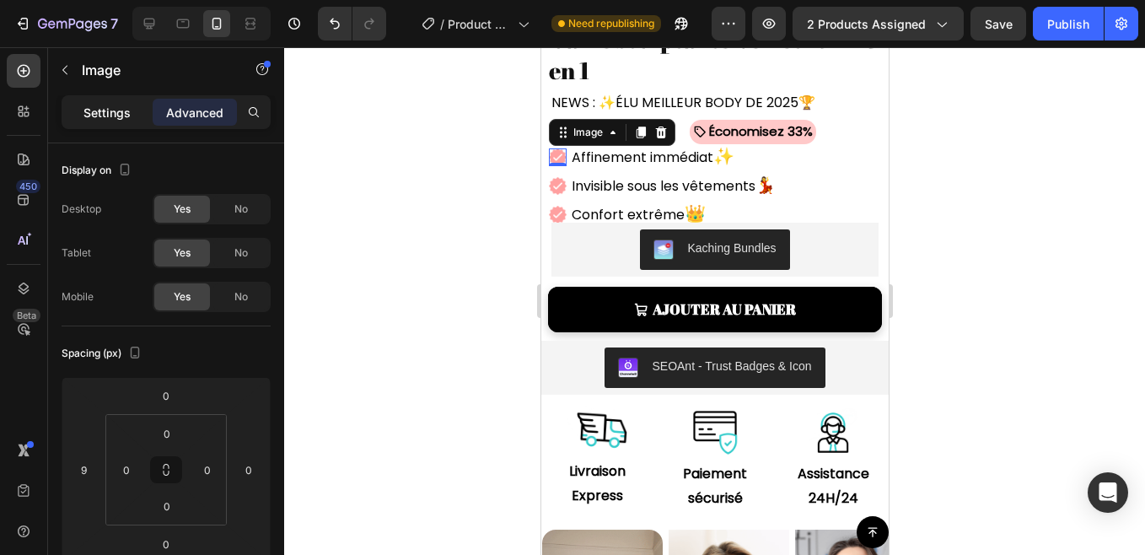
click at [99, 110] on p "Settings" at bounding box center [106, 113] width 47 height 18
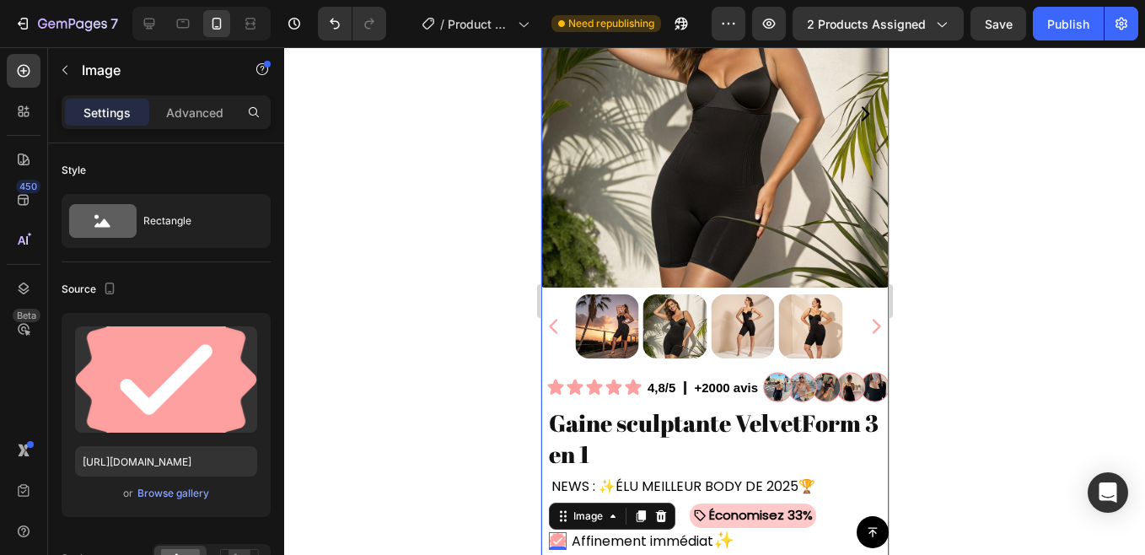
scroll to position [152, 0]
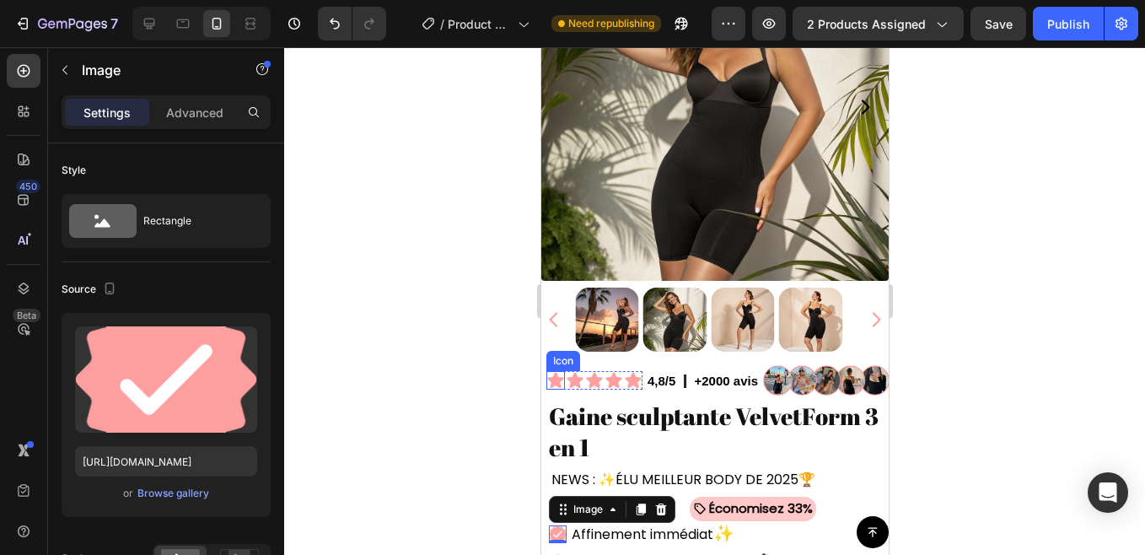
click at [555, 372] on icon at bounding box center [554, 380] width 16 height 16
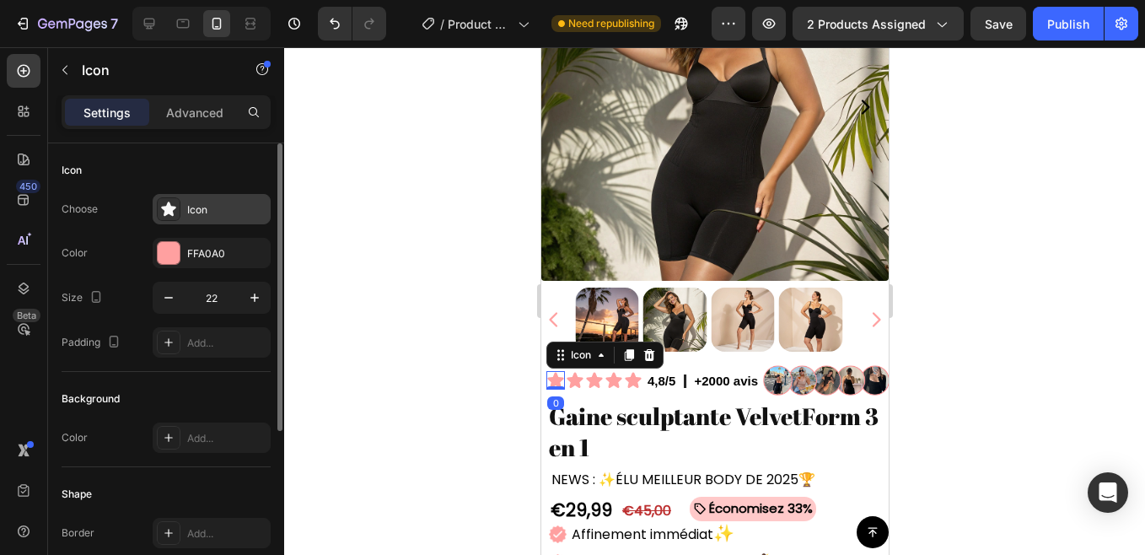
click at [172, 217] on icon at bounding box center [168, 209] width 17 height 17
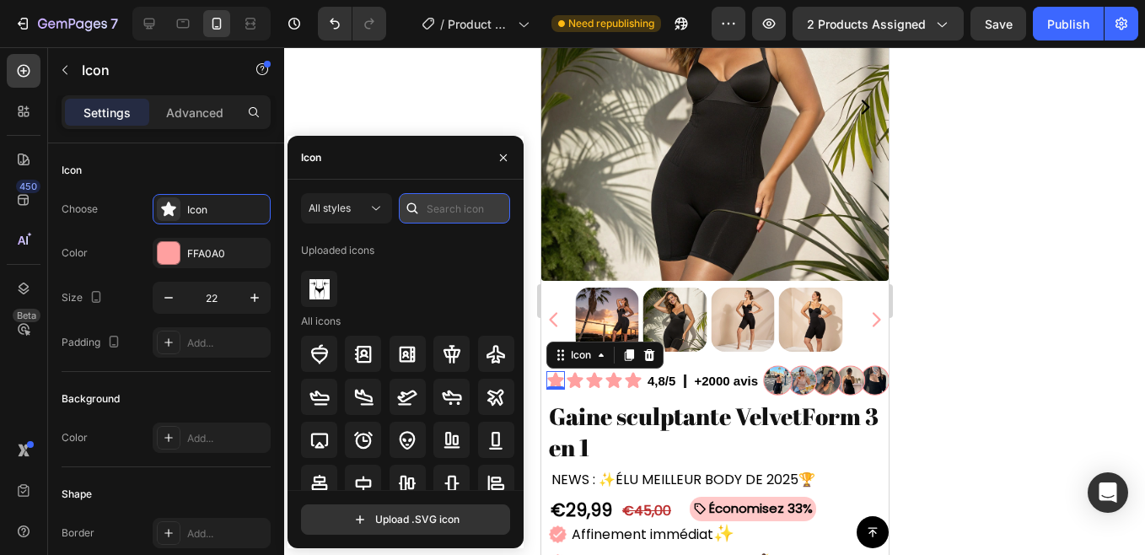
click at [463, 217] on input "text" at bounding box center [454, 208] width 111 height 30
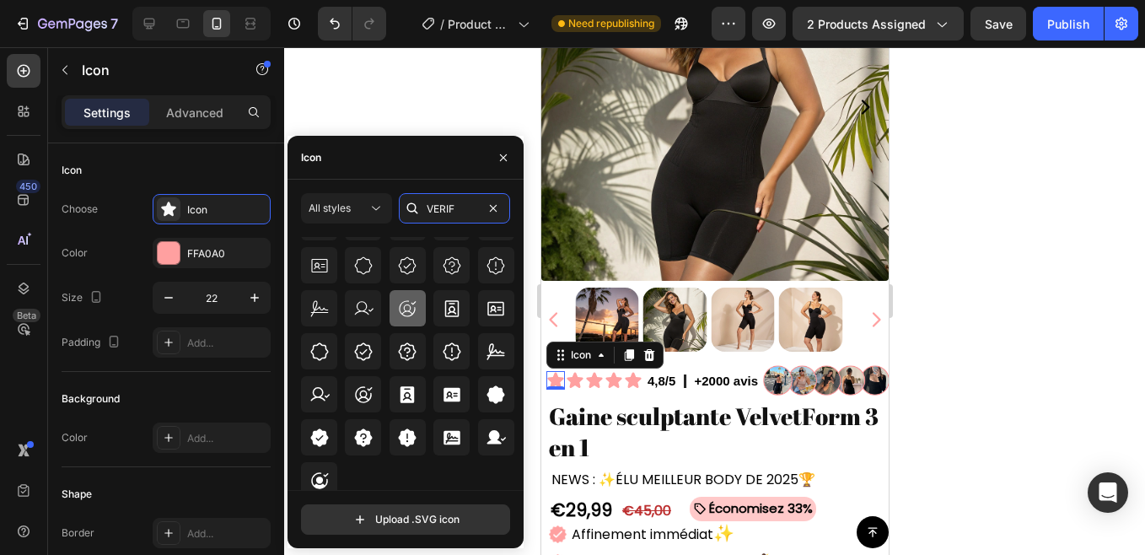
scroll to position [101, 0]
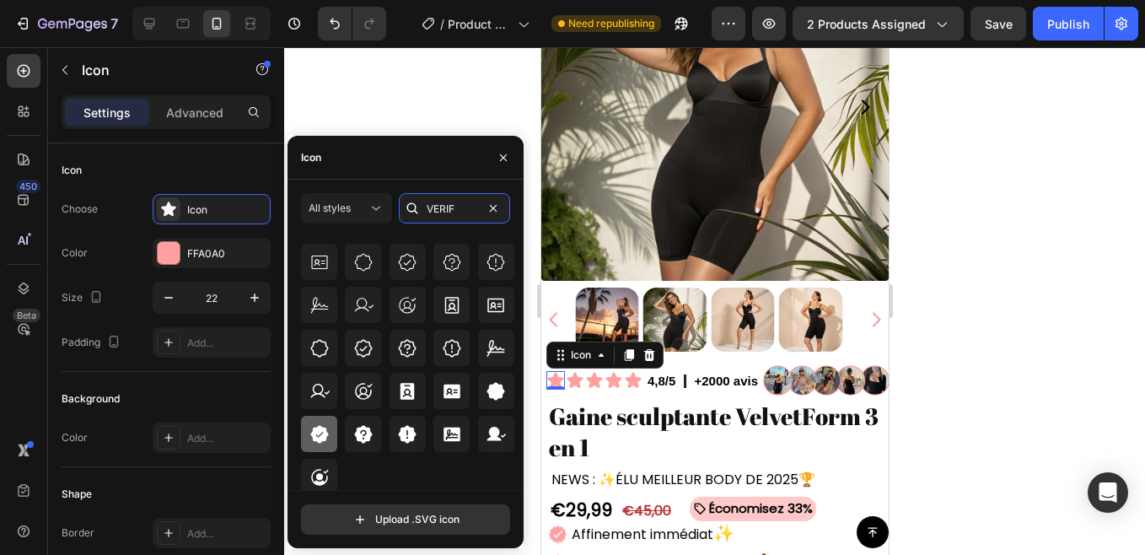
type input "VERIF"
click at [319, 430] on icon at bounding box center [319, 434] width 18 height 18
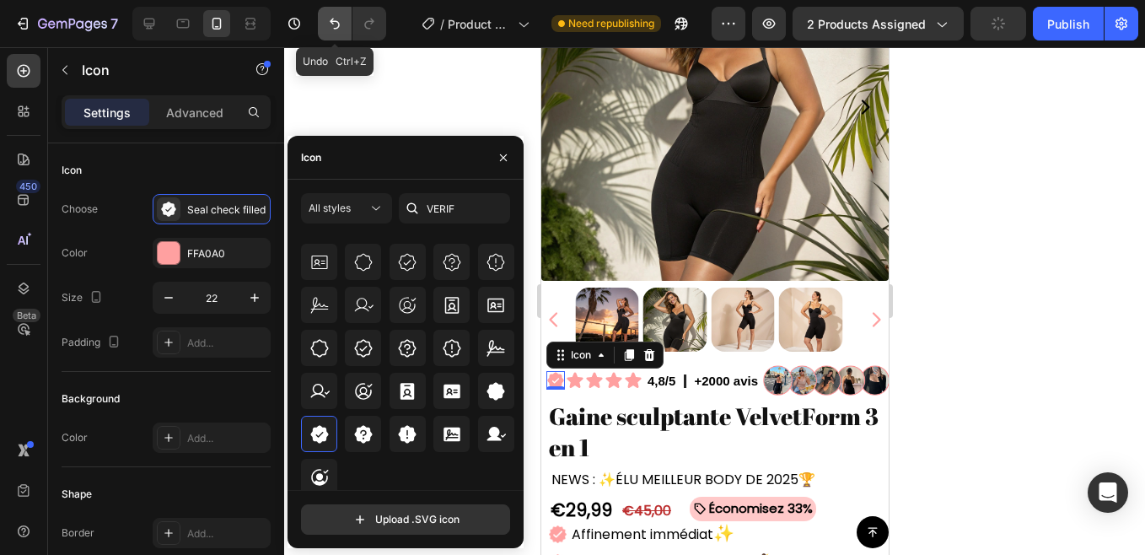
click at [341, 19] on icon "Undo/Redo" at bounding box center [334, 23] width 17 height 17
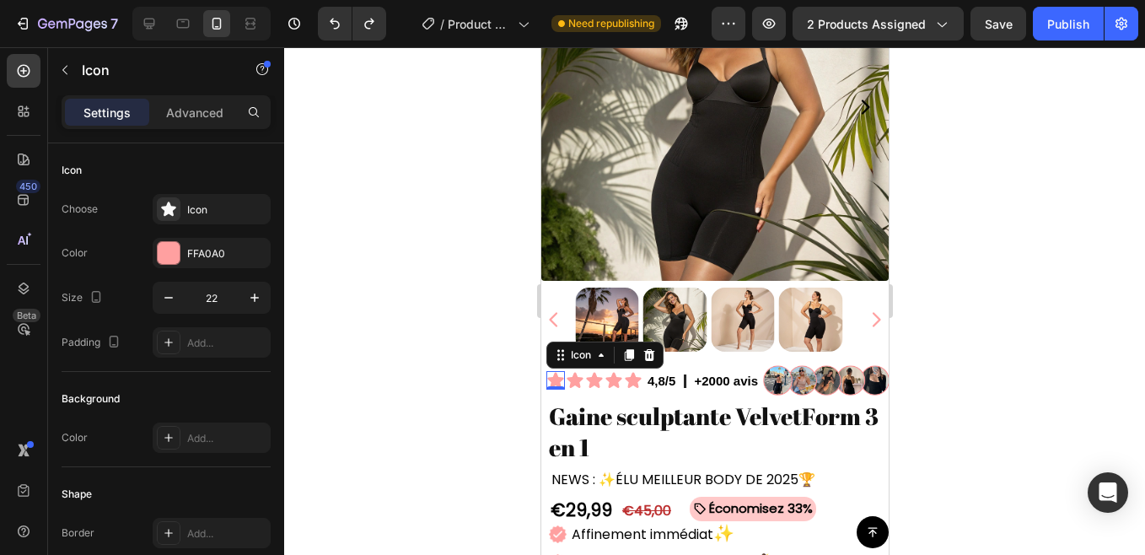
click at [475, 429] on div at bounding box center [714, 300] width 861 height 507
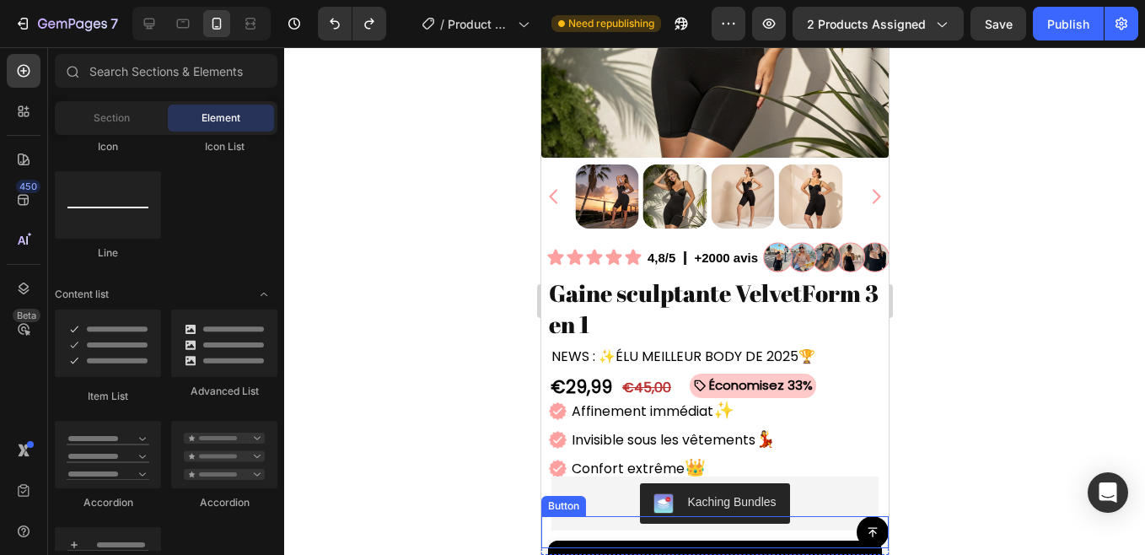
scroll to position [371, 0]
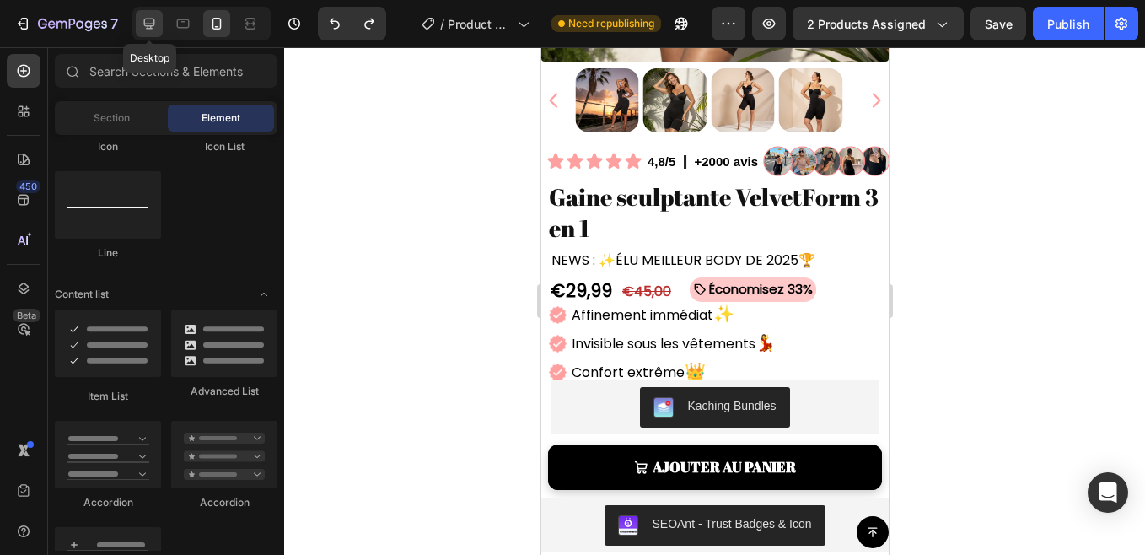
click at [144, 28] on icon at bounding box center [149, 23] width 17 height 17
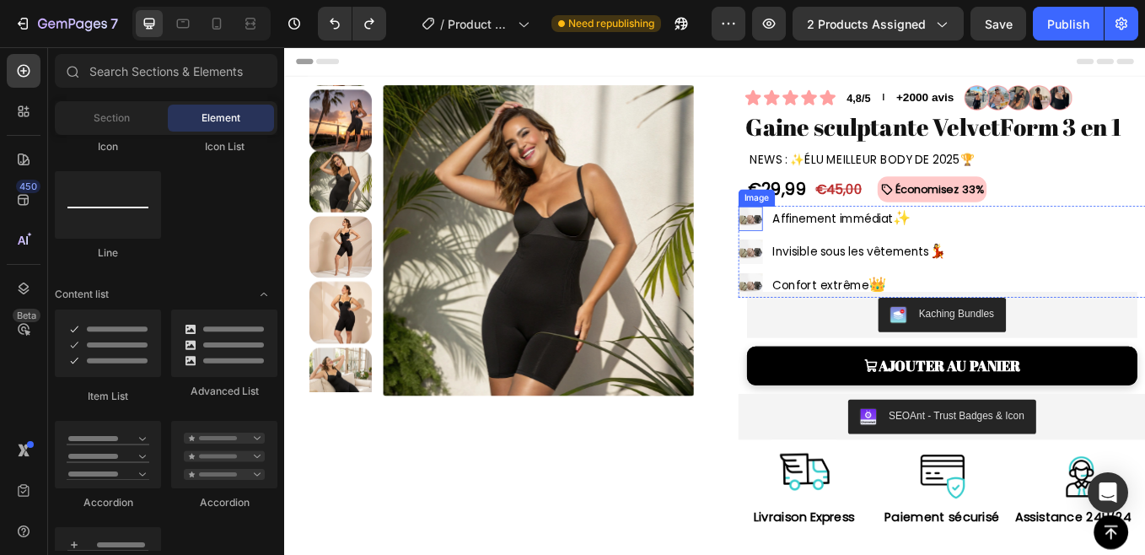
click at [827, 248] on img at bounding box center [831, 248] width 29 height 29
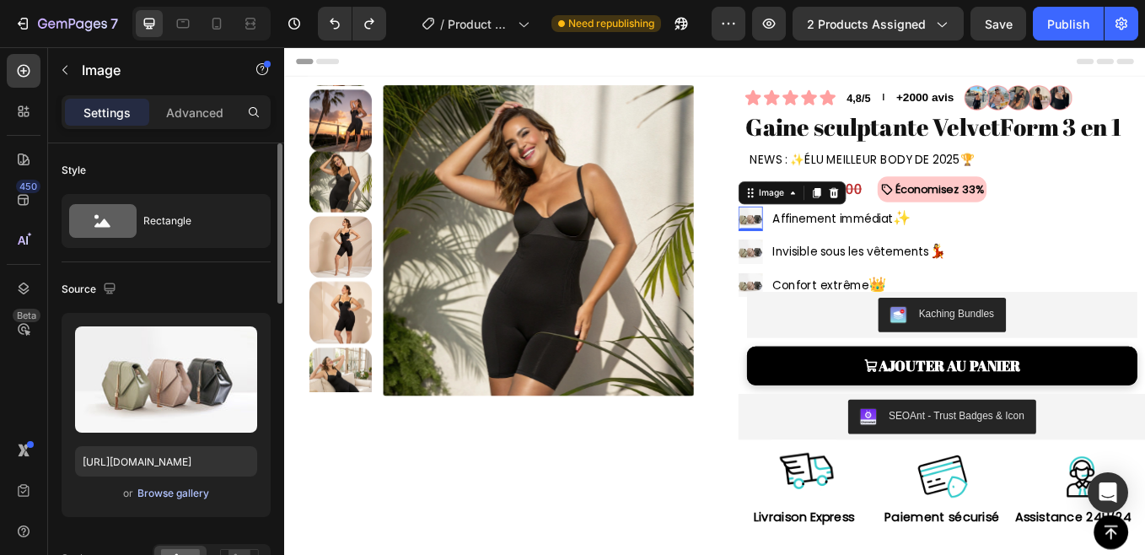
click at [191, 488] on div "Browse gallery" at bounding box center [173, 492] width 72 height 15
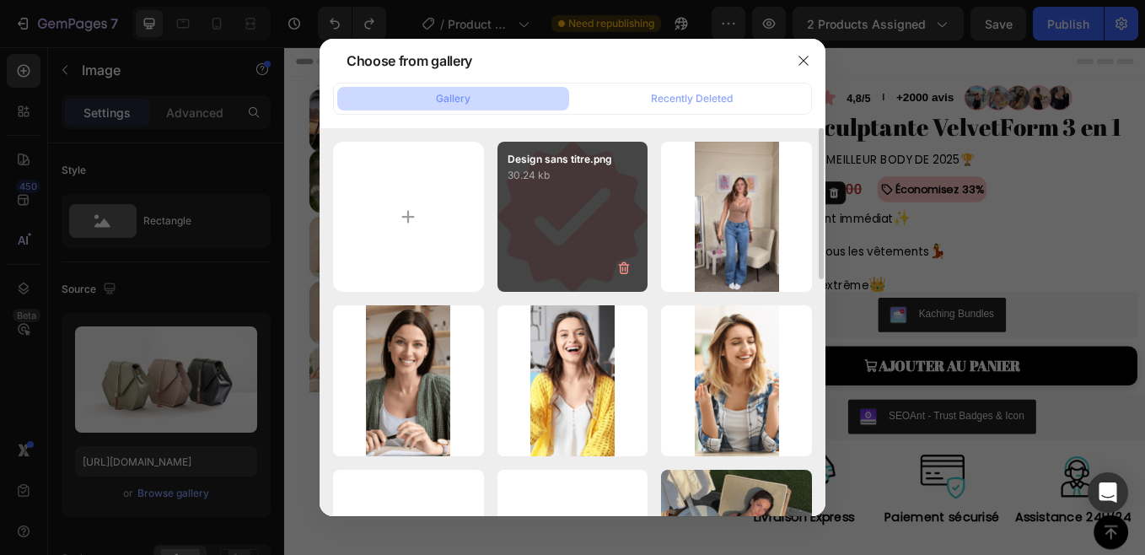
click at [545, 249] on div "Design sans titre.png 30.24 kb" at bounding box center [572, 217] width 151 height 151
type input "[URL][DOMAIN_NAME]"
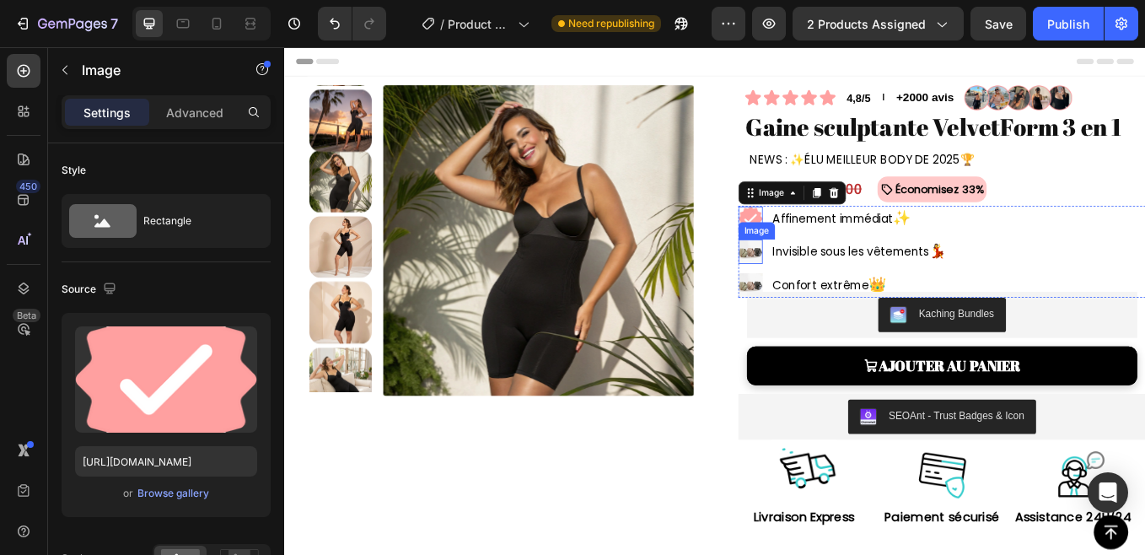
click at [821, 282] on img at bounding box center [831, 287] width 29 height 29
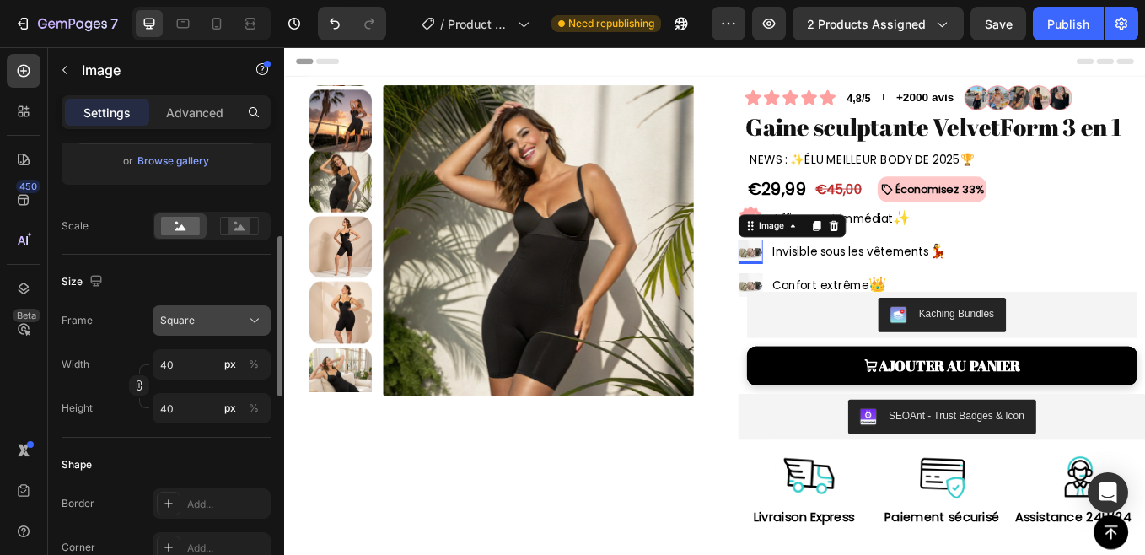
scroll to position [197, 0]
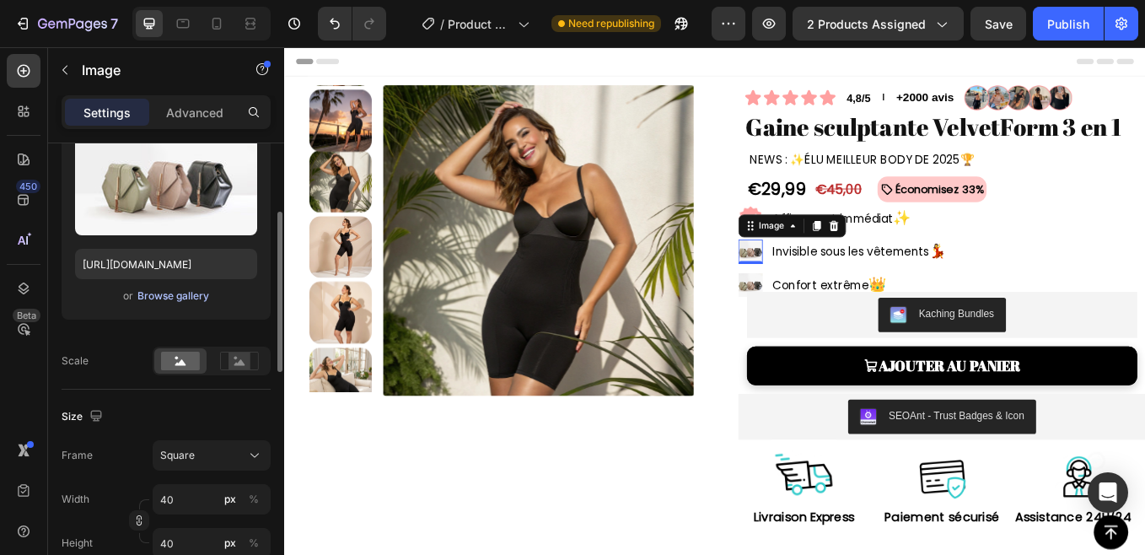
click at [180, 292] on div "Browse gallery" at bounding box center [173, 295] width 72 height 15
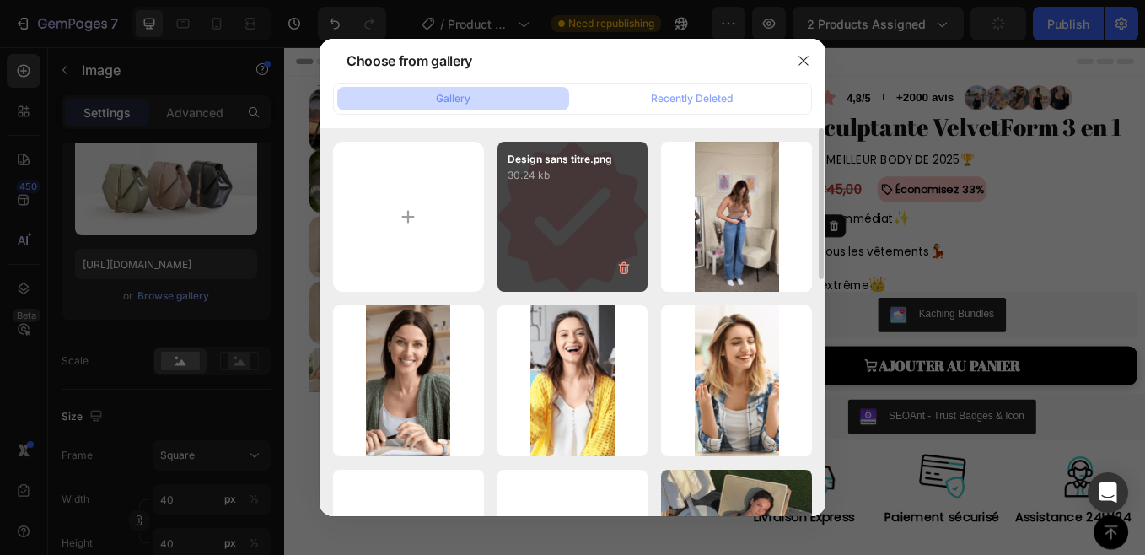
click at [533, 254] on div "Design sans titre.png 30.24 kb" at bounding box center [572, 217] width 151 height 151
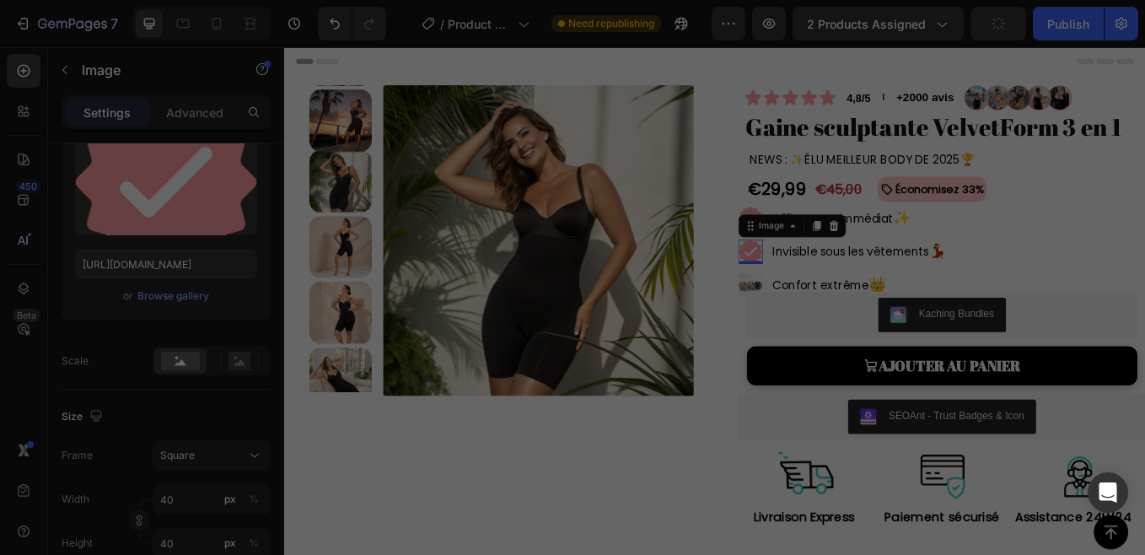
type input "[URL][DOMAIN_NAME]"
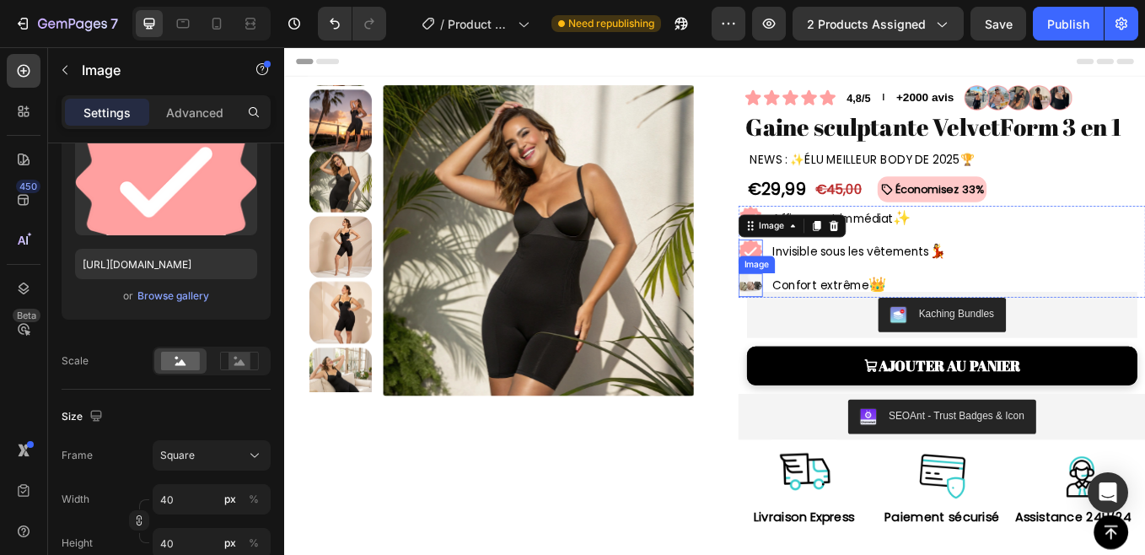
click at [827, 328] on img at bounding box center [831, 327] width 29 height 29
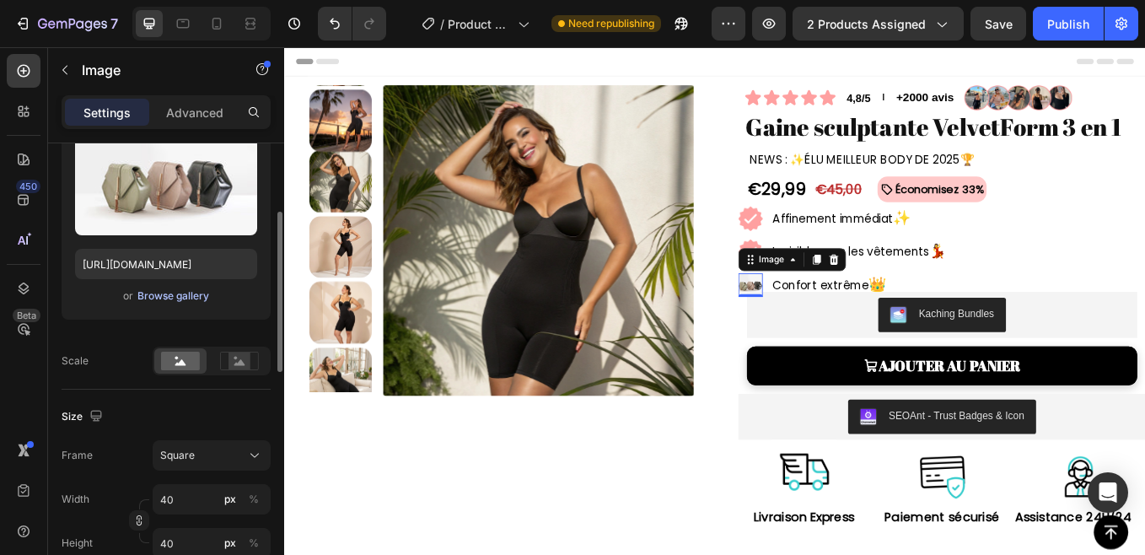
click at [183, 295] on div "Browse gallery" at bounding box center [173, 295] width 72 height 15
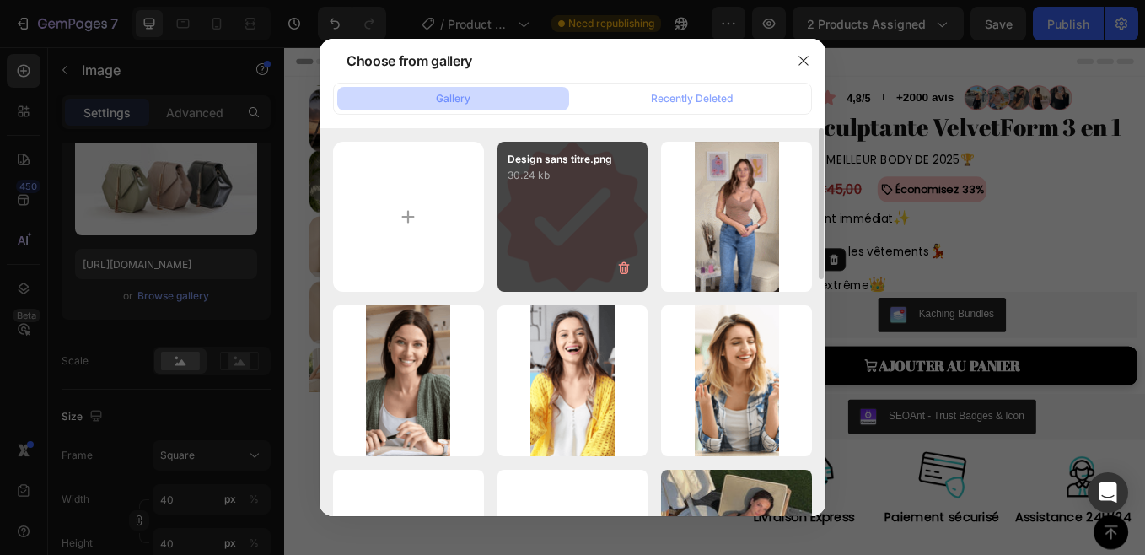
click at [563, 223] on div "Design sans titre.png 30.24 kb" at bounding box center [572, 217] width 151 height 151
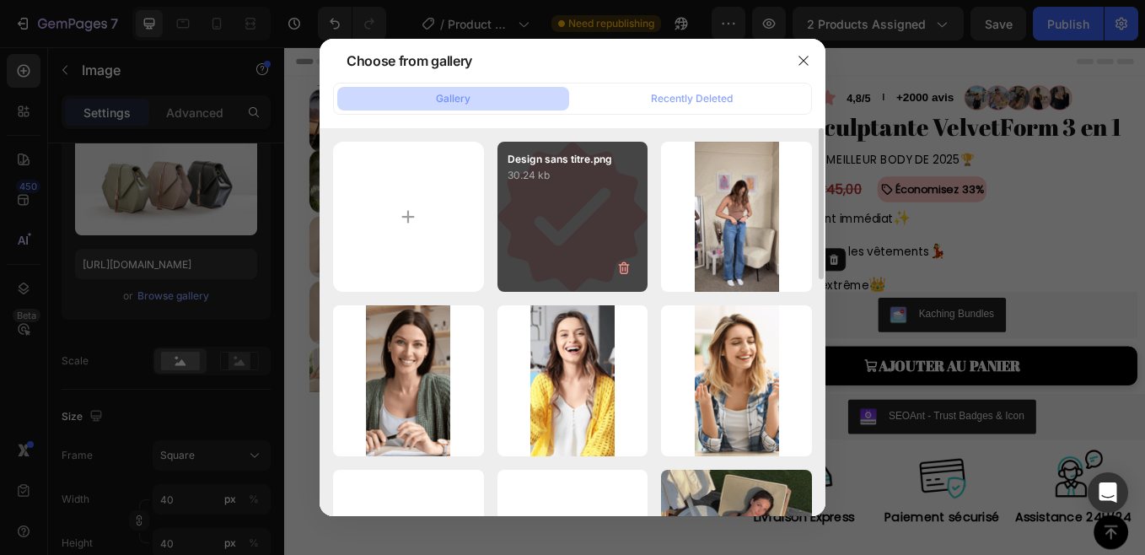
click at [563, 223] on div "Design sans titre.png 30.24 kb" at bounding box center [572, 217] width 151 height 151
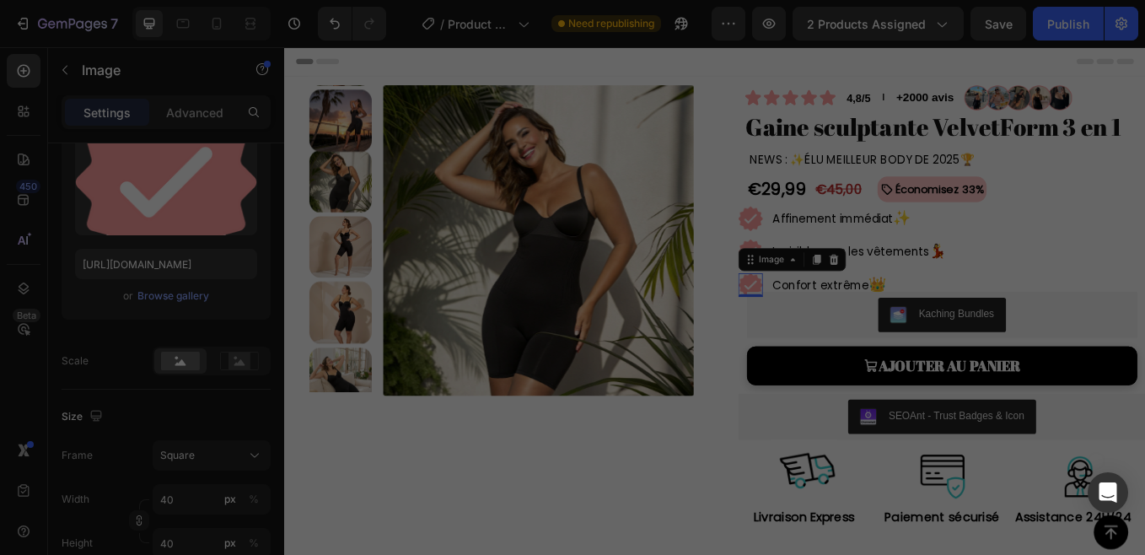
type input "[URL][DOMAIN_NAME]"
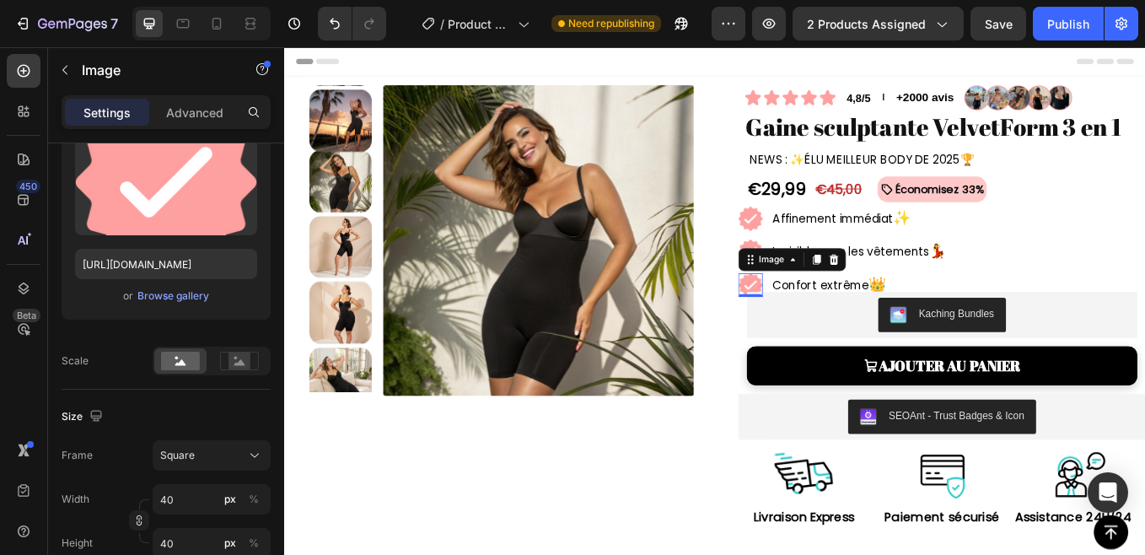
click at [743, 554] on div "Product Images" at bounding box center [552, 351] width 479 height 526
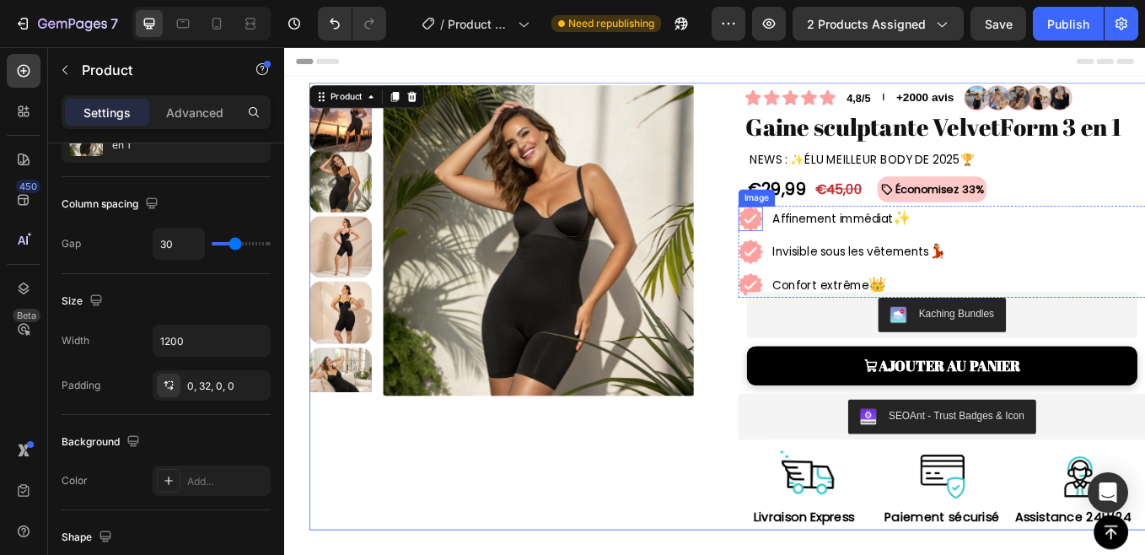
click at [822, 254] on img at bounding box center [831, 248] width 29 height 29
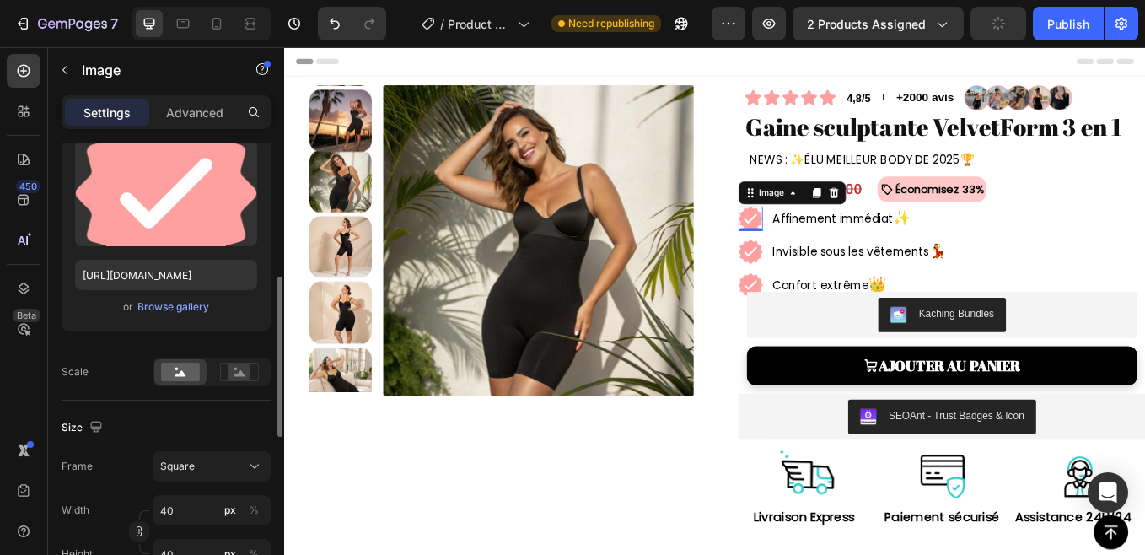
scroll to position [255, 0]
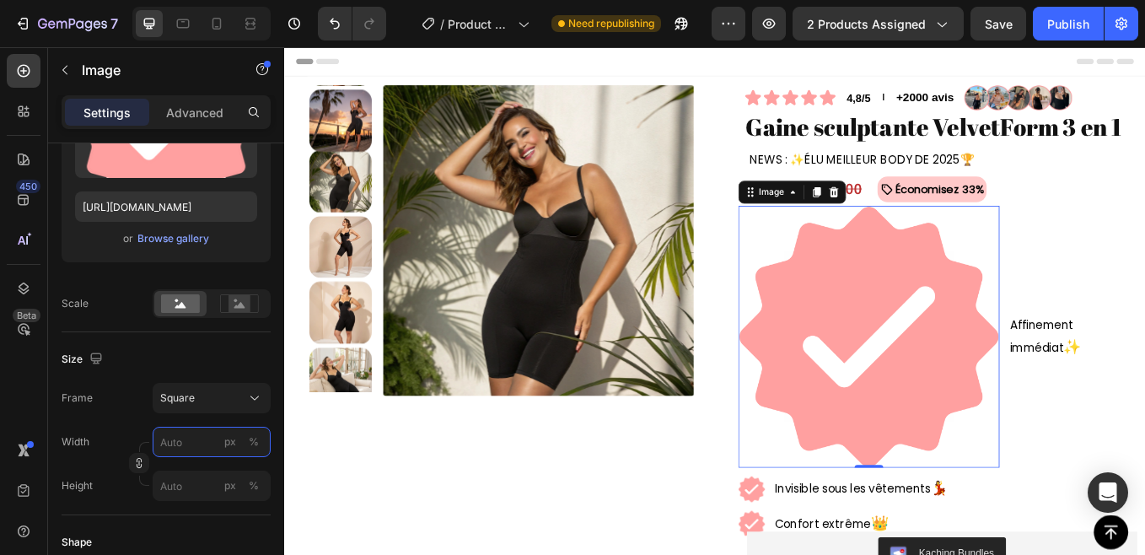
type input "2"
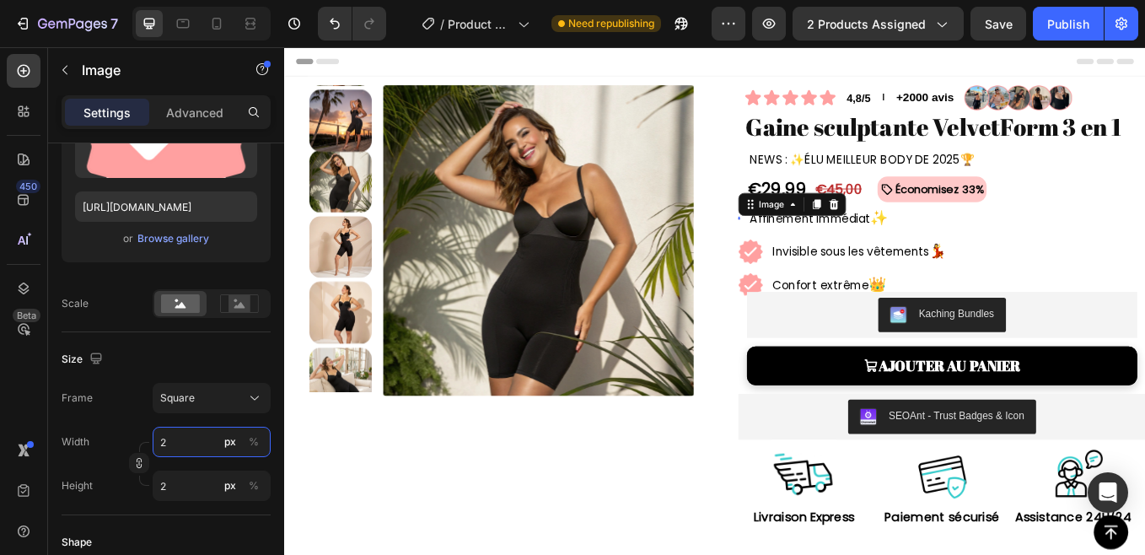
type input "25"
type input "2"
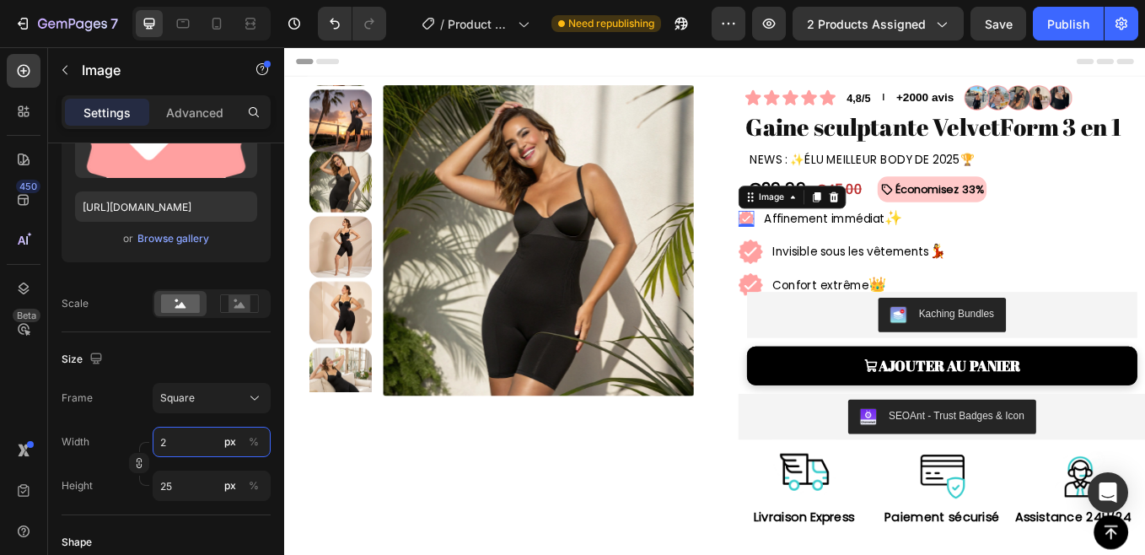
type input "2"
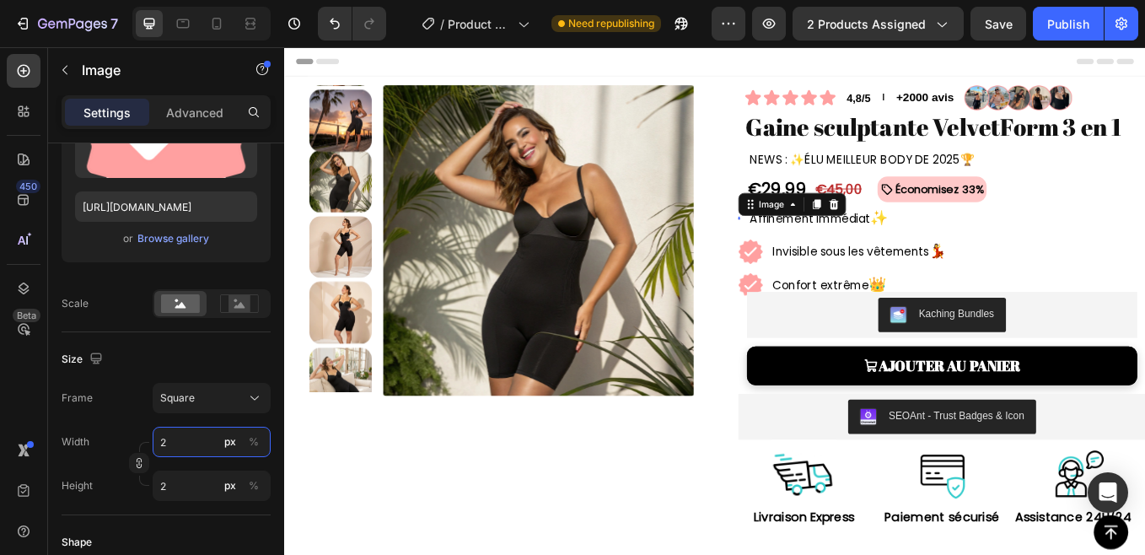
type input "28"
type input "2"
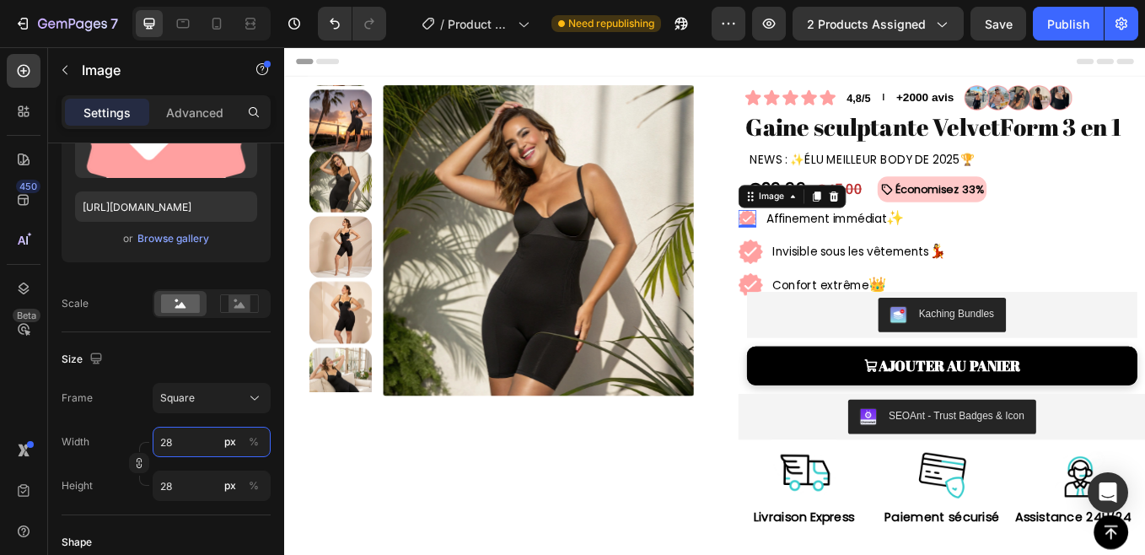
type input "2"
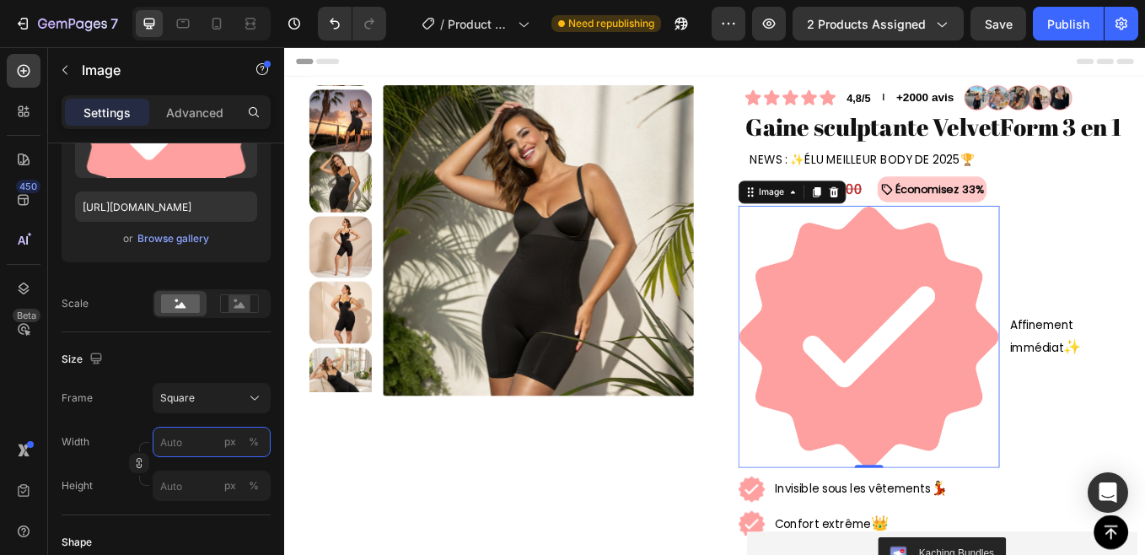
type input "3"
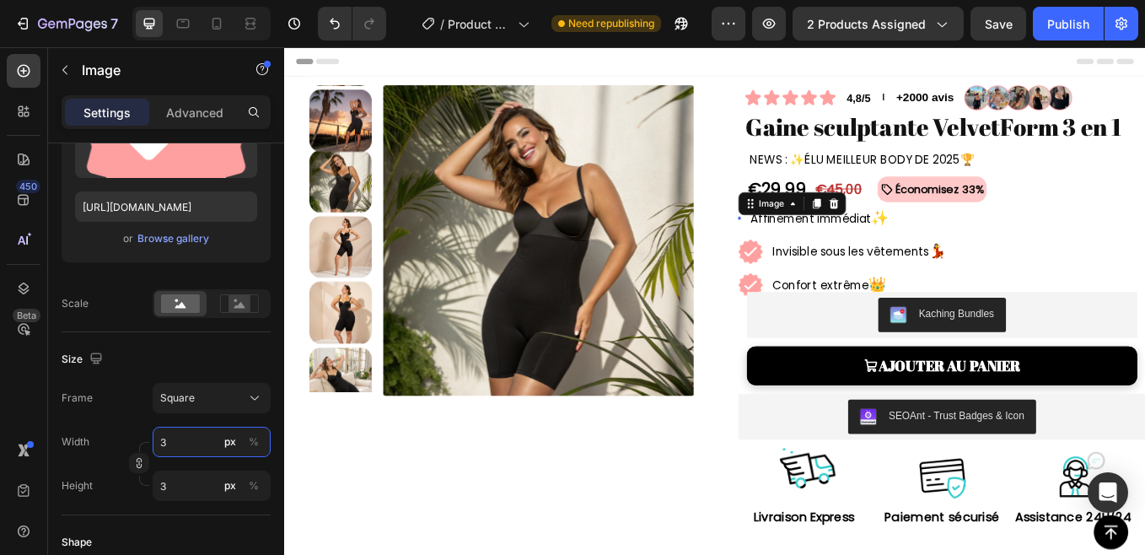
type input "30"
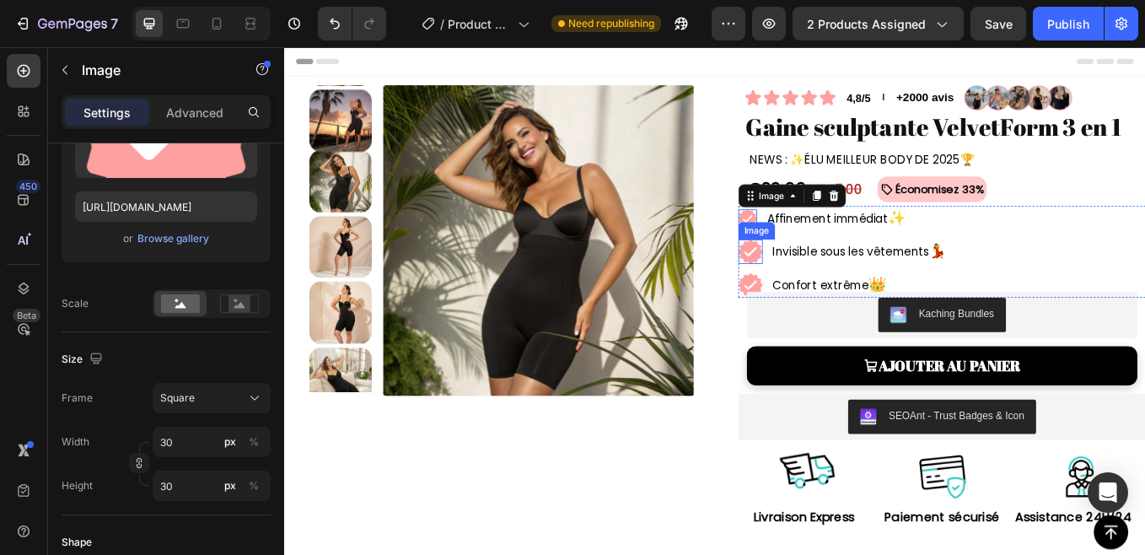
click at [817, 291] on img at bounding box center [831, 287] width 29 height 29
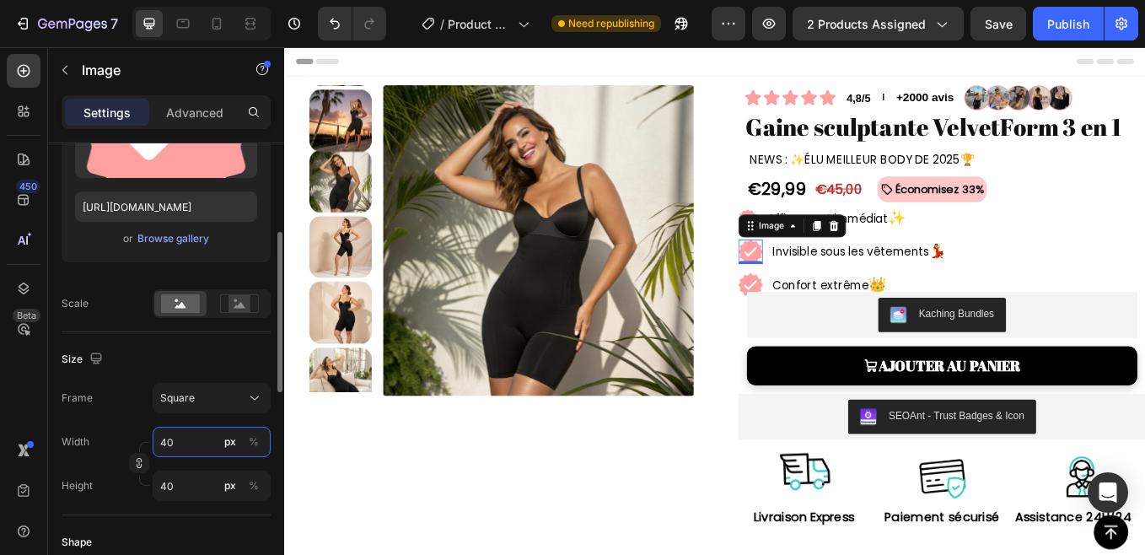
click at [168, 444] on input "40" at bounding box center [212, 441] width 118 height 30
type input "3"
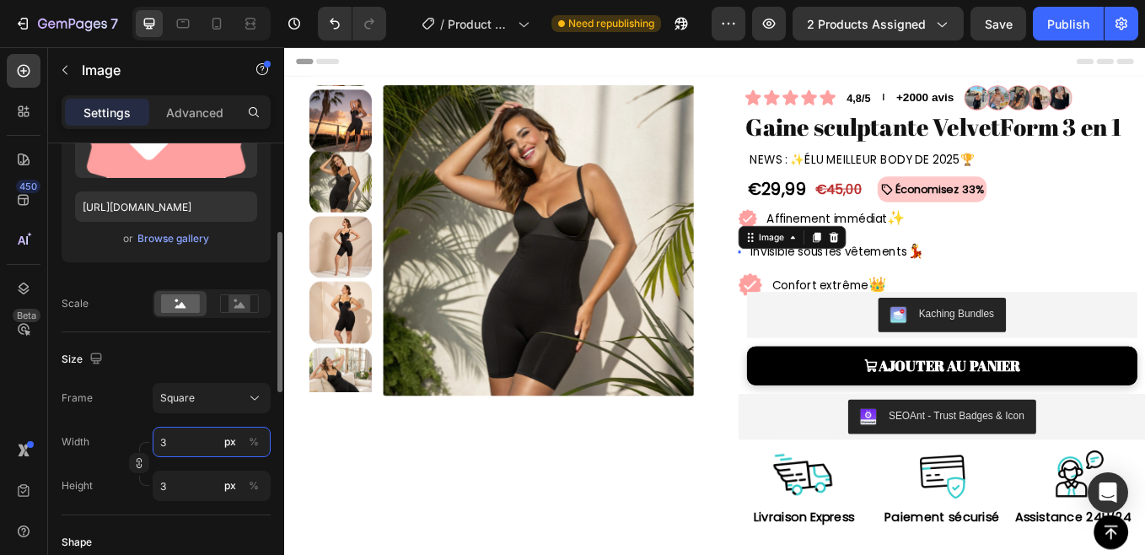
type input "30"
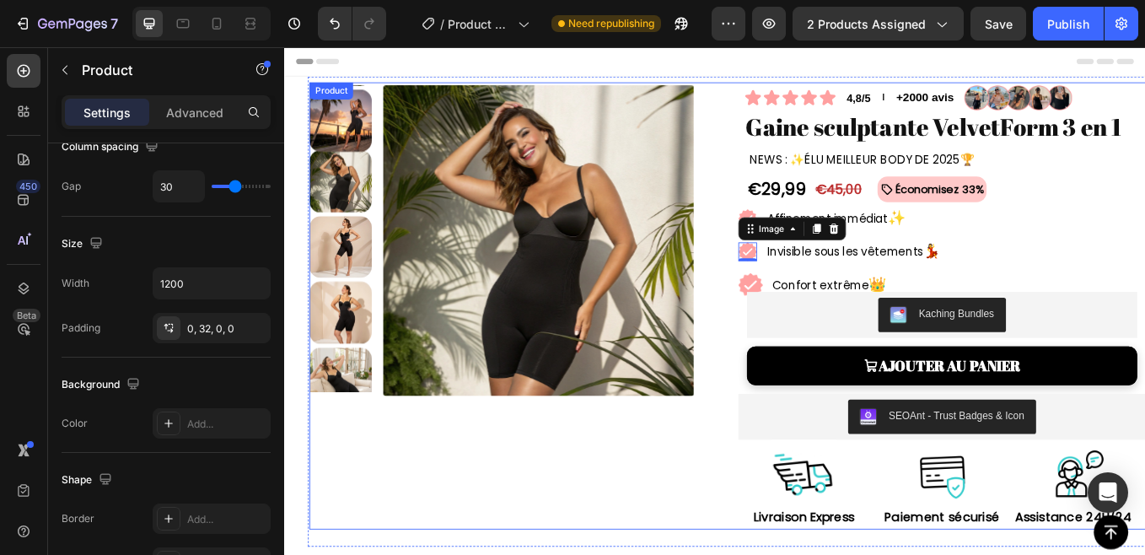
click at [729, 537] on div "Product Images" at bounding box center [552, 350] width 479 height 525
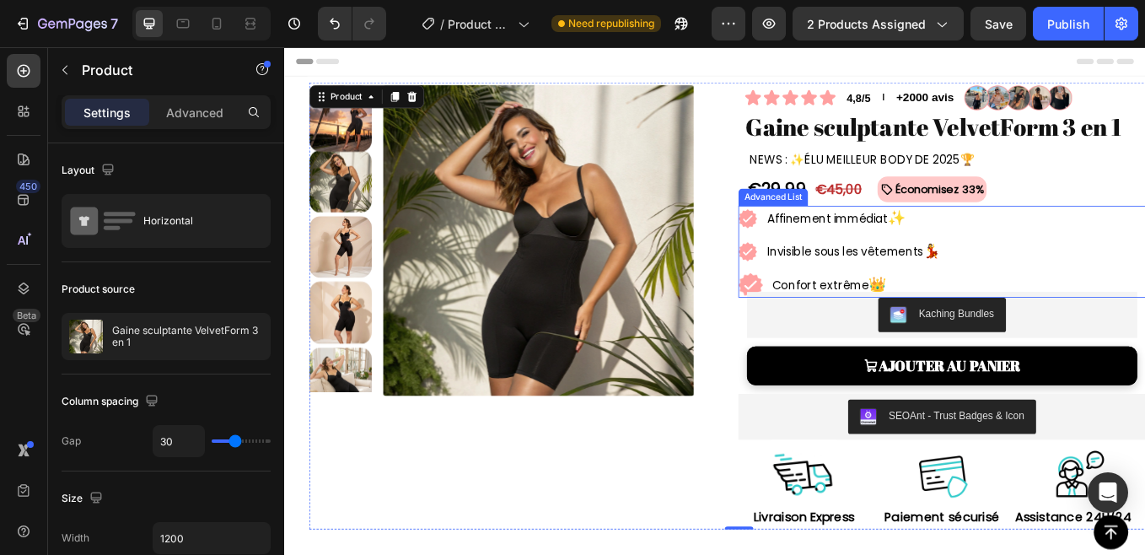
click at [1144, 246] on div "Image Affinement immédiat ✨ Text Block Image Invisible sous les vêtements 💃 Tex…" at bounding box center [1056, 286] width 479 height 107
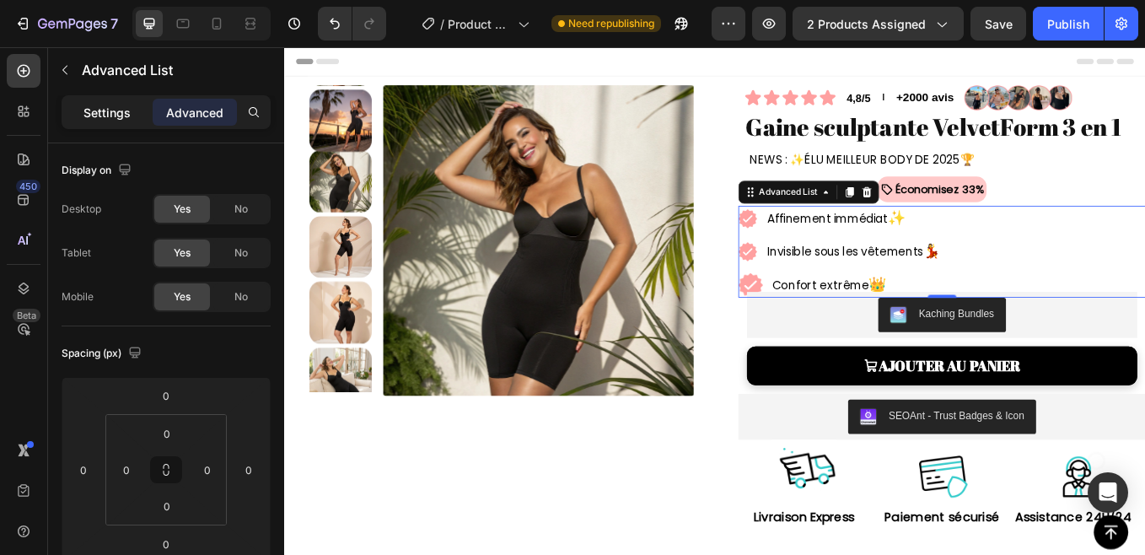
click at [116, 102] on div "Settings" at bounding box center [107, 112] width 84 height 27
click at [122, 122] on div "Settings" at bounding box center [107, 112] width 84 height 27
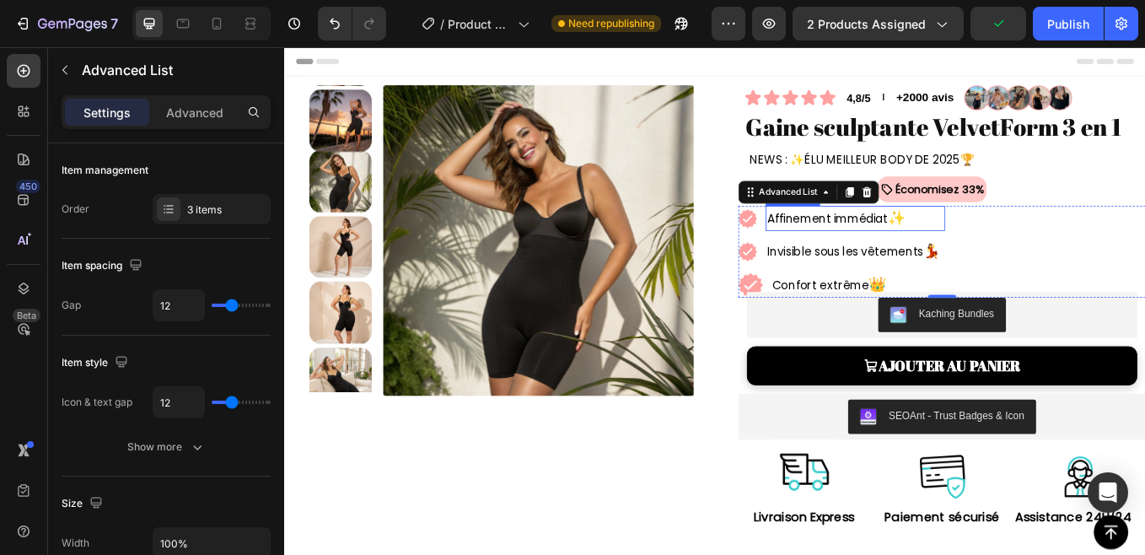
click at [869, 242] on p "Affinement immédiat ✨" at bounding box center [953, 248] width 207 height 26
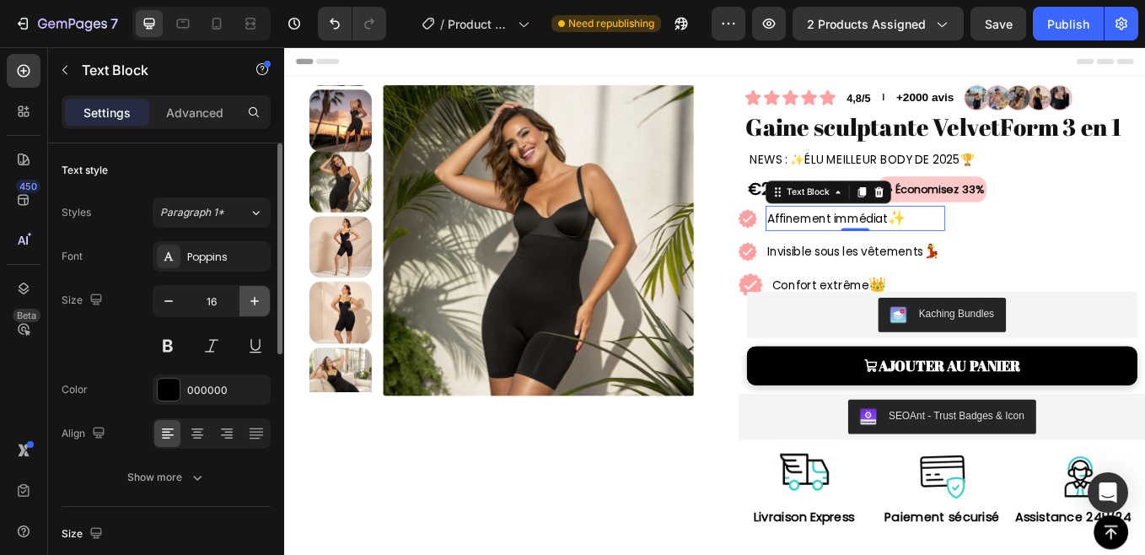
click at [258, 302] on icon "button" at bounding box center [254, 300] width 17 height 17
type input "17"
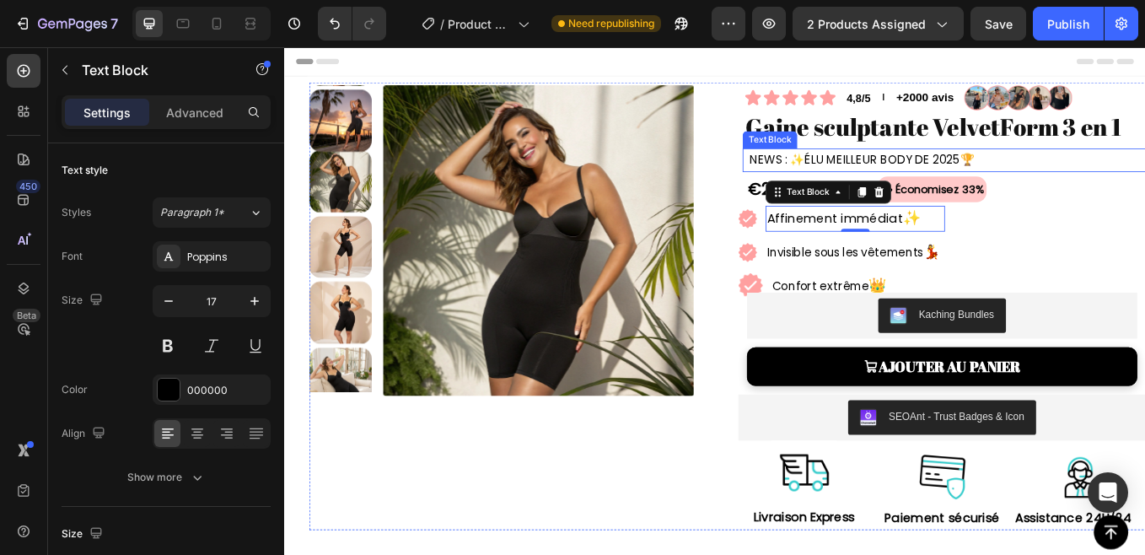
click at [867, 180] on span "NEWS : ✨ÉLU MEILLEUR BODY DE 2025🏆" at bounding box center [962, 178] width 264 height 19
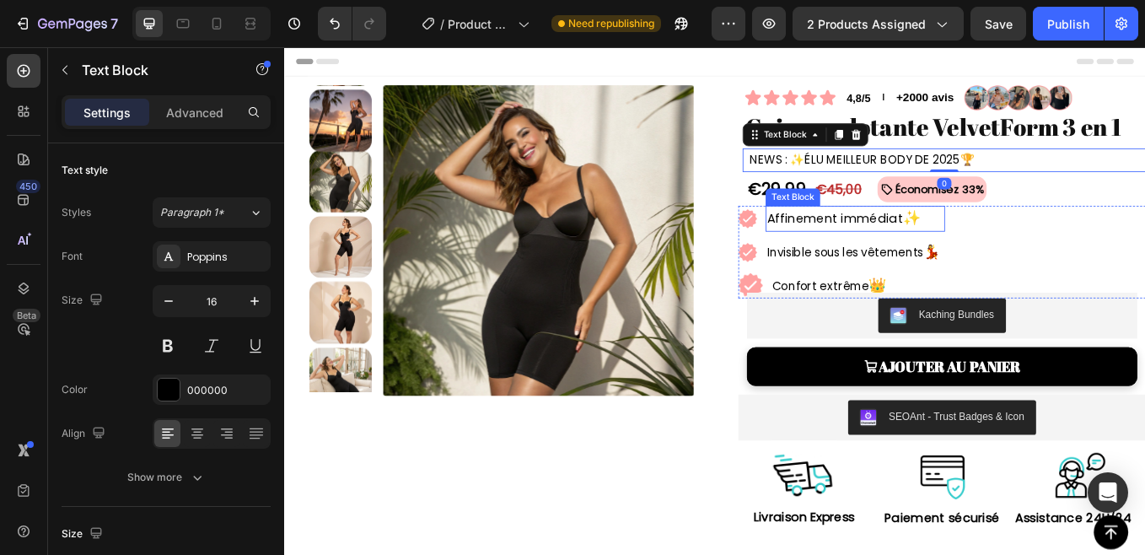
click at [867, 239] on p "Affinement immédiat ✨" at bounding box center [953, 248] width 207 height 27
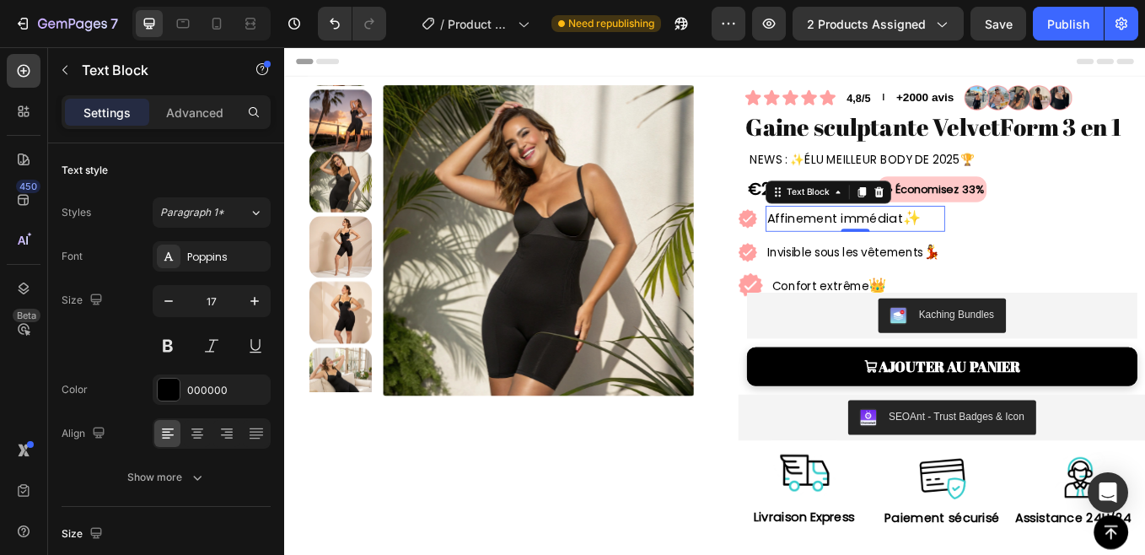
click at [919, 180] on span "NEWS : ✨ÉLU MEILLEUR BODY DE 2025🏆" at bounding box center [962, 178] width 264 height 19
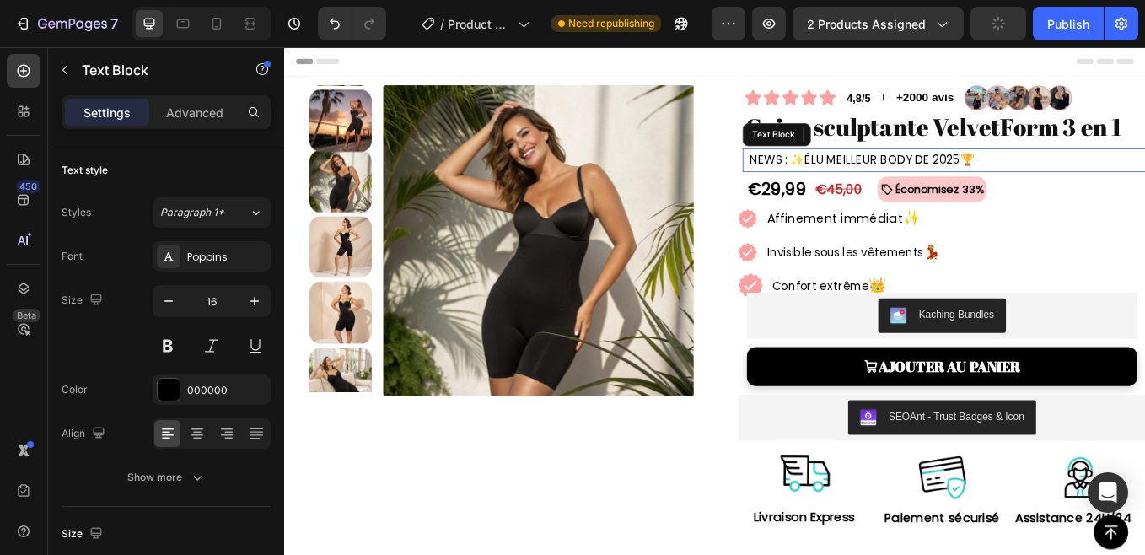
click at [919, 180] on span "NEWS : ✨ÉLU MEILLEUR BODY DE 2025🏆" at bounding box center [962, 178] width 264 height 19
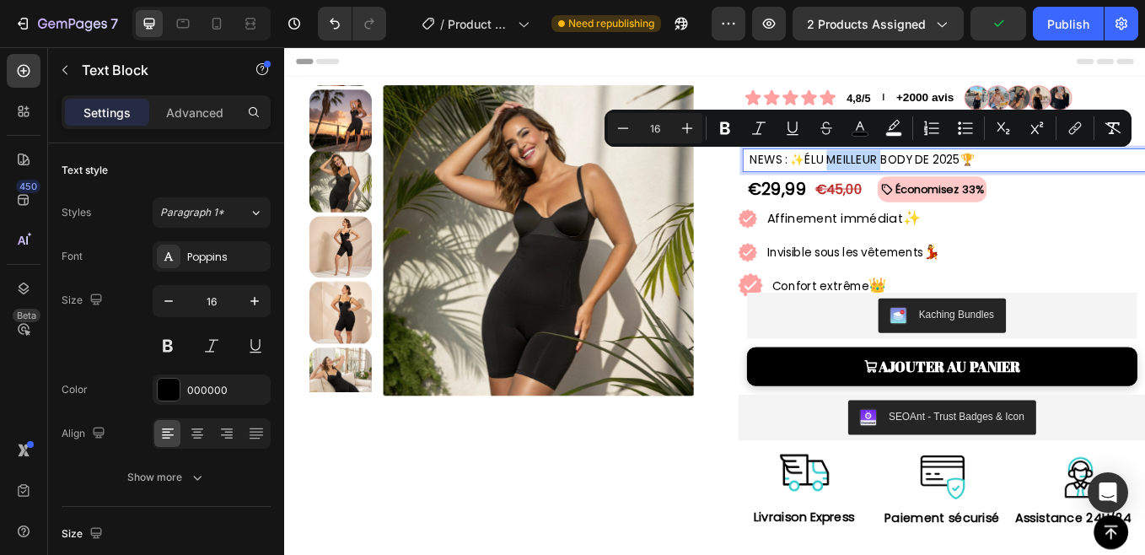
click at [902, 176] on span "NEWS : ✨ÉLU MEILLEUR BODY DE 2025🏆" at bounding box center [962, 178] width 264 height 19
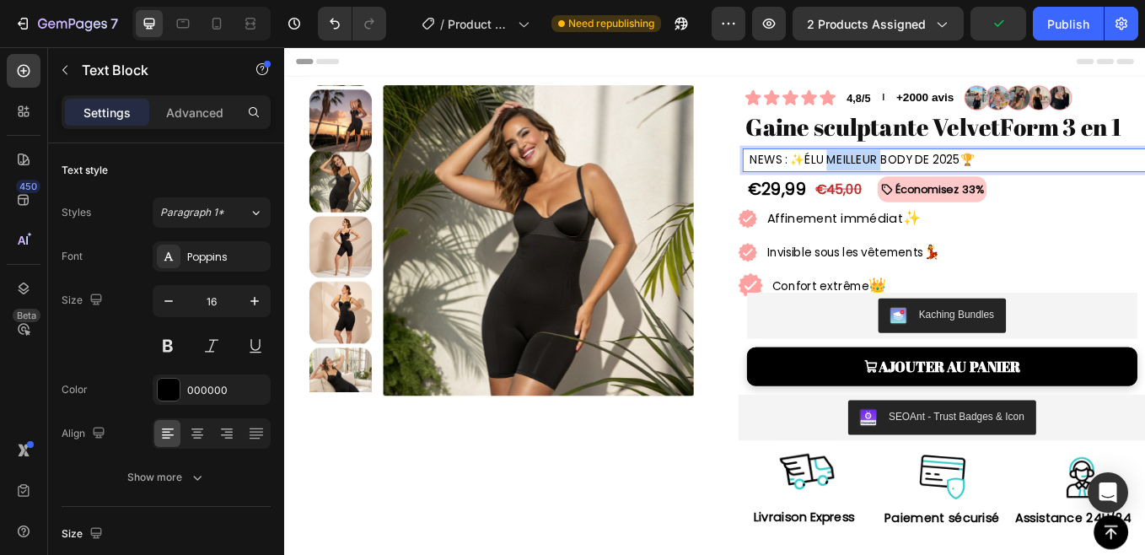
click at [902, 176] on span "NEWS : ✨ÉLU MEILLEUR BODY DE 2025🏆" at bounding box center [962, 178] width 264 height 19
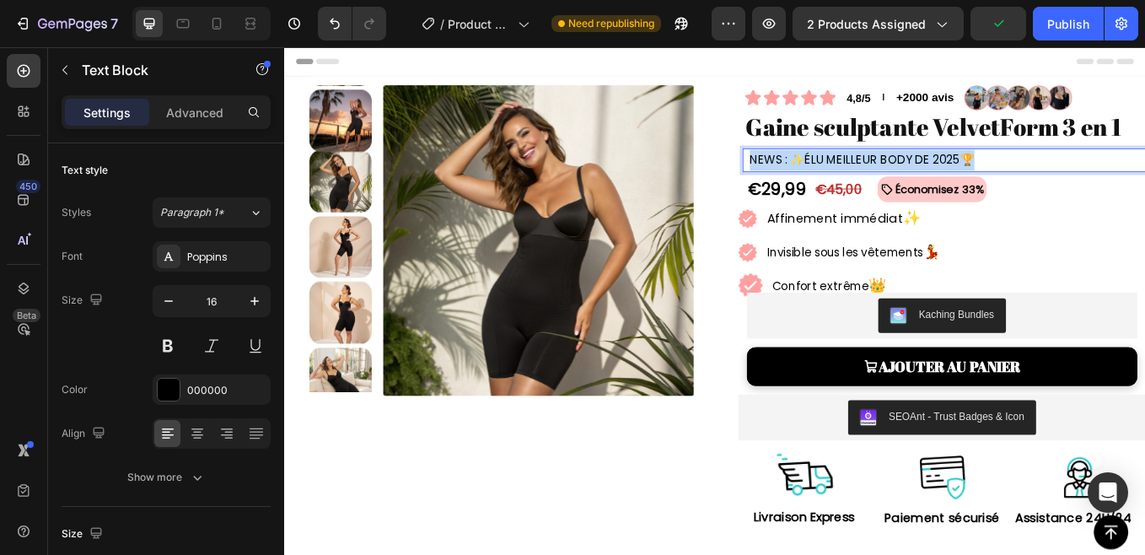
click at [902, 176] on span "NEWS : ✨ÉLU MEILLEUR BODY DE 2025🏆" at bounding box center [962, 178] width 264 height 19
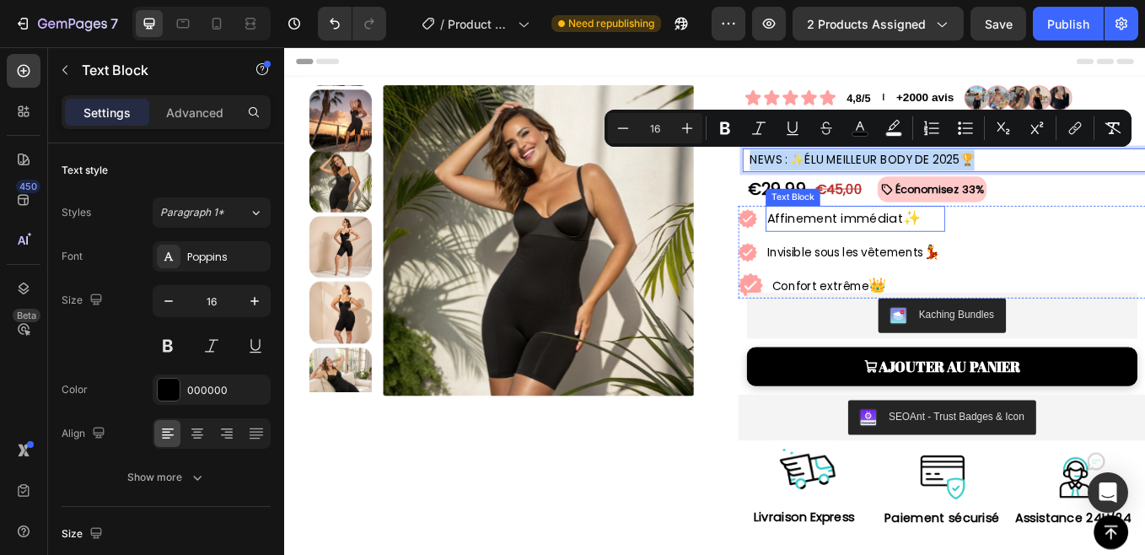
click at [883, 249] on p "Affinement immédiat ✨" at bounding box center [953, 248] width 207 height 27
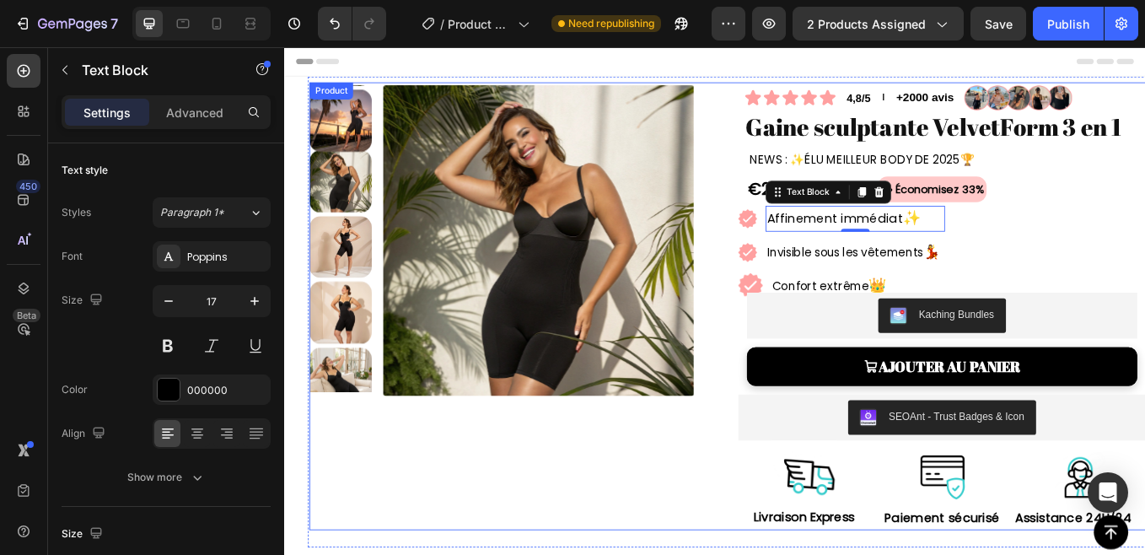
click at [796, 257] on div "Product Images Icon Icon Icon Icon Icon Icon List 4,8/5 Text Block l Text Block…" at bounding box center [818, 351] width 1010 height 526
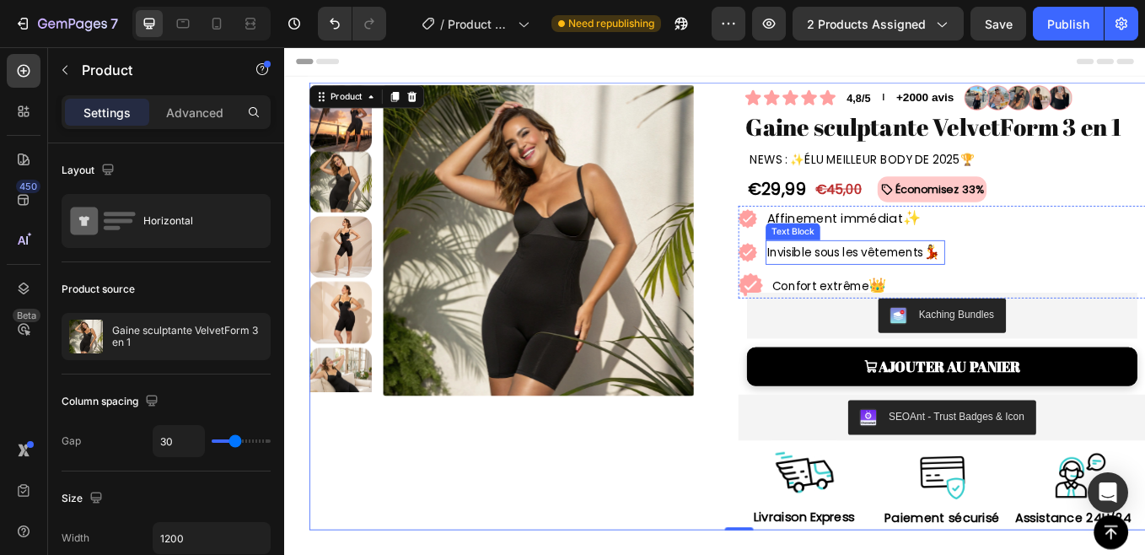
click at [915, 287] on p "Invisible sous les vêtements 💃" at bounding box center [953, 288] width 207 height 25
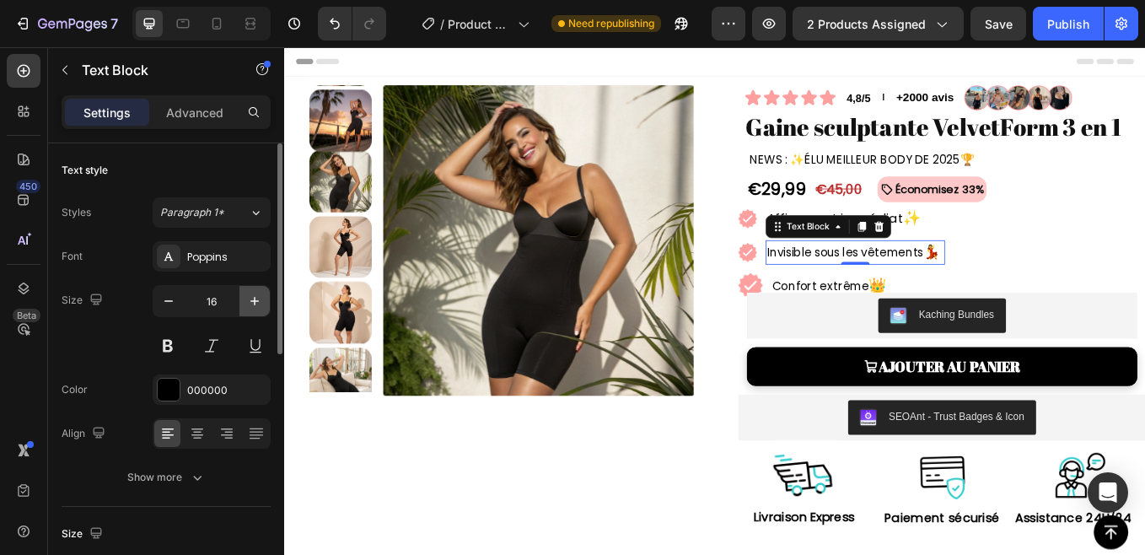
click at [247, 310] on button "button" at bounding box center [254, 301] width 30 height 30
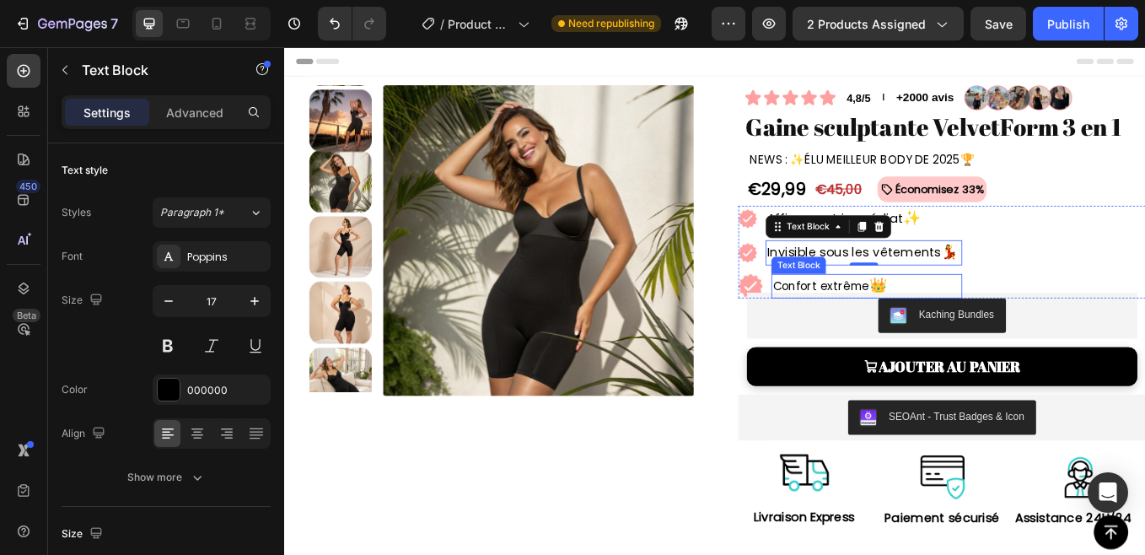
click at [896, 320] on p "Confort extrême 👑" at bounding box center [967, 328] width 221 height 26
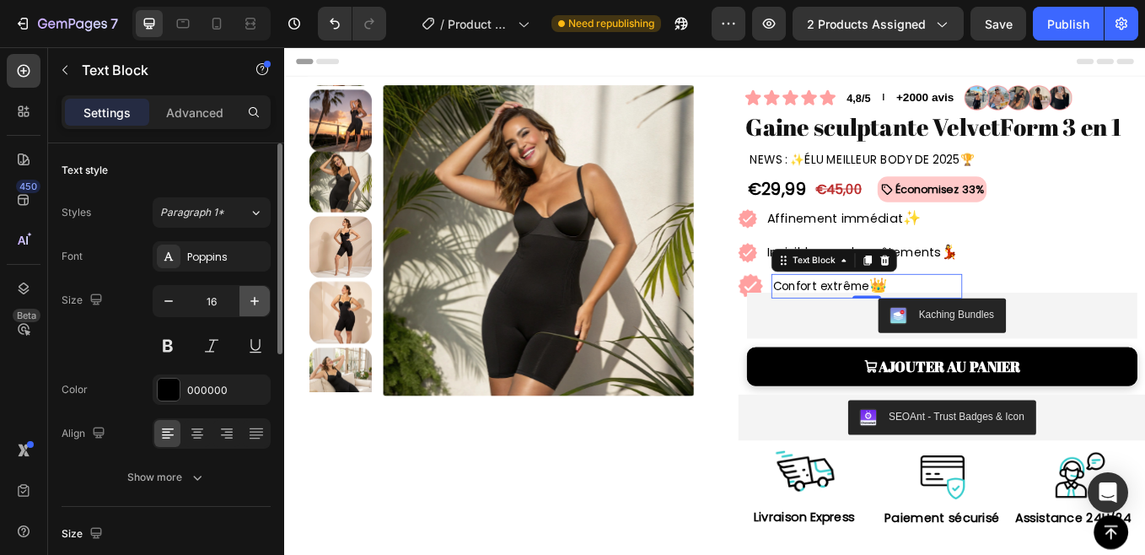
click at [255, 307] on icon "button" at bounding box center [254, 300] width 17 height 17
type input "17"
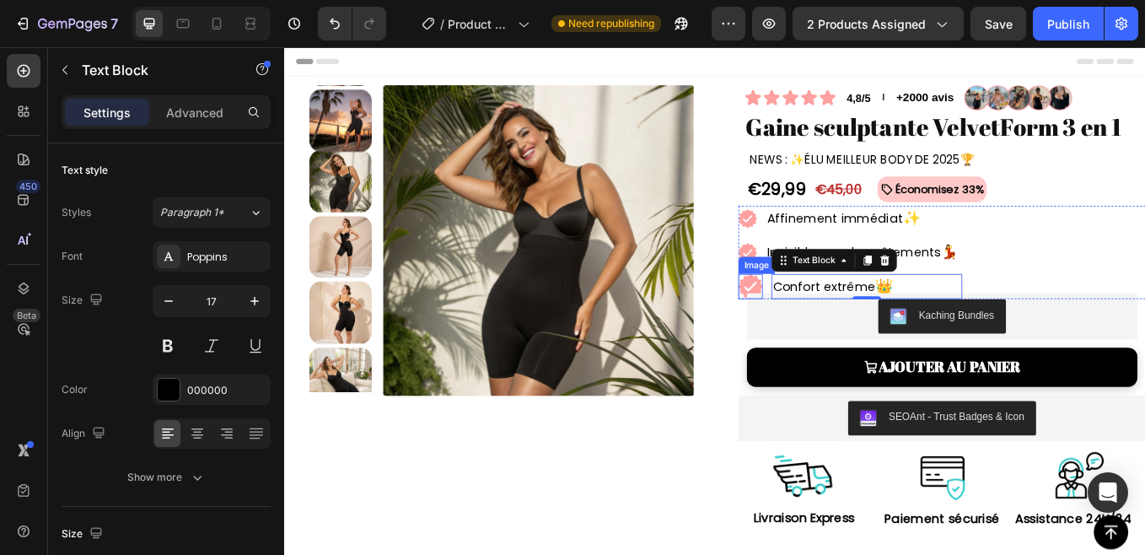
click at [829, 320] on img at bounding box center [831, 328] width 29 height 29
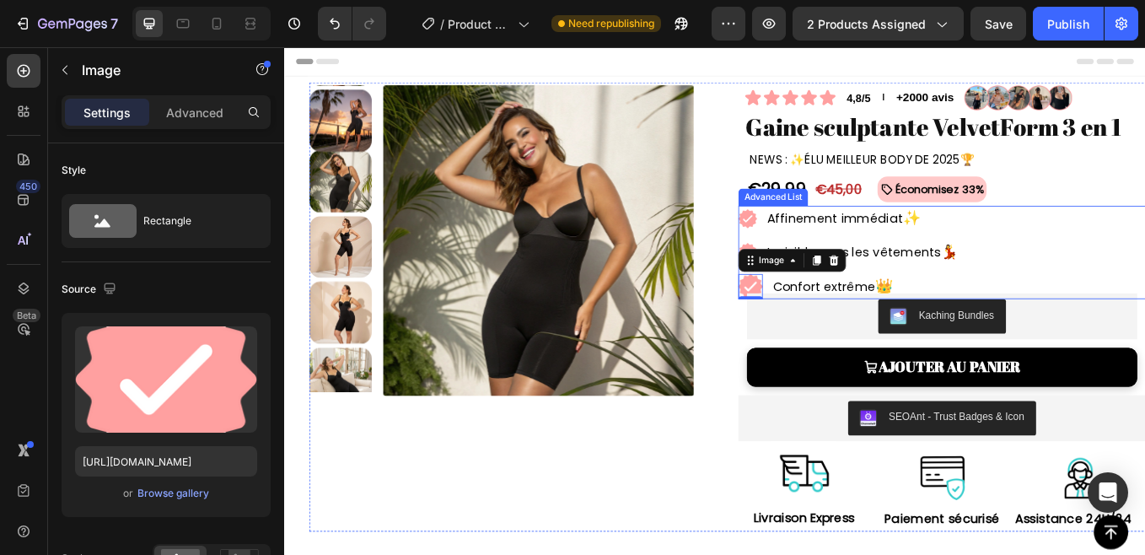
click at [869, 268] on ul "Image Affinement immédiat ✨ Text Block Image Invisible sous les vêtements 💃 Tex…" at bounding box center [948, 288] width 263 height 110
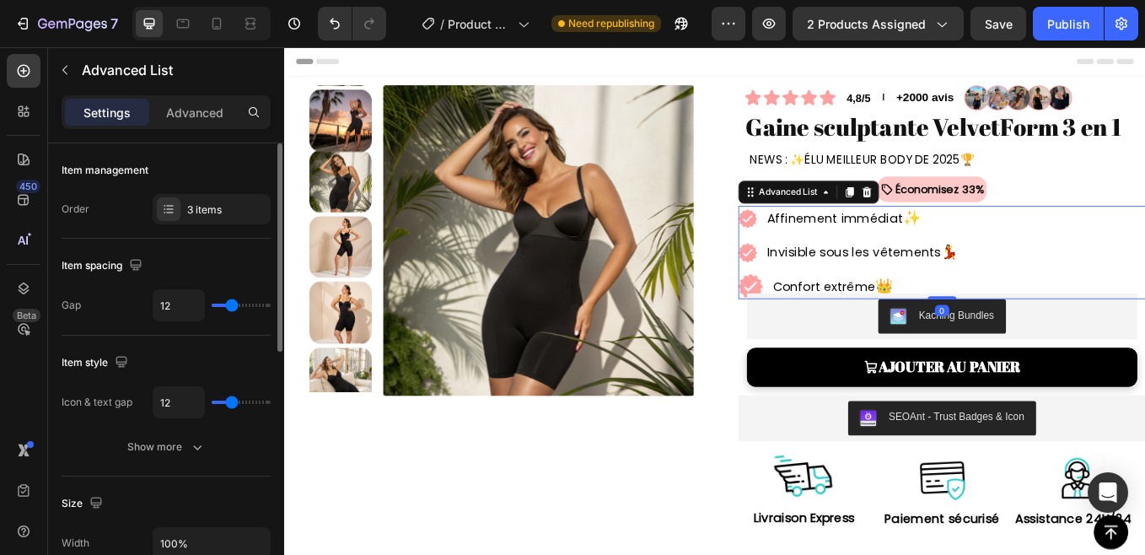
type input "1"
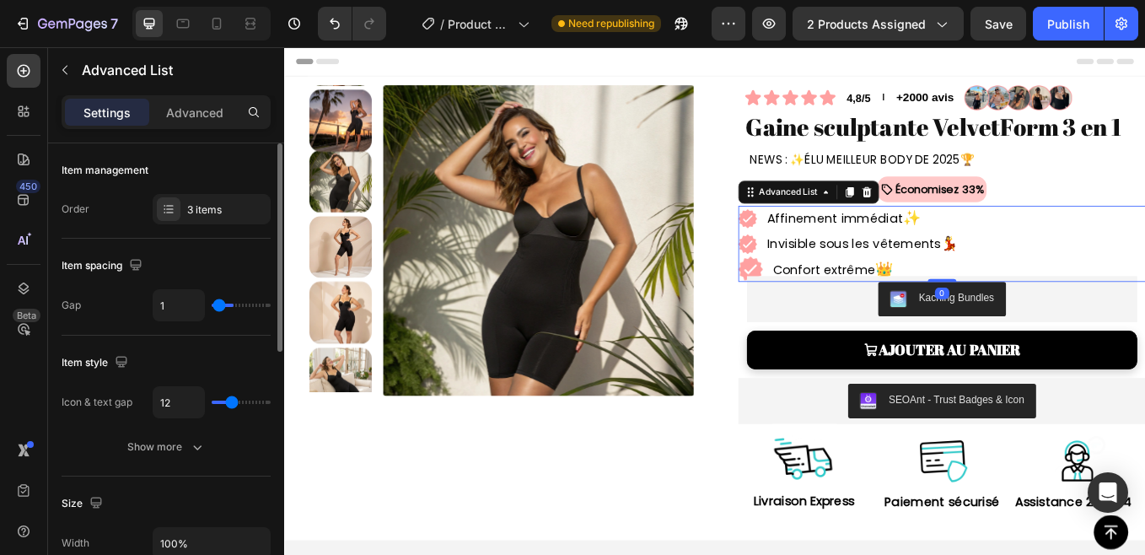
type input "0"
drag, startPoint x: 225, startPoint y: 304, endPoint x: 543, endPoint y: 205, distance: 333.0
type input "0"
click at [212, 303] on input "range" at bounding box center [241, 304] width 59 height 3
type input "10"
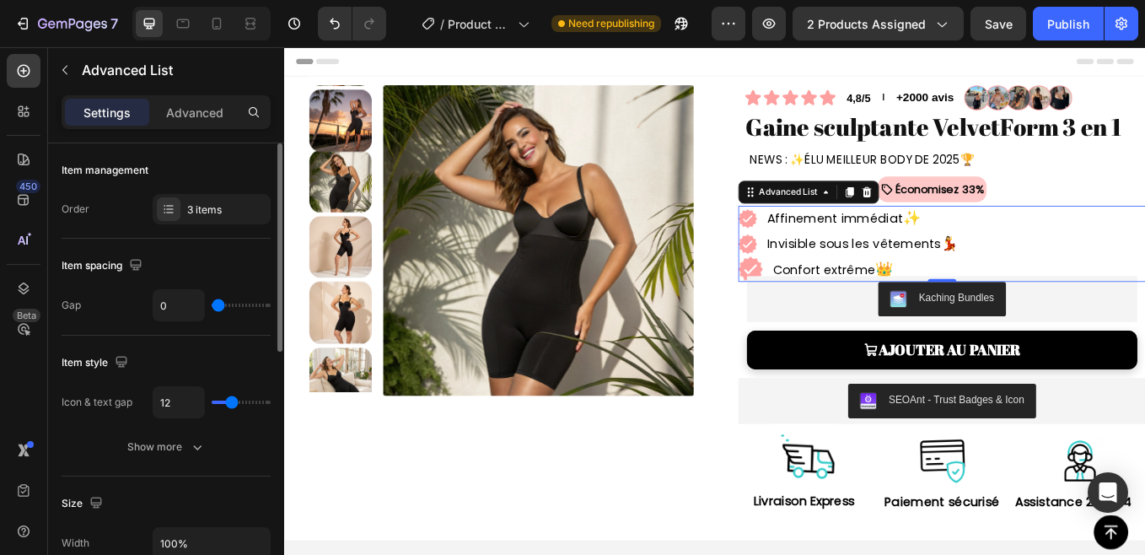
type input "10"
type input "4"
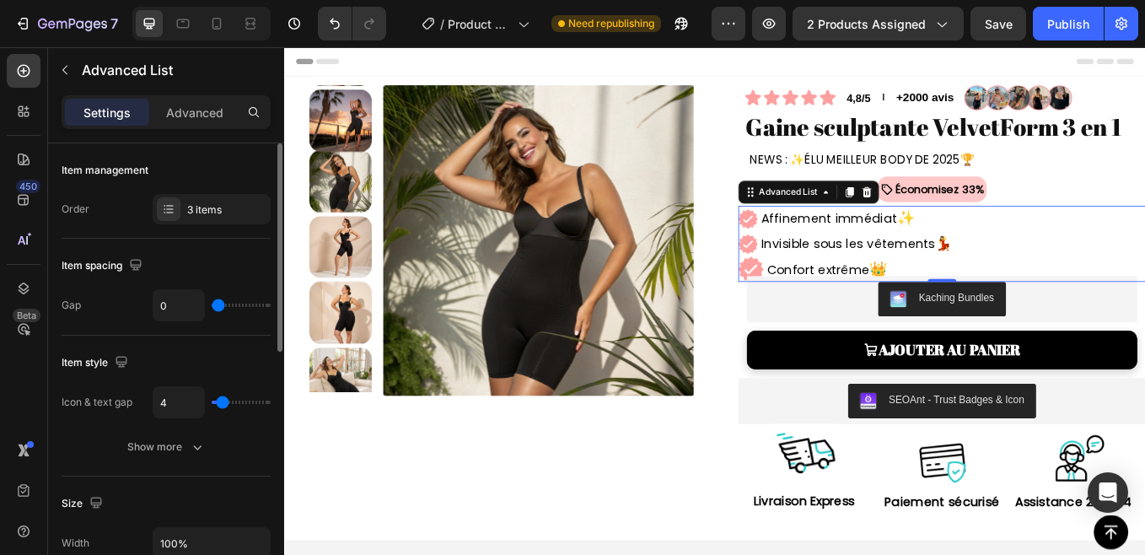
type input "3"
drag, startPoint x: 232, startPoint y: 403, endPoint x: 470, endPoint y: 275, distance: 270.8
type input "3"
click at [222, 403] on input "range" at bounding box center [241, 401] width 59 height 3
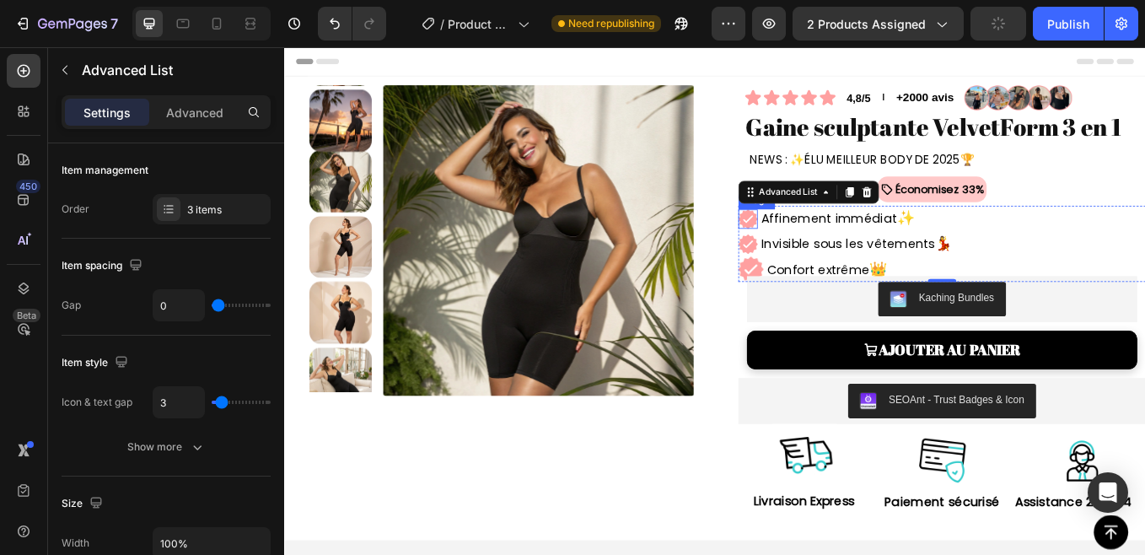
click at [823, 254] on img at bounding box center [828, 249] width 23 height 23
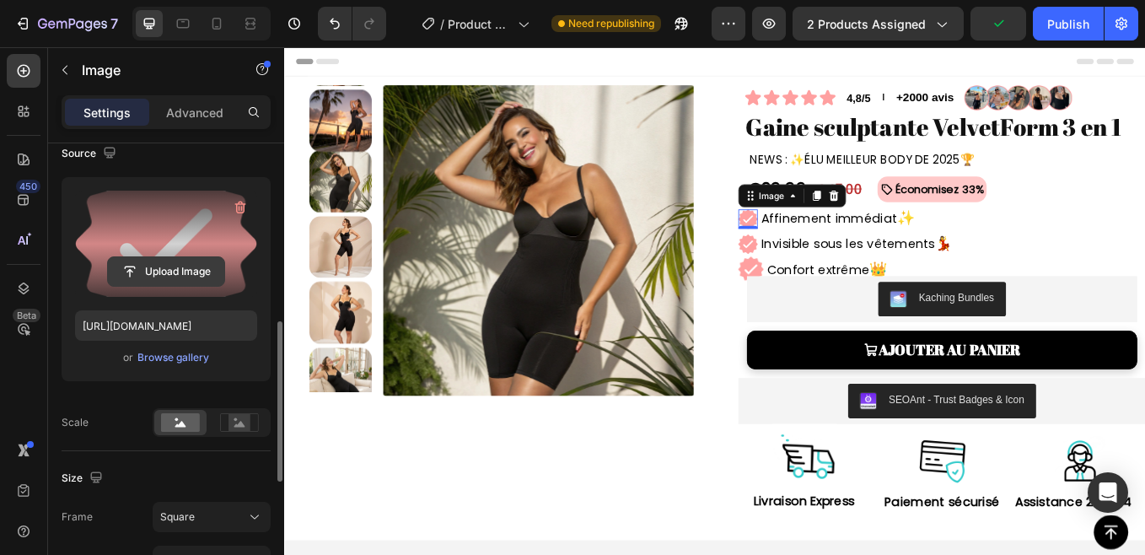
scroll to position [233, 0]
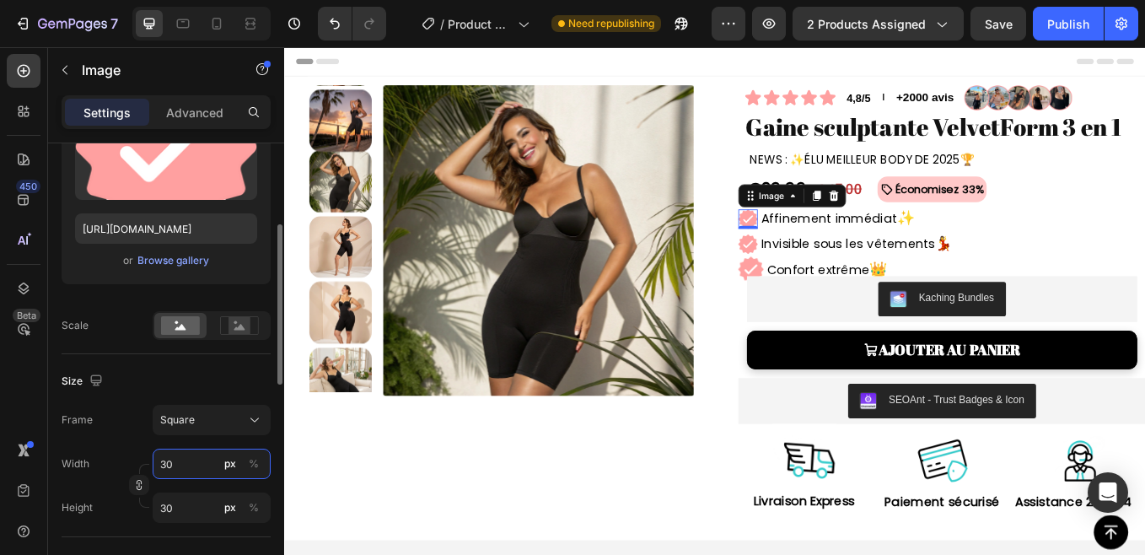
click at [180, 462] on input "30" at bounding box center [212, 463] width 118 height 30
type input "2"
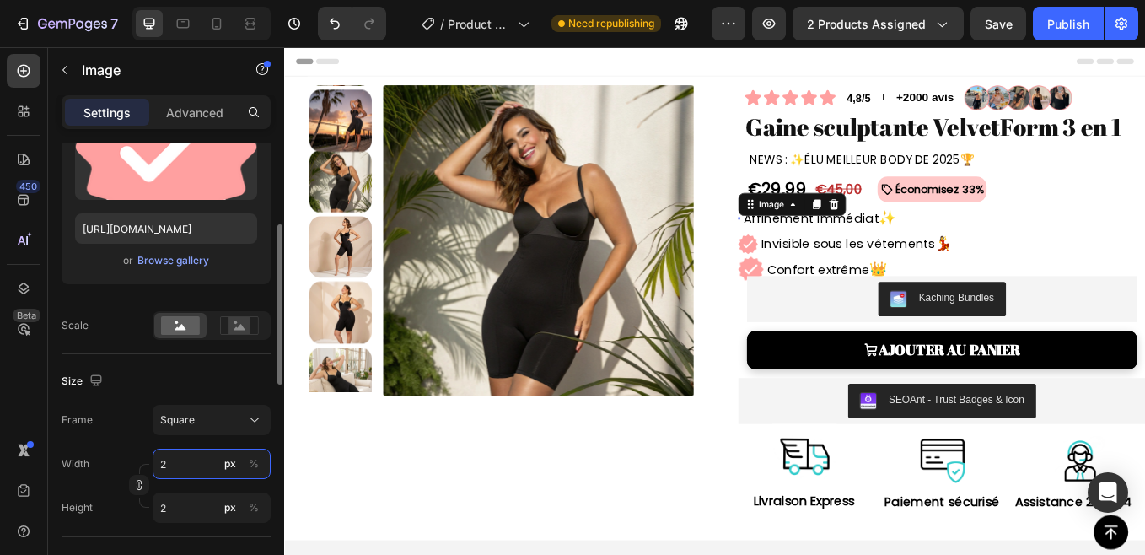
type input "25"
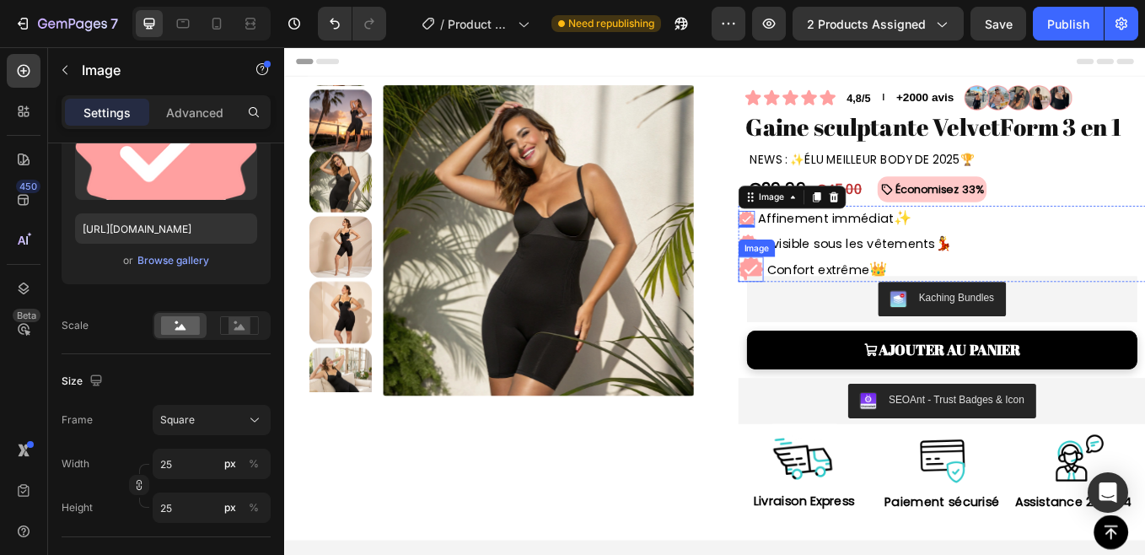
drag, startPoint x: 829, startPoint y: 286, endPoint x: 823, endPoint y: 294, distance: 10.8
click at [823, 289] on div "Image" at bounding box center [838, 283] width 43 height 20
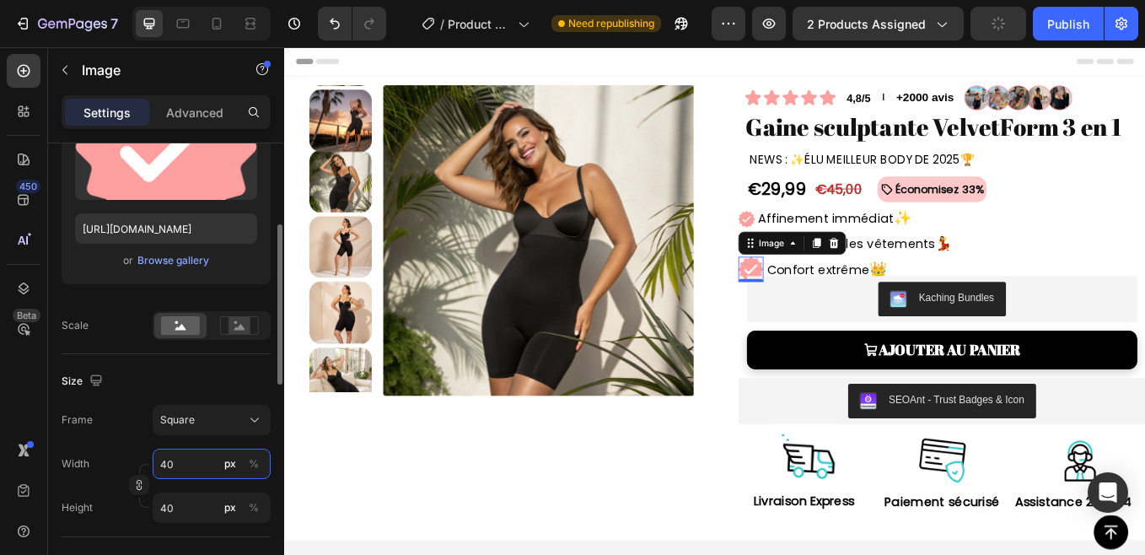
click at [179, 469] on input "40" at bounding box center [212, 463] width 118 height 30
type input "2"
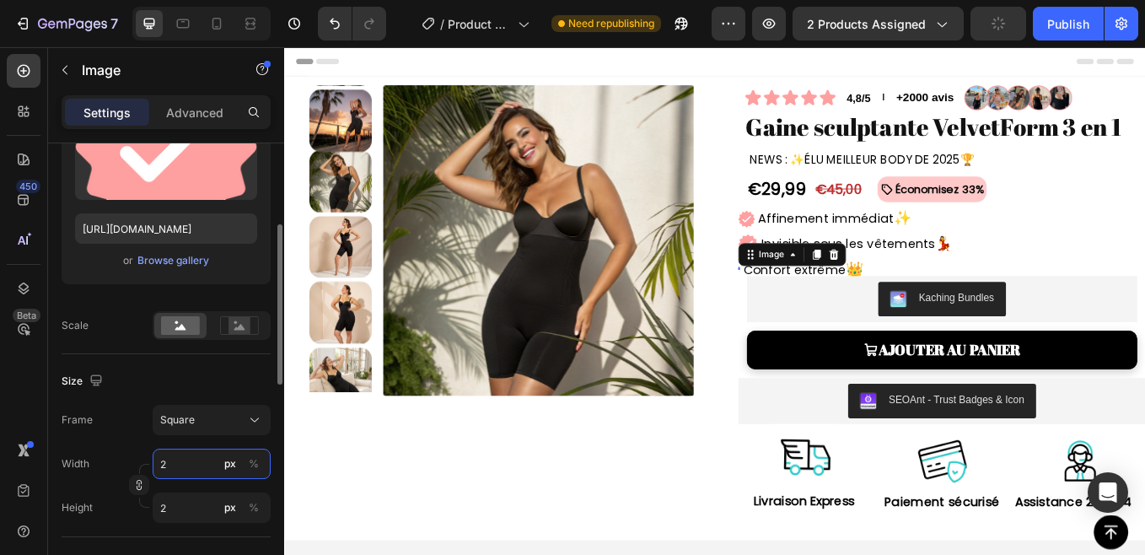
type input "25"
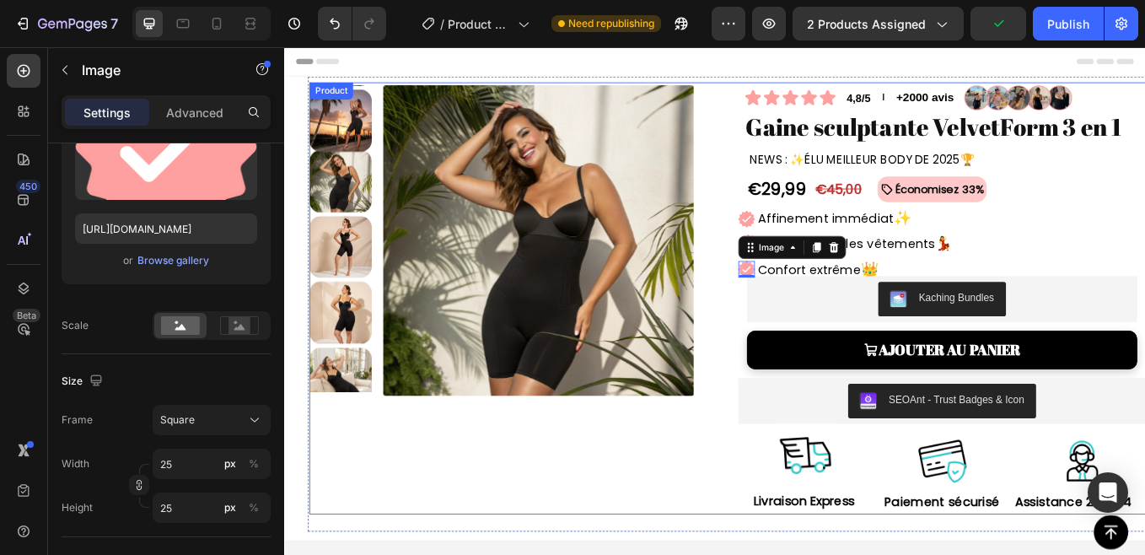
click at [791, 230] on div "Product Images Icon Icon Icon Icon Icon Icon List 4,8/5 Text Block l Text Block…" at bounding box center [818, 341] width 1010 height 507
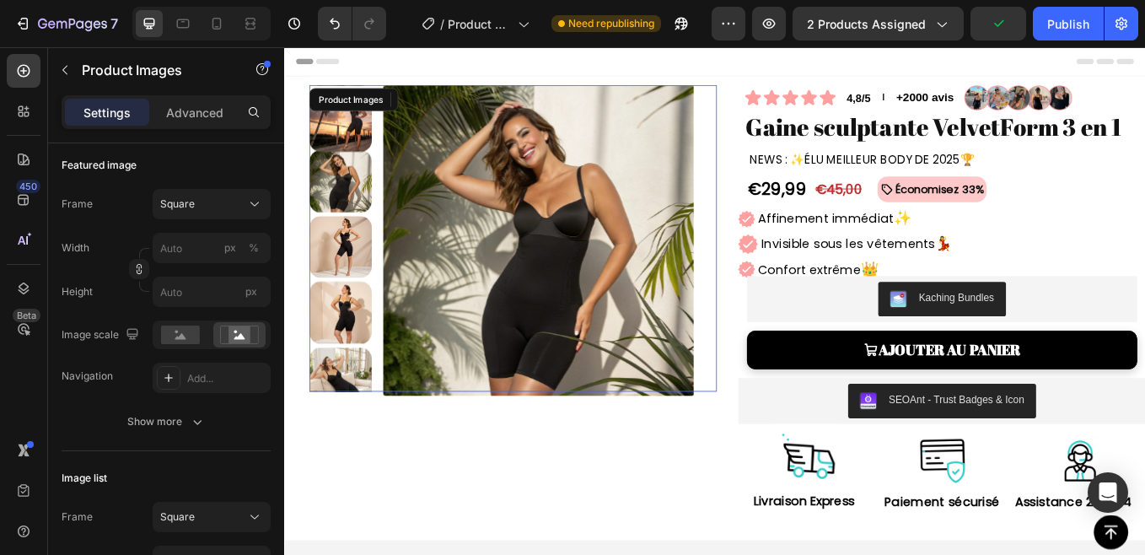
click at [780, 276] on div "Product Images" at bounding box center [552, 272] width 479 height 360
click at [823, 282] on img at bounding box center [828, 278] width 23 height 23
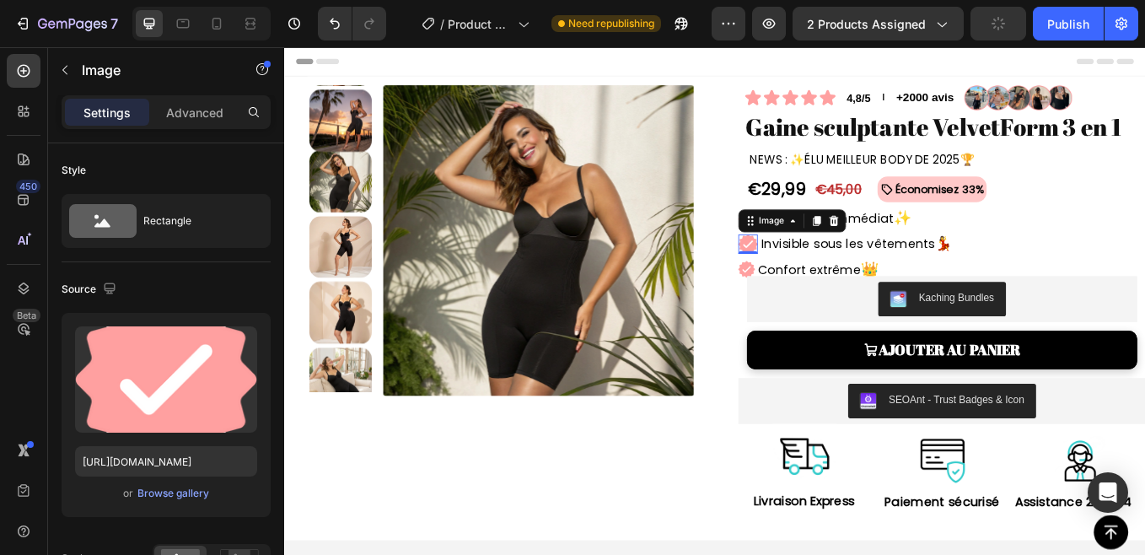
scroll to position [501, 0]
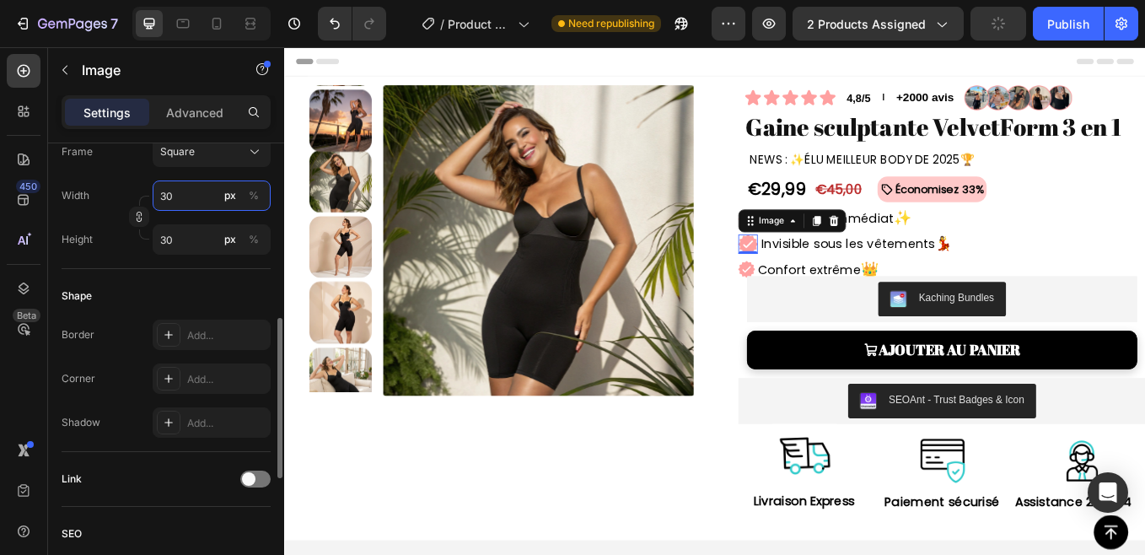
click at [170, 201] on input "30" at bounding box center [212, 195] width 118 height 30
type input "2"
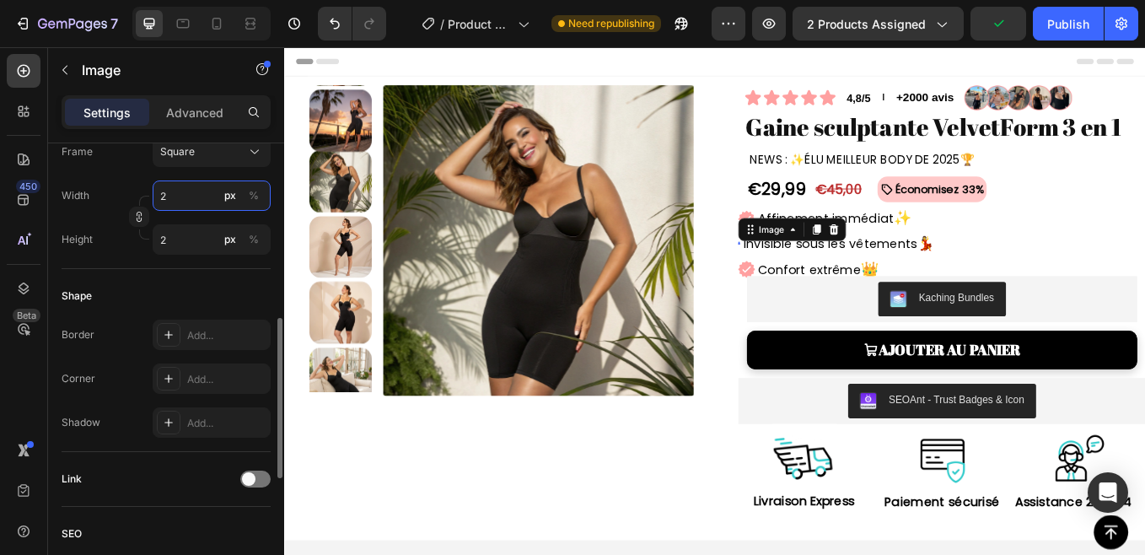
type input "25"
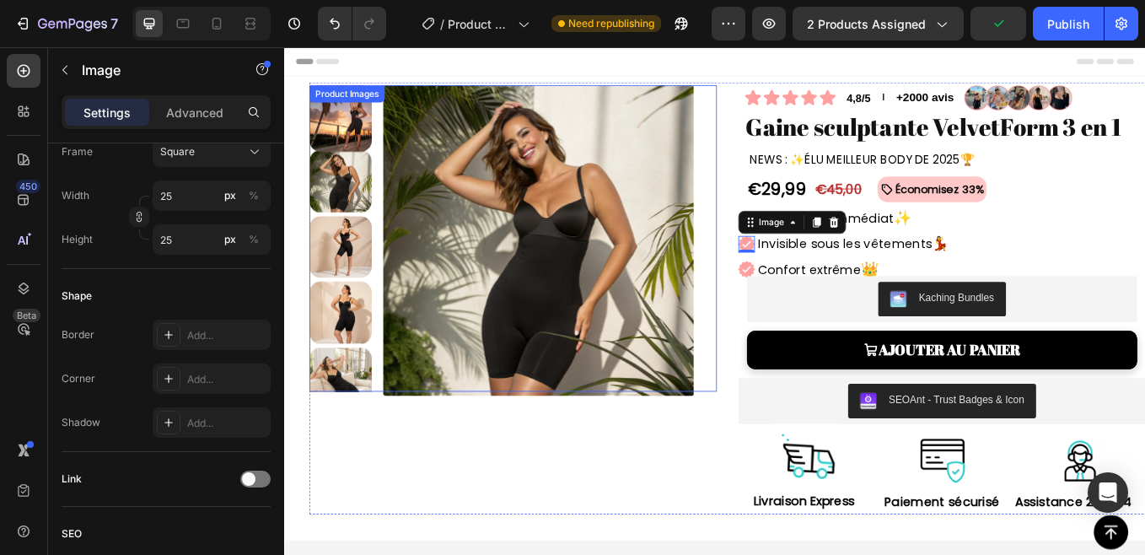
click at [822, 186] on div "NEWS : ✨ÉLU MEILLEUR BODY DE 2025🏆 Text Block" at bounding box center [1059, 180] width 474 height 28
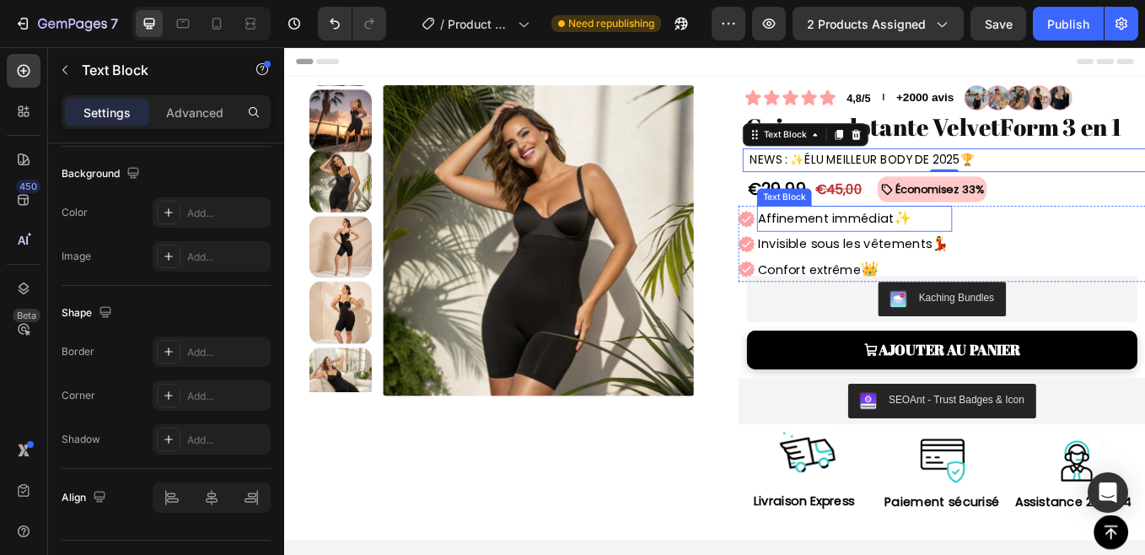
scroll to position [0, 0]
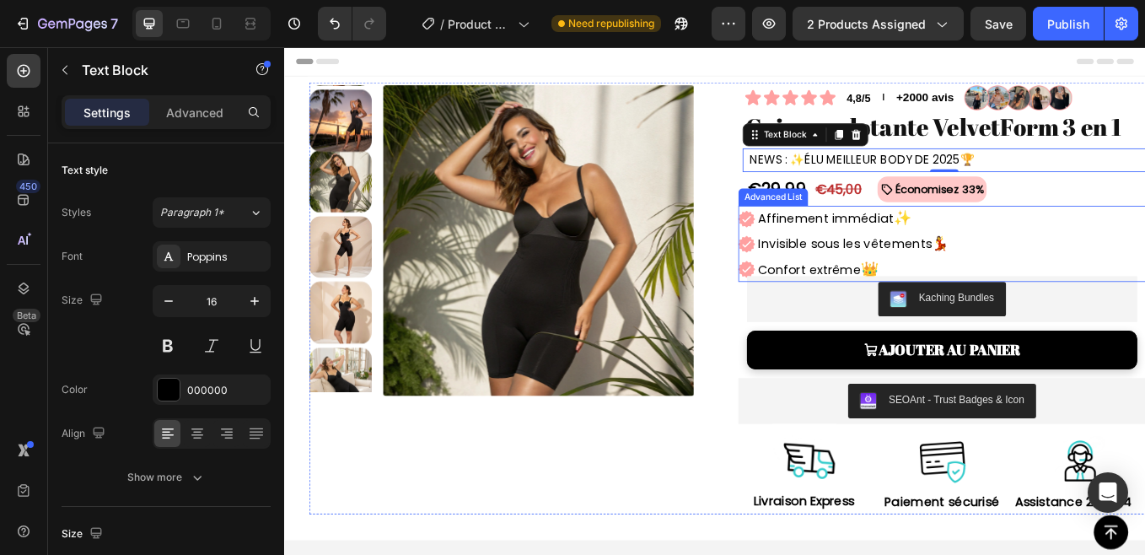
click at [1144, 277] on div "Image Affinement immédiat ✨ Text Block Image Invisible sous les vêtements 💃 Tex…" at bounding box center [1056, 277] width 479 height 89
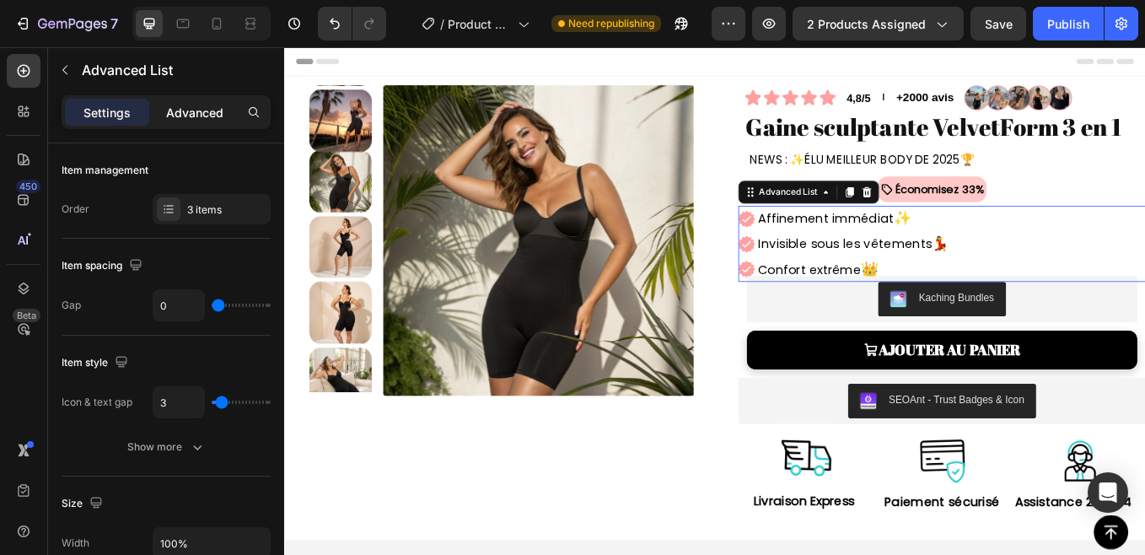
click at [201, 118] on p "Advanced" at bounding box center [194, 113] width 57 height 18
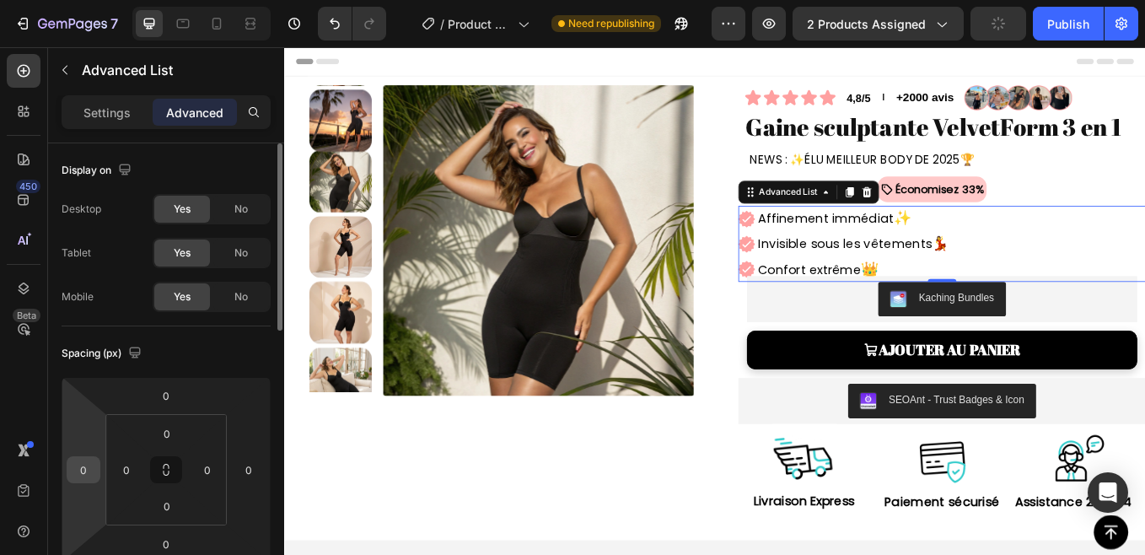
click at [99, 471] on div "0" at bounding box center [84, 469] width 34 height 27
click at [85, 471] on input "0" at bounding box center [83, 469] width 25 height 25
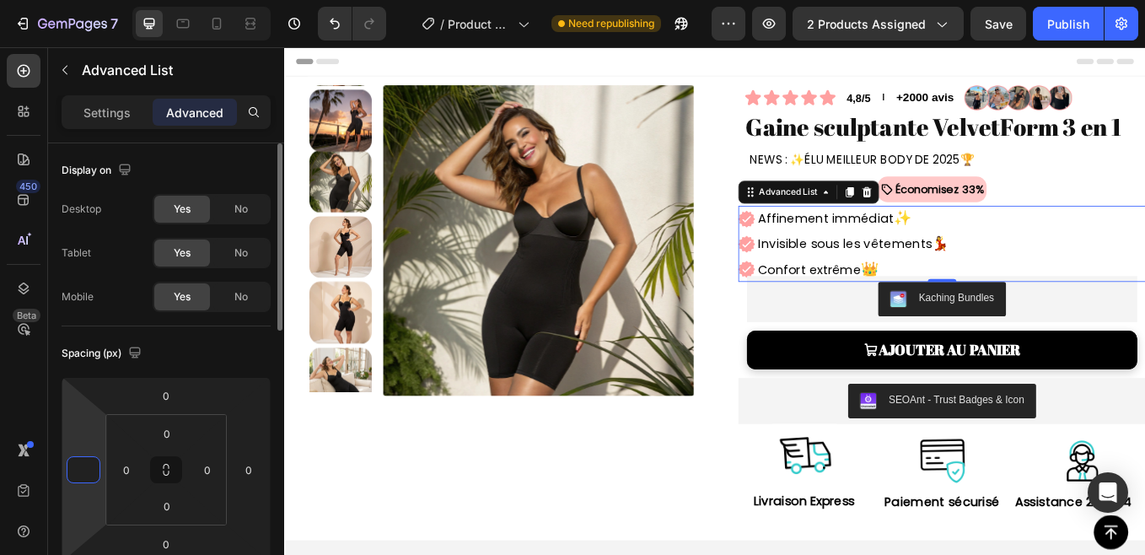
type input "9"
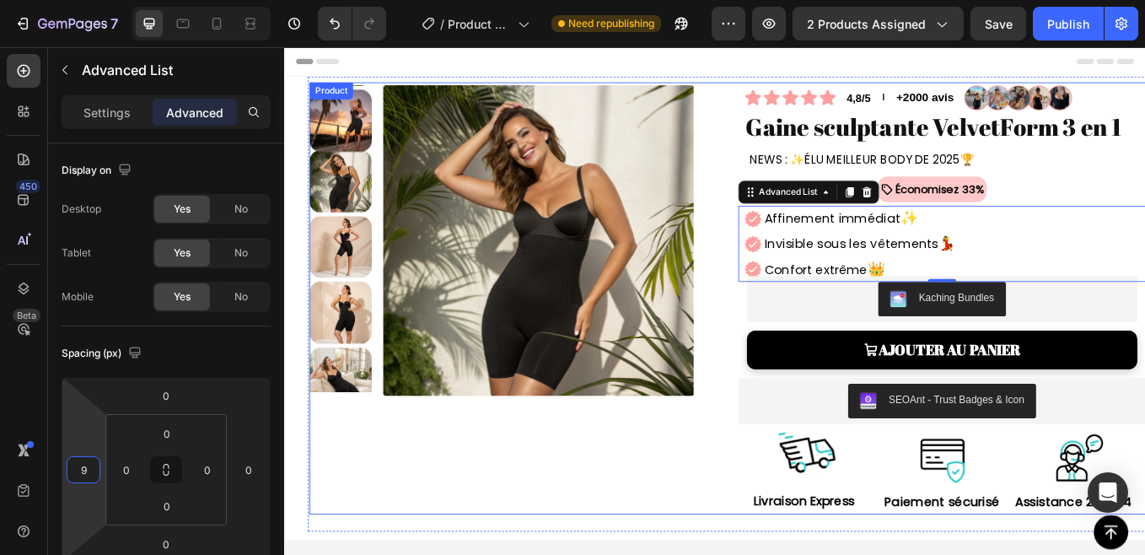
click at [807, 432] on div "Product Images Icon Icon Icon Icon Icon Icon List 4,8/5 Text Block l Text Block…" at bounding box center [818, 341] width 1010 height 507
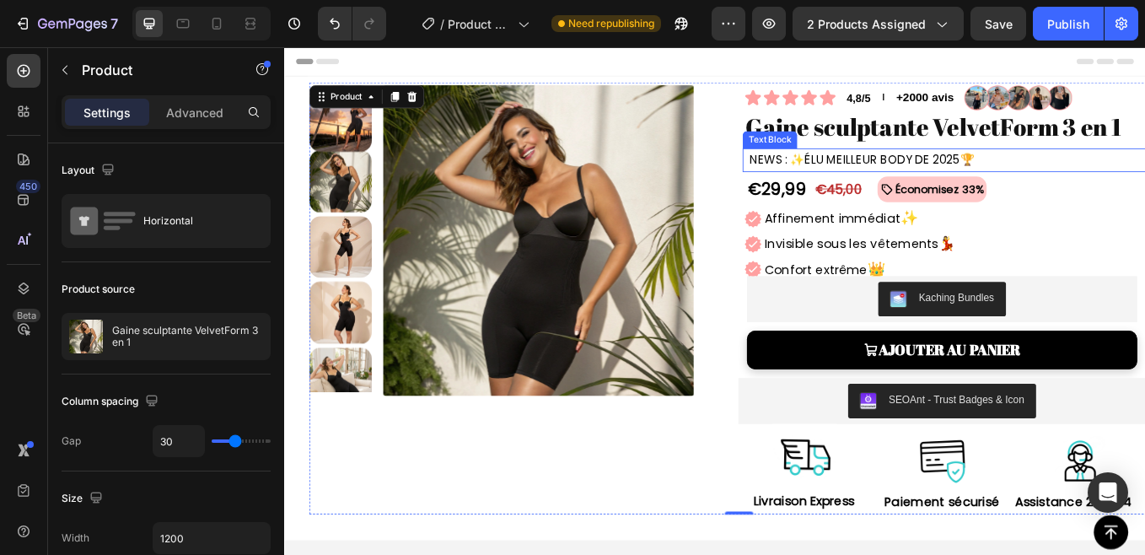
click at [850, 173] on span "NEWS : ✨ÉLU MEILLEUR BODY DE 2025🏆" at bounding box center [962, 178] width 264 height 19
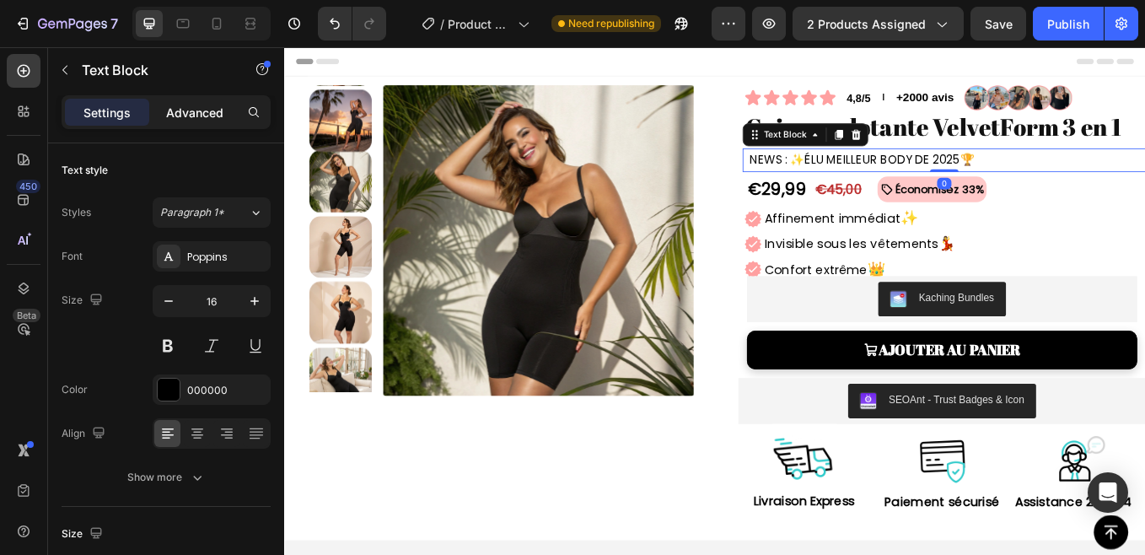
click at [196, 115] on p "Advanced" at bounding box center [194, 113] width 57 height 18
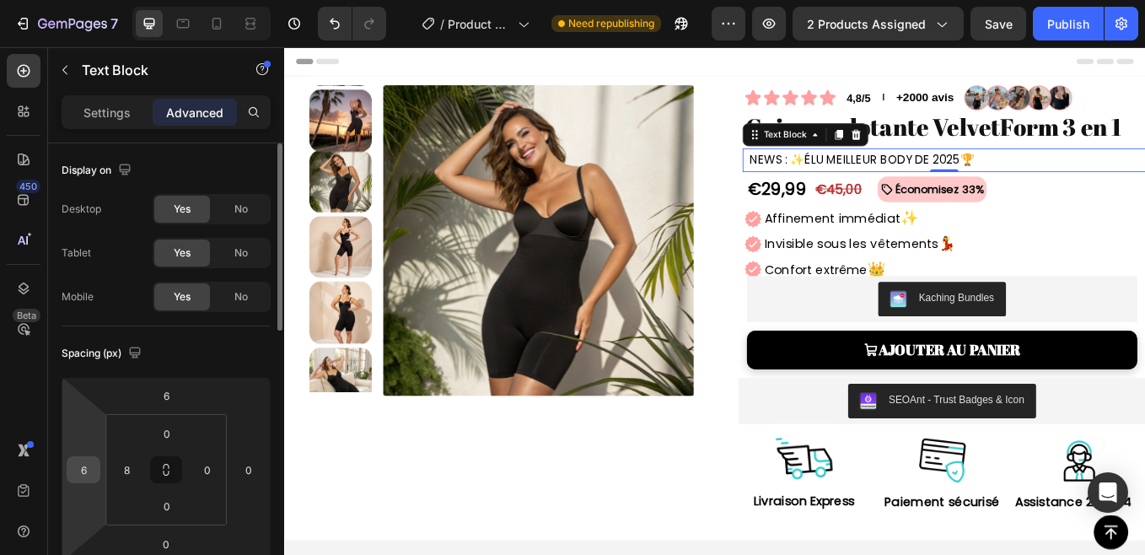
click at [90, 473] on input "6" at bounding box center [83, 469] width 25 height 25
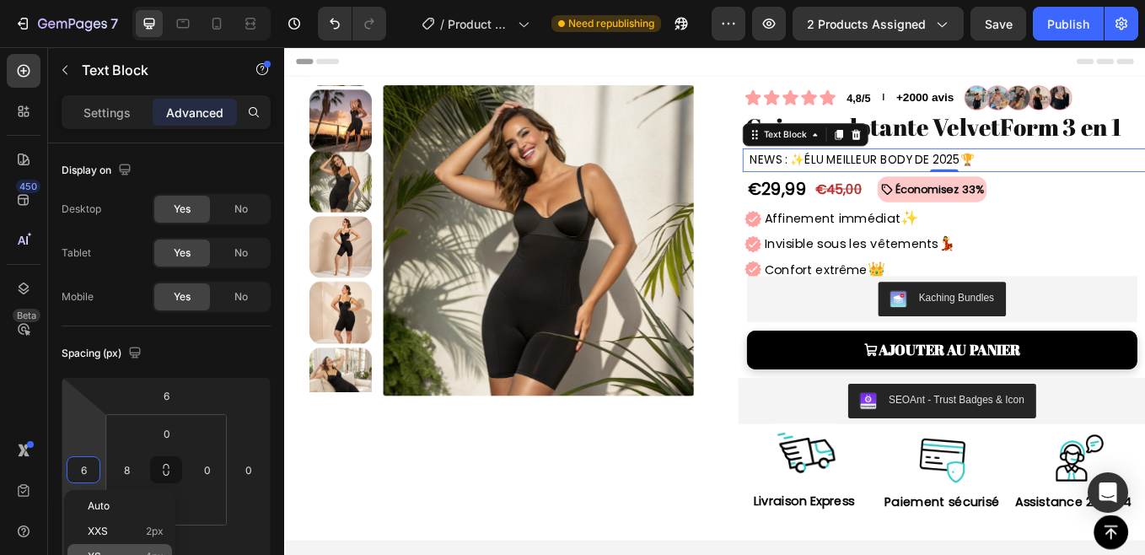
click at [137, 548] on div "XS 4px" at bounding box center [119, 556] width 105 height 25
type input "4"
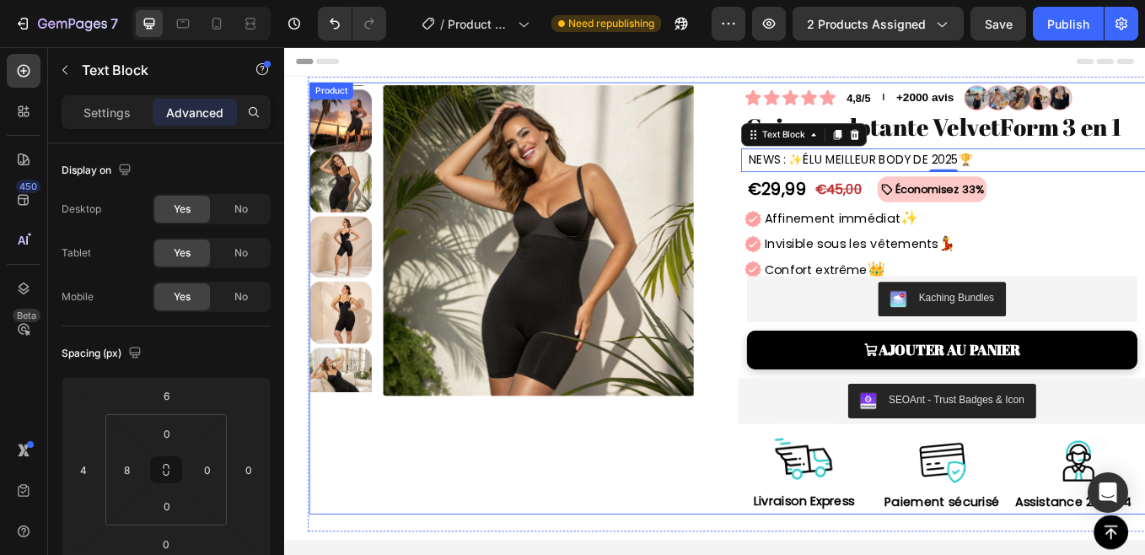
click at [801, 319] on div "Product Images Icon Icon Icon Icon Icon Icon List 4,8/5 Text Block l Text Block…" at bounding box center [818, 341] width 1010 height 507
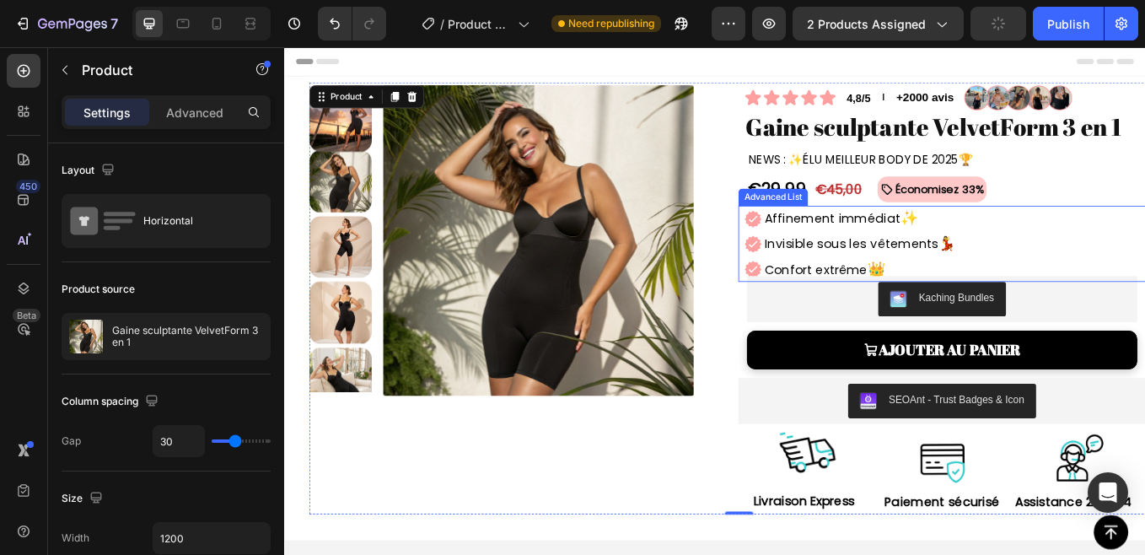
click at [1070, 276] on div "Image Affinement immédiat ✨ Text Block Image Invisible sous les vêtements 💃 Tex…" at bounding box center [1059, 277] width 471 height 89
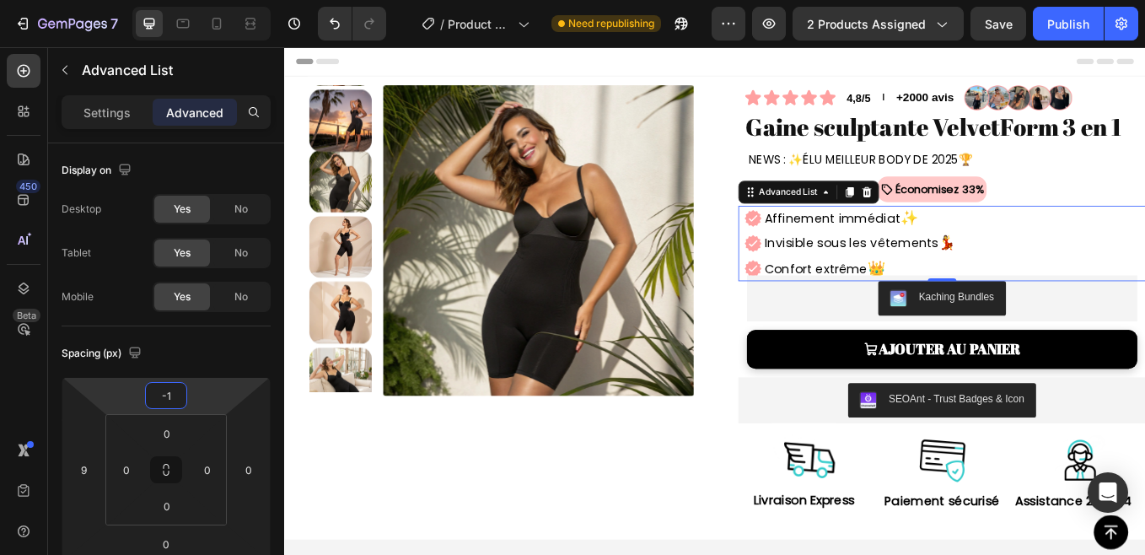
type input "-10"
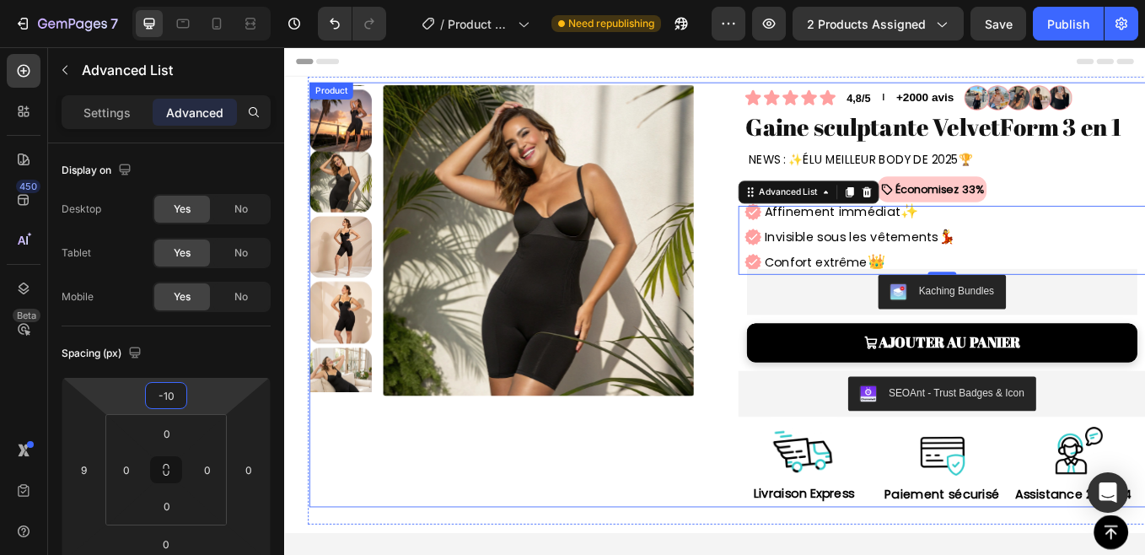
click at [796, 332] on div "Product Images Icon Icon Icon Icon Icon Icon List 4,8/5 Text Block l Text Block…" at bounding box center [818, 337] width 1010 height 499
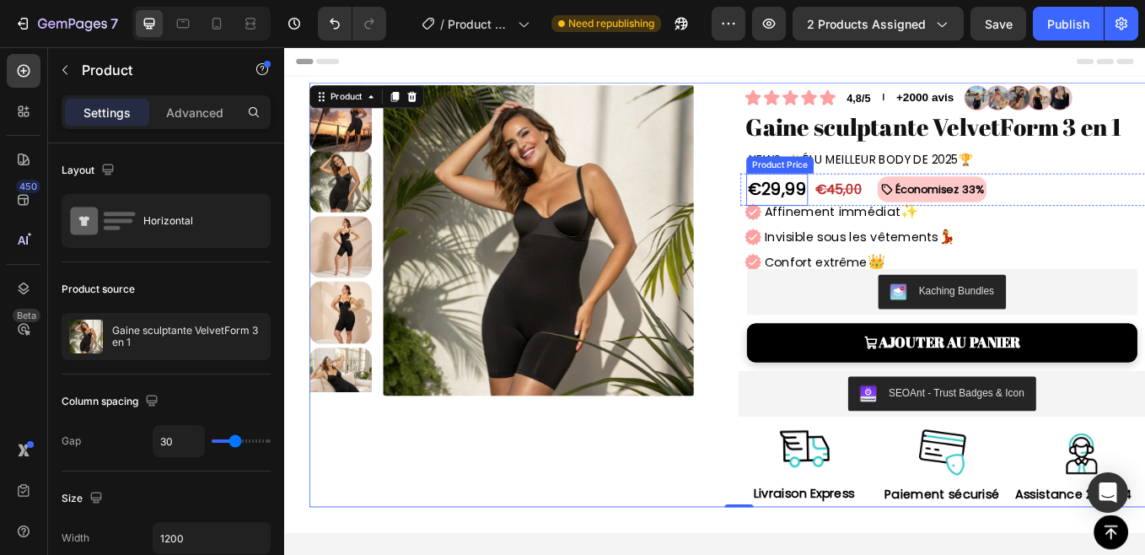
click at [873, 223] on div "€29,99" at bounding box center [862, 215] width 72 height 38
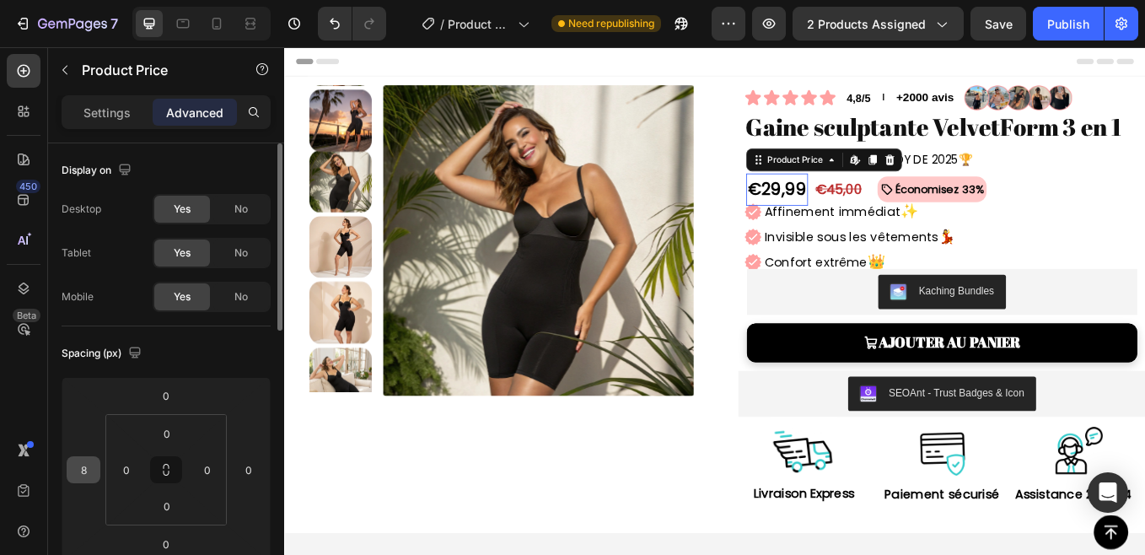
click at [85, 471] on input "8" at bounding box center [83, 469] width 25 height 25
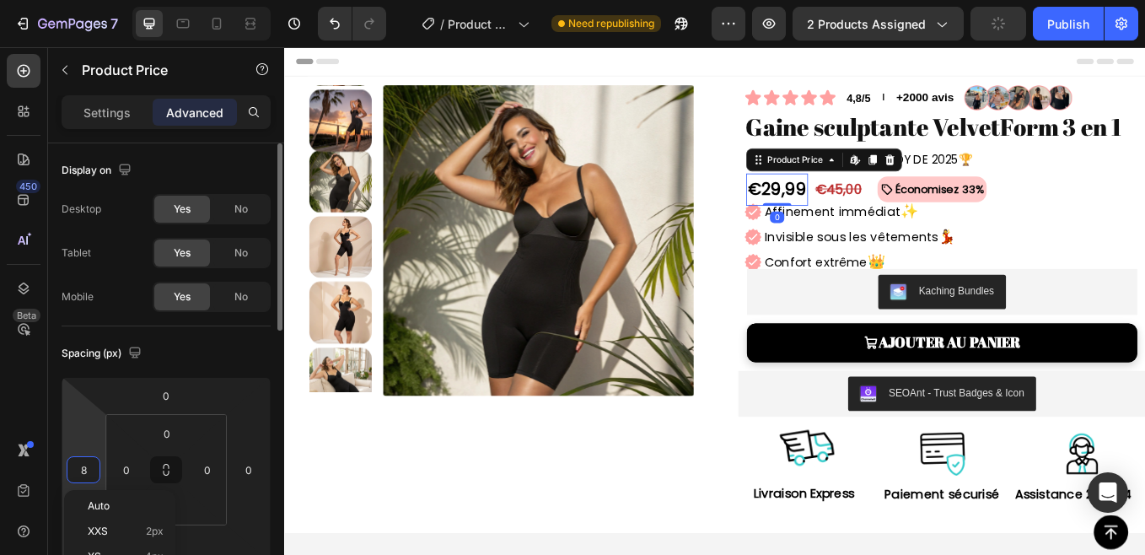
click at [85, 471] on input "8" at bounding box center [83, 469] width 25 height 25
type input "7"
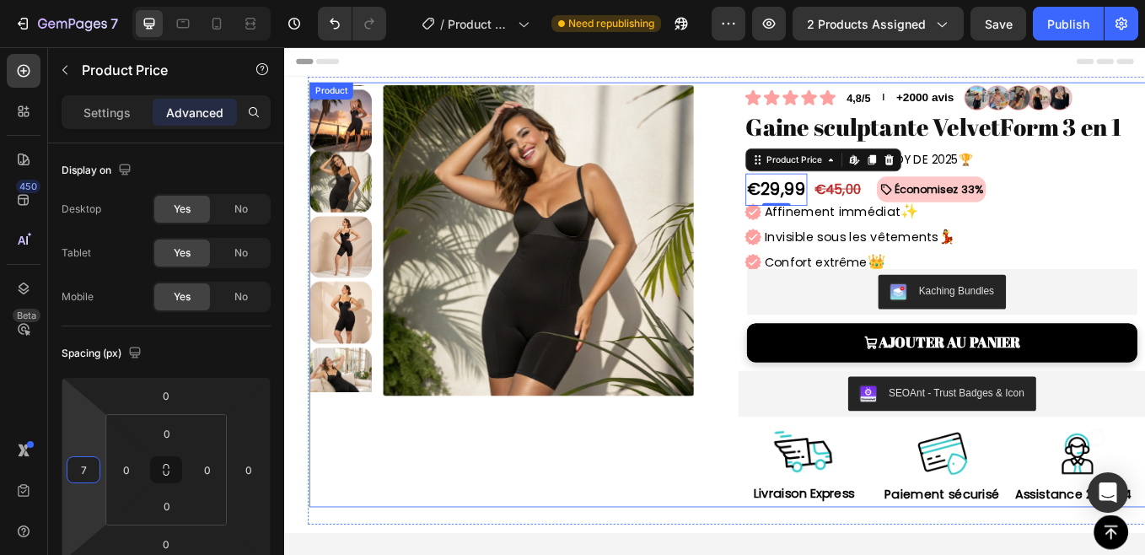
click at [800, 219] on div "Product Images Icon Icon Icon Icon Icon Icon List 4,8/5 Text Block l Text Block…" at bounding box center [818, 337] width 1010 height 499
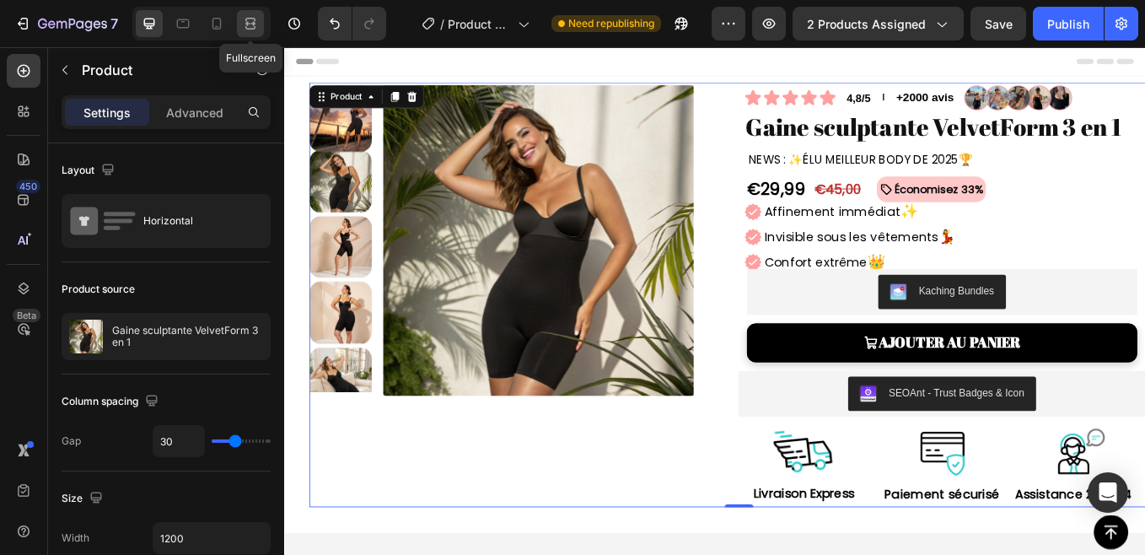
click at [252, 24] on icon at bounding box center [252, 23] width 5 height 4
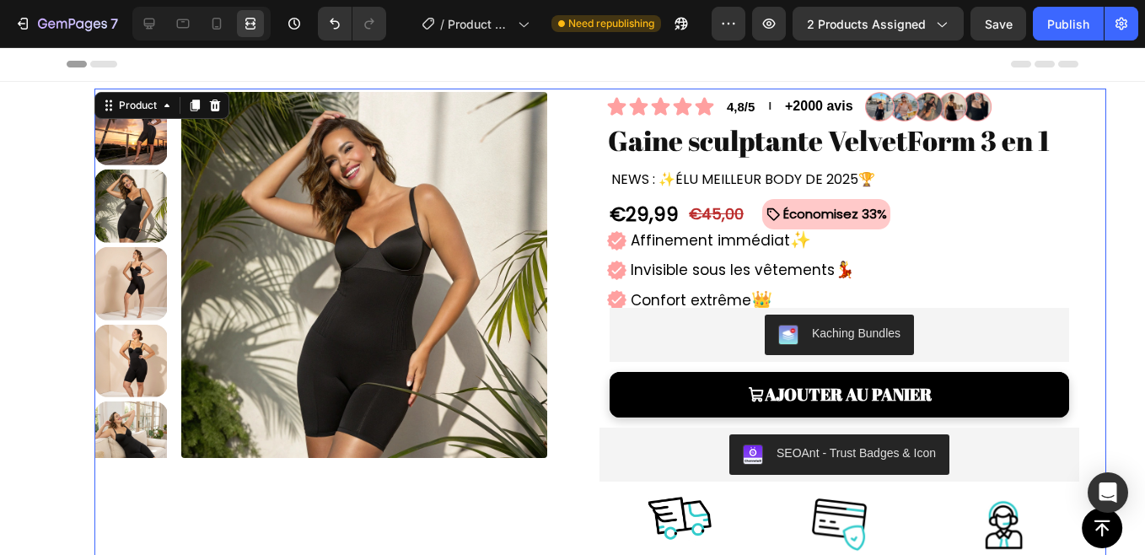
click at [576, 243] on div "Product Images Icon Icon Icon Icon Icon Icon List 4,8/5 Text Block l Text Block…" at bounding box center [599, 337] width 1011 height 499
click at [217, 32] on div at bounding box center [216, 23] width 27 height 27
type input "0"
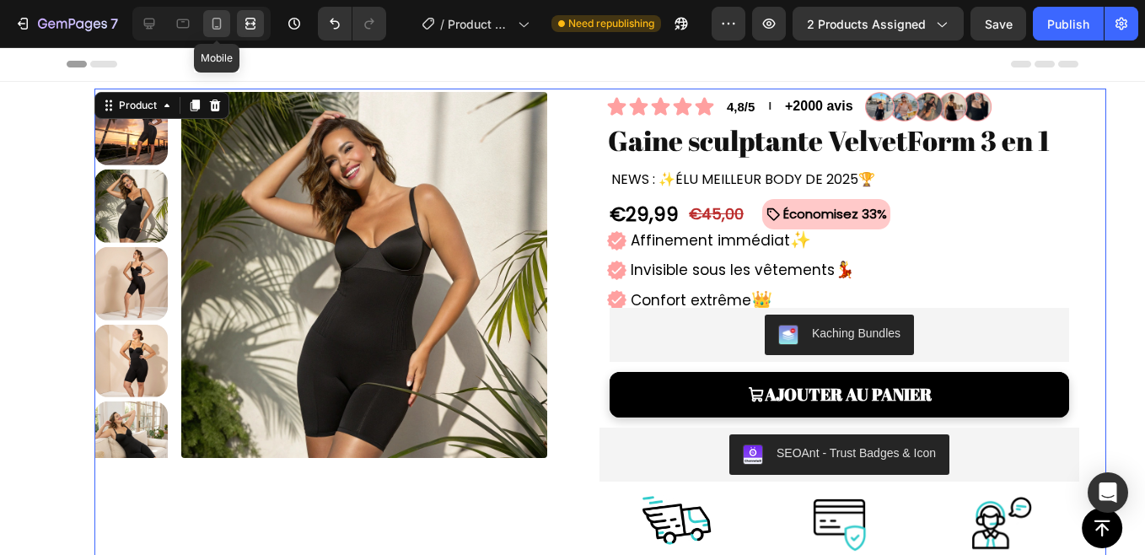
type input "100%"
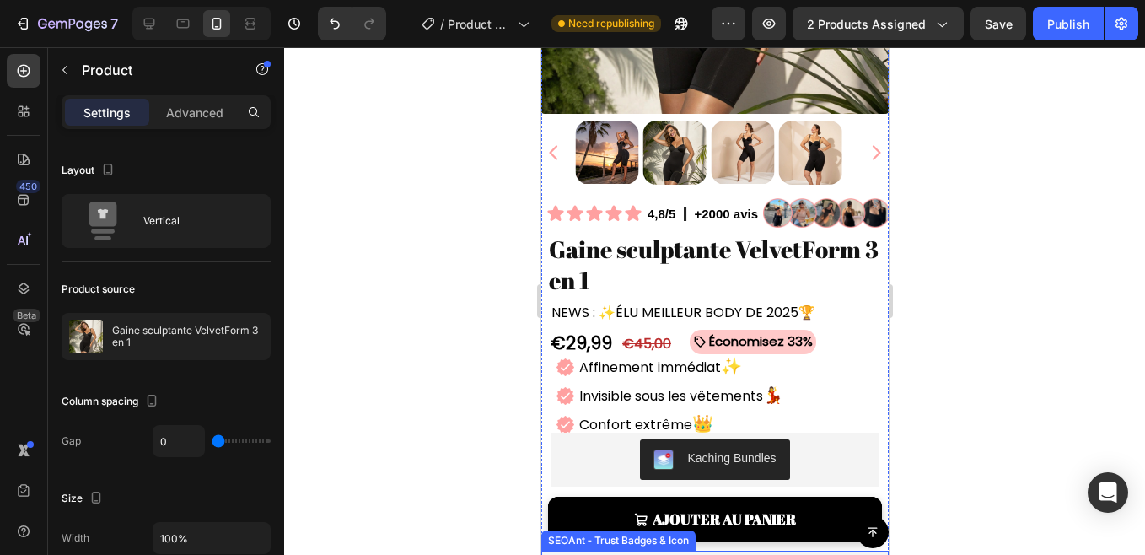
scroll to position [320, 0]
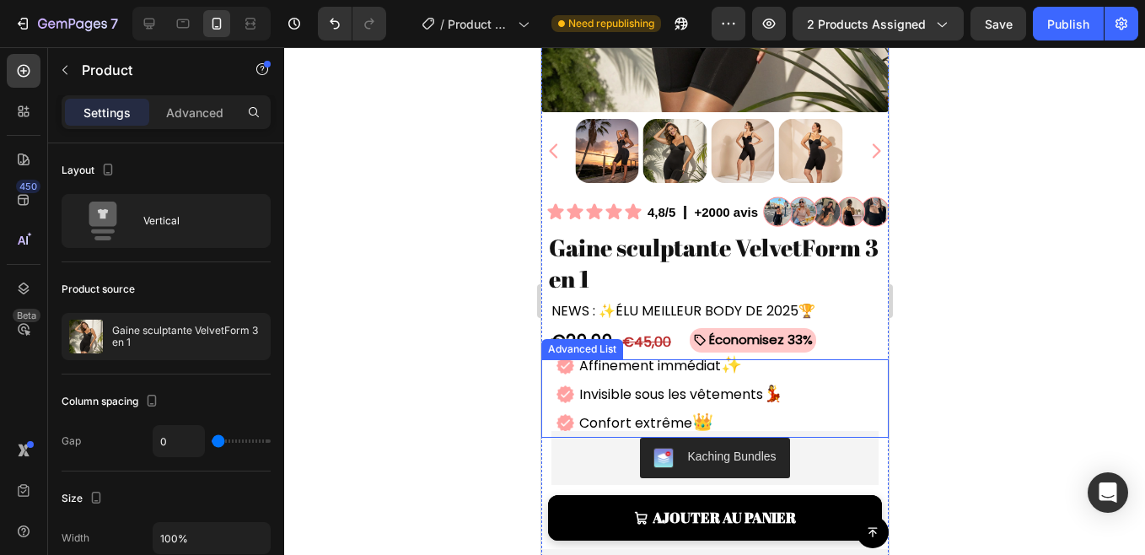
click at [832, 379] on div "Image Affinement immédiat ✨ Text Block Image Invisible sous les vêtements 💃 Tex…" at bounding box center [718, 394] width 340 height 87
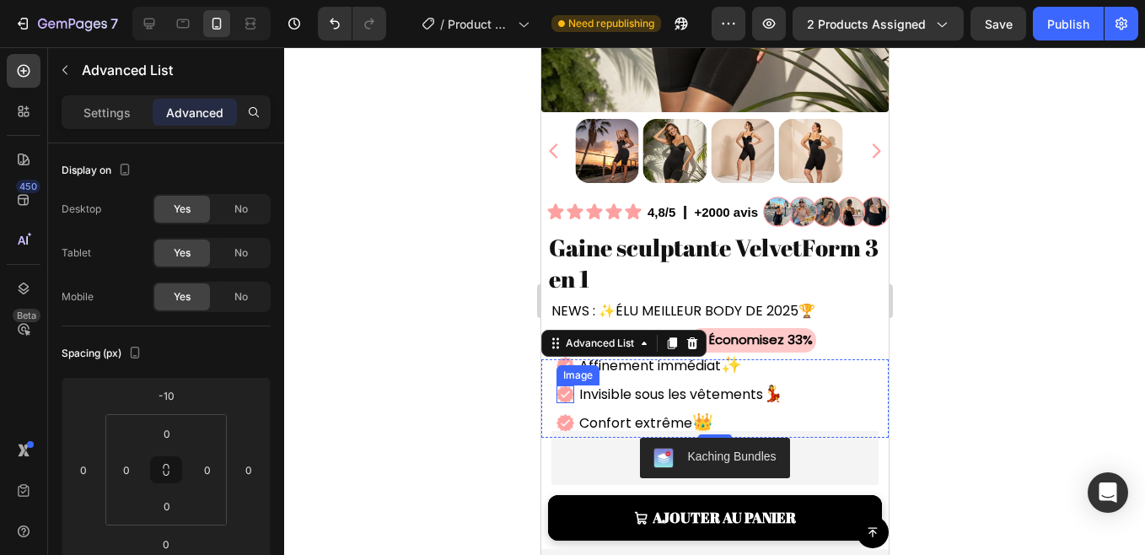
click at [490, 405] on div at bounding box center [714, 300] width 861 height 507
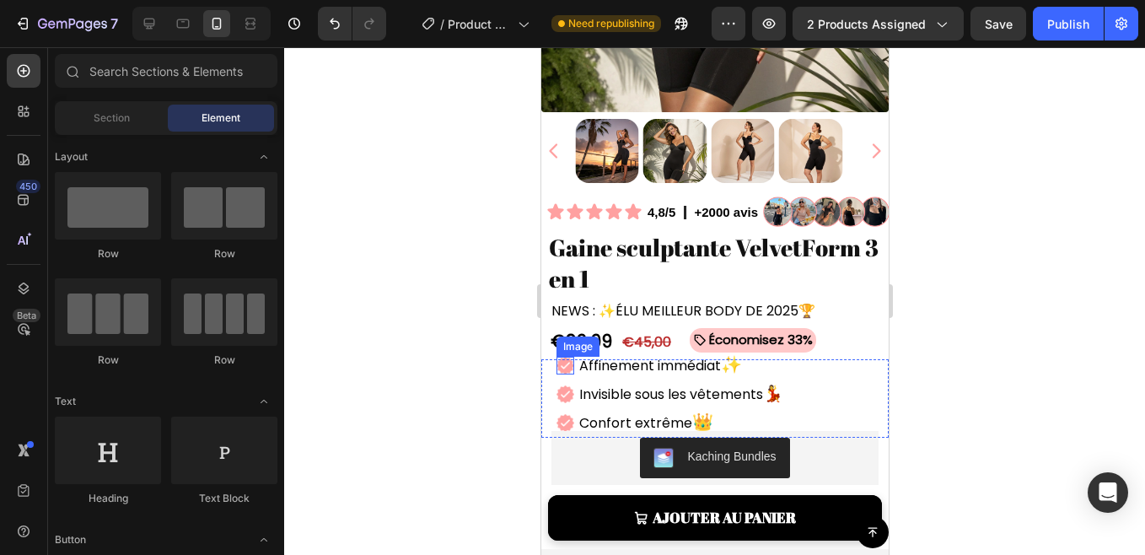
click at [567, 361] on img at bounding box center [564, 366] width 18 height 18
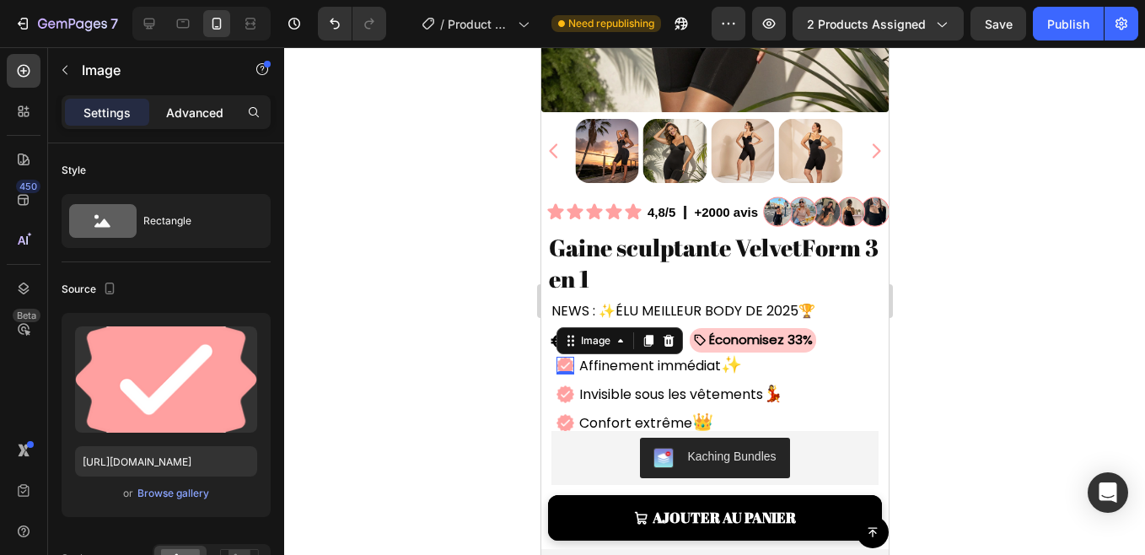
click at [196, 102] on div "Advanced" at bounding box center [195, 112] width 84 height 27
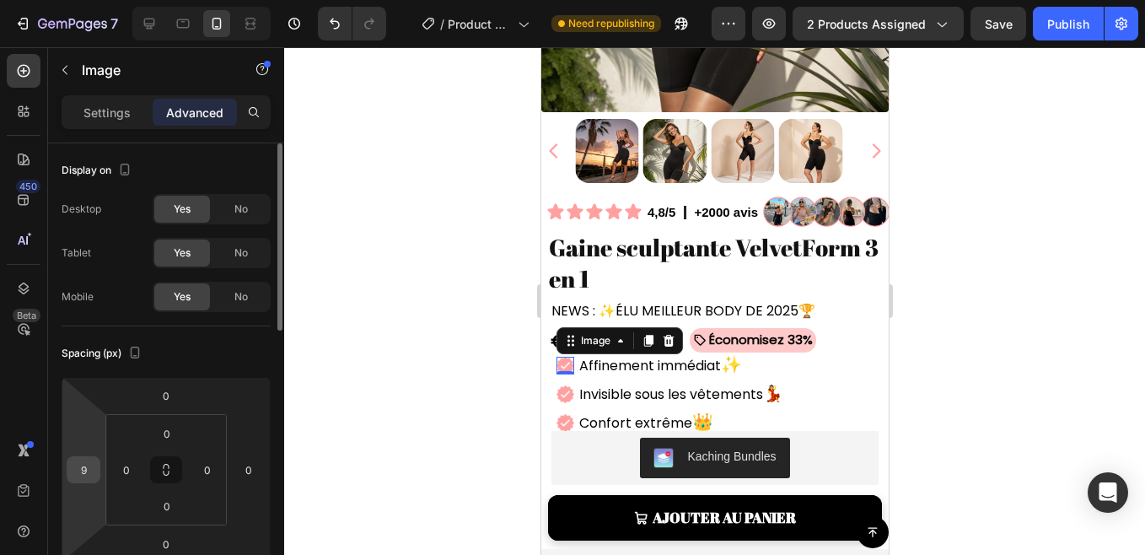
drag, startPoint x: 82, startPoint y: 490, endPoint x: 86, endPoint y: 478, distance: 12.5
click at [82, 0] on html "7 Version history / Product Page - Dec 16, 21:40:24 Need republishing Preview 2…" at bounding box center [572, 0] width 1145 height 0
click at [86, 478] on input "9" at bounding box center [83, 469] width 25 height 25
type input "0"
click at [181, 348] on div "Spacing (px)" at bounding box center [166, 353] width 209 height 27
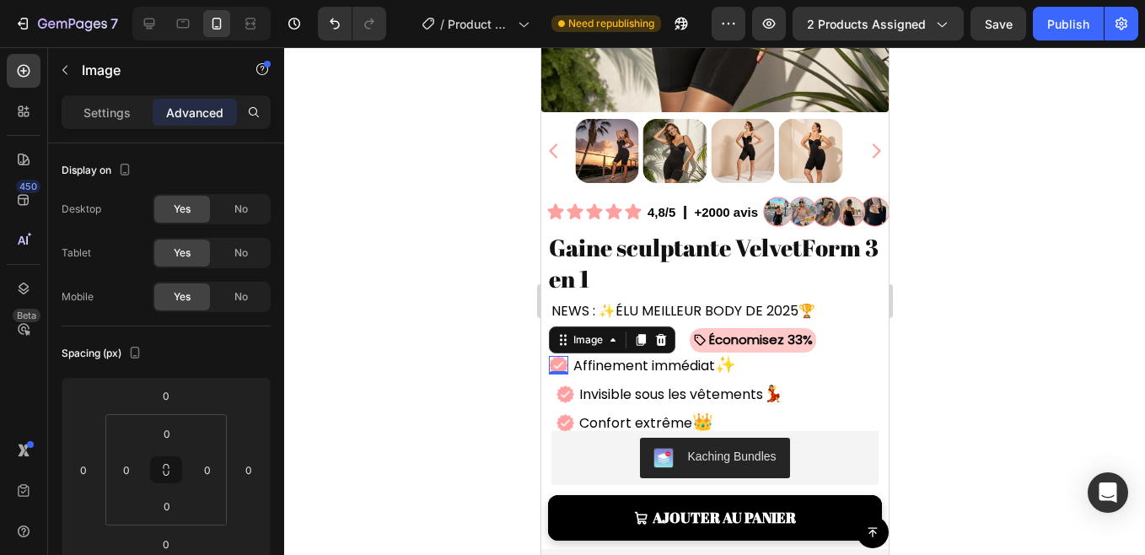
click at [443, 293] on div at bounding box center [714, 300] width 861 height 507
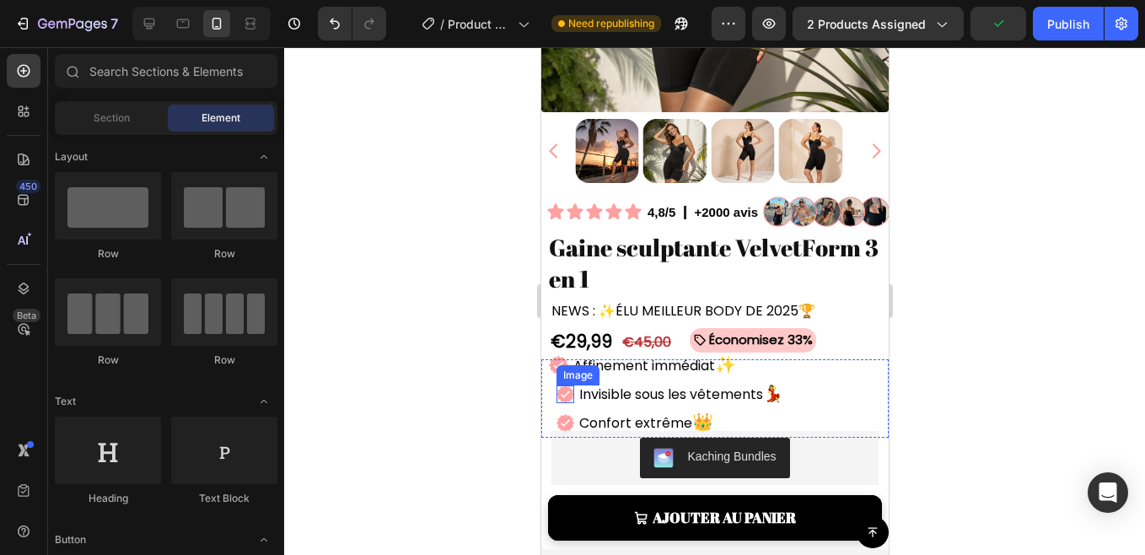
click at [560, 387] on img at bounding box center [564, 394] width 18 height 18
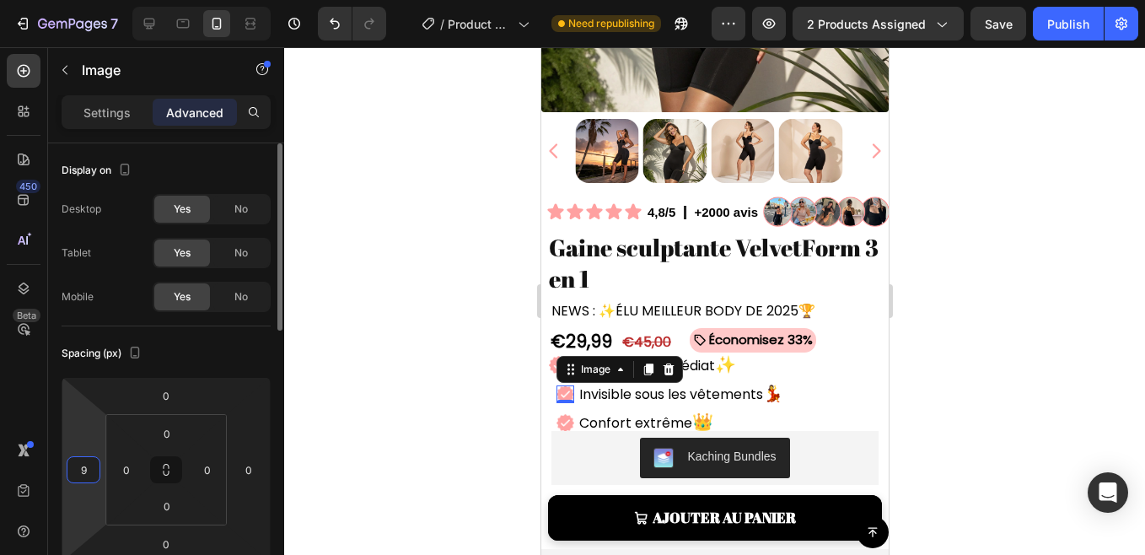
click at [88, 480] on input "9" at bounding box center [83, 469] width 25 height 25
click at [566, 414] on img at bounding box center [564, 423] width 18 height 18
click at [85, 0] on html "7 Version history / Product Page - Dec 16, 21:40:24 Need republishing Preview 2…" at bounding box center [572, 0] width 1145 height 0
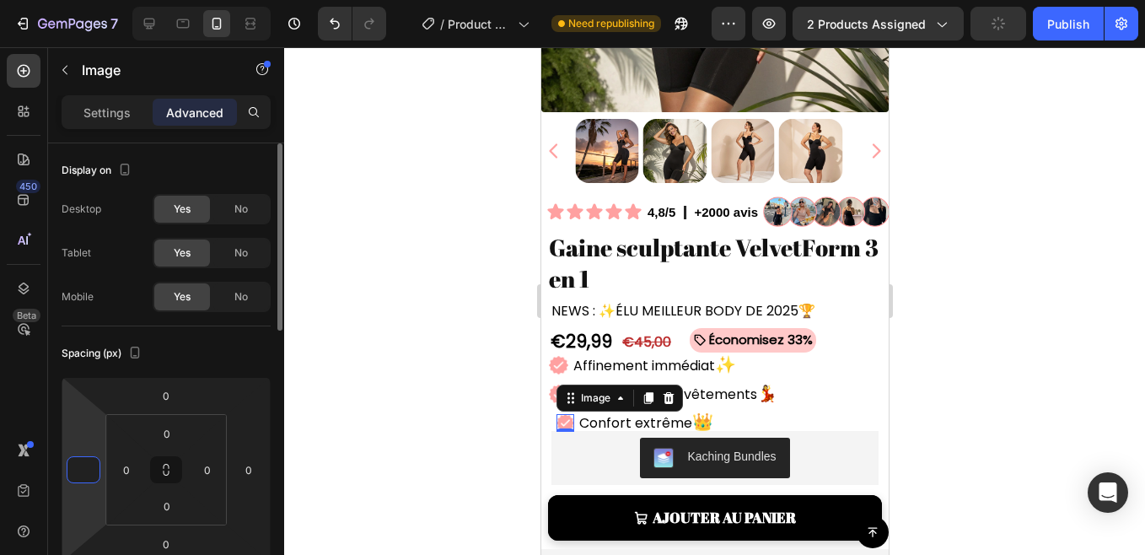
type input "0"
click at [241, 360] on div "Spacing (px)" at bounding box center [166, 353] width 209 height 27
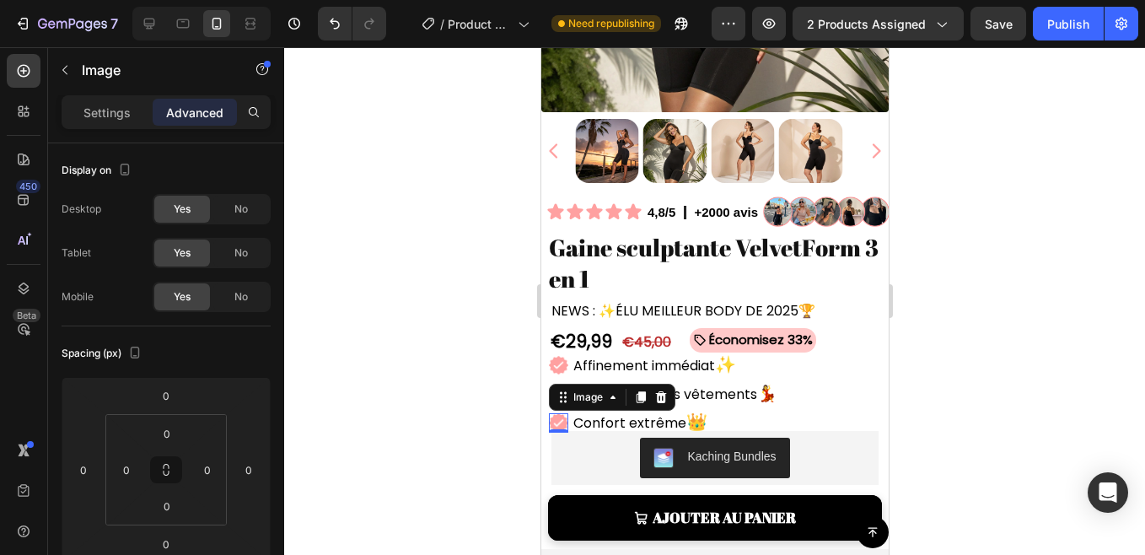
click at [459, 298] on div at bounding box center [714, 300] width 861 height 507
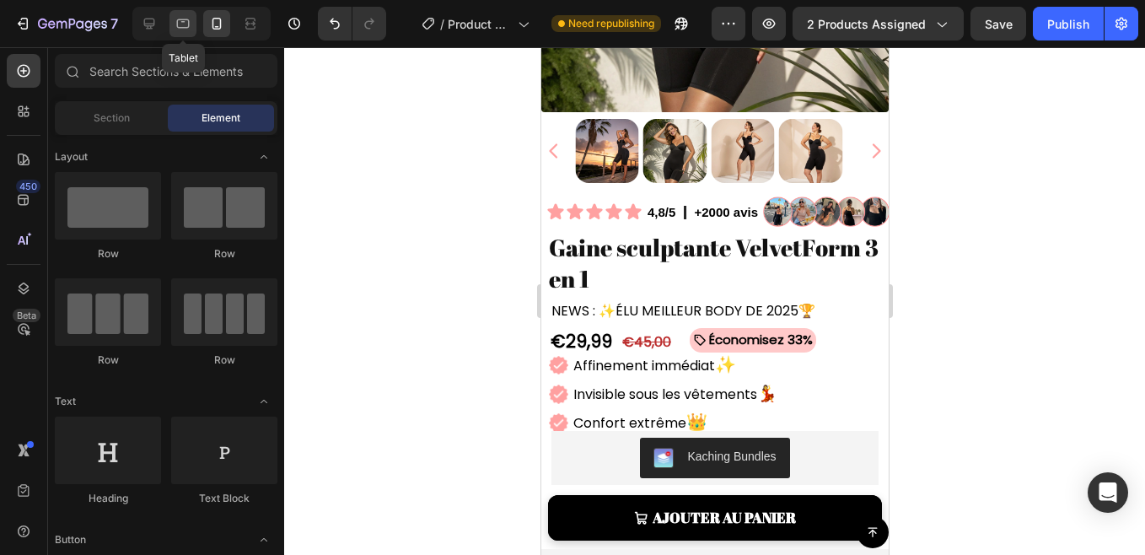
click at [185, 13] on div at bounding box center [182, 23] width 27 height 27
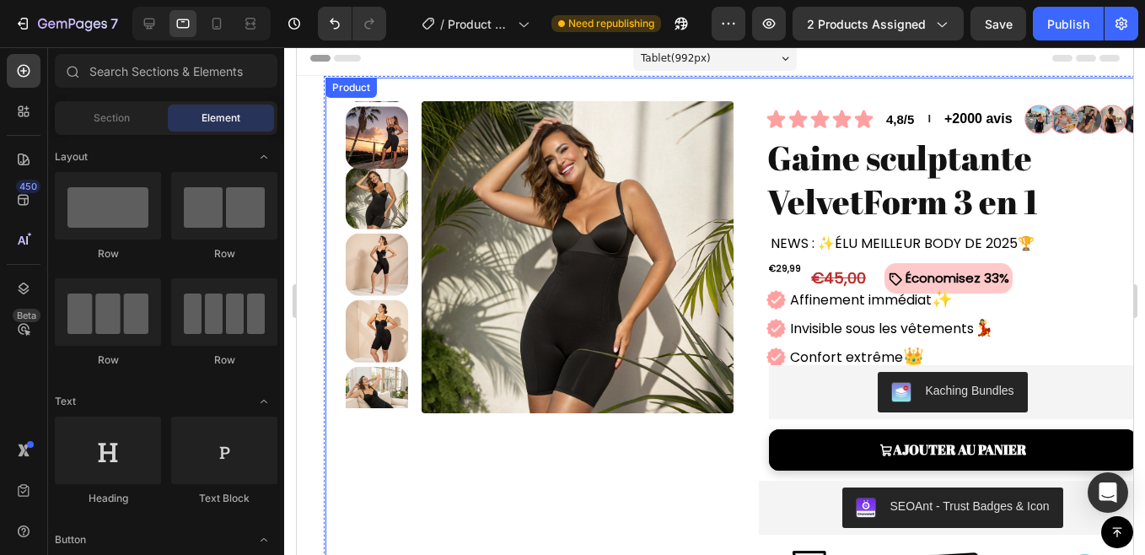
scroll to position [101, 0]
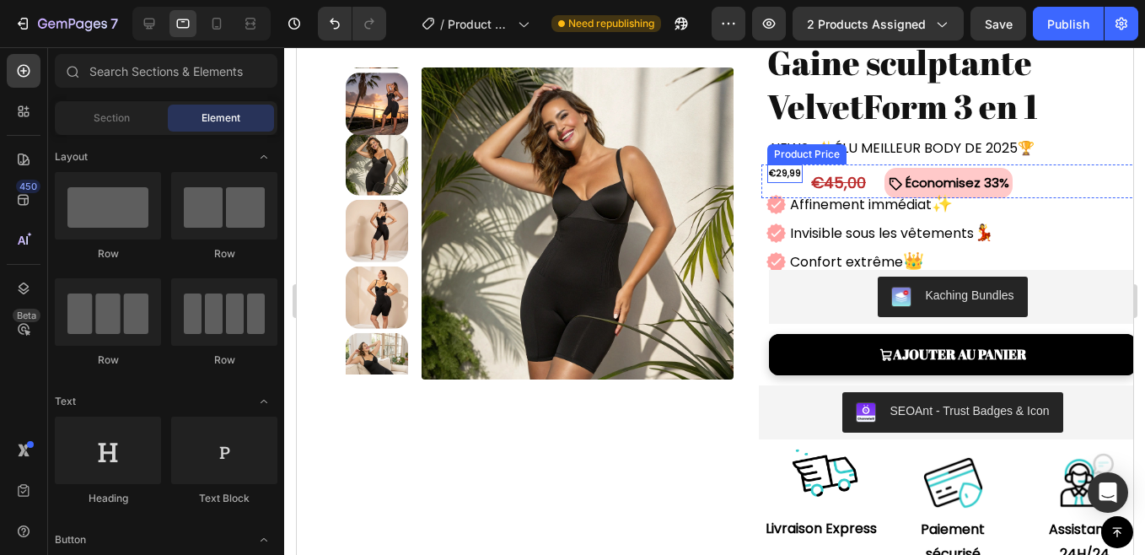
drag, startPoint x: 425, startPoint y: 174, endPoint x: 777, endPoint y: 172, distance: 352.3
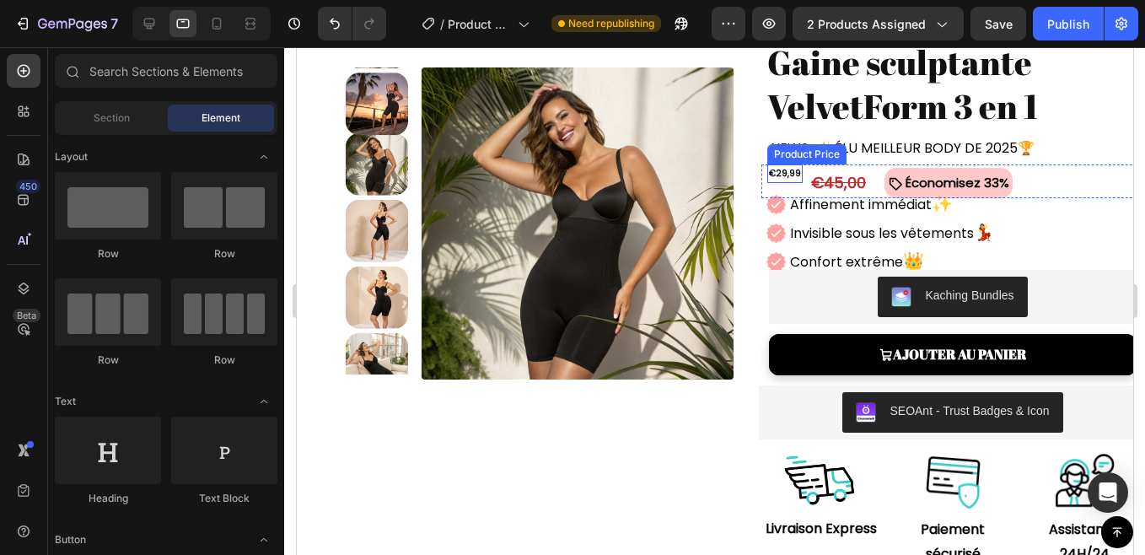
click at [777, 172] on div "€29,99" at bounding box center [783, 173] width 35 height 19
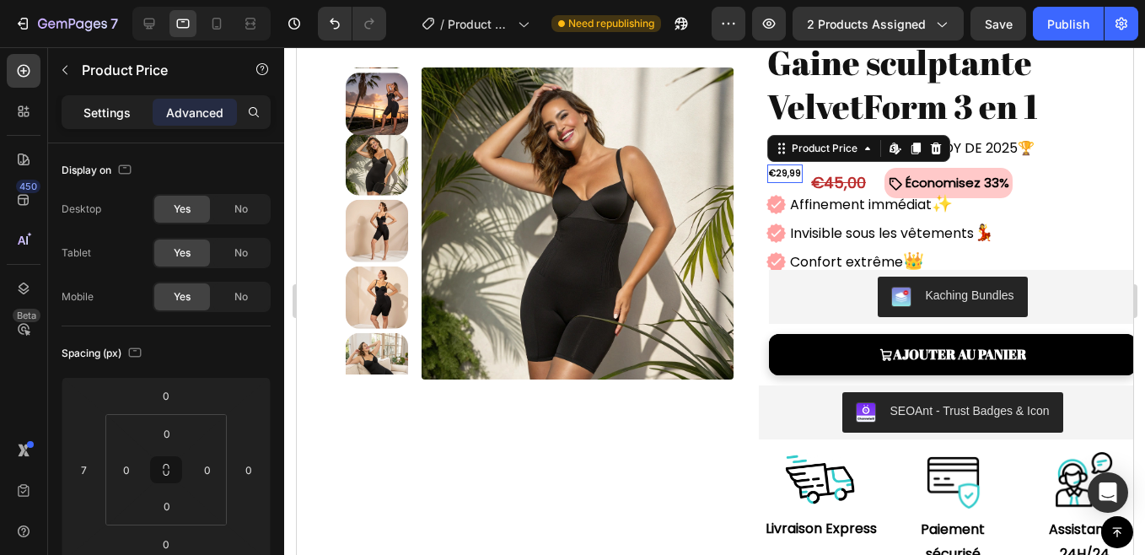
click at [129, 124] on div "Settings" at bounding box center [107, 112] width 84 height 27
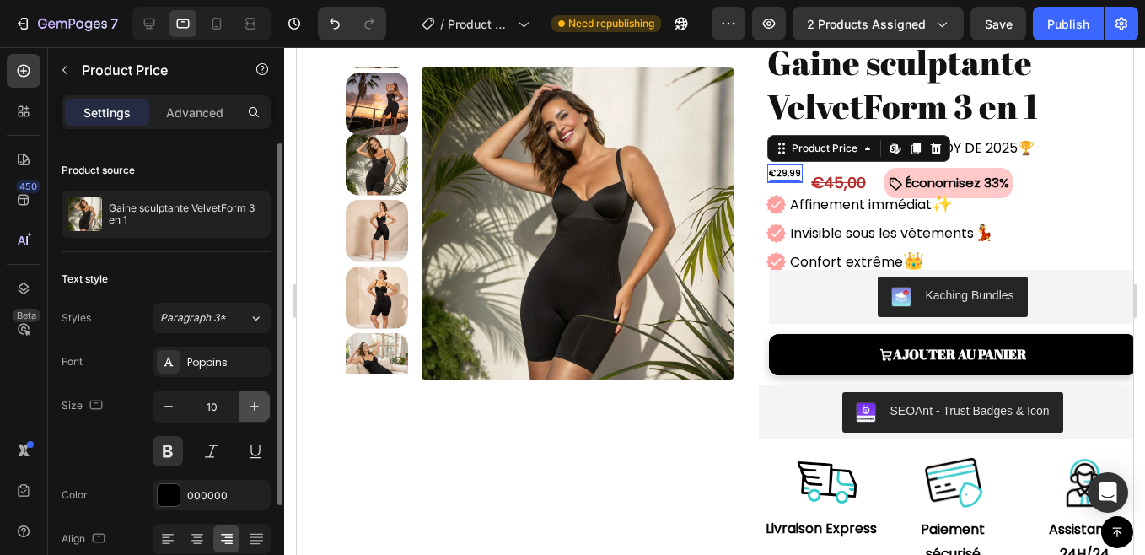
click at [266, 398] on button "button" at bounding box center [254, 406] width 30 height 30
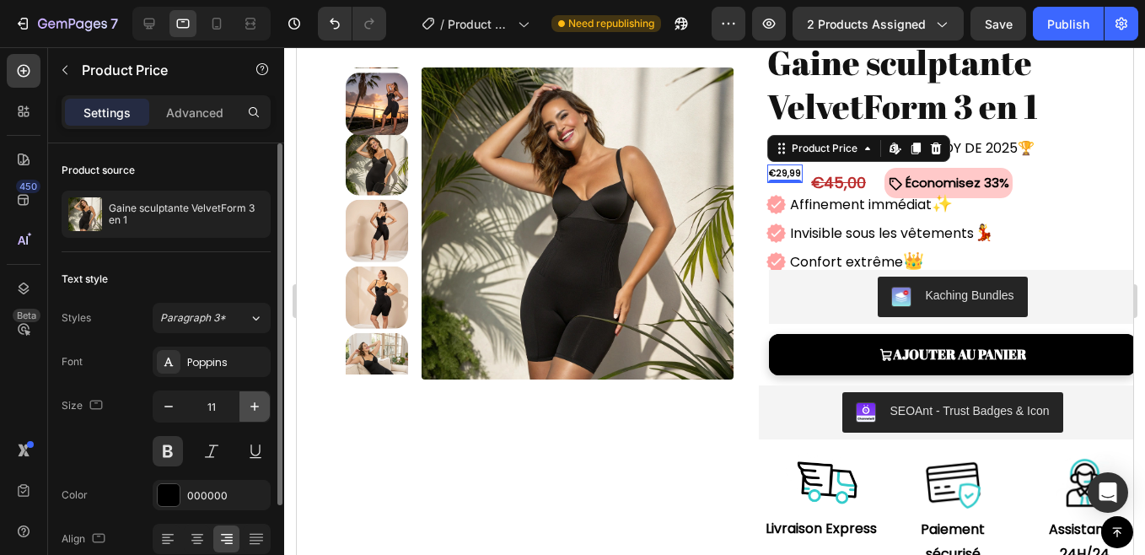
click at [266, 398] on button "button" at bounding box center [254, 406] width 30 height 30
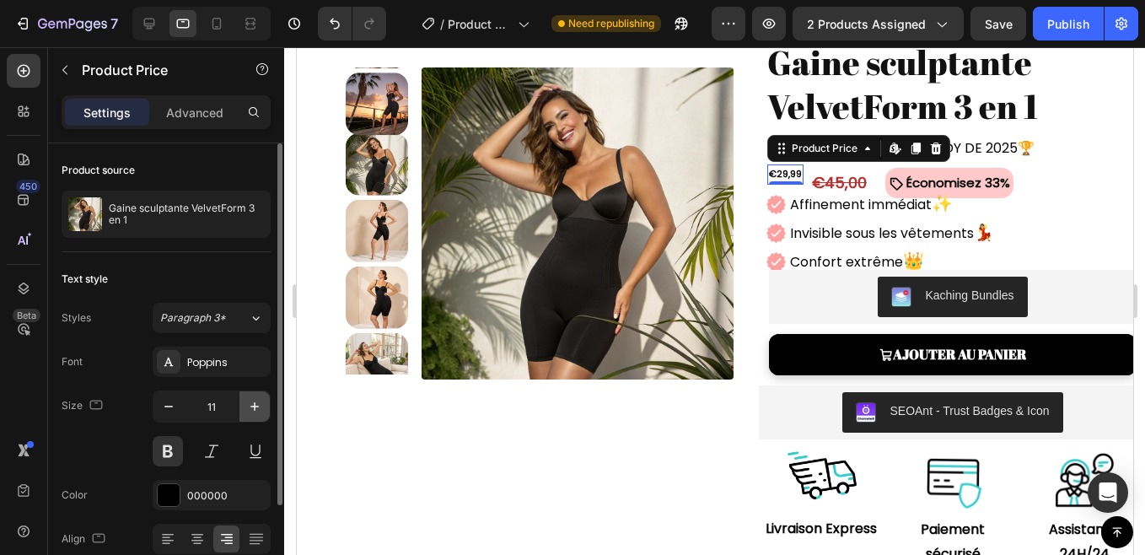
click at [266, 398] on button "button" at bounding box center [254, 406] width 30 height 30
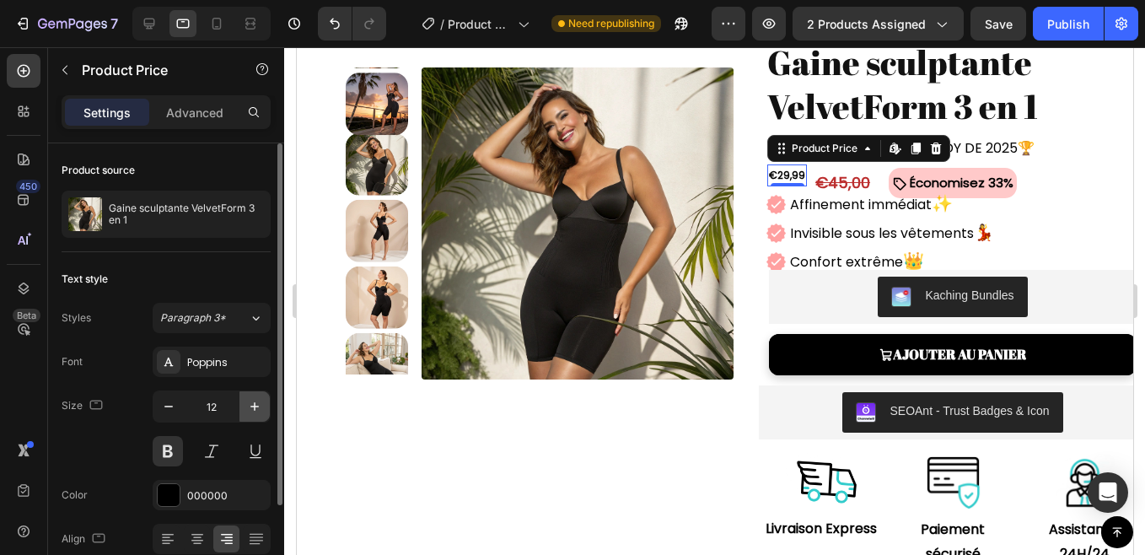
click at [266, 398] on button "button" at bounding box center [254, 406] width 30 height 30
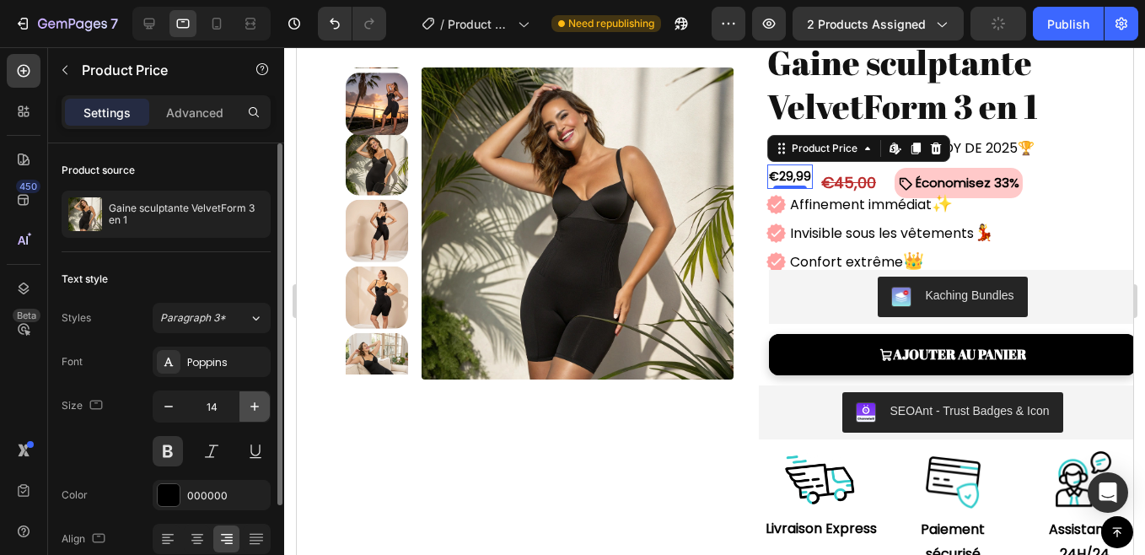
click at [256, 408] on icon "button" at bounding box center [254, 406] width 17 height 17
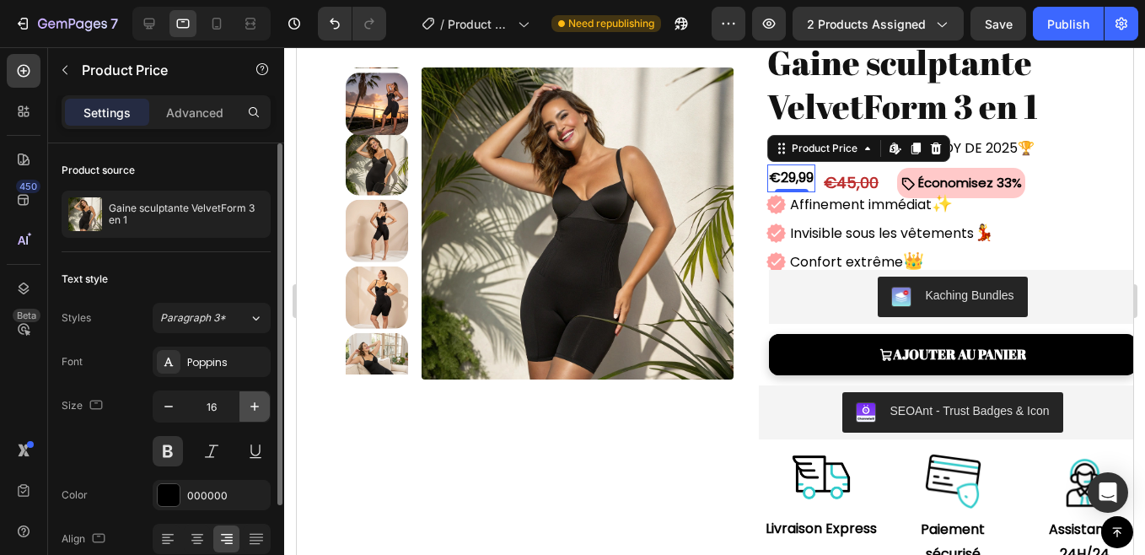
click at [256, 408] on icon "button" at bounding box center [254, 406] width 17 height 17
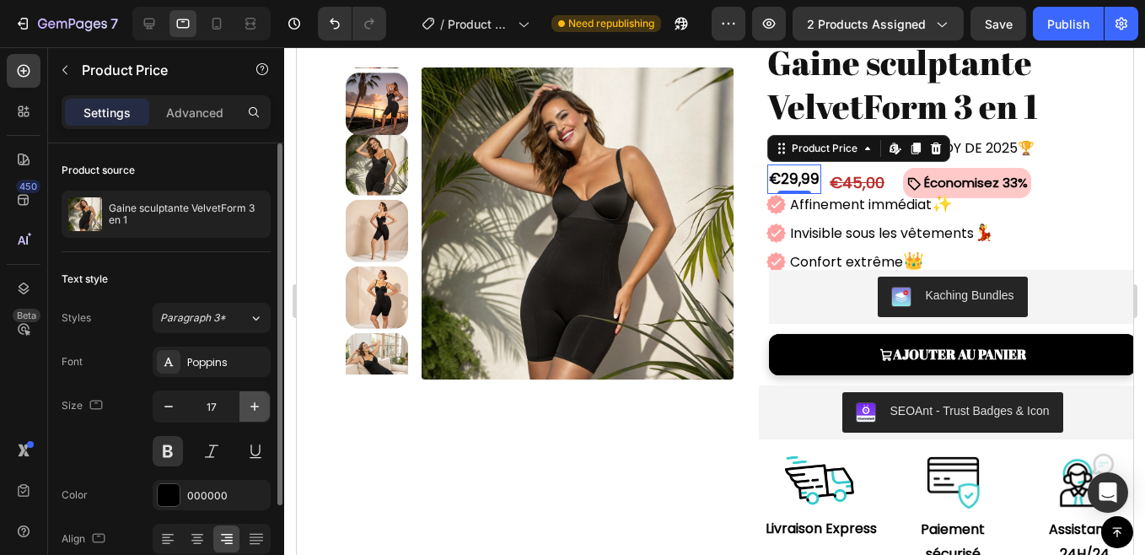
click at [256, 408] on icon "button" at bounding box center [254, 406] width 17 height 17
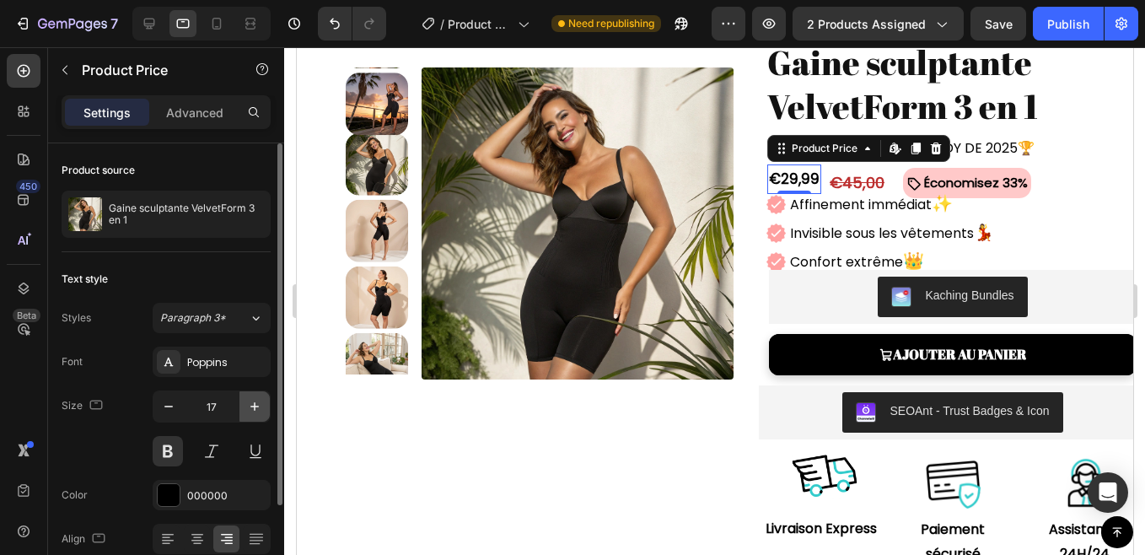
click at [256, 408] on icon "button" at bounding box center [254, 406] width 17 height 17
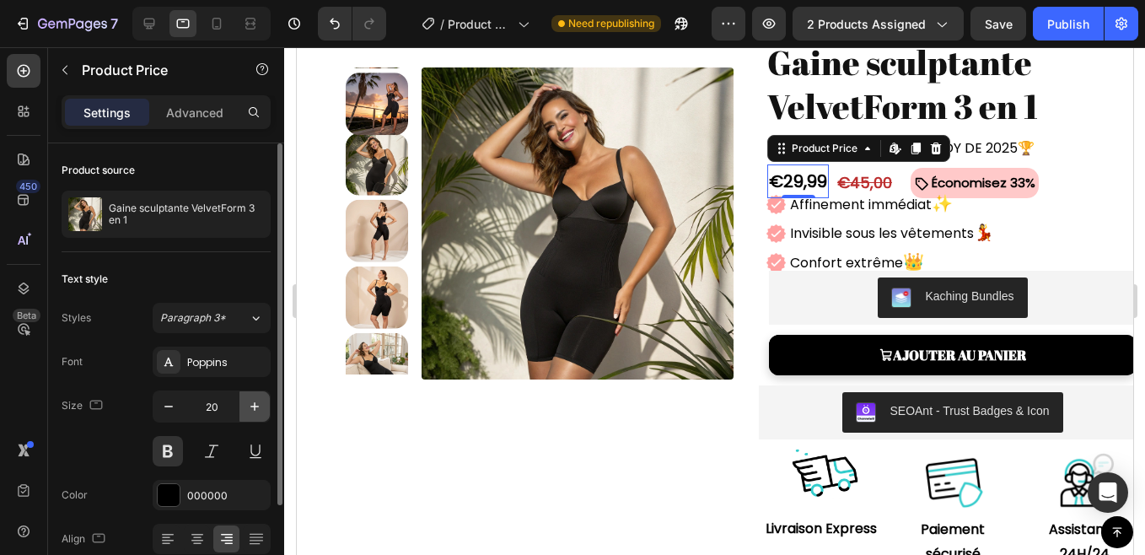
click at [256, 408] on icon "button" at bounding box center [254, 406] width 17 height 17
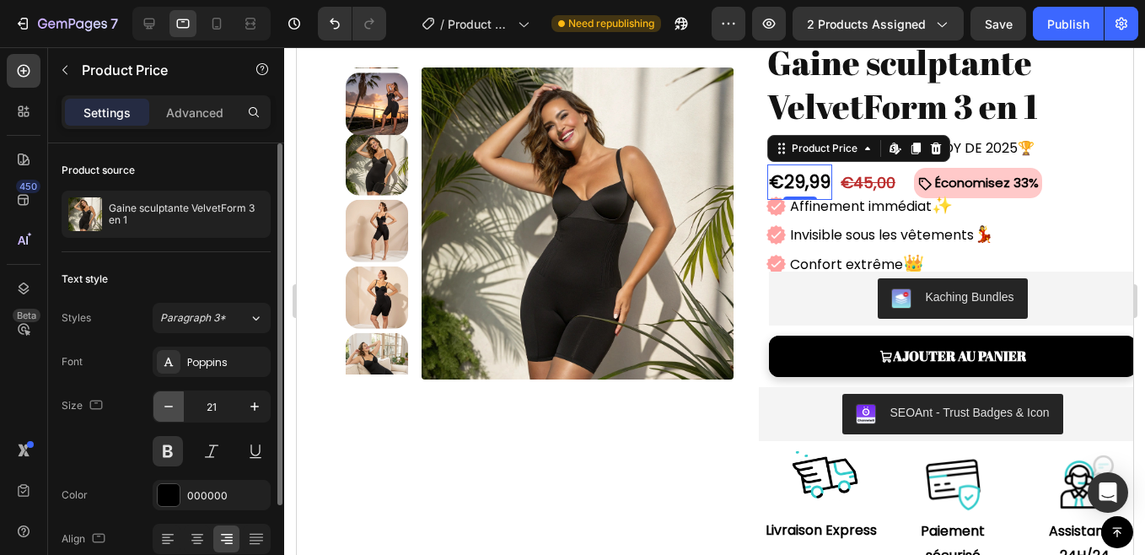
click at [162, 414] on icon "button" at bounding box center [168, 406] width 17 height 17
type input "20"
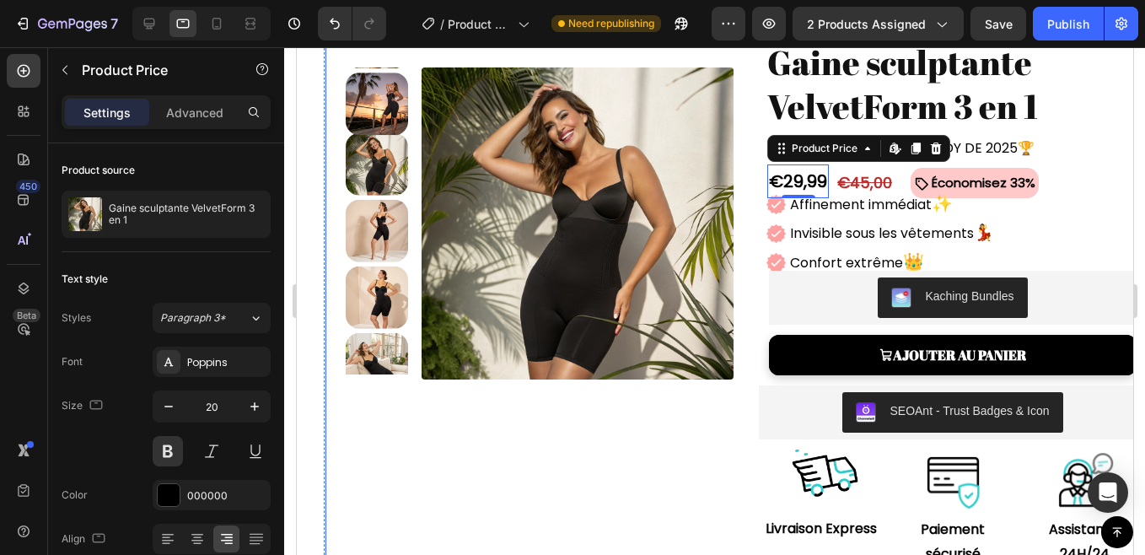
click at [375, 412] on div "Product Images" at bounding box center [539, 275] width 388 height 586
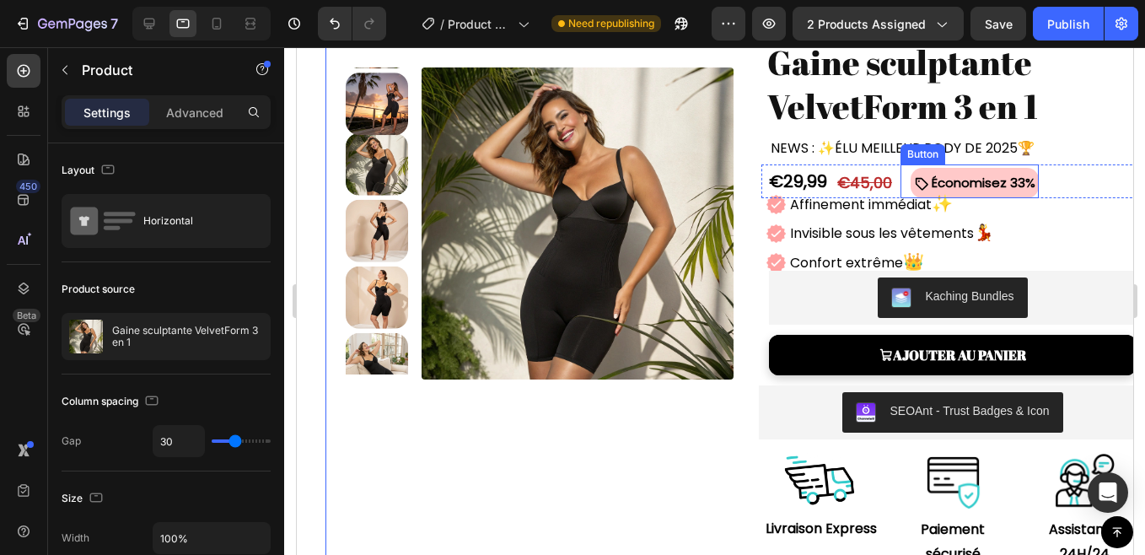
click at [913, 172] on span at bounding box center [920, 182] width 14 height 27
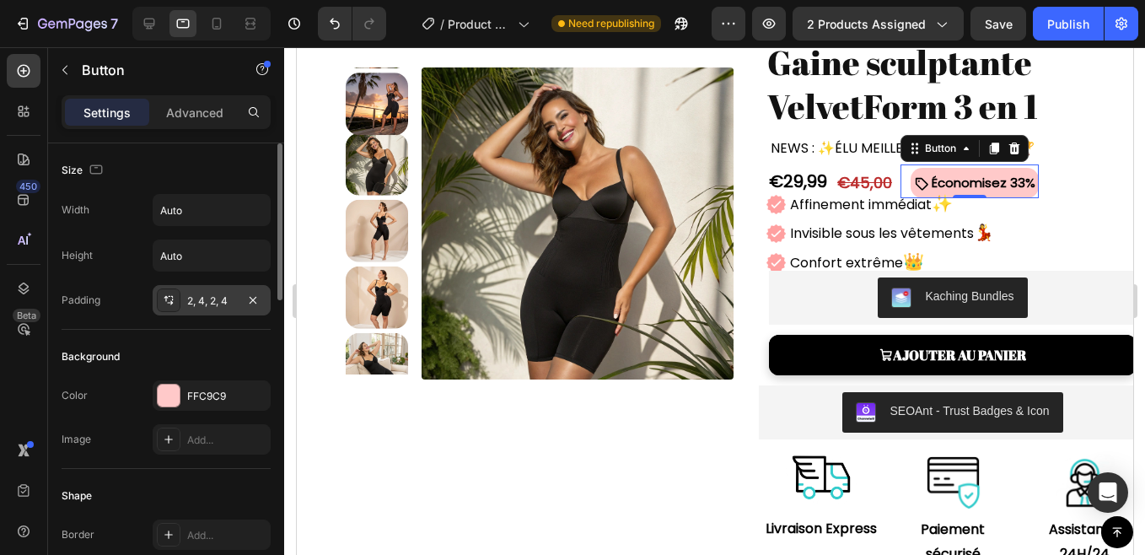
click at [226, 306] on div "2, 4, 2, 4" at bounding box center [211, 300] width 49 height 15
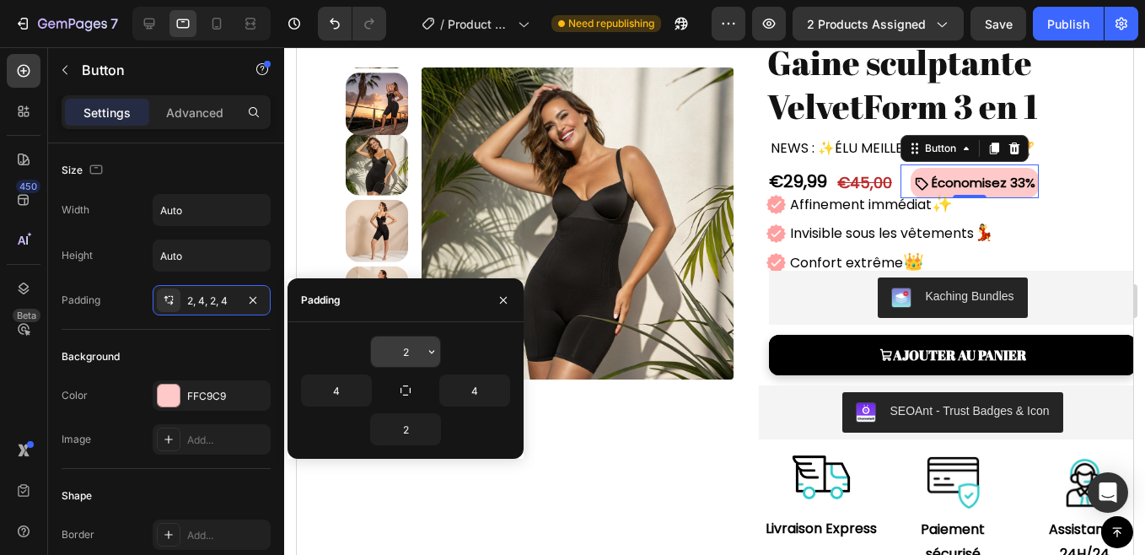
click at [409, 358] on input "2" at bounding box center [405, 351] width 69 height 30
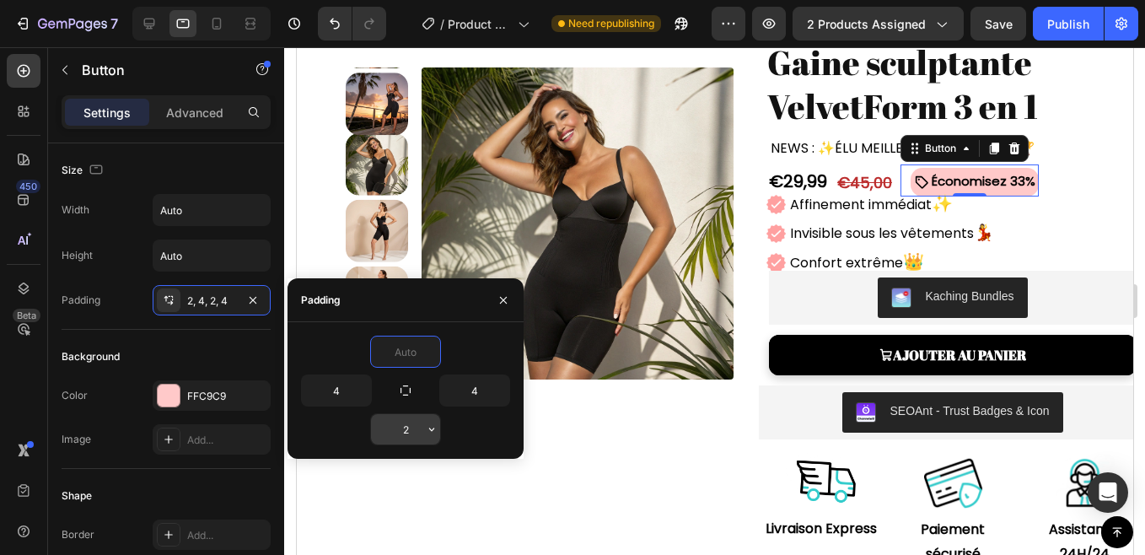
click at [407, 432] on input "2" at bounding box center [405, 429] width 69 height 30
type input "0"
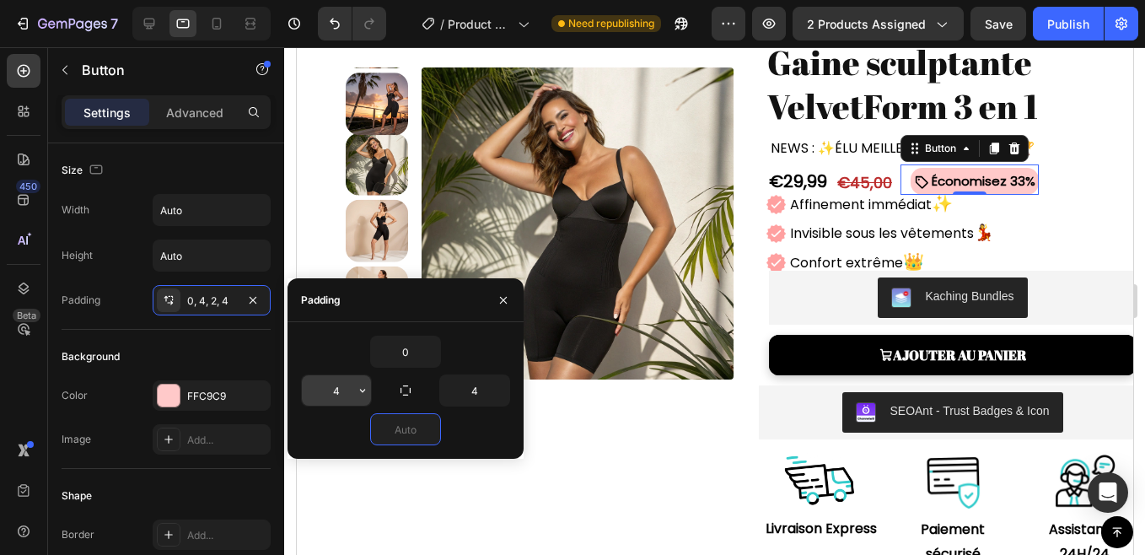
click at [345, 388] on input "4" at bounding box center [336, 390] width 69 height 30
type input "0"
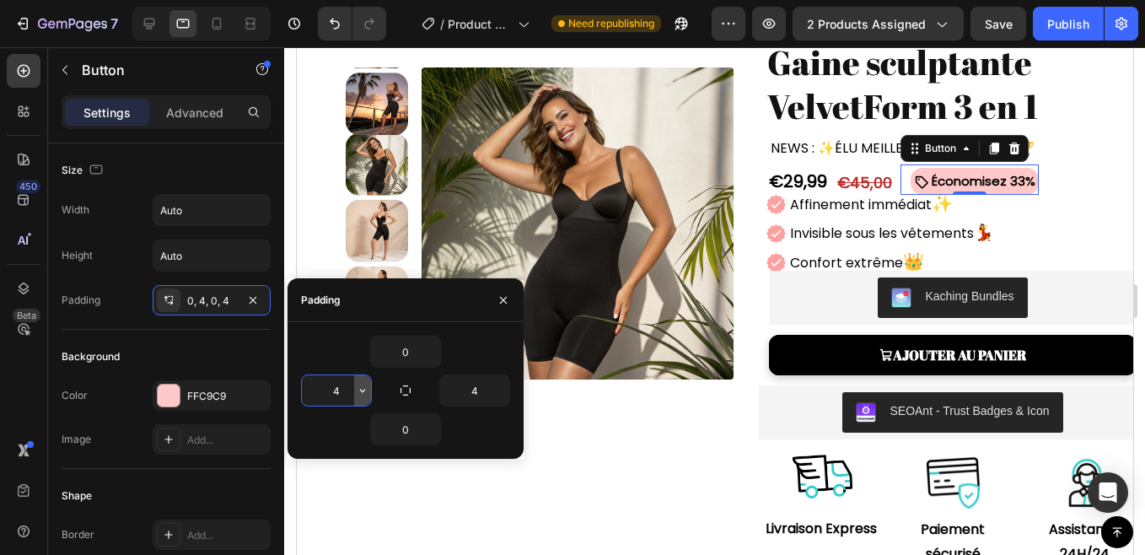
click at [363, 394] on icon "button" at bounding box center [362, 389] width 13 height 13
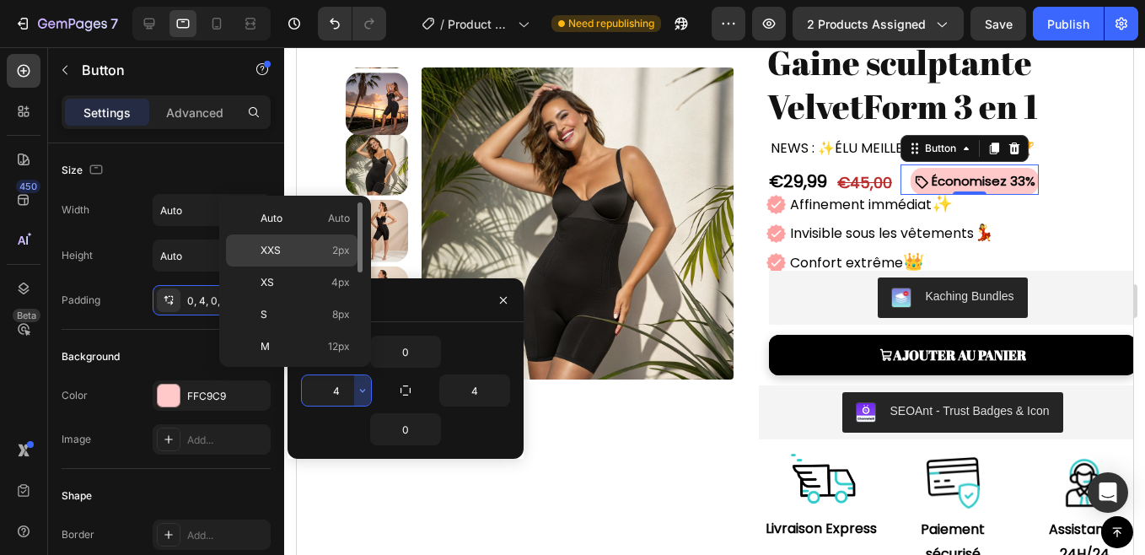
click at [342, 249] on span "2px" at bounding box center [341, 250] width 18 height 15
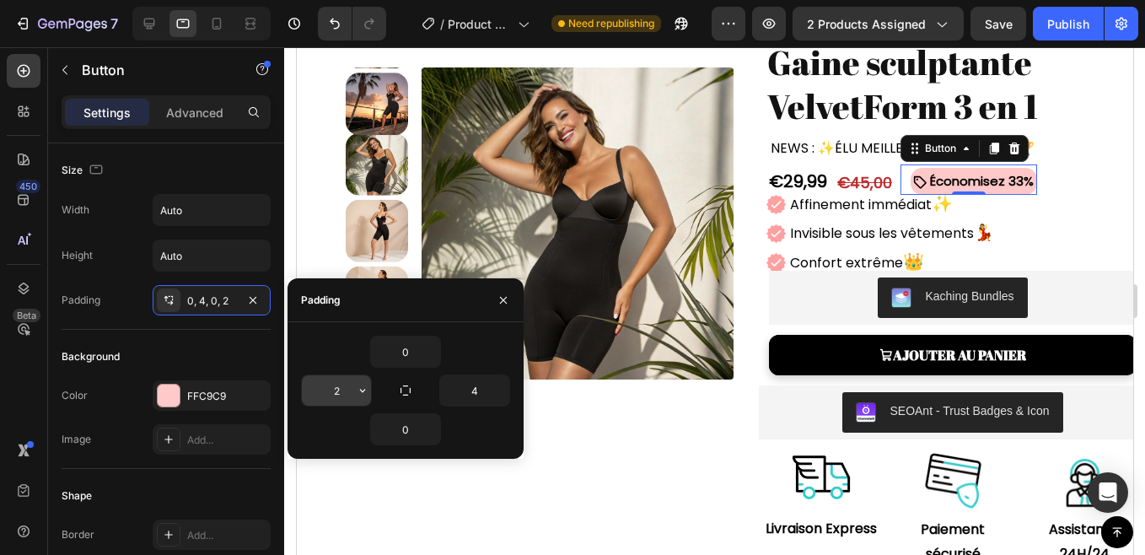
click at [335, 399] on input "2" at bounding box center [336, 390] width 69 height 30
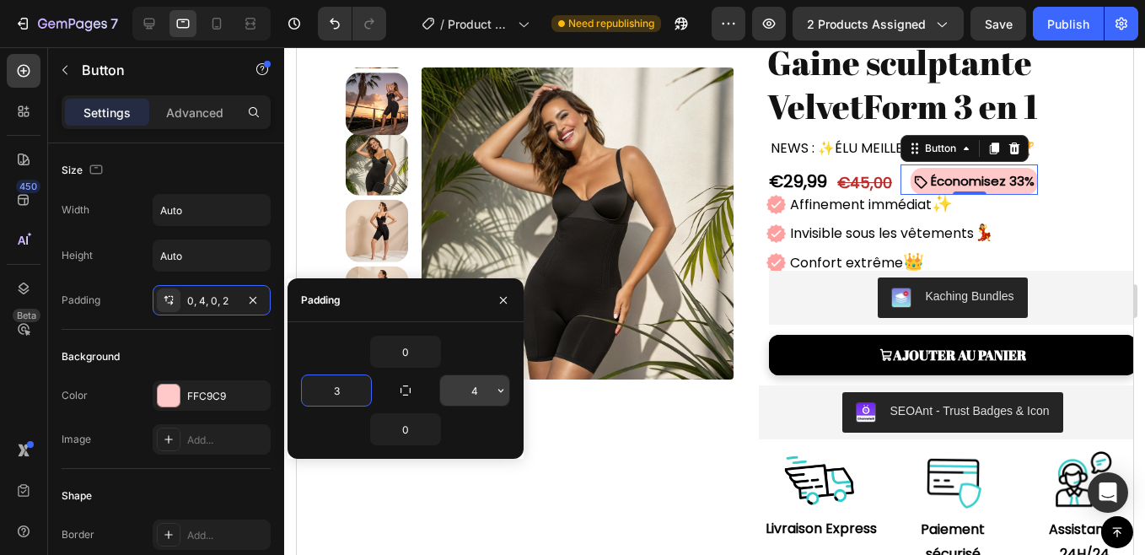
type input "3"
click at [479, 393] on input "4" at bounding box center [474, 390] width 69 height 30
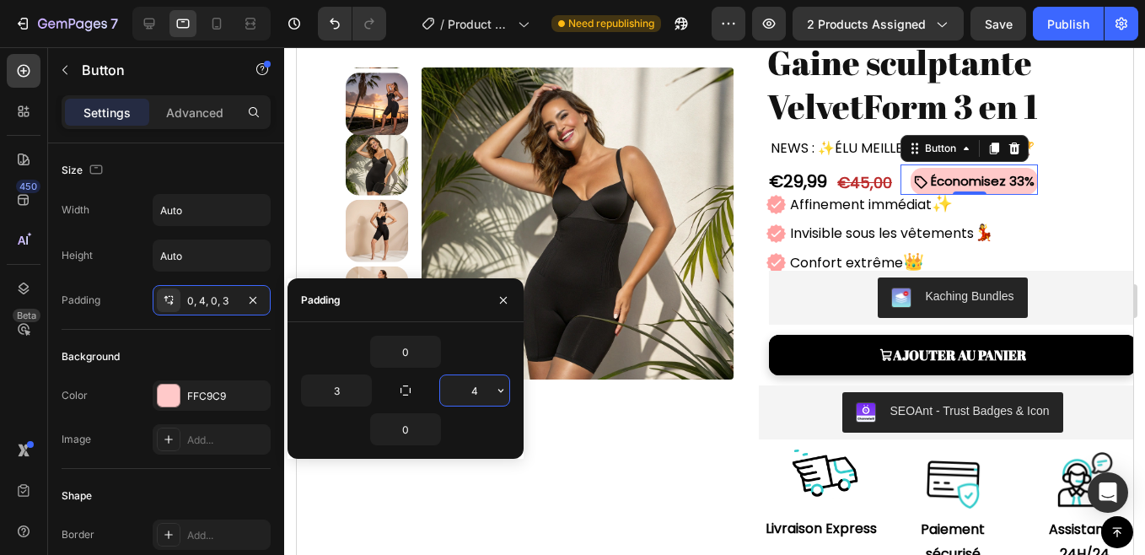
type input "3"
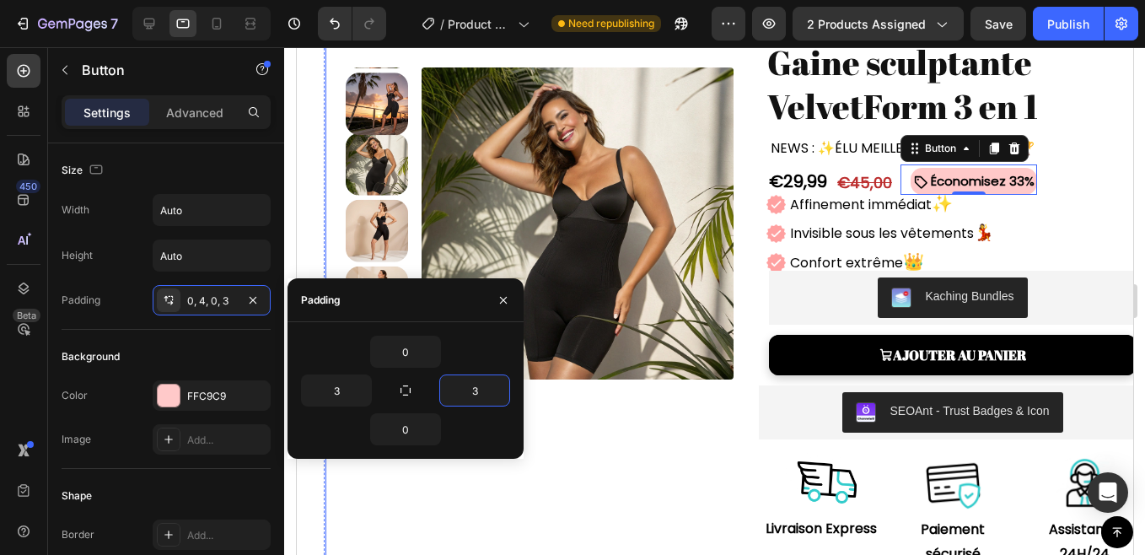
click at [569, 452] on div "Product Images" at bounding box center [539, 275] width 388 height 586
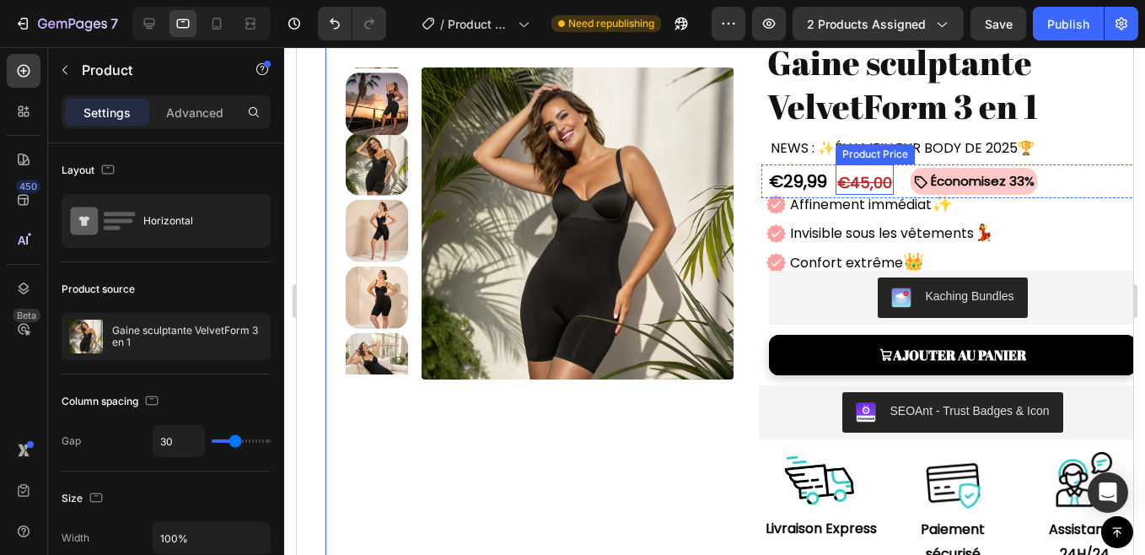
click at [852, 175] on div "€45,00" at bounding box center [863, 182] width 58 height 23
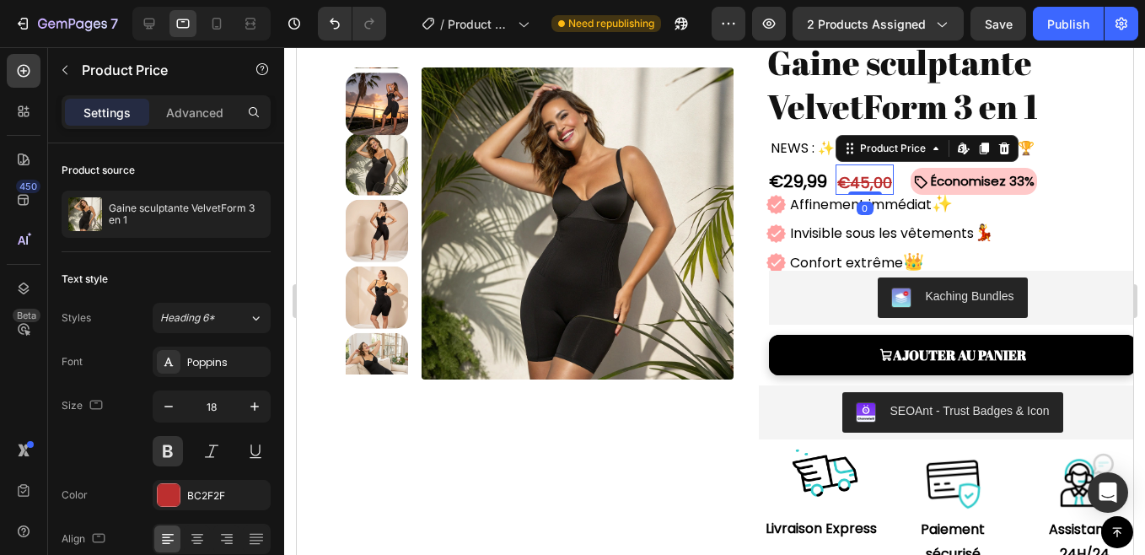
click at [203, 98] on div "Settings Advanced" at bounding box center [166, 112] width 209 height 34
click at [196, 118] on p "Advanced" at bounding box center [194, 113] width 57 height 18
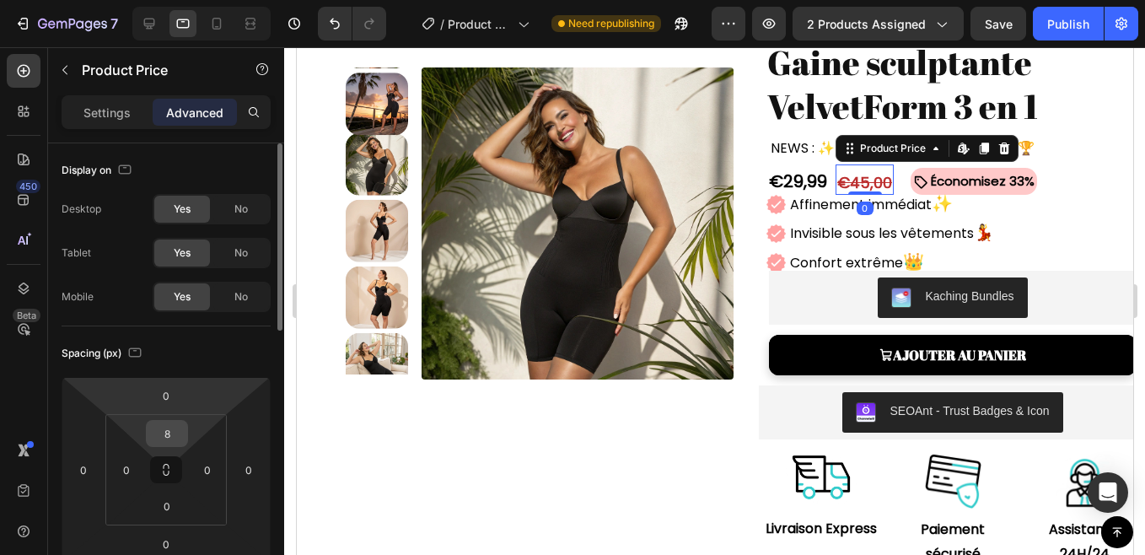
click at [178, 431] on input "8" at bounding box center [167, 433] width 34 height 25
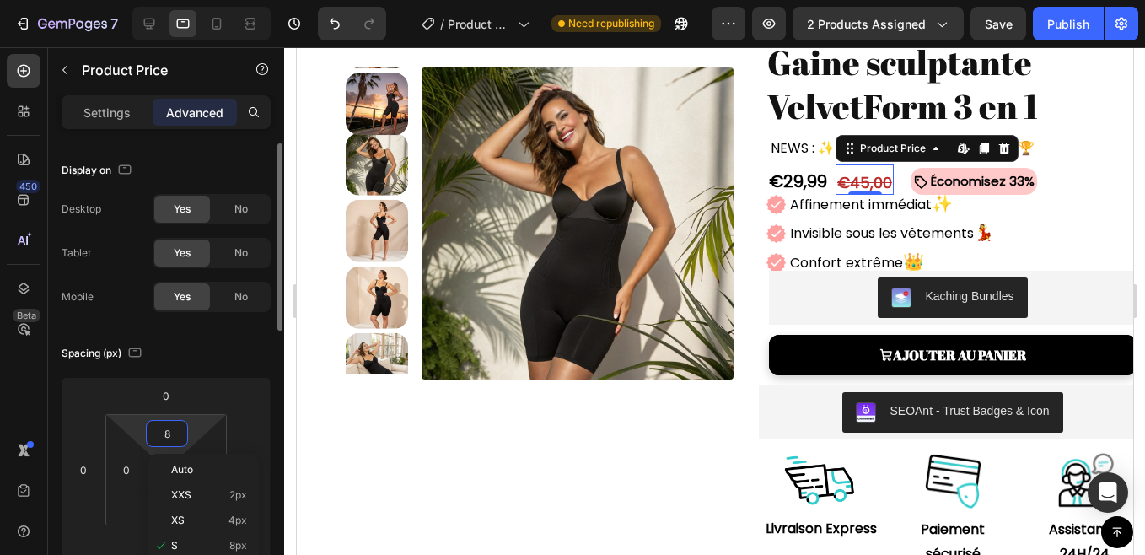
type input "6"
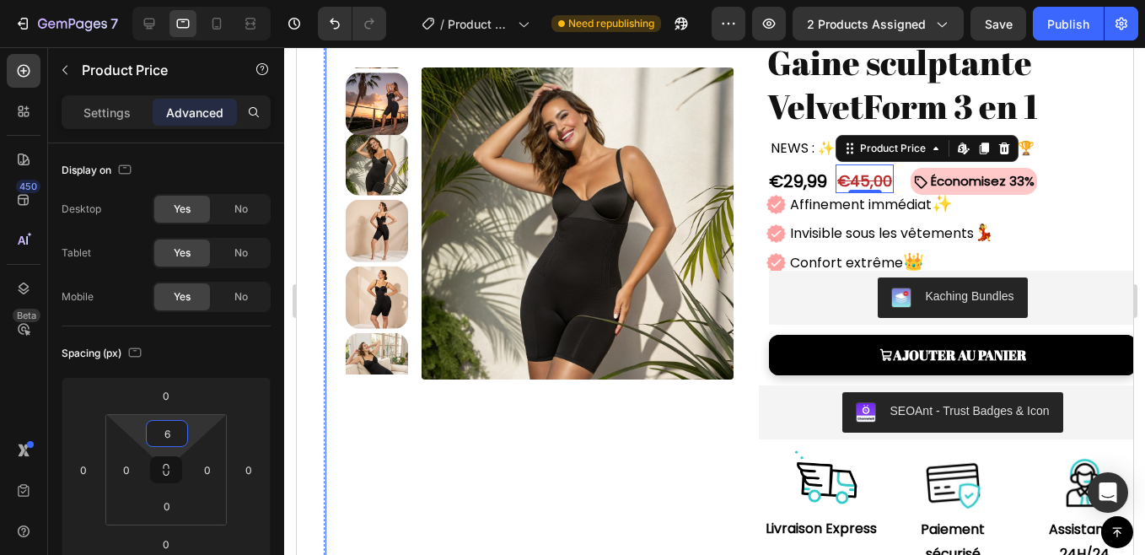
click at [746, 239] on div "Product Images Icon Icon Icon Icon Icon Icon List 4,8/5 Text Block l Text Block…" at bounding box center [741, 275] width 834 height 586
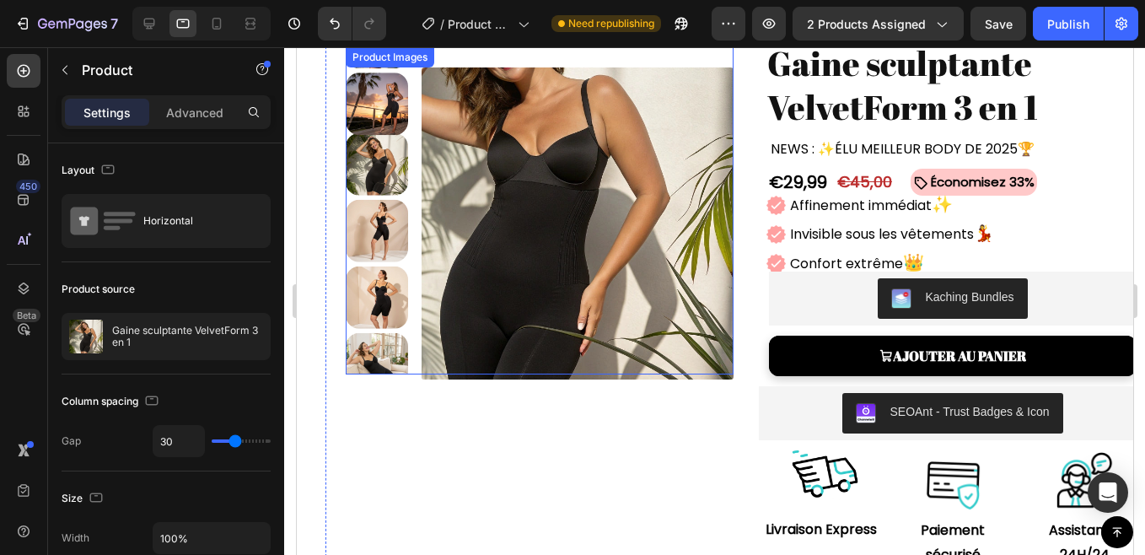
scroll to position [0, 0]
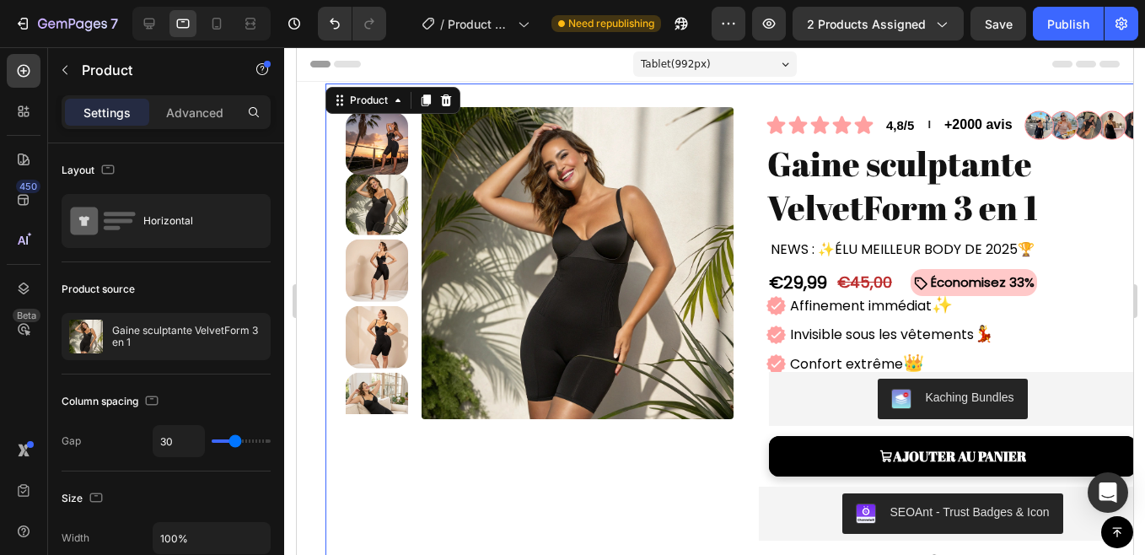
click at [378, 507] on div "Product Images" at bounding box center [539, 376] width 388 height 586
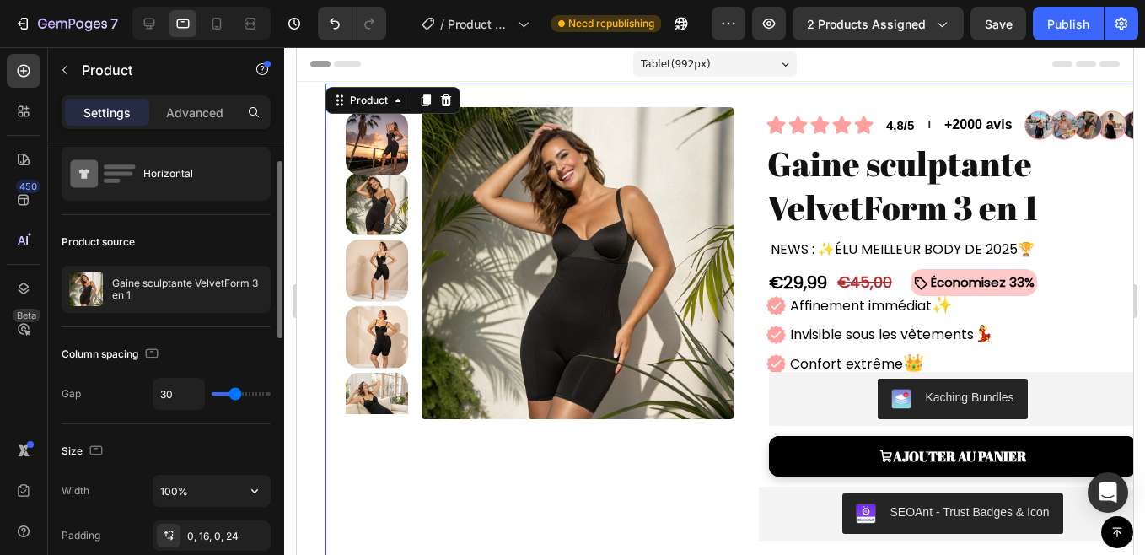
scroll to position [53, 0]
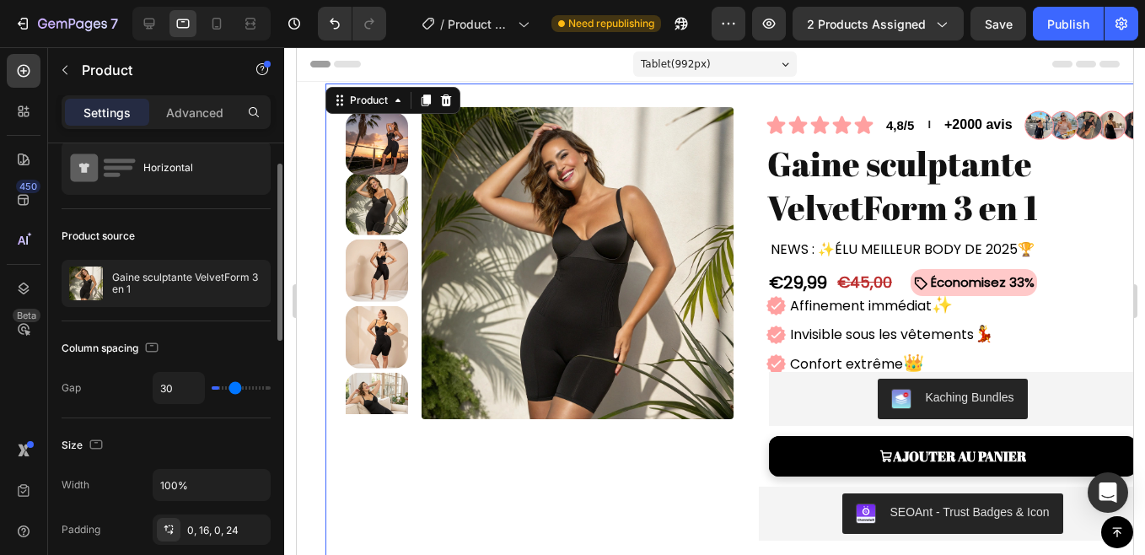
type input "3"
type input "0"
type input "30"
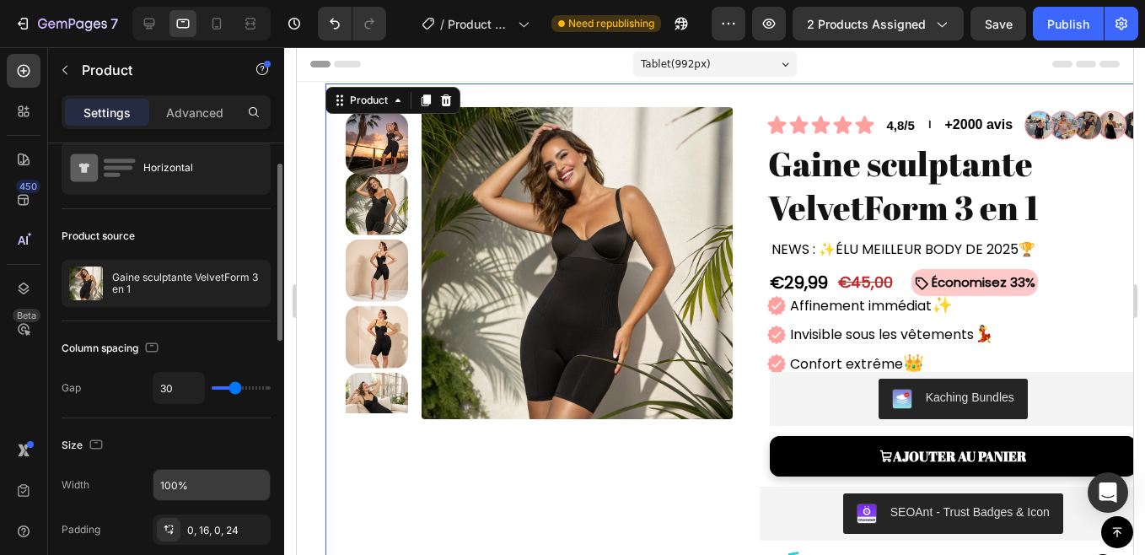
drag, startPoint x: 234, startPoint y: 389, endPoint x: 181, endPoint y: 493, distance: 116.5
type input "19"
click at [229, 389] on input "range" at bounding box center [241, 387] width 59 height 3
type input "19"
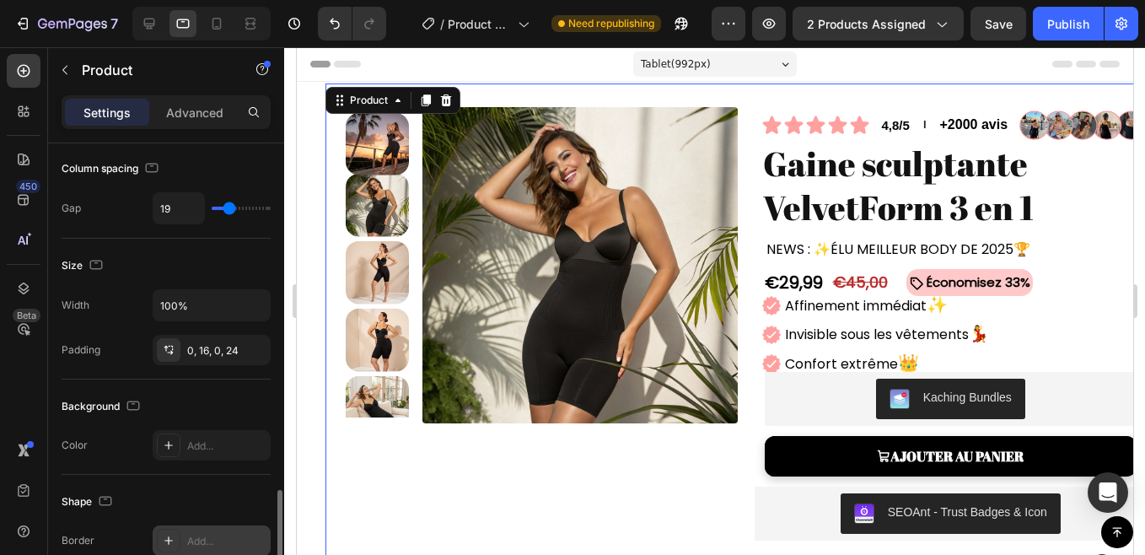
scroll to position [418, 0]
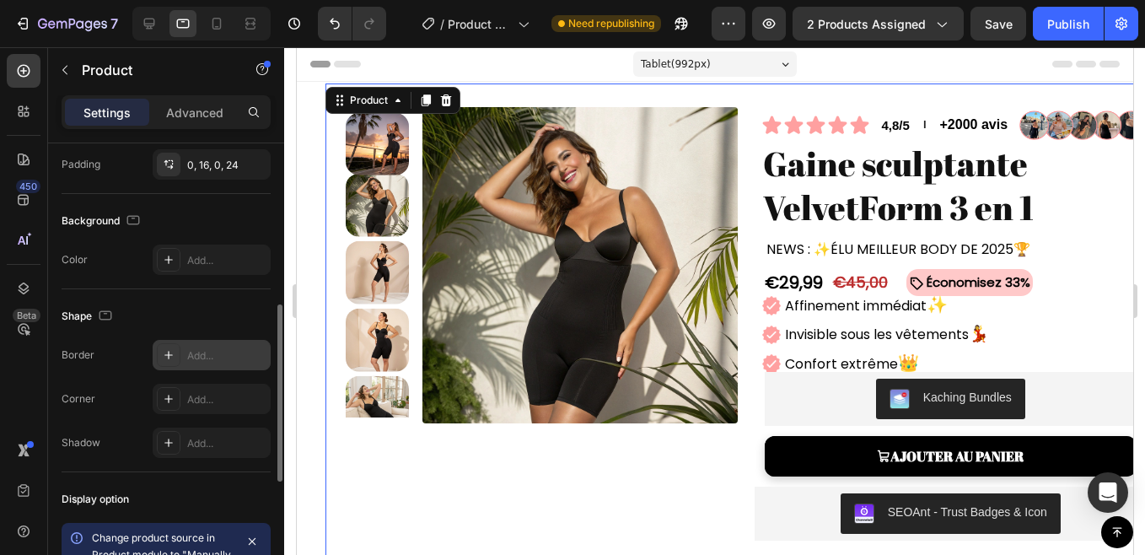
click at [213, 357] on div "Add..." at bounding box center [226, 355] width 79 height 15
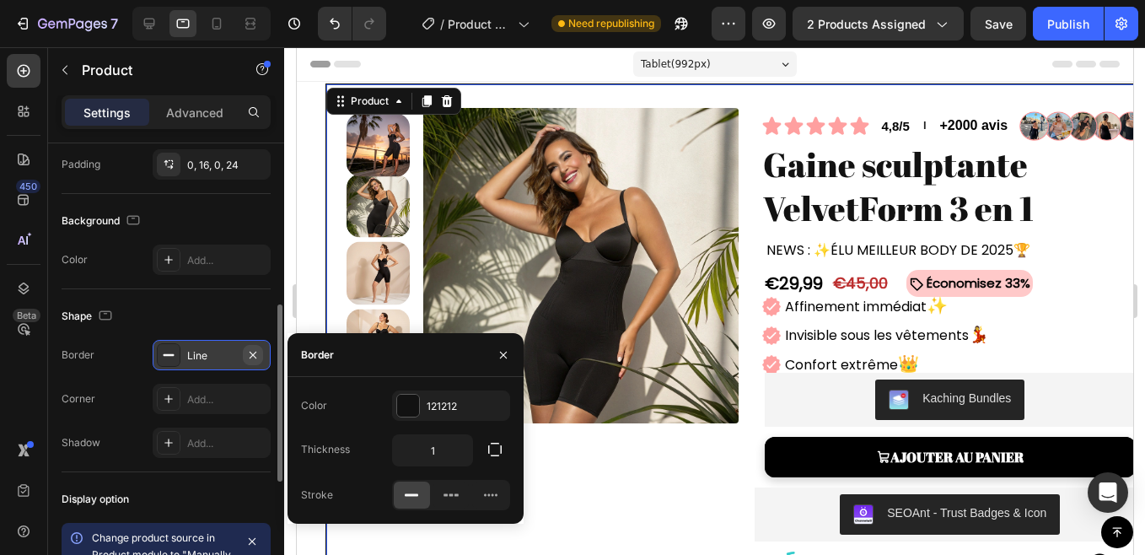
click at [257, 352] on icon "button" at bounding box center [252, 354] width 13 height 13
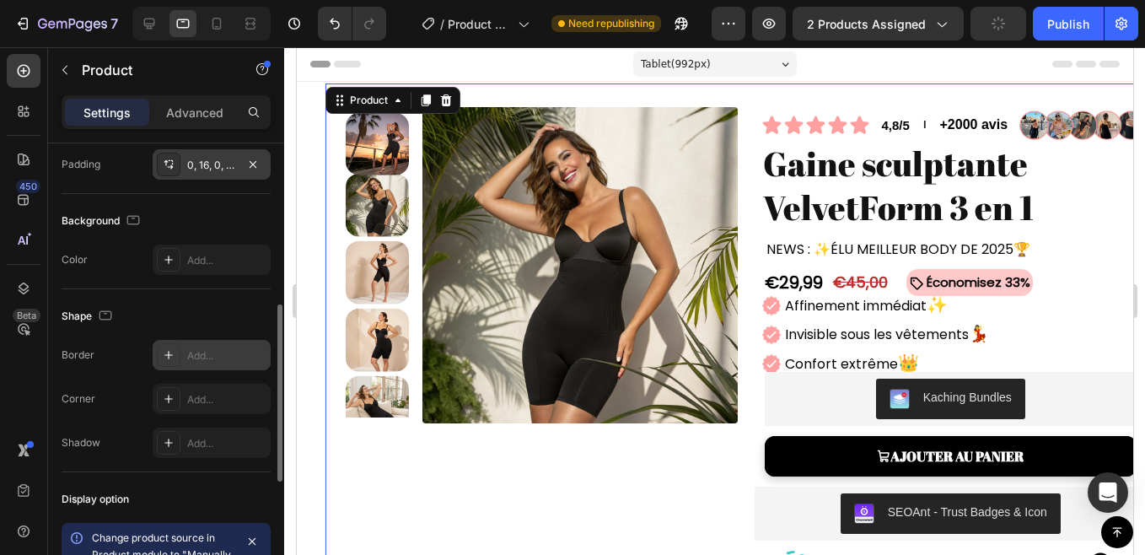
click at [217, 161] on div "0, 16, 0, 24" at bounding box center [211, 165] width 49 height 15
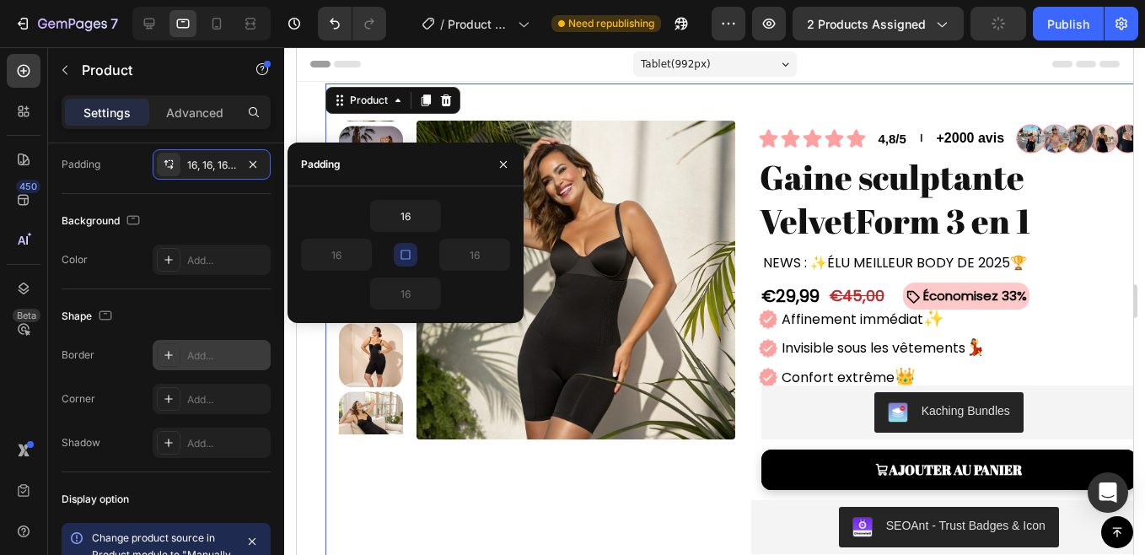
click at [411, 258] on icon "button" at bounding box center [405, 254] width 13 height 13
click at [355, 239] on button "button" at bounding box center [362, 254] width 17 height 30
click at [348, 255] on input "16" at bounding box center [336, 254] width 69 height 30
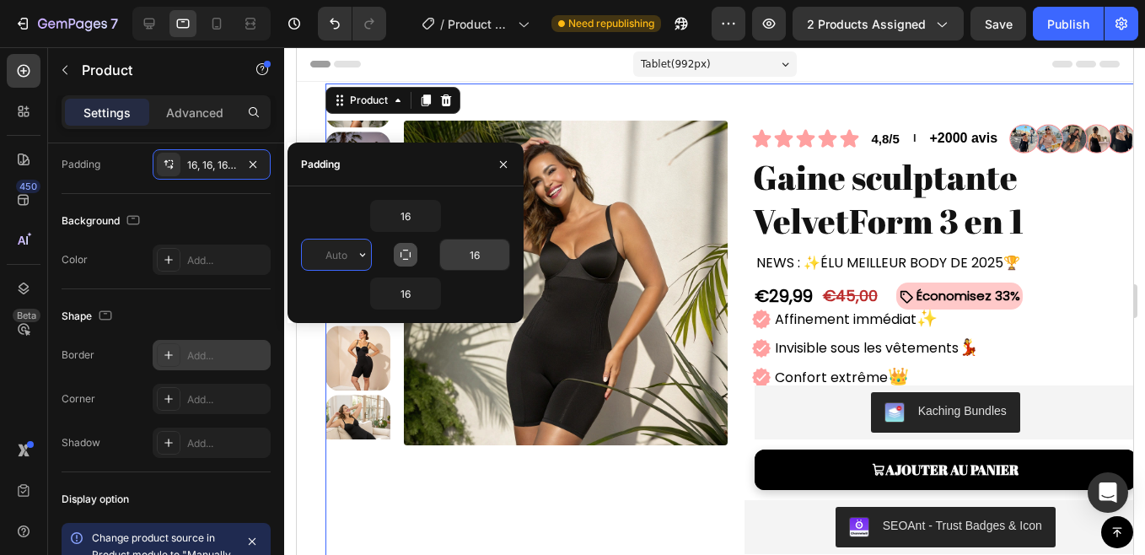
click at [483, 249] on input "16" at bounding box center [474, 254] width 69 height 30
type input "0"
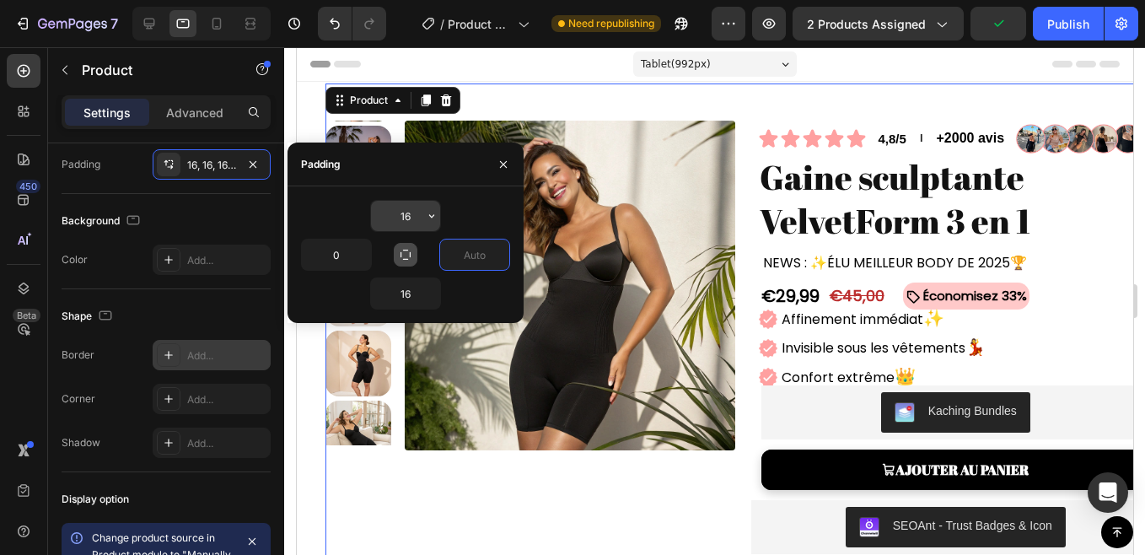
click at [400, 218] on input "16" at bounding box center [405, 216] width 69 height 30
type input "0"
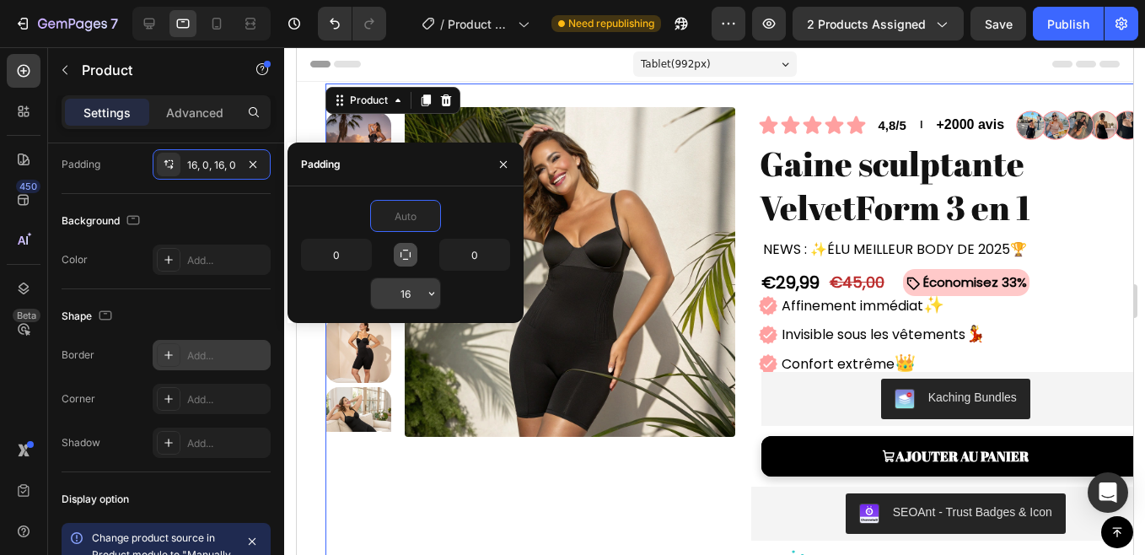
click at [414, 295] on input "16" at bounding box center [405, 293] width 69 height 30
type input "0"
click at [306, 401] on section "Product Images Icon Icon Icon Icon Icon Icon List 4,8/5 Text Block l Text Block…" at bounding box center [714, 373] width 836 height 583
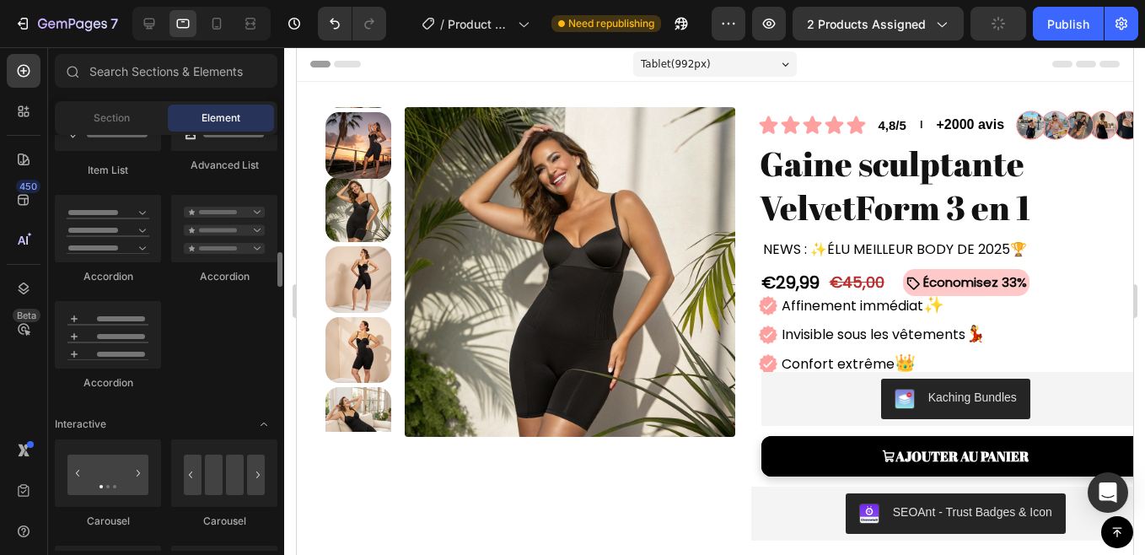
scroll to position [1349, 0]
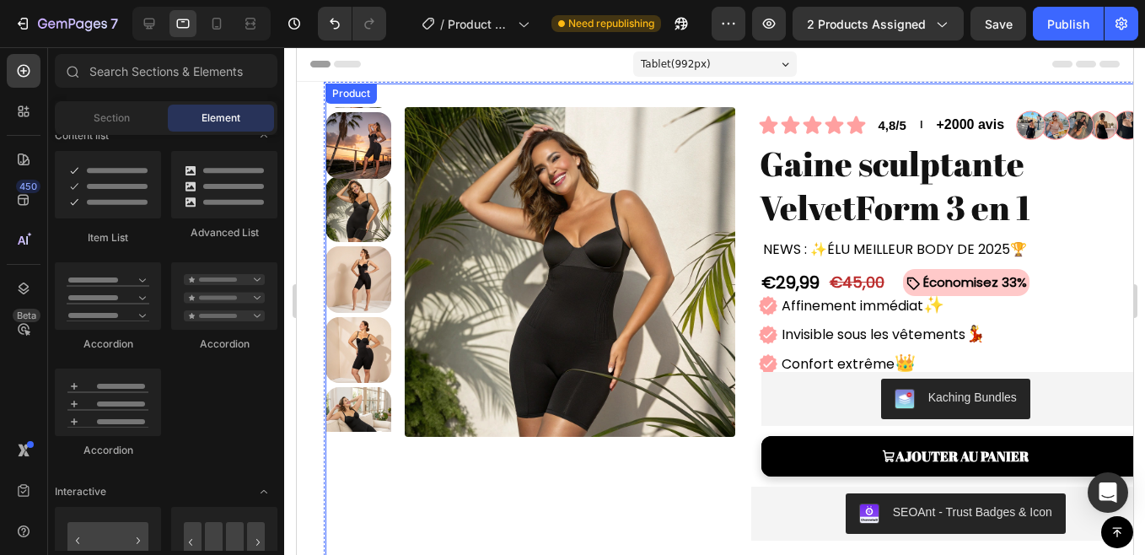
click at [378, 481] on div "Product Images" at bounding box center [529, 363] width 410 height 561
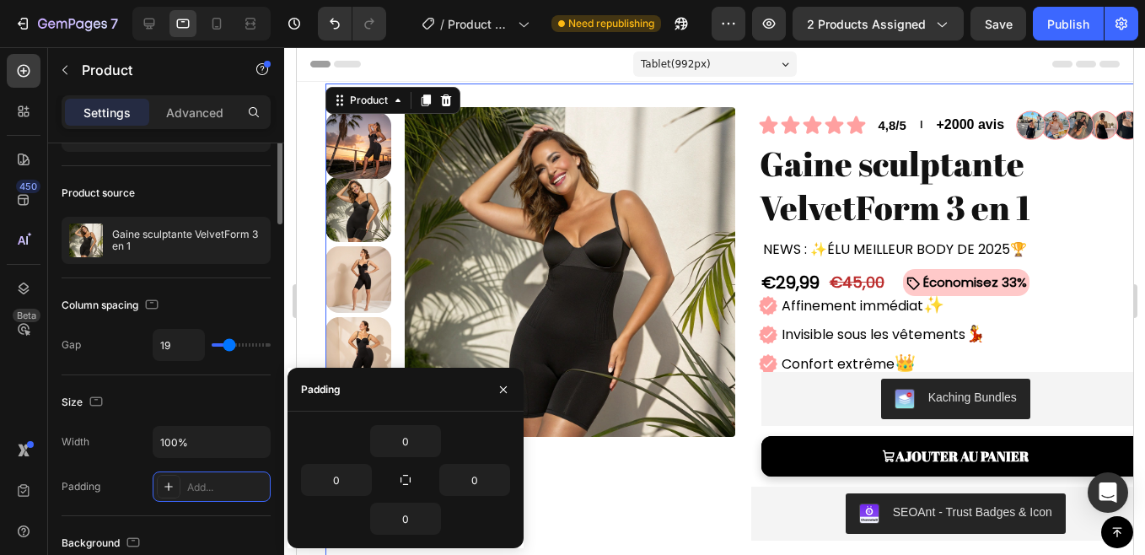
scroll to position [0, 0]
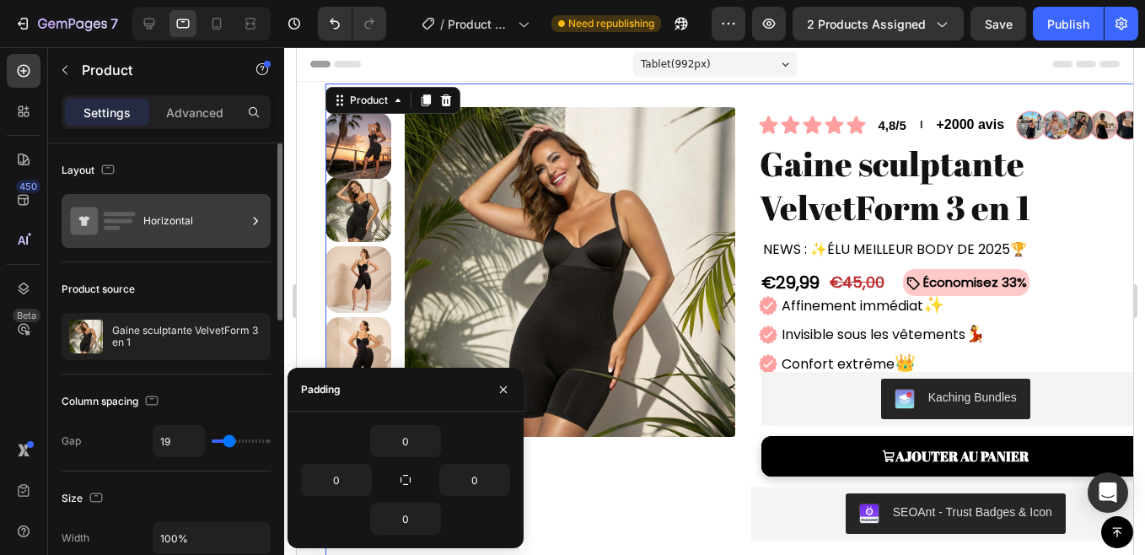
click at [170, 211] on div "Horizontal" at bounding box center [194, 220] width 103 height 39
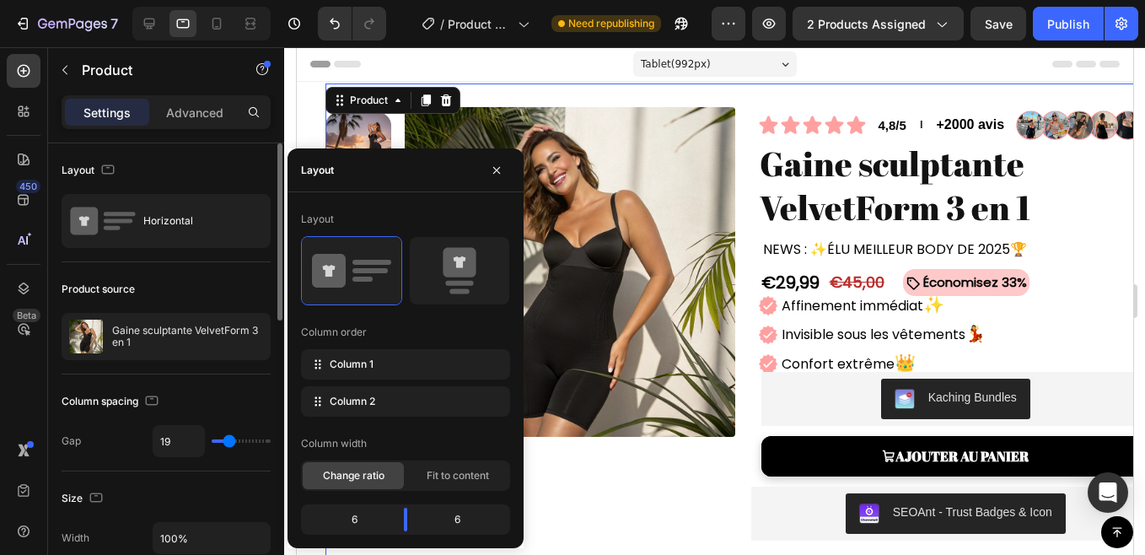
click at [233, 388] on div "Column spacing" at bounding box center [166, 401] width 209 height 27
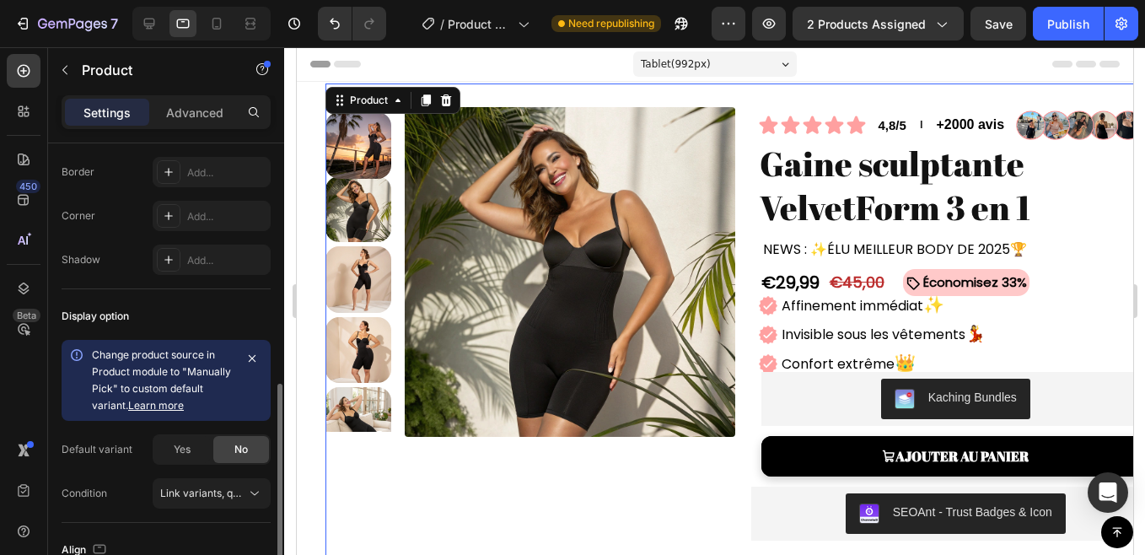
scroll to position [731, 0]
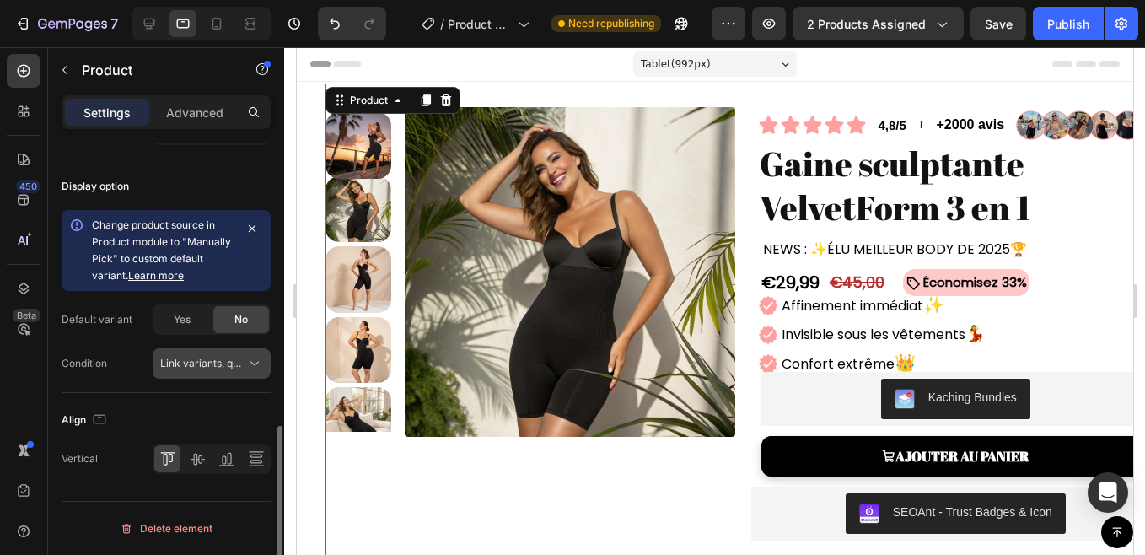
click at [182, 361] on span "Link variants, quantity <br> between same products" at bounding box center [284, 363] width 249 height 13
click at [143, 341] on div "Change product source in Product module to "Manually Pick" to custom default va…" at bounding box center [166, 294] width 209 height 169
click at [199, 463] on icon at bounding box center [196, 459] width 13 height 12
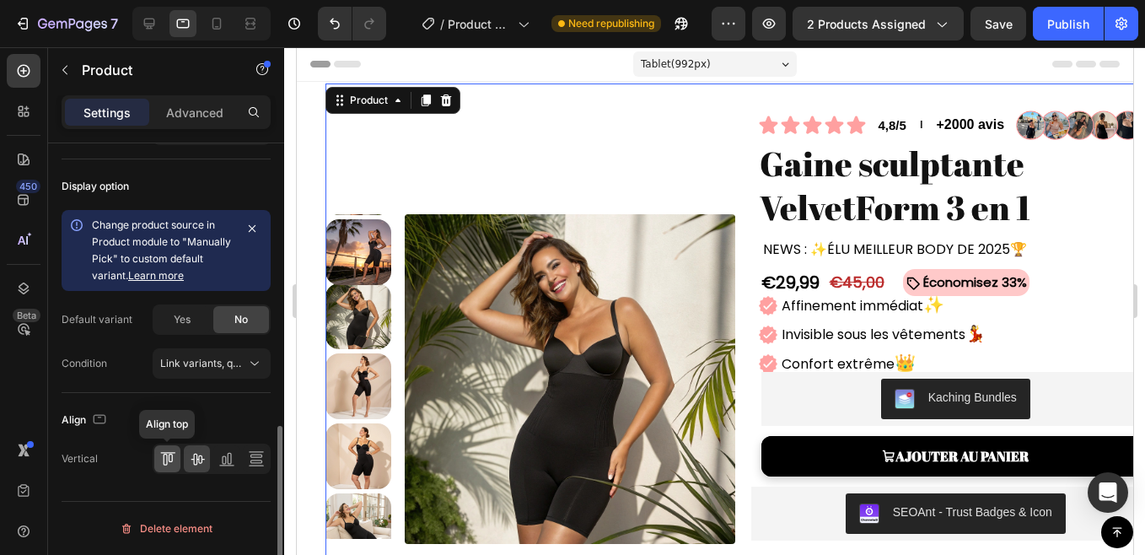
click at [169, 459] on icon at bounding box center [170, 457] width 4 height 8
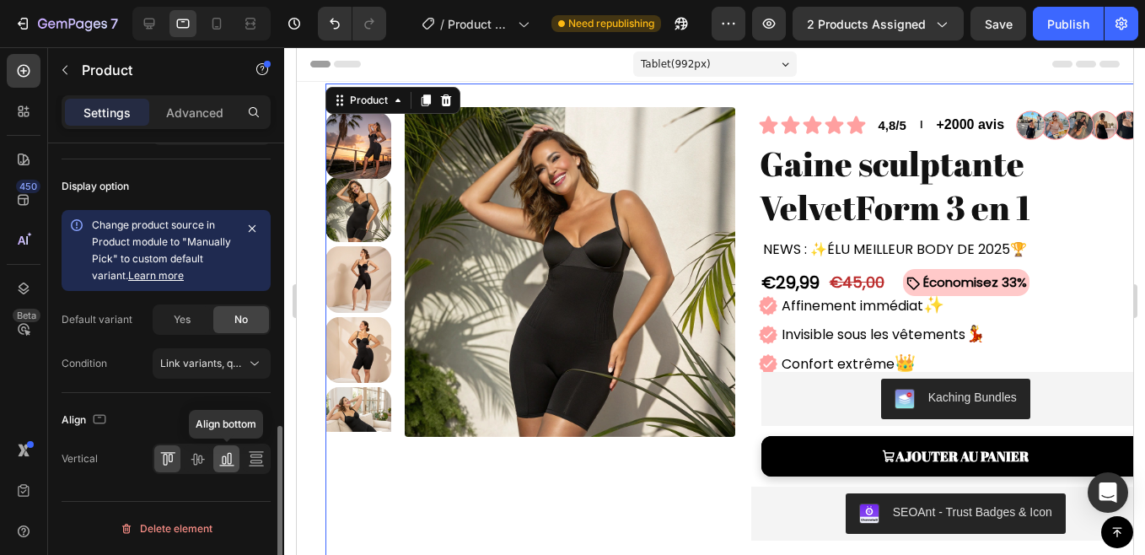
click at [227, 458] on icon at bounding box center [226, 458] width 17 height 17
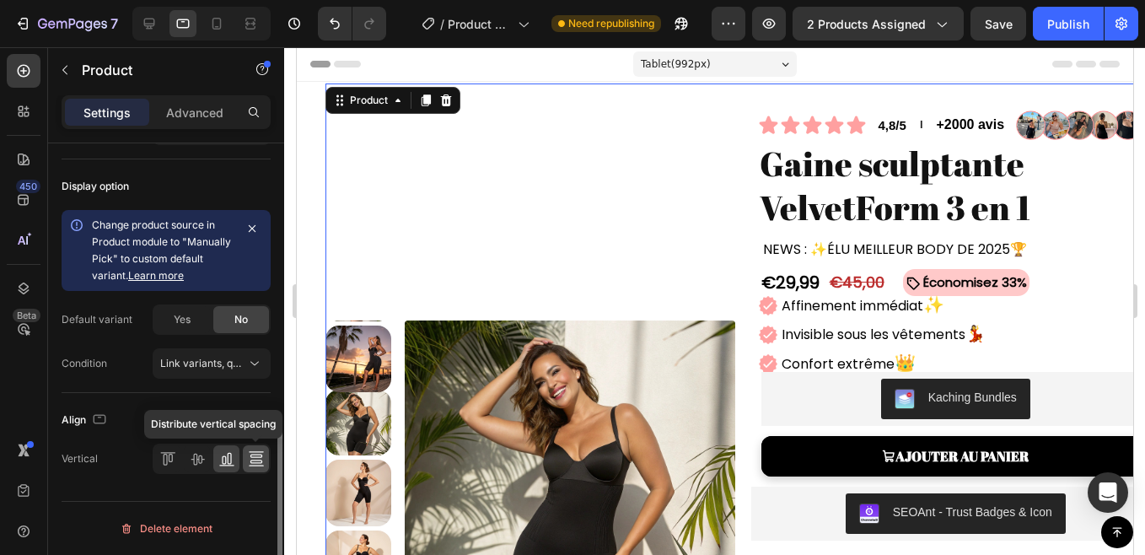
click at [262, 450] on icon at bounding box center [256, 458] width 17 height 17
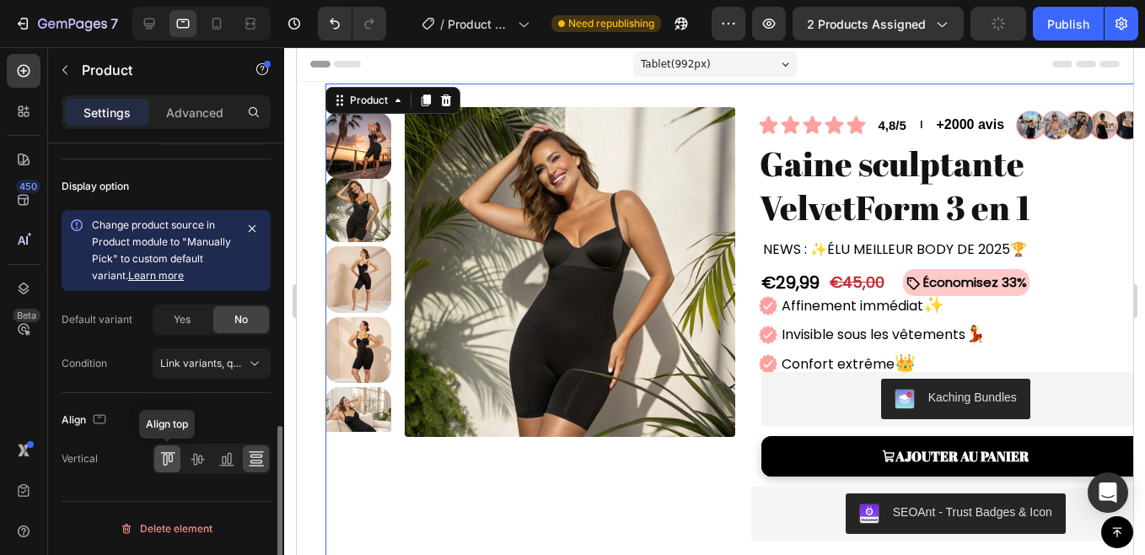
click at [170, 460] on icon at bounding box center [167, 458] width 17 height 17
click at [257, 453] on icon at bounding box center [256, 458] width 17 height 17
click at [308, 300] on section "Product Images Icon Icon Icon Icon Icon Icon List 4,8/5 Text Block l Text Block…" at bounding box center [714, 373] width 836 height 583
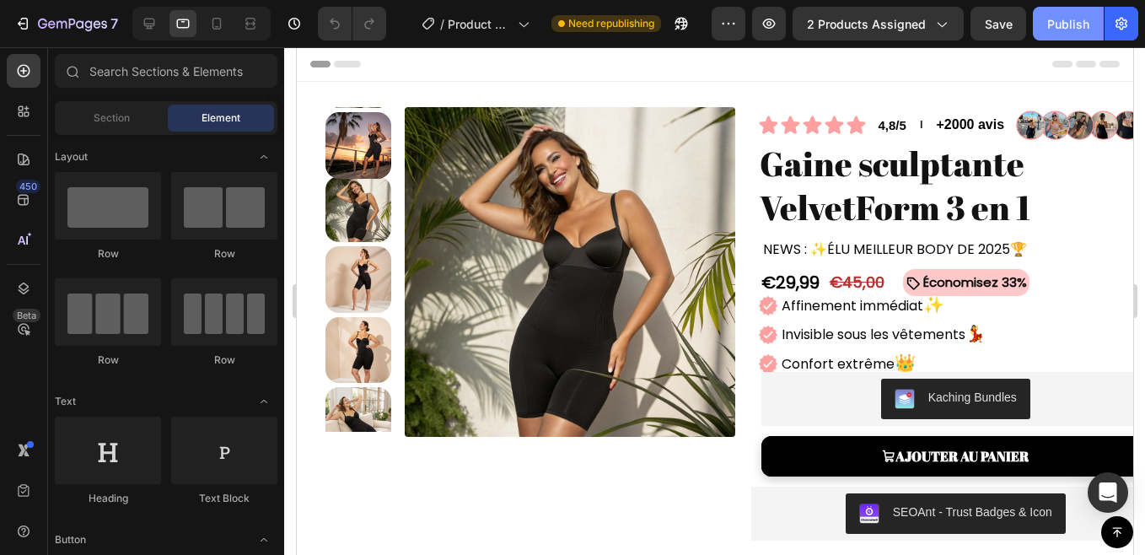
click at [1049, 19] on div "Publish" at bounding box center [1068, 24] width 42 height 18
click at [148, 27] on icon at bounding box center [149, 24] width 11 height 11
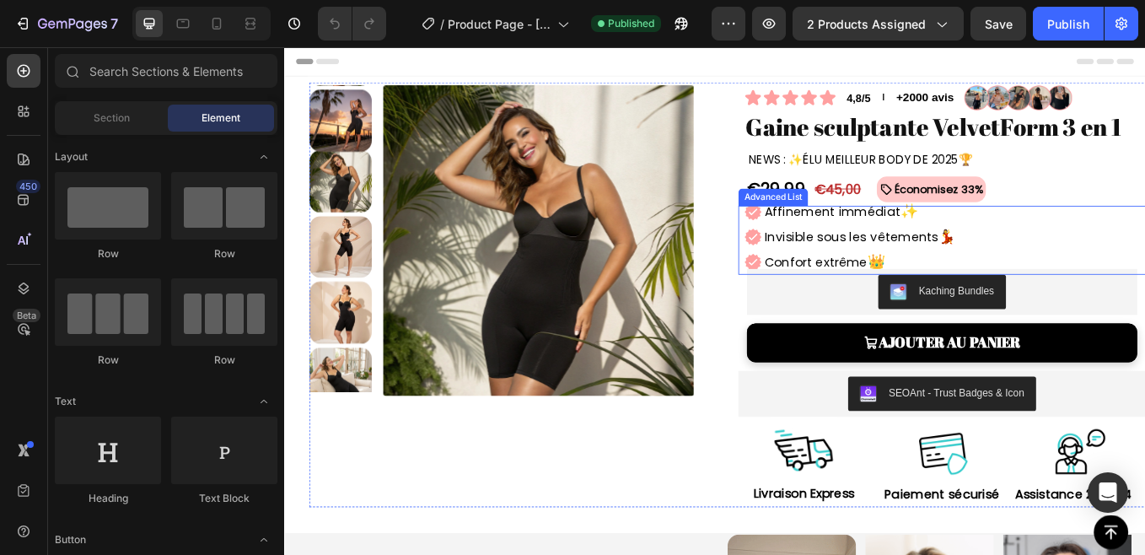
click at [1080, 270] on div "Image Affinement immédiat ✨ Text Block Image Invisible sous les vêtements 💃 Tex…" at bounding box center [1059, 269] width 471 height 89
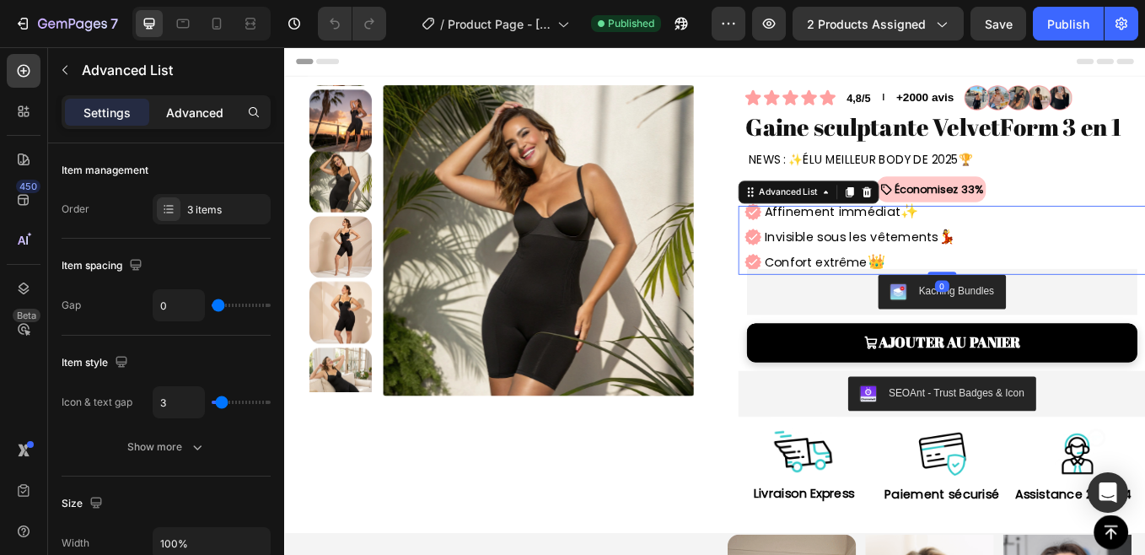
click at [175, 111] on p "Advanced" at bounding box center [194, 113] width 57 height 18
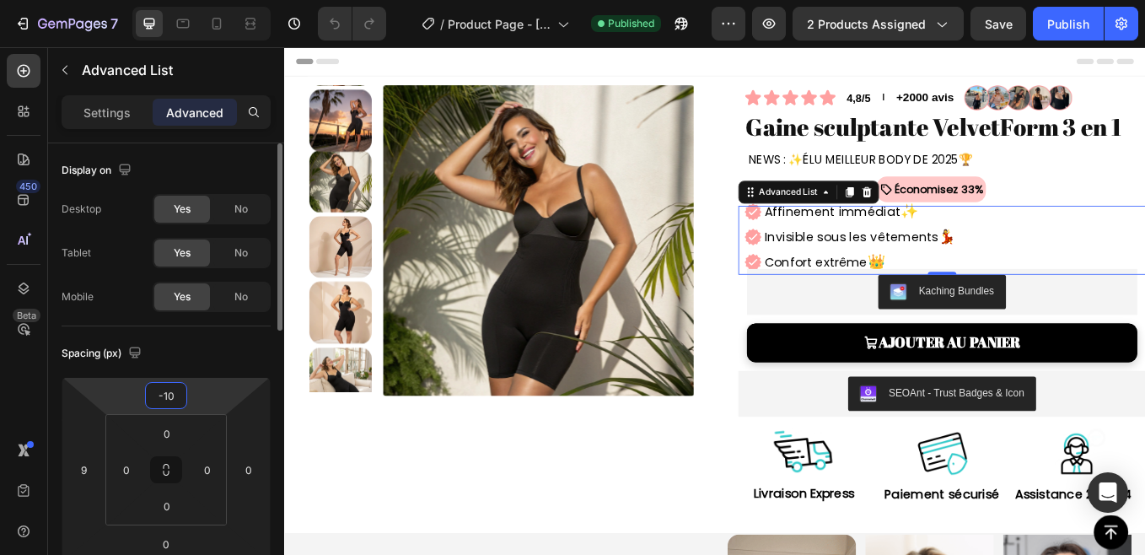
click at [173, 401] on input "-10" at bounding box center [166, 395] width 34 height 25
type input "-1"
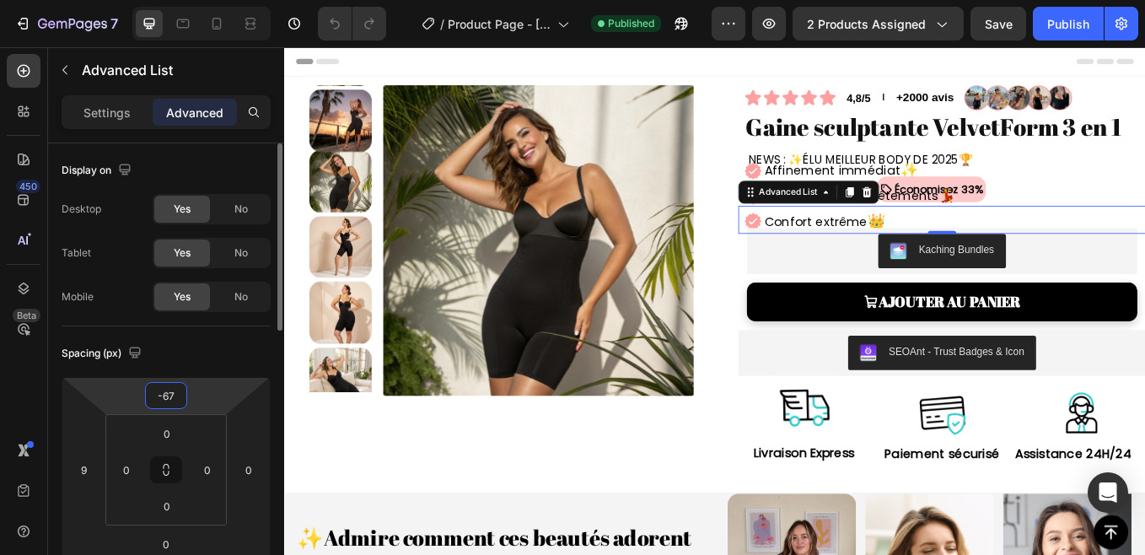
type input "-6"
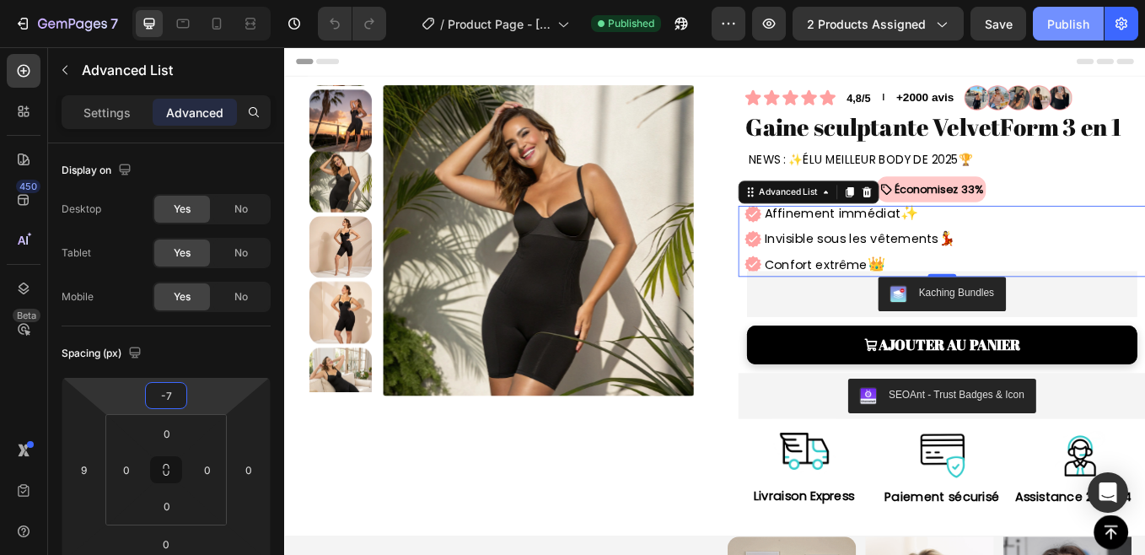
type input "-7"
click at [1077, 15] on div "Publish" at bounding box center [1068, 24] width 42 height 18
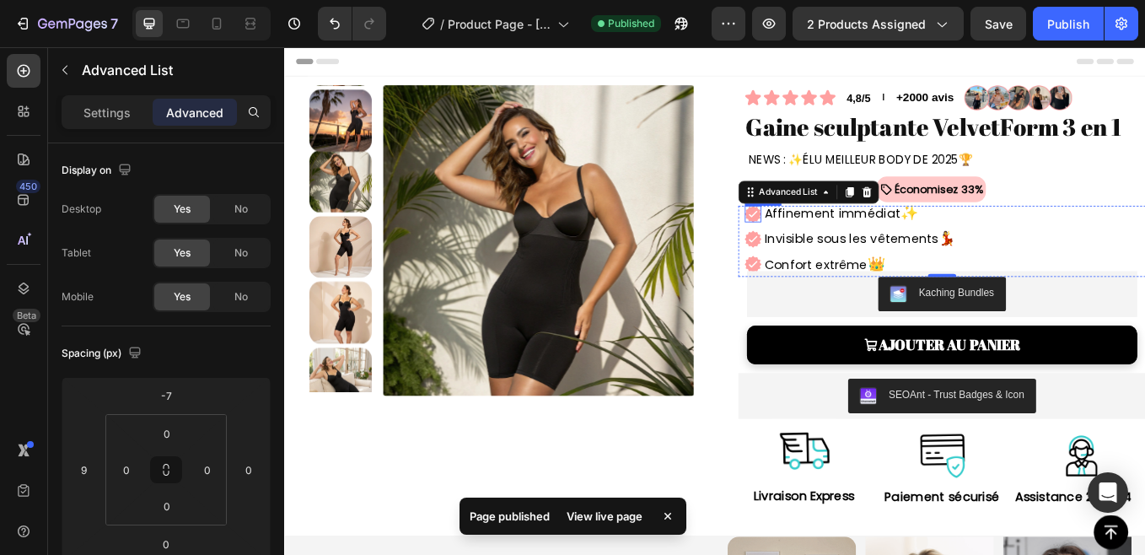
click at [824, 248] on img at bounding box center [833, 242] width 19 height 19
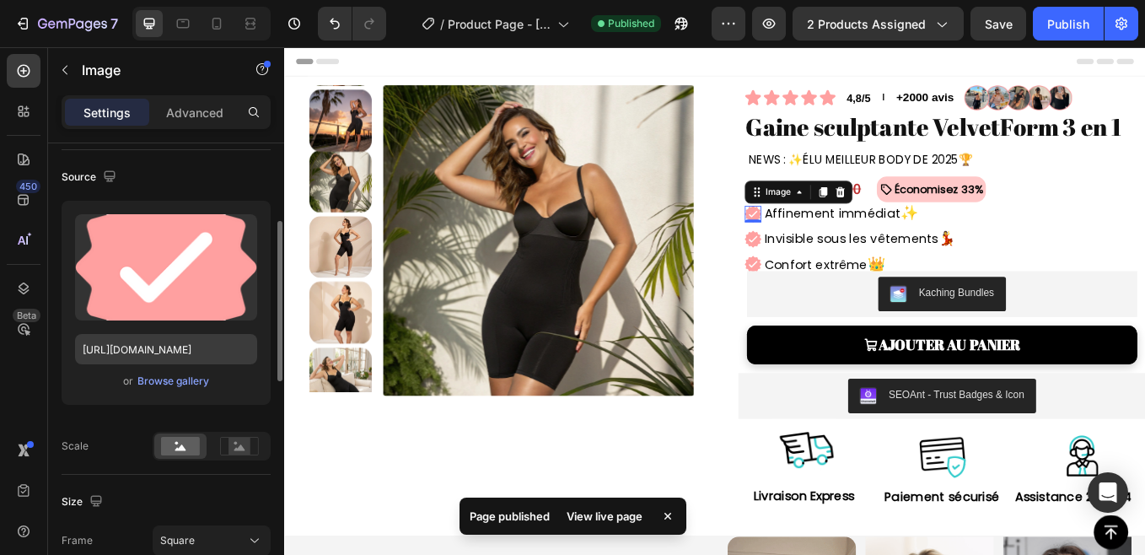
scroll to position [141, 0]
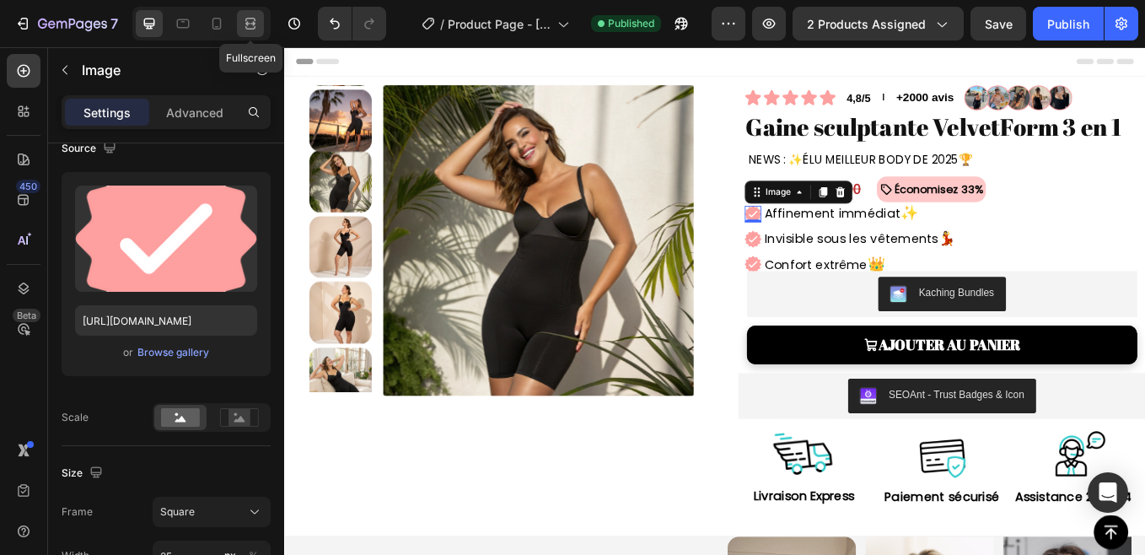
click at [251, 32] on div at bounding box center [250, 23] width 27 height 27
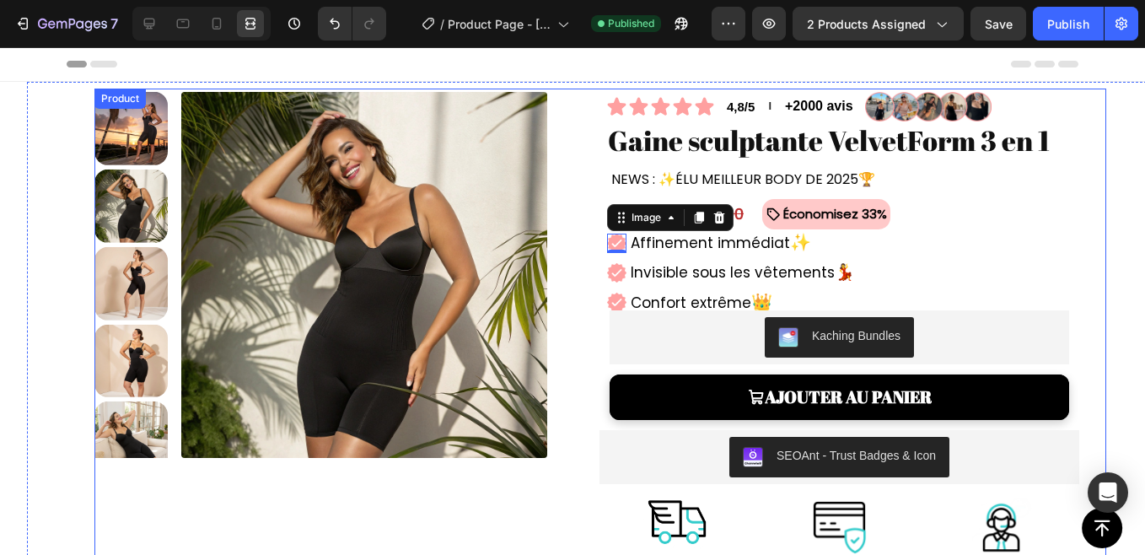
click at [589, 343] on div "Product Images Icon Icon Icon Icon Icon Icon List 4,8/5 Text Block l Text Block…" at bounding box center [599, 338] width 1011 height 501
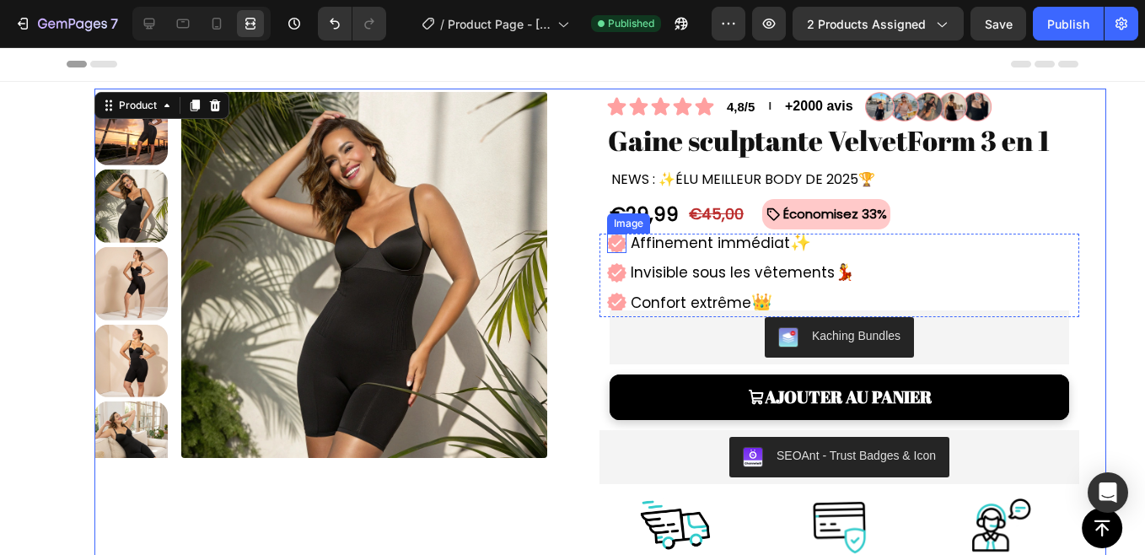
click at [613, 243] on img at bounding box center [616, 242] width 19 height 19
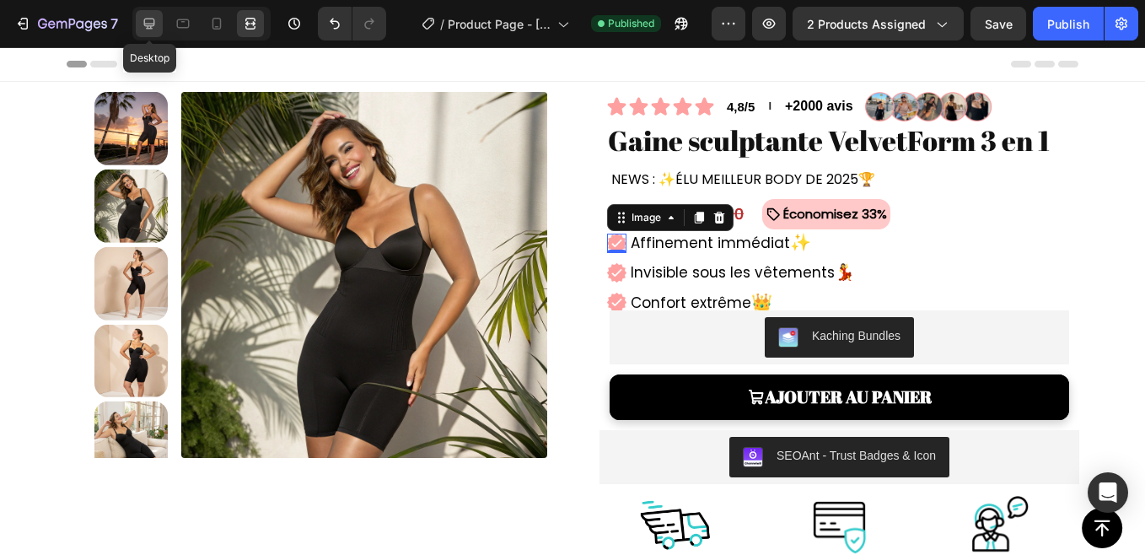
click at [146, 21] on icon at bounding box center [149, 23] width 17 height 17
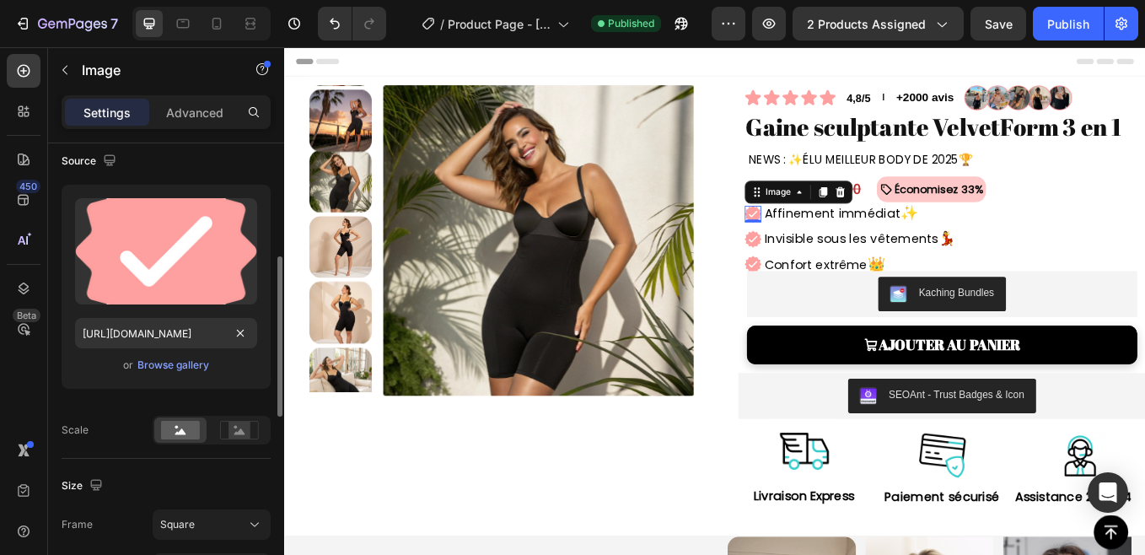
scroll to position [185, 0]
